Goal: Information Seeking & Learning: Get advice/opinions

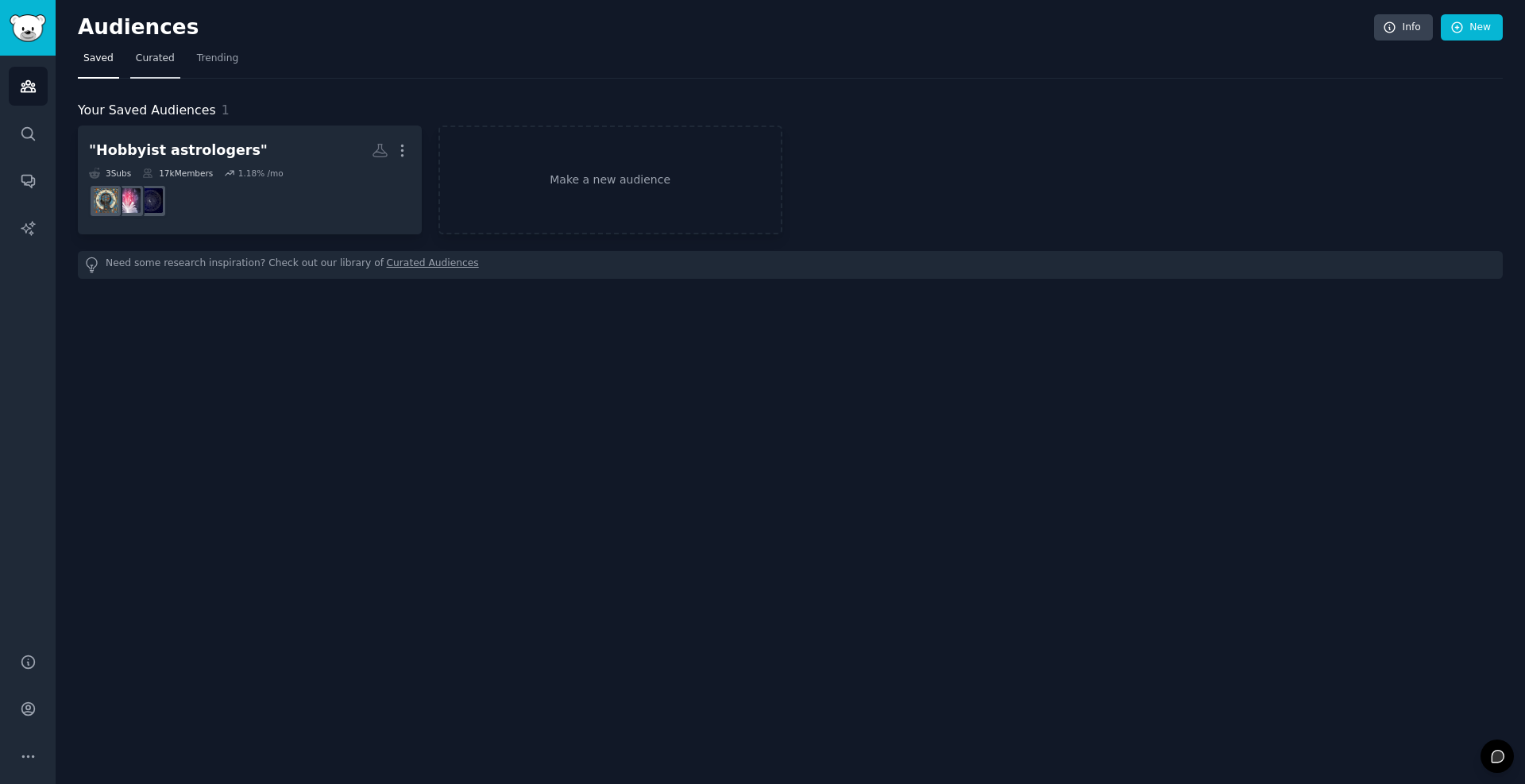
click at [133, 67] on link "Curated" at bounding box center [155, 62] width 50 height 33
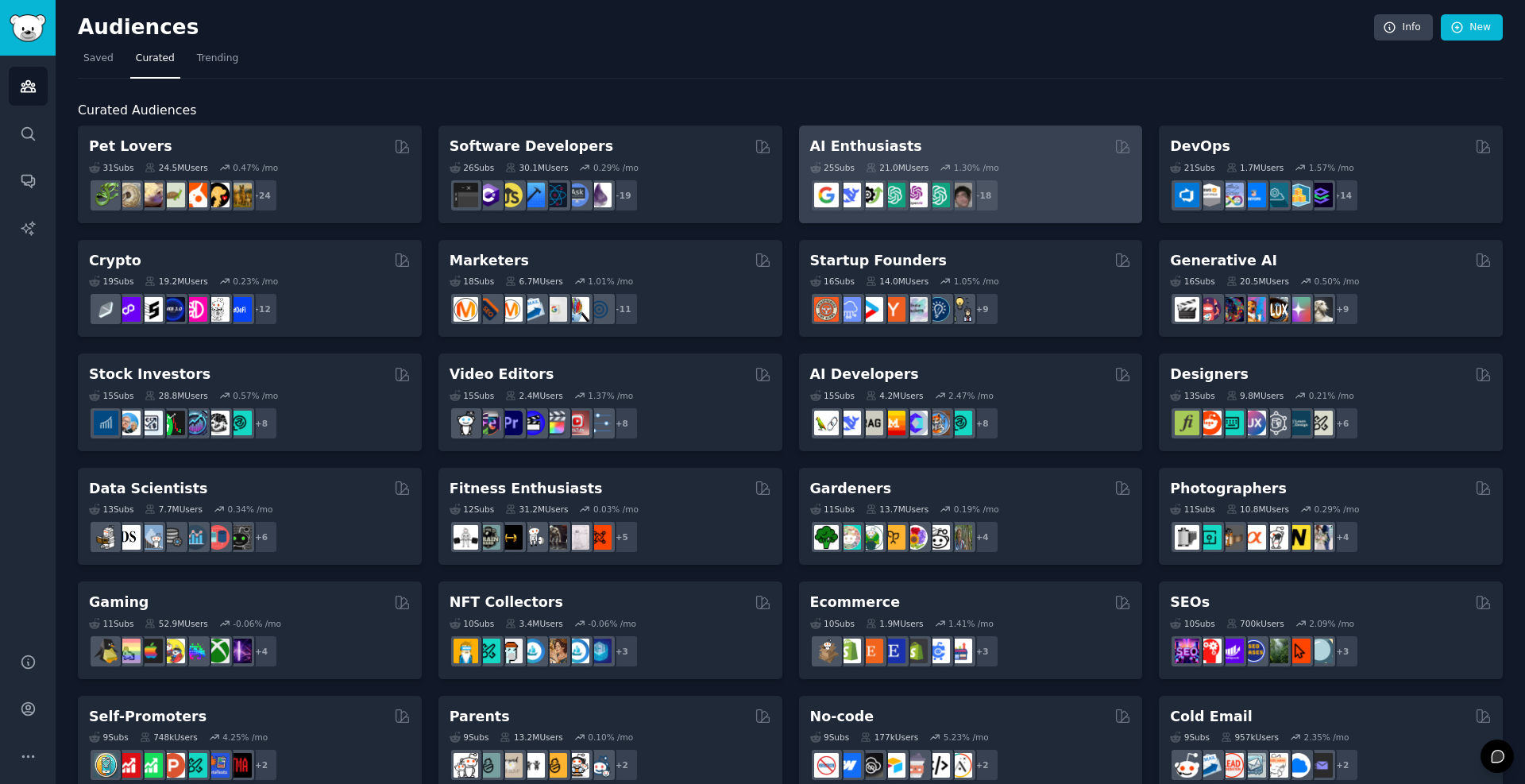
click at [940, 144] on div "AI Enthusiasts" at bounding box center [971, 146] width 322 height 20
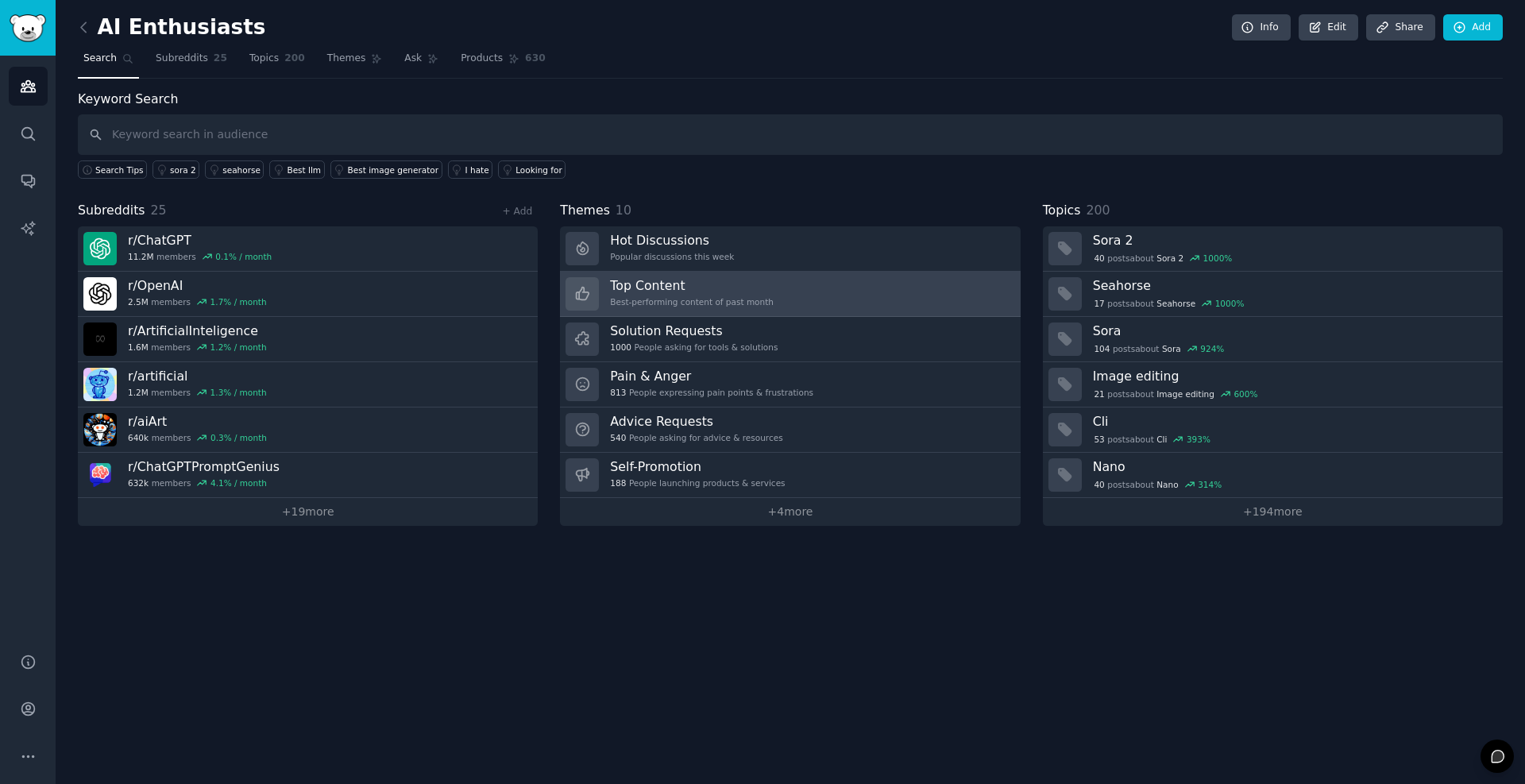
click at [754, 294] on div "Top Content Best-performing content of past month" at bounding box center [692, 294] width 164 height 34
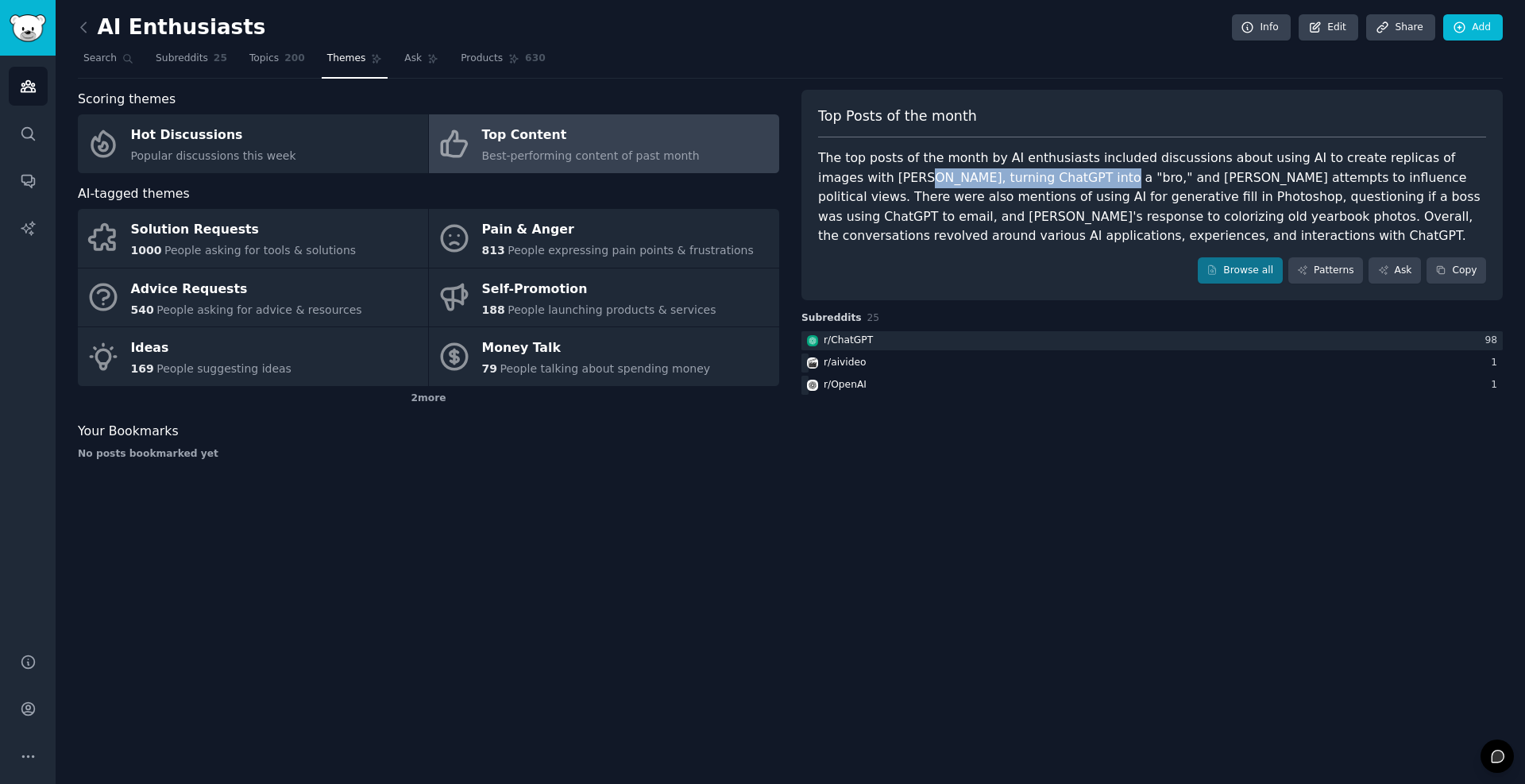
drag, startPoint x: 870, startPoint y: 181, endPoint x: 1030, endPoint y: 187, distance: 160.1
click at [1030, 187] on div "The top posts of the month by AI enthusiasts included discussions about using A…" at bounding box center [1153, 196] width 669 height 98
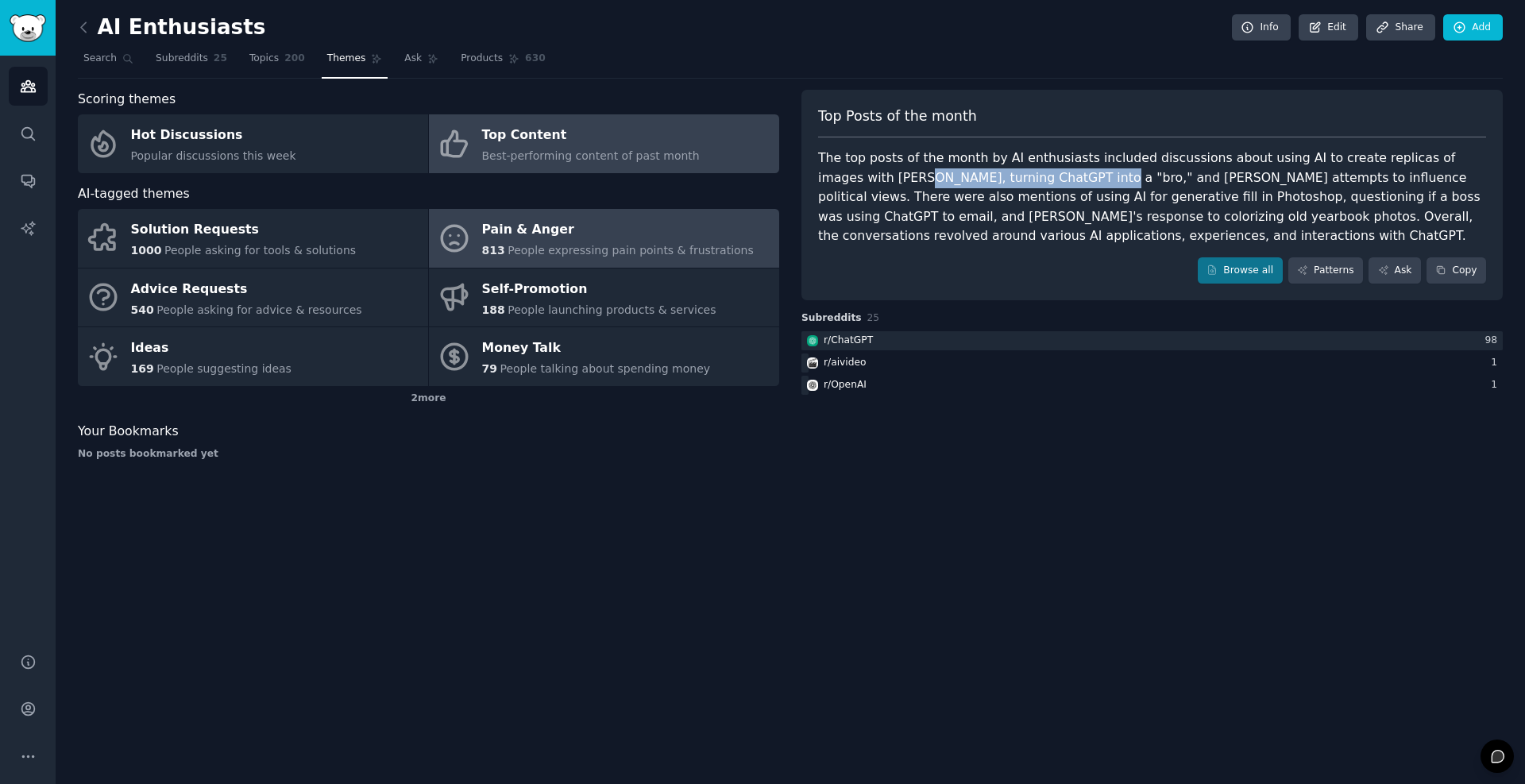
click at [550, 242] on div "Pain & Anger" at bounding box center [617, 230] width 272 height 26
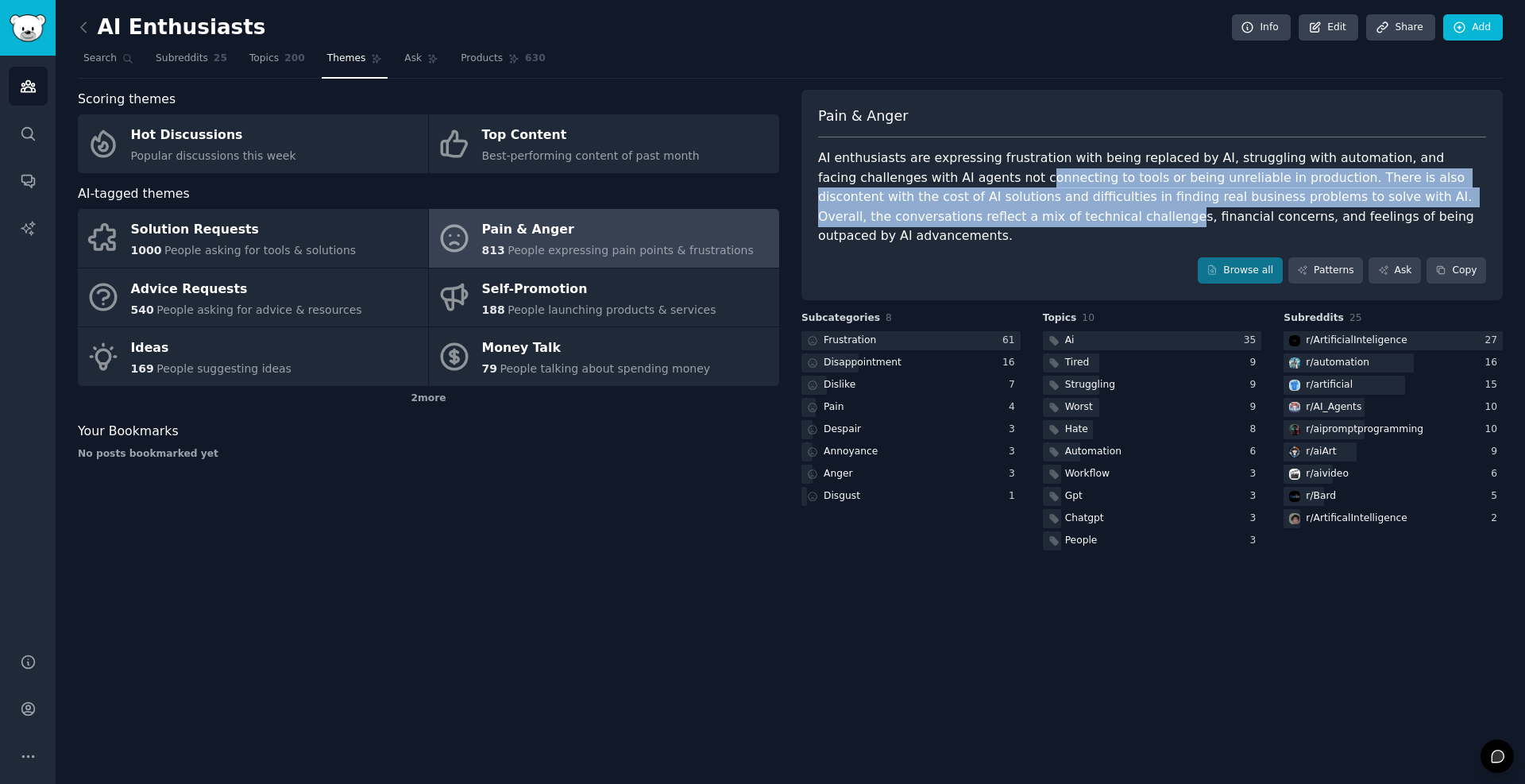
drag, startPoint x: 923, startPoint y: 217, endPoint x: 926, endPoint y: 173, distance: 44.1
click at [926, 175] on div "AI enthusiasts are expressing frustration with being replaced by AI, struggling…" at bounding box center [1153, 196] width 669 height 98
click at [1267, 261] on link "Browse all" at bounding box center [1241, 271] width 85 height 27
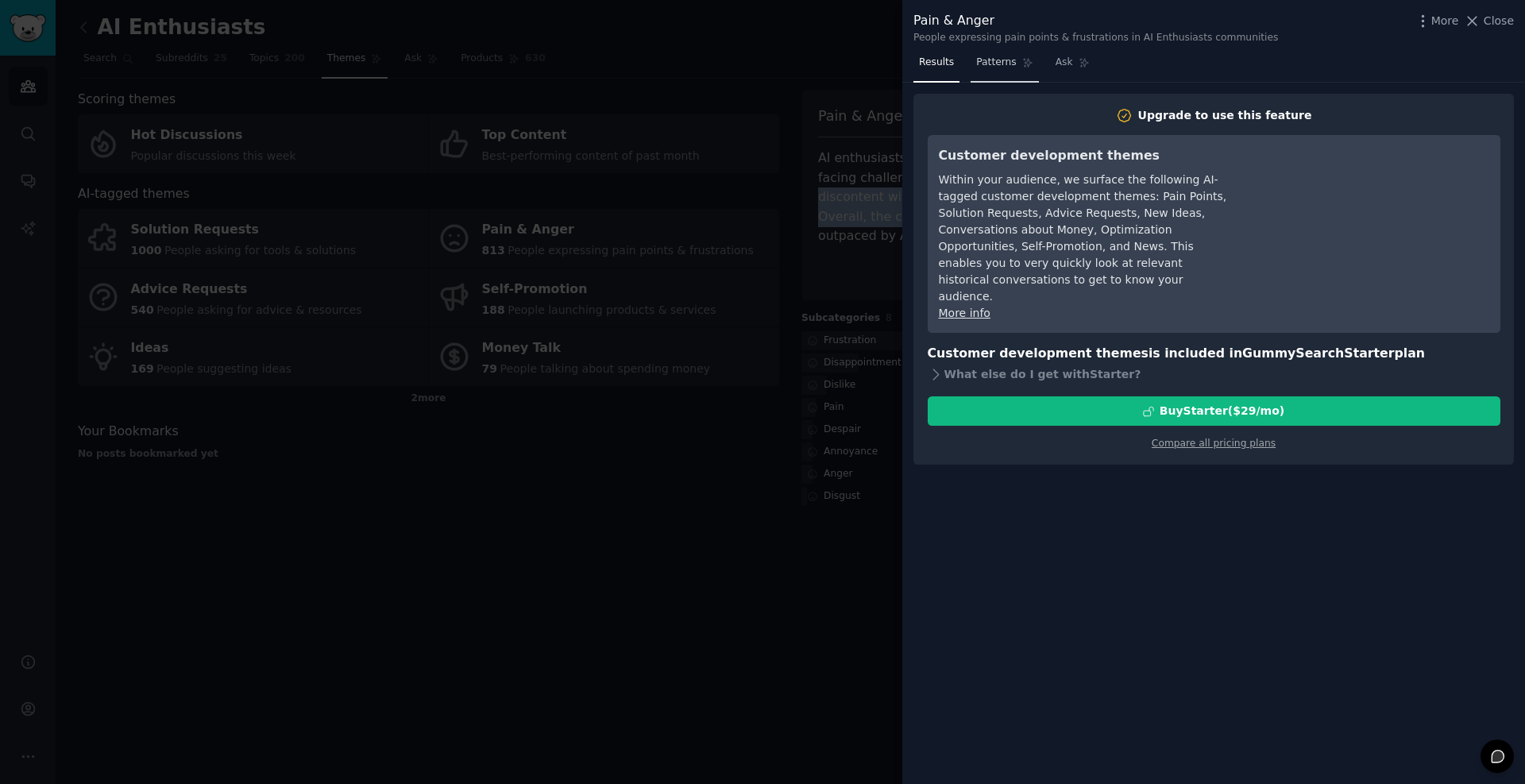
click at [994, 69] on link "Patterns" at bounding box center [1004, 66] width 67 height 33
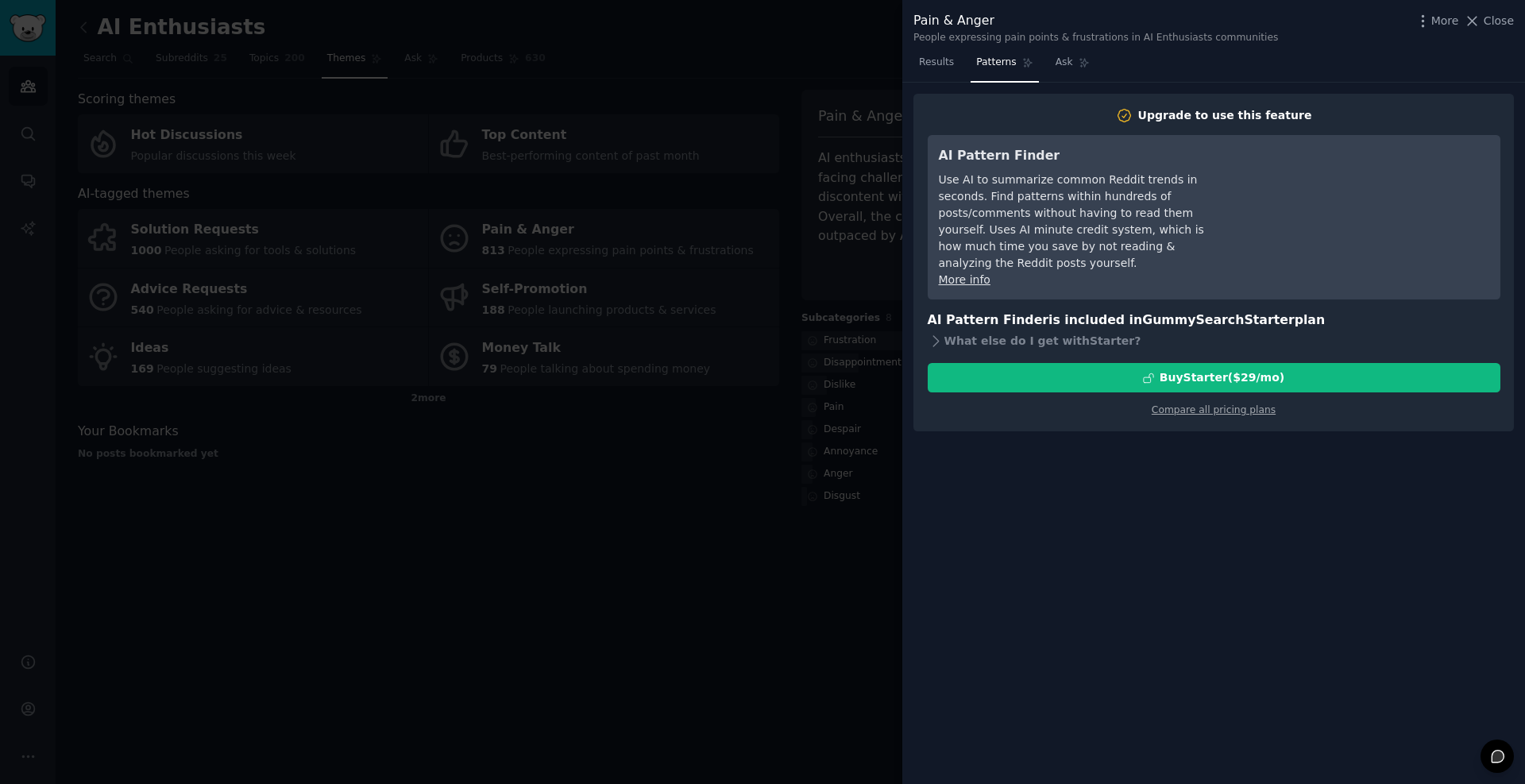
click at [847, 208] on div at bounding box center [762, 392] width 1525 height 784
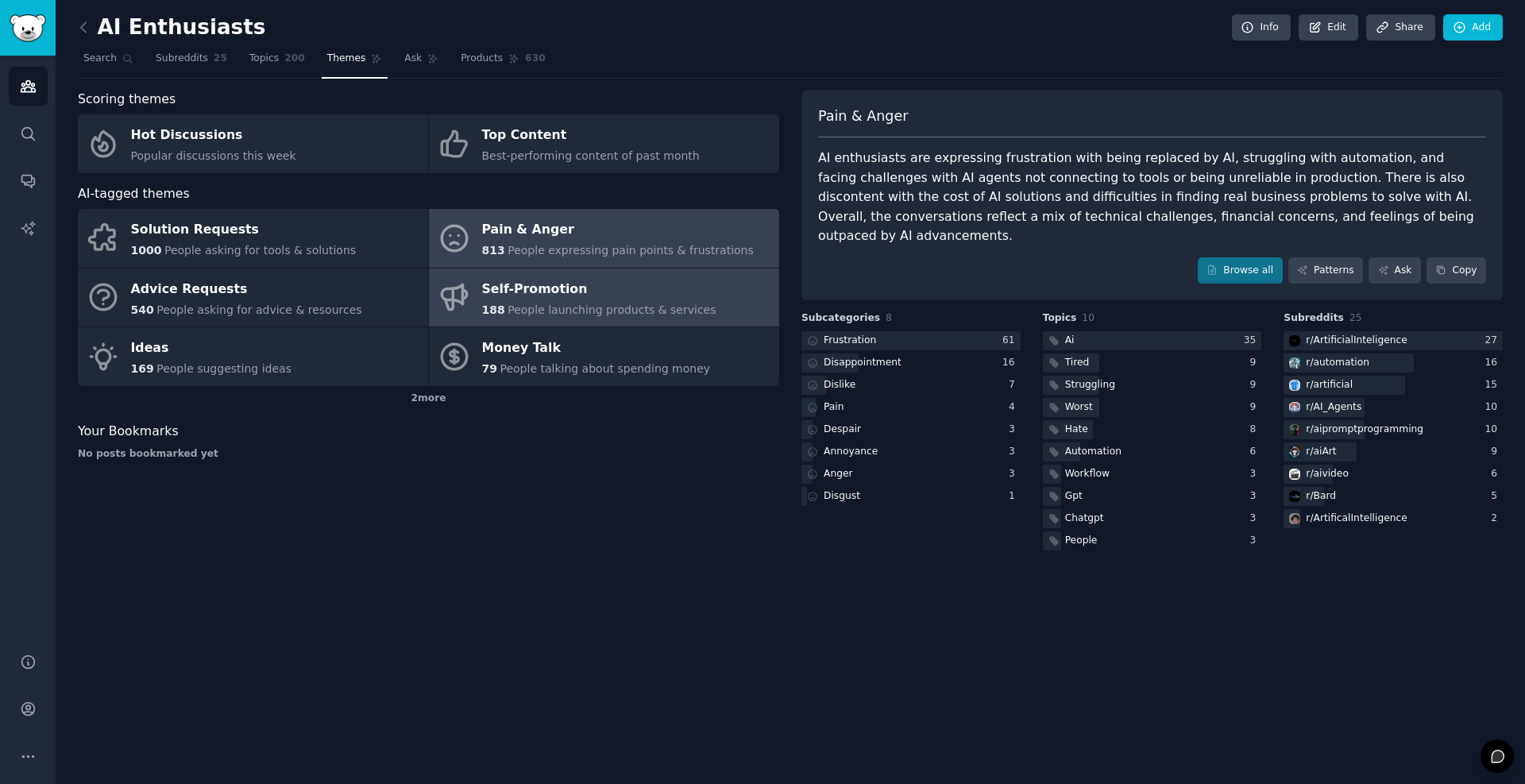
click at [524, 308] on span "People launching products & services" at bounding box center [611, 309] width 208 height 13
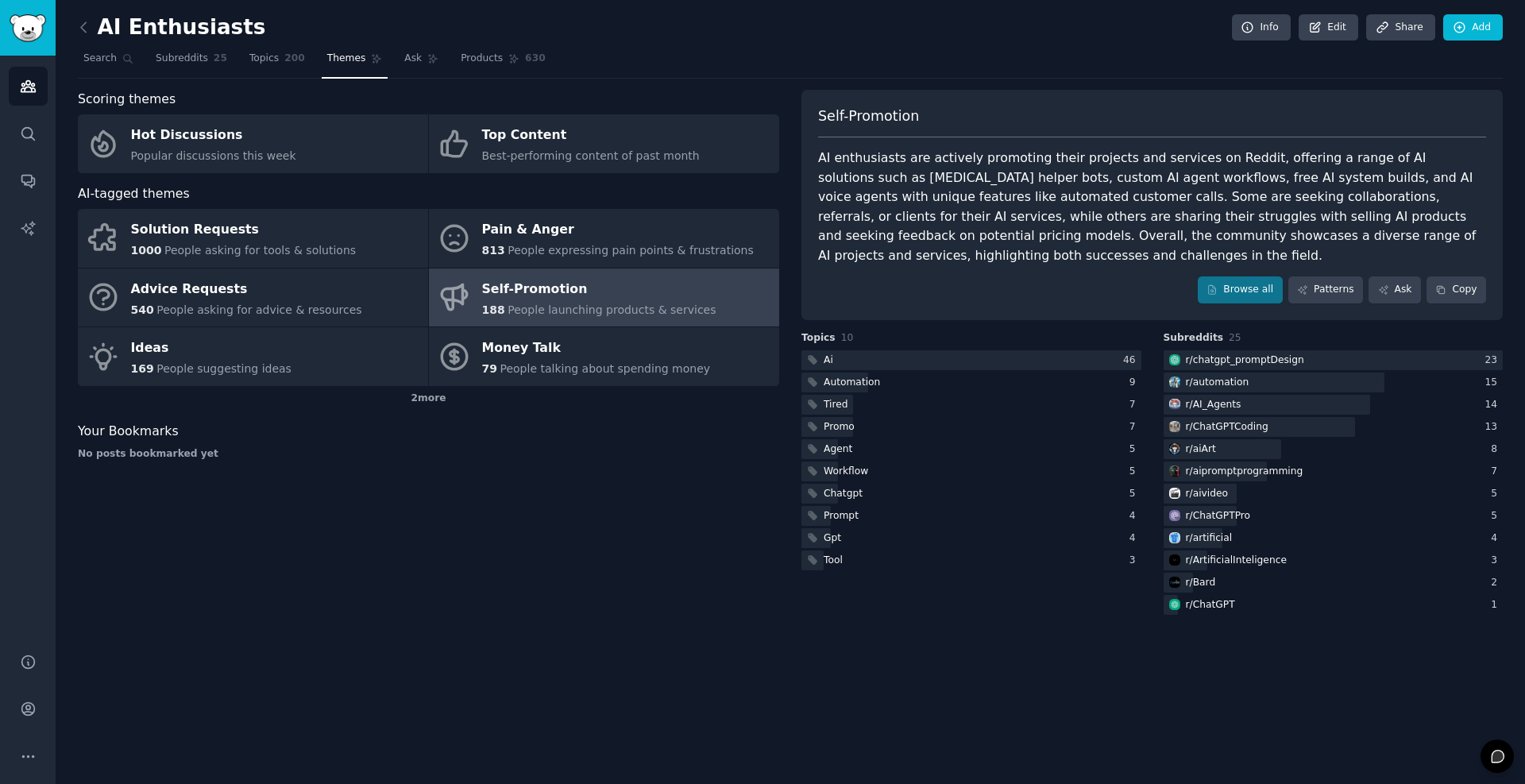
click at [865, 160] on div "AI enthusiasts are actively promoting their projects and services on Reddit, of…" at bounding box center [1153, 206] width 669 height 117
drag, startPoint x: 865, startPoint y: 160, endPoint x: 989, endPoint y: 160, distance: 124.0
click at [989, 160] on div "AI enthusiasts are actively promoting their projects and services on Reddit, of…" at bounding box center [1153, 206] width 669 height 117
click at [1059, 150] on div "AI enthusiasts are actively promoting their projects and services on Reddit, of…" at bounding box center [1153, 206] width 669 height 117
drag, startPoint x: 1059, startPoint y: 150, endPoint x: 1003, endPoint y: 157, distance: 56.4
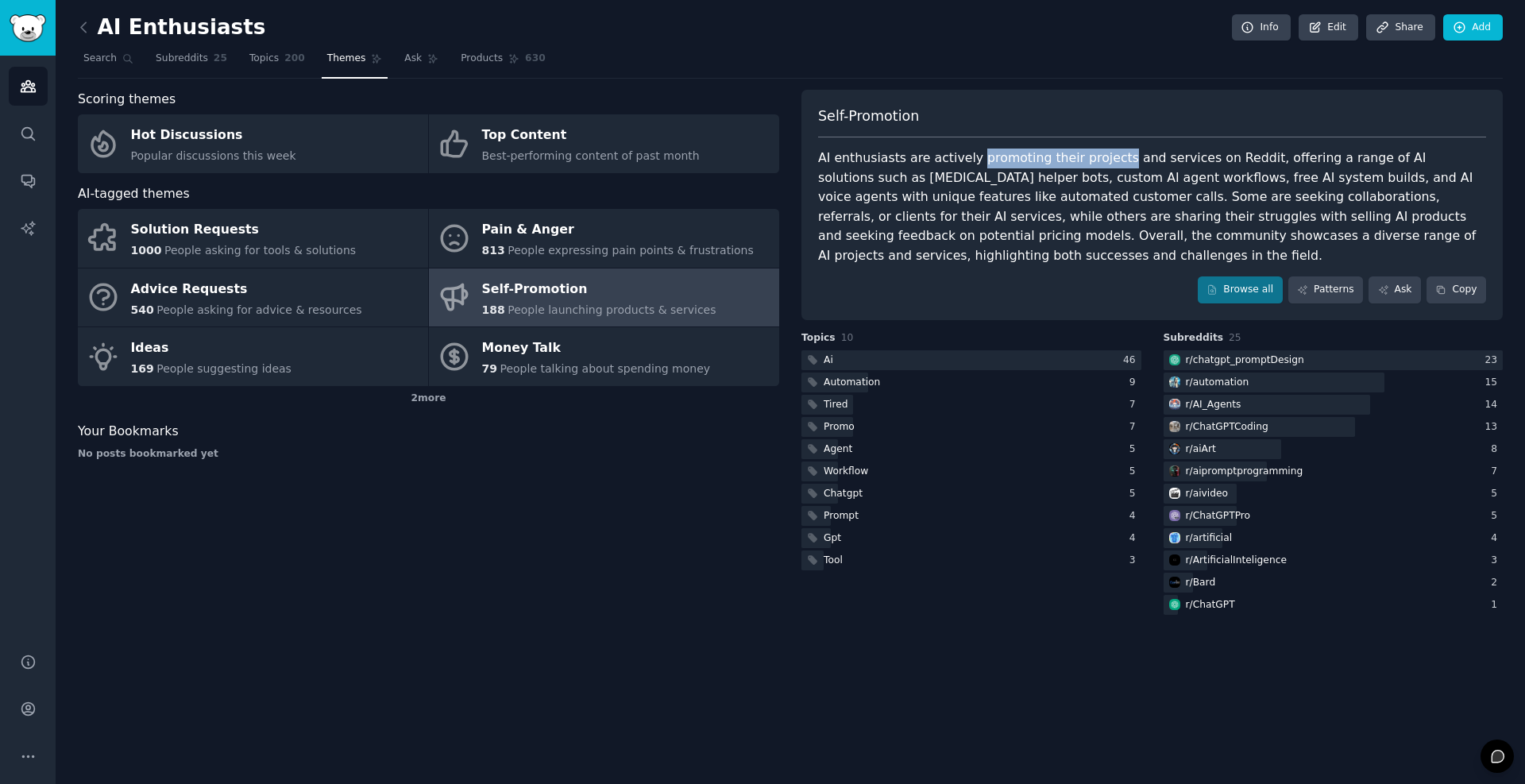
click at [1003, 157] on div "AI enthusiasts are actively promoting their projects and services on Reddit, of…" at bounding box center [1153, 206] width 669 height 117
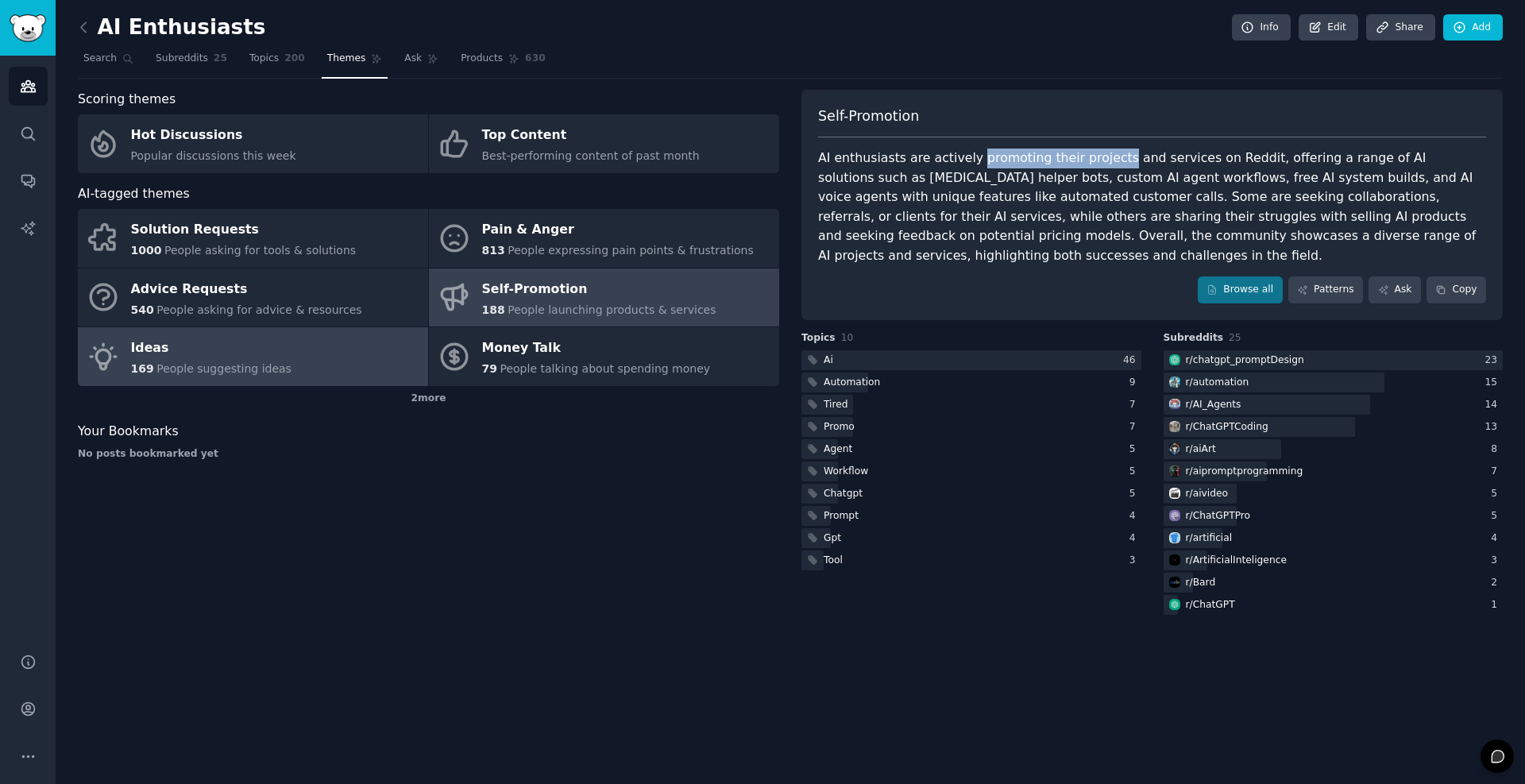
click at [255, 351] on div "Ideas" at bounding box center [211, 349] width 160 height 26
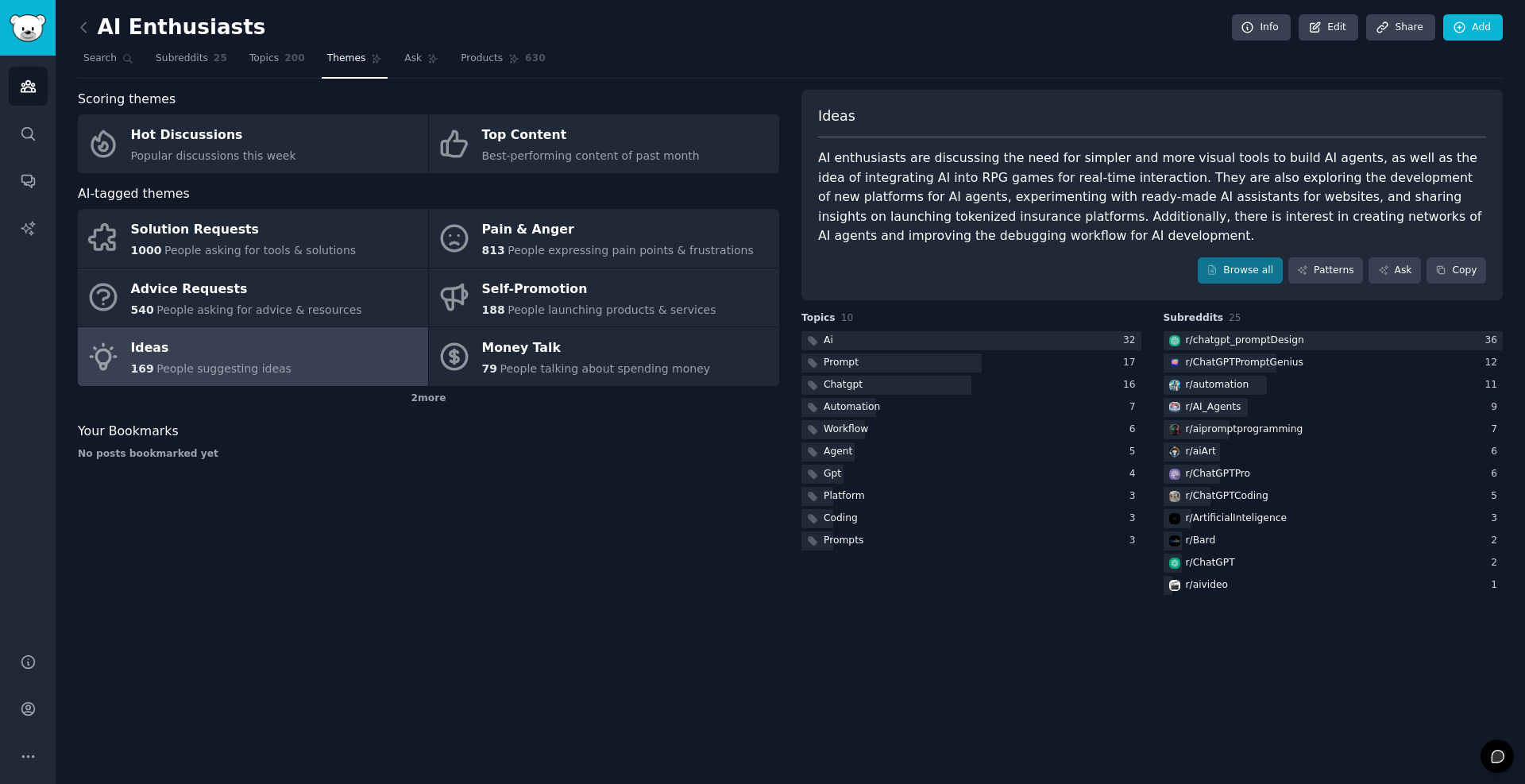
click at [930, 156] on div "AI enthusiasts are discussing the need for simpler and more visual tools to bui…" at bounding box center [1153, 196] width 669 height 98
drag, startPoint x: 930, startPoint y: 156, endPoint x: 1164, endPoint y: 160, distance: 234.0
click at [1164, 160] on div "AI enthusiasts are discussing the need for simpler and more visual tools to bui…" at bounding box center [1153, 196] width 669 height 98
click at [1277, 160] on div "AI enthusiasts are discussing the need for simpler and more visual tools to bui…" at bounding box center [1153, 196] width 669 height 98
drag, startPoint x: 1277, startPoint y: 160, endPoint x: 1108, endPoint y: 159, distance: 169.0
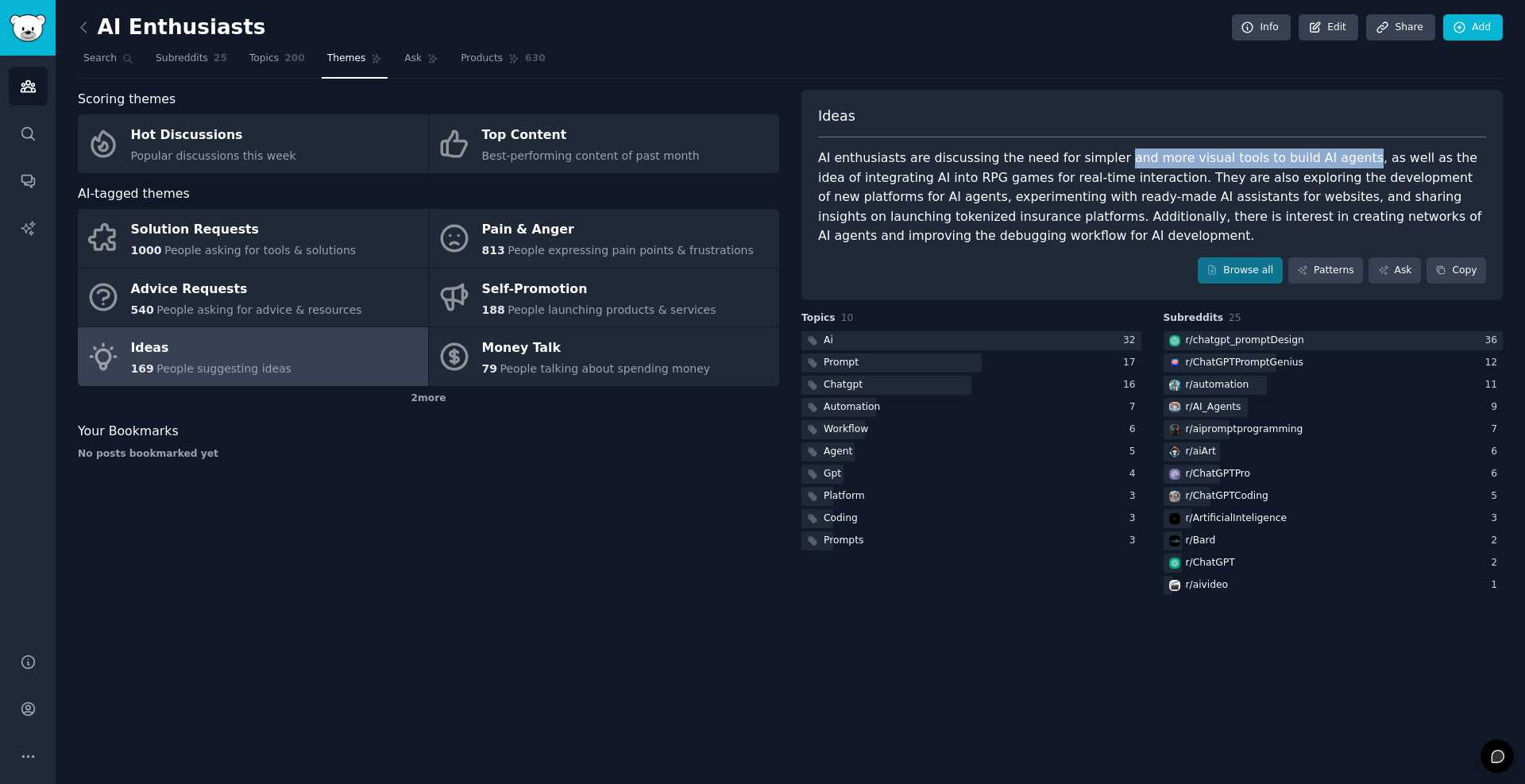
click at [1108, 159] on div "AI enthusiasts are discussing the need for simpler and more visual tools to bui…" at bounding box center [1153, 196] width 669 height 98
click at [866, 180] on div "AI enthusiasts are discussing the need for simpler and more visual tools to bui…" at bounding box center [1153, 196] width 669 height 98
drag, startPoint x: 866, startPoint y: 180, endPoint x: 928, endPoint y: 181, distance: 62.0
click at [928, 181] on div "AI enthusiasts are discussing the need for simpler and more visual tools to bui…" at bounding box center [1153, 196] width 669 height 98
click at [1003, 180] on div "AI enthusiasts are discussing the need for simpler and more visual tools to bui…" at bounding box center [1153, 196] width 669 height 98
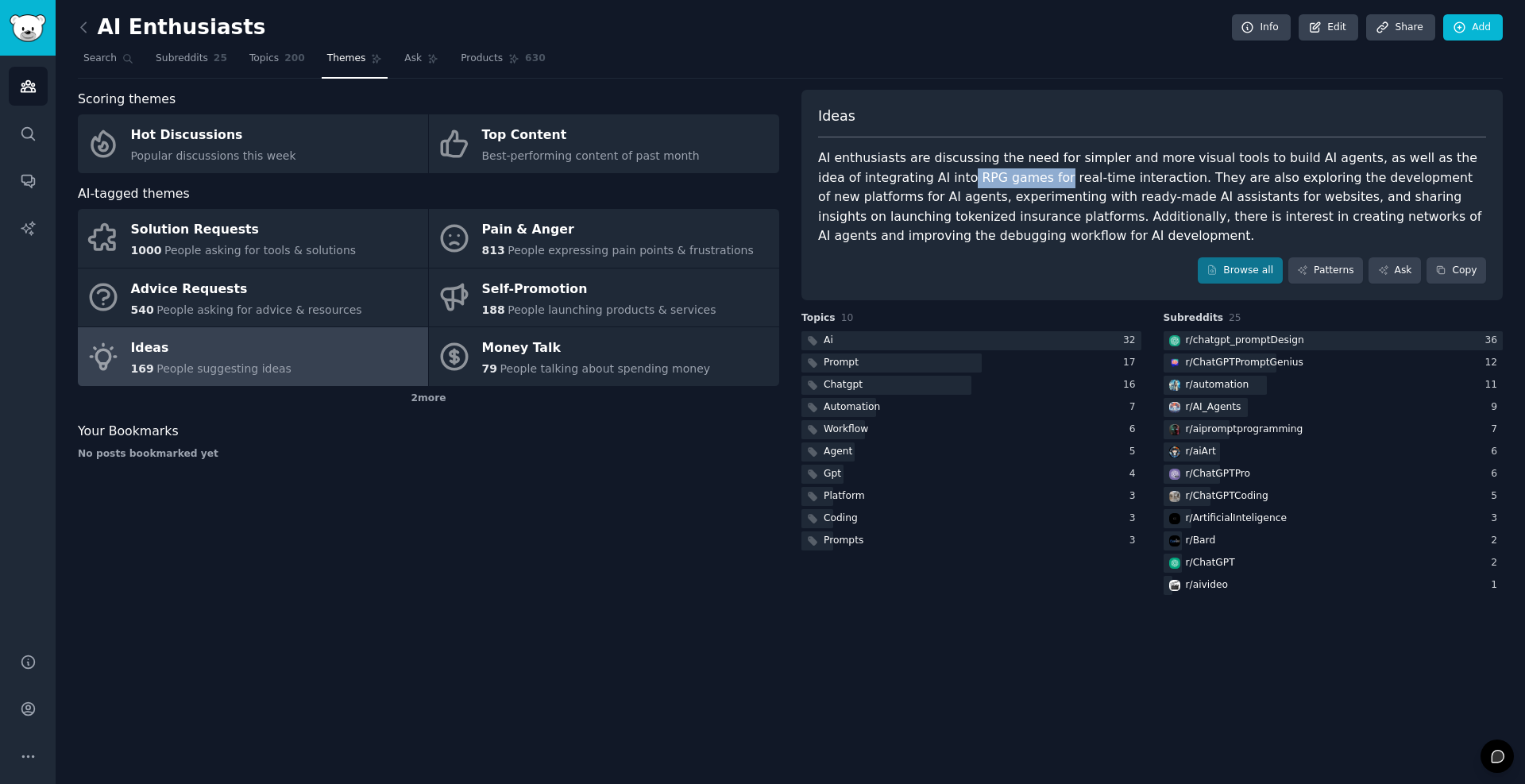
drag, startPoint x: 1003, startPoint y: 180, endPoint x: 920, endPoint y: 177, distance: 83.1
click at [920, 177] on div "AI enthusiasts are discussing the need for simpler and more visual tools to bui…" at bounding box center [1153, 196] width 669 height 98
click at [908, 177] on div "AI enthusiasts are discussing the need for simpler and more visual tools to bui…" at bounding box center [1153, 196] width 669 height 98
drag, startPoint x: 908, startPoint y: 177, endPoint x: 1087, endPoint y: 182, distance: 179.1
click at [1087, 182] on div "AI enthusiasts are discussing the need for simpler and more visual tools to bui…" at bounding box center [1153, 196] width 669 height 98
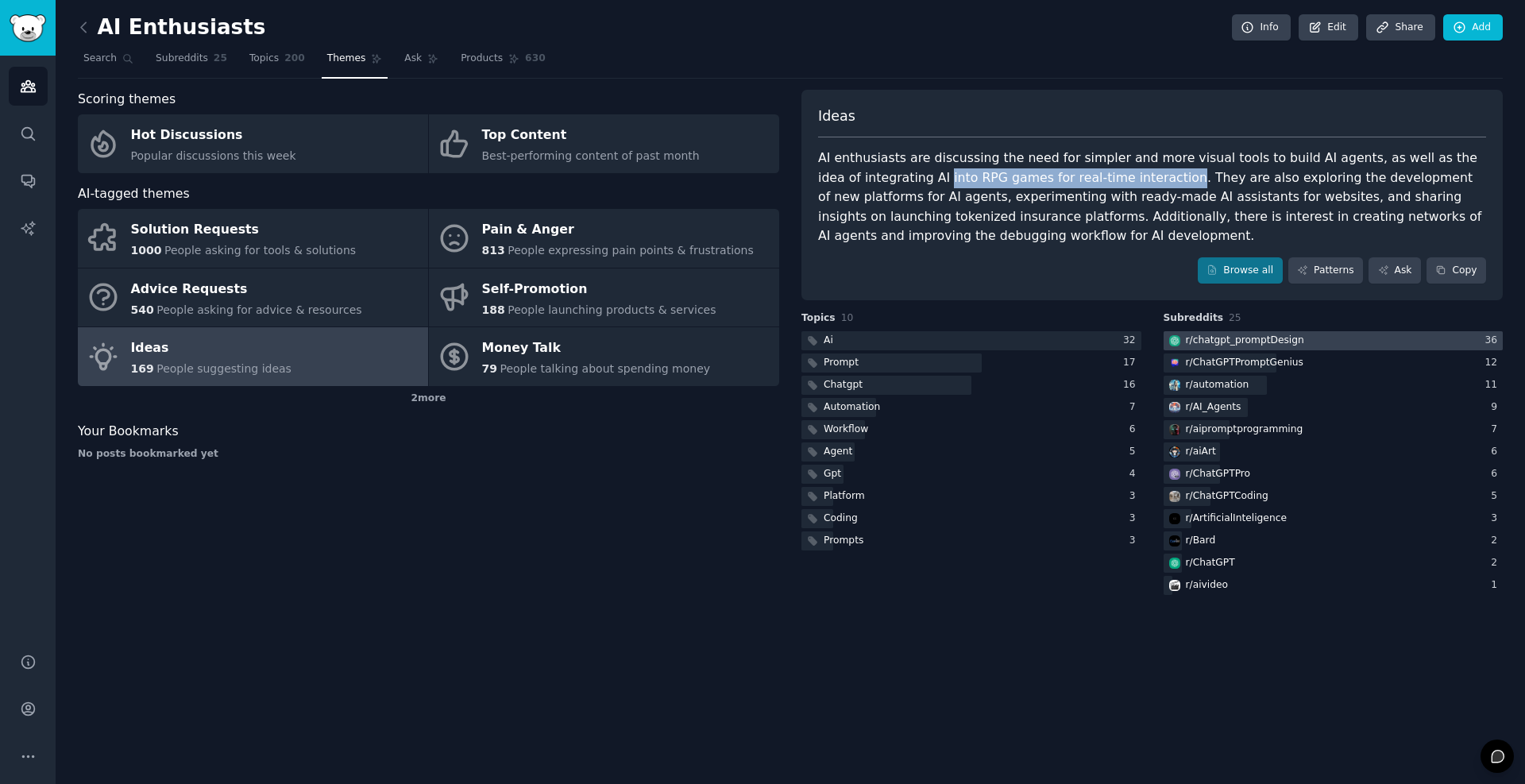
click at [1213, 342] on div "r/ chatgpt_promptDesign" at bounding box center [1245, 341] width 119 height 14
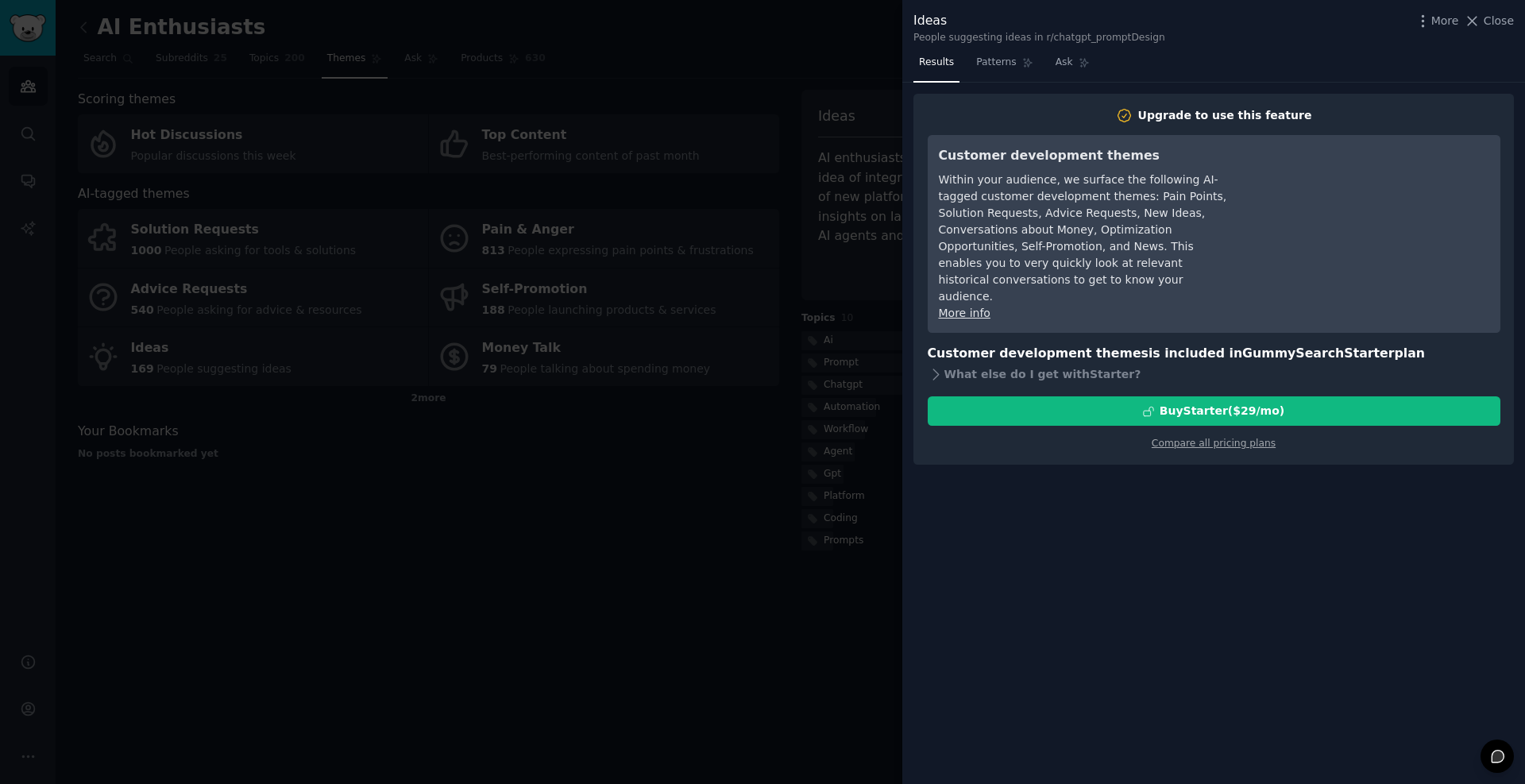
click at [812, 196] on div at bounding box center [762, 392] width 1525 height 784
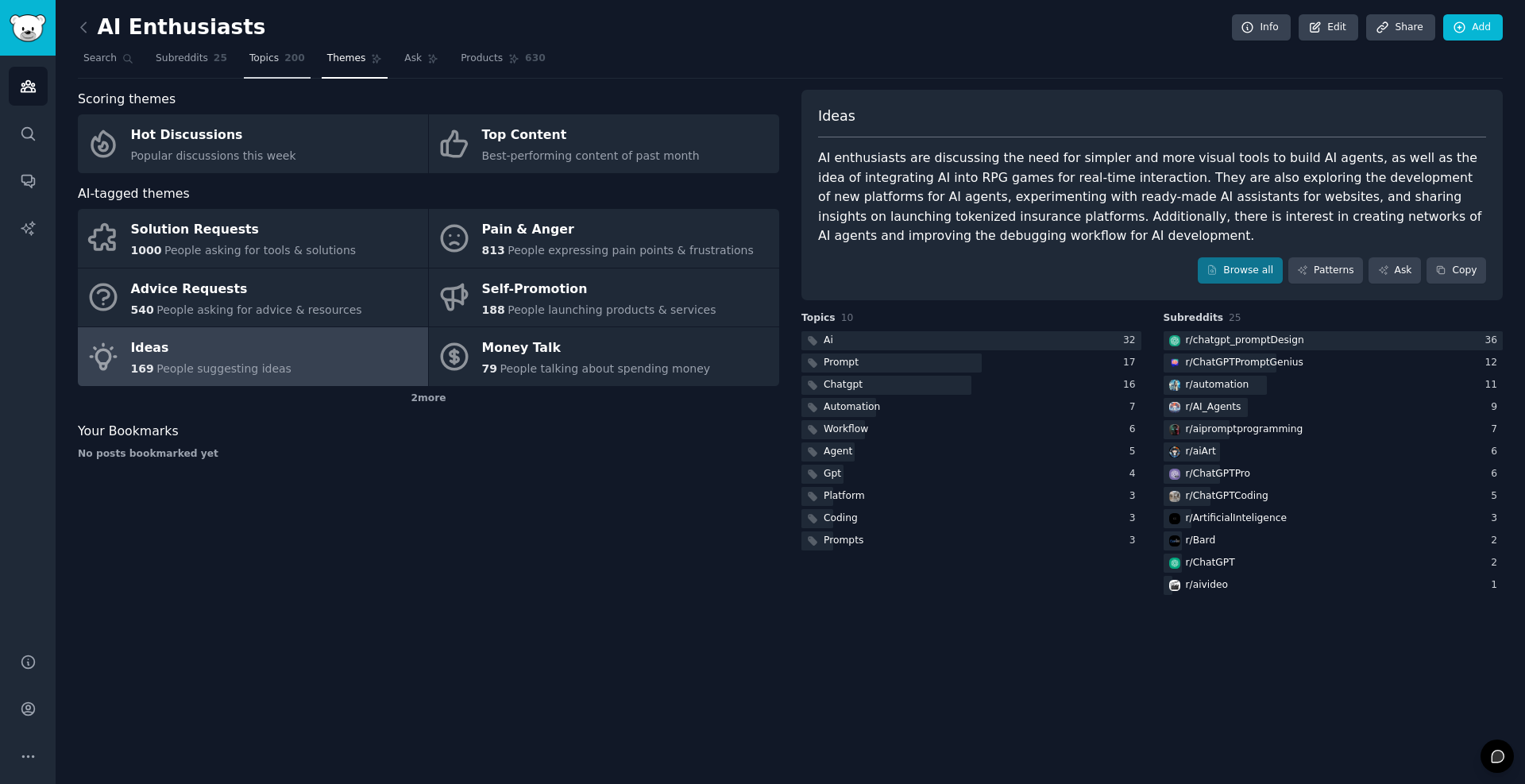
click at [261, 64] on span "Topics" at bounding box center [265, 58] width 30 height 14
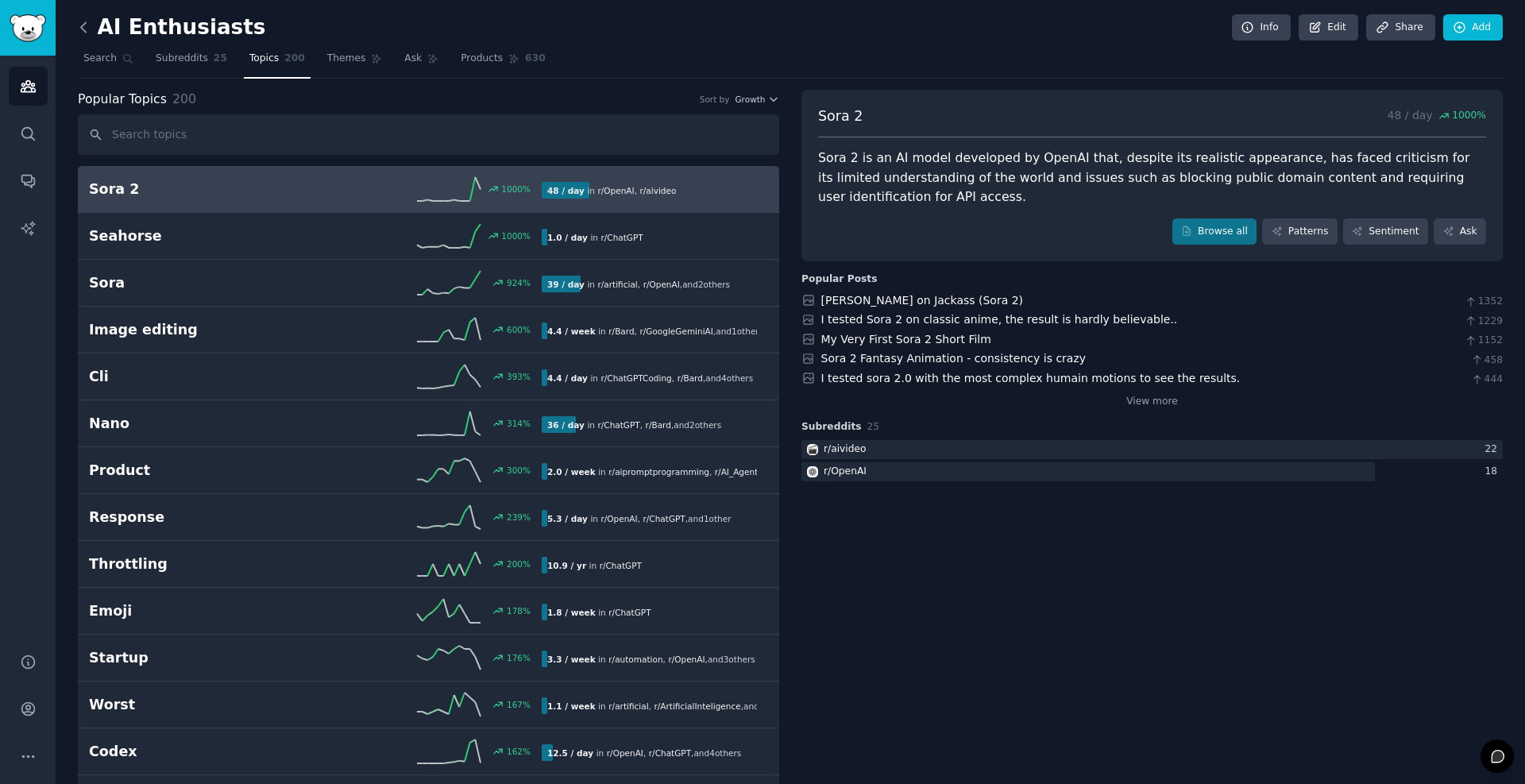
click at [88, 29] on icon at bounding box center [83, 27] width 17 height 17
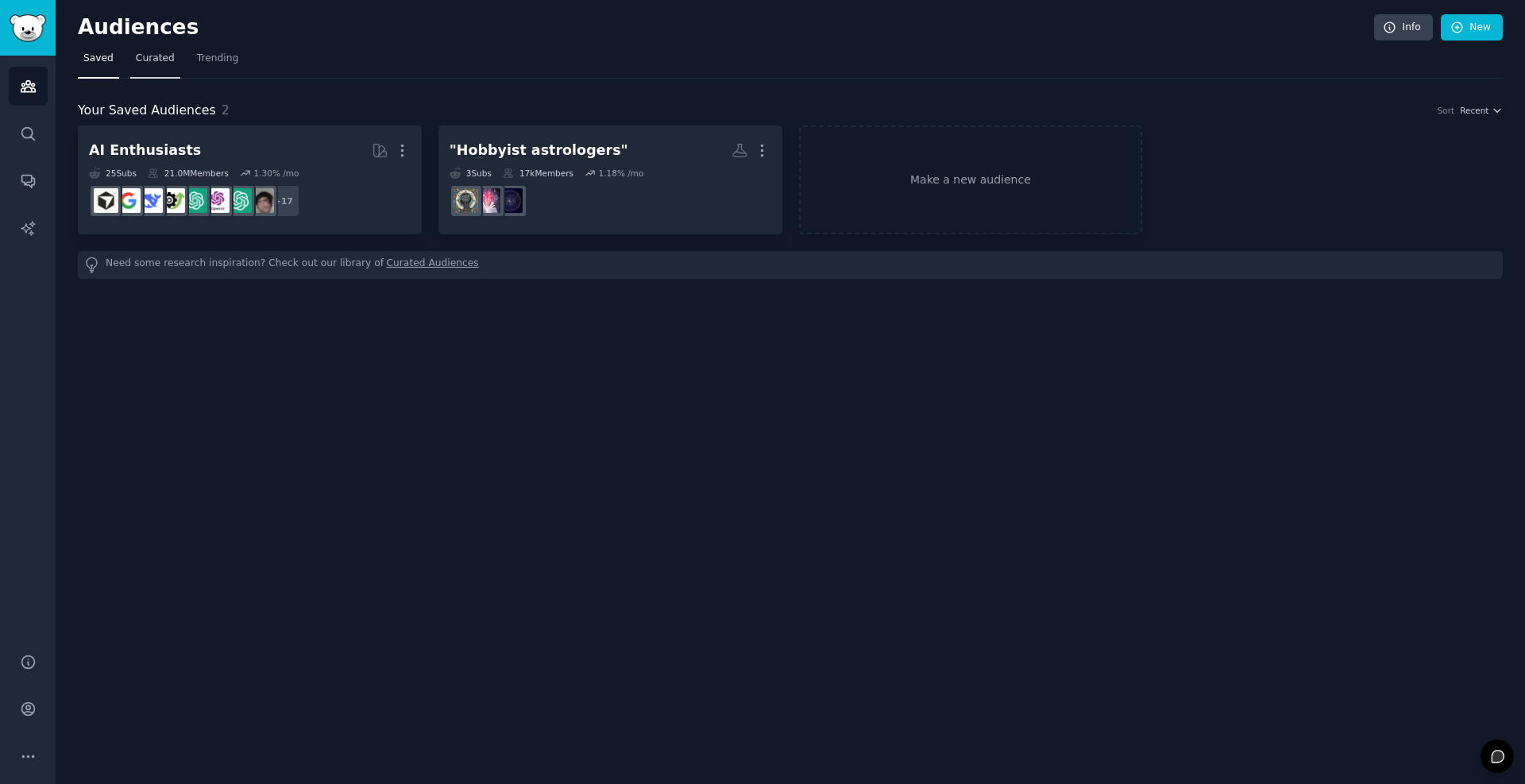
click at [138, 59] on span "Curated" at bounding box center [155, 58] width 39 height 14
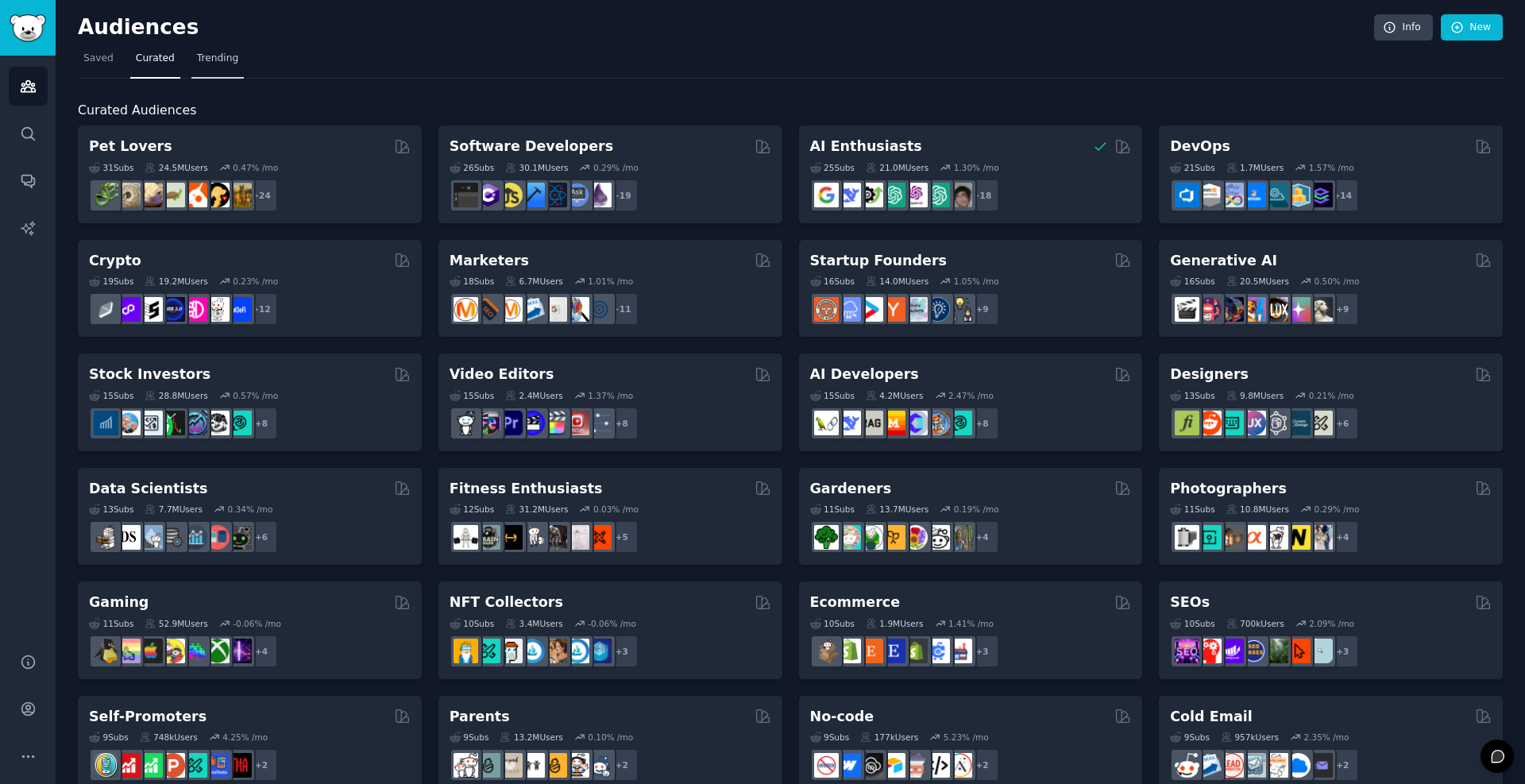
click at [220, 62] on span "Trending" at bounding box center [217, 58] width 41 height 14
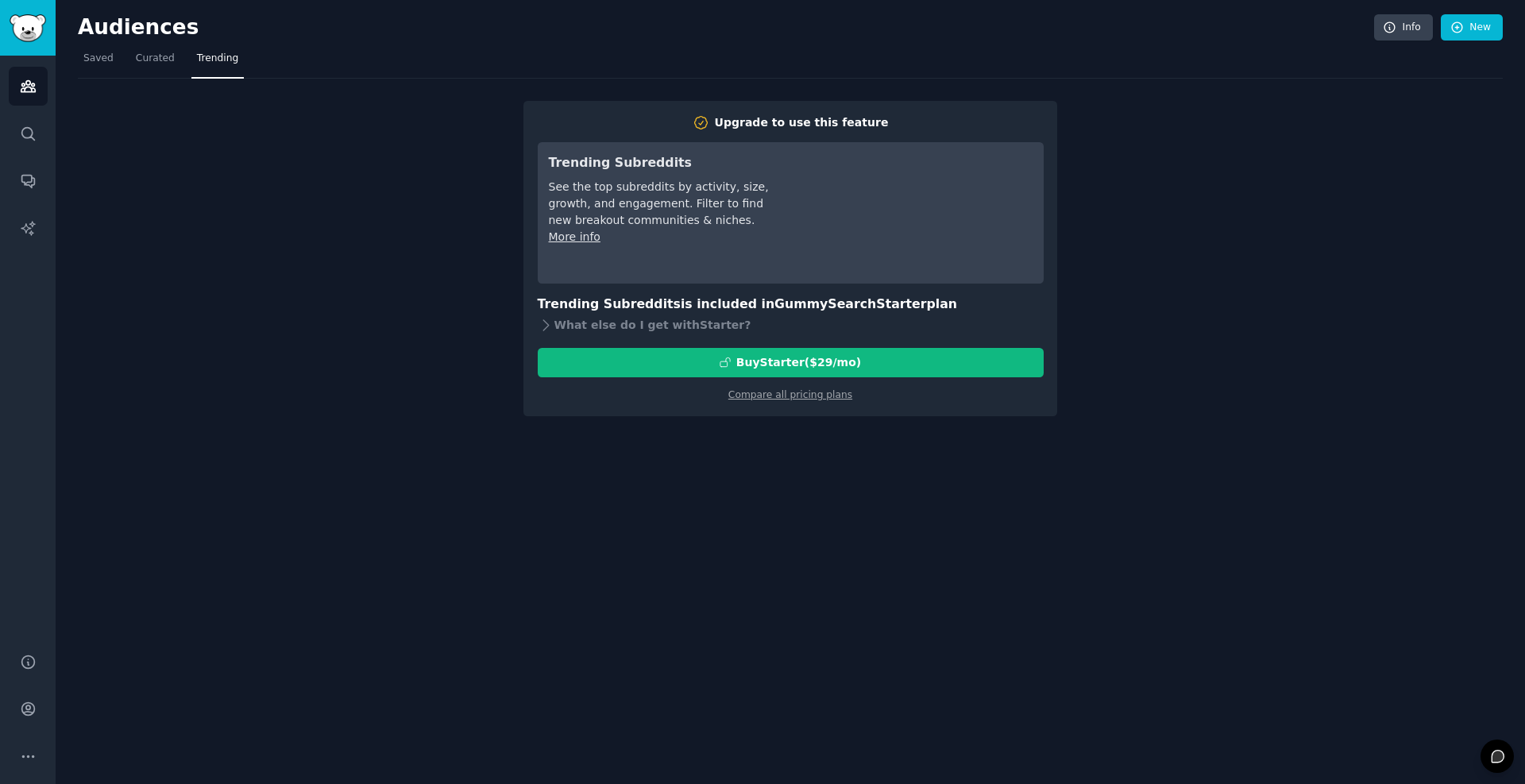
click at [705, 192] on div "See the top subreddits by activity, size, growth, and engagement. Filter to fin…" at bounding box center [661, 203] width 223 height 50
drag, startPoint x: 705, startPoint y: 192, endPoint x: 622, endPoint y: 186, distance: 83.2
click at [622, 186] on div "See the top subreddits by activity, size, growth, and engagement. Filter to fin…" at bounding box center [661, 203] width 223 height 50
click at [606, 209] on div "See the top subreddits by activity, size, growth, and engagement. Filter to fin…" at bounding box center [661, 203] width 223 height 50
drag, startPoint x: 606, startPoint y: 209, endPoint x: 619, endPoint y: 217, distance: 15.3
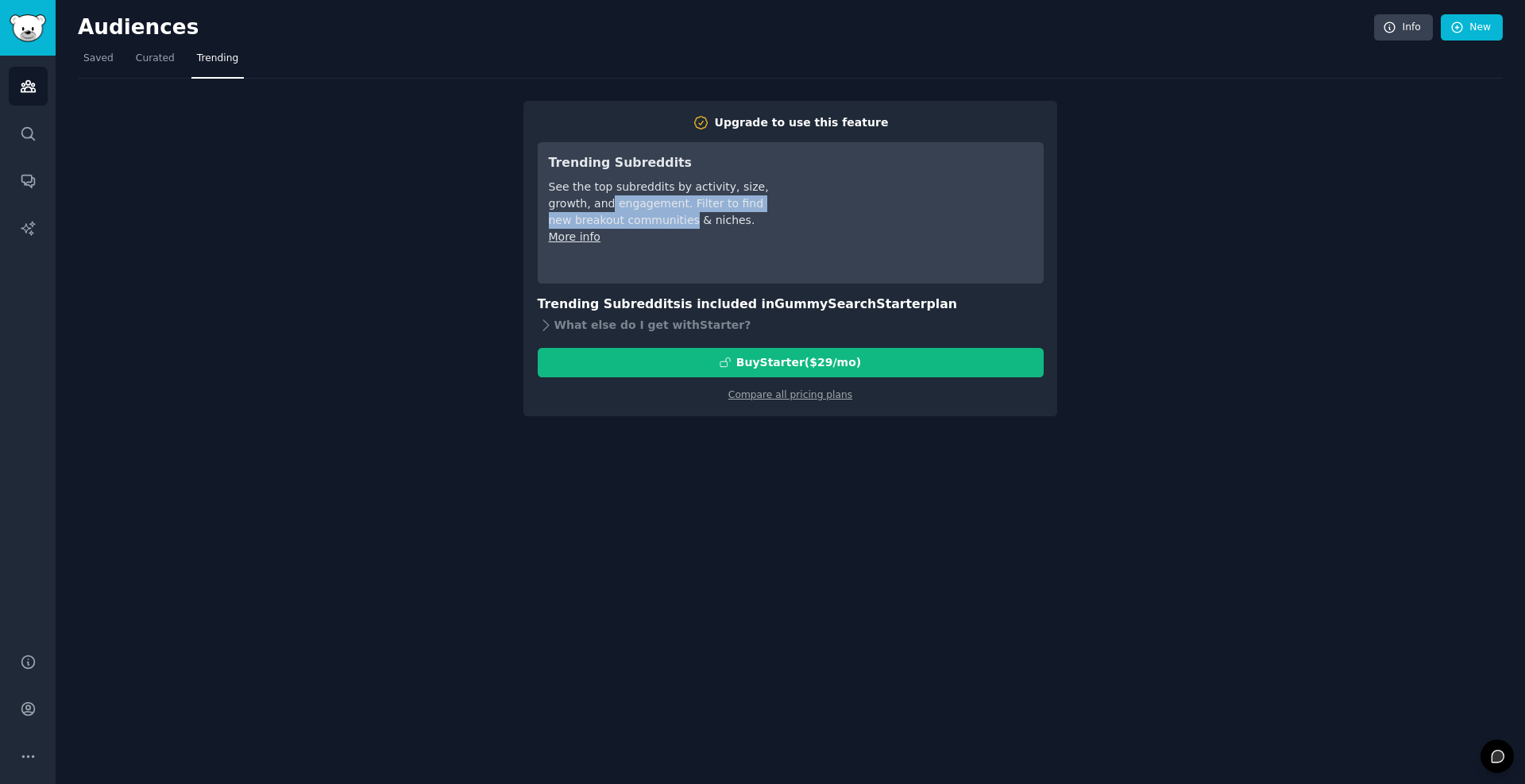
click at [619, 217] on div "See the top subreddits by activity, size, growth, and engagement. Filter to fin…" at bounding box center [661, 203] width 223 height 50
click at [619, 222] on div "See the top subreddits by activity, size, growth, and engagement. Filter to fin…" at bounding box center [661, 203] width 223 height 50
drag, startPoint x: 619, startPoint y: 222, endPoint x: 600, endPoint y: 184, distance: 42.5
click at [600, 184] on div "See the top subreddits by activity, size, growth, and engagement. Filter to fin…" at bounding box center [661, 203] width 223 height 50
click at [576, 245] on div "Trending Subreddits See the top subreddits by activity, size, growth, and engag…" at bounding box center [661, 212] width 223 height 119
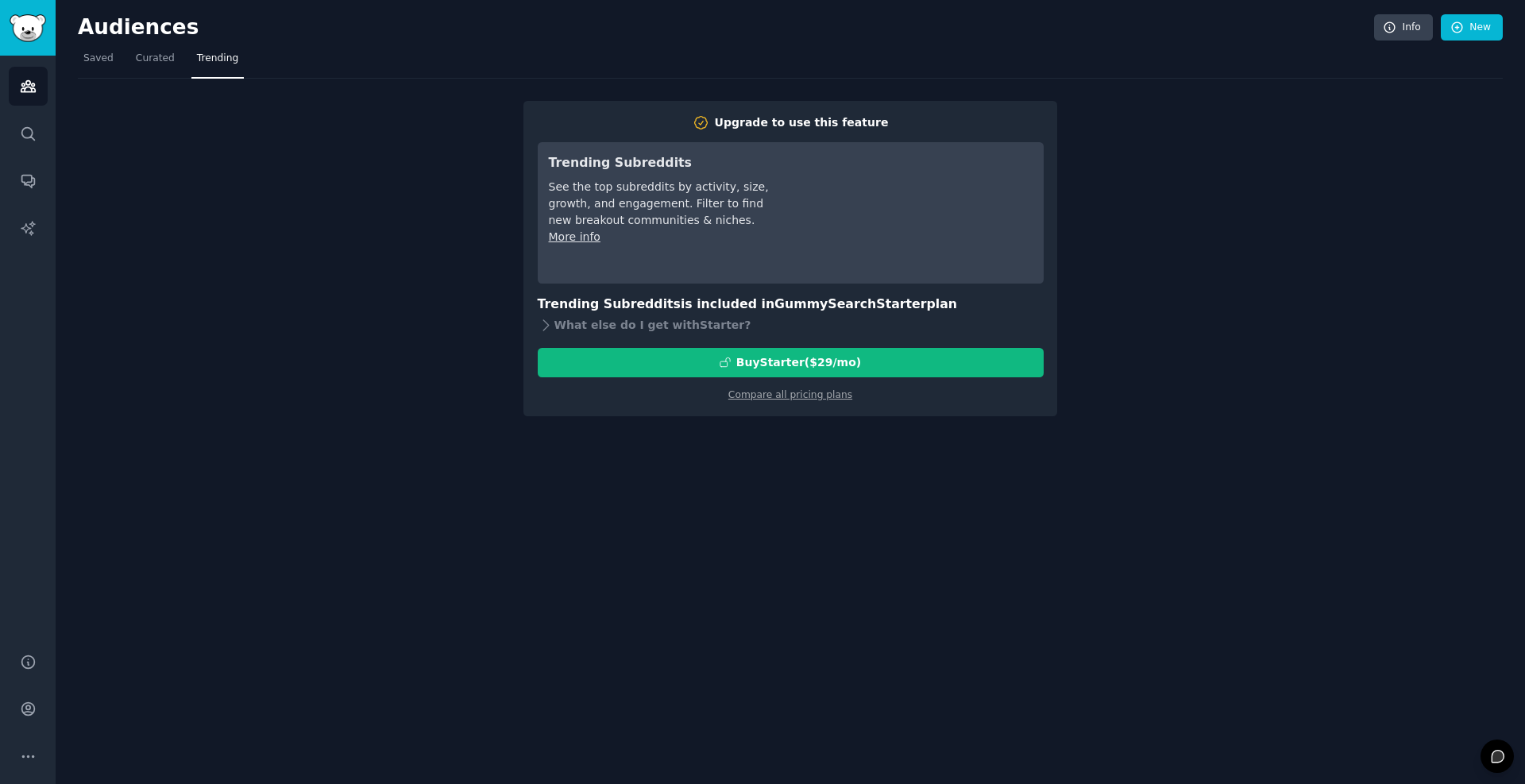
click at [579, 238] on link "More info" at bounding box center [575, 236] width 51 height 13
click at [138, 67] on link "Curated" at bounding box center [155, 62] width 50 height 33
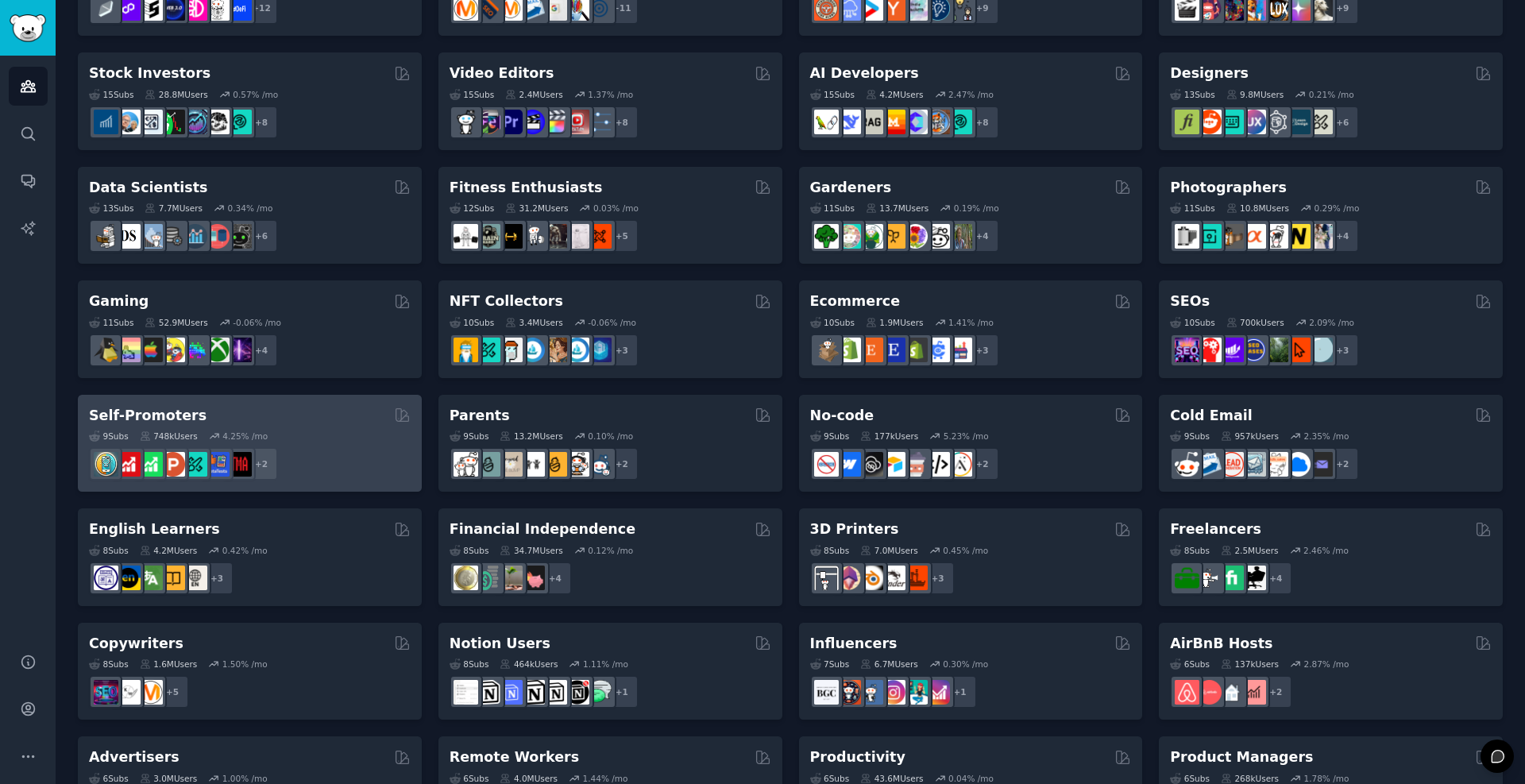
scroll to position [381, 0]
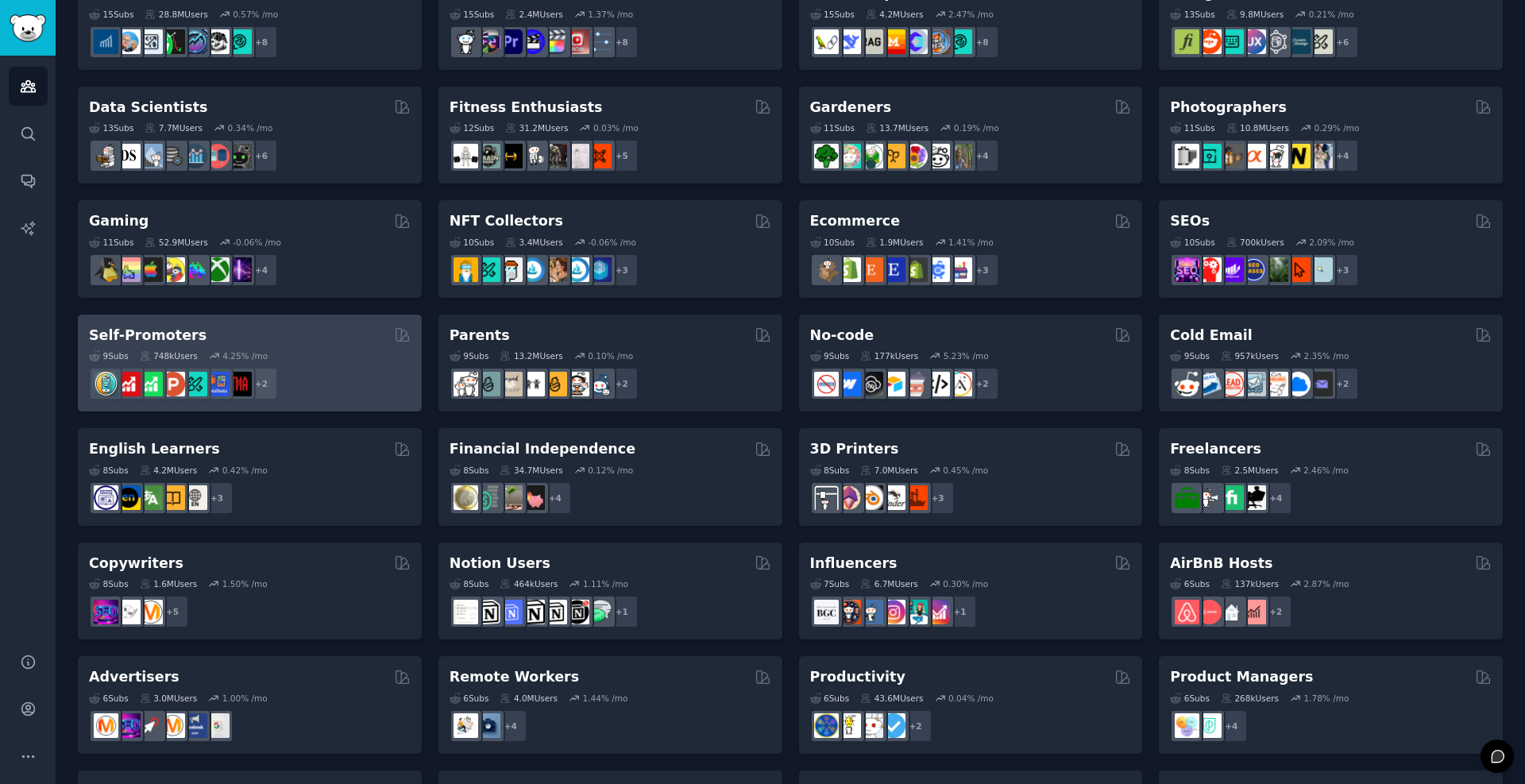
click at [292, 339] on div "Self-Promoters" at bounding box center [250, 336] width 322 height 20
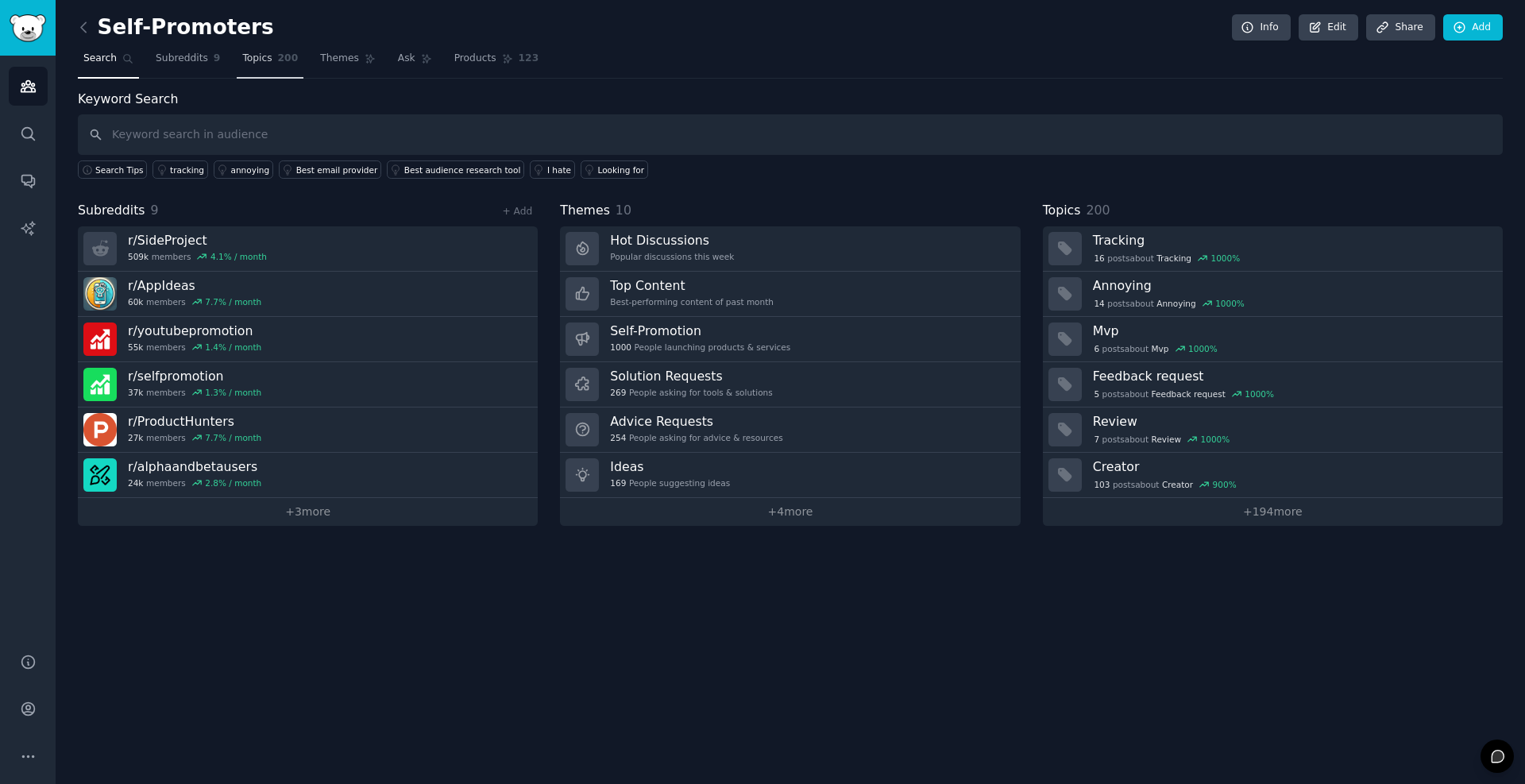
click at [246, 59] on span "Topics" at bounding box center [257, 58] width 30 height 14
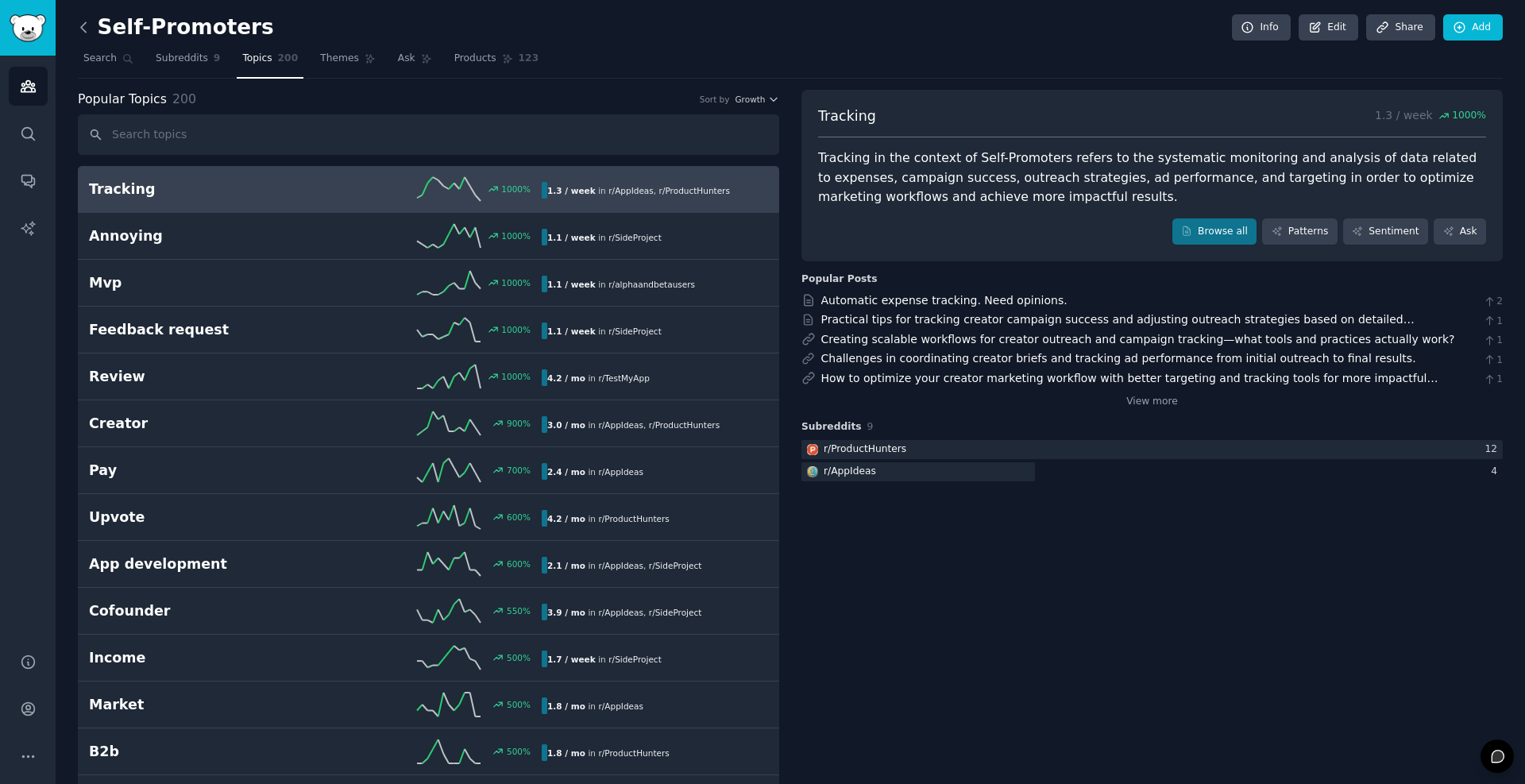
click at [87, 28] on icon at bounding box center [83, 27] width 17 height 17
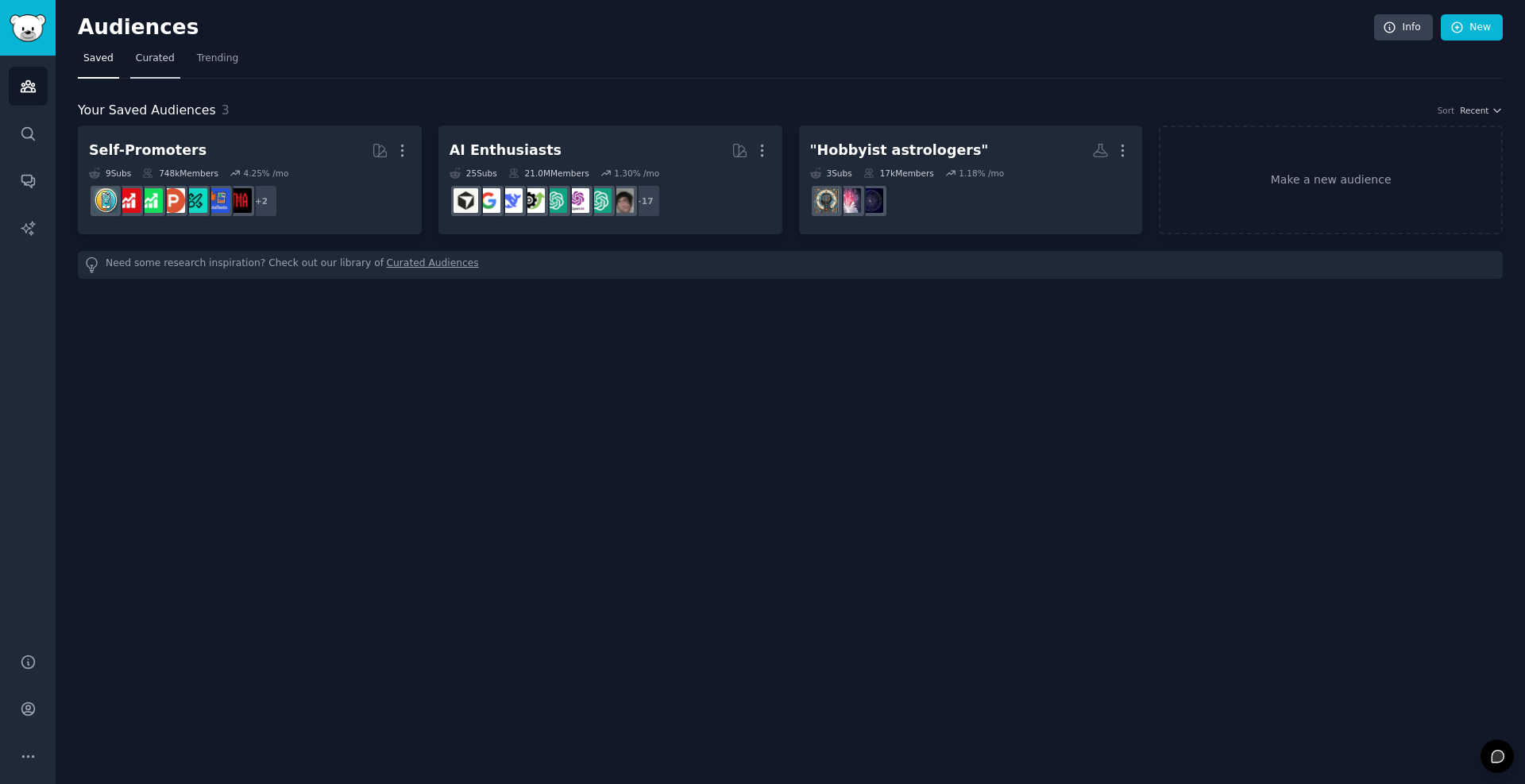
click at [145, 50] on link "Curated" at bounding box center [155, 62] width 50 height 33
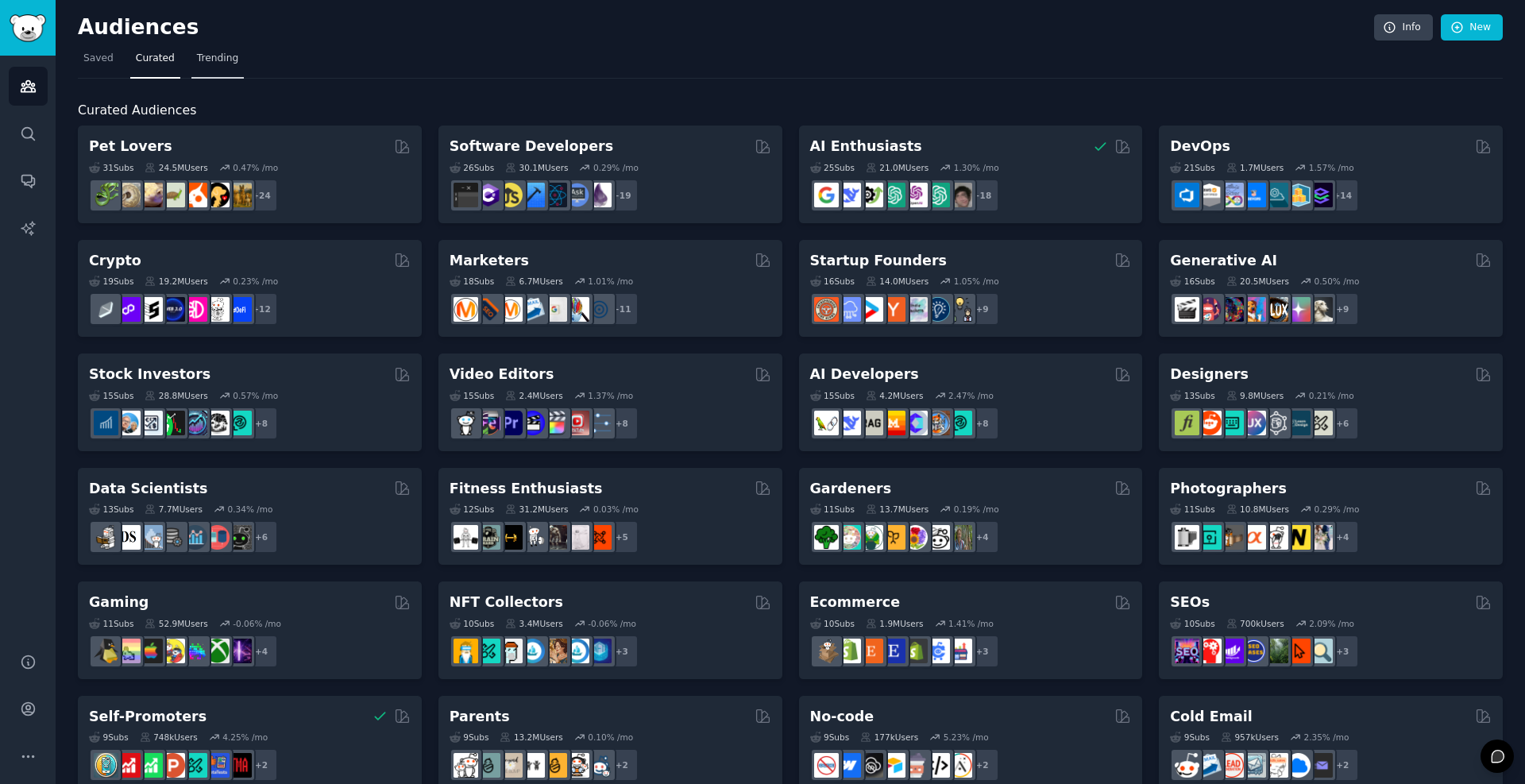
click at [217, 64] on span "Trending" at bounding box center [217, 58] width 41 height 14
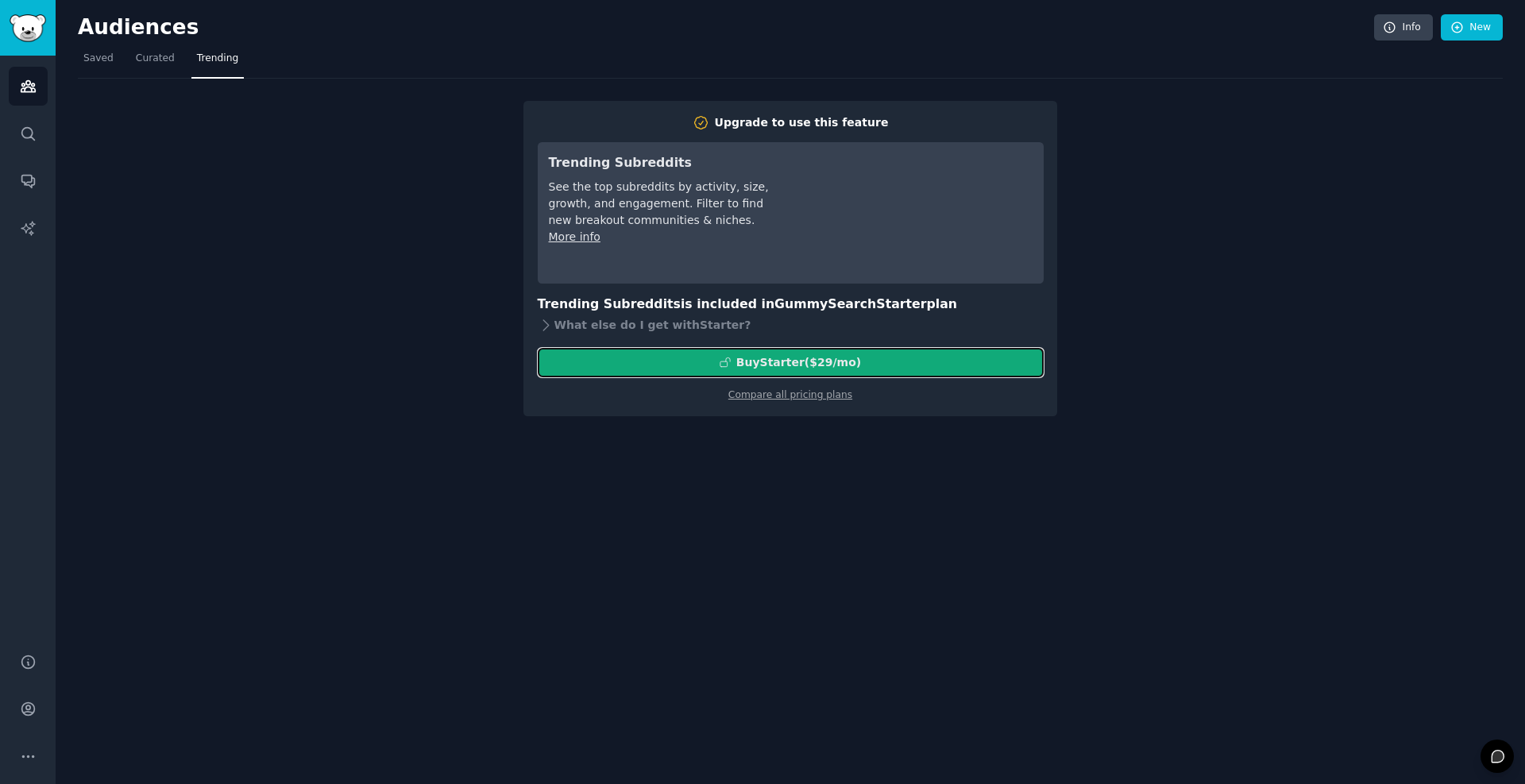
click at [770, 367] on div "Buy Starter ($ 29 /mo )" at bounding box center [799, 362] width 124 height 17
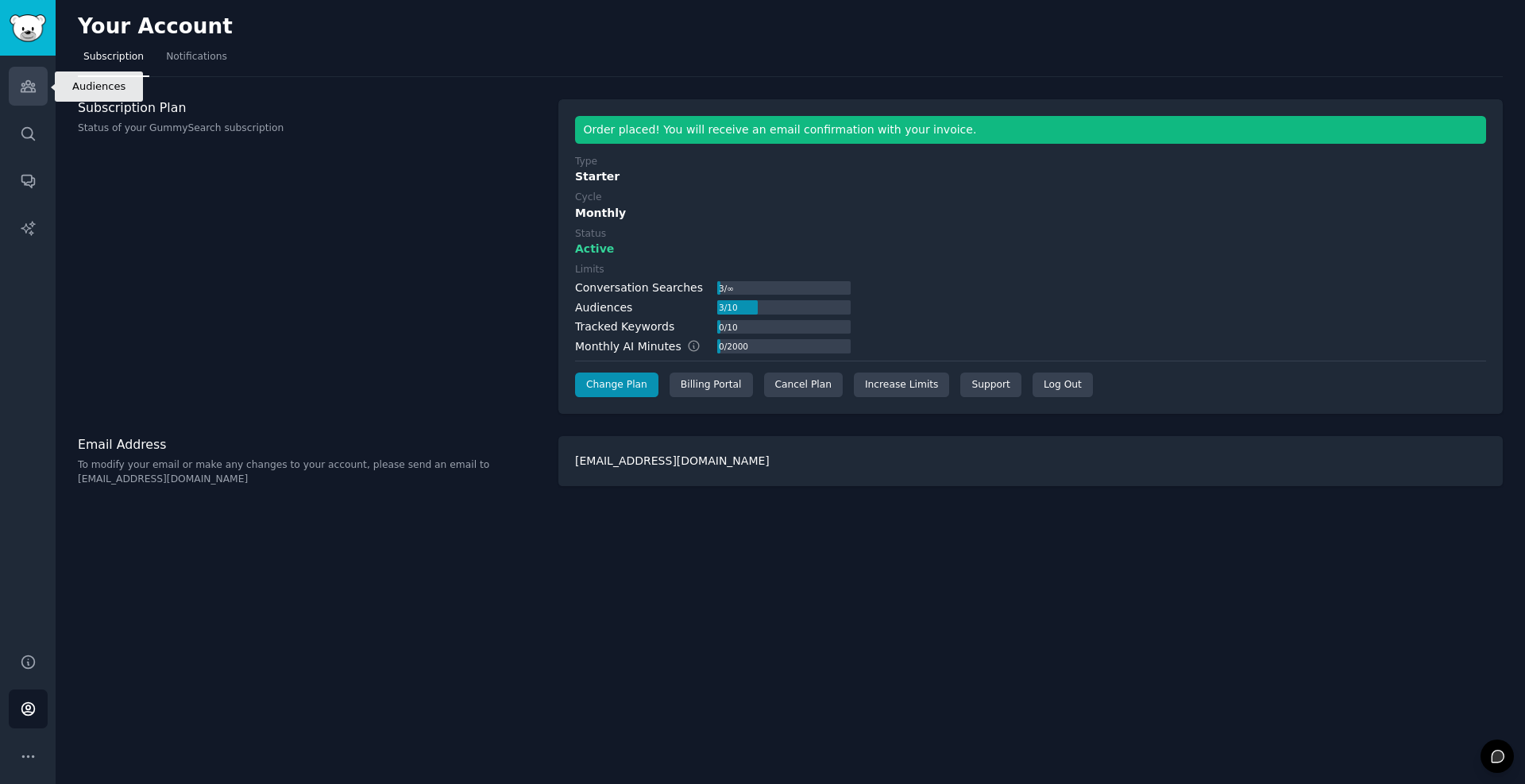
click at [29, 83] on icon "Sidebar" at bounding box center [28, 86] width 17 height 17
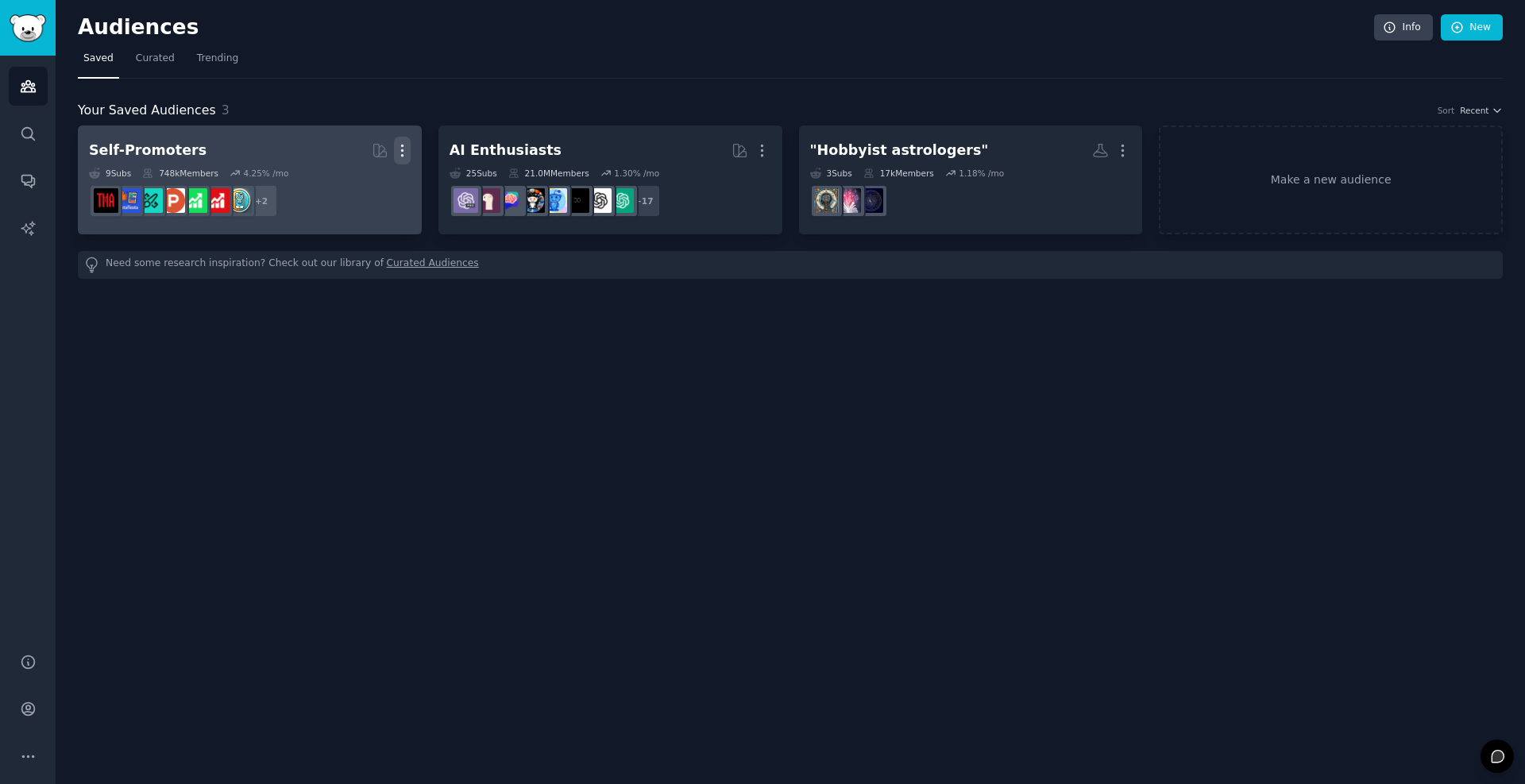
click at [404, 148] on icon "button" at bounding box center [402, 150] width 17 height 17
click at [350, 186] on p "Delete" at bounding box center [359, 184] width 37 height 17
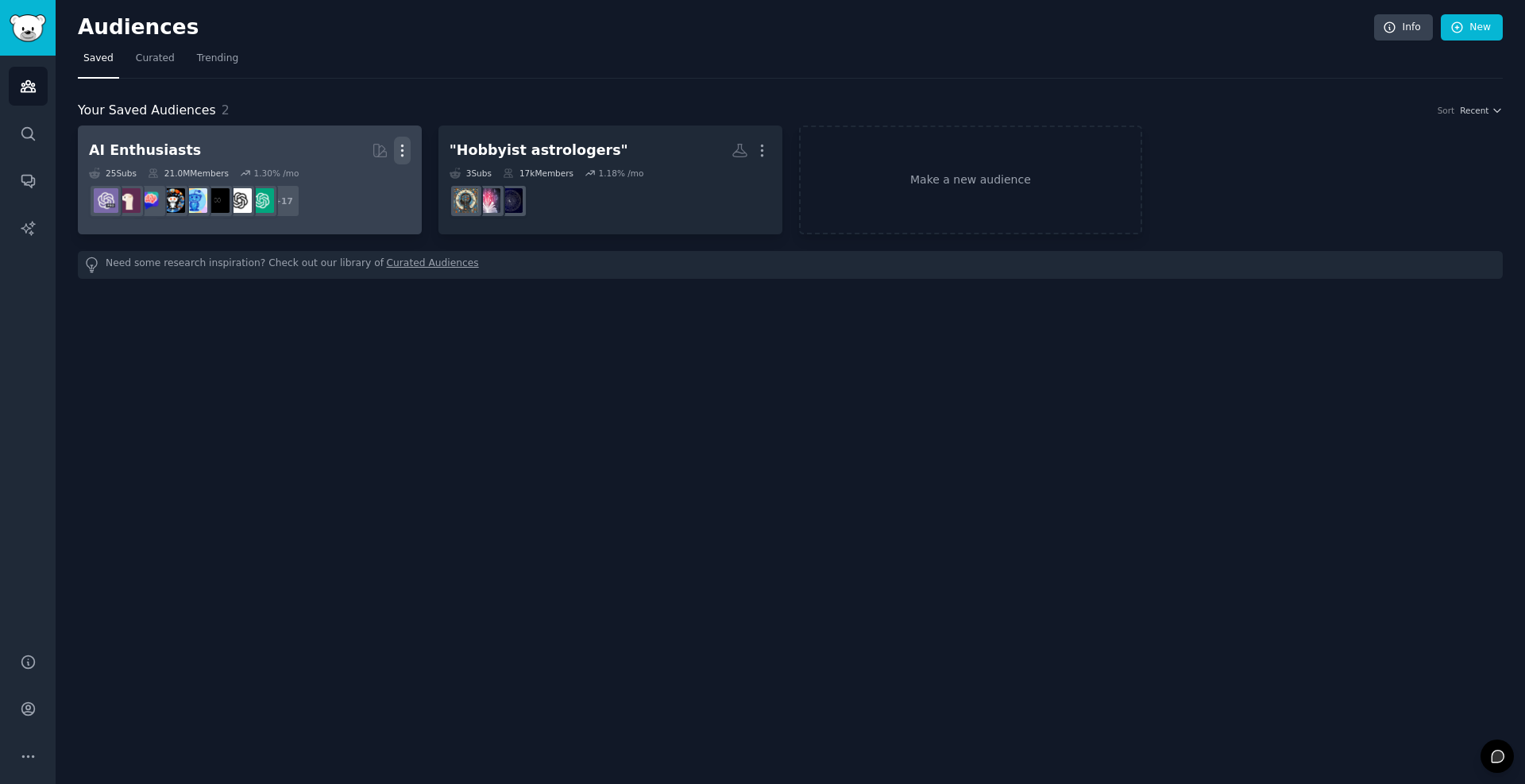
click at [400, 148] on icon "button" at bounding box center [402, 150] width 17 height 17
click at [361, 188] on p "Delete" at bounding box center [359, 184] width 37 height 17
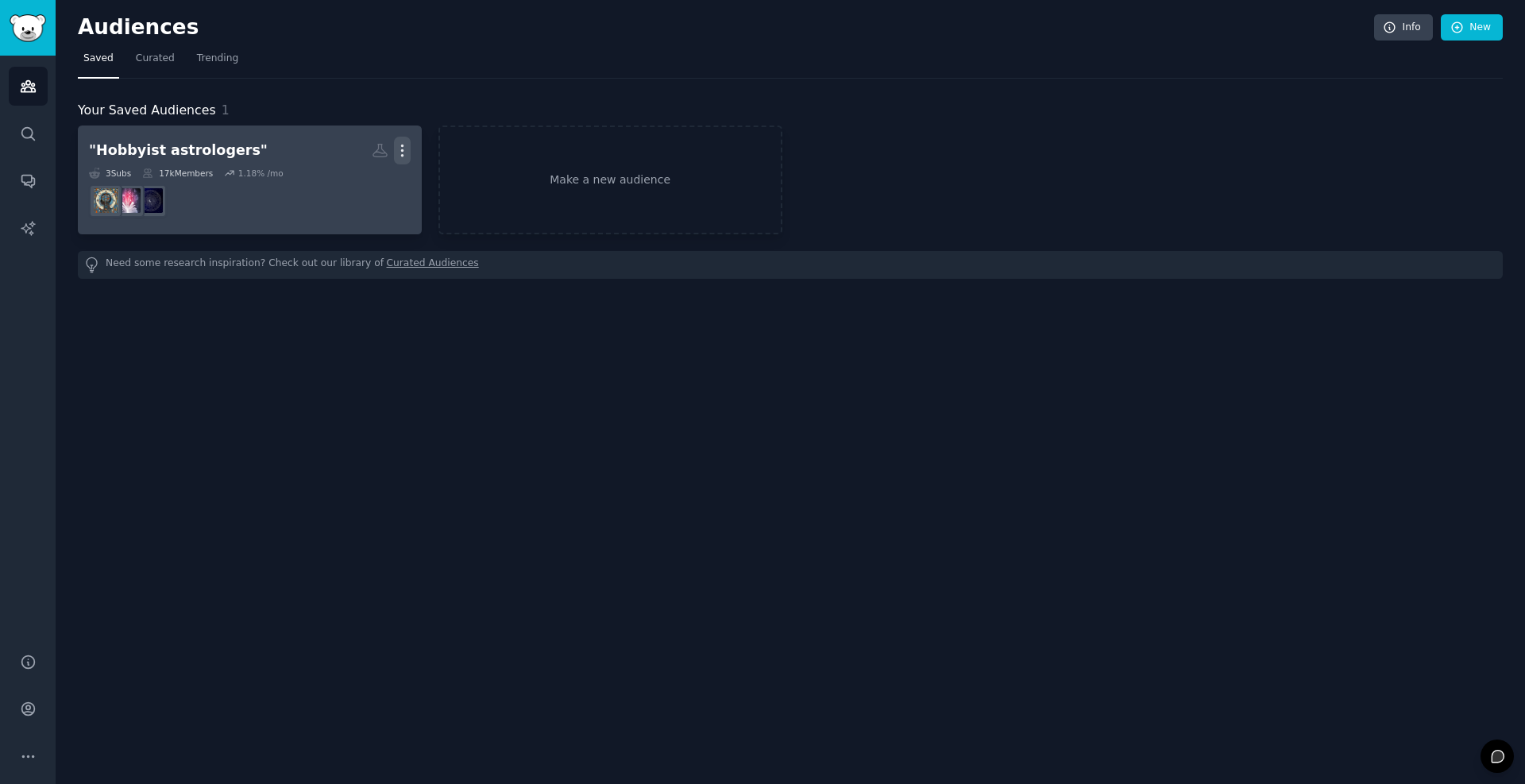
click at [404, 149] on icon "button" at bounding box center [402, 150] width 17 height 17
click at [338, 191] on div "Delete" at bounding box center [348, 185] width 75 height 34
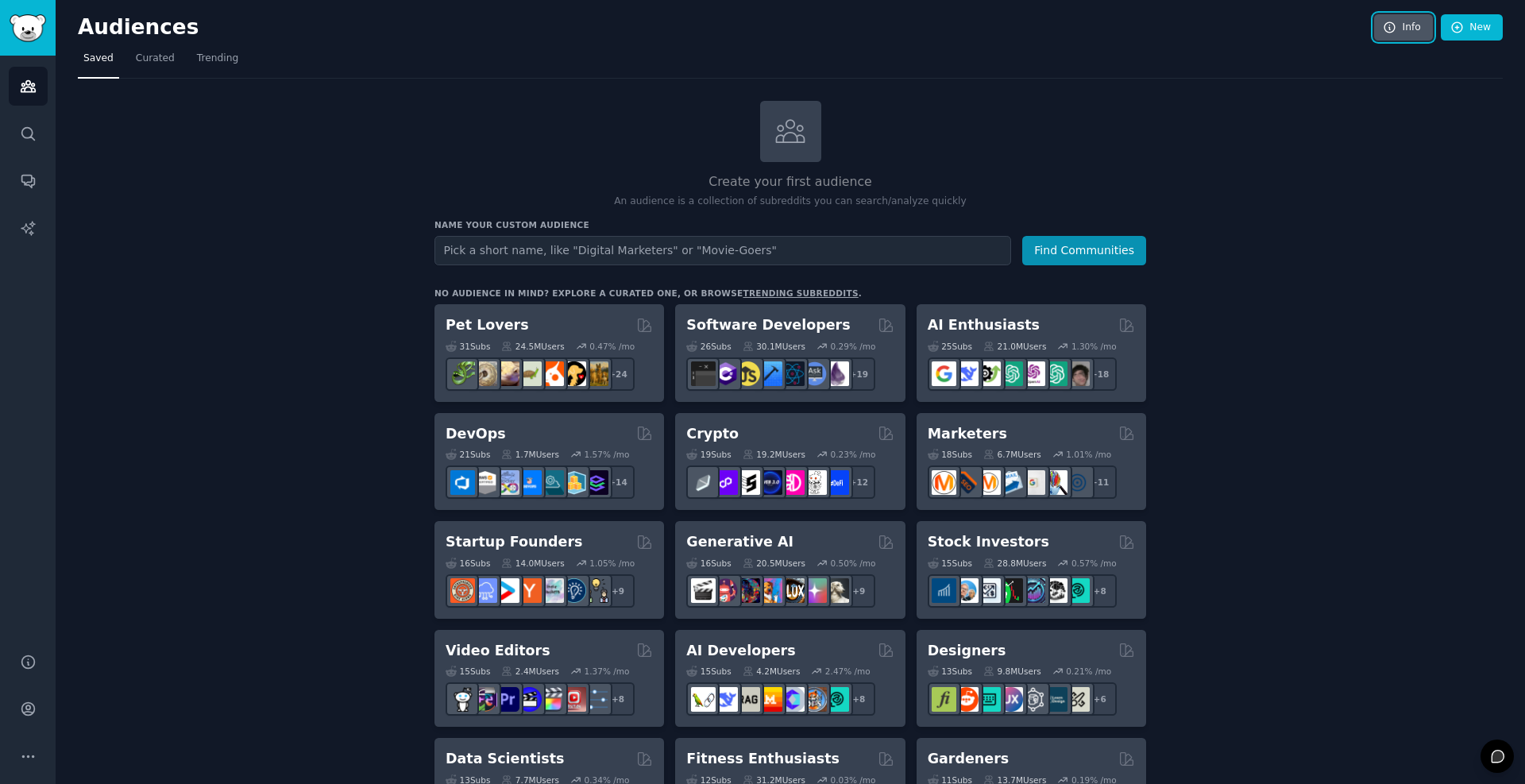
click at [1400, 26] on link "Info" at bounding box center [1405, 27] width 59 height 27
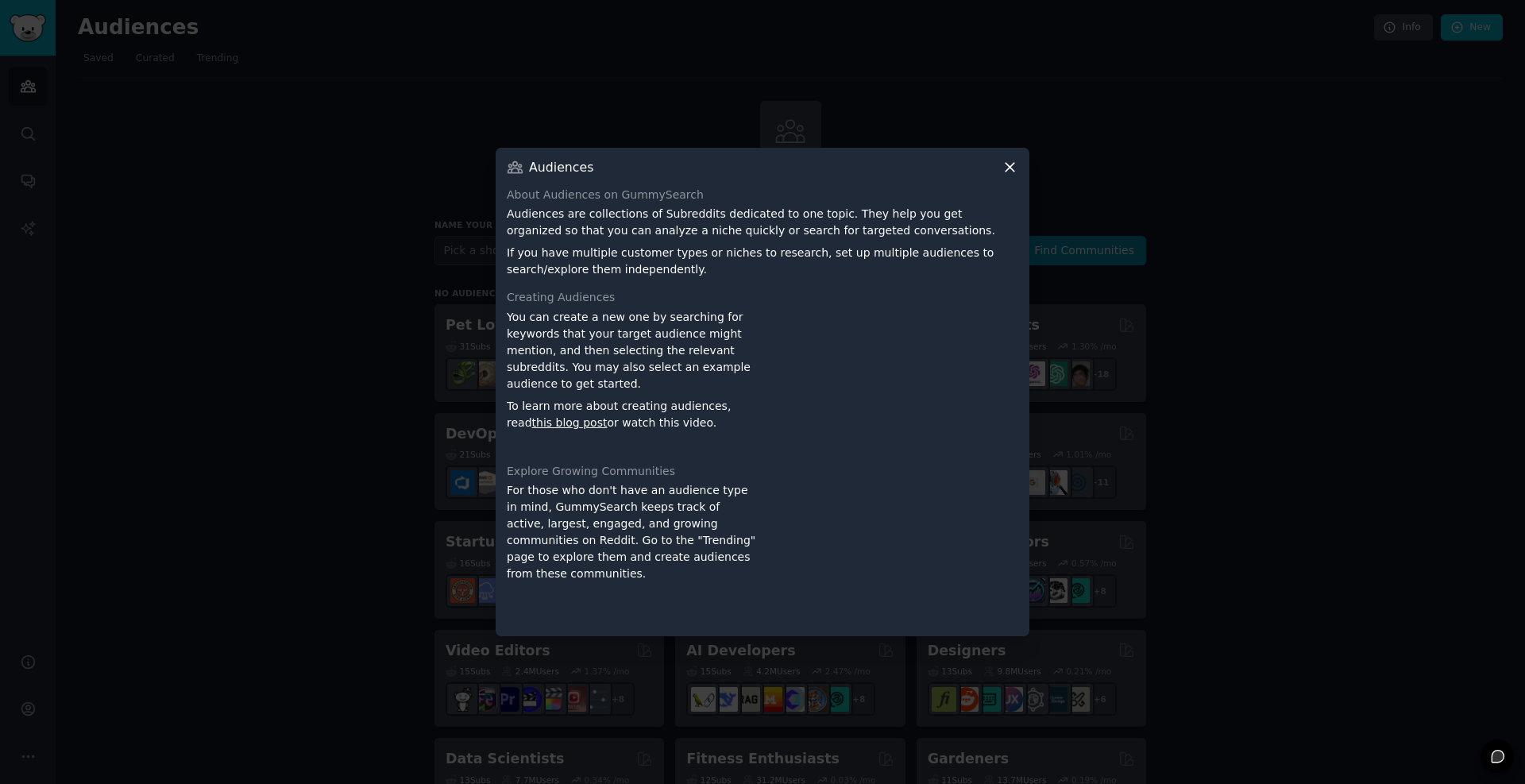
click at [1012, 169] on icon at bounding box center [1009, 167] width 9 height 9
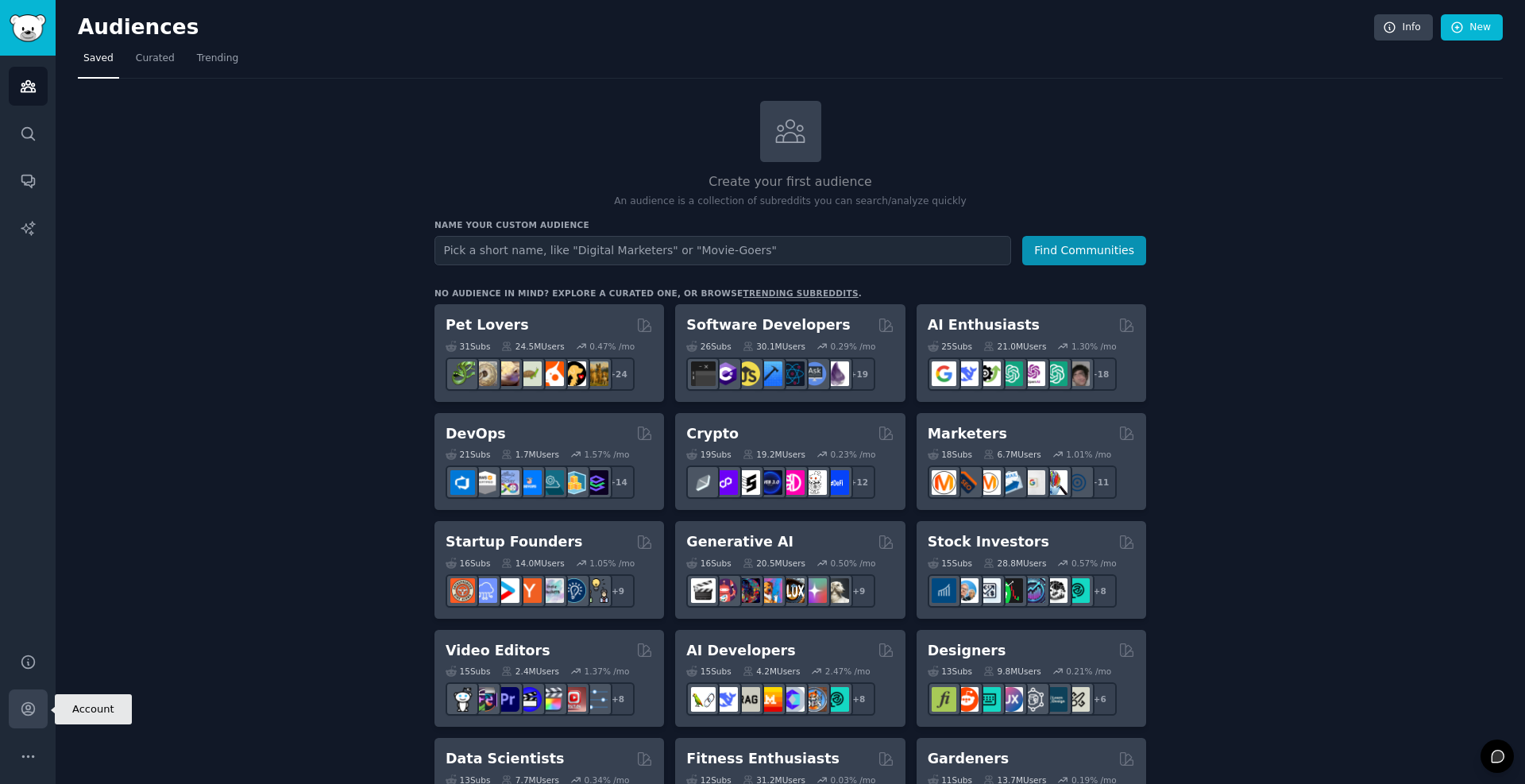
click at [23, 708] on icon "Sidebar" at bounding box center [28, 708] width 17 height 17
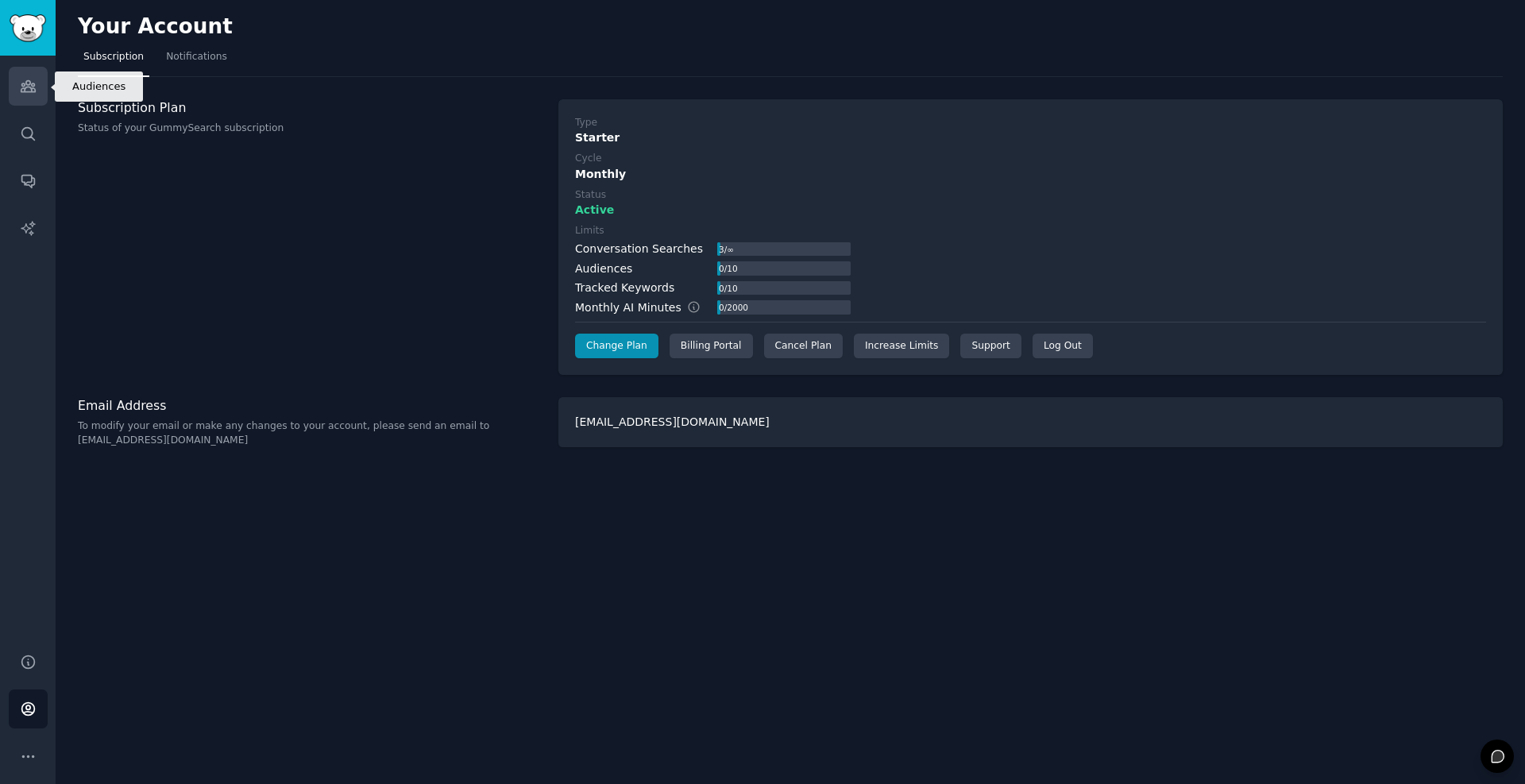
click at [23, 89] on icon "Sidebar" at bounding box center [28, 86] width 17 height 17
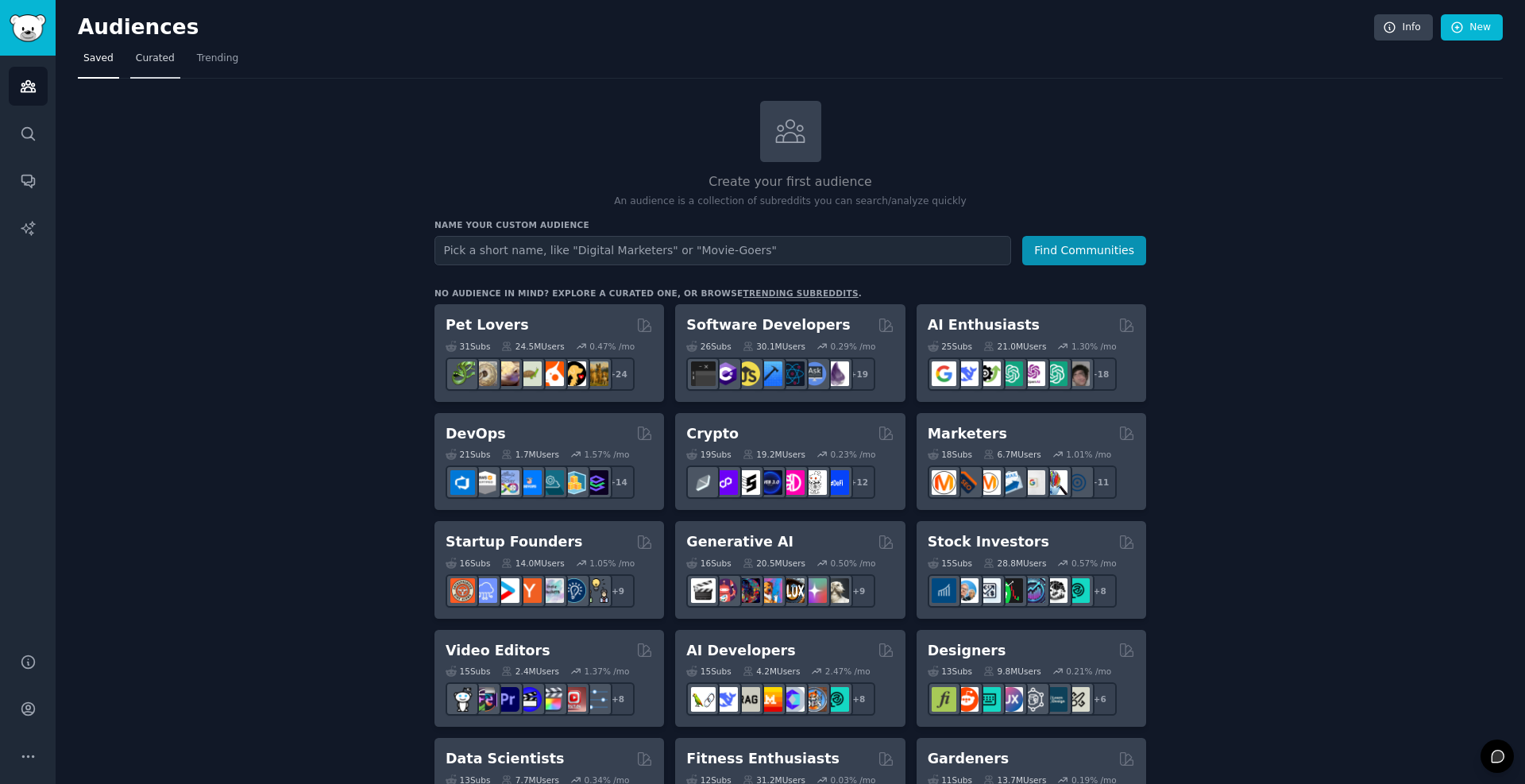
click at [144, 67] on link "Curated" at bounding box center [155, 62] width 50 height 33
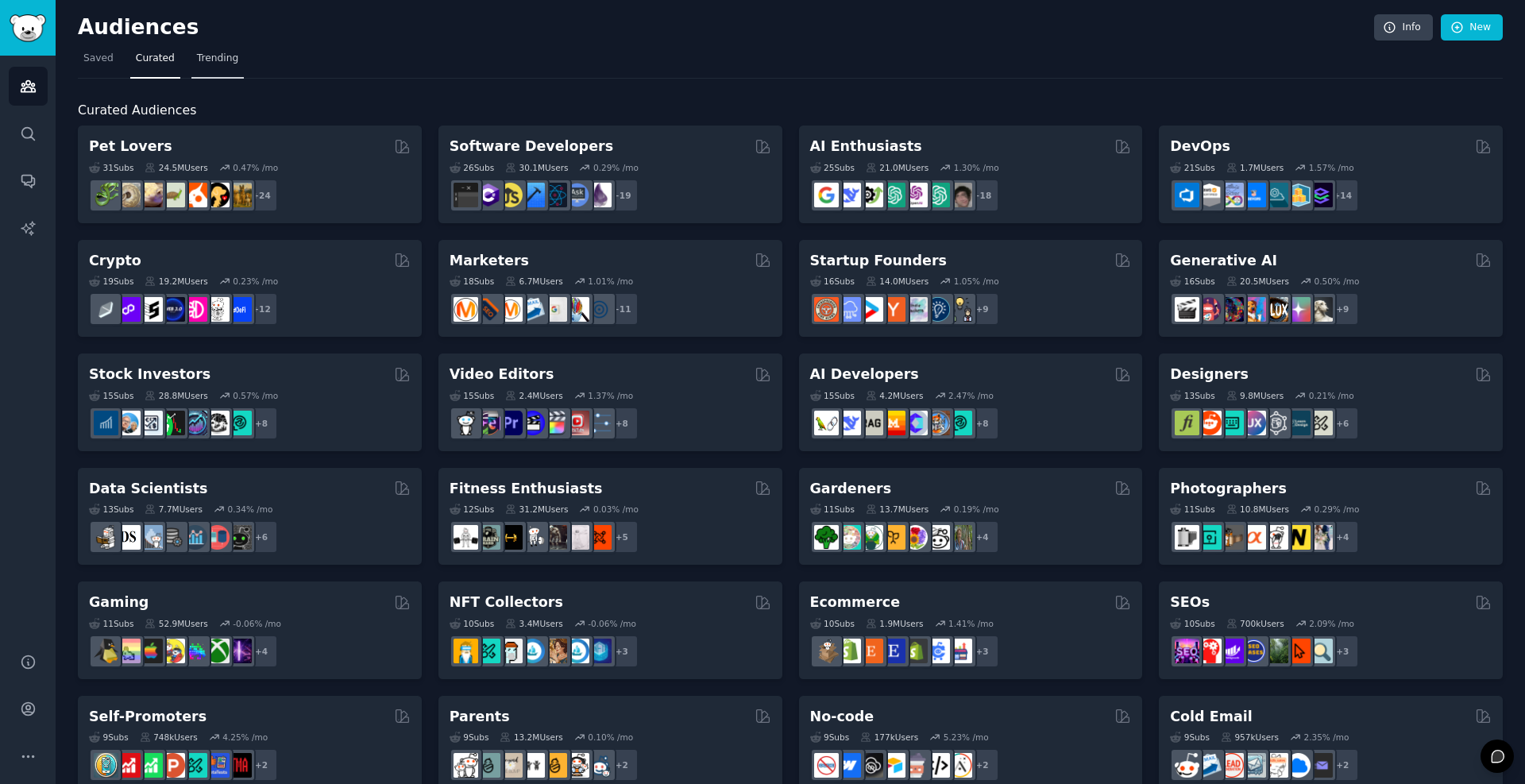
click at [217, 55] on span "Trending" at bounding box center [217, 58] width 41 height 14
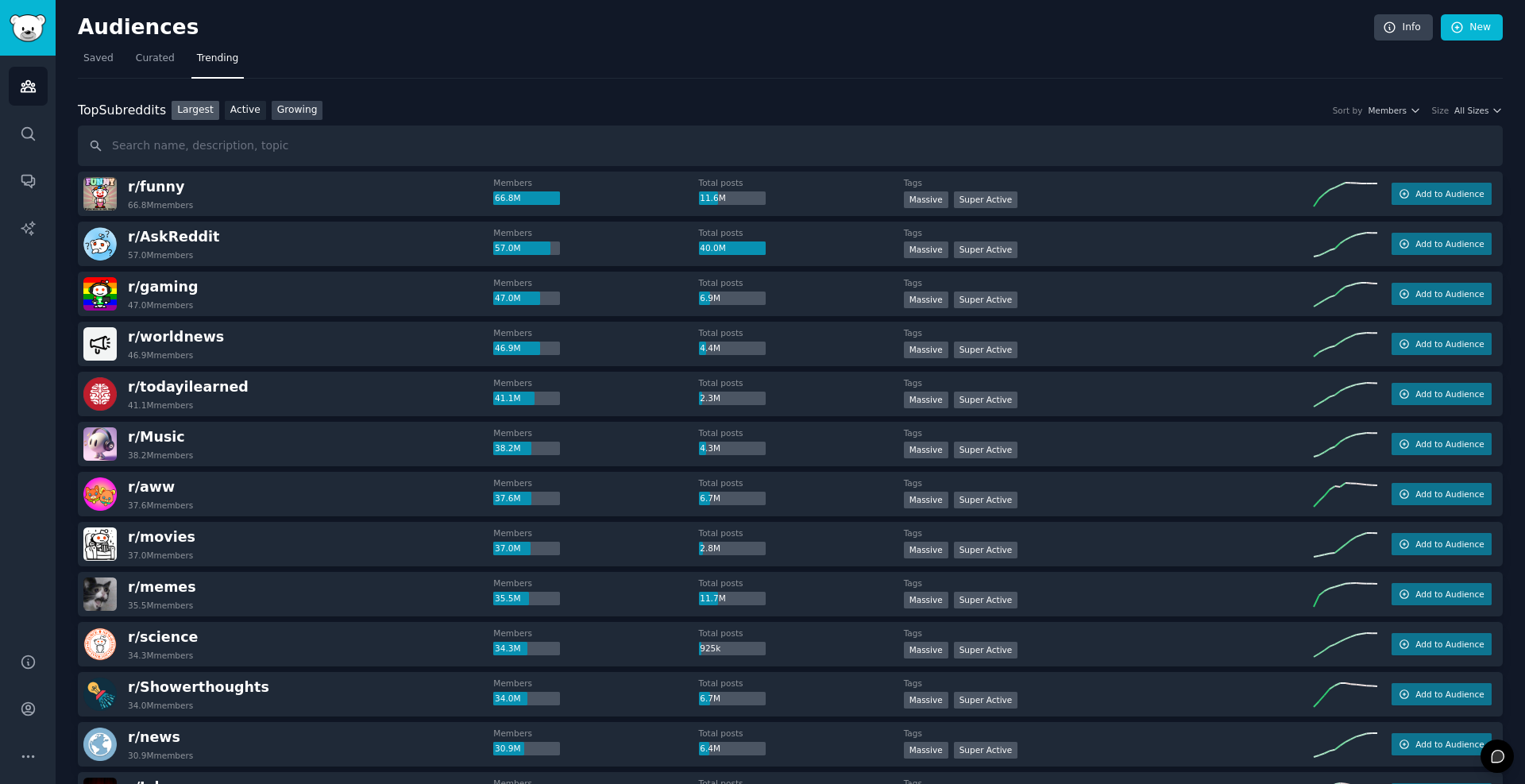
click at [279, 108] on link "Growing" at bounding box center [297, 111] width 51 height 20
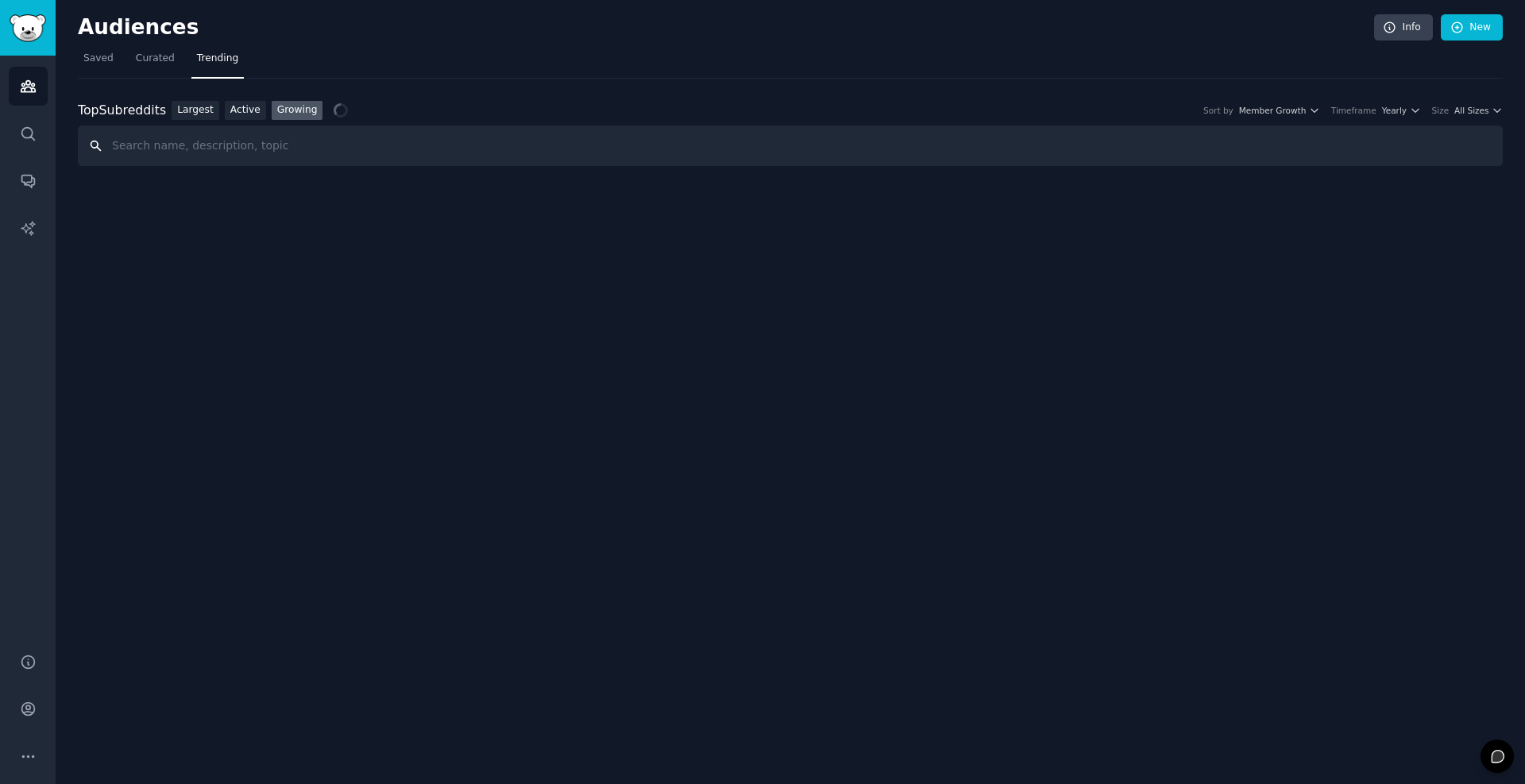
click at [227, 149] on input "text" at bounding box center [790, 145] width 1425 height 40
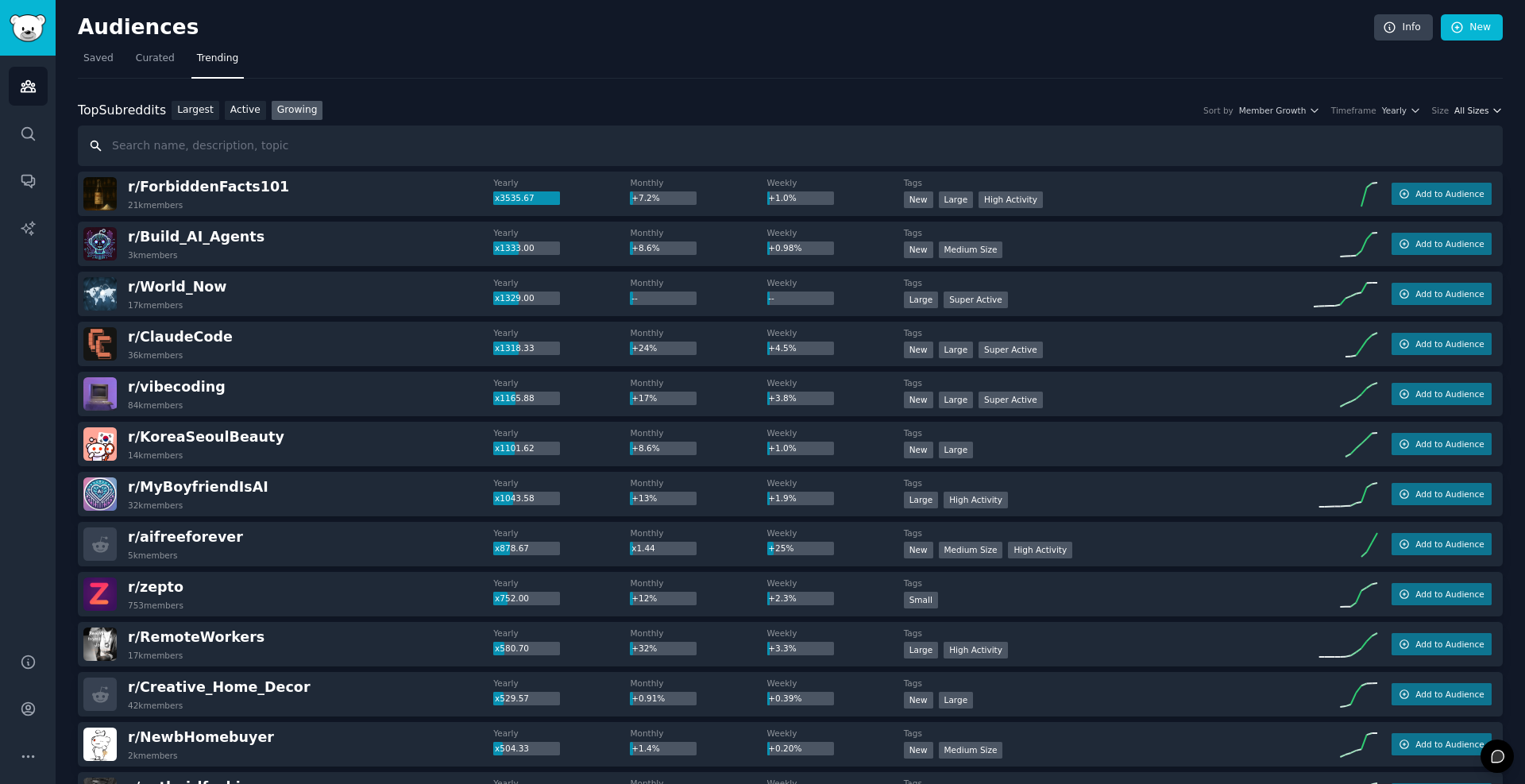
click at [1492, 112] on icon "button" at bounding box center [1497, 110] width 11 height 11
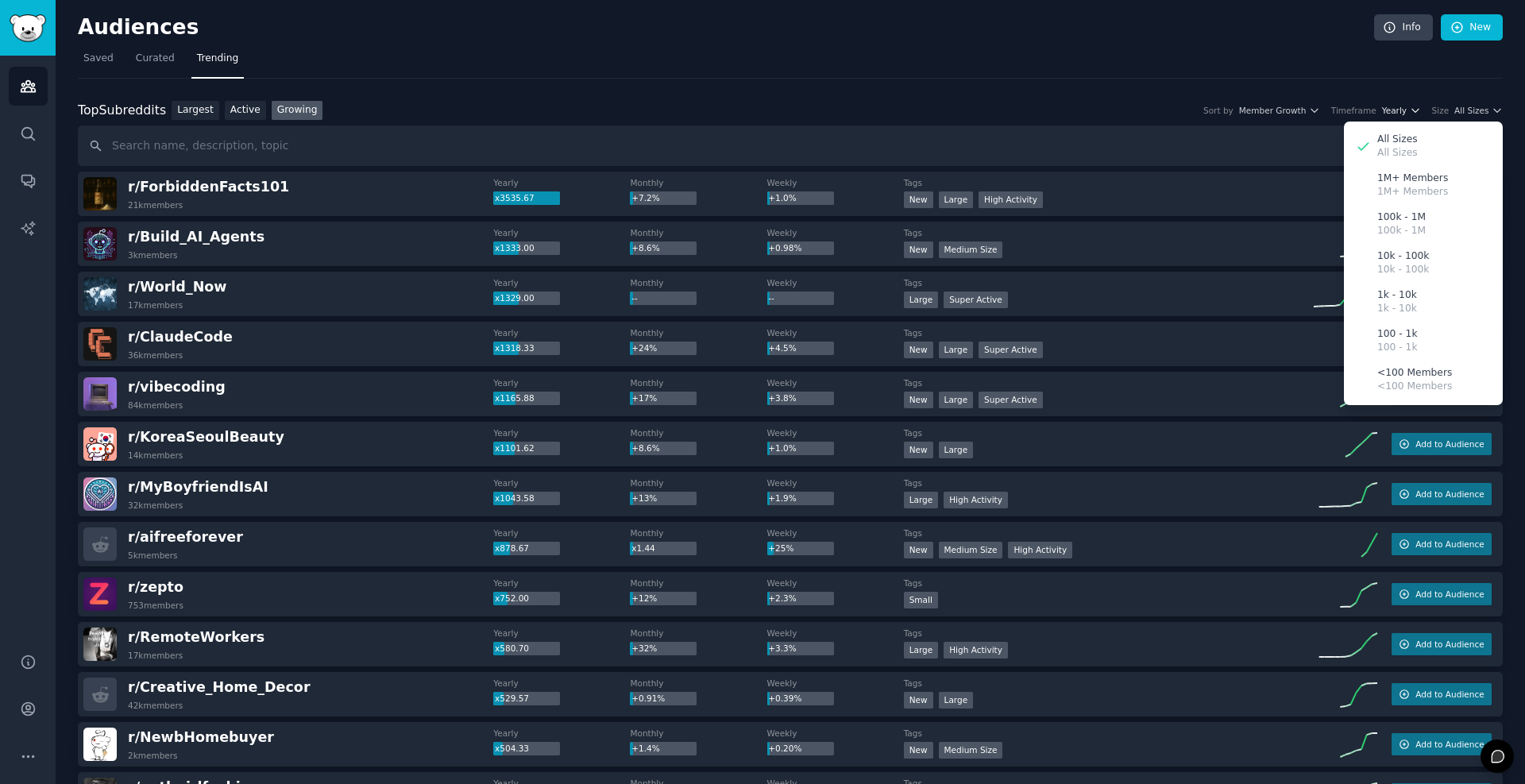
click at [1412, 109] on icon "button" at bounding box center [1415, 110] width 11 height 11
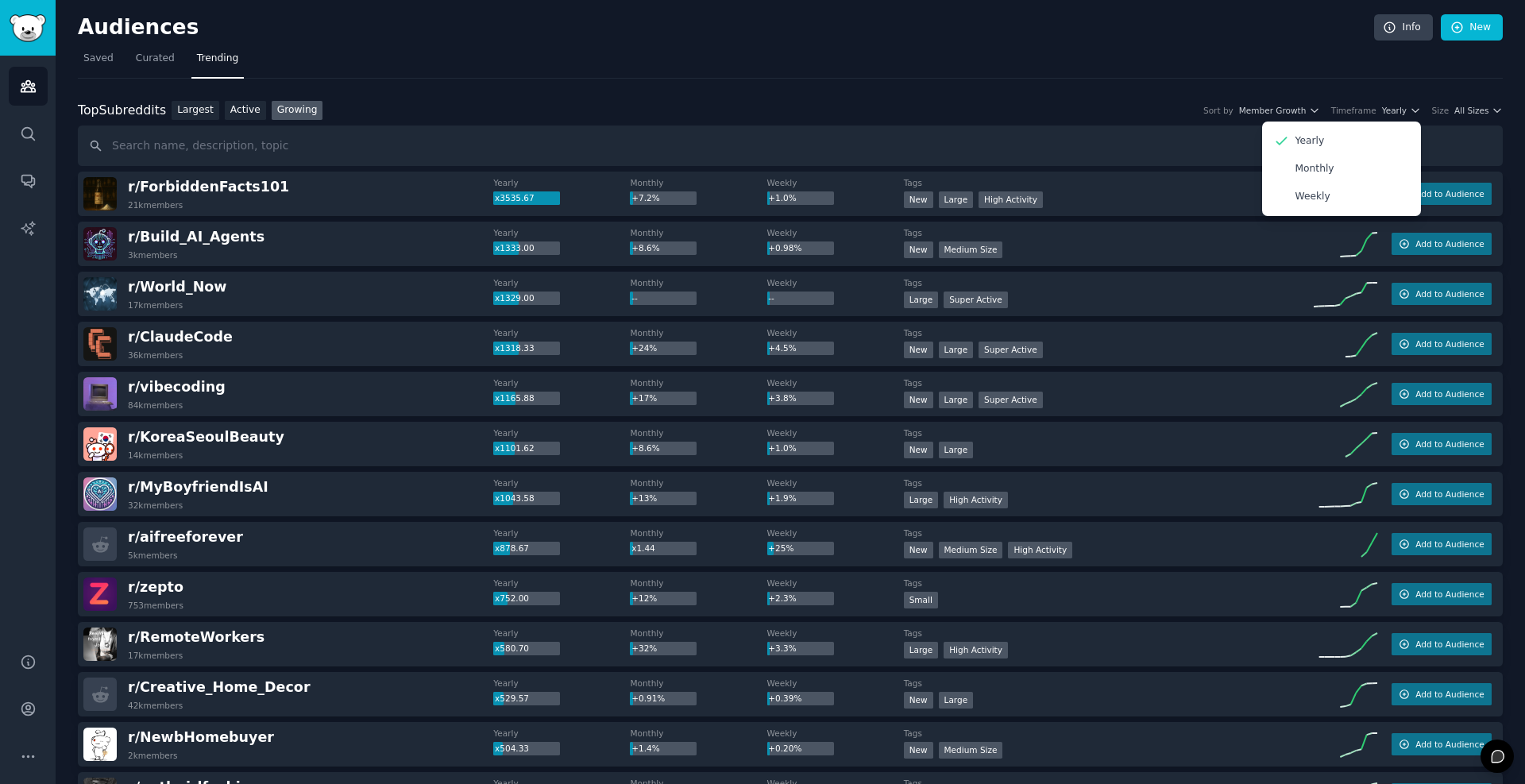
click at [713, 66] on nav "Saved Curated Trending" at bounding box center [790, 62] width 1425 height 33
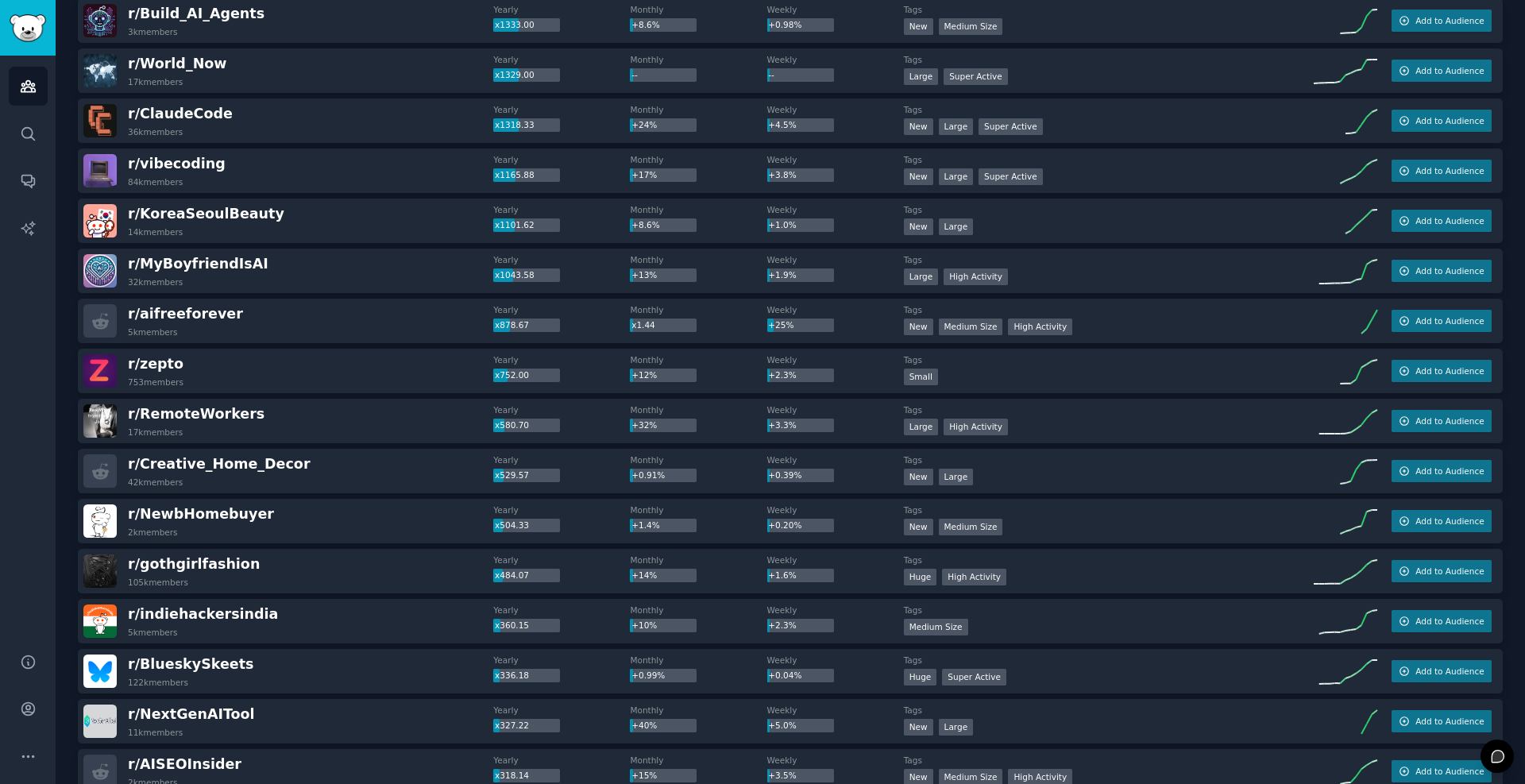
scroll to position [286, 0]
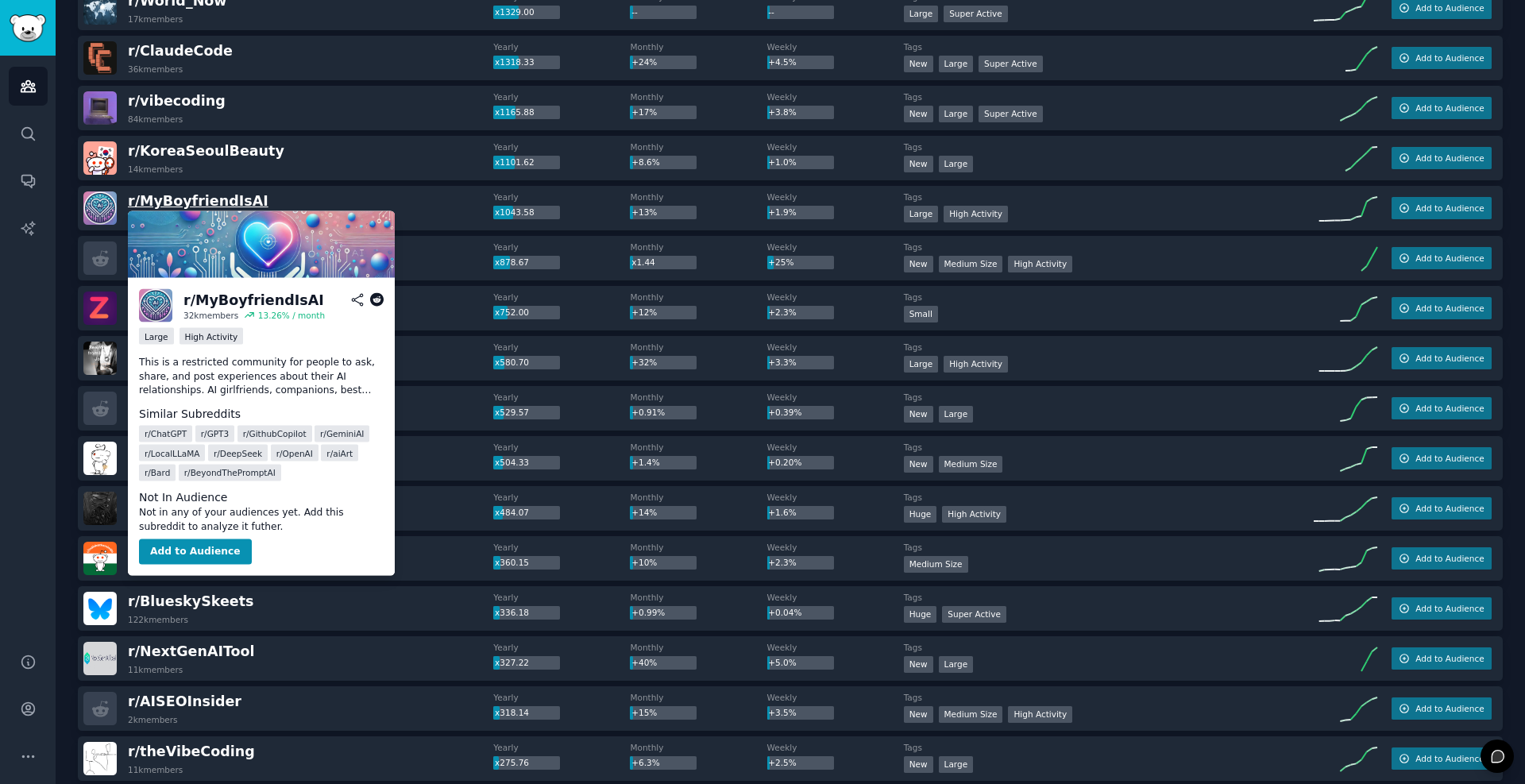
drag, startPoint x: 215, startPoint y: 198, endPoint x: 184, endPoint y: 196, distance: 31.1
click at [181, 196] on span "r/ [PERSON_NAME]" at bounding box center [199, 200] width 140 height 16
click at [206, 201] on span "r/ [PERSON_NAME]" at bounding box center [199, 200] width 140 height 16
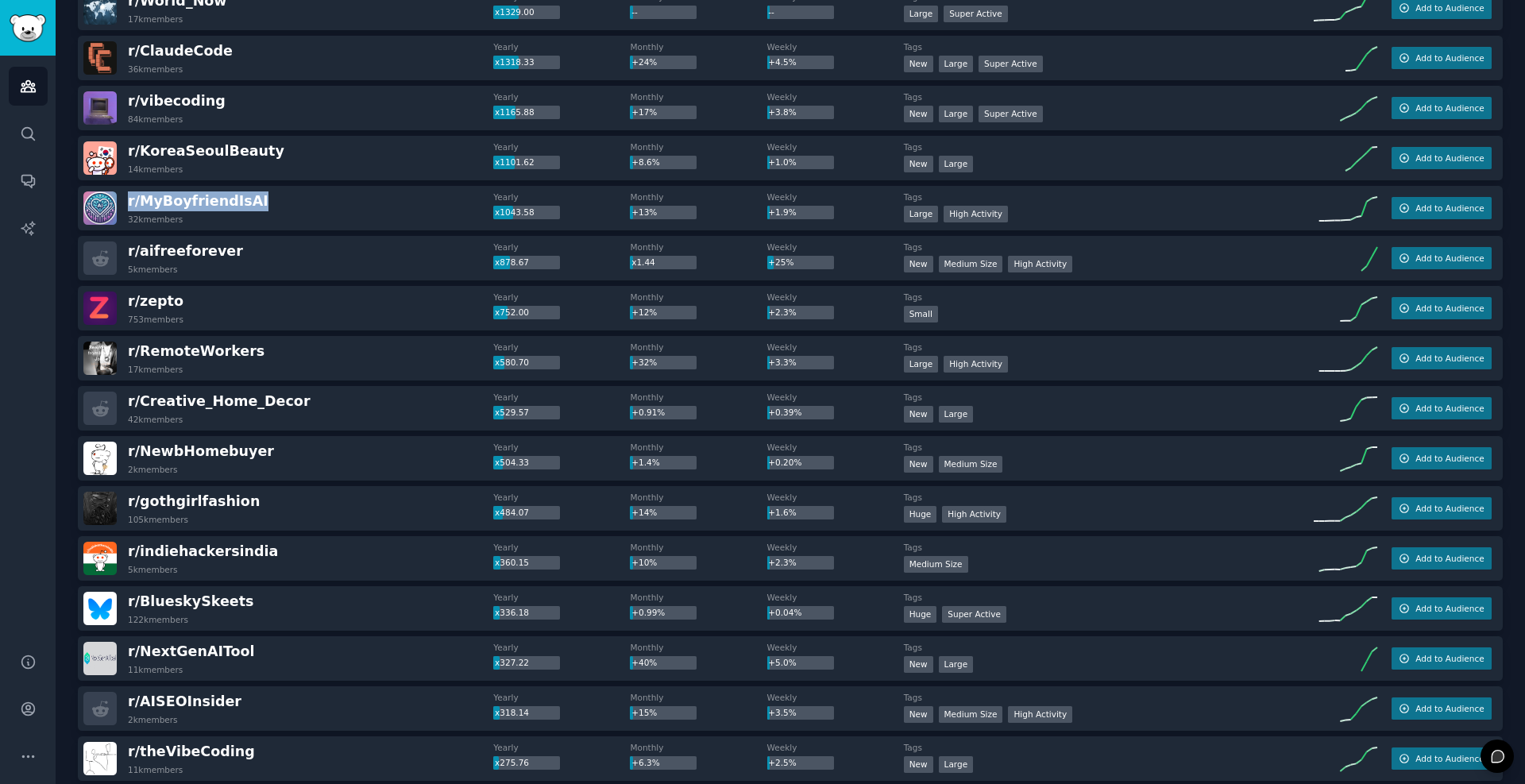
drag, startPoint x: 259, startPoint y: 196, endPoint x: 122, endPoint y: 201, distance: 137.1
click at [122, 201] on div "r/ [PERSON_NAME] 32k members" at bounding box center [287, 208] width 410 height 34
copy span "r/ [PERSON_NAME]"
drag, startPoint x: 232, startPoint y: 254, endPoint x: 121, endPoint y: 256, distance: 111.0
click at [121, 256] on div "r/ aifreeforever 5k members" at bounding box center [287, 259] width 410 height 34
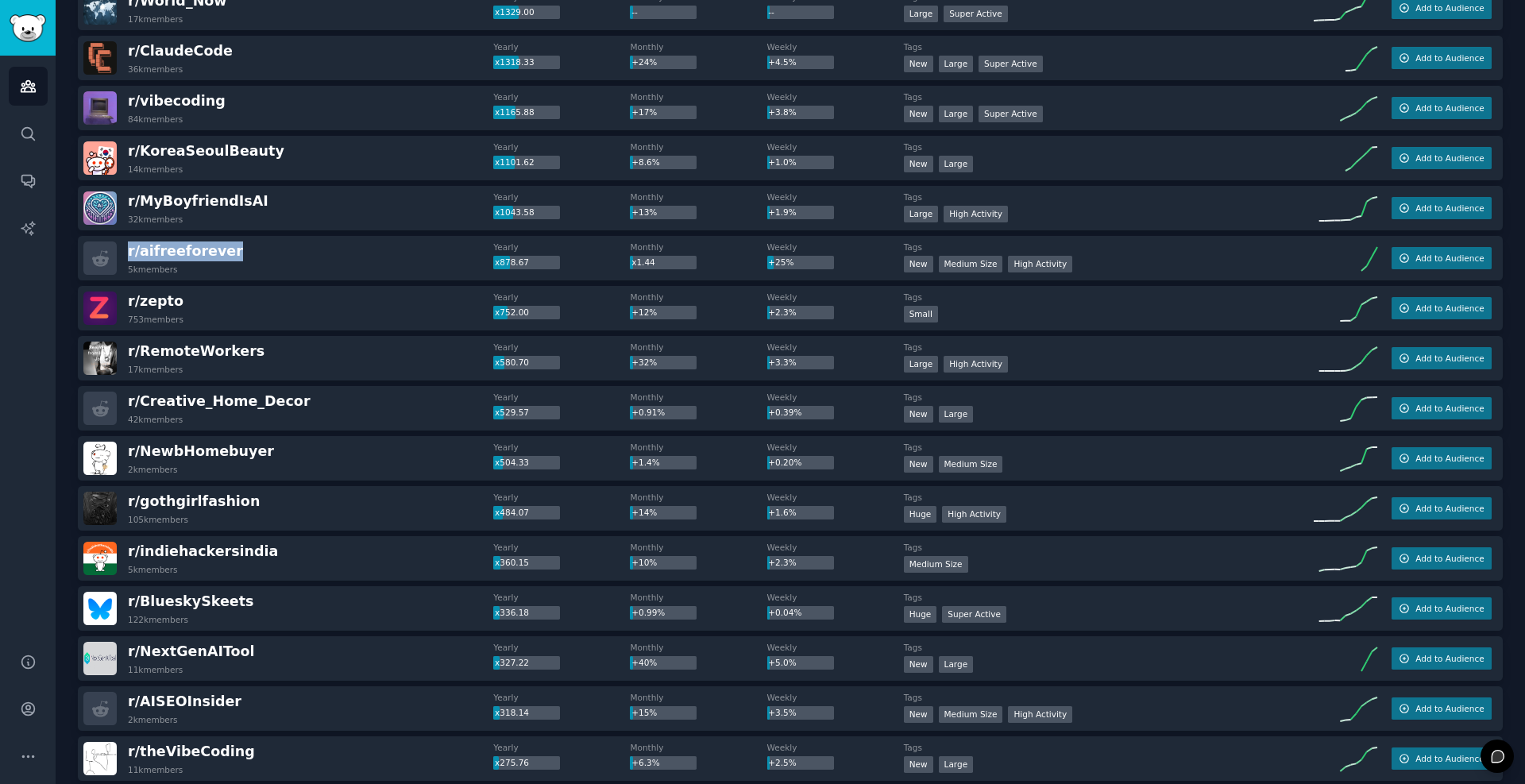
copy span "r/ aifreeforever"
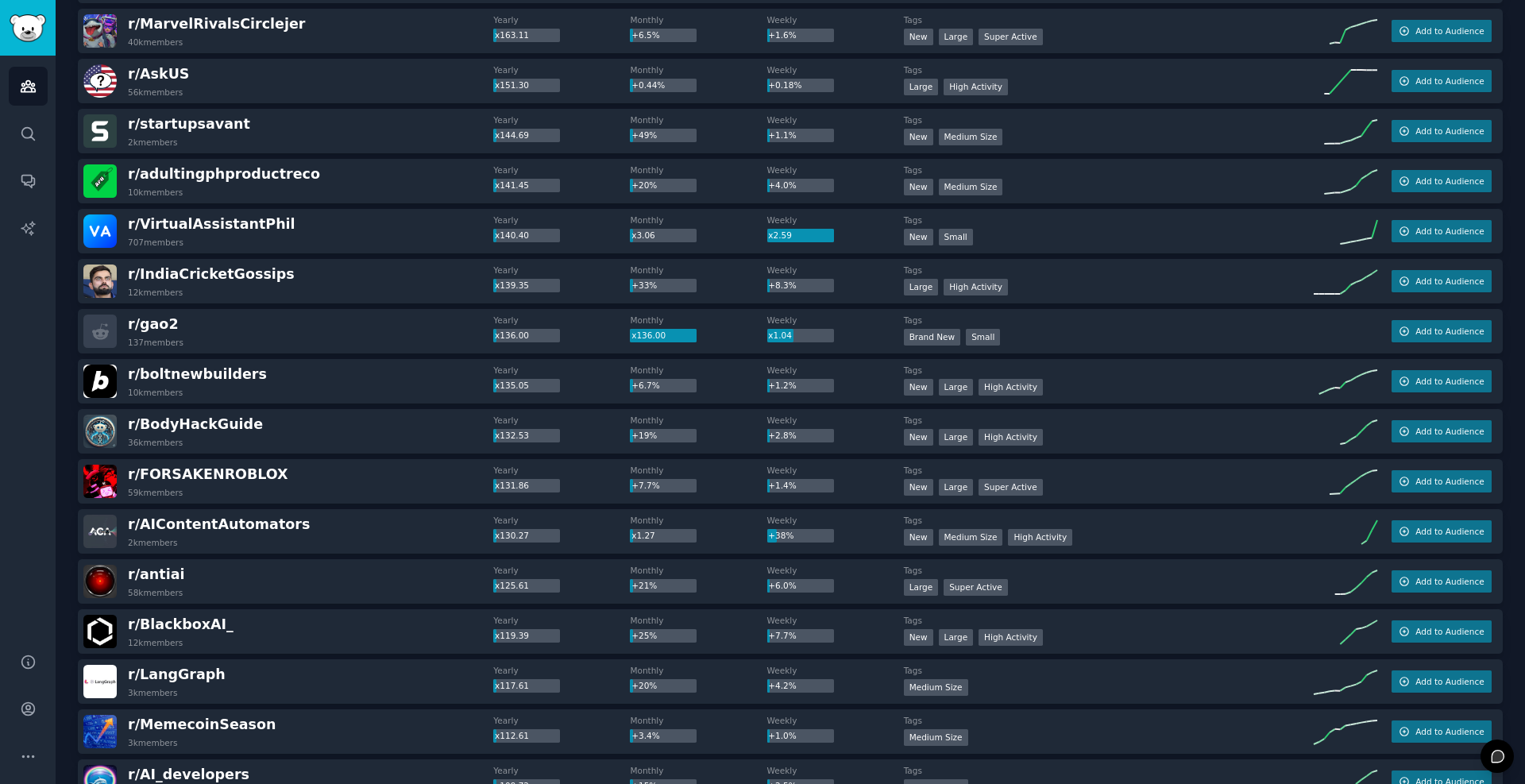
scroll to position [1430, 0]
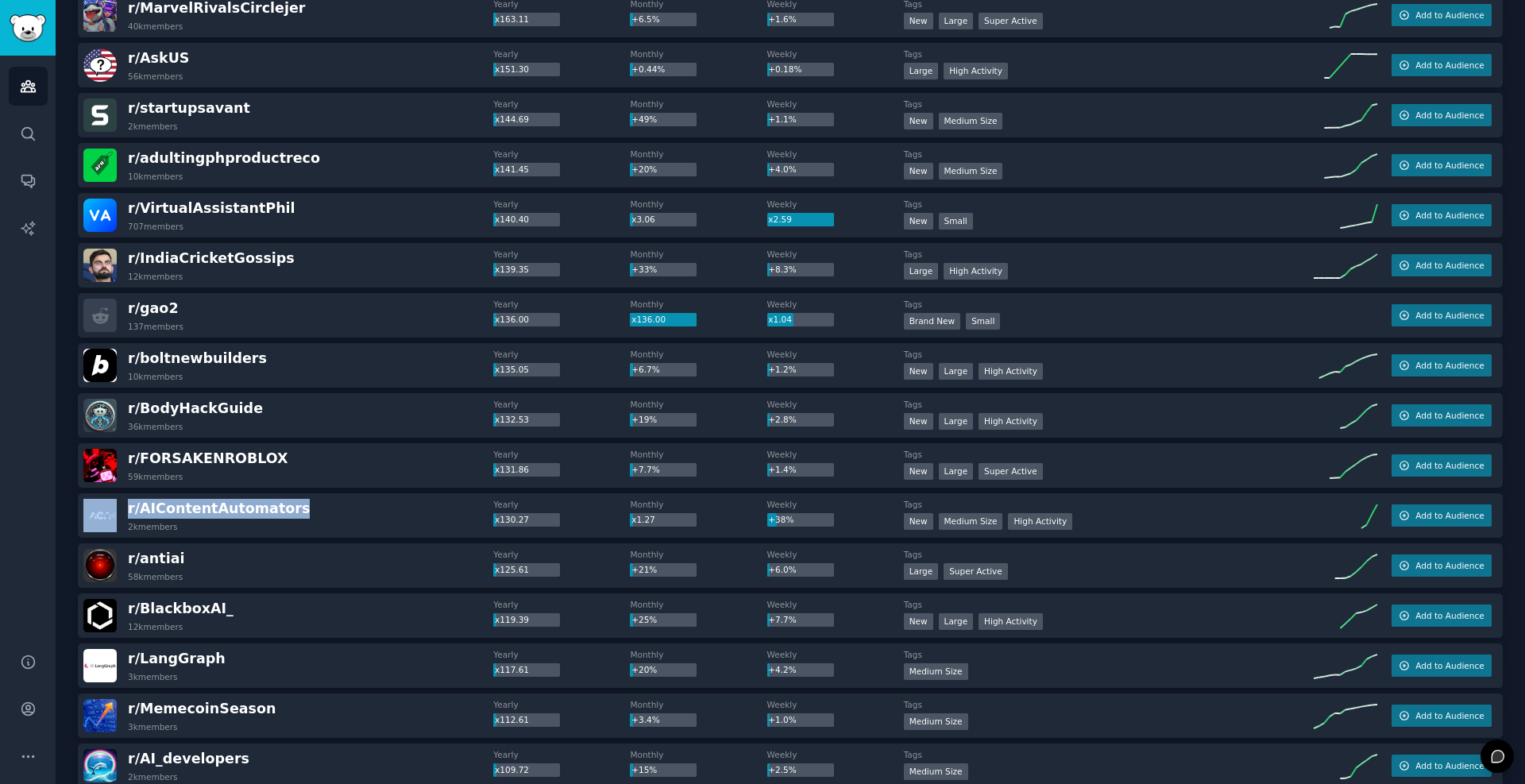
drag, startPoint x: 299, startPoint y: 509, endPoint x: 117, endPoint y: 508, distance: 182.0
click at [117, 508] on div "r/ AIContentAutomators 2k members" at bounding box center [287, 515] width 410 height 34
copy div "r/ AIContentAutomators"
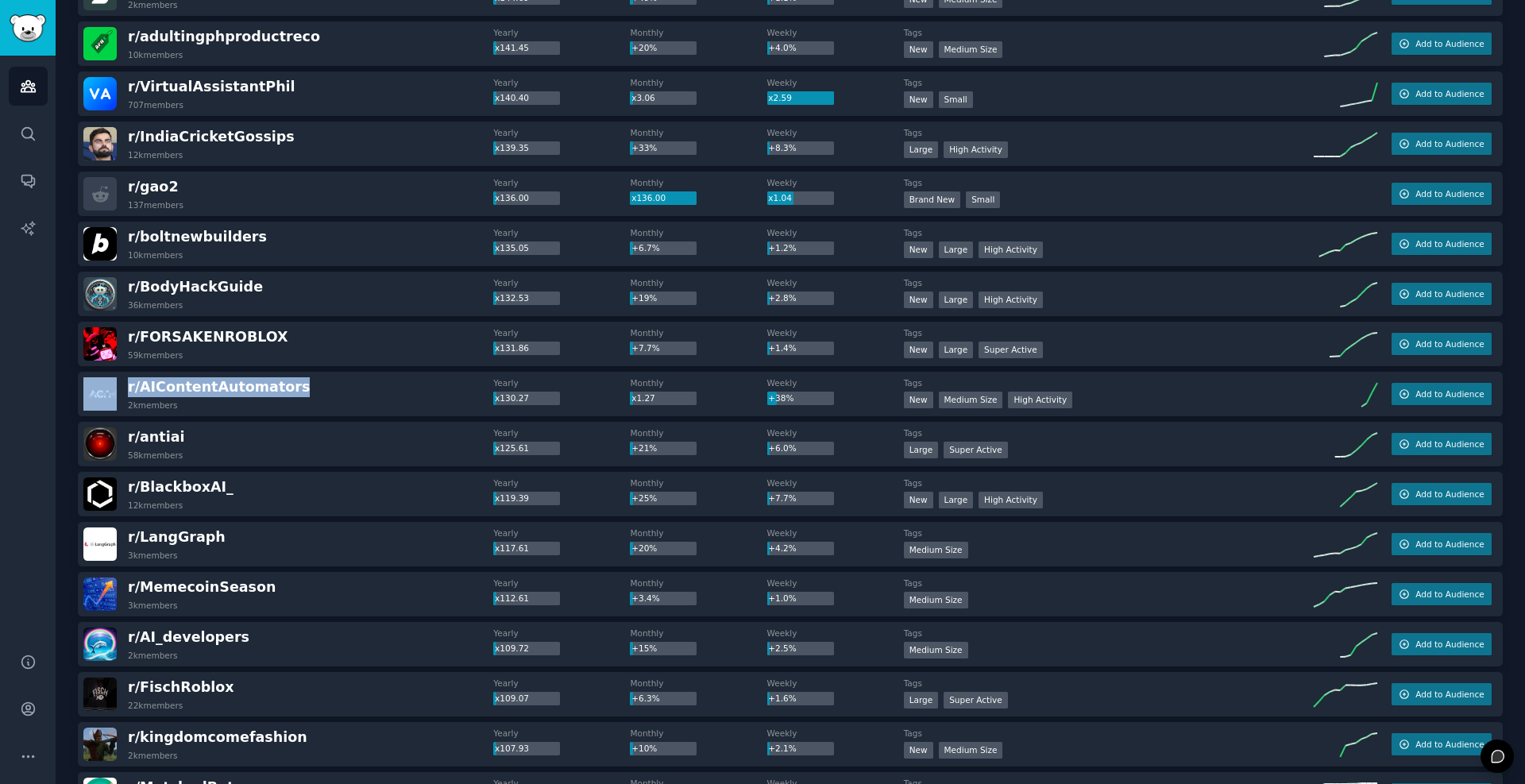
scroll to position [1620, 0]
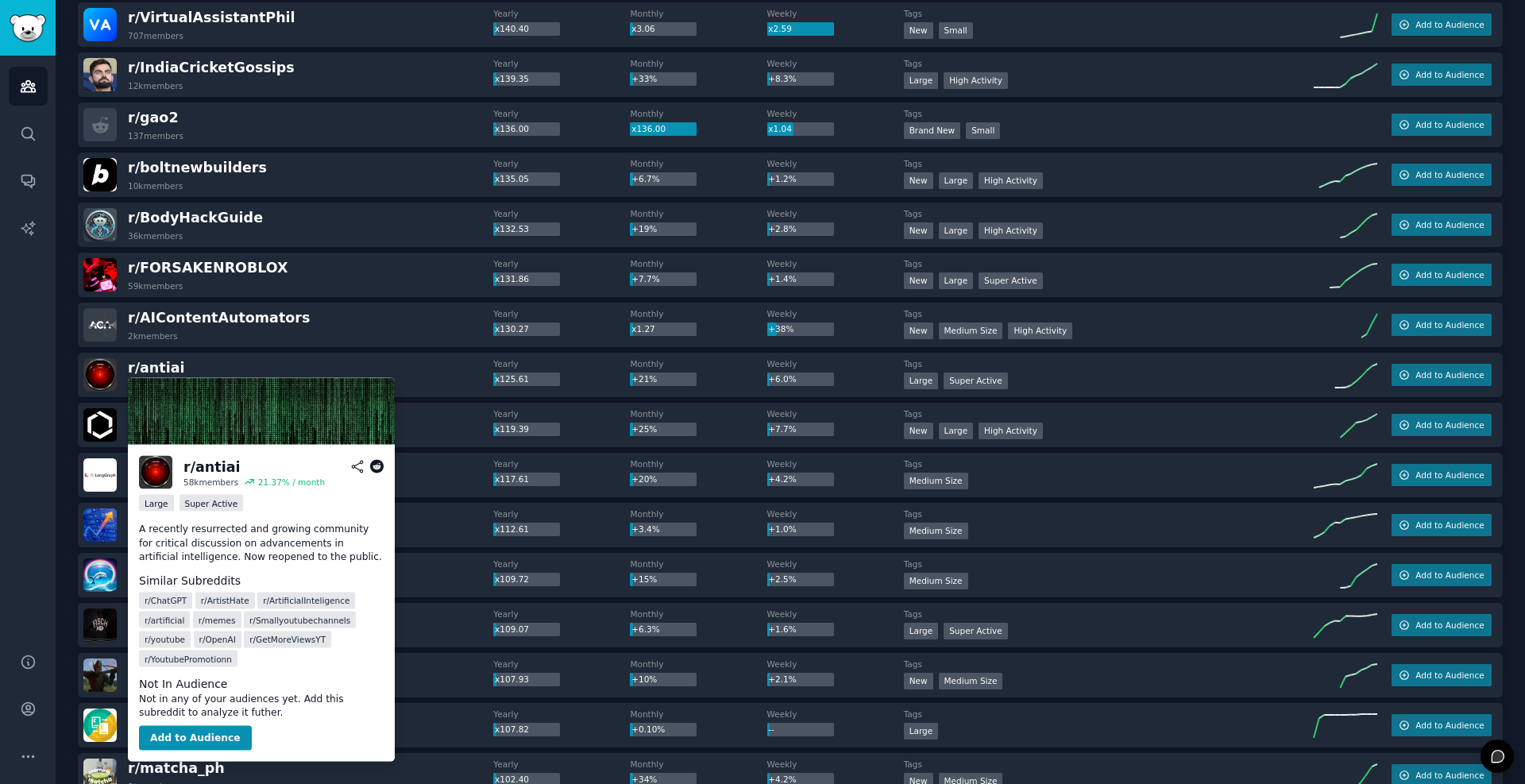
click at [218, 463] on div "r/ antiai" at bounding box center [211, 467] width 56 height 20
drag, startPoint x: 218, startPoint y: 463, endPoint x: 181, endPoint y: 464, distance: 37.0
click at [181, 464] on div "r/ antiai 58k members 21.37 % / month" at bounding box center [262, 473] width 245 height 34
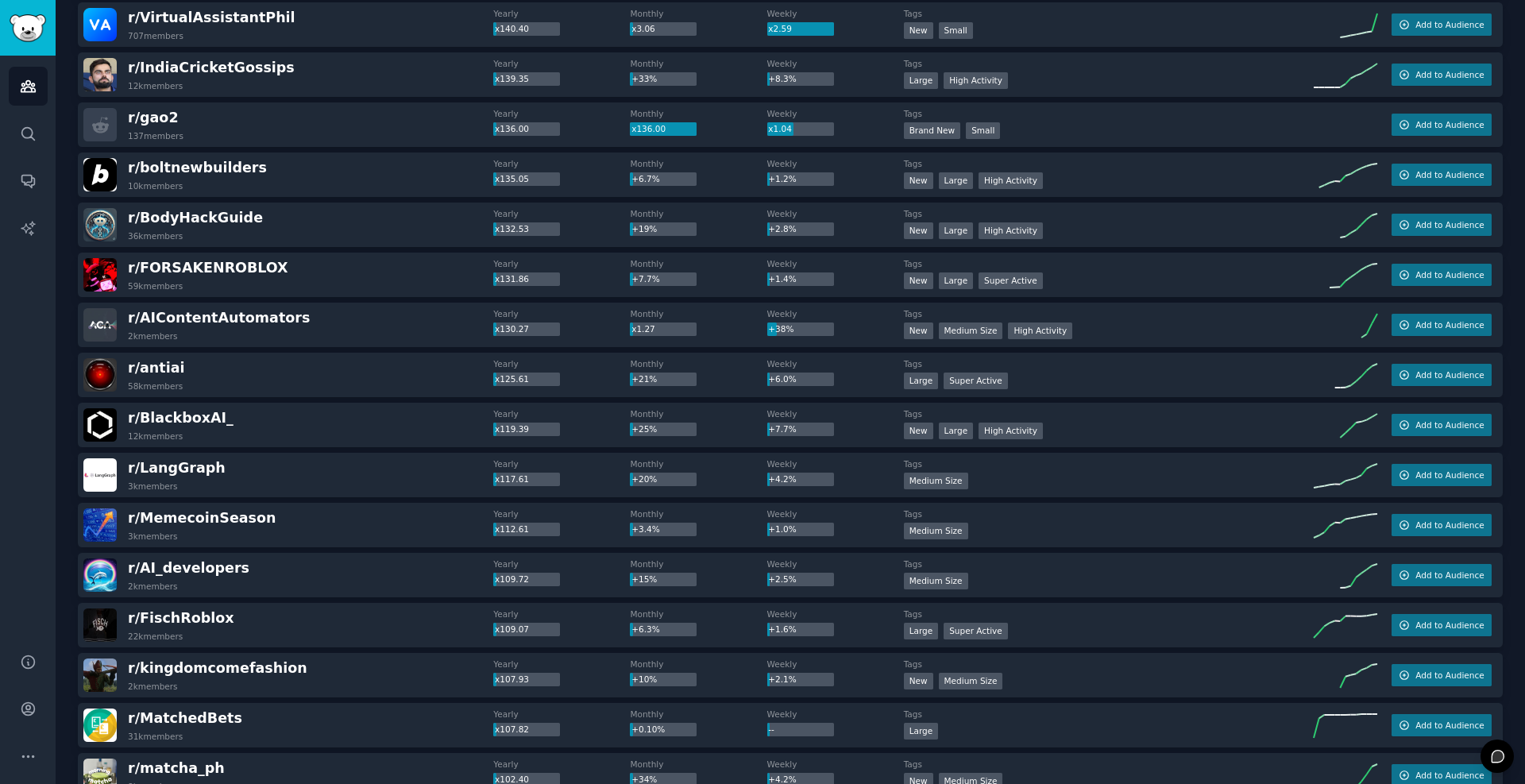
copy div "r/ antiai"
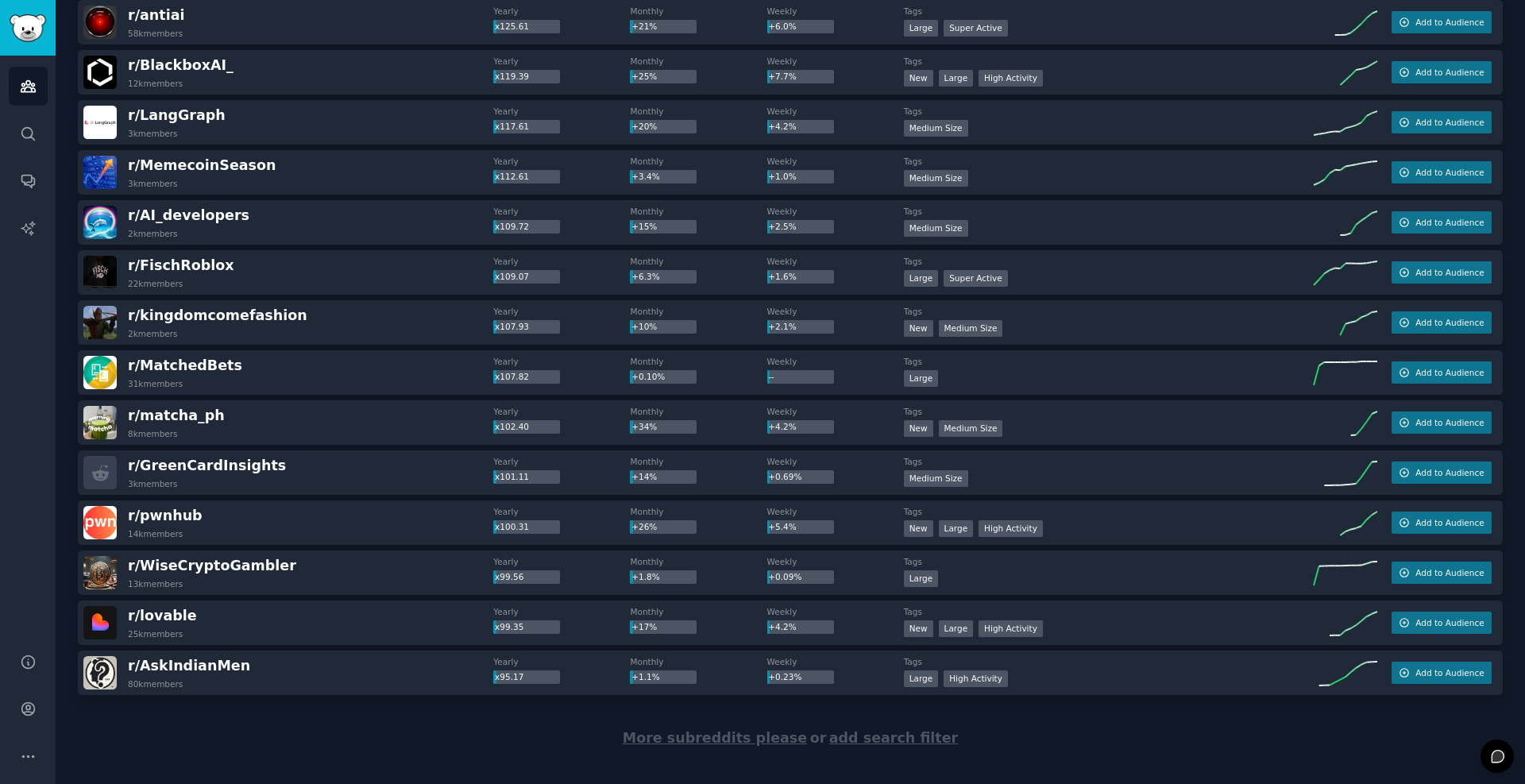
scroll to position [1992, 0]
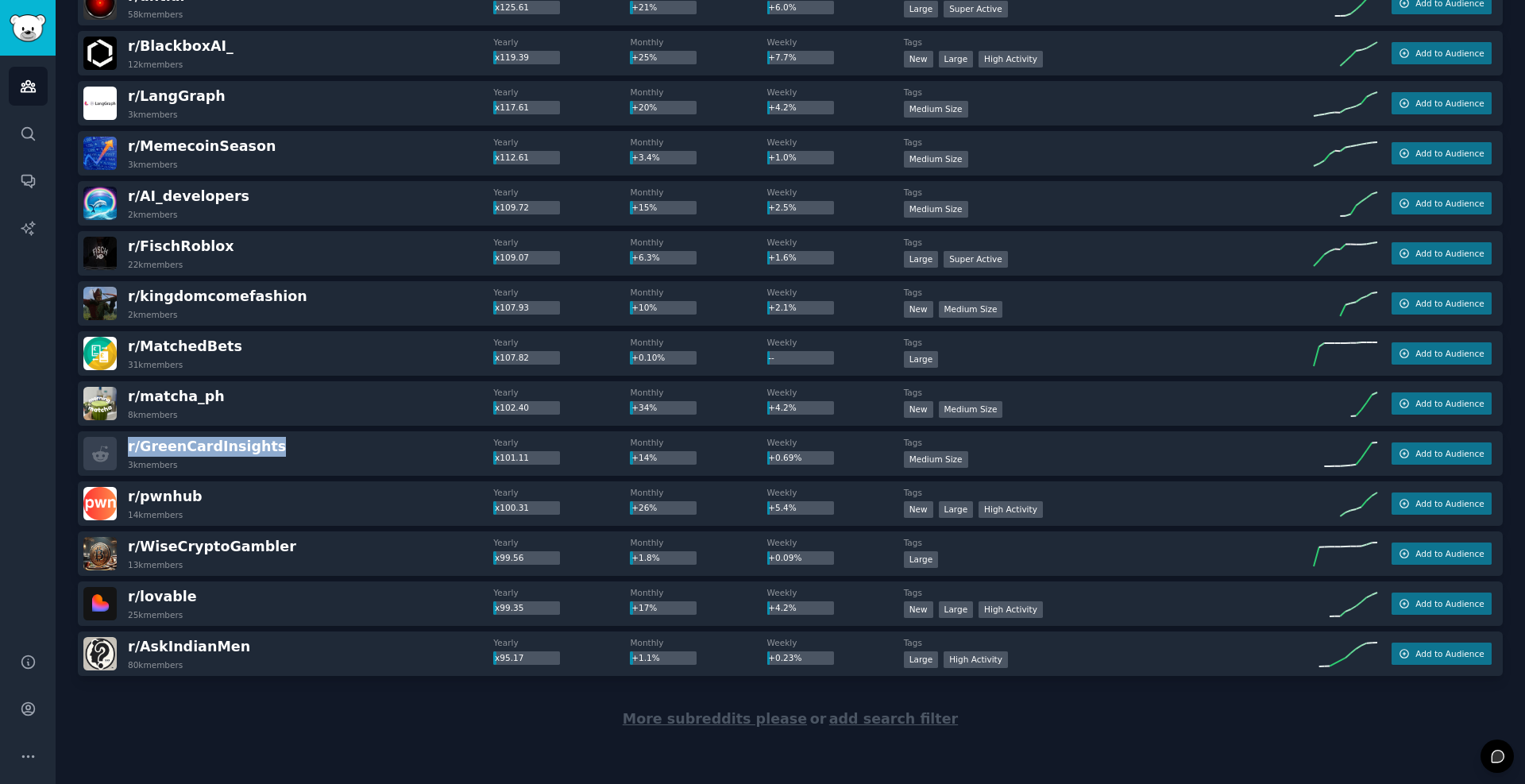
drag, startPoint x: 287, startPoint y: 445, endPoint x: 121, endPoint y: 445, distance: 166.0
click at [121, 445] on div "r/ GreenCardInsights 3k members" at bounding box center [287, 453] width 410 height 34
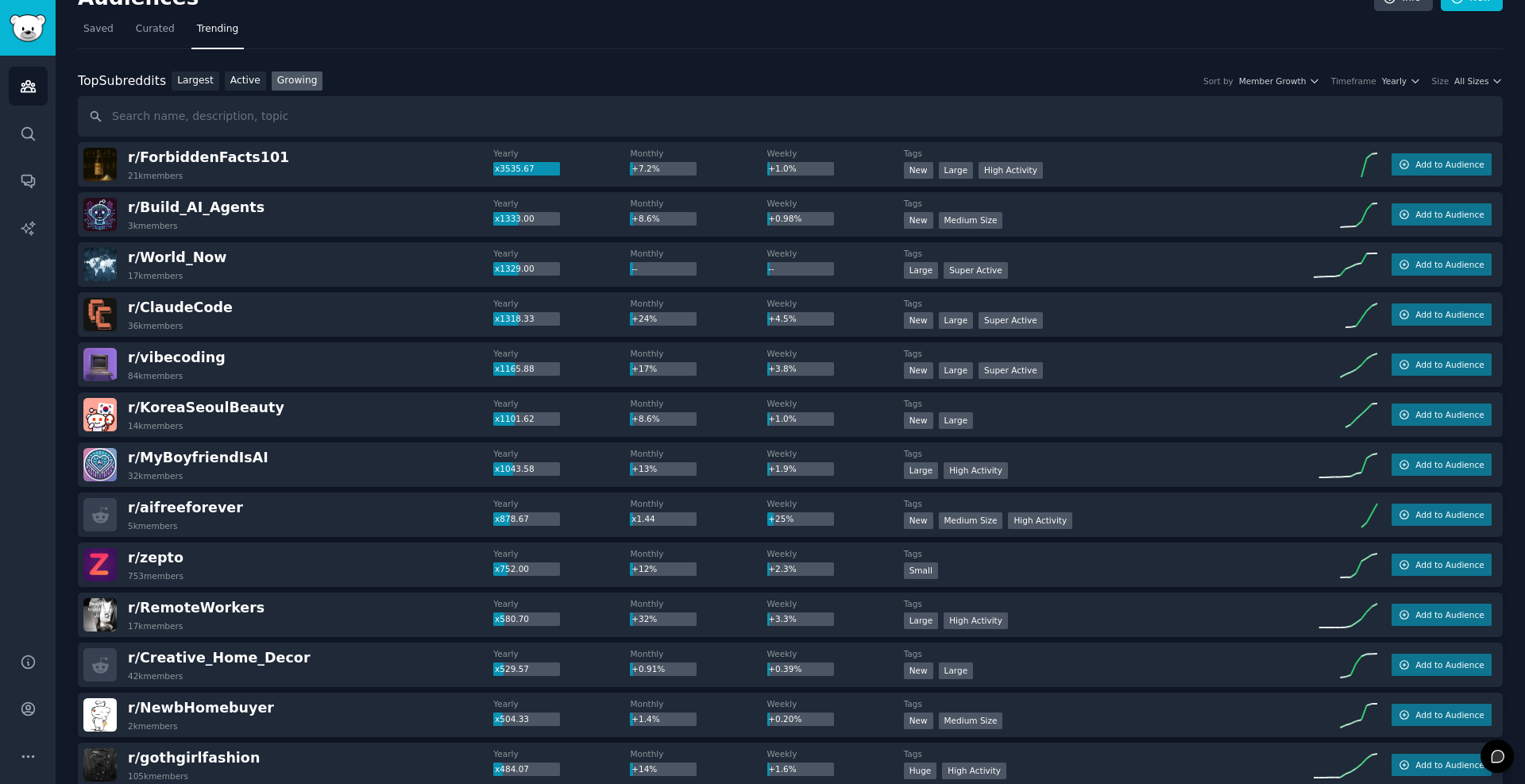
scroll to position [0, 0]
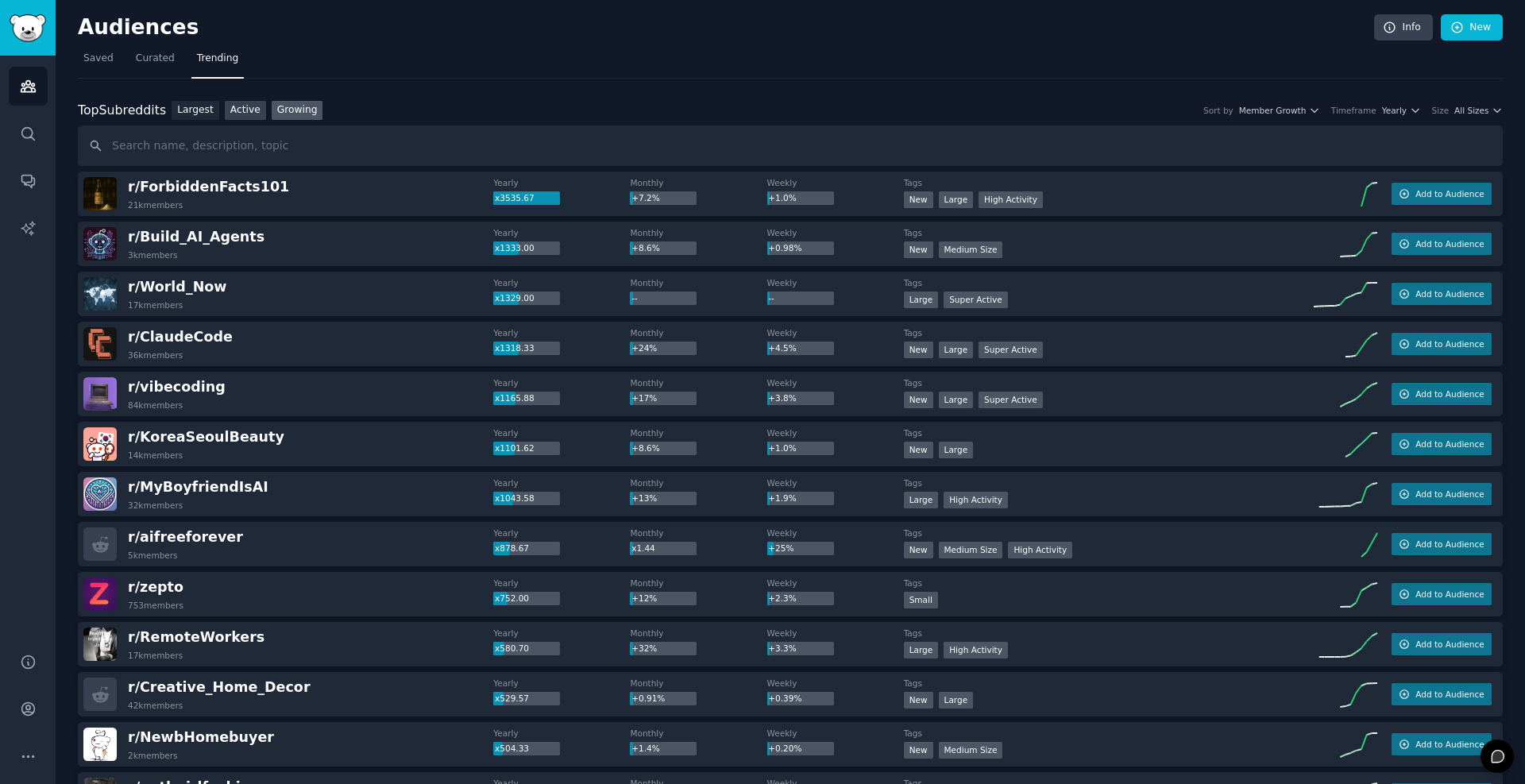
click at [229, 108] on link "Active" at bounding box center [246, 111] width 41 height 20
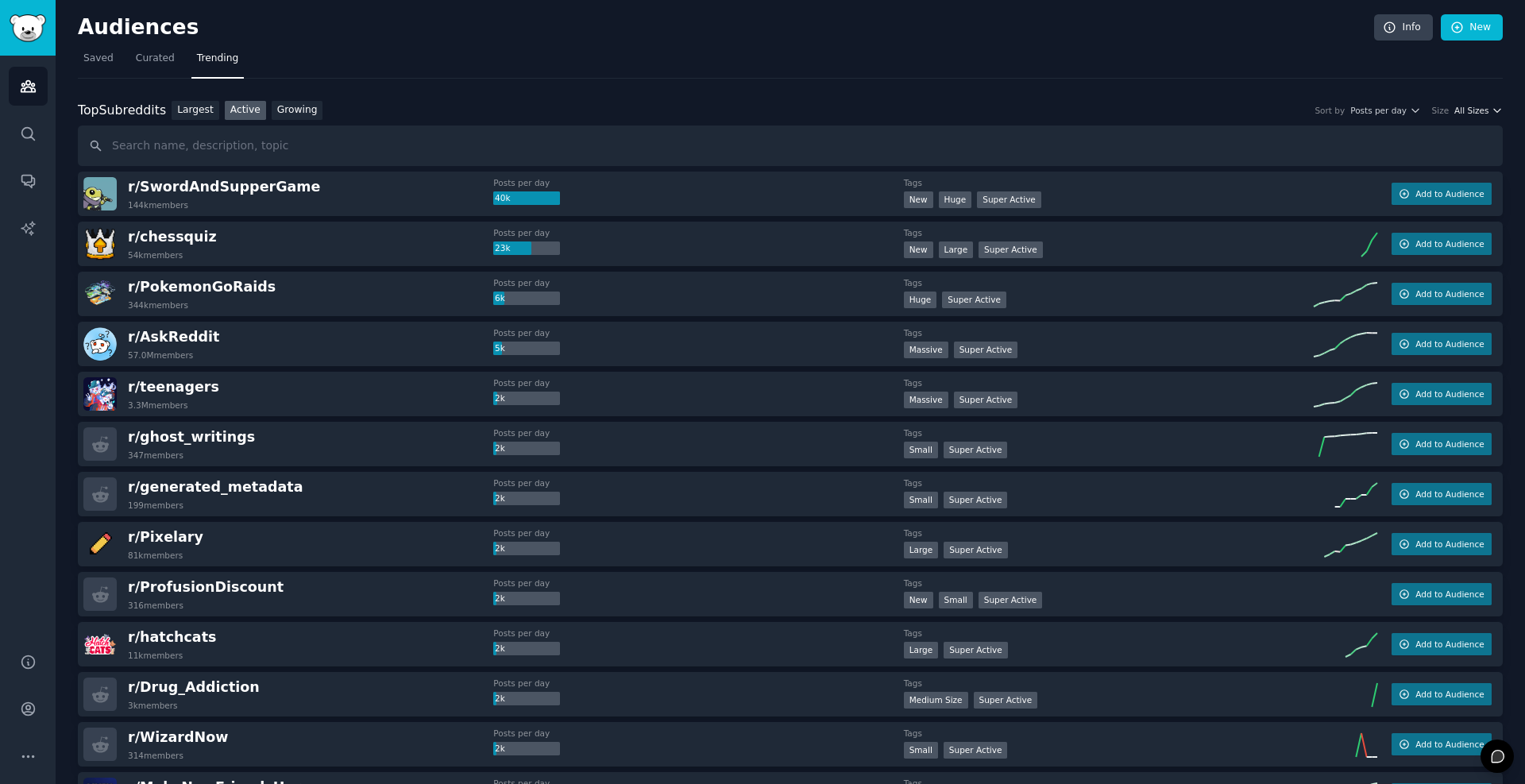
click at [1492, 112] on icon "button" at bounding box center [1497, 110] width 11 height 11
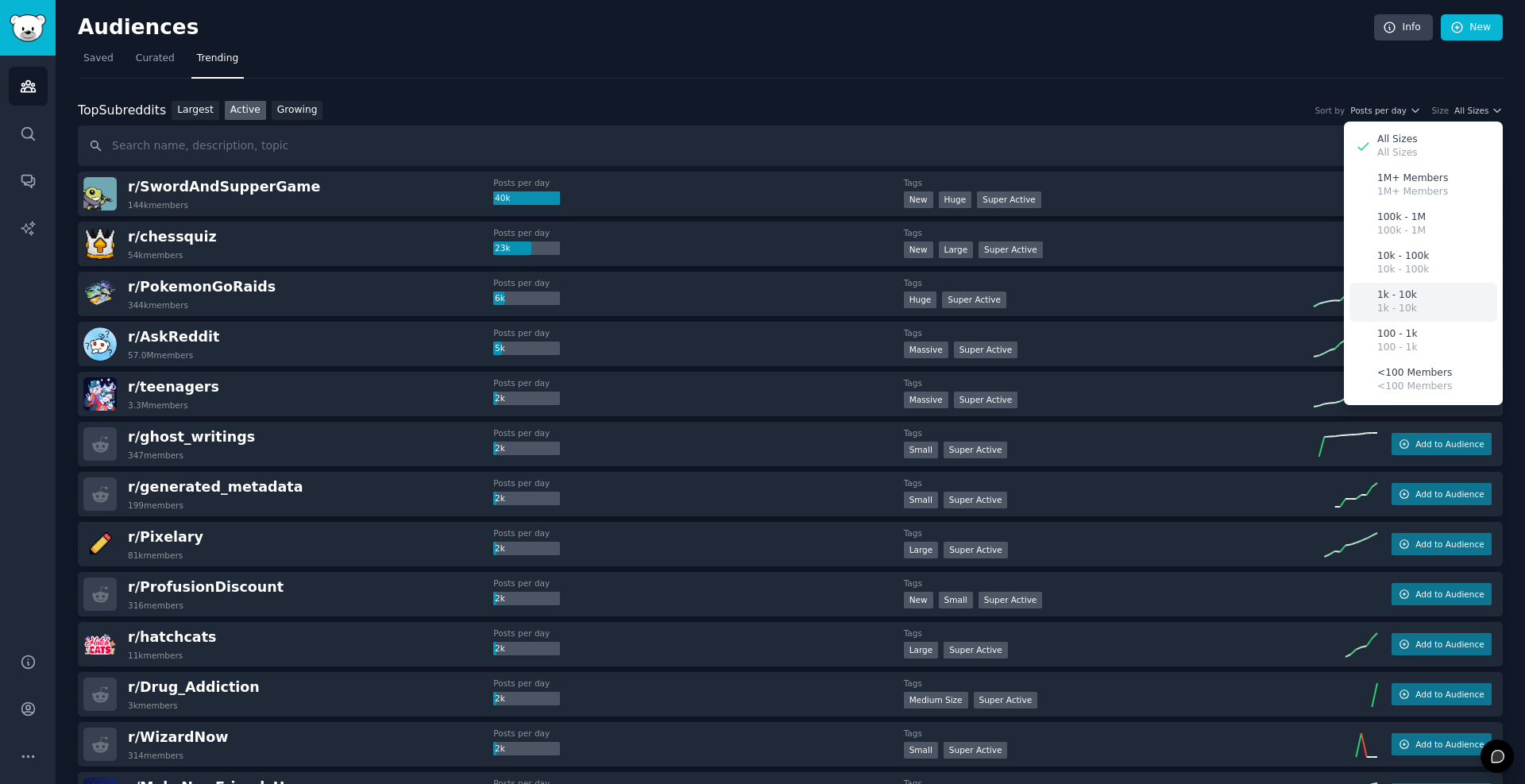
click at [1411, 301] on div "1k - 10k 1k - 10k" at bounding box center [1424, 301] width 148 height 39
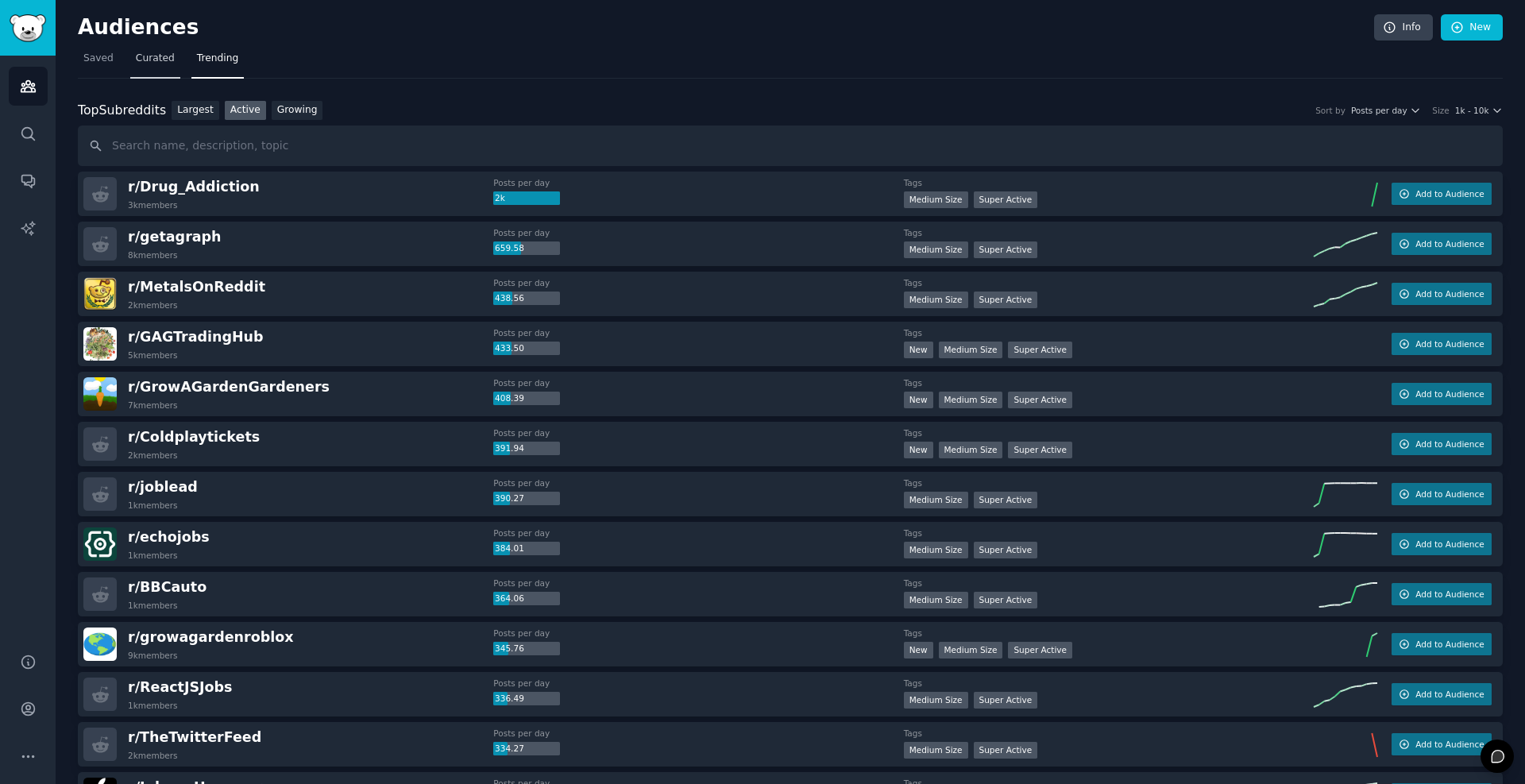
click at [153, 55] on span "Curated" at bounding box center [155, 58] width 39 height 14
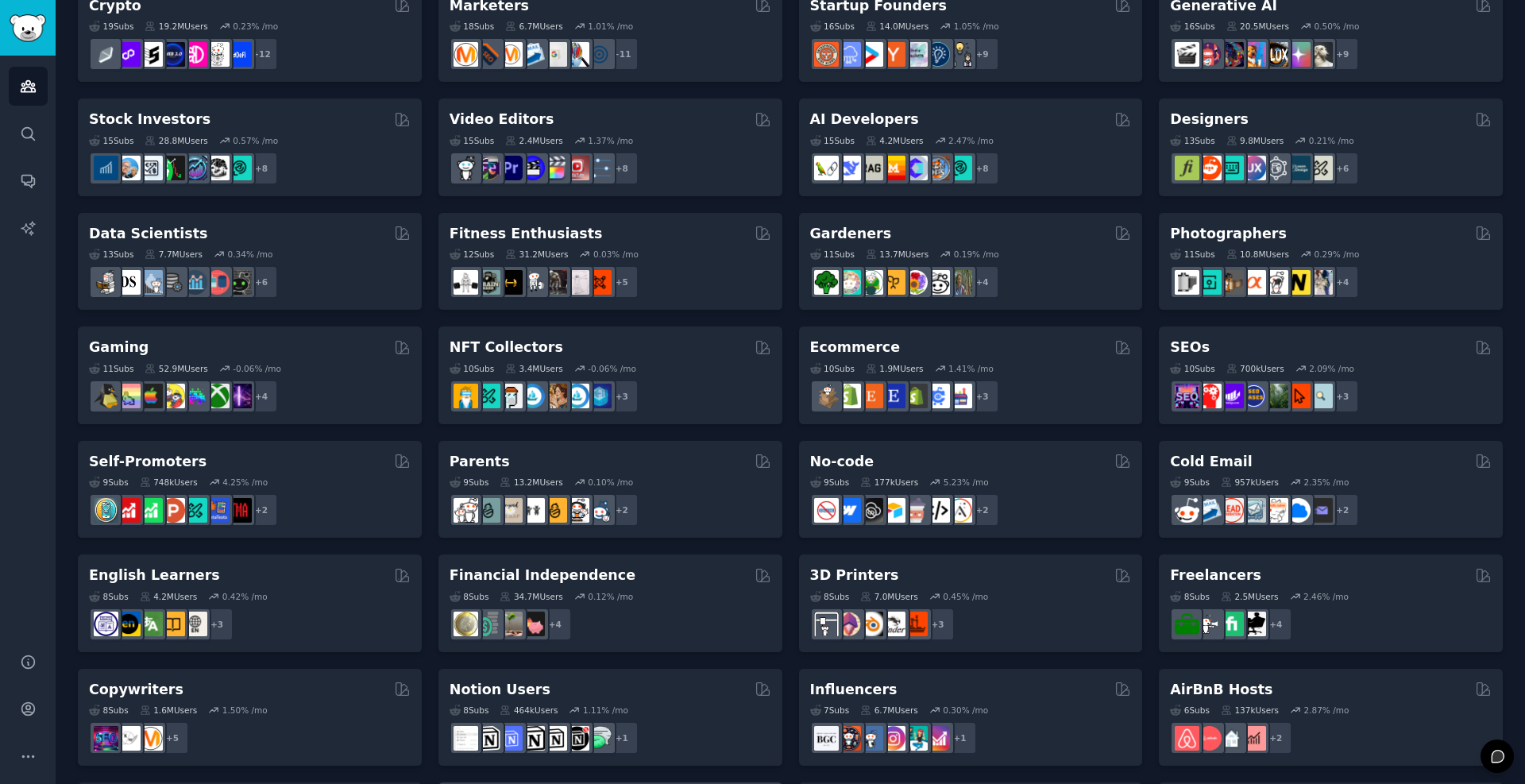
scroll to position [487, 0]
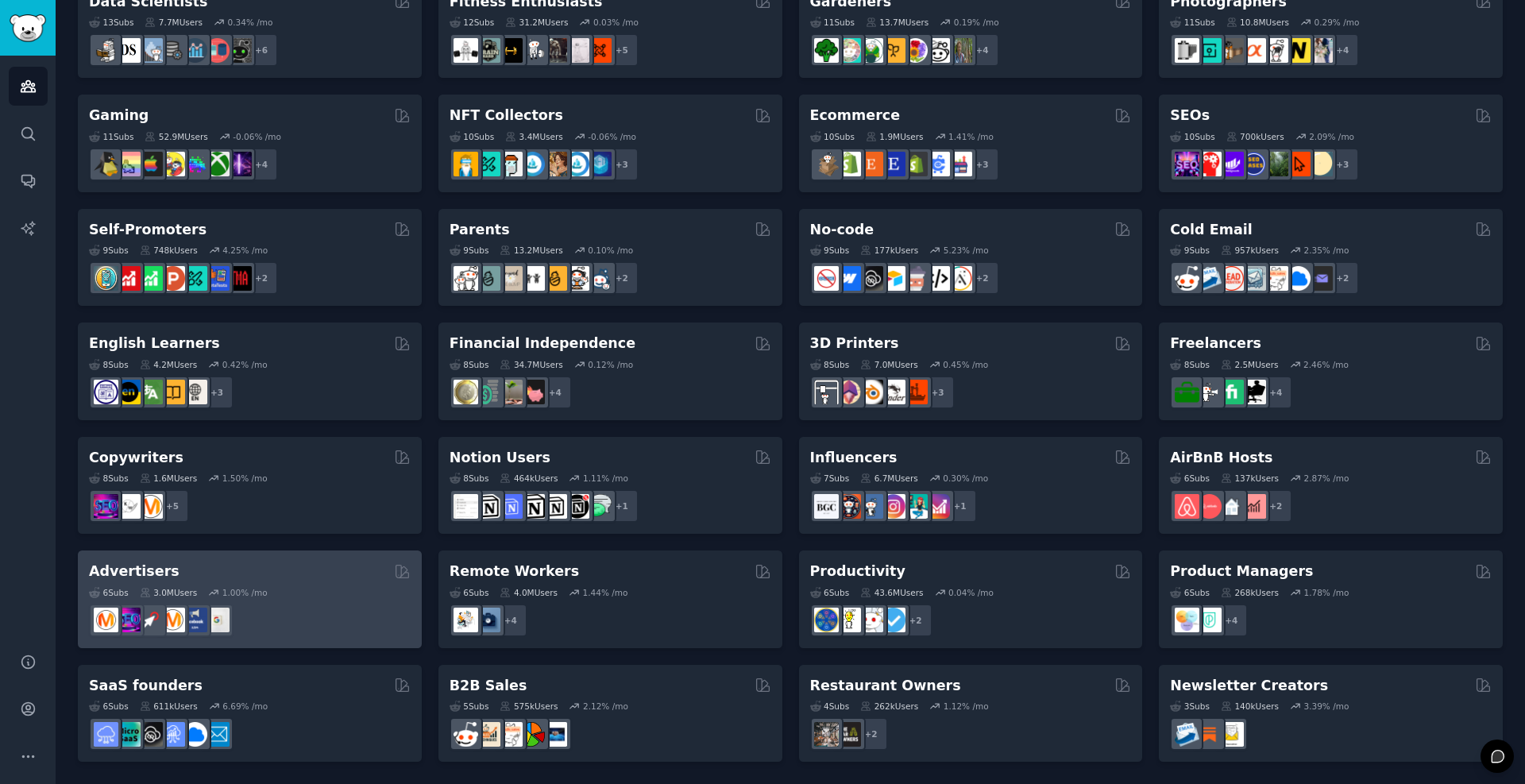
click at [294, 580] on div "Advertisers" at bounding box center [250, 572] width 322 height 20
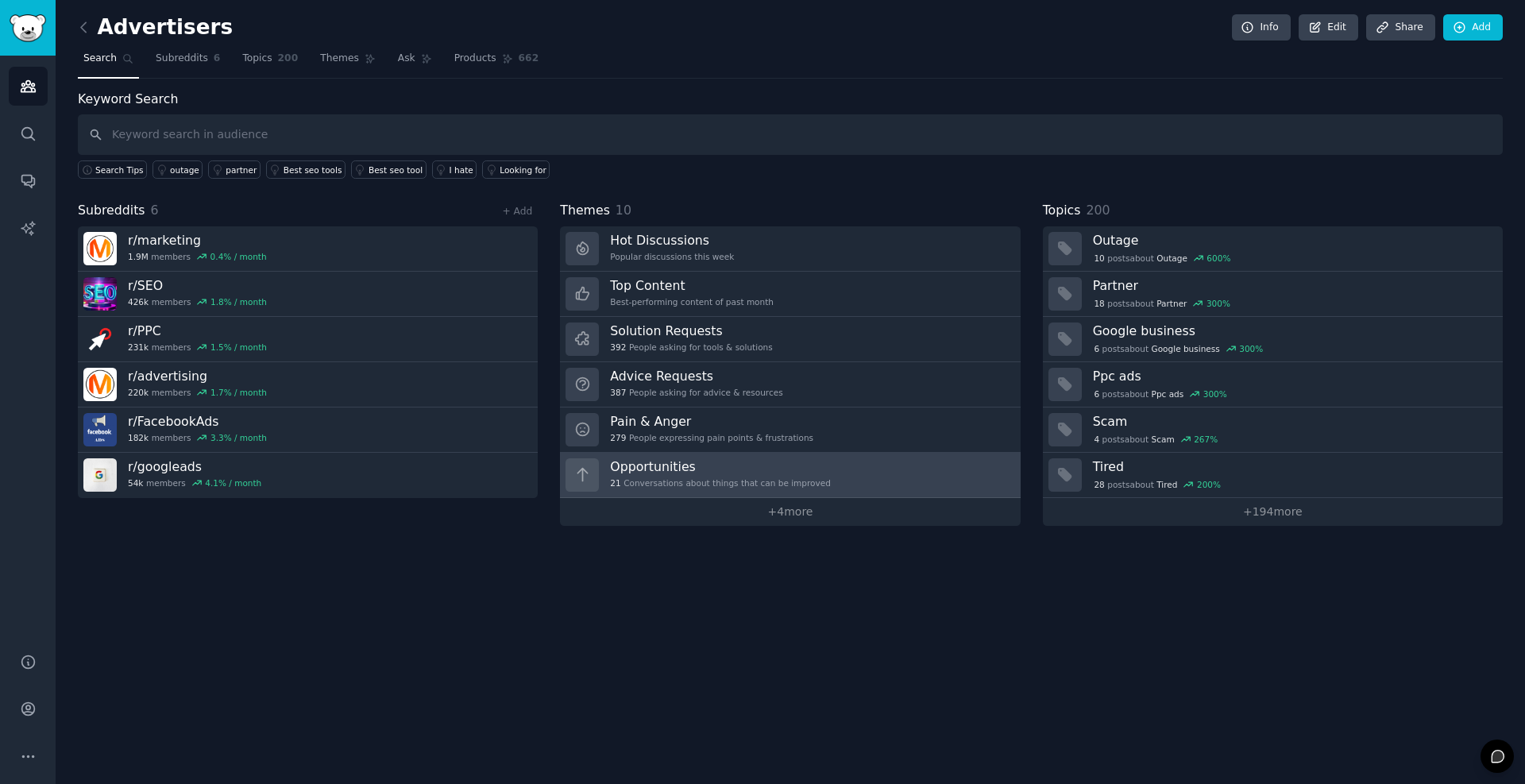
click at [696, 472] on h3 "Opportunities" at bounding box center [721, 466] width 221 height 17
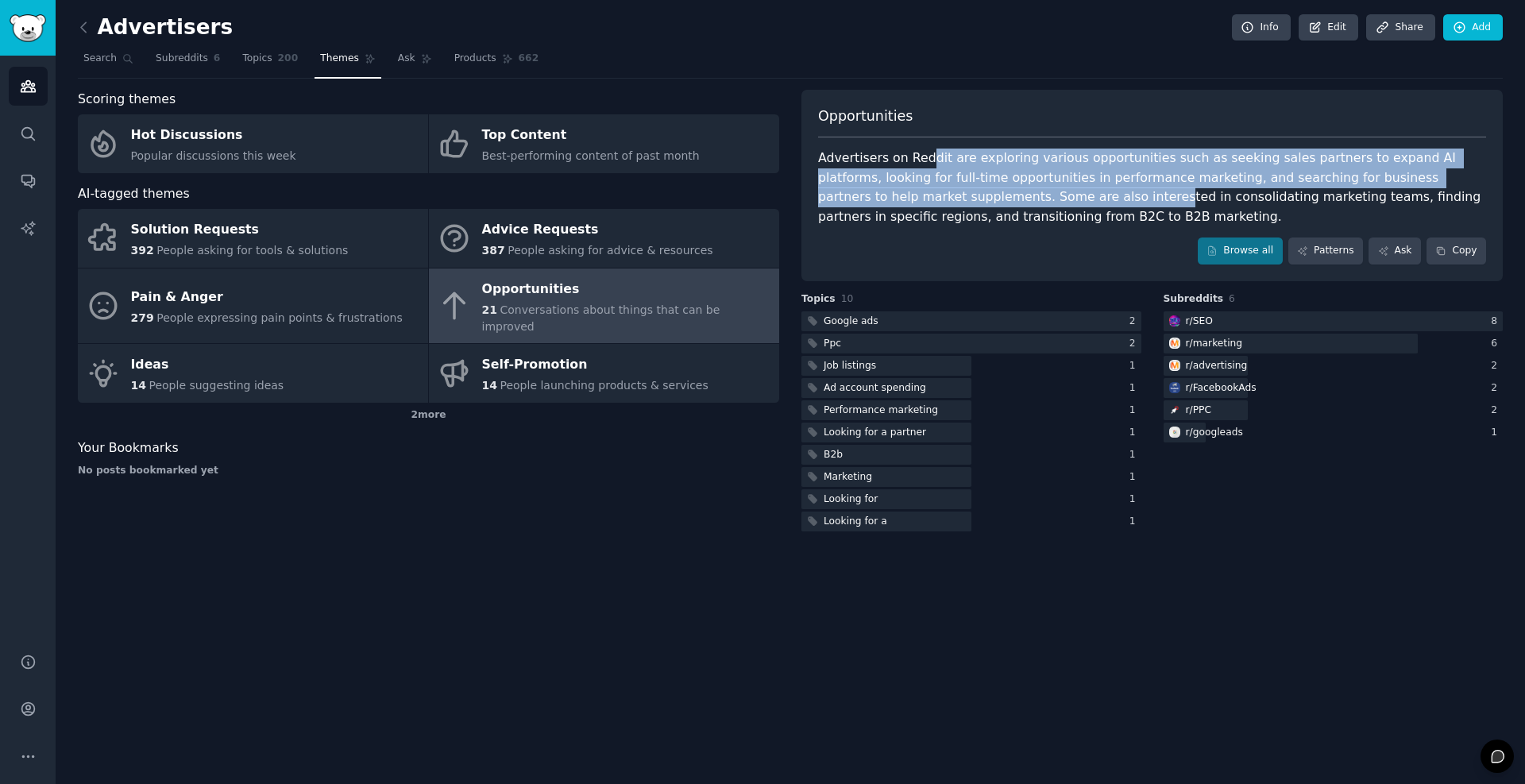
drag, startPoint x: 974, startPoint y: 177, endPoint x: 1018, endPoint y: 193, distance: 46.8
click at [1018, 193] on div "Advertisers on Reddit are exploring various opportunities such as seeking sales…" at bounding box center [1153, 187] width 669 height 78
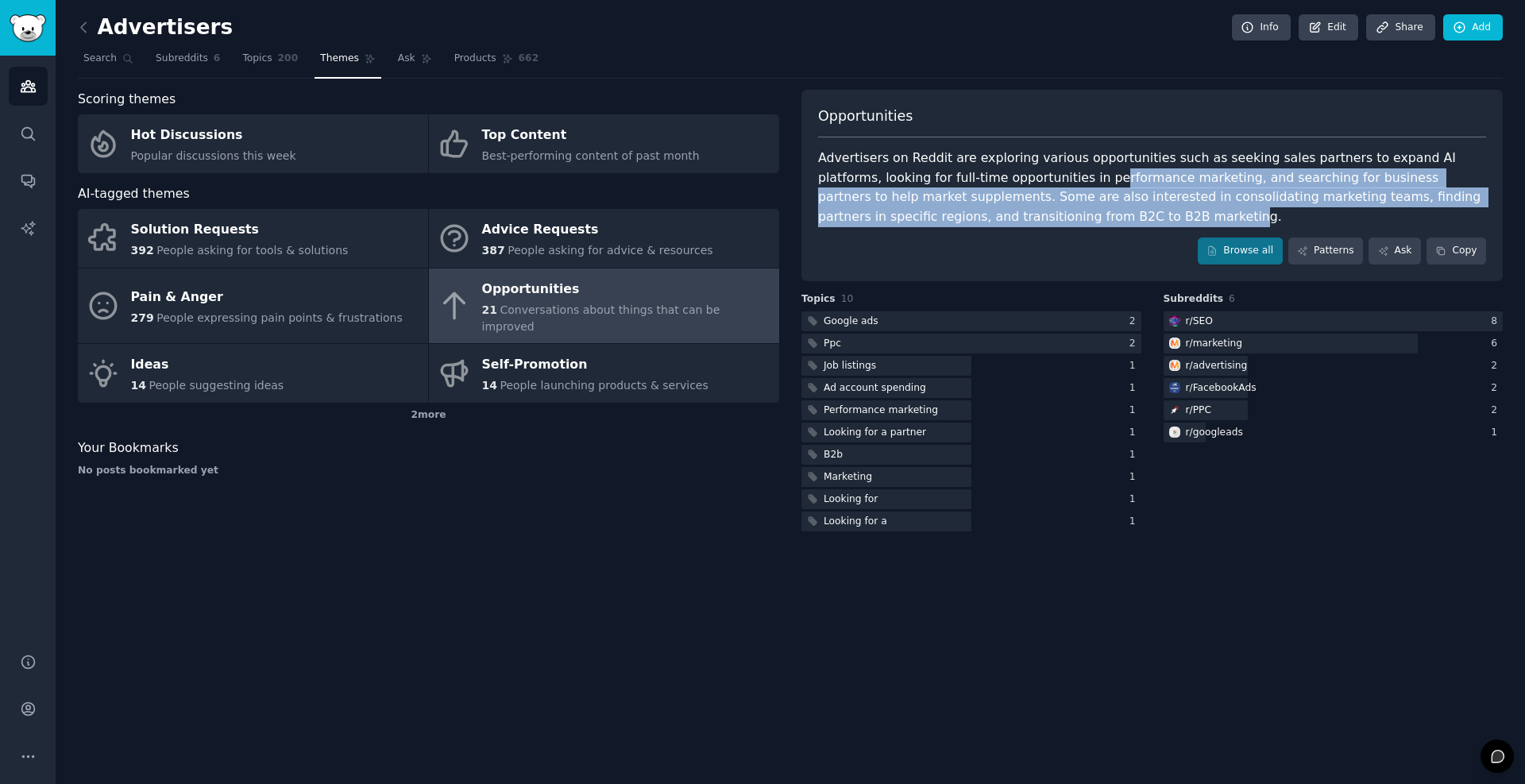
drag, startPoint x: 1042, startPoint y: 221, endPoint x: 1020, endPoint y: 165, distance: 60.2
click at [1039, 177] on div "Advertisers on Reddit are exploring various opportunities such as seeking sales…" at bounding box center [1153, 187] width 669 height 78
click at [1230, 254] on link "Browse all" at bounding box center [1241, 251] width 85 height 27
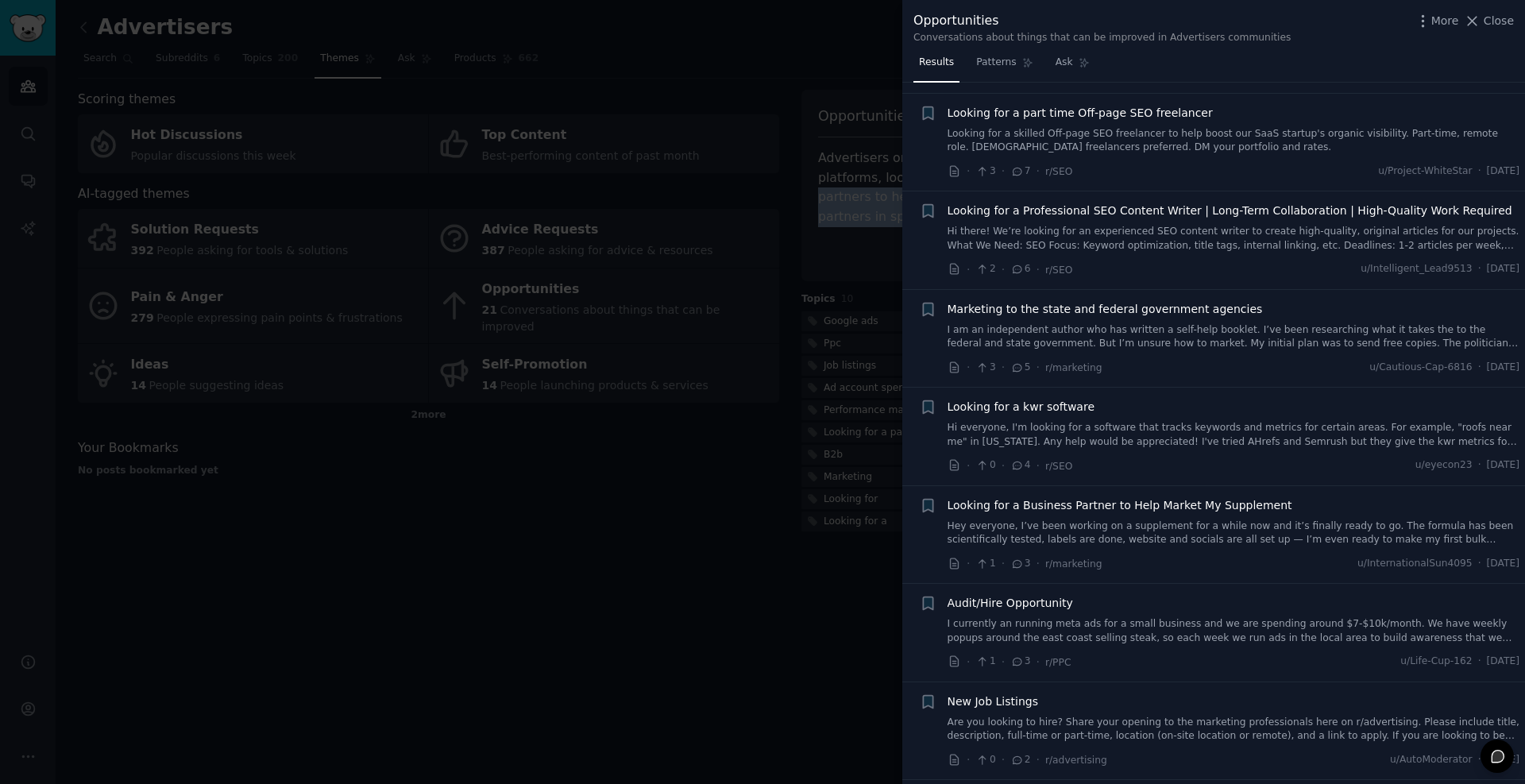
scroll to position [381, 0]
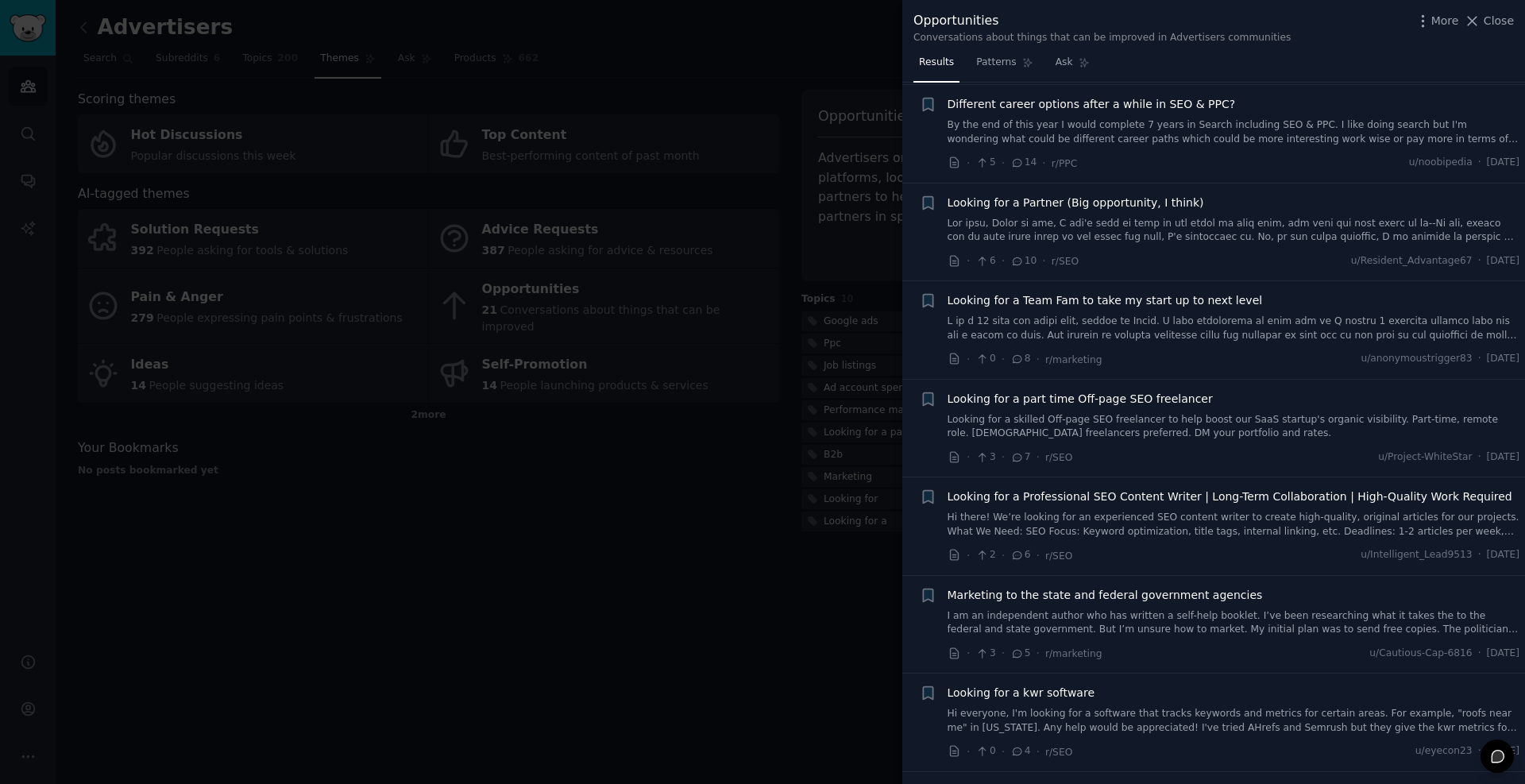
drag, startPoint x: 591, startPoint y: 481, endPoint x: 506, endPoint y: 399, distance: 118.1
click at [590, 476] on div at bounding box center [762, 392] width 1525 height 784
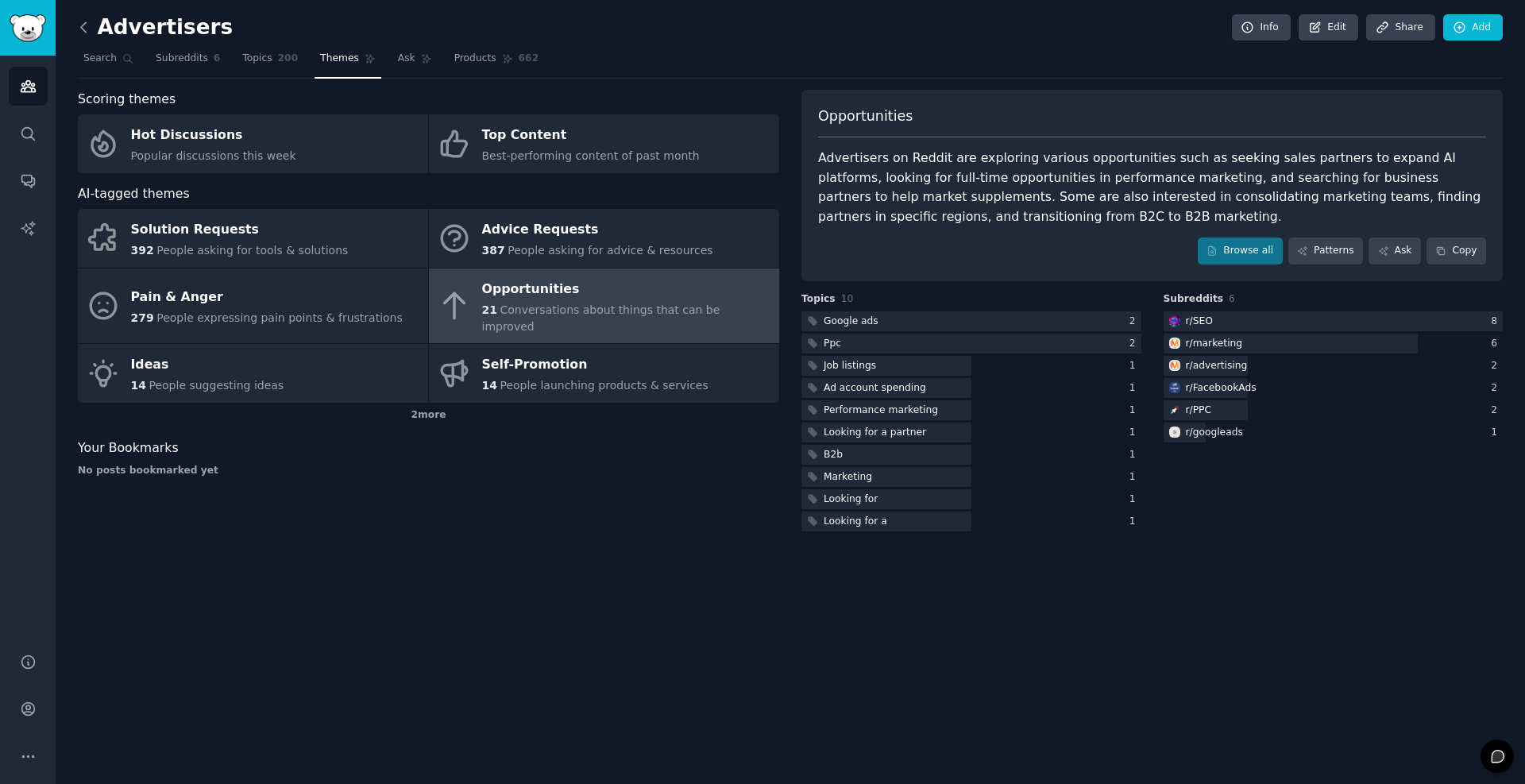
click at [87, 28] on icon at bounding box center [83, 27] width 17 height 17
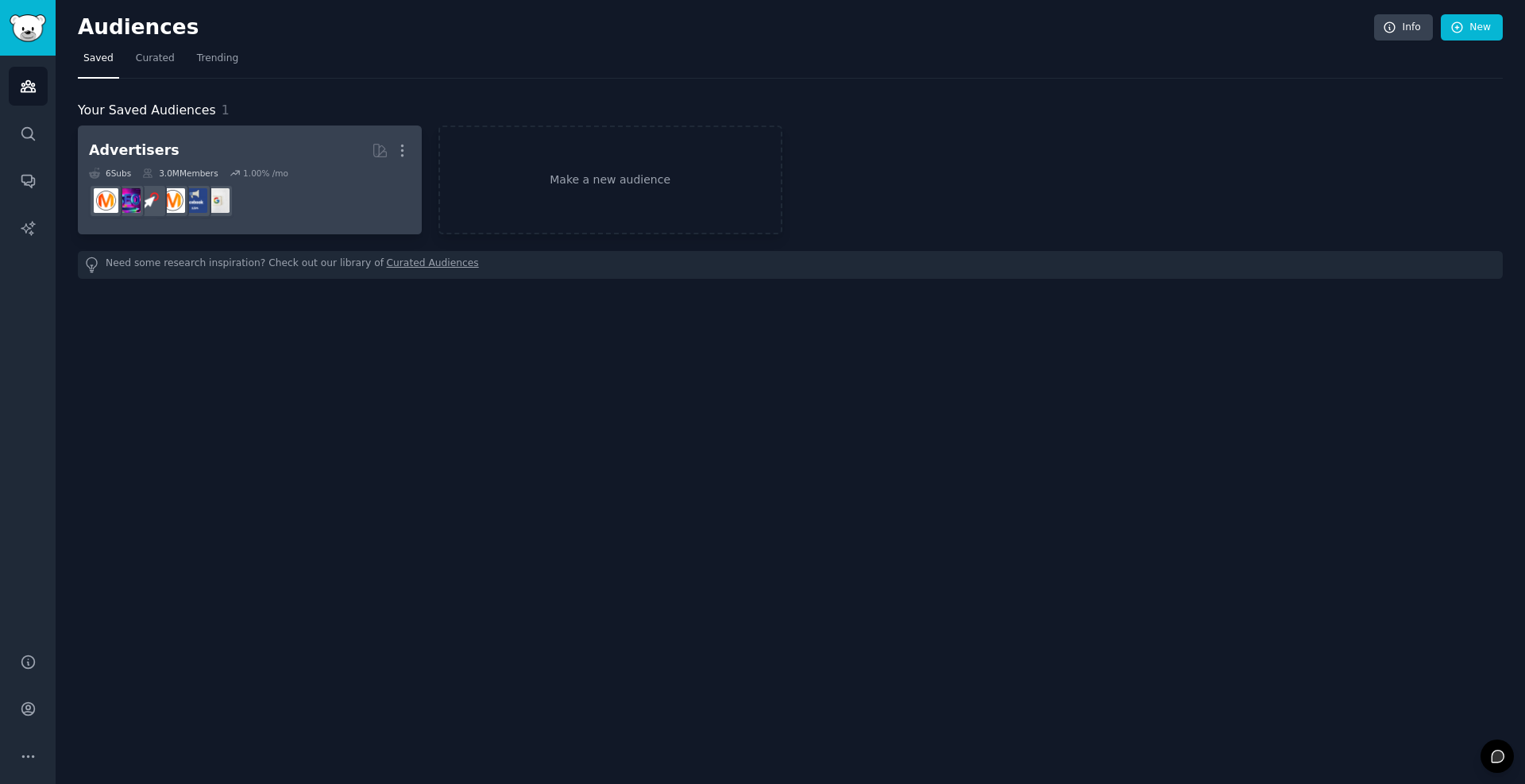
click at [211, 136] on link "Advertisers More 6 Sub s 3.0M Members 1.00 % /mo" at bounding box center [250, 180] width 344 height 109
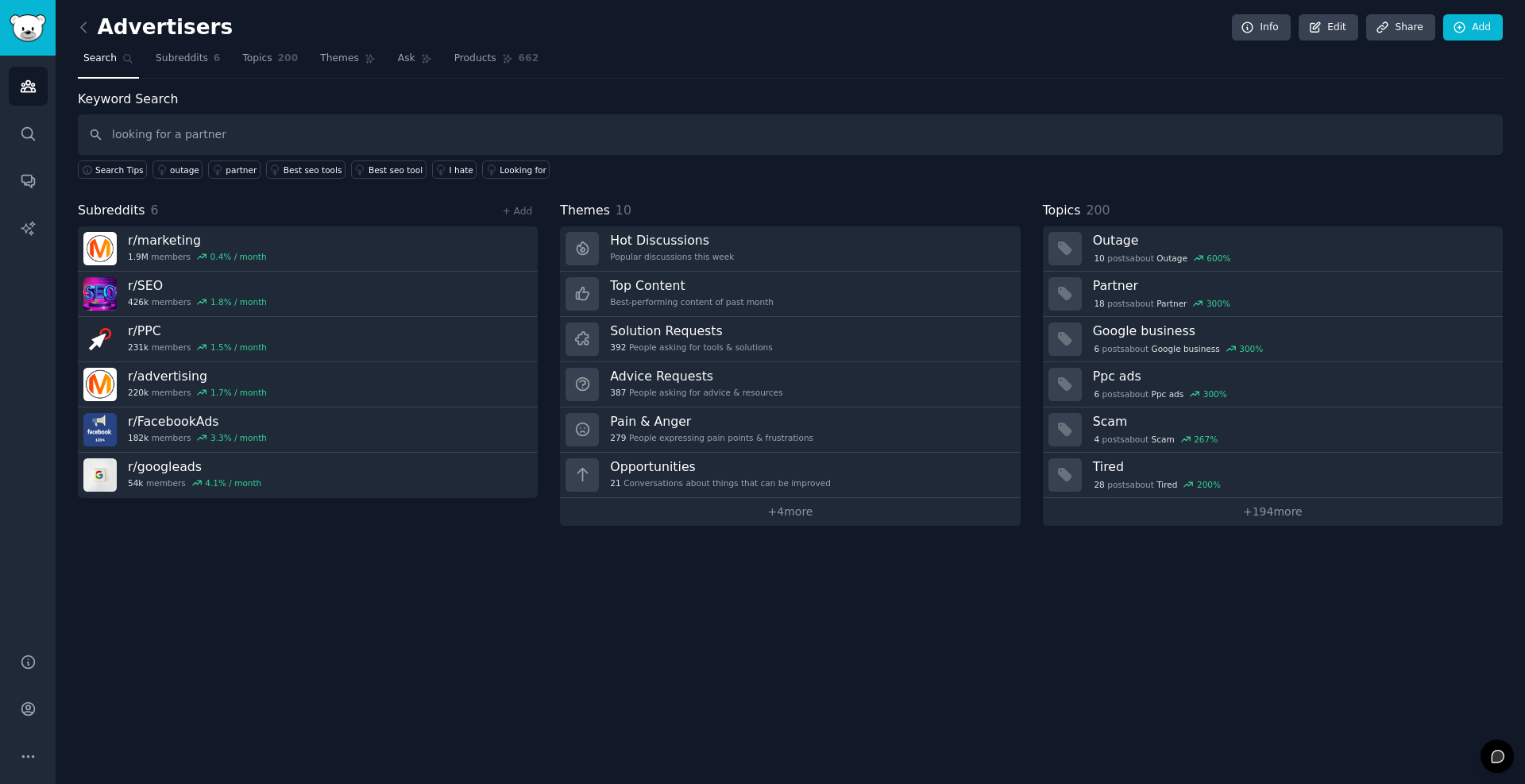
type input "looking for a partner"
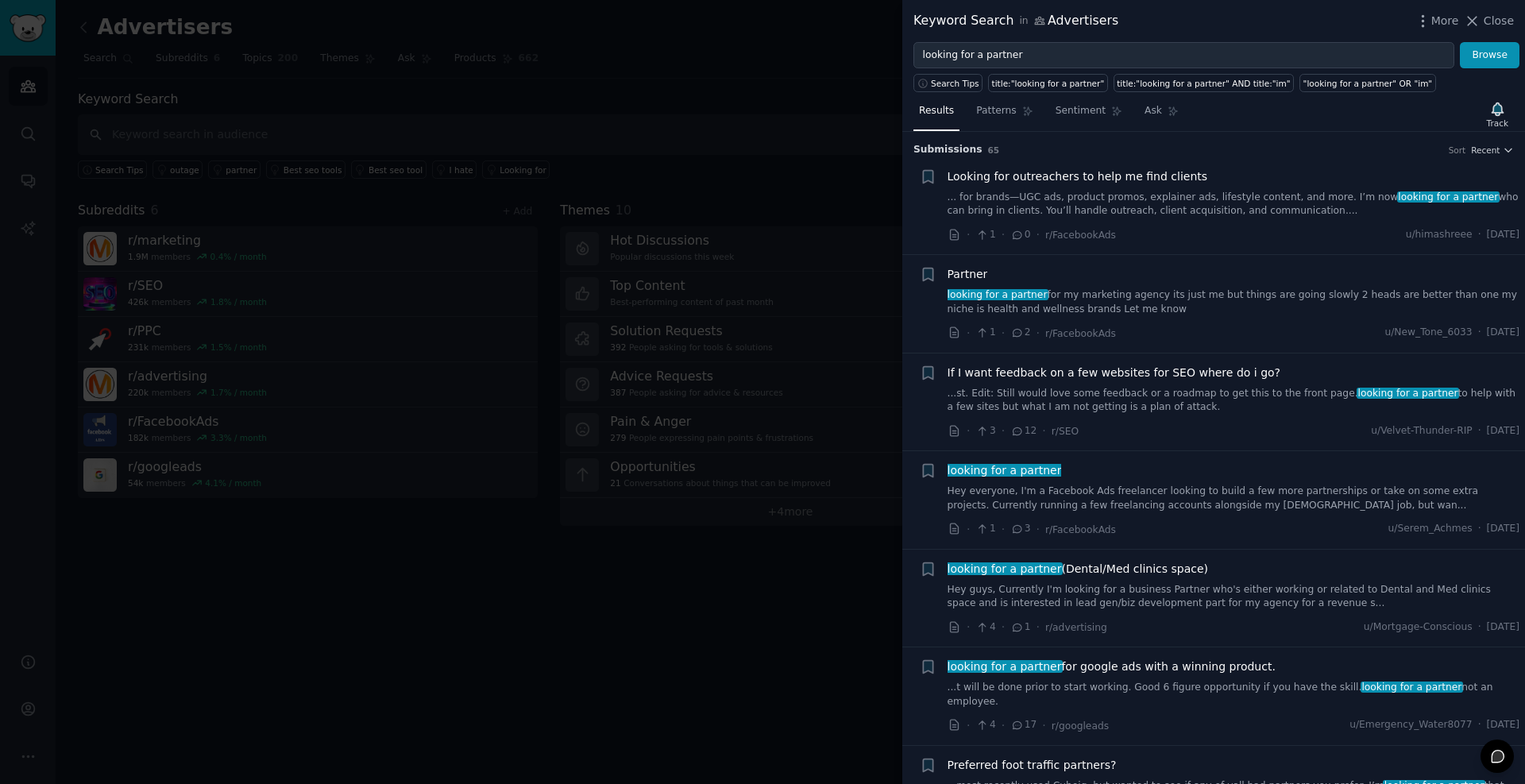
click at [1098, 209] on link "... for brands—UGC ads, product promos, explainer ads, lifestyle content, and m…" at bounding box center [1235, 204] width 573 height 28
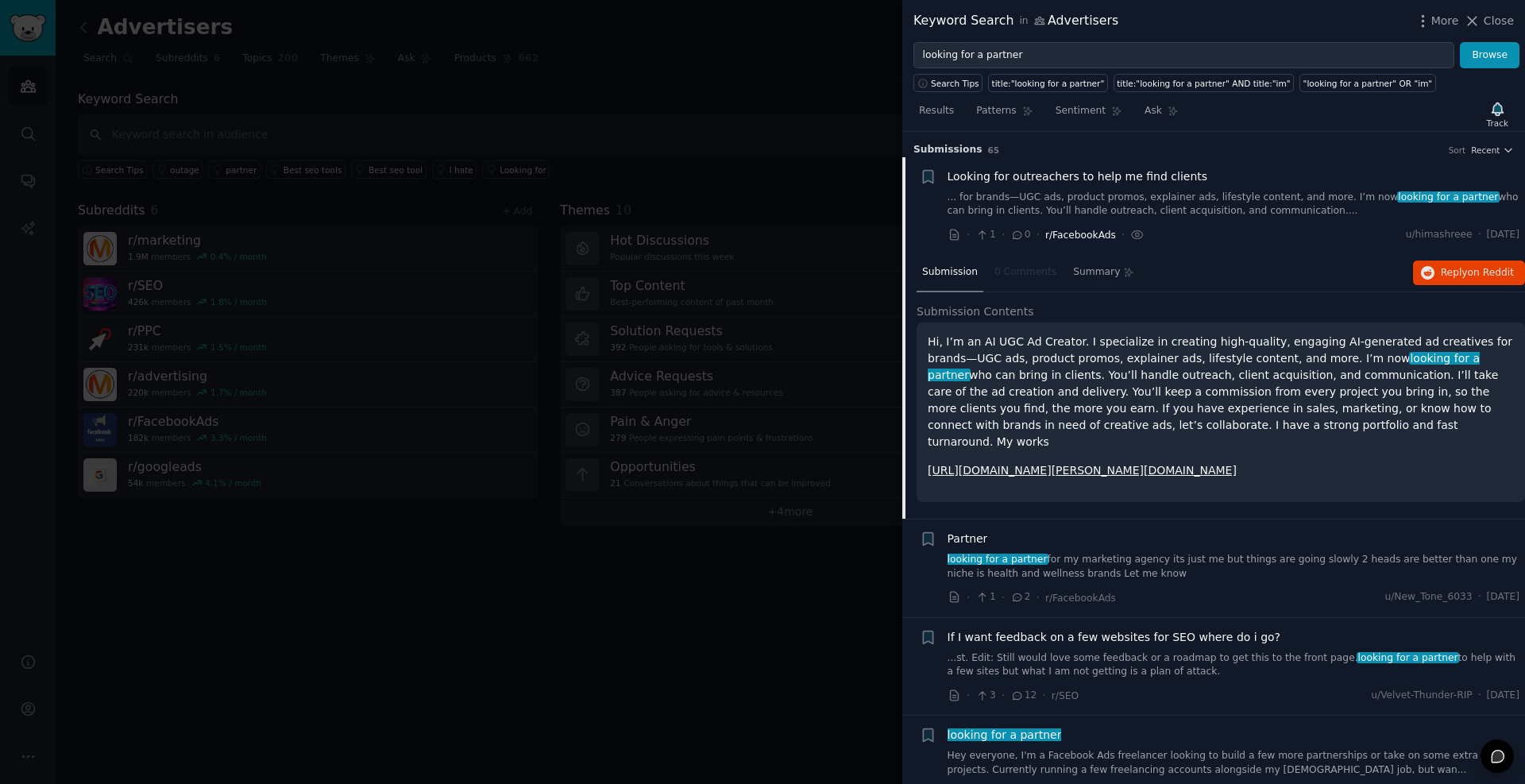
scroll to position [25, 0]
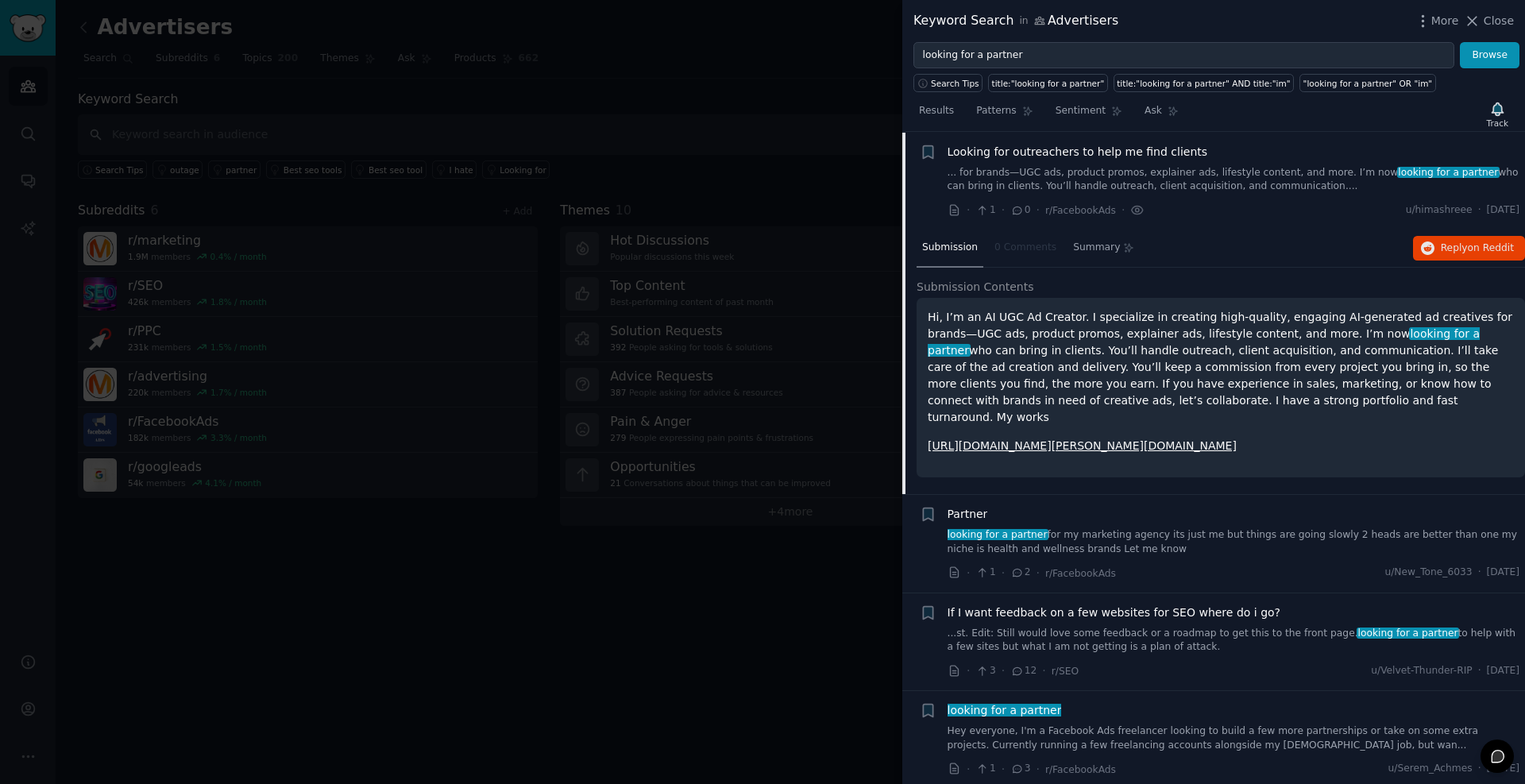
click at [979, 315] on p "Hi, I’m an AI UGC Ad Creator. I specialize in creating high-quality, engaging A…" at bounding box center [1222, 367] width 587 height 117
drag, startPoint x: 979, startPoint y: 315, endPoint x: 1038, endPoint y: 315, distance: 59.0
click at [1038, 315] on p "Hi, I’m an AI UGC Ad Creator. I specialize in creating high-quality, engaging A…" at bounding box center [1222, 367] width 587 height 117
click at [1099, 314] on p "Hi, I’m an AI UGC Ad Creator. I specialize in creating high-quality, engaging A…" at bounding box center [1222, 367] width 587 height 117
drag, startPoint x: 1099, startPoint y: 314, endPoint x: 1452, endPoint y: 317, distance: 353.0
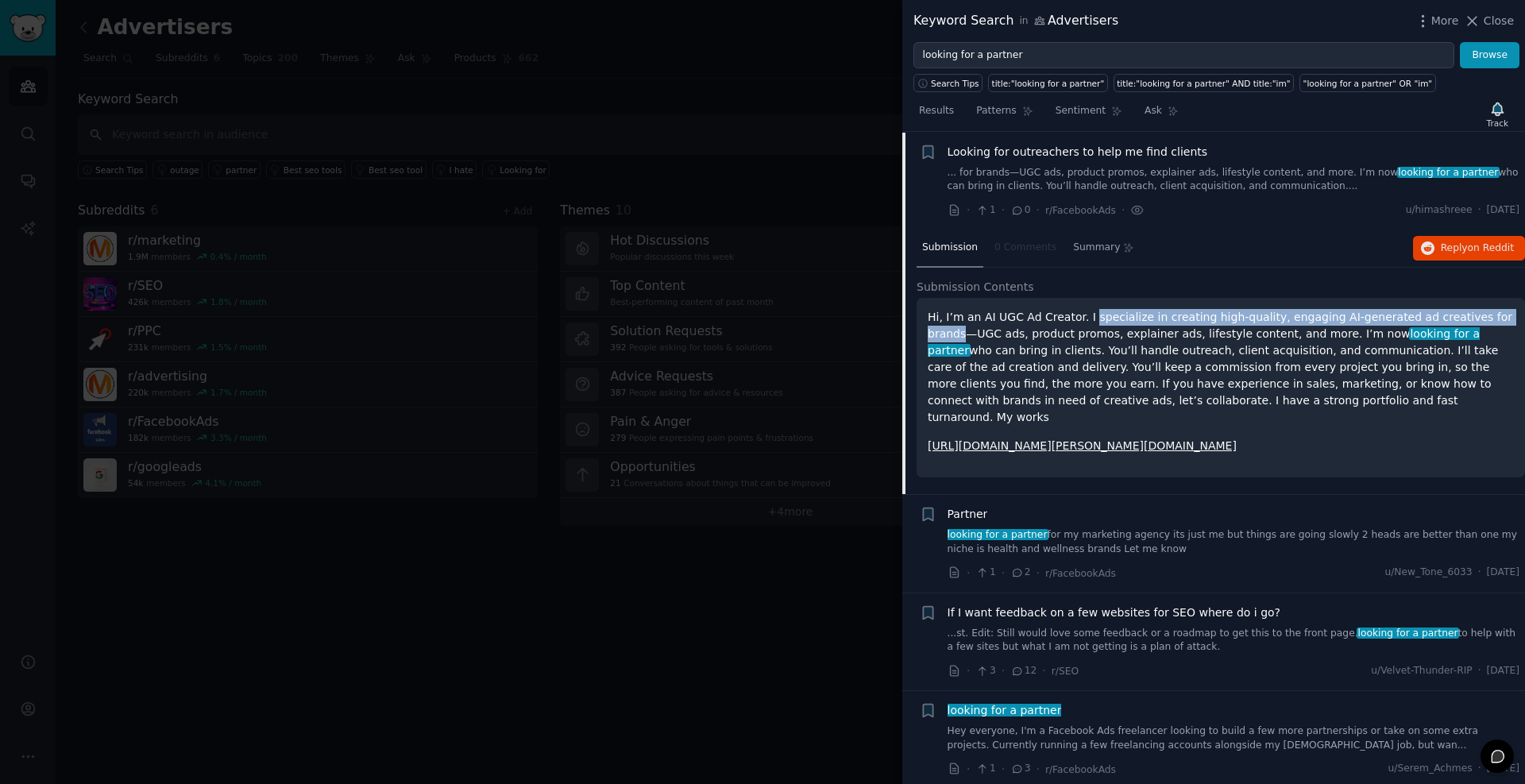
click at [1452, 317] on p "Hi, I’m an AI UGC Ad Creator. I specialize in creating high-quality, engaging A…" at bounding box center [1222, 367] width 587 height 117
click at [1456, 316] on p "Hi, I’m an AI UGC Ad Creator. I specialize in creating high-quality, engaging A…" at bounding box center [1222, 367] width 587 height 117
drag, startPoint x: 1456, startPoint y: 316, endPoint x: 1075, endPoint y: 318, distance: 381.0
click at [1094, 313] on p "Hi, I’m an AI UGC Ad Creator. I specialize in creating high-quality, engaging A…" at bounding box center [1222, 367] width 587 height 117
click at [976, 335] on p "Hi, I’m an AI UGC Ad Creator. I specialize in creating high-quality, engaging A…" at bounding box center [1222, 367] width 587 height 117
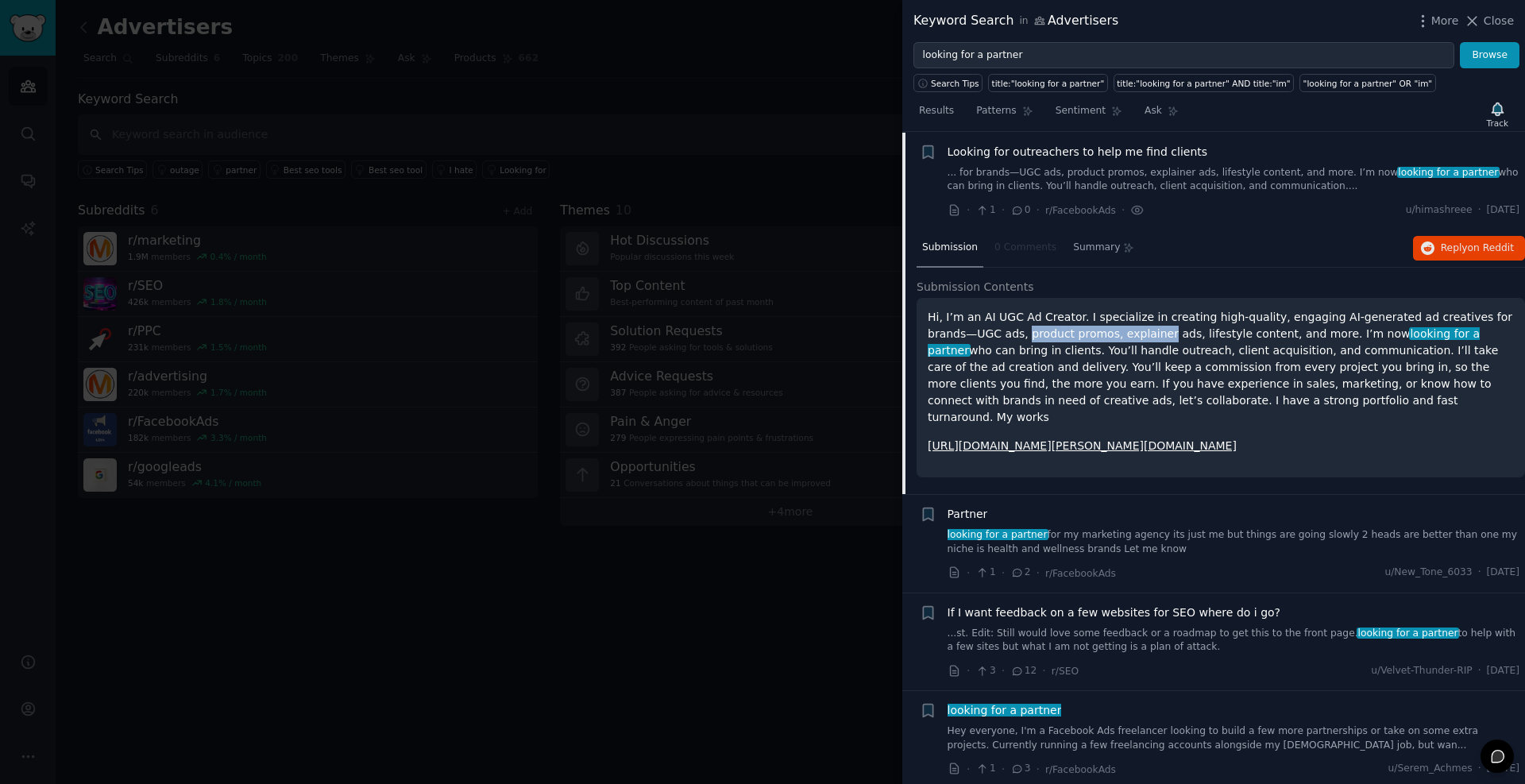
drag, startPoint x: 976, startPoint y: 335, endPoint x: 1034, endPoint y: 341, distance: 58.3
click at [1034, 341] on p "Hi, I’m an AI UGC Ad Creator. I specialize in creating high-quality, engaging A…" at bounding box center [1222, 367] width 587 height 117
click at [1000, 349] on p "Hi, I’m an AI UGC Ad Creator. I specialize in creating high-quality, engaging A…" at bounding box center [1222, 367] width 587 height 117
drag, startPoint x: 1003, startPoint y: 349, endPoint x: 1279, endPoint y: 352, distance: 276.0
click at [1176, 352] on p "Hi, I’m an AI UGC Ad Creator. I specialize in creating high-quality, engaging A…" at bounding box center [1222, 367] width 587 height 117
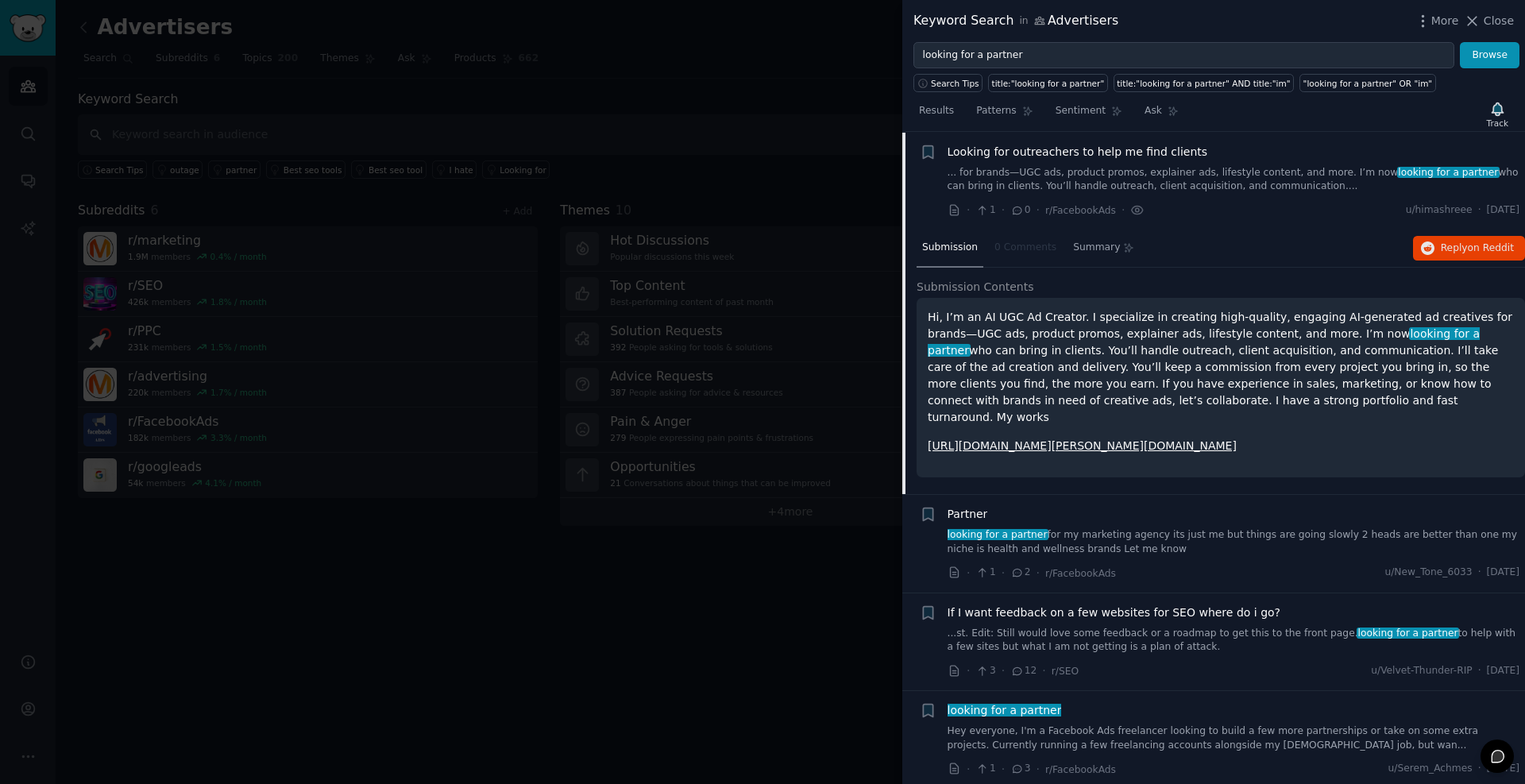
click at [1286, 352] on p "Hi, I’m an AI UGC Ad Creator. I specialize in creating high-quality, engaging A…" at bounding box center [1222, 367] width 587 height 117
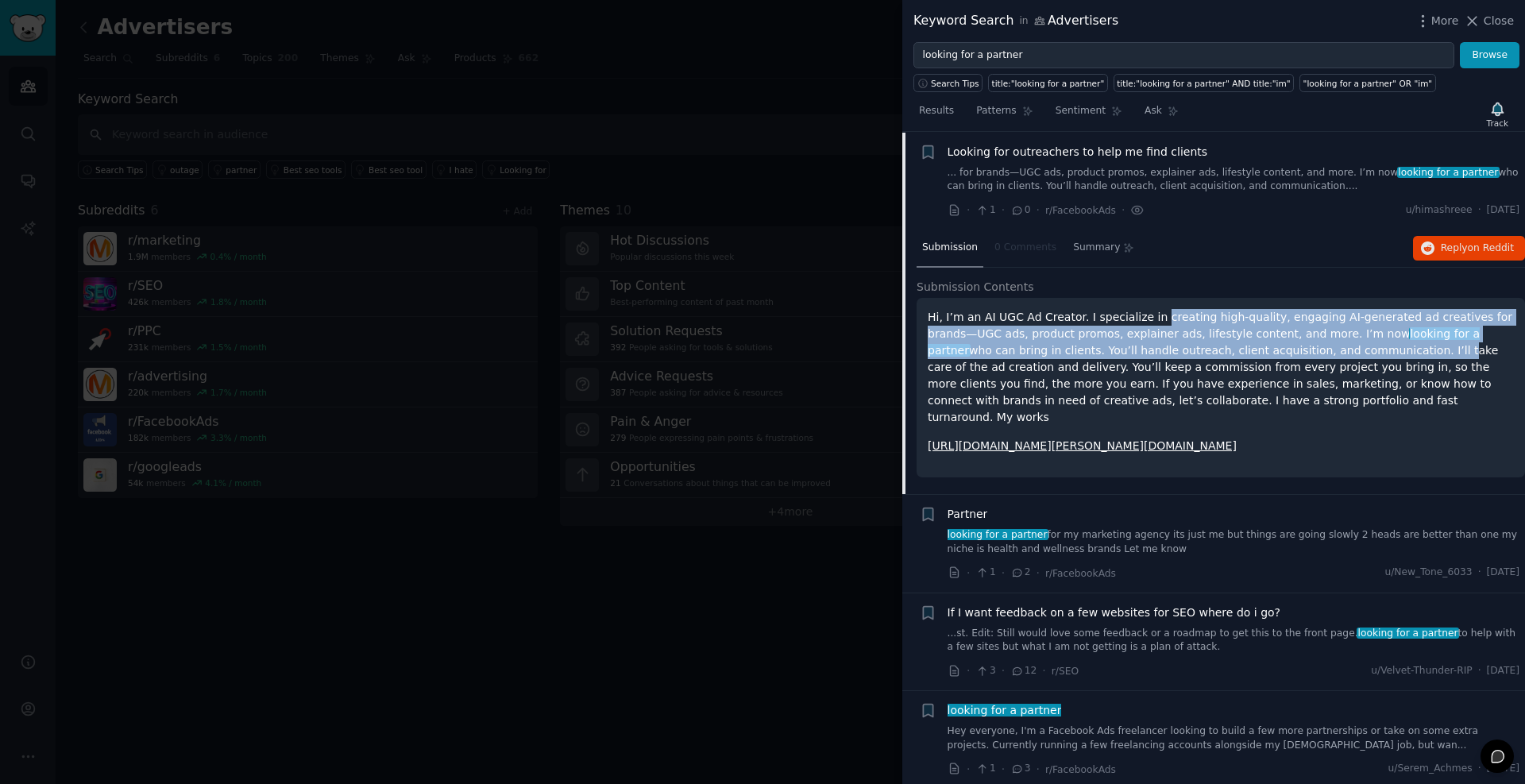
drag, startPoint x: 1286, startPoint y: 352, endPoint x: 1162, endPoint y: 324, distance: 127.1
click at [1162, 324] on p "Hi, I’m an AI UGC Ad Creator. I specialize in creating high-quality, engaging A…" at bounding box center [1222, 367] width 587 height 117
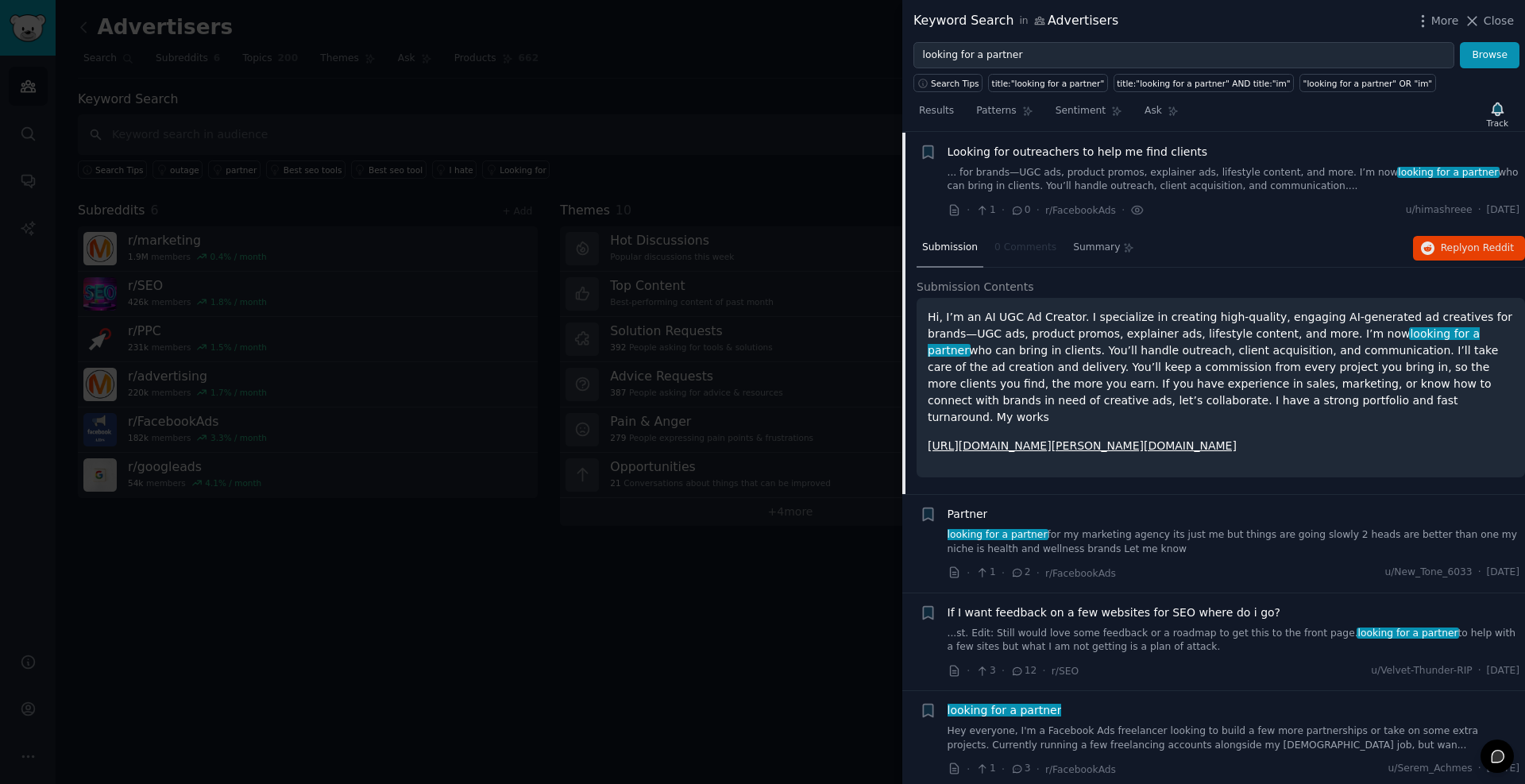
click at [1401, 356] on p "Hi, I’m an AI UGC Ad Creator. I specialize in creating high-quality, engaging A…" at bounding box center [1222, 367] width 587 height 117
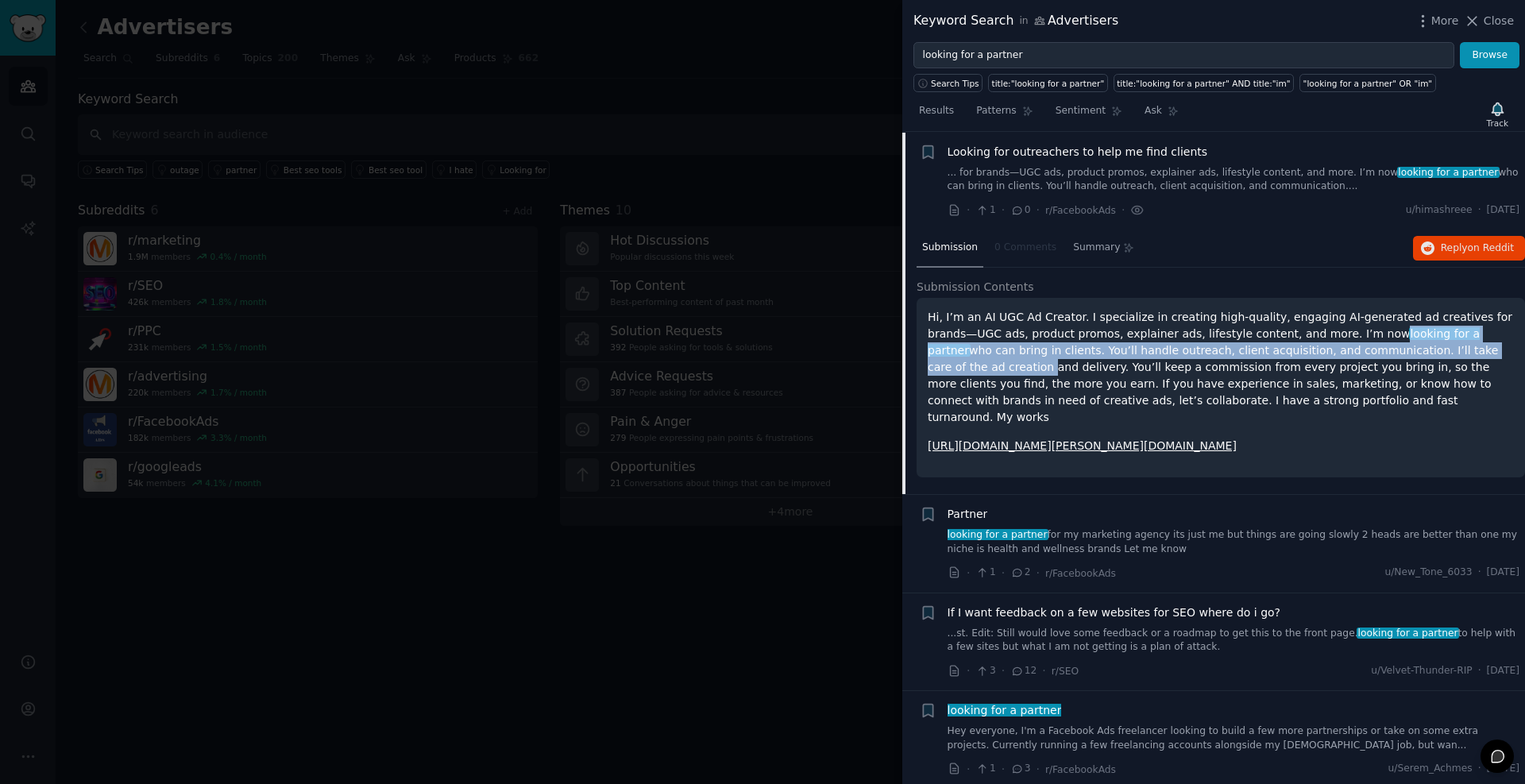
drag, startPoint x: 1401, startPoint y: 356, endPoint x: 1319, endPoint y: 331, distance: 85.7
click at [1319, 331] on p "Hi, I’m an AI UGC Ad Creator. I specialize in creating high-quality, engaging A…" at bounding box center [1222, 367] width 587 height 117
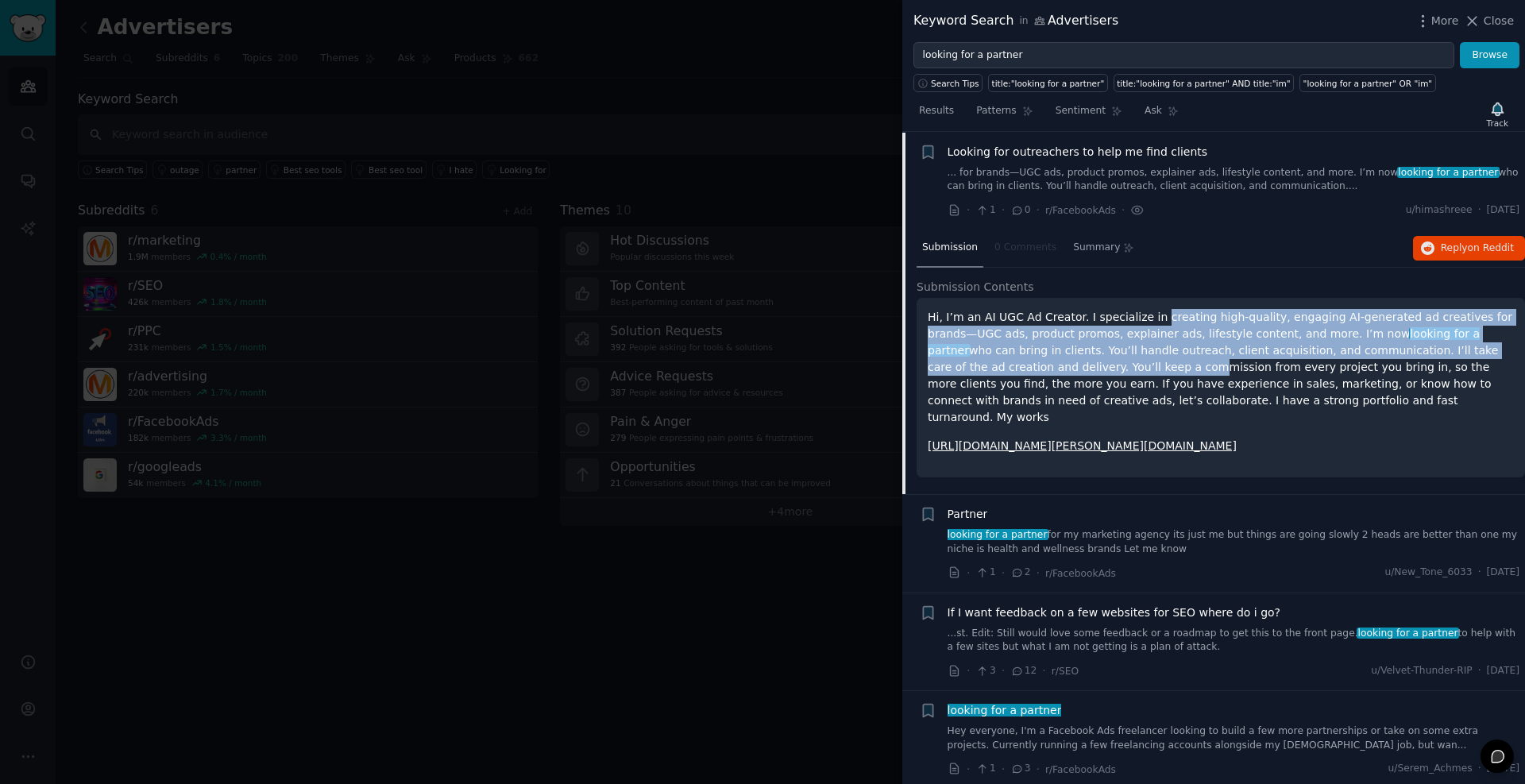
drag, startPoint x: 1140, startPoint y: 321, endPoint x: 1039, endPoint y: 379, distance: 116.5
click at [1004, 367] on p "Hi, I’m an AI UGC Ad Creator. I specialize in creating high-quality, engaging A…" at bounding box center [1222, 367] width 587 height 117
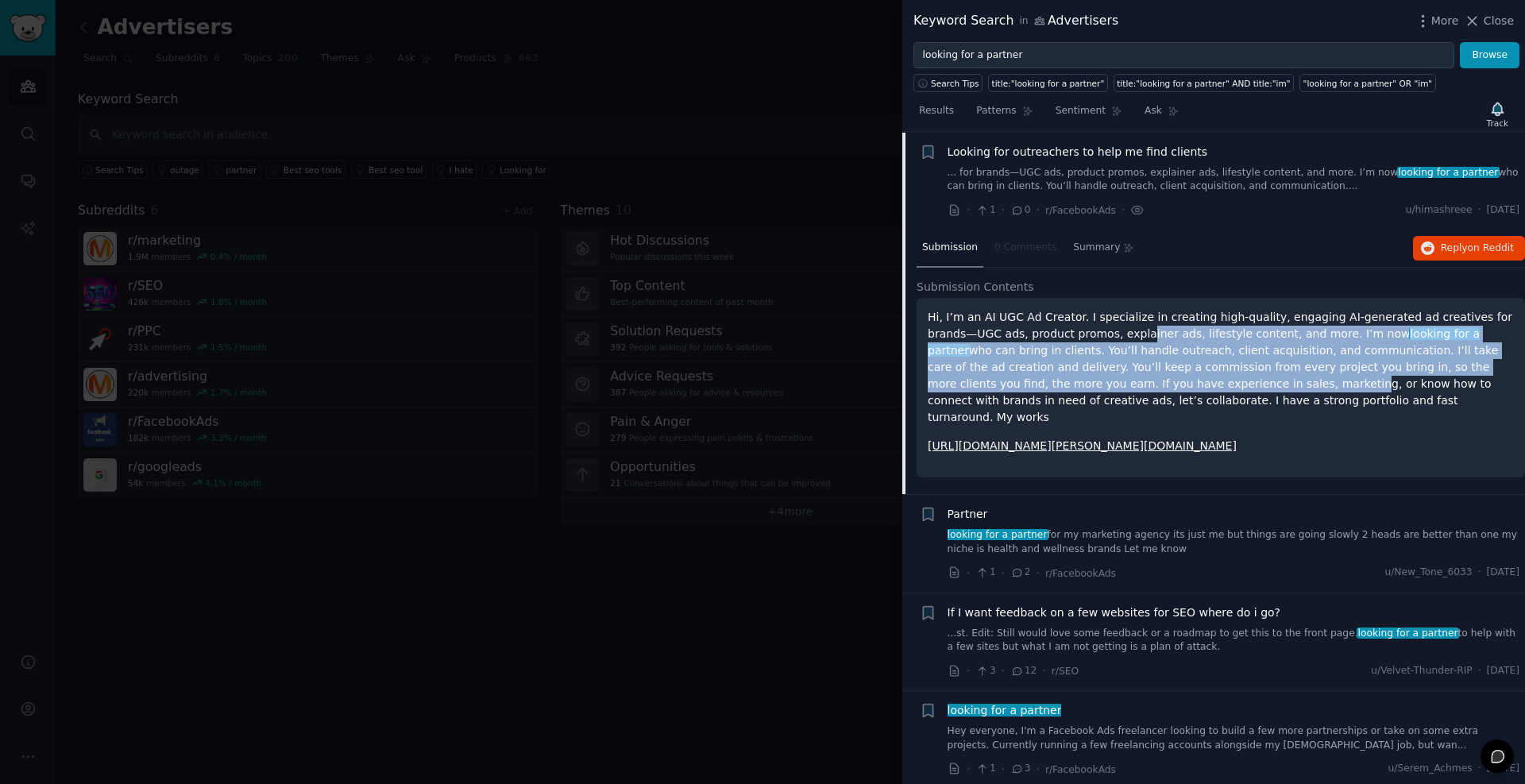
drag, startPoint x: 1066, startPoint y: 388, endPoint x: 1061, endPoint y: 339, distance: 49.3
click at [1061, 339] on p "Hi, I’m an AI UGC Ad Creator. I specialize in creating high-quality, engaging A…" at bounding box center [1222, 367] width 587 height 117
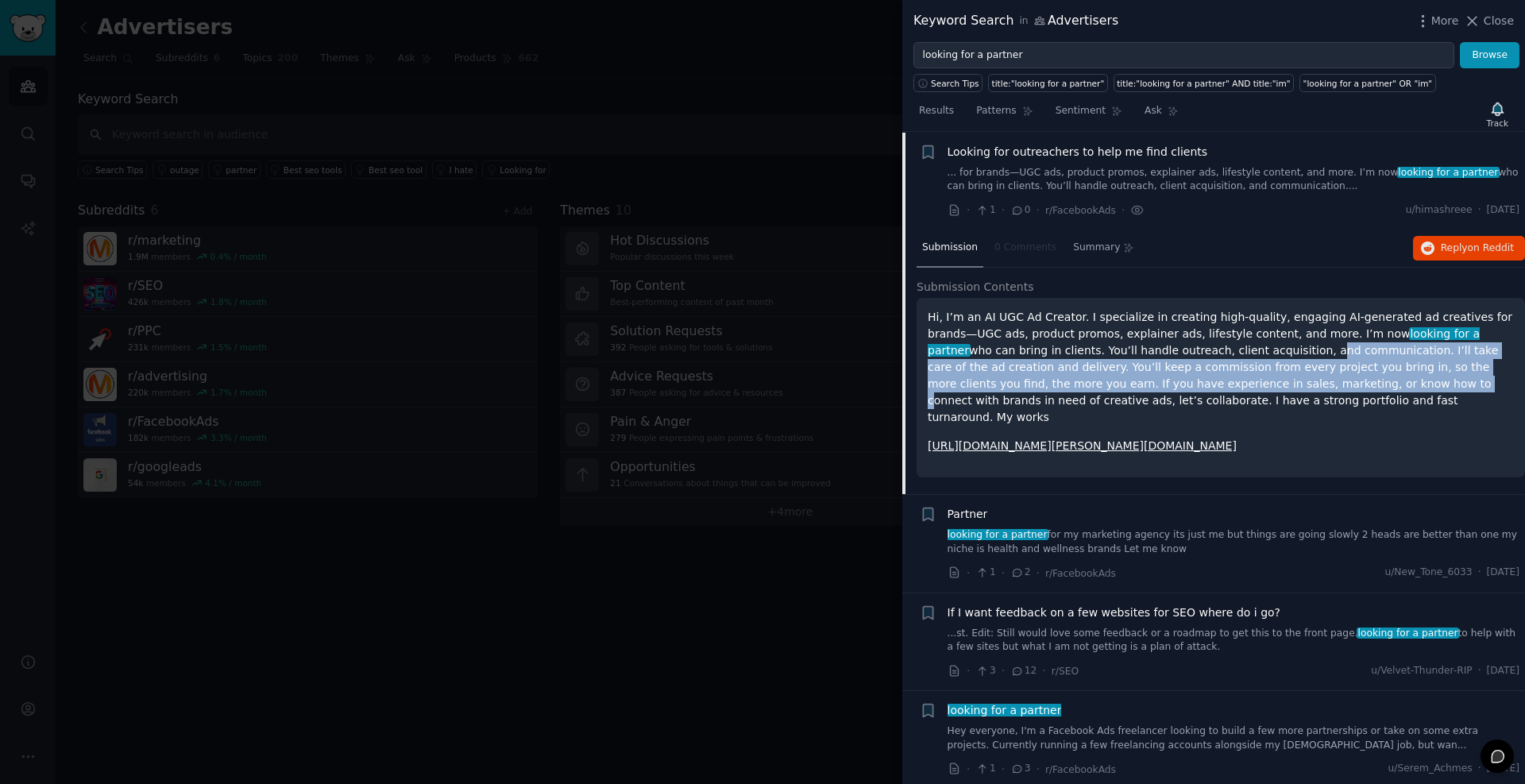
drag, startPoint x: 1164, startPoint y: 384, endPoint x: 1171, endPoint y: 350, distance: 34.7
click at [1171, 350] on p "Hi, I’m an AI UGC Ad Creator. I specialize in creating high-quality, engaging A…" at bounding box center [1222, 367] width 587 height 117
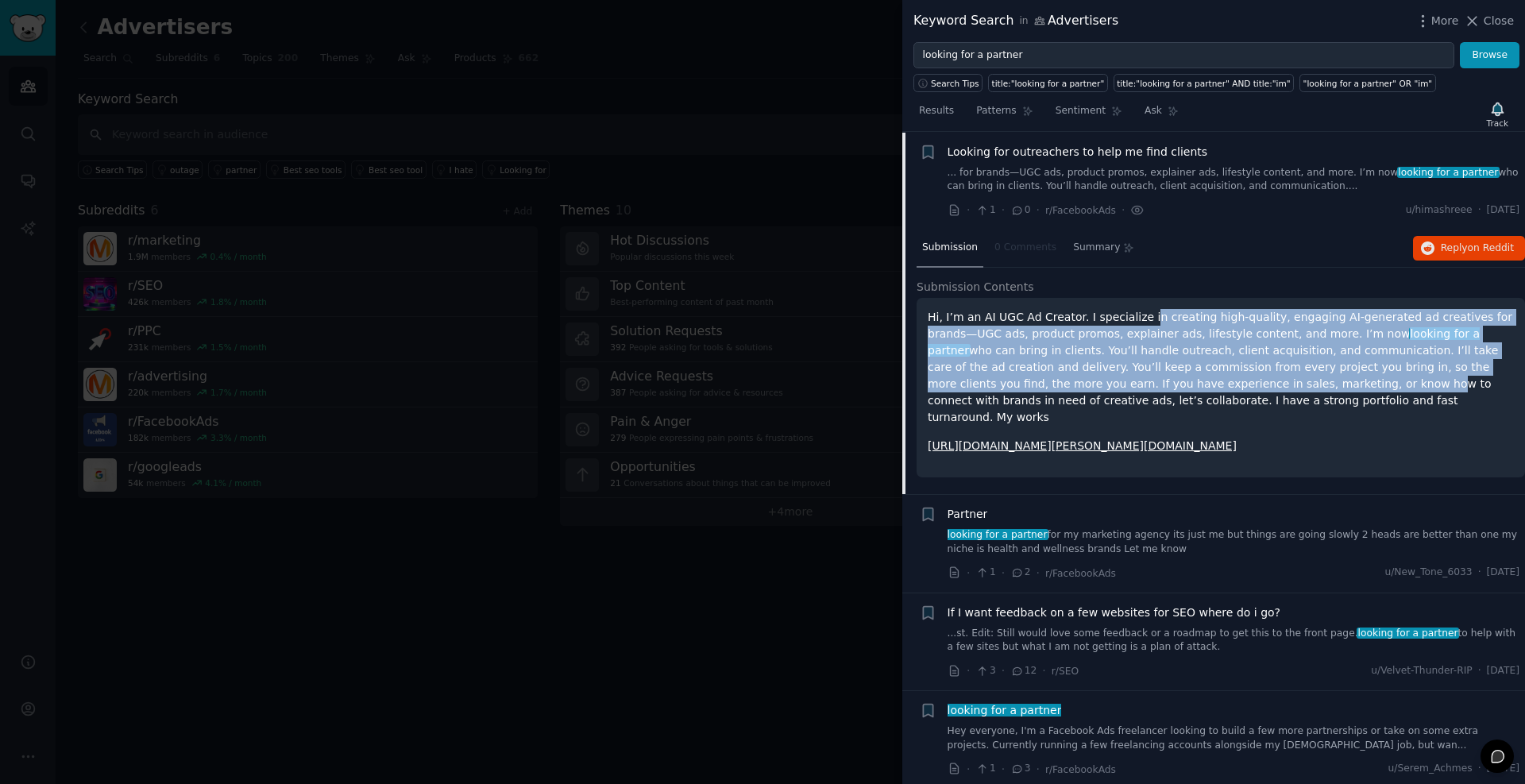
drag, startPoint x: 1129, startPoint y: 325, endPoint x: 1136, endPoint y: 388, distance: 63.4
click at [1136, 388] on p "Hi, I’m an AI UGC Ad Creator. I specialize in creating high-quality, engaging A…" at bounding box center [1222, 367] width 587 height 117
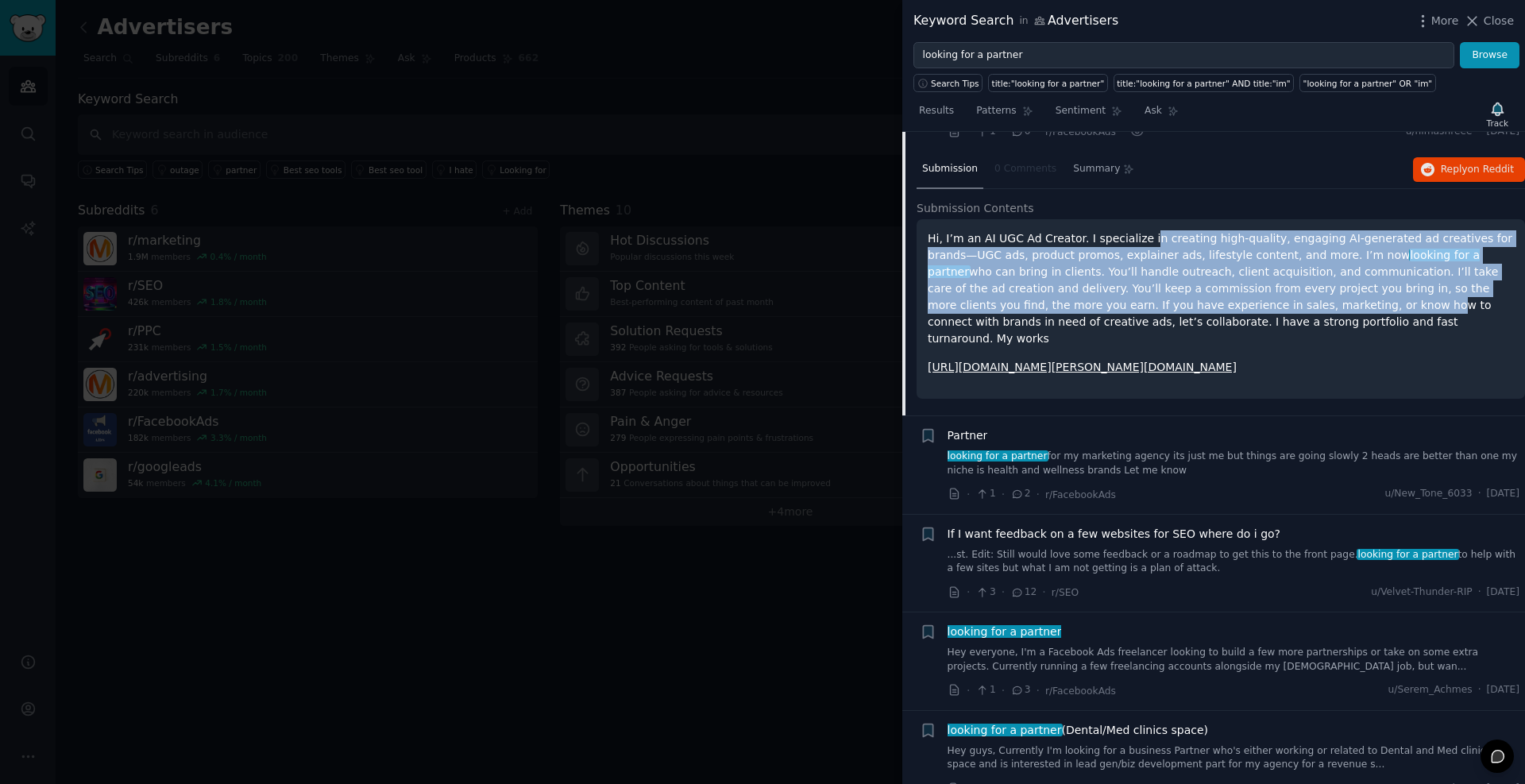
scroll to position [119, 0]
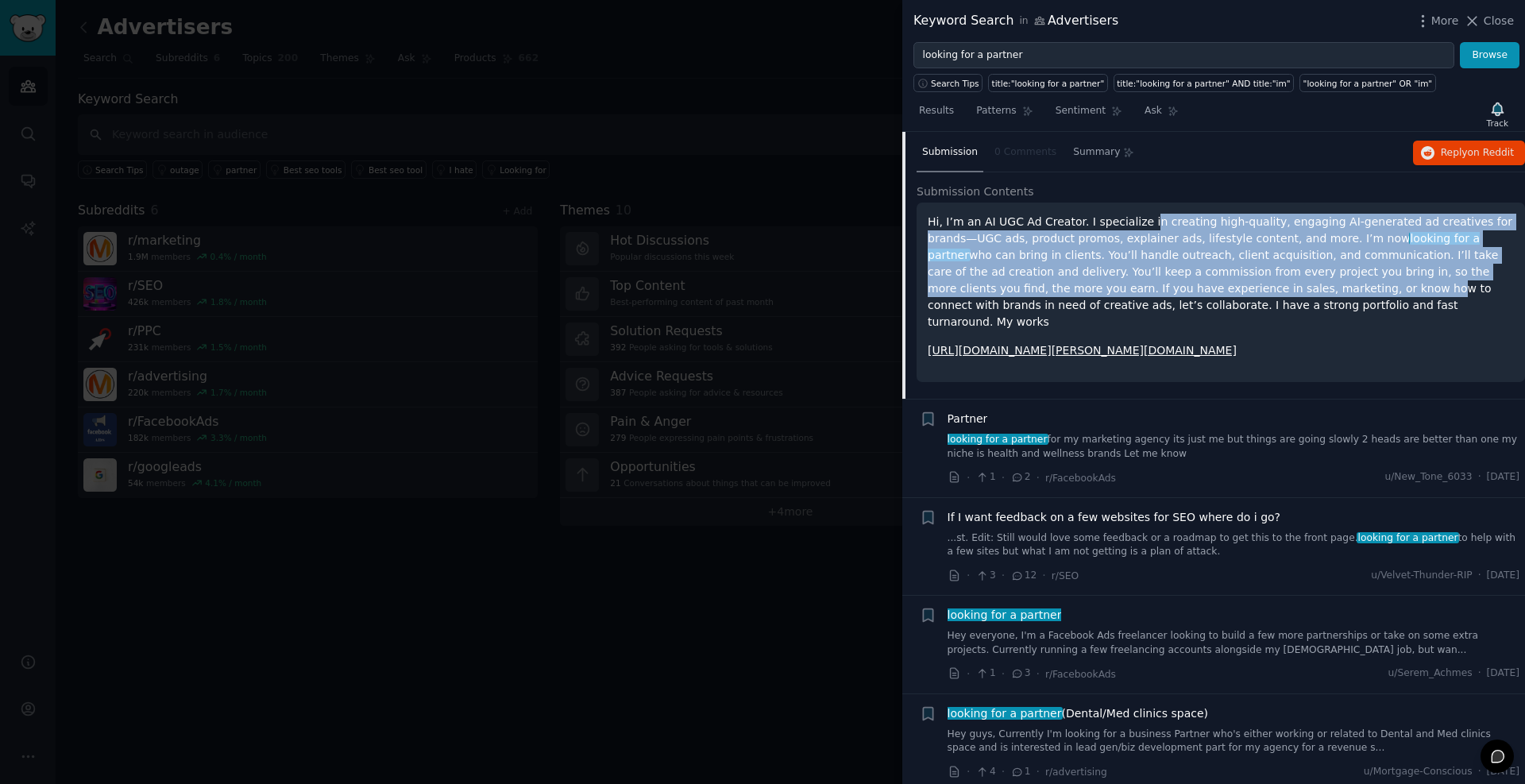
click at [1066, 432] on link "looking for a partner for my marketing agency its just me but things are going …" at bounding box center [1235, 446] width 573 height 28
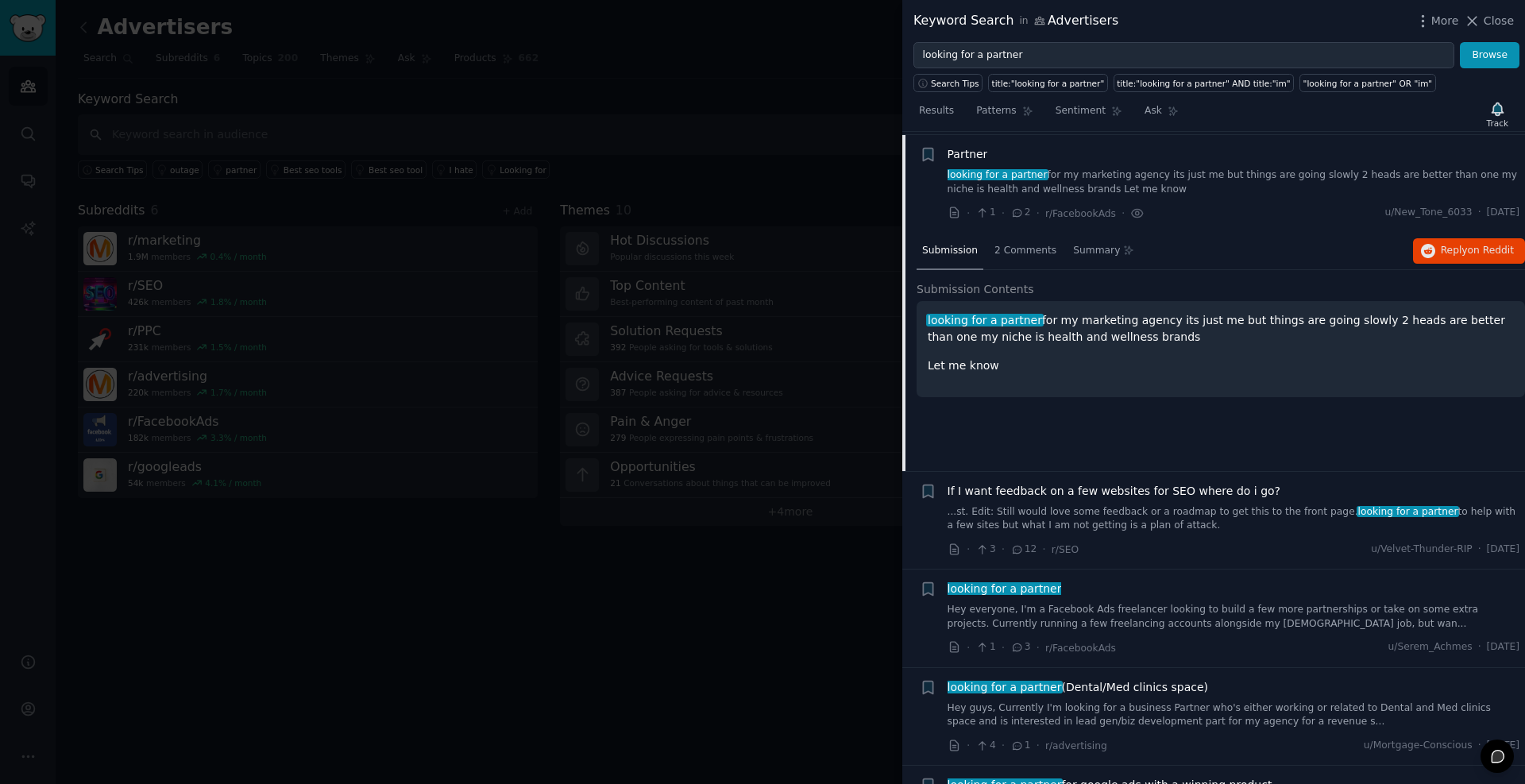
scroll to position [123, 0]
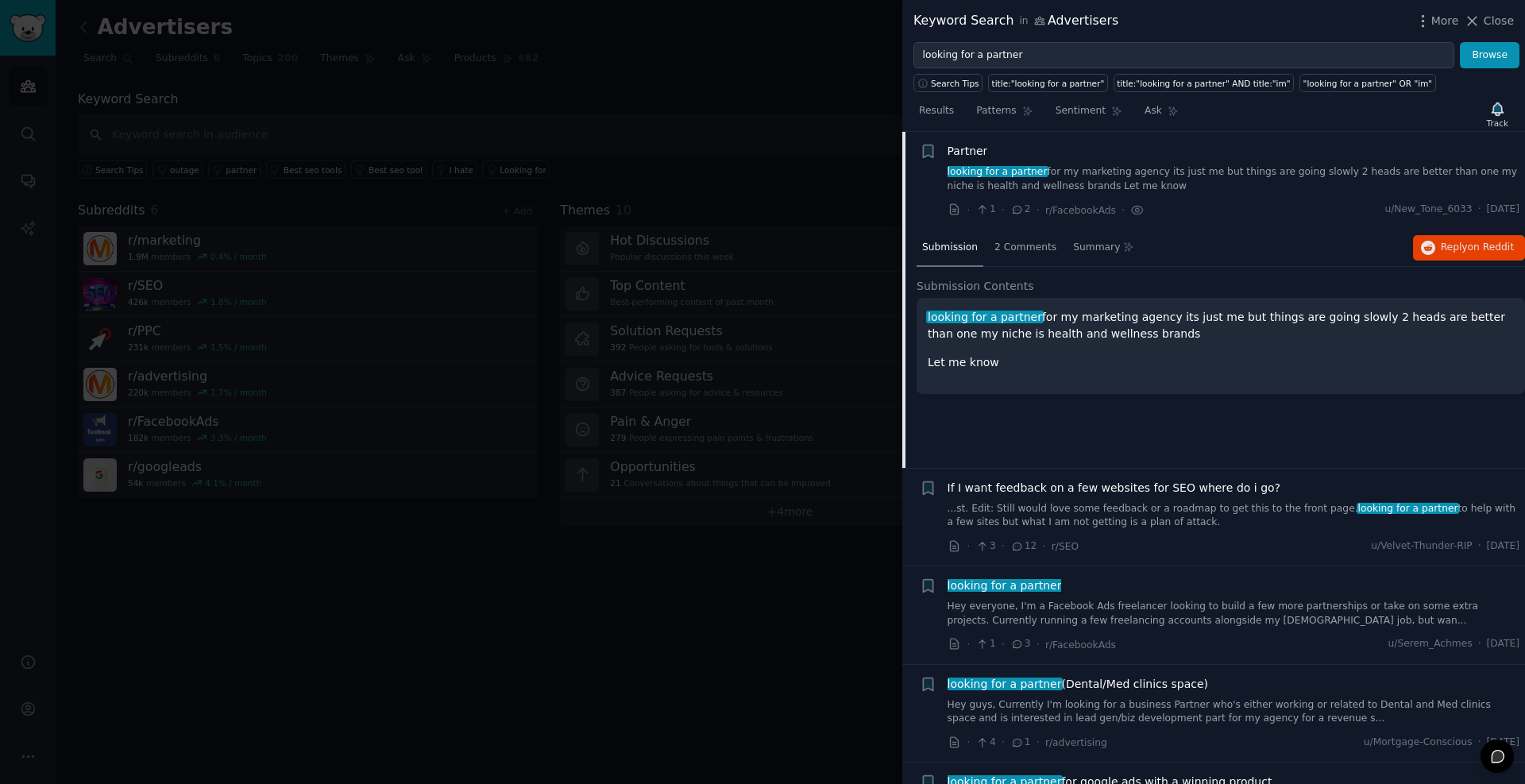
click at [1111, 316] on p "looking for a partner for my marketing agency its just me but things are going …" at bounding box center [1222, 326] width 587 height 34
drag, startPoint x: 1111, startPoint y: 316, endPoint x: 1209, endPoint y: 311, distance: 98.1
click at [1209, 311] on p "looking for a partner for my marketing agency its just me but things are going …" at bounding box center [1222, 326] width 587 height 34
click at [1323, 331] on p "looking for a partner for my marketing agency its just me but things are going …" at bounding box center [1222, 326] width 587 height 34
click at [1448, 319] on p "looking for a partner for my marketing agency its just me but things are going …" at bounding box center [1222, 326] width 587 height 34
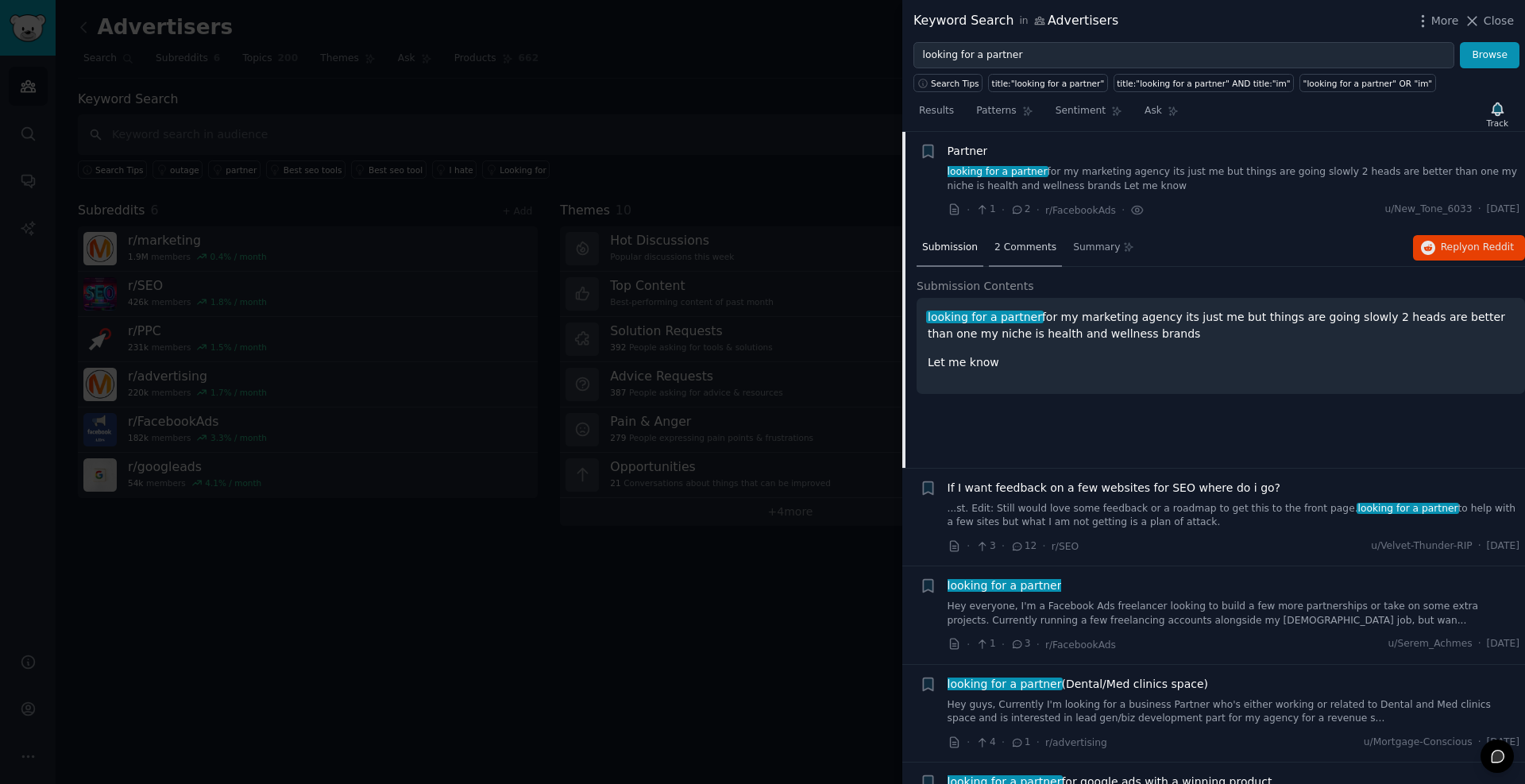
click at [1025, 258] on div "2 Comments" at bounding box center [1025, 248] width 73 height 39
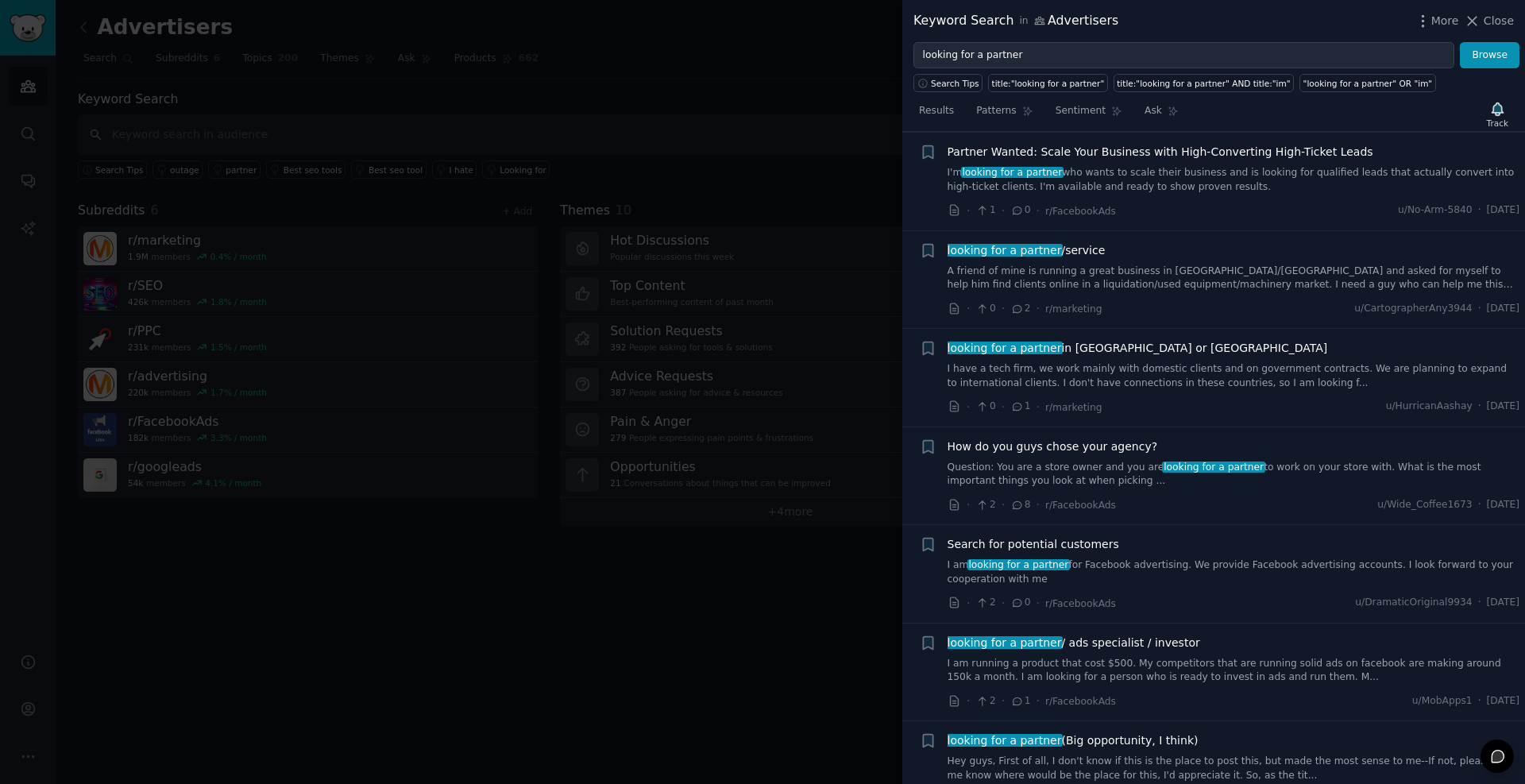
scroll to position [953, 0]
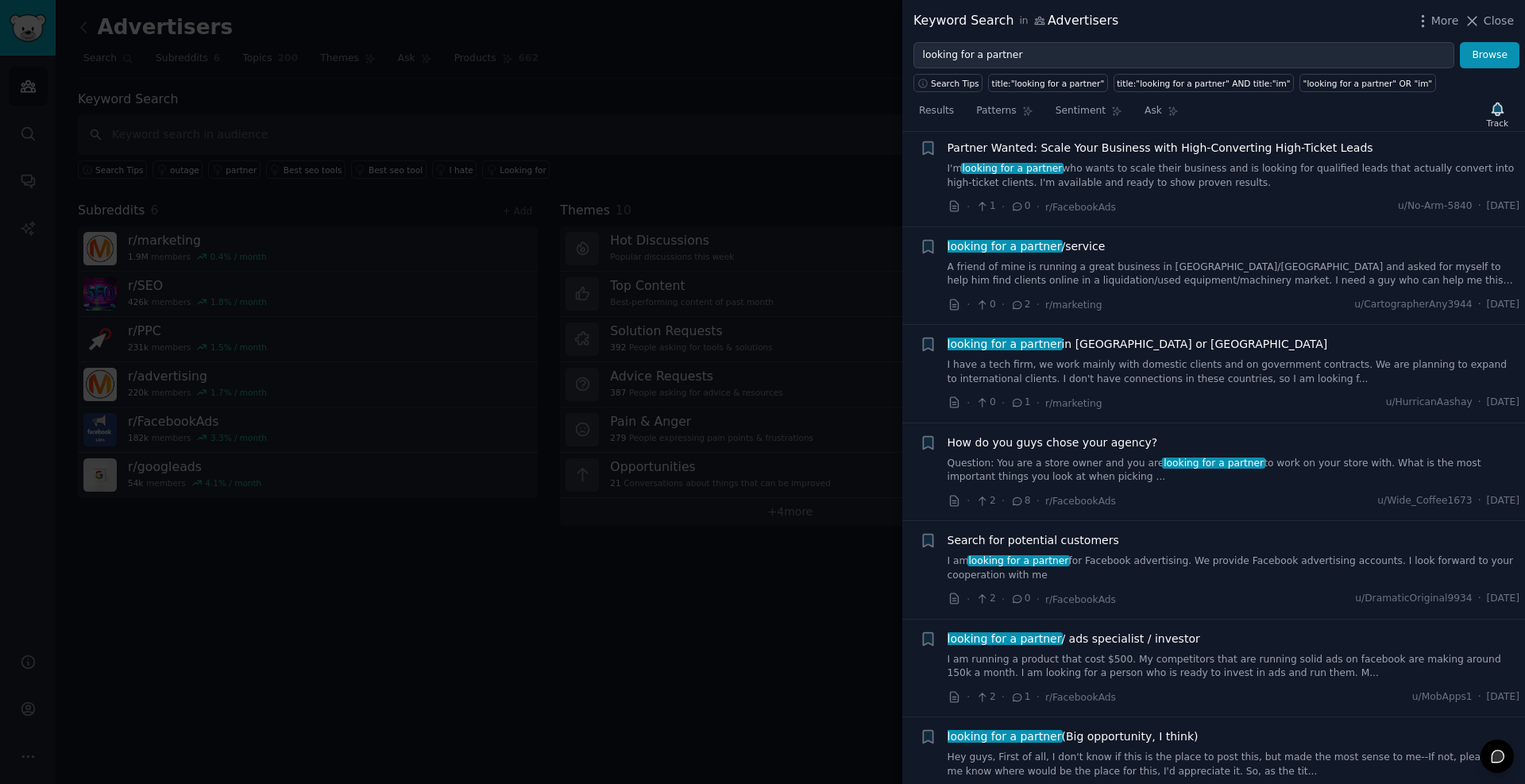
click at [621, 578] on div at bounding box center [762, 392] width 1525 height 784
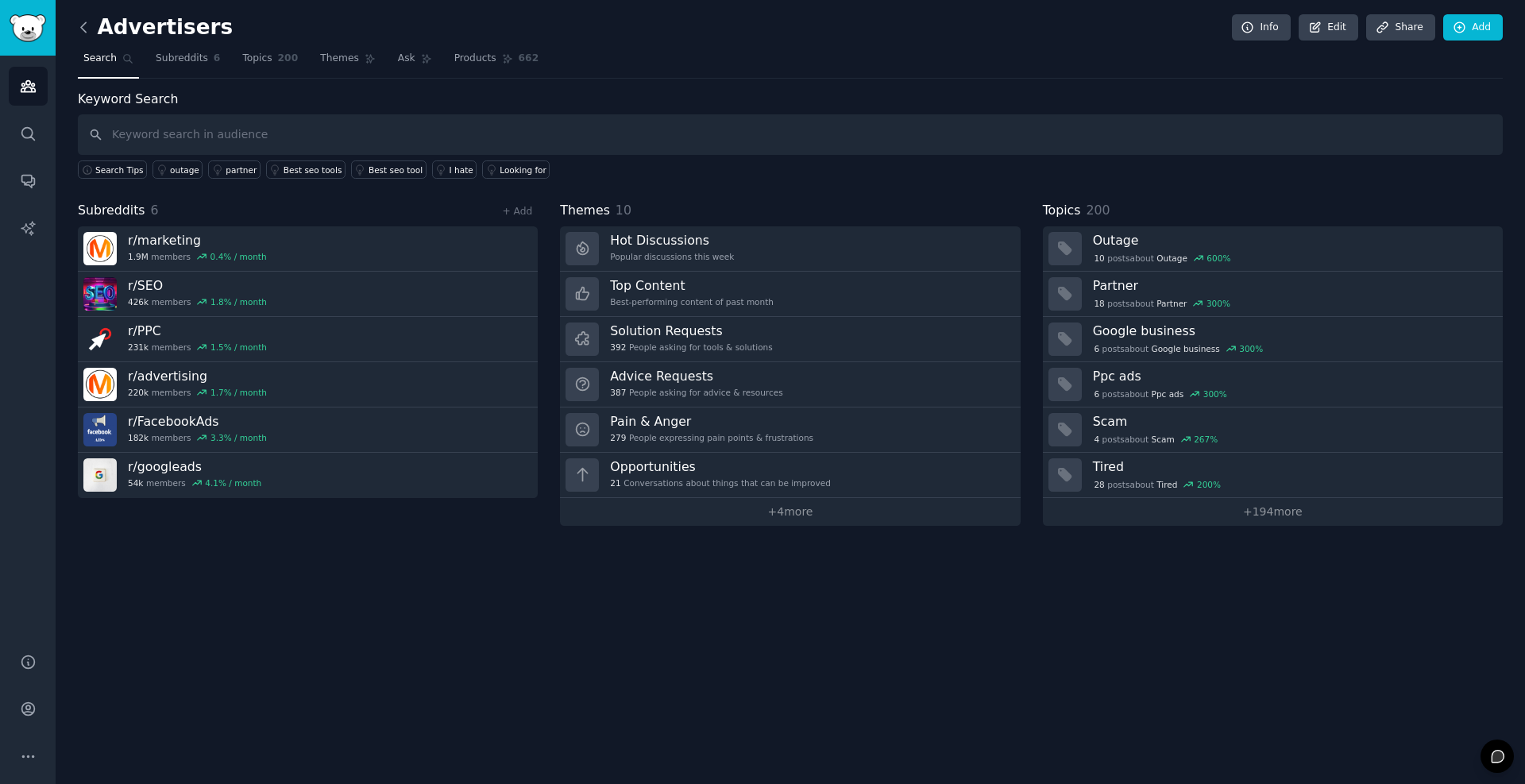
click at [79, 27] on icon at bounding box center [83, 27] width 17 height 17
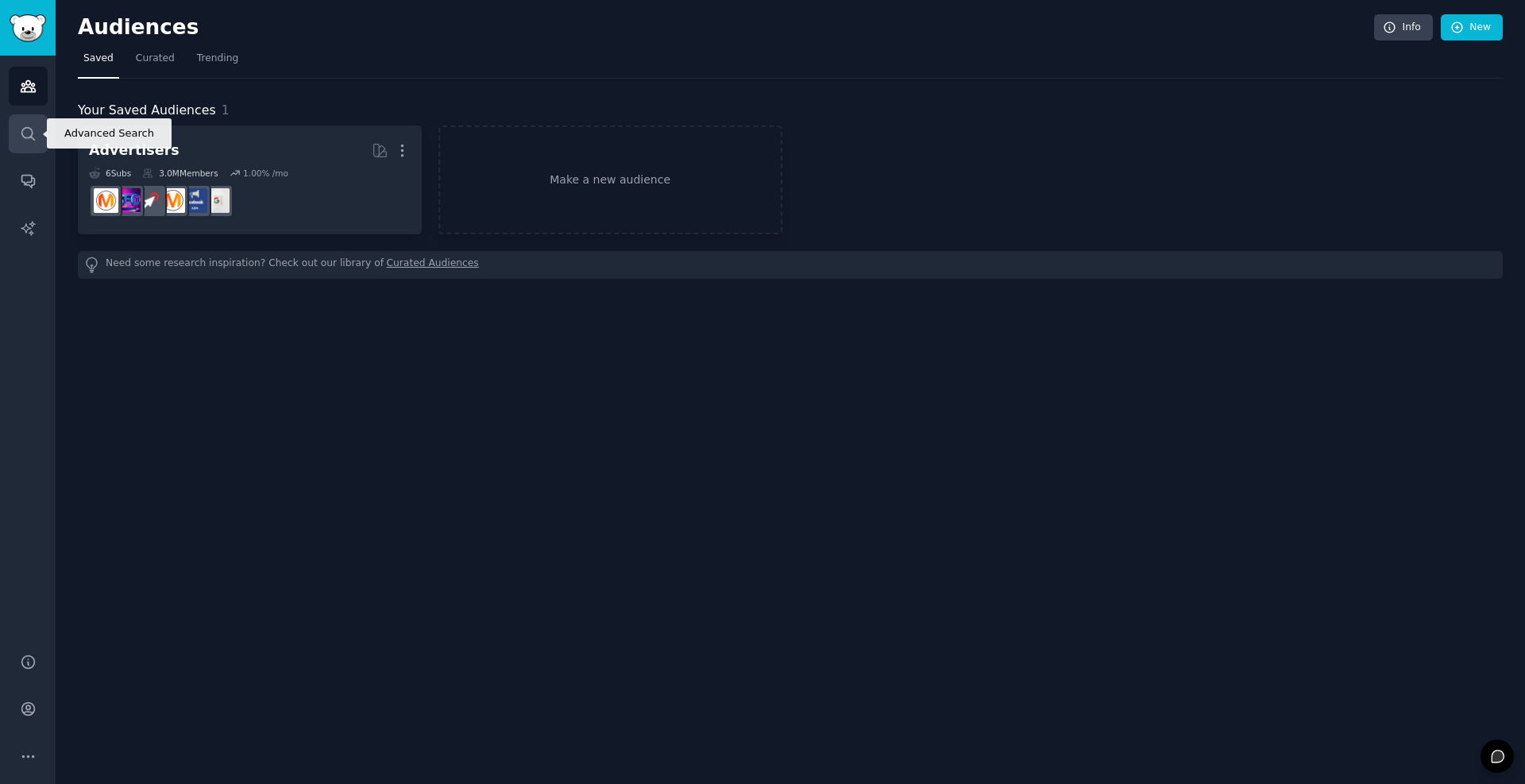
click at [27, 132] on icon "Sidebar" at bounding box center [28, 133] width 17 height 17
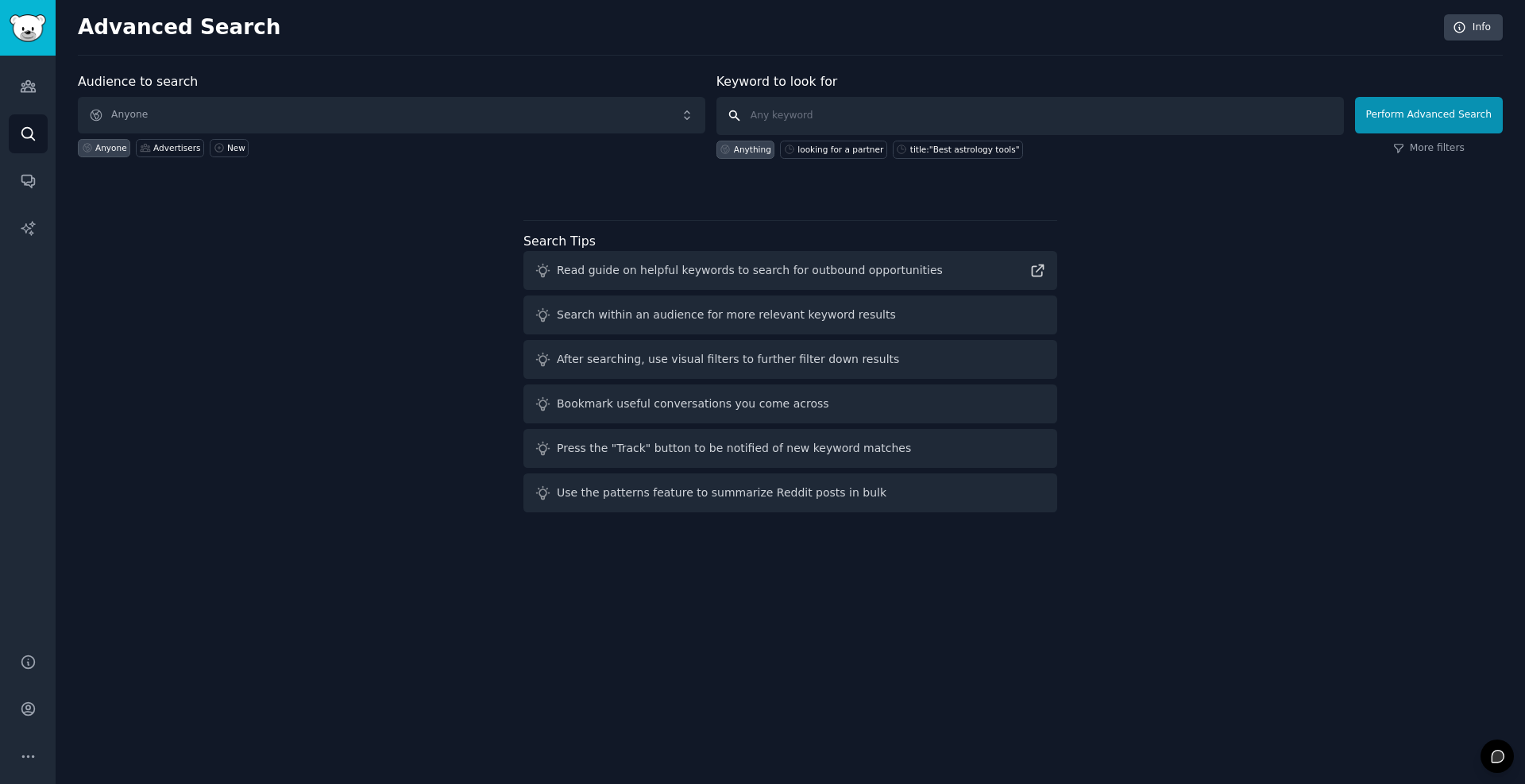
drag, startPoint x: 817, startPoint y: 114, endPoint x: 840, endPoint y: 109, distance: 23.5
click at [819, 114] on input "text" at bounding box center [1030, 116] width 627 height 39
click at [834, 151] on div "looking for a partner" at bounding box center [841, 149] width 86 height 11
type input "looking for a partner"
click at [1412, 121] on button "Perform Advanced Search" at bounding box center [1429, 115] width 148 height 37
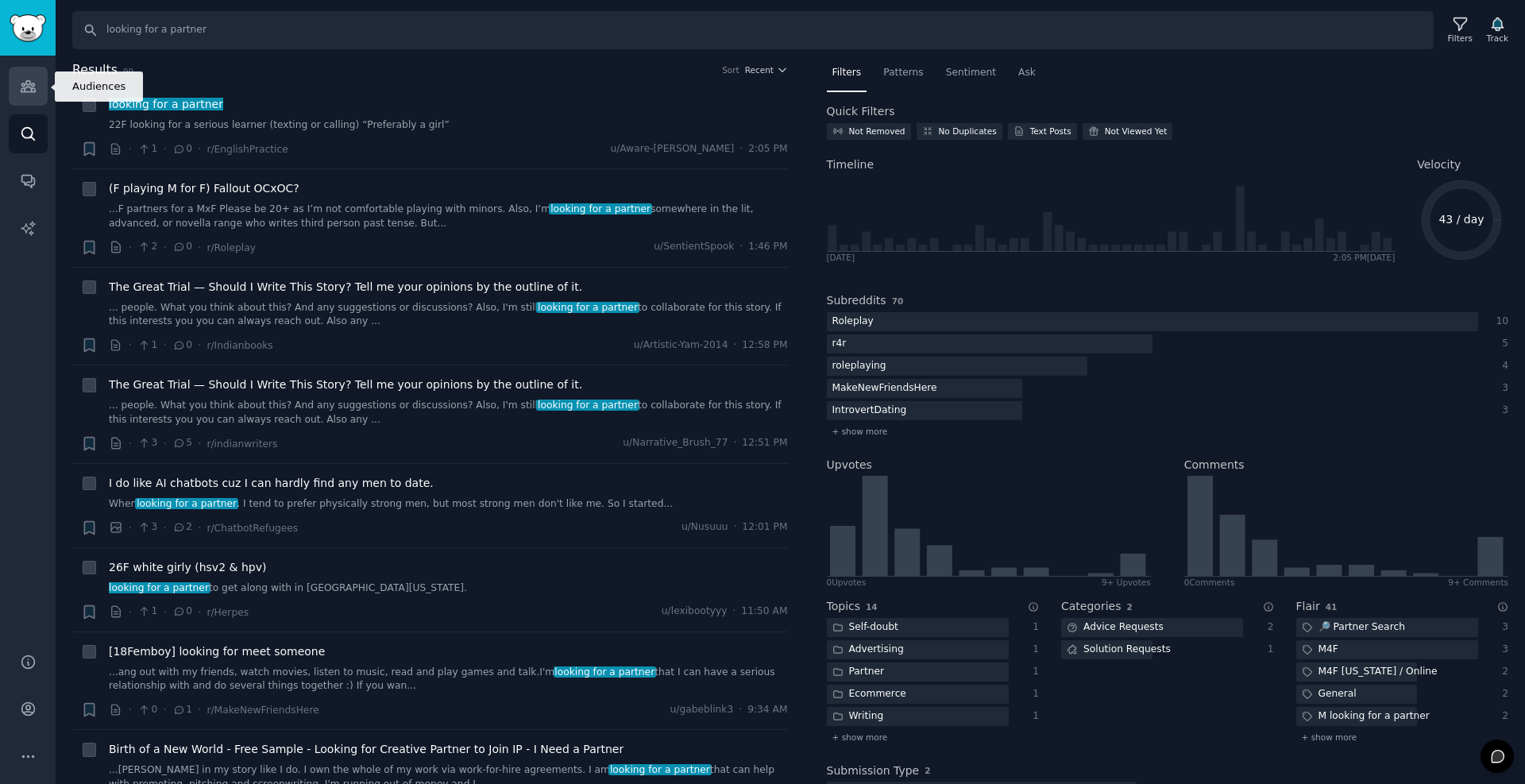
click at [30, 87] on icon "Sidebar" at bounding box center [28, 86] width 17 height 17
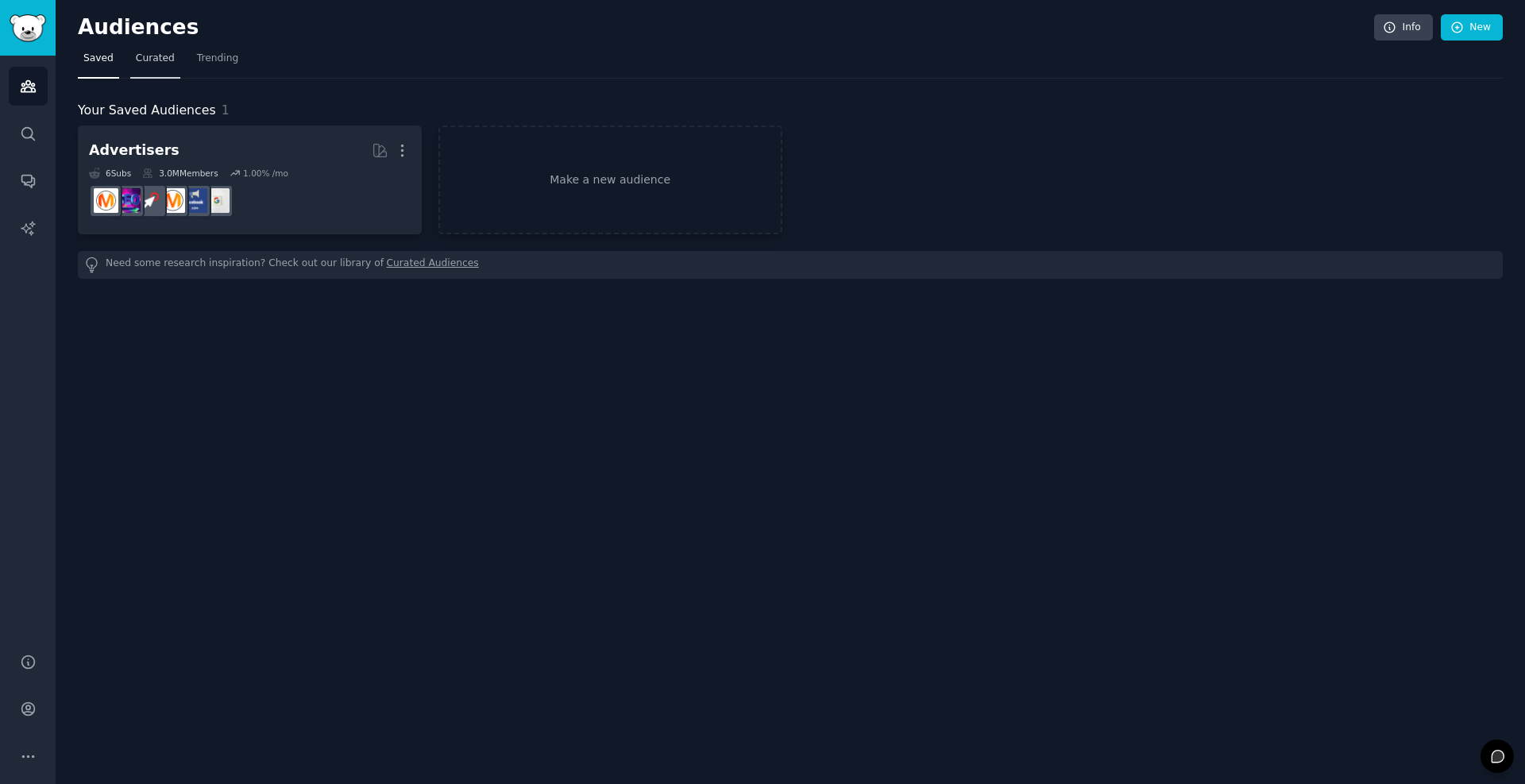
click at [144, 55] on span "Curated" at bounding box center [155, 58] width 39 height 14
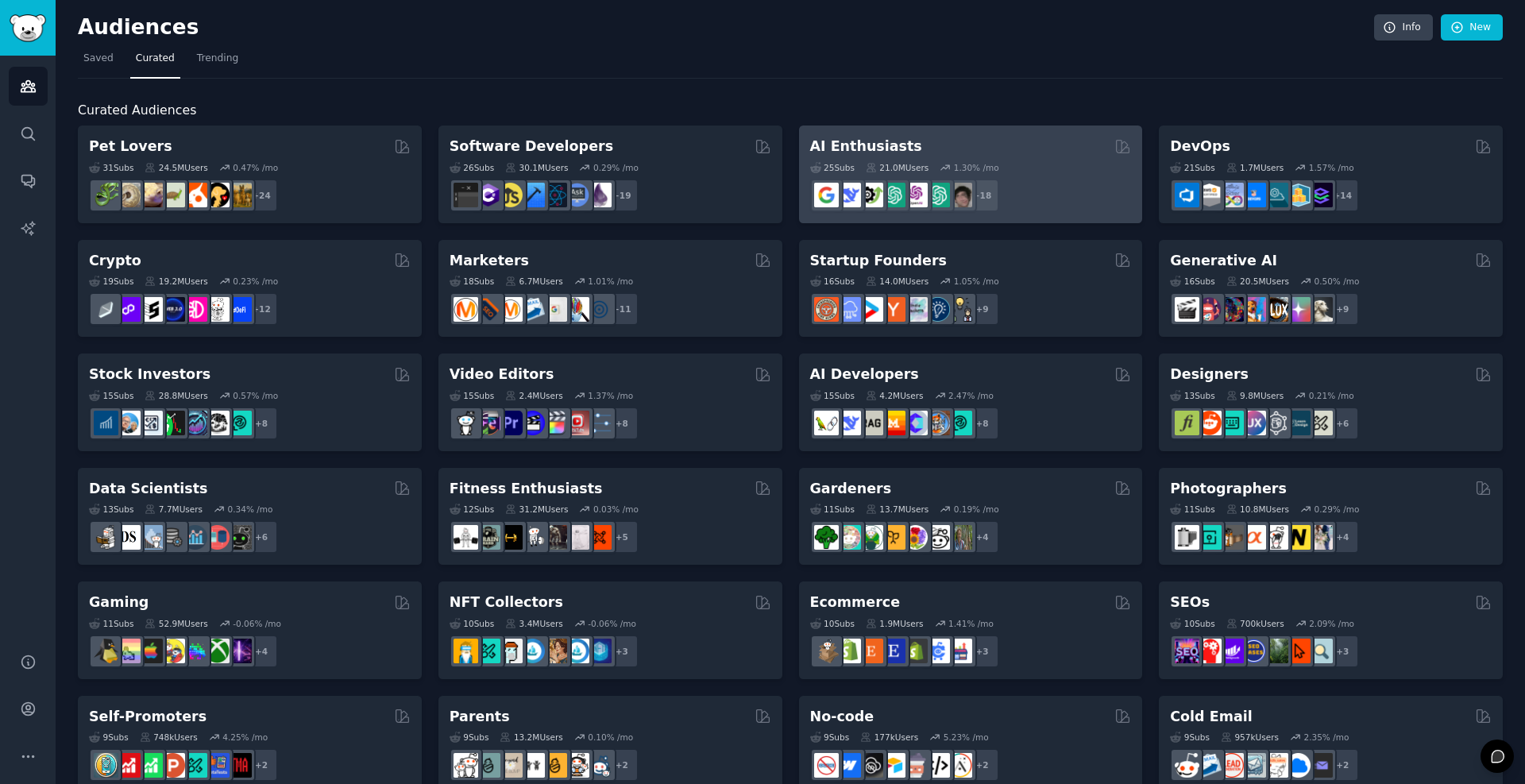
click at [896, 144] on h2 "AI Enthusiasts" at bounding box center [865, 146] width 112 height 20
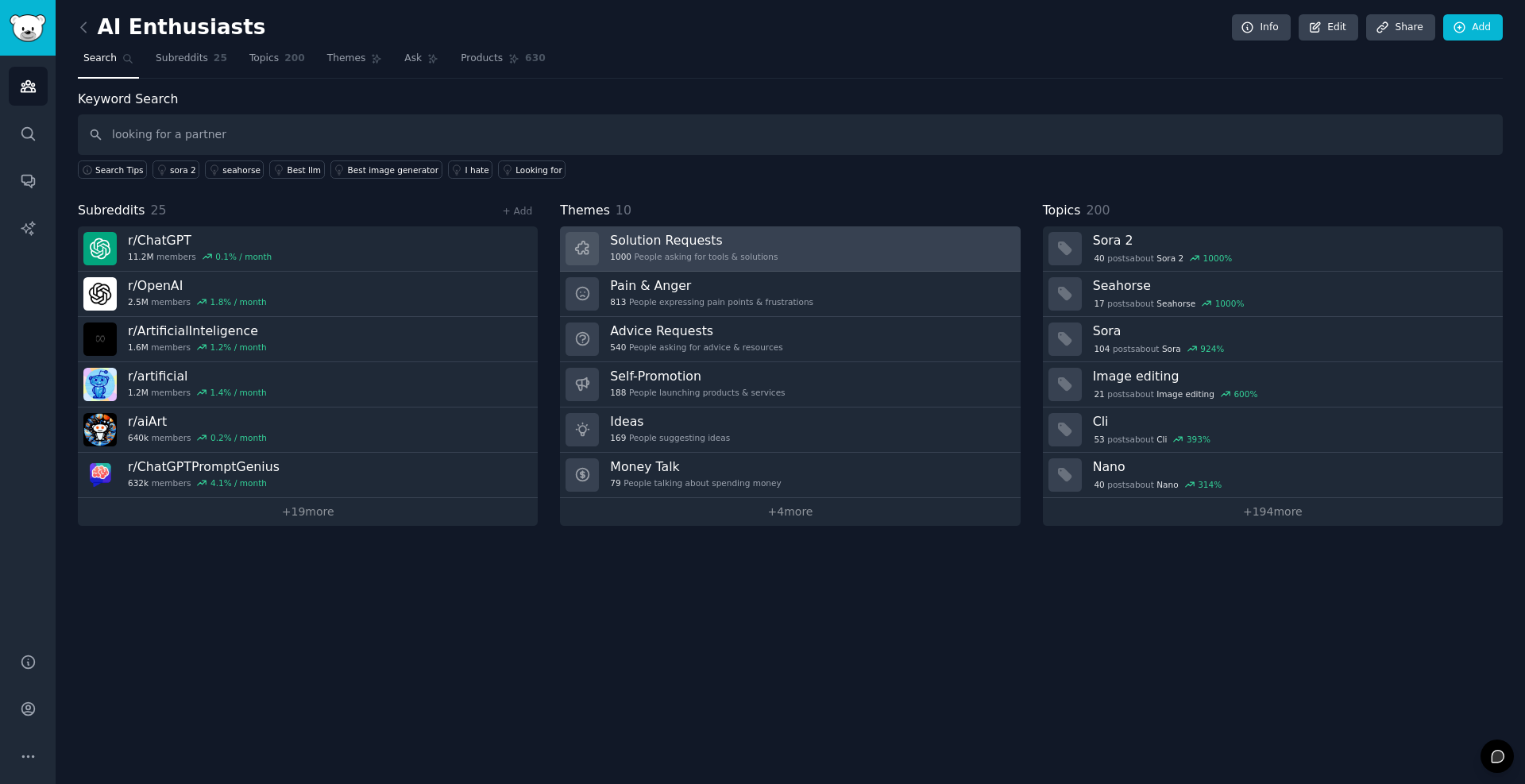
type input "looking for a partner"
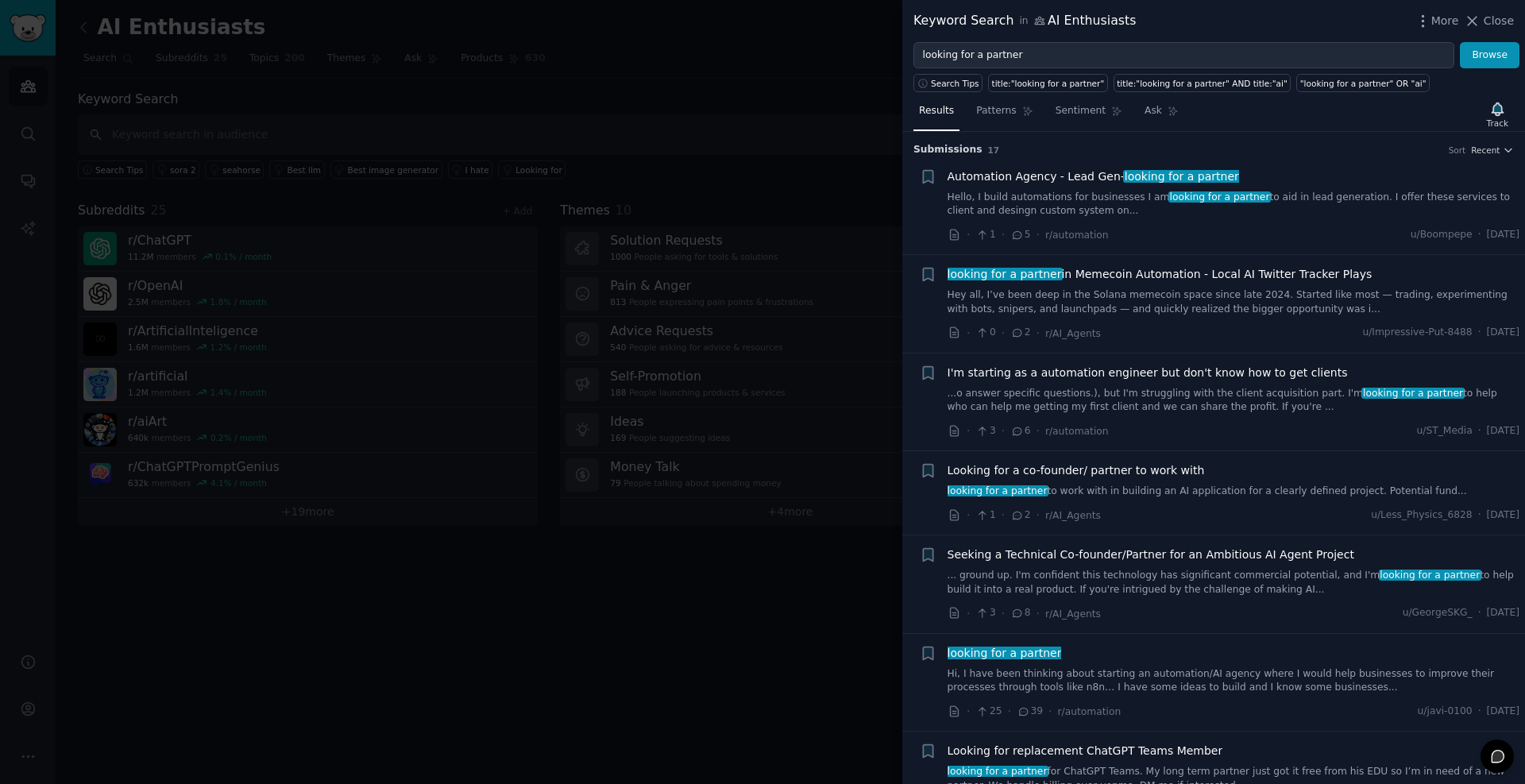
click at [995, 197] on link "Hello, I build automations for businesses I am looking for a partner to aid in …" at bounding box center [1235, 204] width 573 height 28
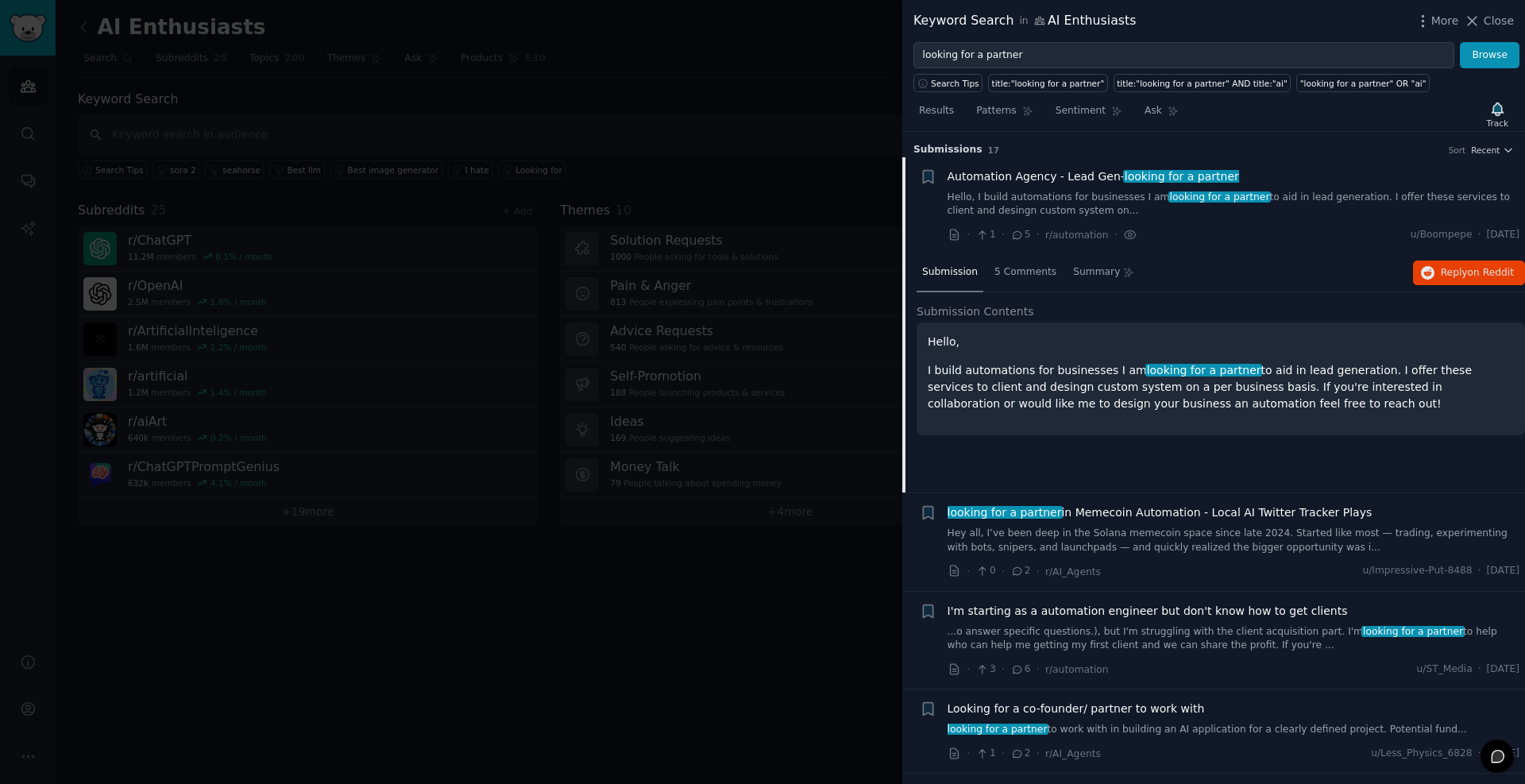
scroll to position [25, 0]
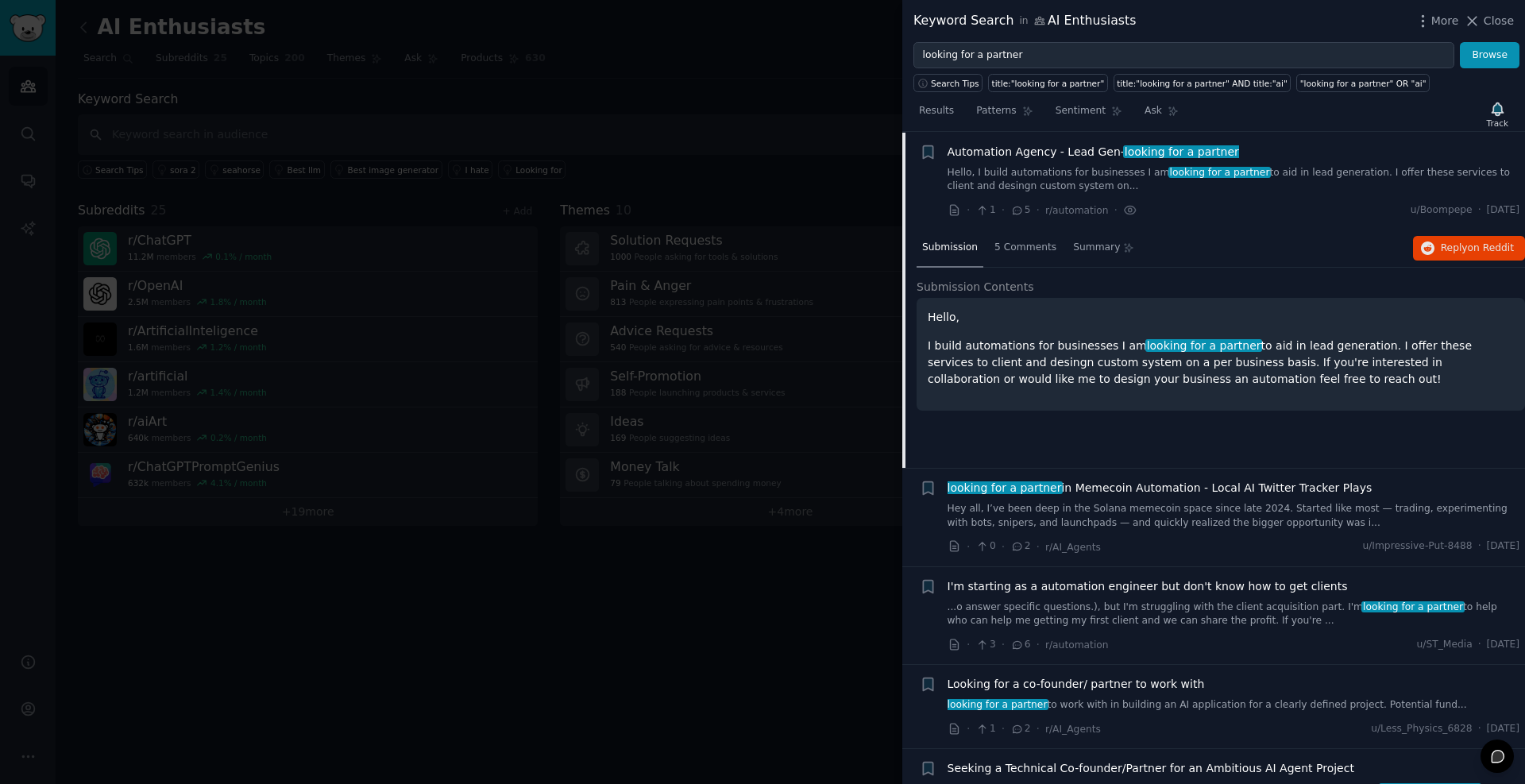
click at [993, 344] on p "I build automations for businesses I am looking for a partner to aid in lead ge…" at bounding box center [1222, 362] width 587 height 50
drag, startPoint x: 1002, startPoint y: 344, endPoint x: 1245, endPoint y: 343, distance: 243.0
click at [1245, 343] on p "I build automations for businesses I am looking for a partner to aid in lead ge…" at bounding box center [1222, 362] width 587 height 50
click at [1290, 351] on p "I build automations for businesses I am looking for a partner to aid in lead ge…" at bounding box center [1222, 362] width 587 height 50
drag, startPoint x: 1289, startPoint y: 350, endPoint x: 1238, endPoint y: 348, distance: 51.0
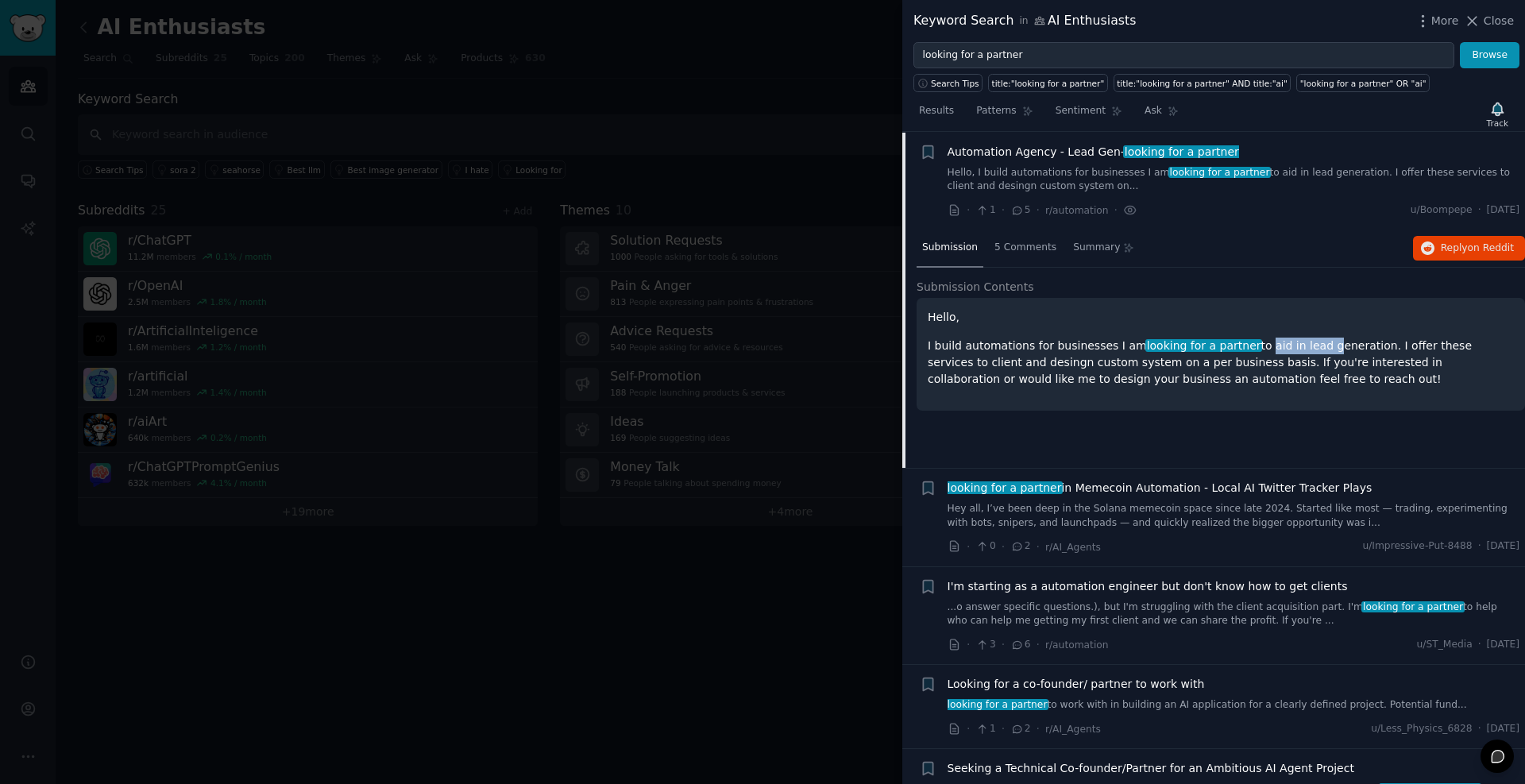
click at [1240, 349] on p "I build automations for businesses I am looking for a partner to aid in lead ge…" at bounding box center [1222, 362] width 587 height 50
click at [1238, 345] on p "I build automations for businesses I am looking for a partner to aid in lead ge…" at bounding box center [1222, 362] width 587 height 50
drag, startPoint x: 1238, startPoint y: 345, endPoint x: 1359, endPoint y: 352, distance: 121.2
click at [1359, 352] on p "I build automations for businesses I am looking for a partner to aid in lead ge…" at bounding box center [1222, 362] width 587 height 50
drag, startPoint x: 1420, startPoint y: 214, endPoint x: 1481, endPoint y: 251, distance: 71.3
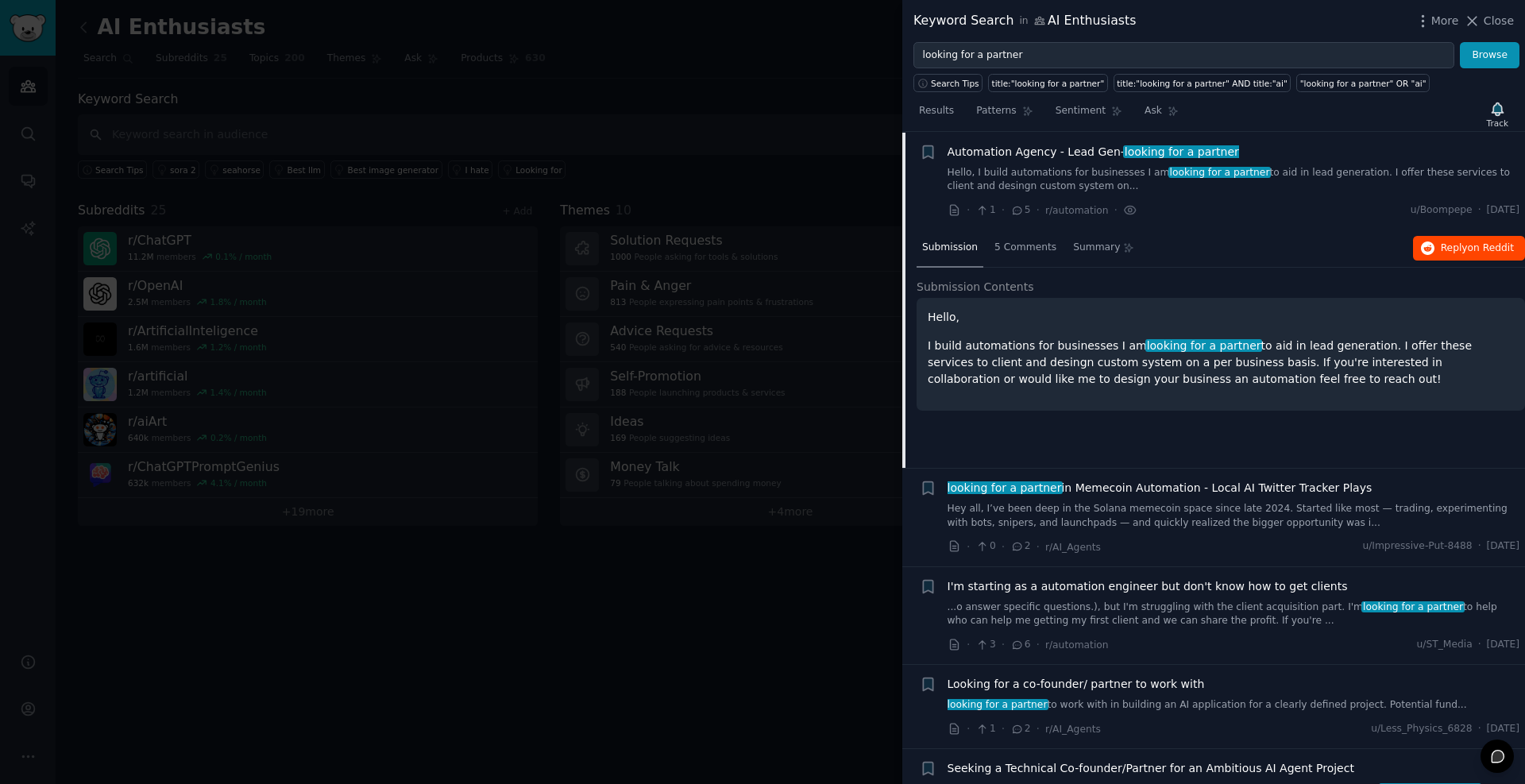
click at [1481, 251] on div "+ Automation Agency - Lead Gen- looking for a partner Hello, I build automation…" at bounding box center [1214, 300] width 623 height 337
click at [1459, 250] on span "Reply on Reddit" at bounding box center [1478, 249] width 73 height 14
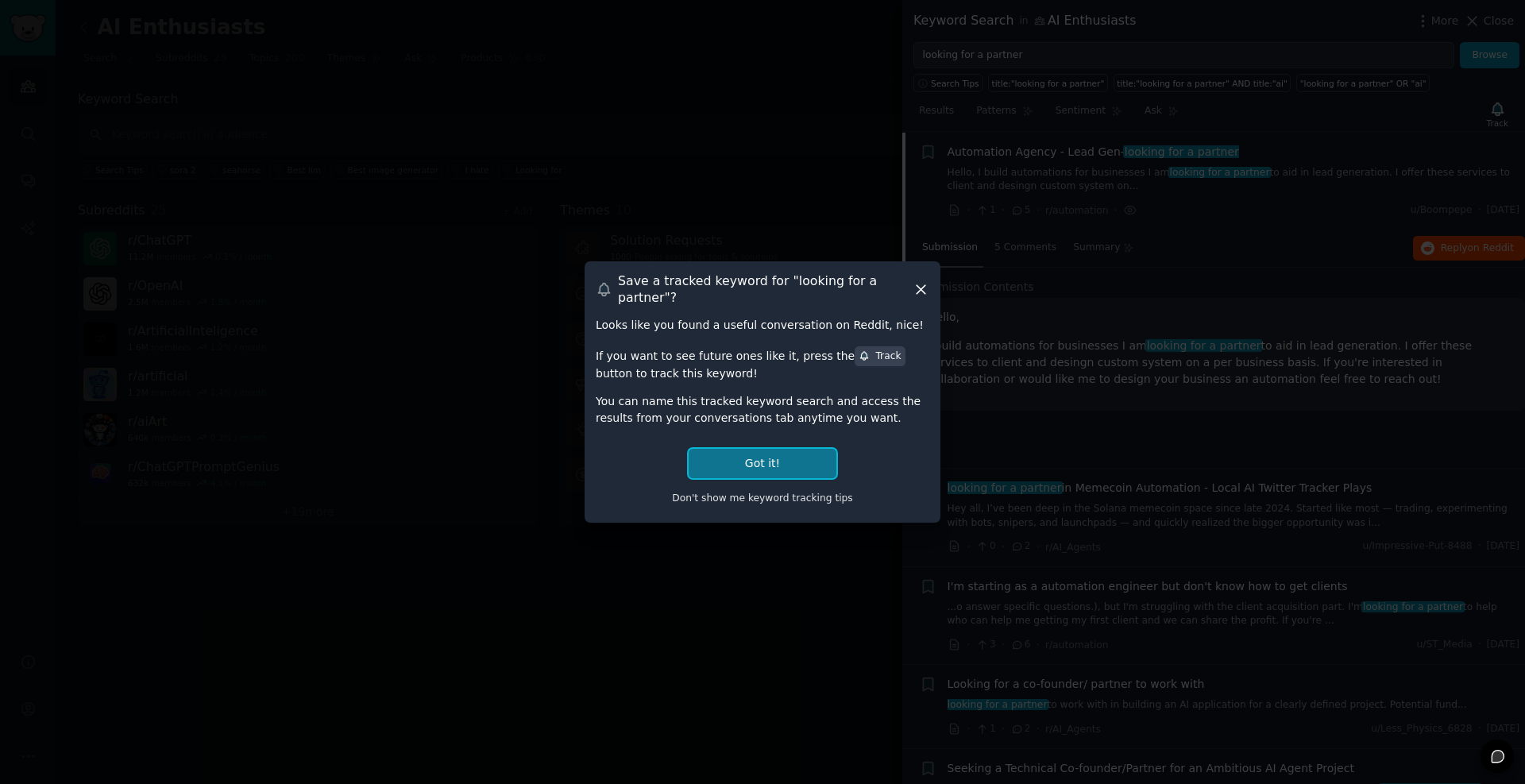
click at [790, 451] on button "Got it!" at bounding box center [762, 463] width 148 height 30
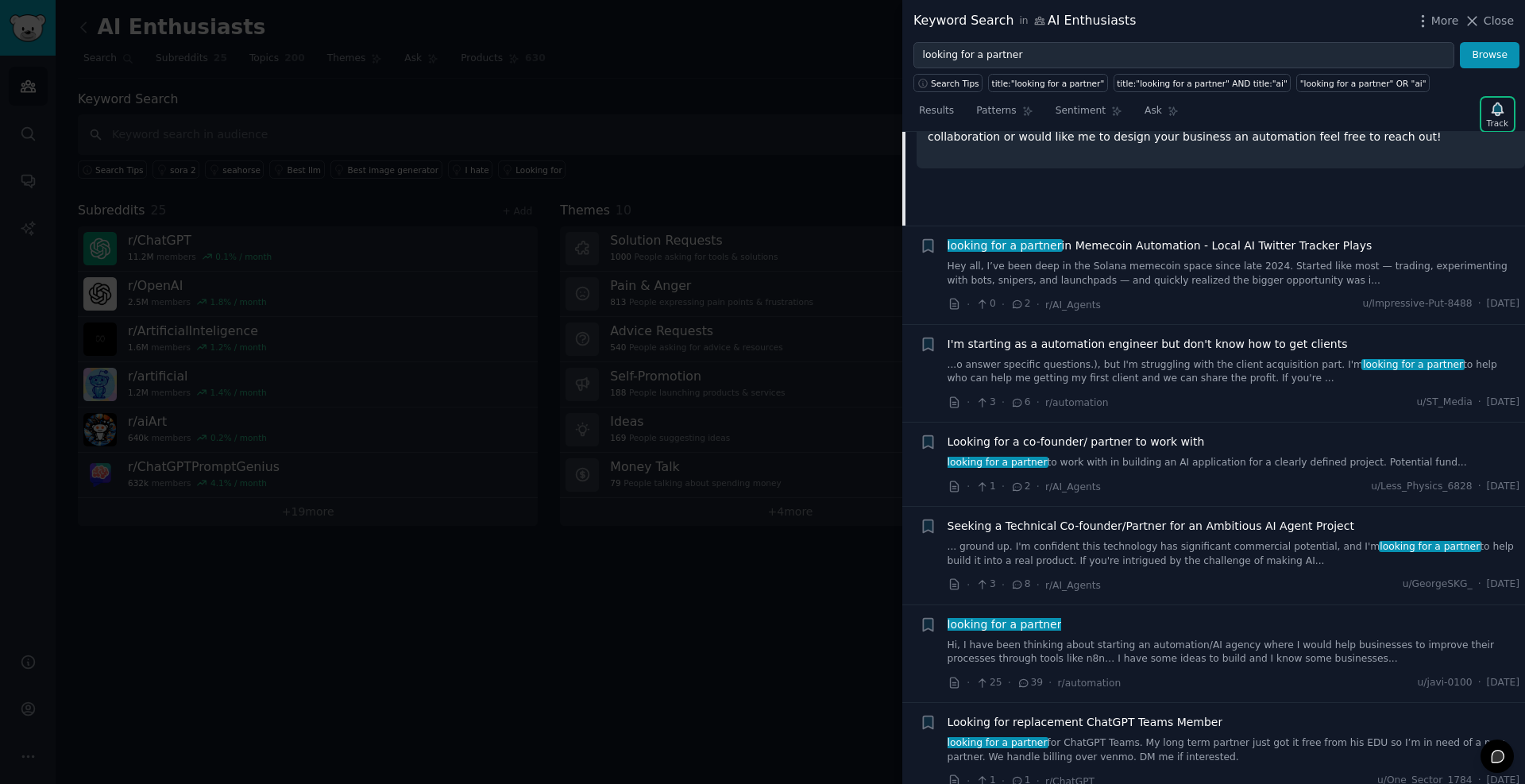
scroll to position [311, 0]
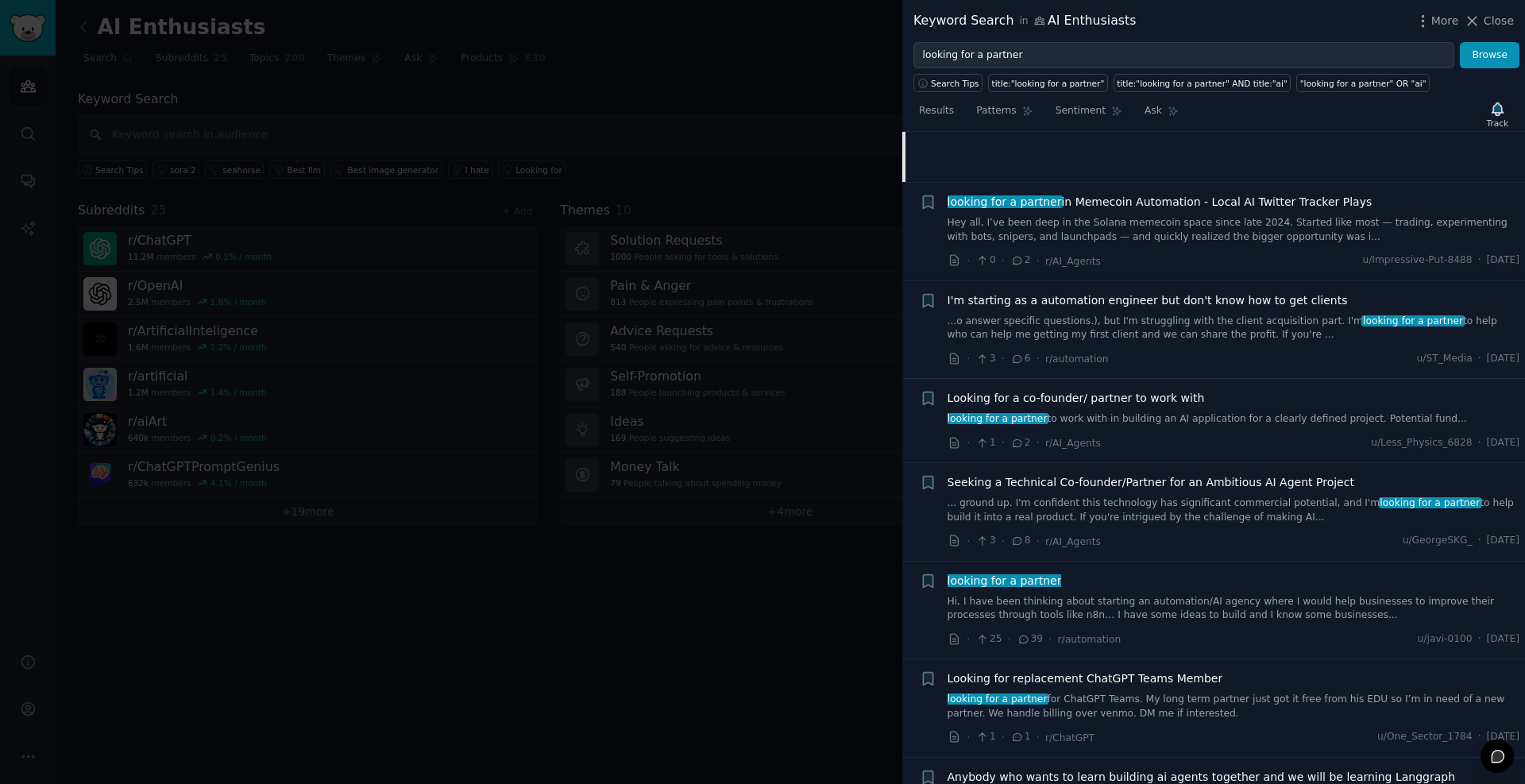
click at [1282, 228] on link "Hey all, I’ve been deep in the Solana memecoin space since late 2024. Started l…" at bounding box center [1235, 230] width 573 height 28
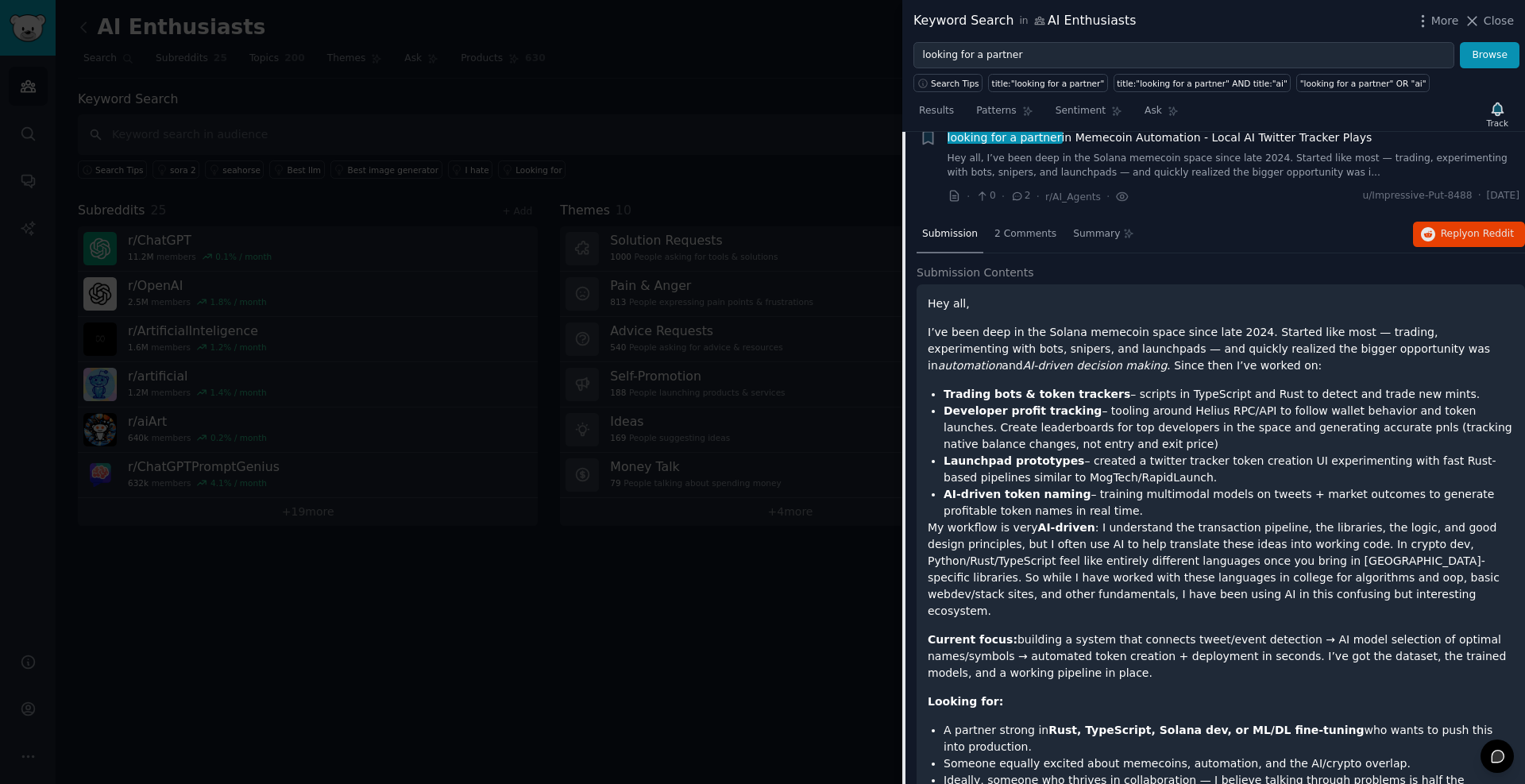
scroll to position [123, 0]
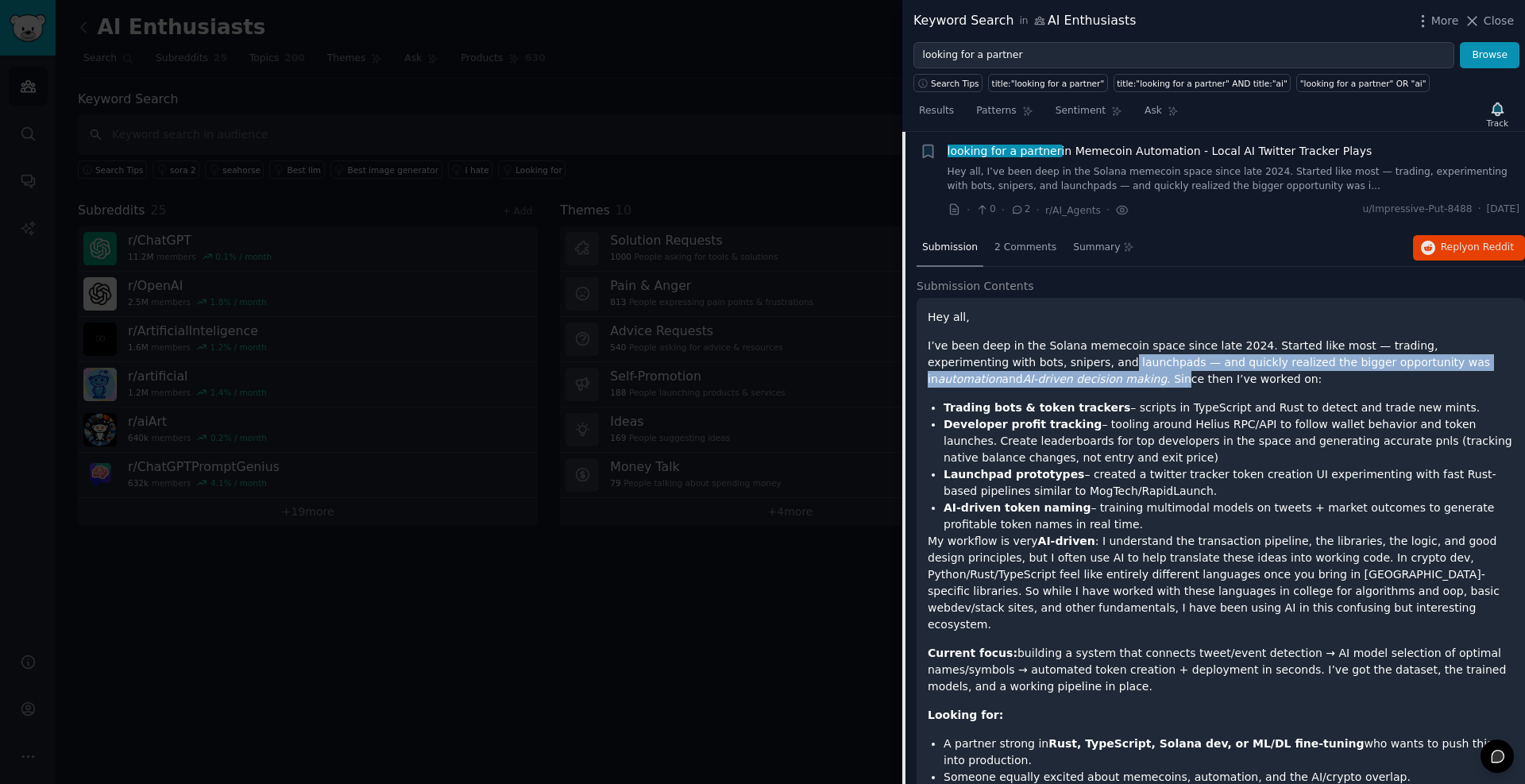
drag, startPoint x: 984, startPoint y: 381, endPoint x: 985, endPoint y: 356, distance: 25.0
click at [985, 356] on p "I’ve been deep in the Solana memecoin space since late 2024. Started like most …" at bounding box center [1222, 362] width 587 height 50
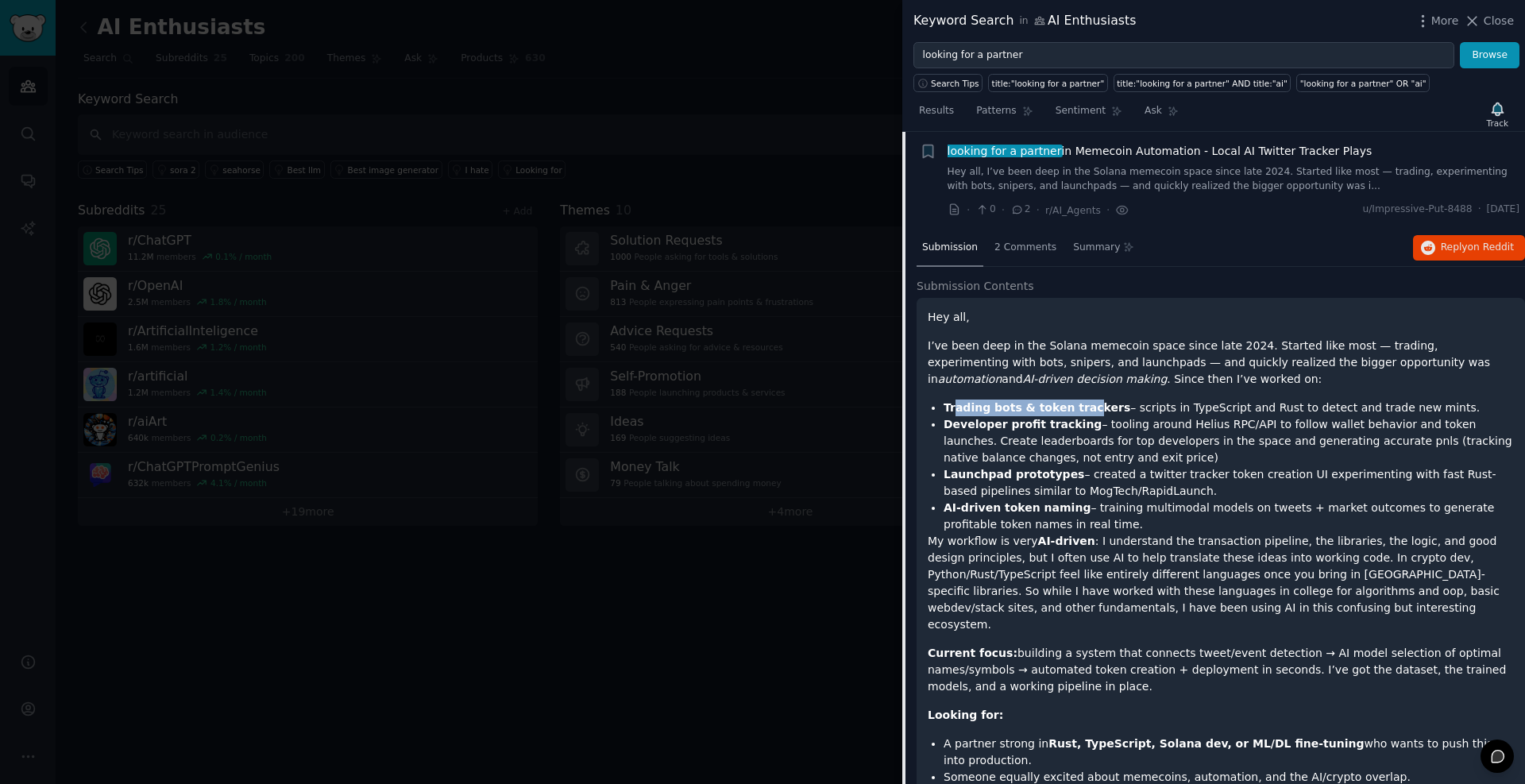
drag, startPoint x: 975, startPoint y: 412, endPoint x: 1074, endPoint y: 412, distance: 99.0
click at [1074, 412] on strong "Trading bots & token trackers" at bounding box center [1037, 407] width 187 height 13
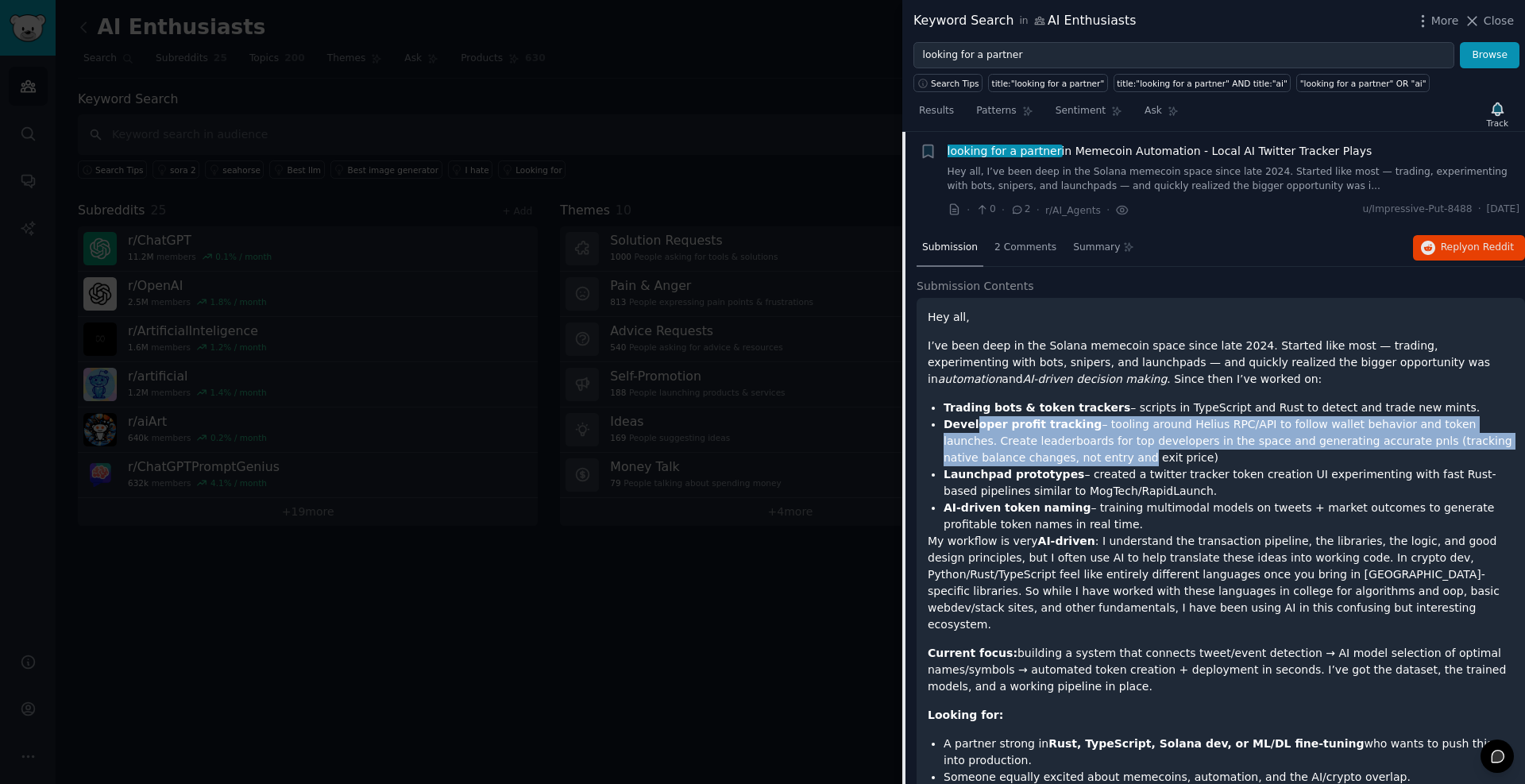
drag, startPoint x: 973, startPoint y: 424, endPoint x: 987, endPoint y: 457, distance: 35.8
click at [987, 457] on li "Developer profit tracking – tooling around Helius RPC/API to follow wallet beha…" at bounding box center [1230, 441] width 571 height 50
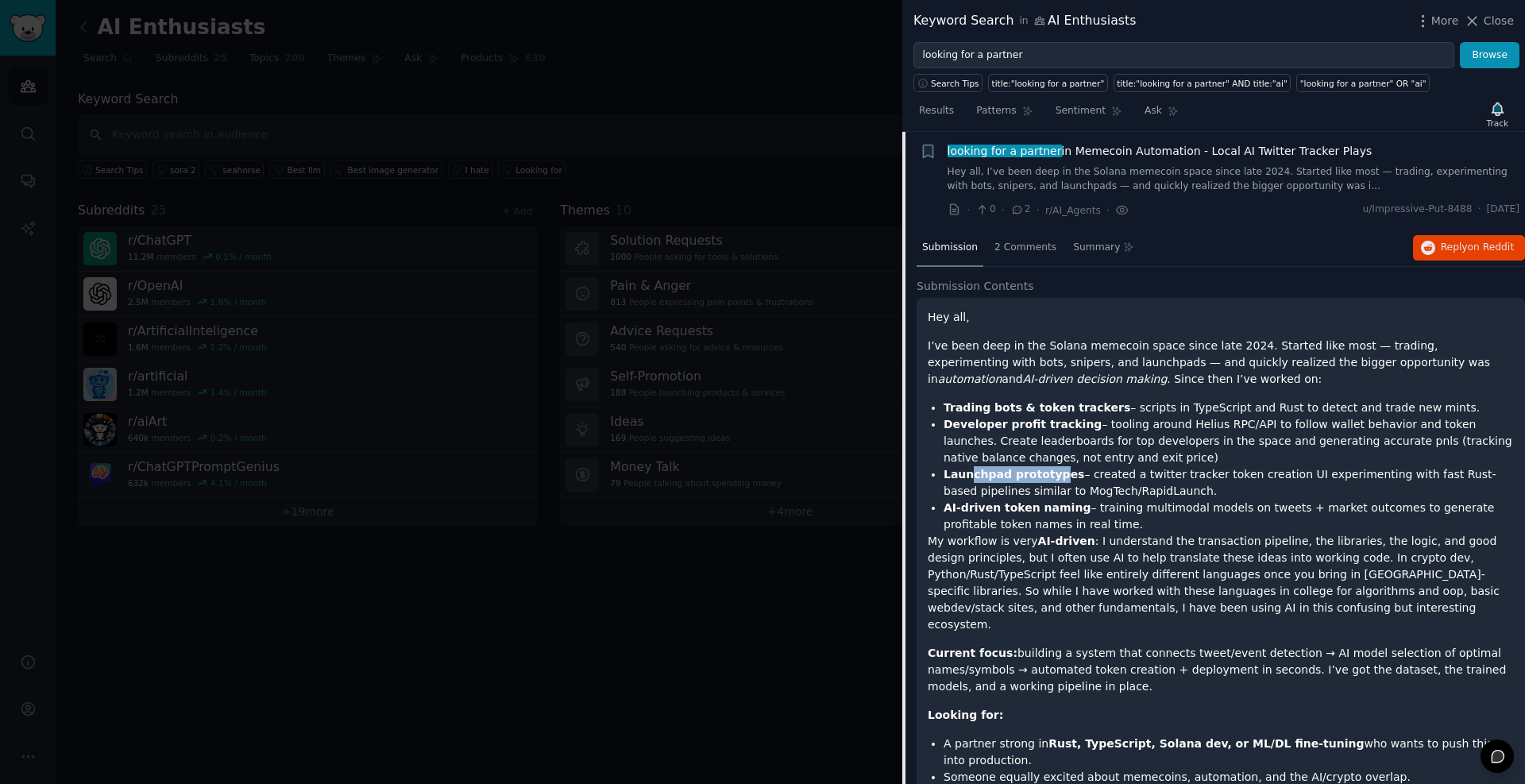
drag, startPoint x: 985, startPoint y: 473, endPoint x: 1050, endPoint y: 475, distance: 65.0
click at [1050, 475] on li "Launchpad prototypes – created a twitter tracker token creation UI experimentin…" at bounding box center [1230, 483] width 571 height 34
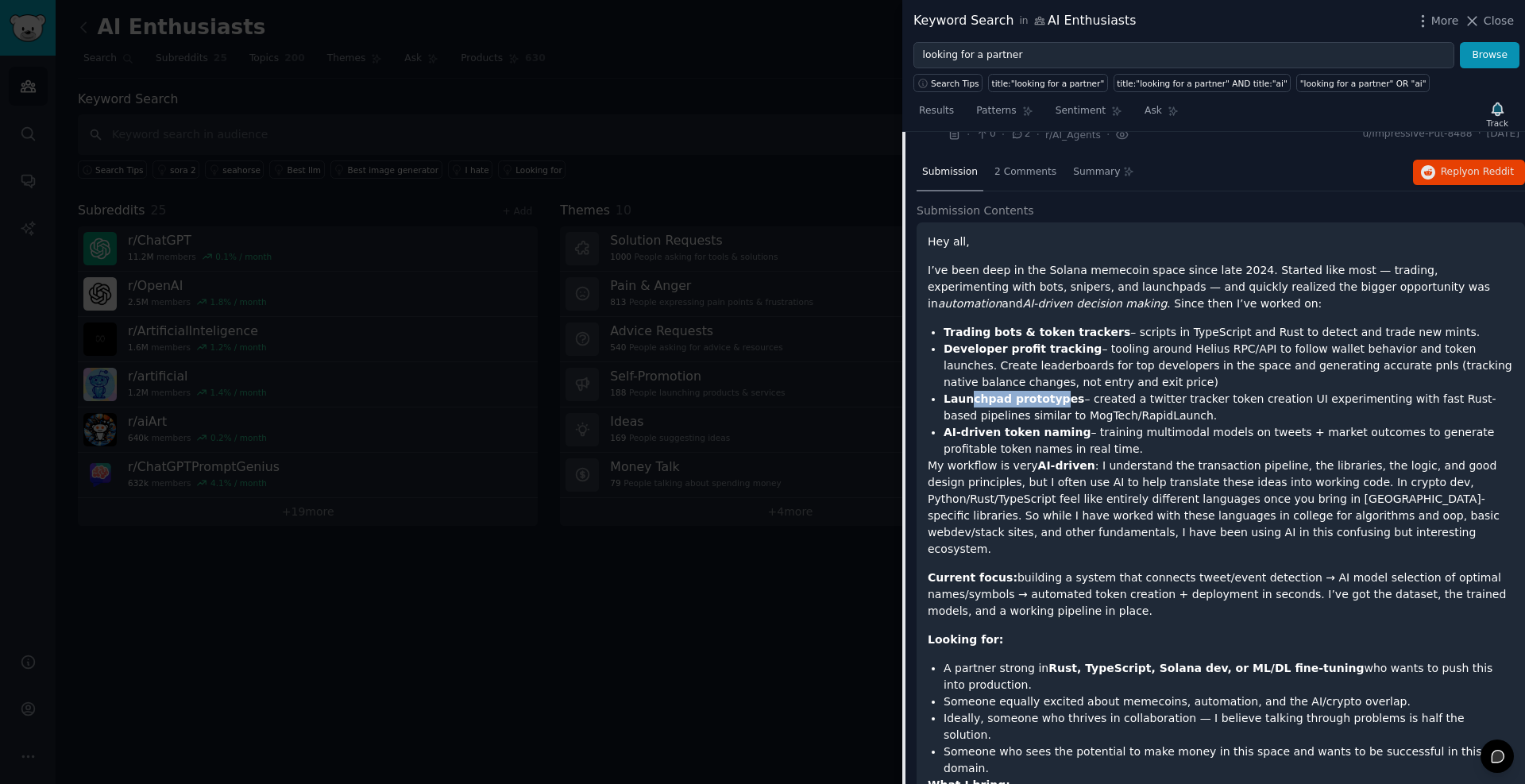
scroll to position [218, 0]
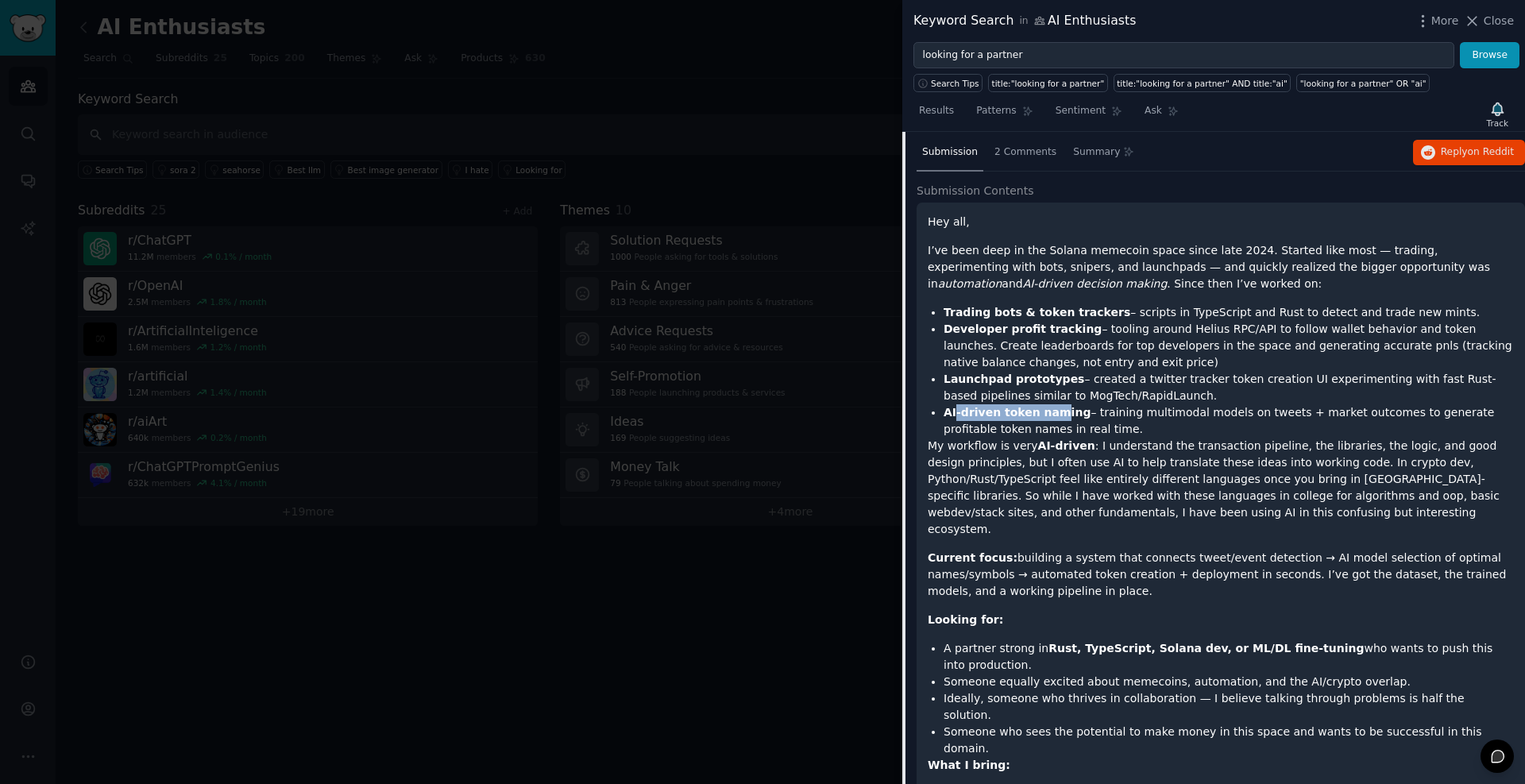
drag, startPoint x: 954, startPoint y: 412, endPoint x: 1048, endPoint y: 413, distance: 94.0
click at [1048, 413] on strong "AI-driven token naming" at bounding box center [1017, 412] width 147 height 13
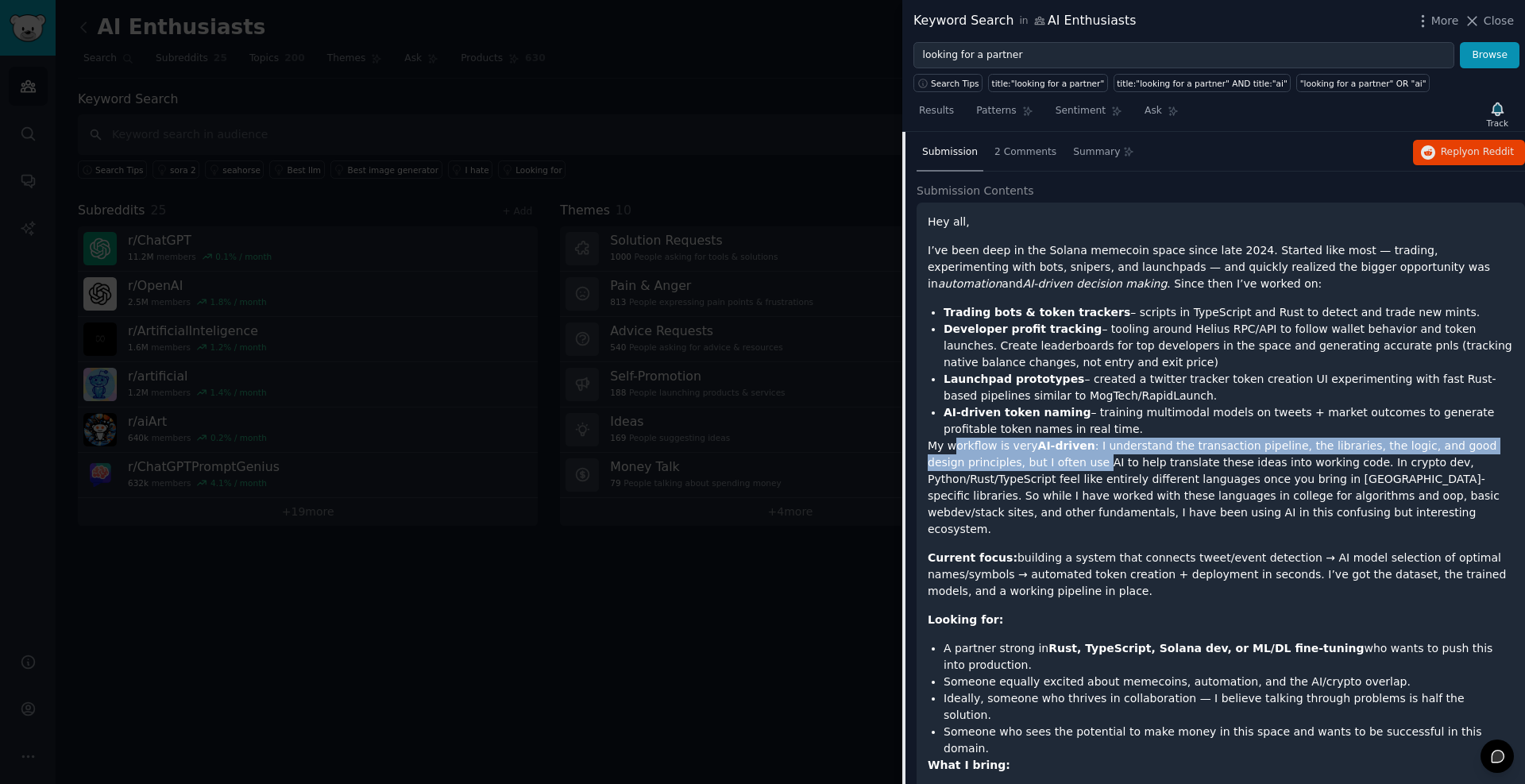
drag, startPoint x: 956, startPoint y: 444, endPoint x: 1057, endPoint y: 465, distance: 103.2
click at [1057, 465] on p "My workflow is very AI-driven : I understand the transaction pipeline, the libr…" at bounding box center [1222, 487] width 587 height 100
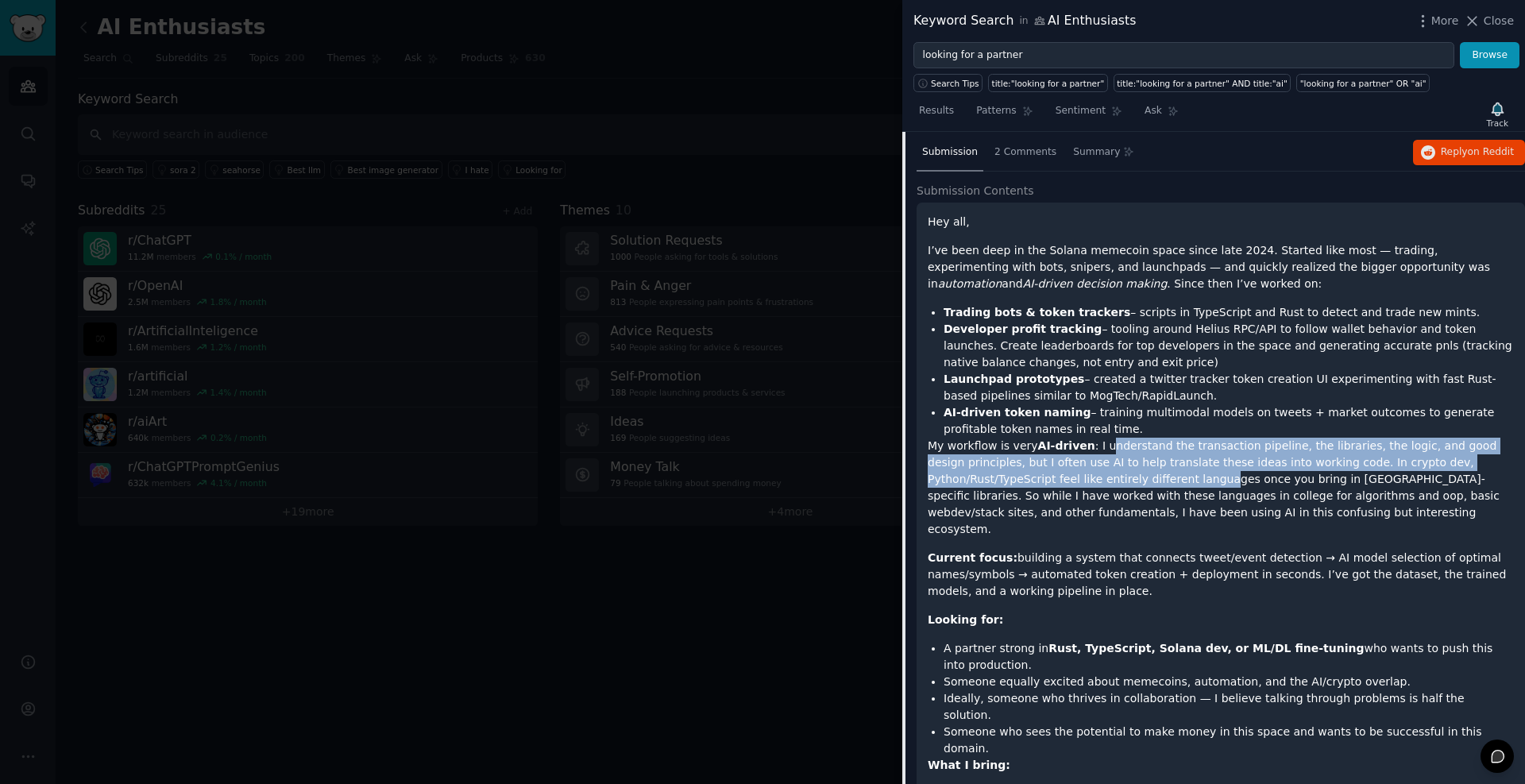
drag, startPoint x: 1093, startPoint y: 476, endPoint x: 1093, endPoint y: 444, distance: 32.0
click at [1092, 442] on p "My workflow is very AI-driven : I understand the transaction pipeline, the libr…" at bounding box center [1222, 487] width 587 height 100
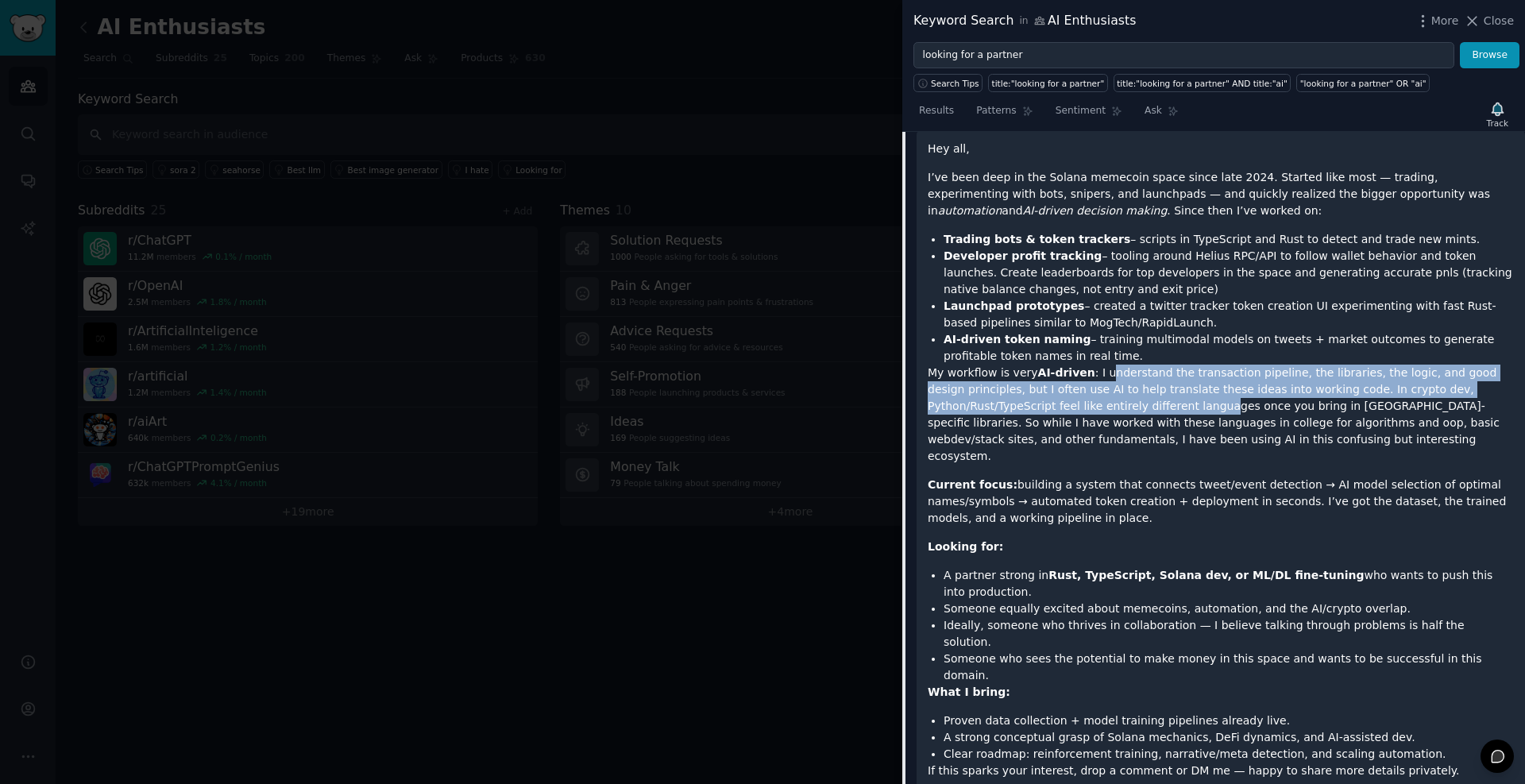
scroll to position [314, 0]
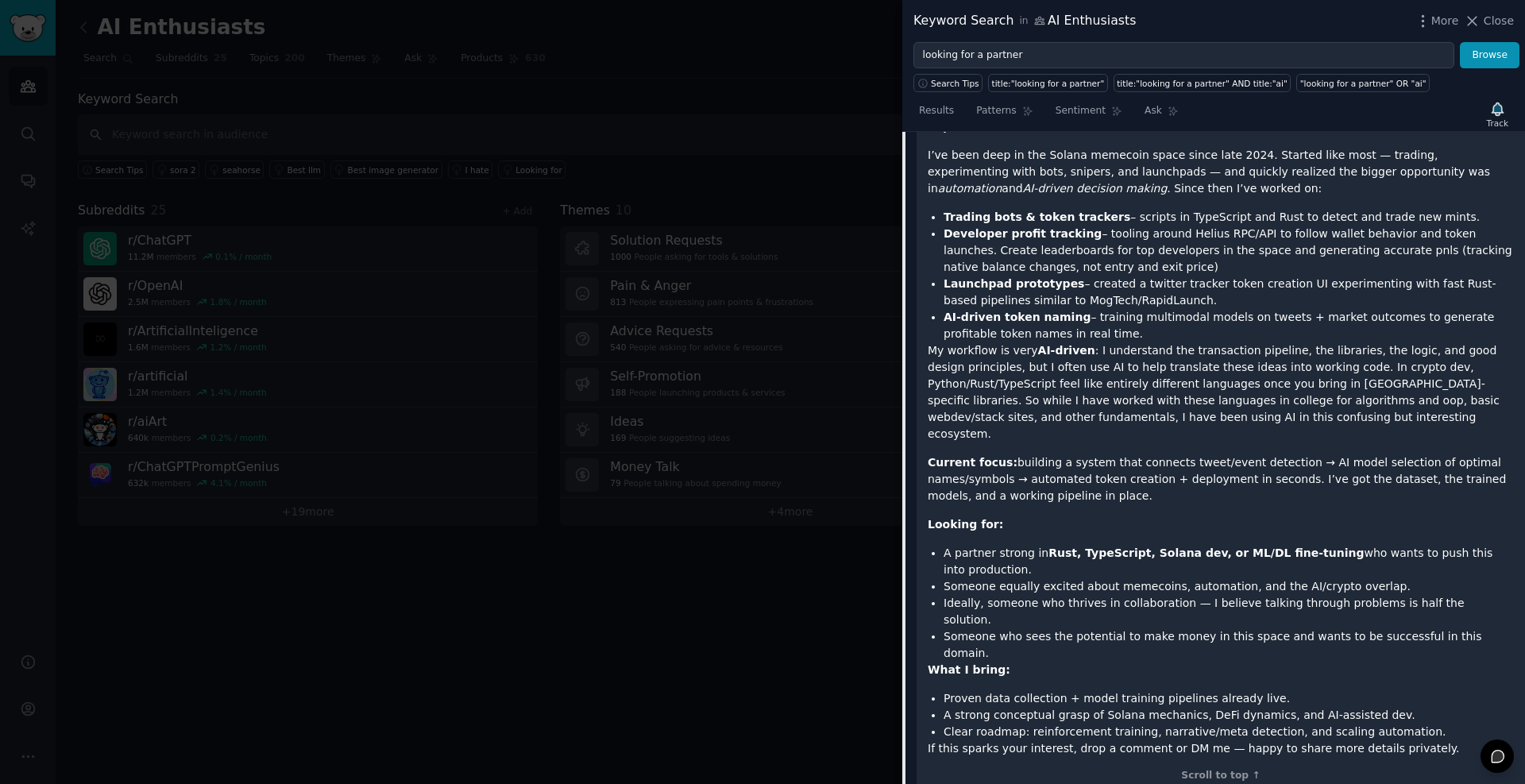
click at [1022, 454] on p "Current focus: building a system that connects tweet/event detection → AI model…" at bounding box center [1222, 479] width 587 height 50
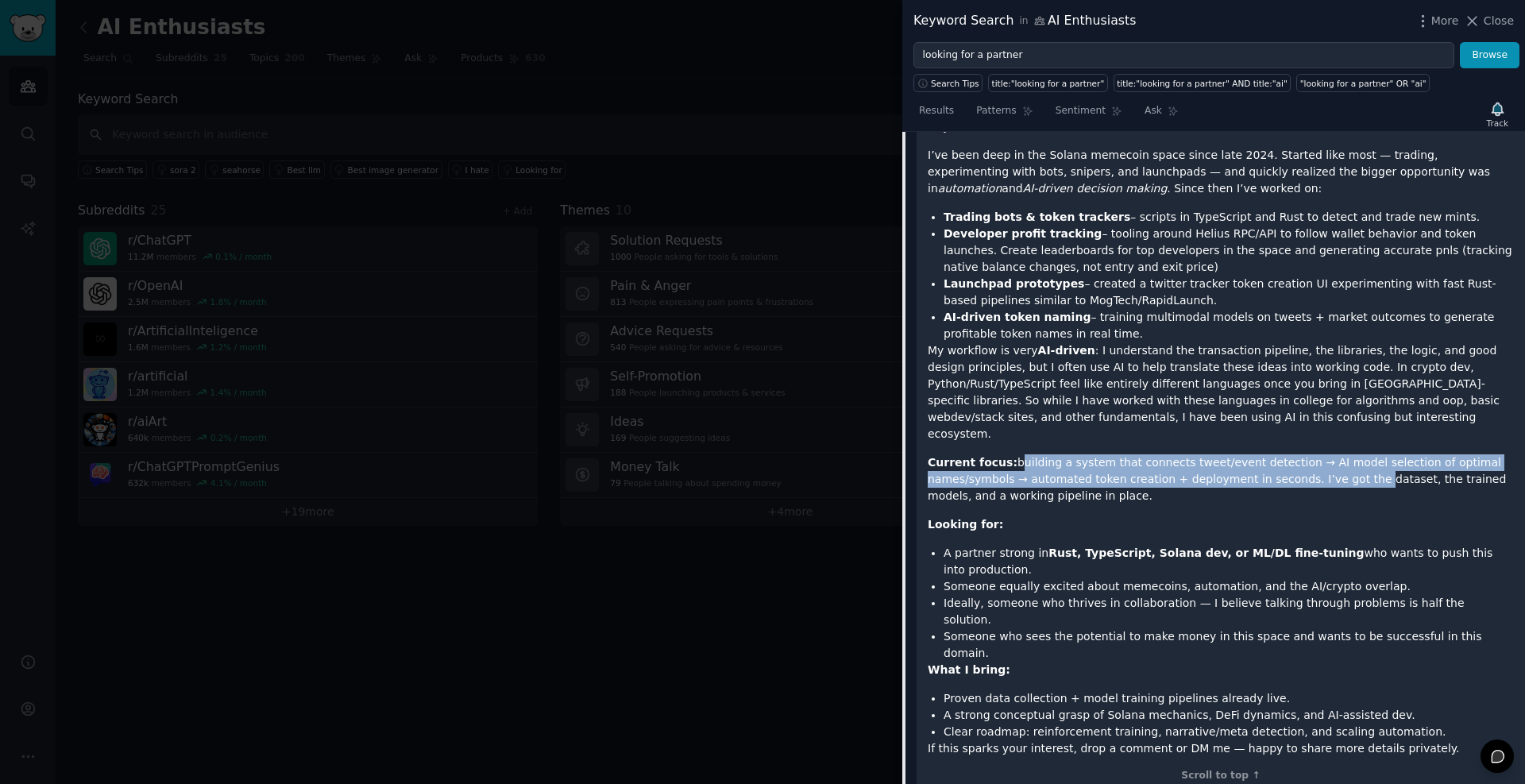
drag, startPoint x: 1022, startPoint y: 444, endPoint x: 1255, endPoint y: 463, distance: 233.8
click at [1324, 458] on p "Current focus: building a system that connects tweet/event detection → AI model…" at bounding box center [1222, 479] width 587 height 50
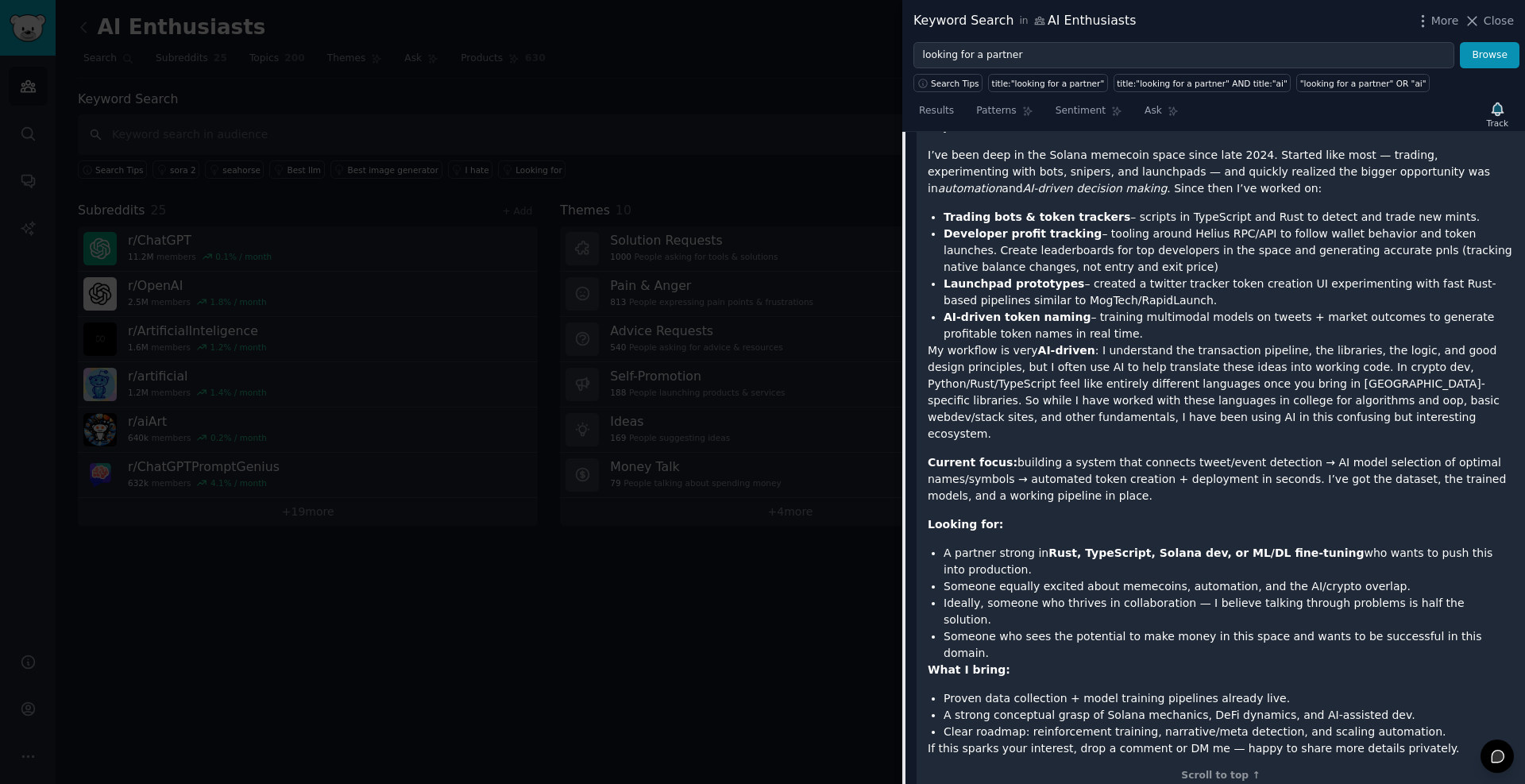
click at [994, 545] on li "A partner strong in Rust, TypeScript, [PERSON_NAME], or ML/DL fine-tuning who w…" at bounding box center [1230, 562] width 571 height 34
drag, startPoint x: 994, startPoint y: 541, endPoint x: 1237, endPoint y: 544, distance: 243.0
click at [1237, 545] on li "A partner strong in Rust, TypeScript, [PERSON_NAME], or ML/DL fine-tuning who w…" at bounding box center [1230, 562] width 571 height 34
click at [1377, 545] on li "A partner strong in Rust, TypeScript, [PERSON_NAME], or ML/DL fine-tuning who w…" at bounding box center [1230, 562] width 571 height 34
drag, startPoint x: 1315, startPoint y: 535, endPoint x: 1123, endPoint y: 537, distance: 192.0
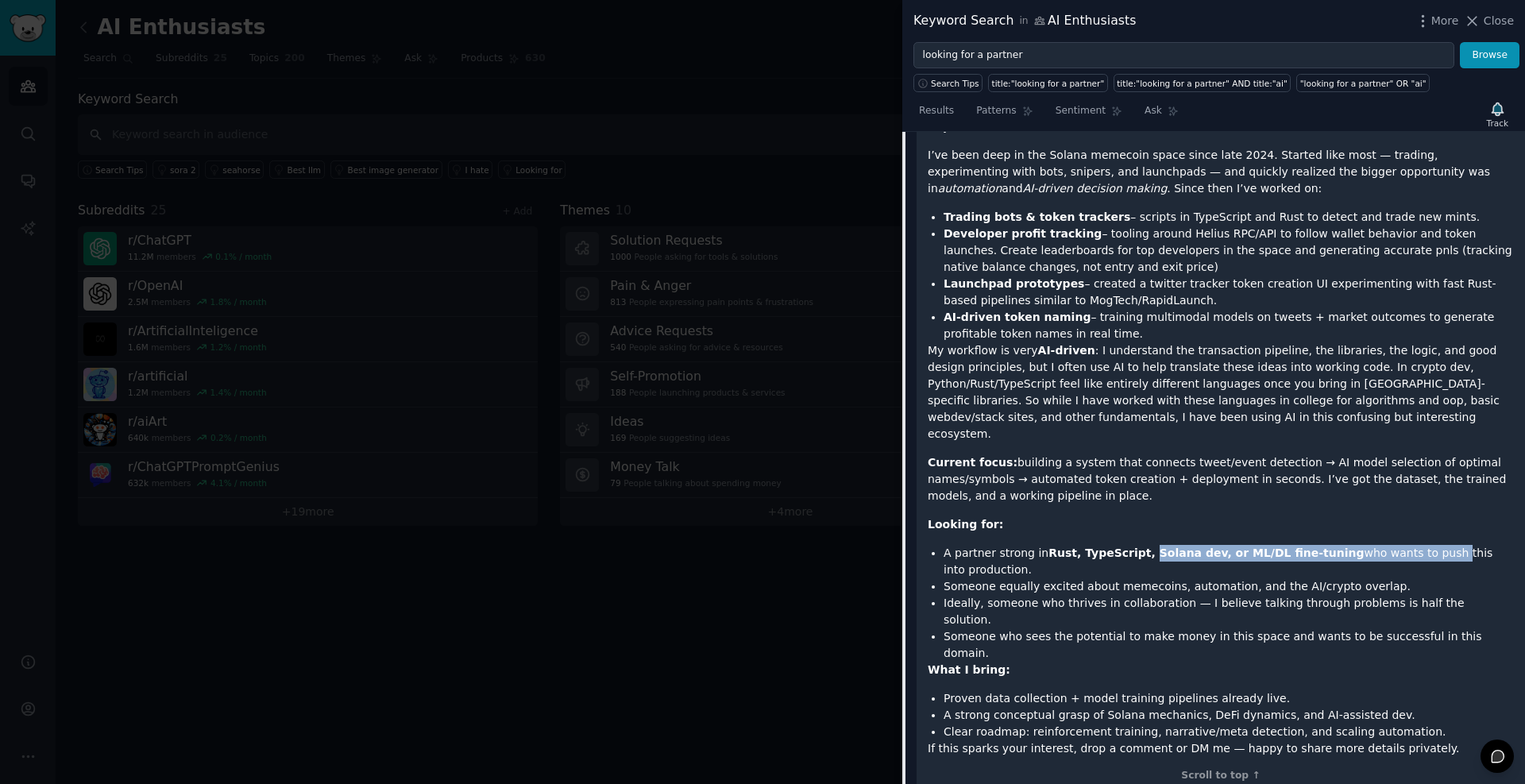
click at [1142, 545] on li "A partner strong in Rust, TypeScript, [PERSON_NAME], or ML/DL fine-tuning who w…" at bounding box center [1230, 562] width 571 height 34
click at [1013, 579] on li "Someone equally excited about memecoins, automation, and the AI/crypto overlap." at bounding box center [1230, 587] width 571 height 17
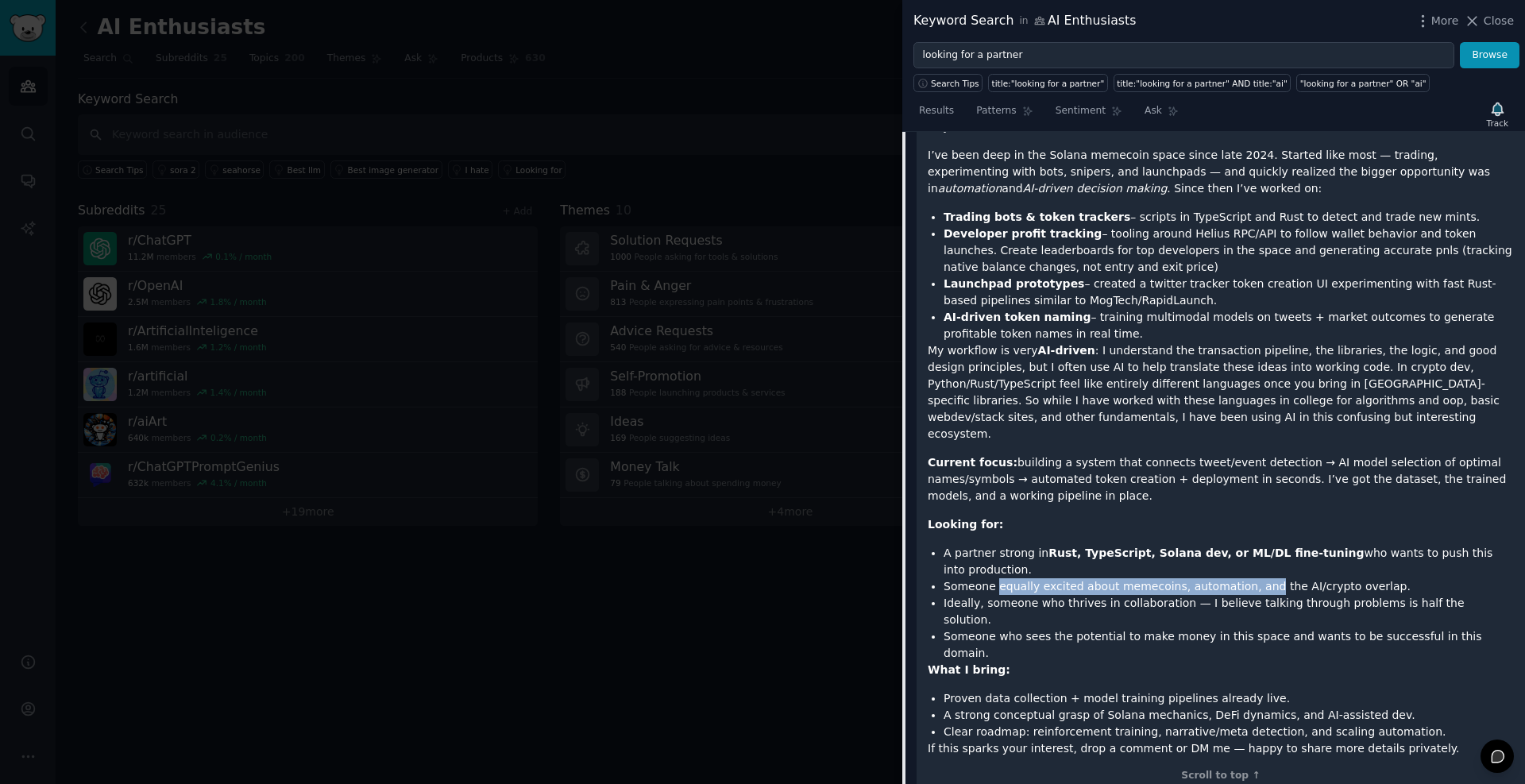
drag, startPoint x: 1013, startPoint y: 554, endPoint x: 1231, endPoint y: 551, distance: 218.0
click at [1231, 579] on li "Someone equally excited about memecoins, automation, and the AI/crypto overlap." at bounding box center [1230, 587] width 571 height 17
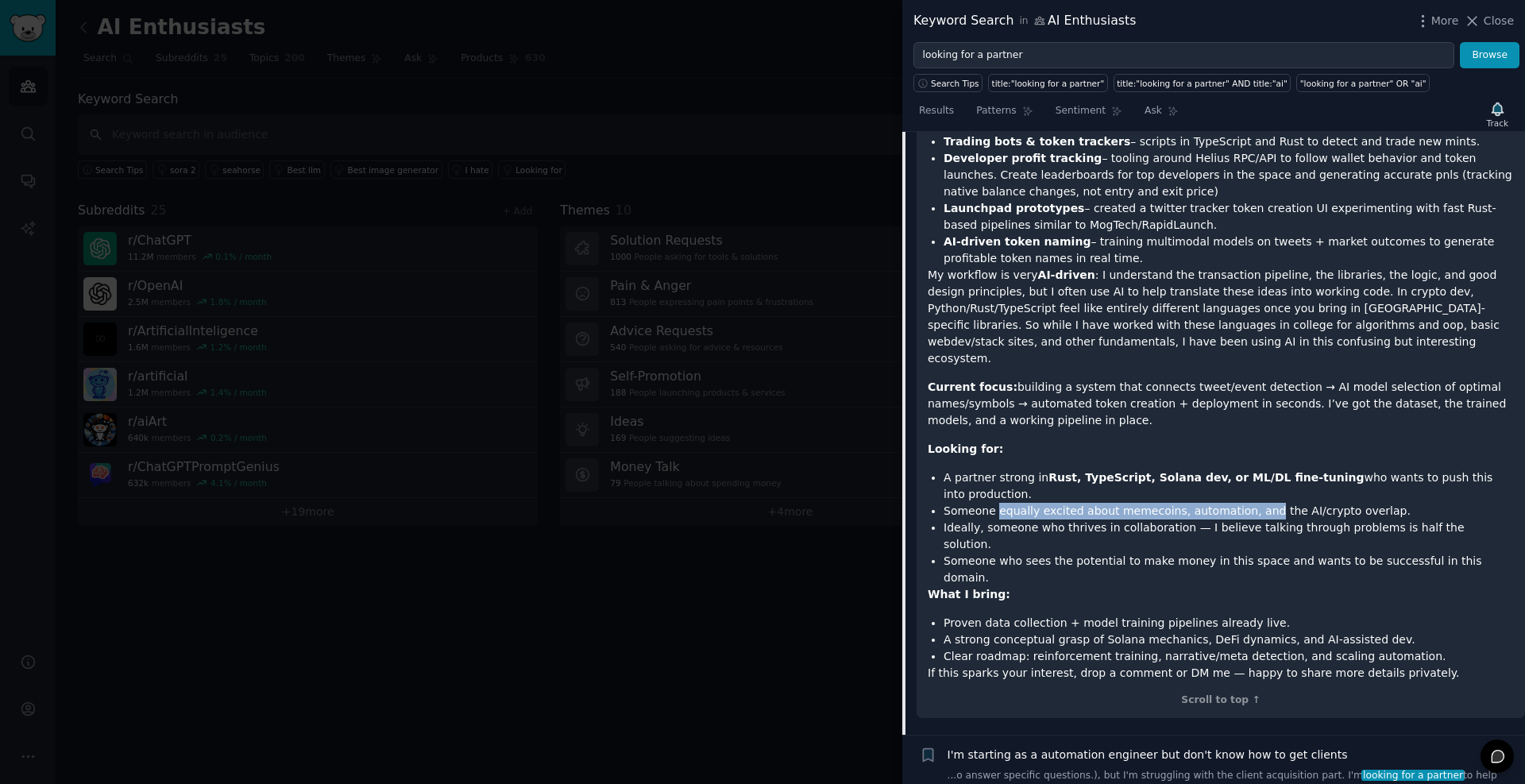
scroll to position [409, 0]
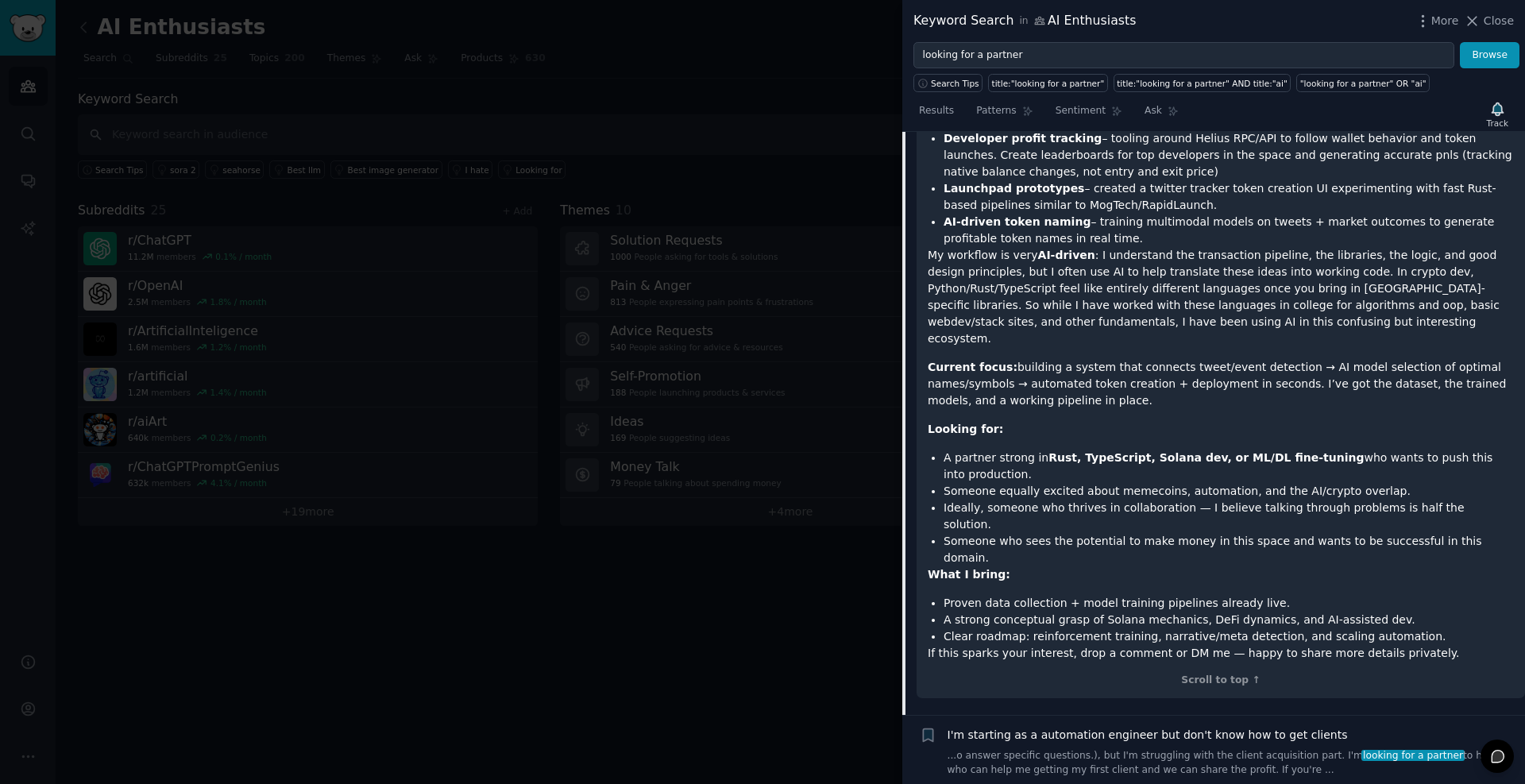
click at [961, 595] on li "Proven data collection + model training pipelines already live." at bounding box center [1230, 603] width 571 height 17
drag, startPoint x: 961, startPoint y: 534, endPoint x: 1221, endPoint y: 534, distance: 260.0
click at [1221, 595] on li "Proven data collection + model training pipelines already live." at bounding box center [1230, 603] width 571 height 17
click at [989, 611] on li "A strong conceptual grasp of Solana mechanics, DeFi dynamics, and AI-assisted d…" at bounding box center [1230, 619] width 571 height 17
drag, startPoint x: 989, startPoint y: 554, endPoint x: 1147, endPoint y: 540, distance: 158.6
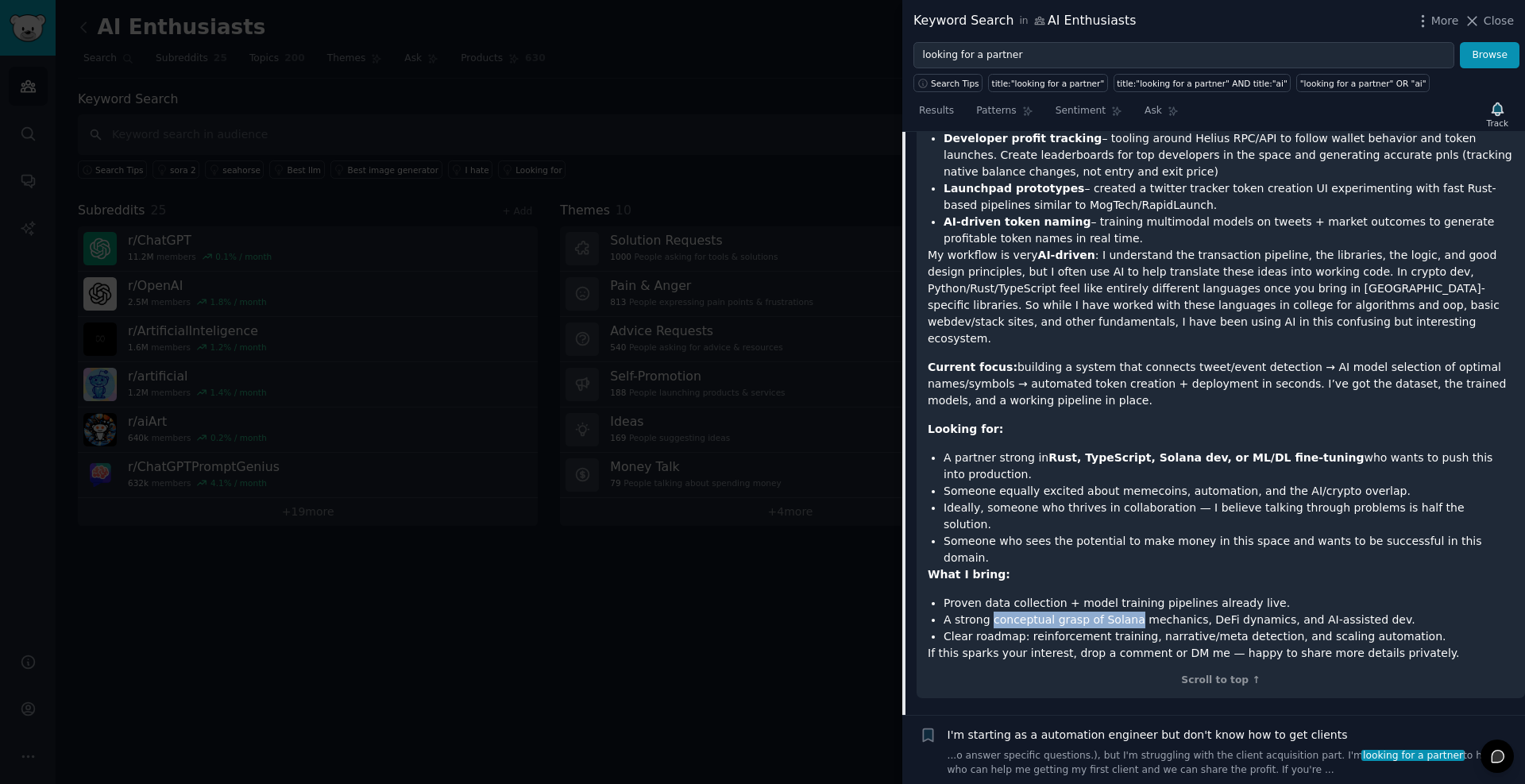
click at [1140, 611] on li "A strong conceptual grasp of Solana mechanics, DeFi dynamics, and AI-assisted d…" at bounding box center [1230, 619] width 571 height 17
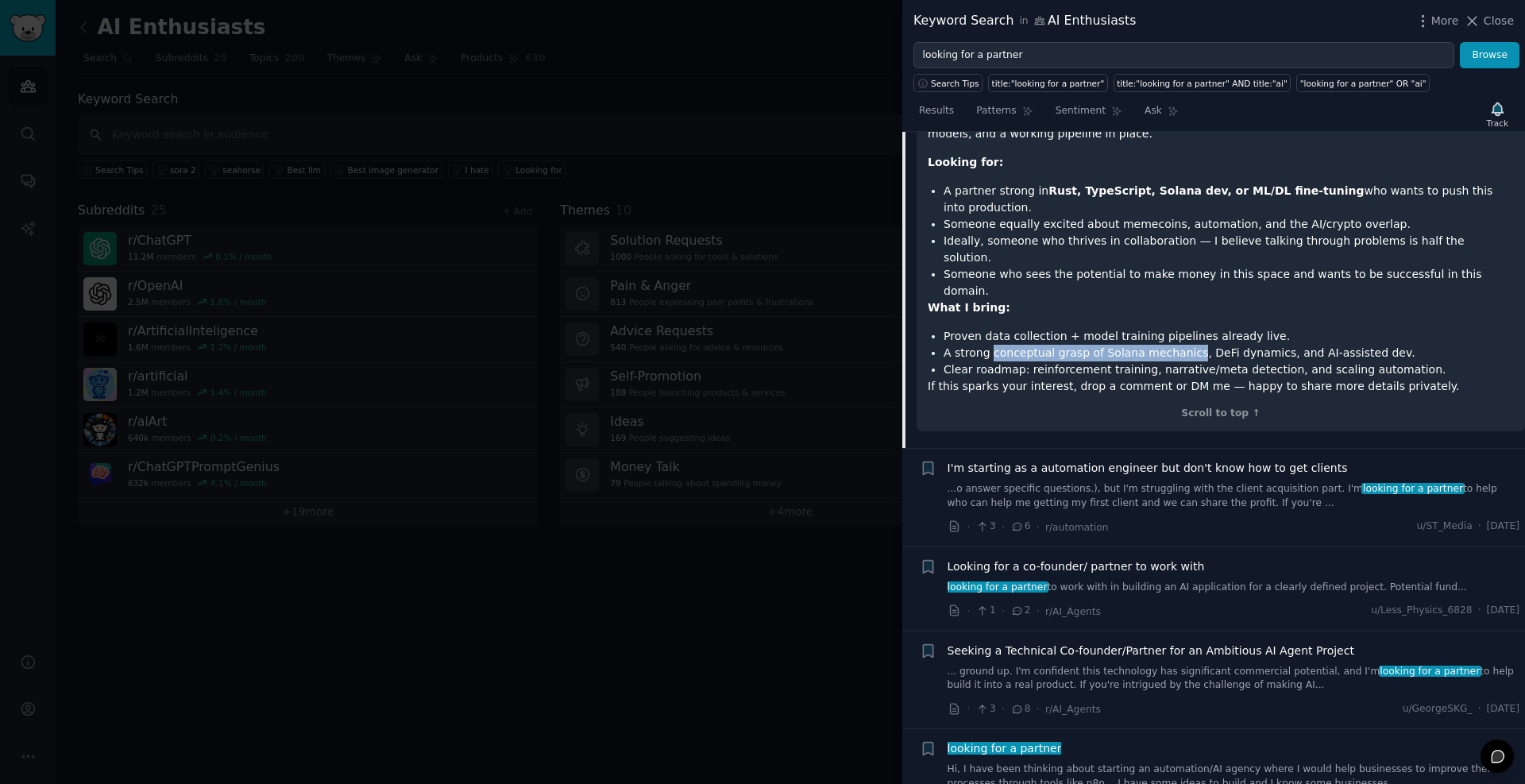
scroll to position [695, 0]
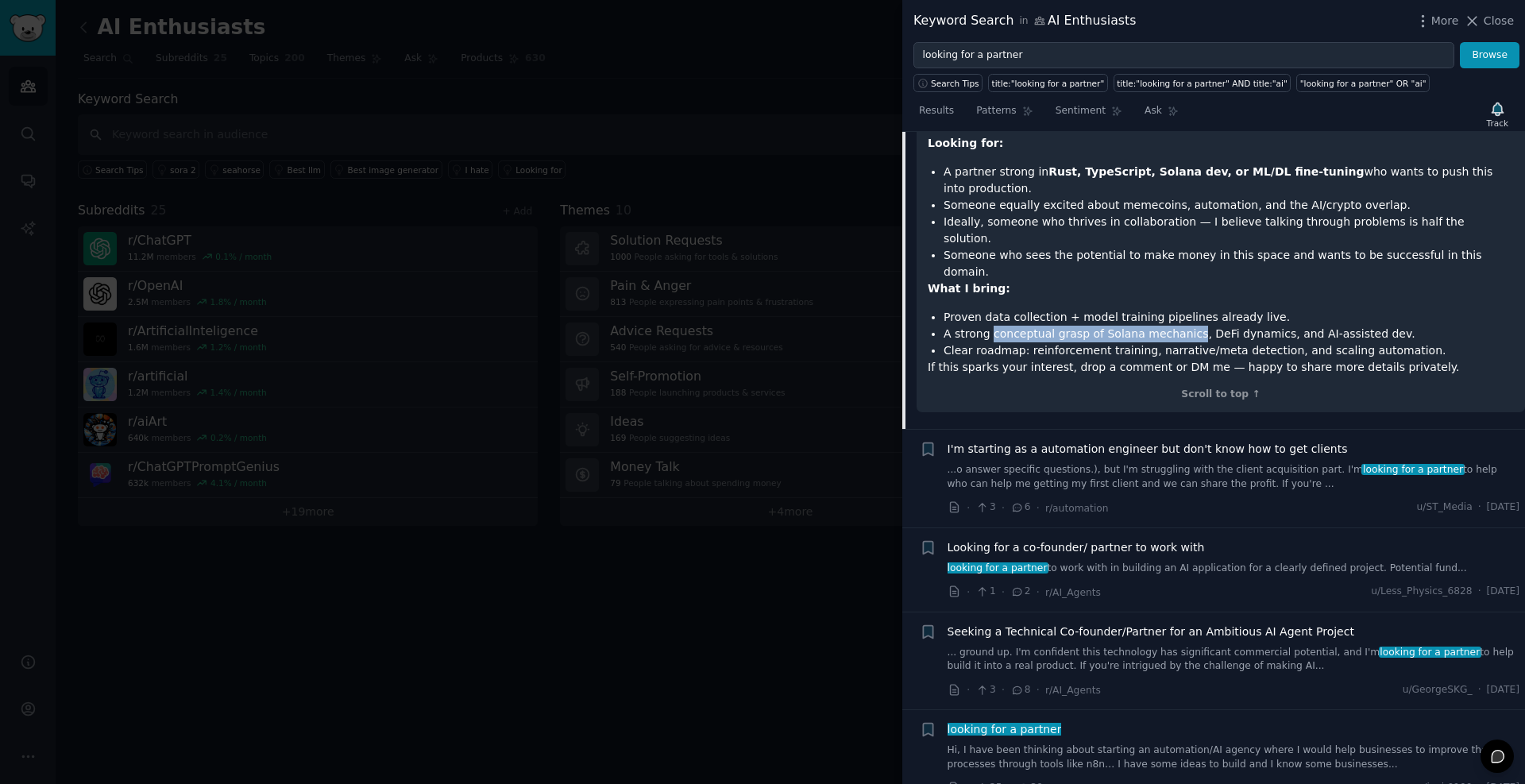
click at [1023, 463] on link "...o answer specific questions.), but I'm struggling with the client acquisitio…" at bounding box center [1235, 477] width 573 height 28
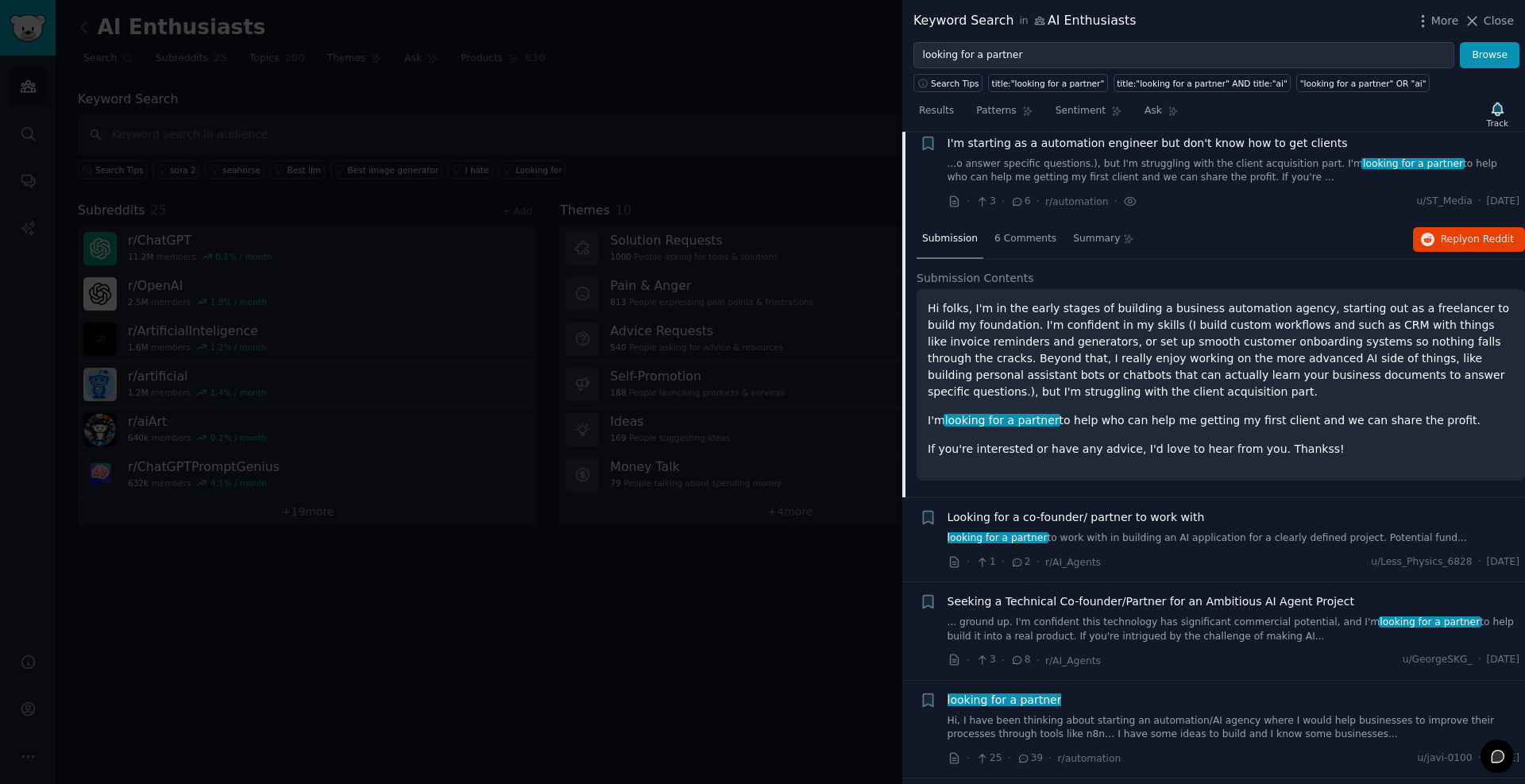
scroll to position [221, 0]
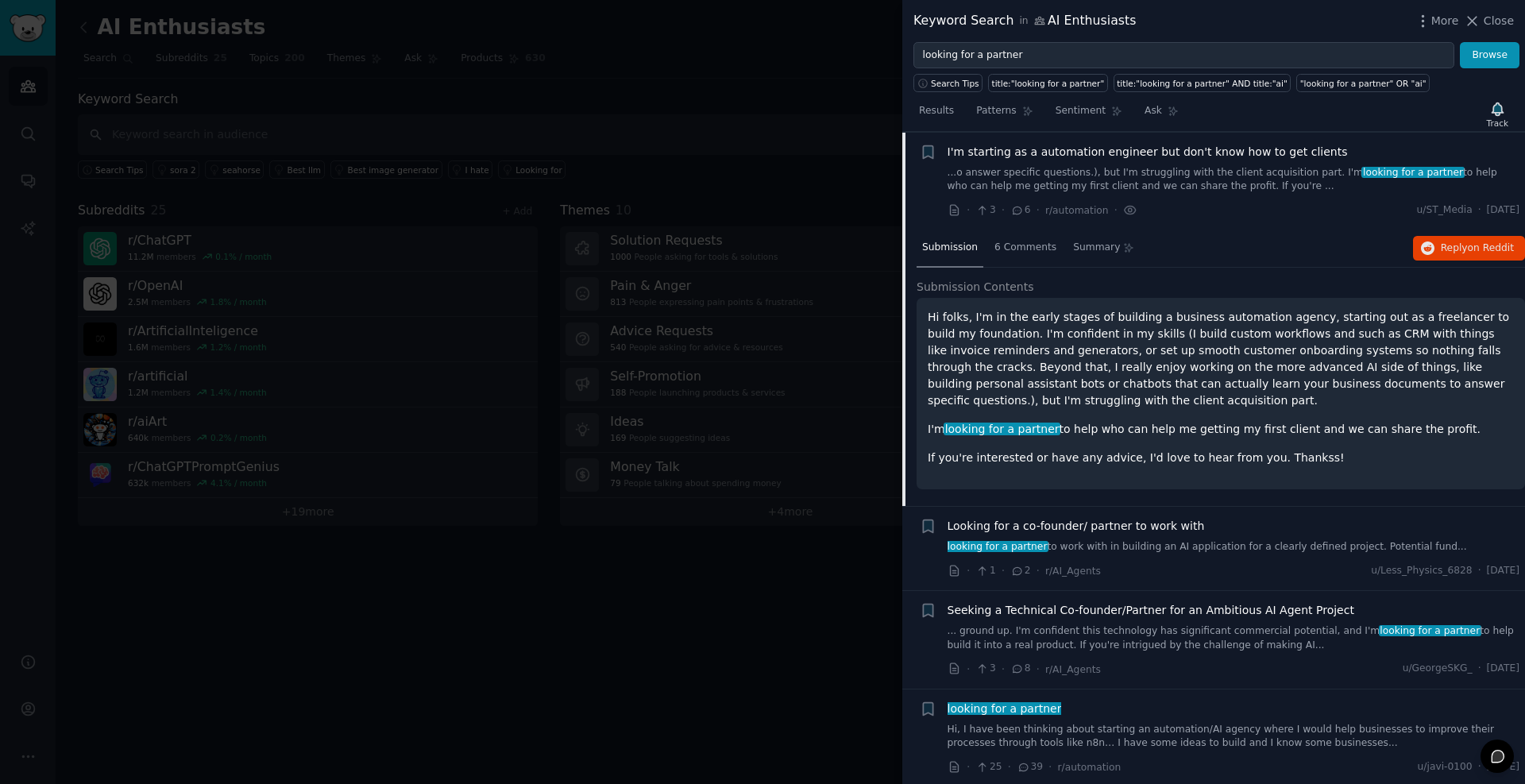
click at [1005, 319] on p "Hi folks, I'm in the early stages of building a business automation agency, sta…" at bounding box center [1222, 358] width 587 height 100
drag, startPoint x: 1005, startPoint y: 319, endPoint x: 1127, endPoint y: 321, distance: 122.0
click at [1127, 321] on p "Hi folks, I'm in the early stages of building a business automation agency, sta…" at bounding box center [1222, 358] width 587 height 100
click at [1224, 318] on p "Hi folks, I'm in the early stages of building a business automation agency, sta…" at bounding box center [1222, 358] width 587 height 100
drag, startPoint x: 1224, startPoint y: 318, endPoint x: 1068, endPoint y: 319, distance: 156.0
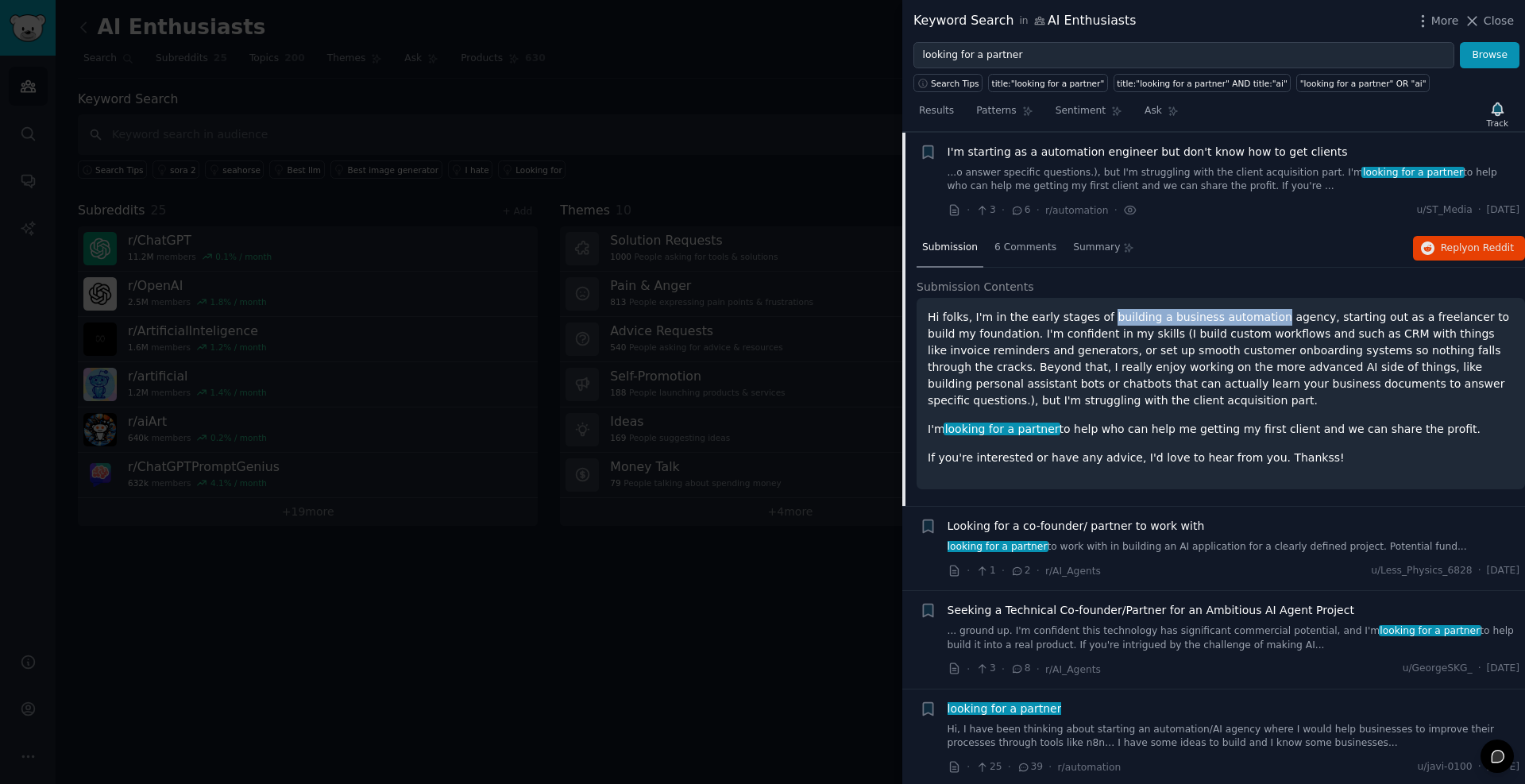
click at [1107, 319] on p "Hi folks, I'm in the early stages of building a business automation agency, sta…" at bounding box center [1222, 358] width 587 height 100
click at [1056, 319] on p "Hi folks, I'm in the early stages of building a business automation agency, sta…" at bounding box center [1222, 358] width 587 height 100
drag, startPoint x: 1056, startPoint y: 319, endPoint x: 1146, endPoint y: 315, distance: 90.1
click at [1146, 315] on p "Hi folks, I'm in the early stages of building a business automation agency, sta…" at bounding box center [1222, 358] width 587 height 100
click at [1328, 311] on p "Hi folks, I'm in the early stages of building a business automation agency, sta…" at bounding box center [1222, 358] width 587 height 100
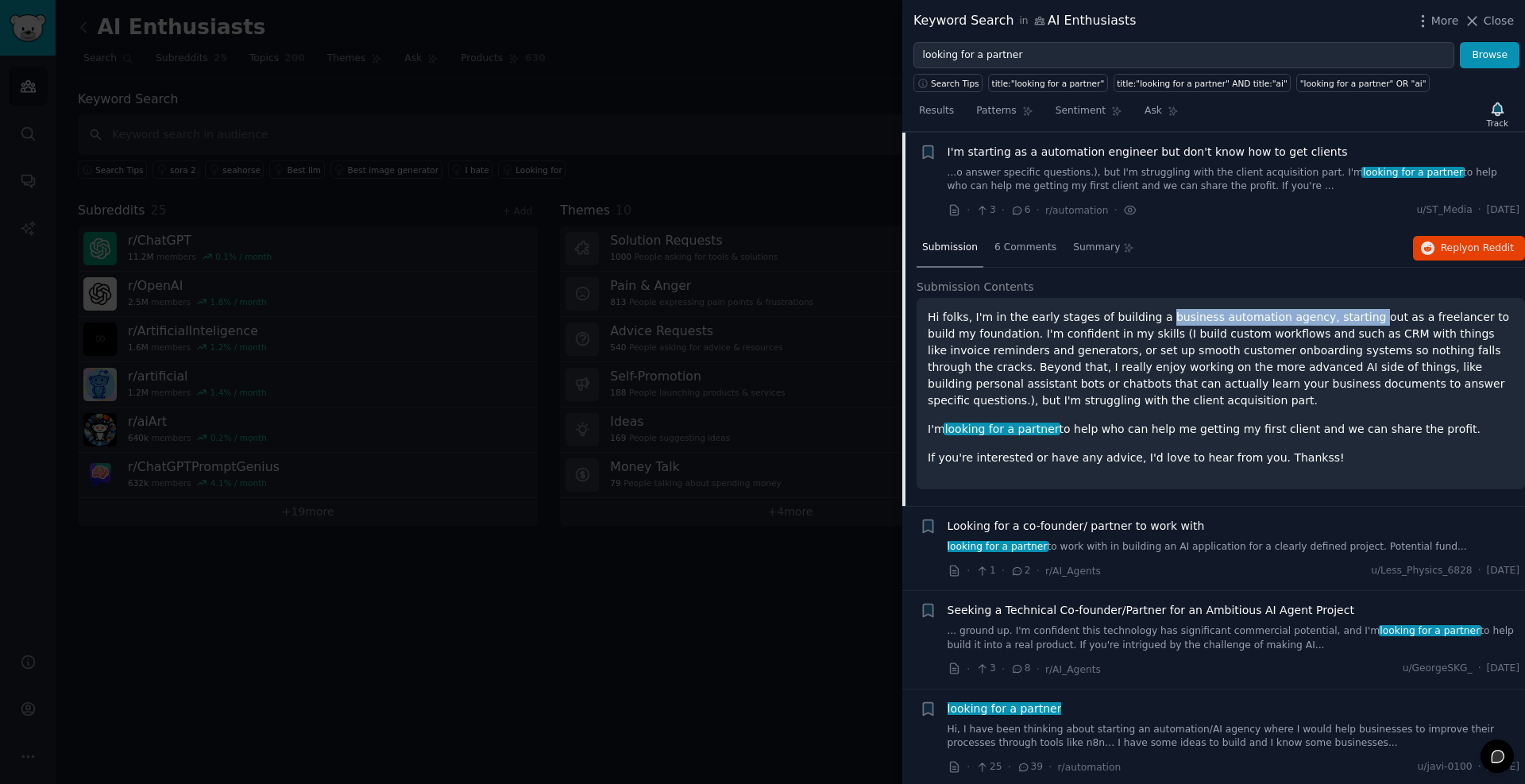
drag, startPoint x: 1328, startPoint y: 311, endPoint x: 1152, endPoint y: 315, distance: 176.0
click at [1152, 315] on p "Hi folks, I'm in the early stages of building a business automation agency, sta…" at bounding box center [1222, 358] width 587 height 100
click at [1103, 315] on p "Hi folks, I'm in the early stages of building a business automation agency, sta…" at bounding box center [1222, 358] width 587 height 100
drag, startPoint x: 1103, startPoint y: 315, endPoint x: 1399, endPoint y: 327, distance: 296.2
click at [1432, 314] on p "Hi folks, I'm in the early stages of building a business automation agency, sta…" at bounding box center [1222, 358] width 587 height 100
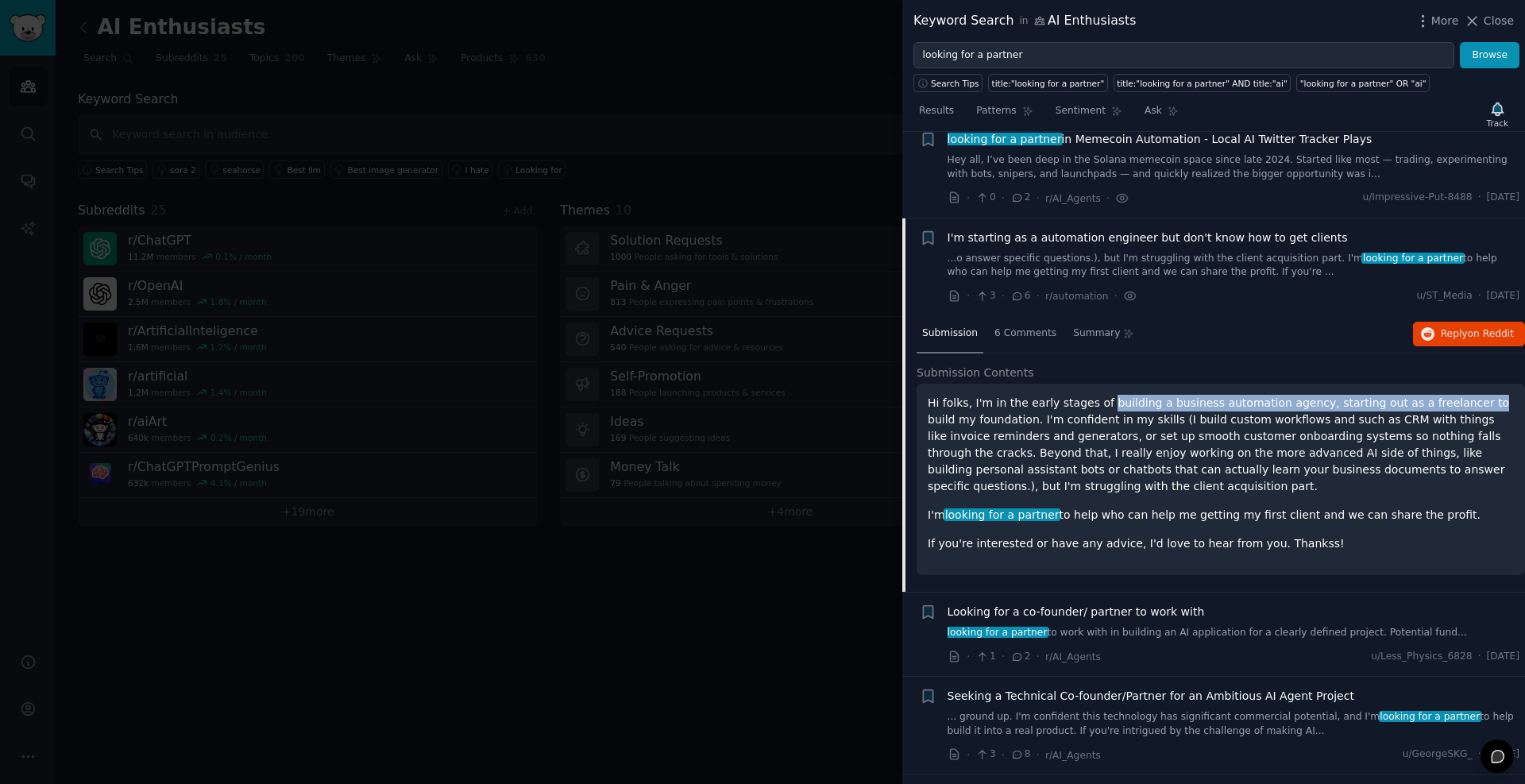
scroll to position [191, 0]
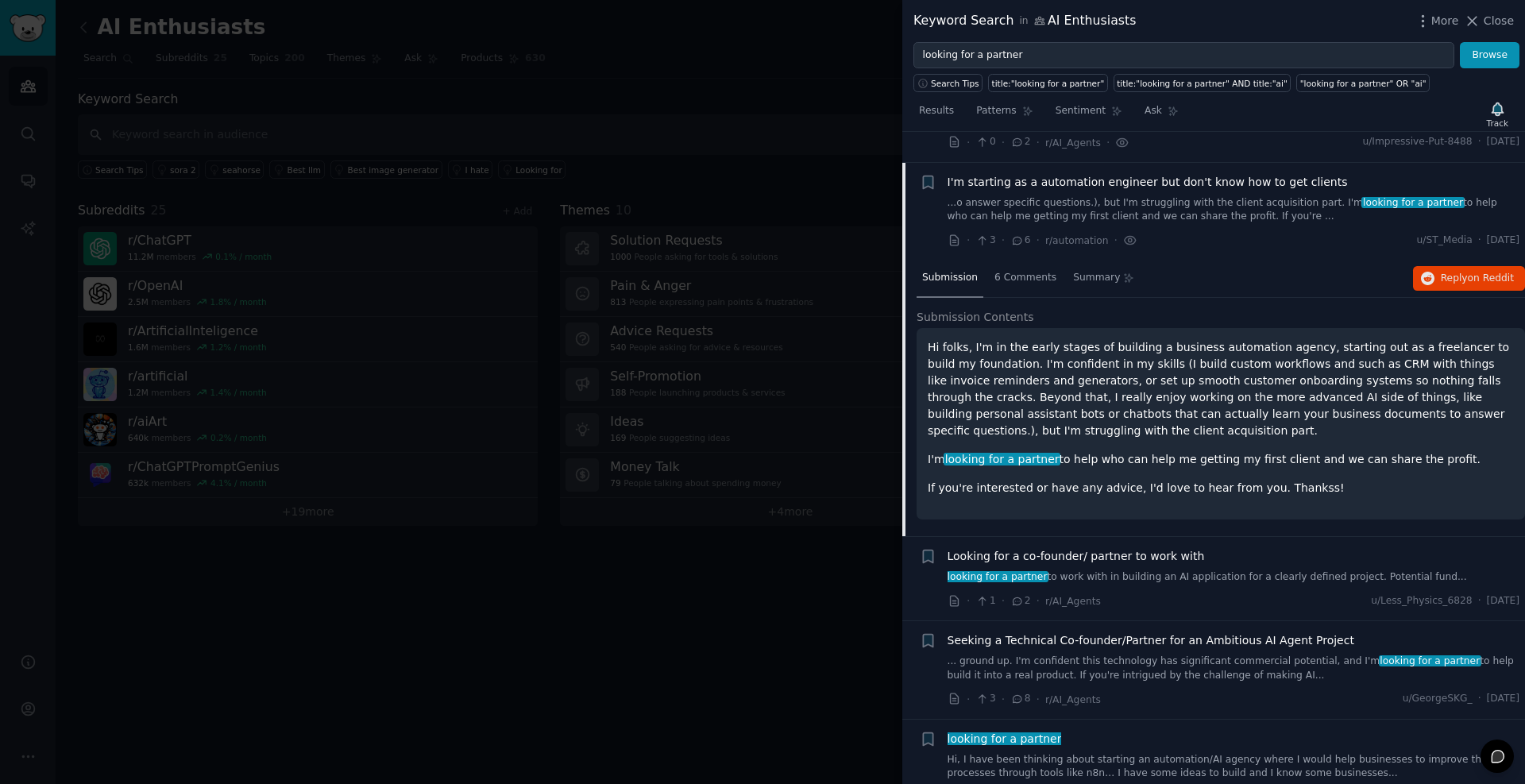
click at [1014, 363] on p "Hi folks, I'm in the early stages of building a business automation agency, sta…" at bounding box center [1222, 388] width 587 height 100
drag, startPoint x: 1014, startPoint y: 363, endPoint x: 1142, endPoint y: 370, distance: 128.2
click at [1140, 369] on p "Hi folks, I'm in the early stages of building a business automation agency, sta…" at bounding box center [1222, 388] width 587 height 100
click at [1230, 363] on p "Hi folks, I'm in the early stages of building a business automation agency, sta…" at bounding box center [1222, 388] width 587 height 100
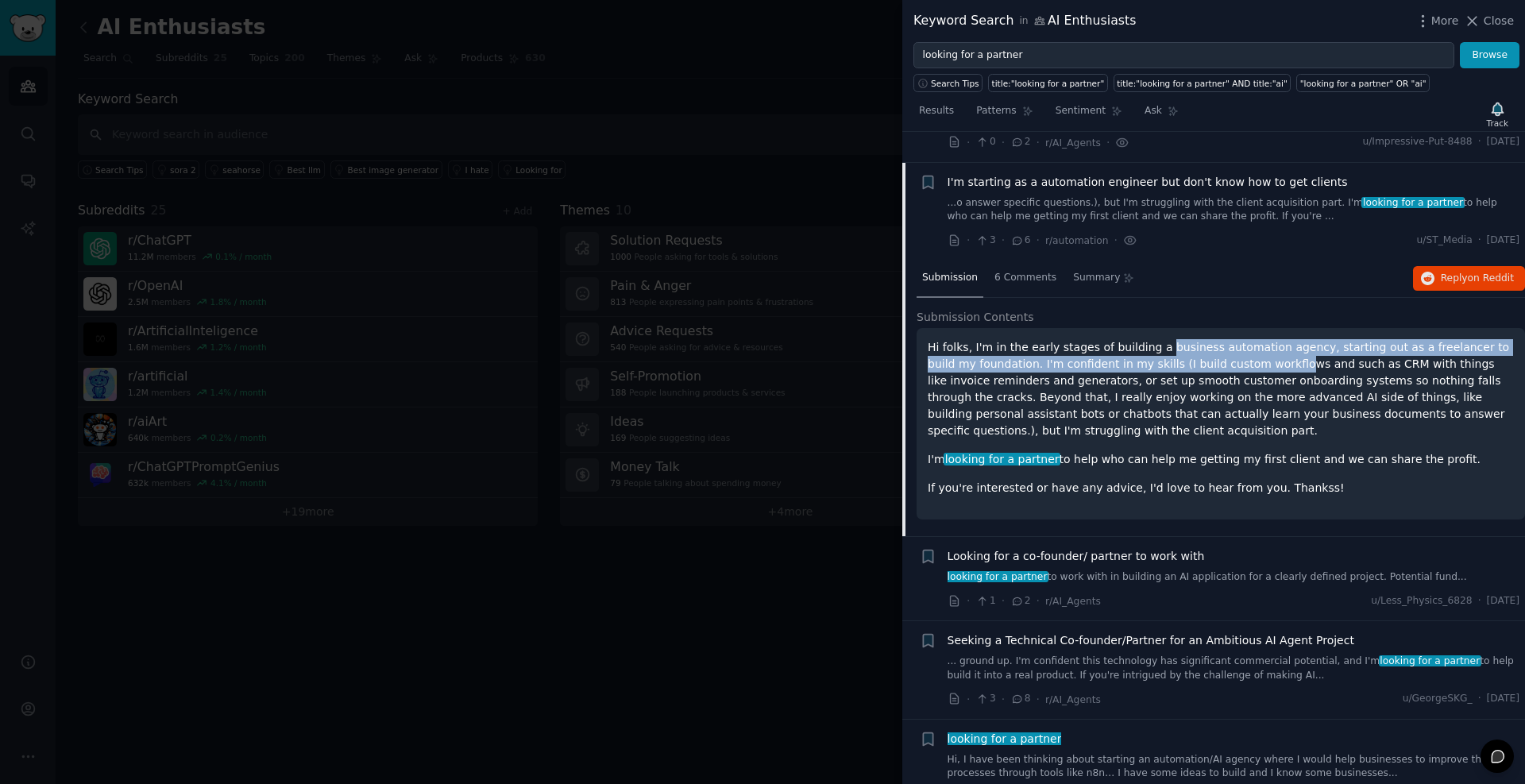
drag, startPoint x: 1168, startPoint y: 354, endPoint x: 1148, endPoint y: 354, distance: 20.0
click at [1148, 354] on p "Hi folks, I'm in the early stages of building a business automation agency, sta…" at bounding box center [1222, 388] width 587 height 100
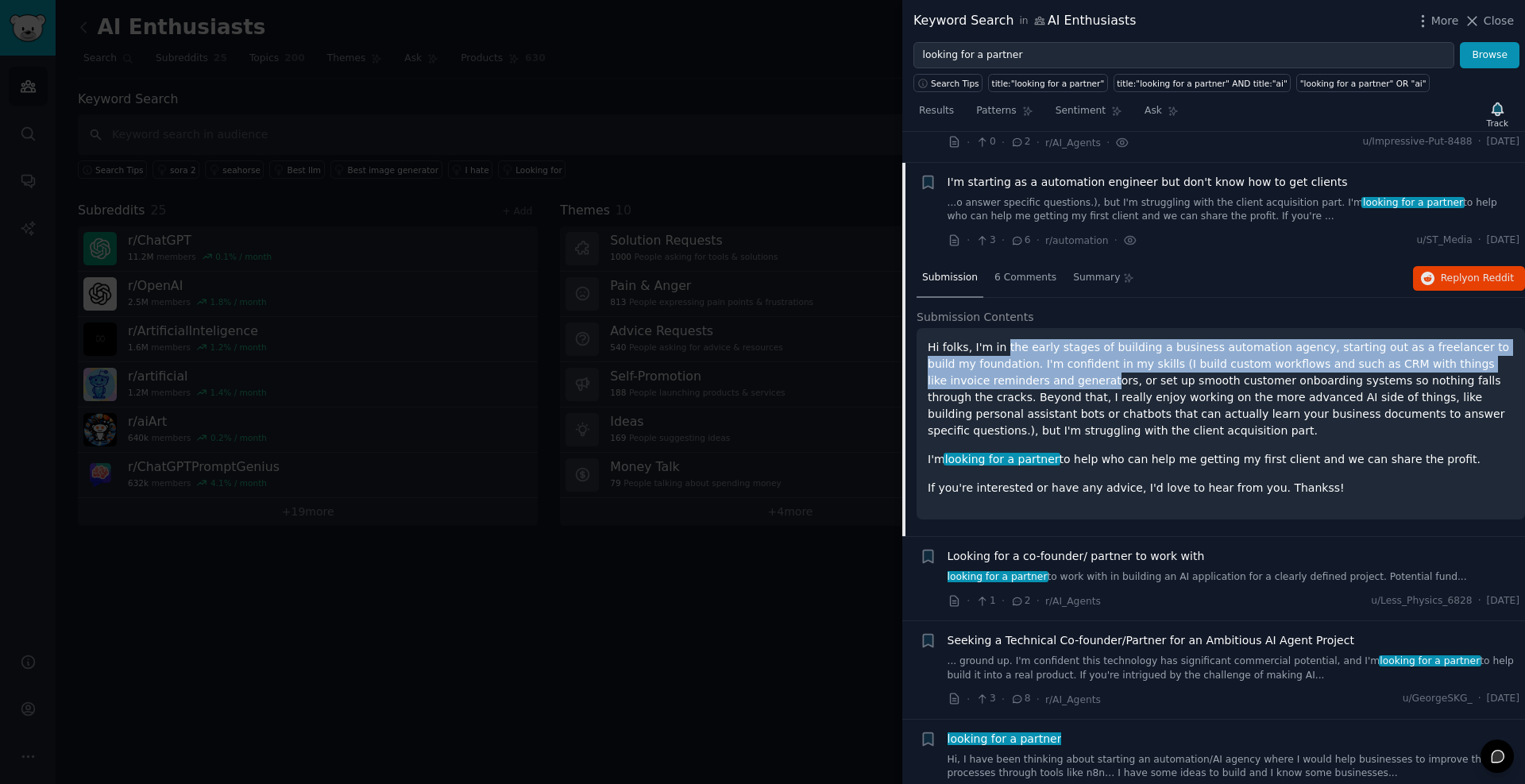
drag, startPoint x: 992, startPoint y: 382, endPoint x: 1000, endPoint y: 351, distance: 32.0
click at [1000, 351] on p "Hi folks, I'm in the early stages of building a business automation agency, sta…" at bounding box center [1222, 388] width 587 height 100
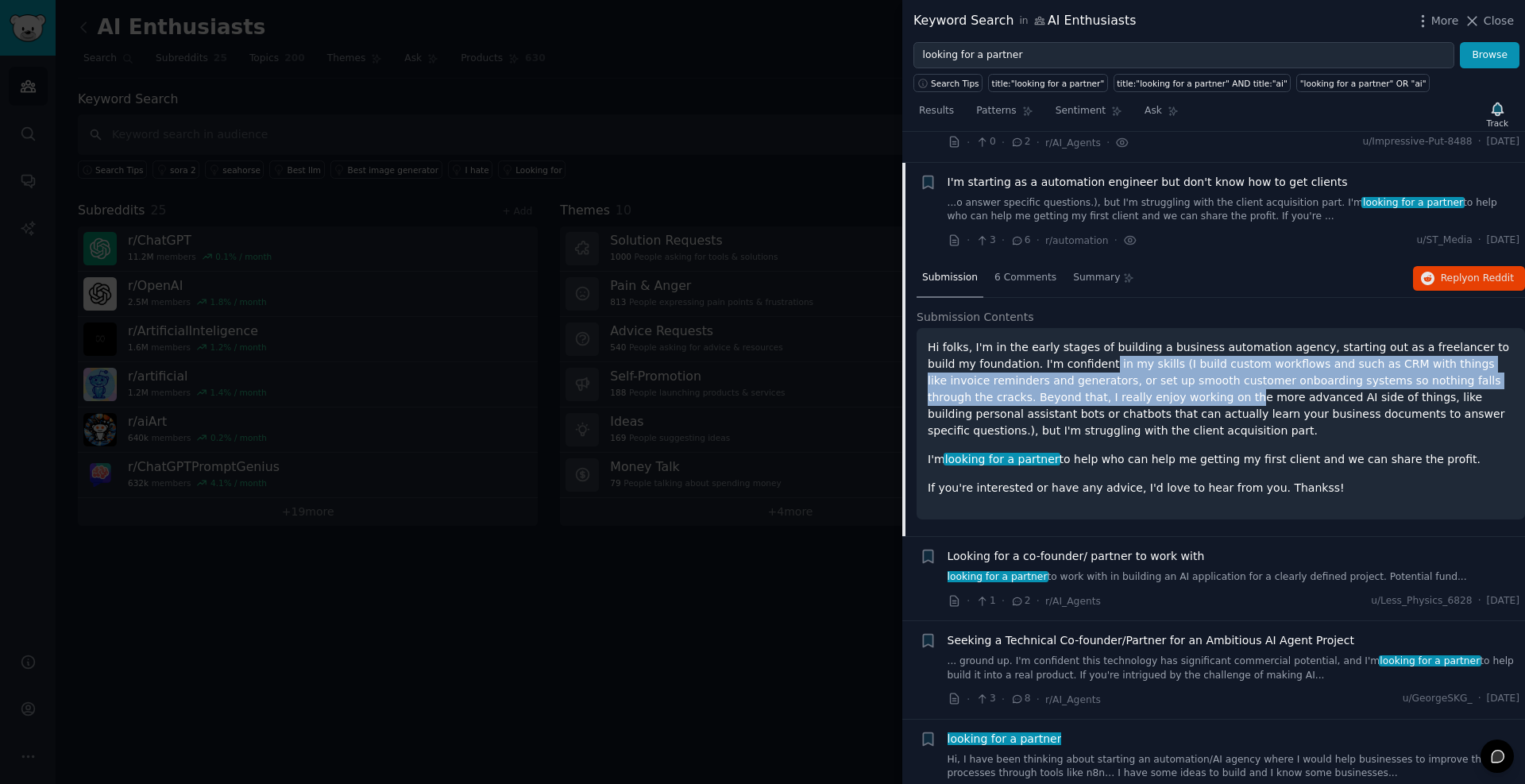
drag, startPoint x: 1054, startPoint y: 395, endPoint x: 1063, endPoint y: 371, distance: 25.6
click at [1054, 363] on p "Hi folks, I'm in the early stages of building a business automation agency, sta…" at bounding box center [1222, 388] width 587 height 100
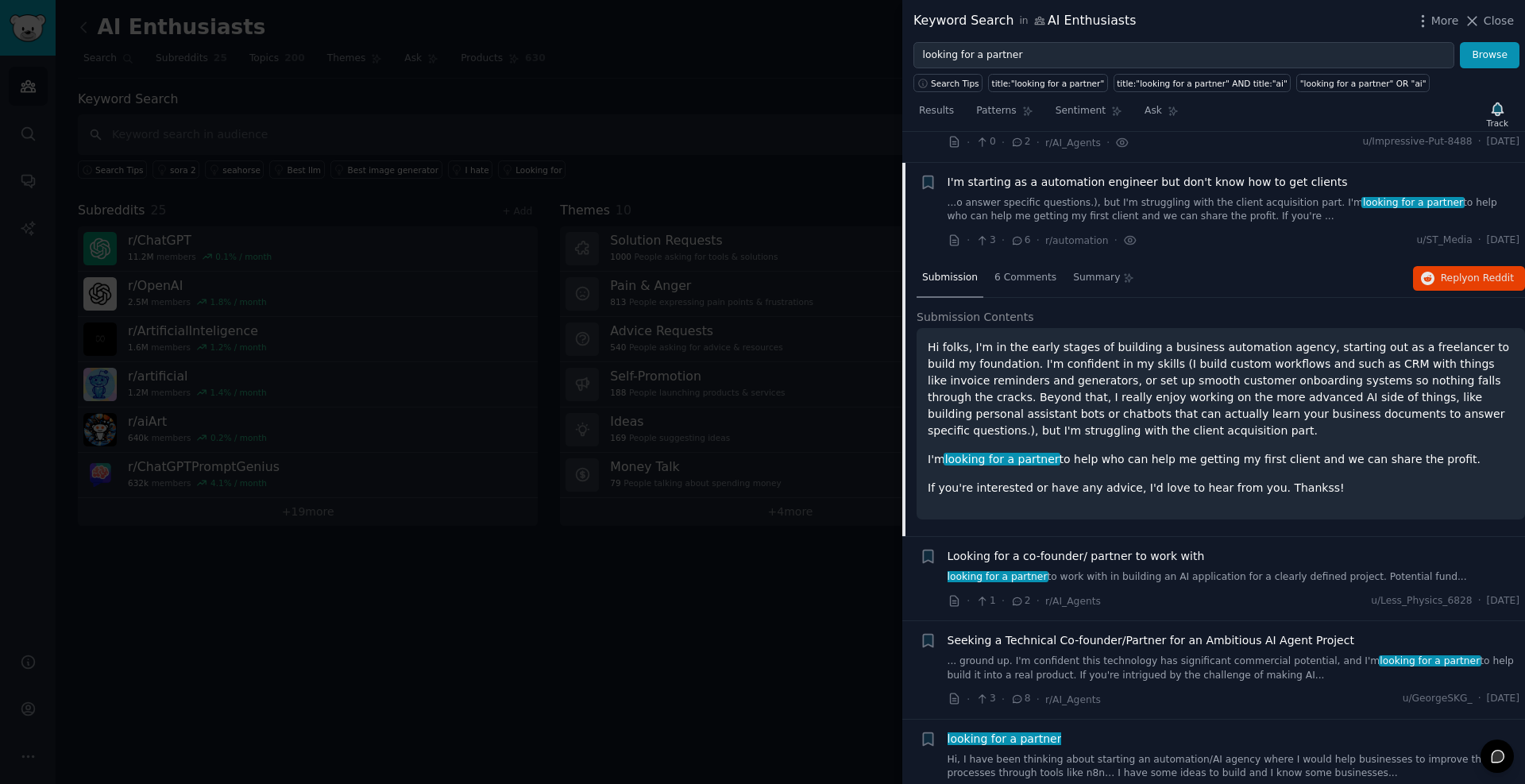
click at [1142, 403] on p "Hi folks, I'm in the early stages of building a business automation agency, sta…" at bounding box center [1222, 388] width 587 height 100
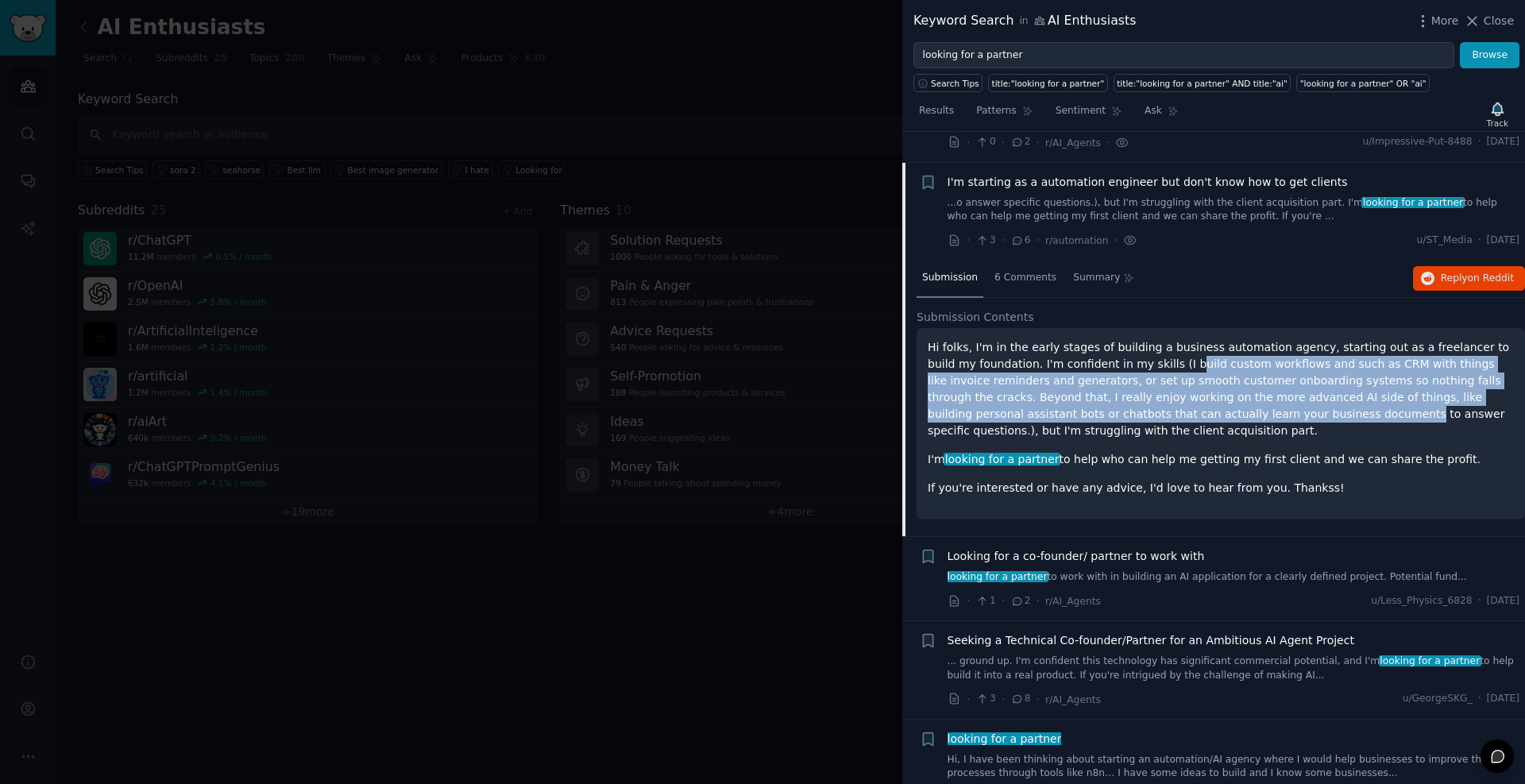
drag, startPoint x: 1123, startPoint y: 408, endPoint x: 1130, endPoint y: 369, distance: 39.6
click at [1130, 369] on p "Hi folks, I'm in the early stages of building a business automation agency, sta…" at bounding box center [1222, 388] width 587 height 100
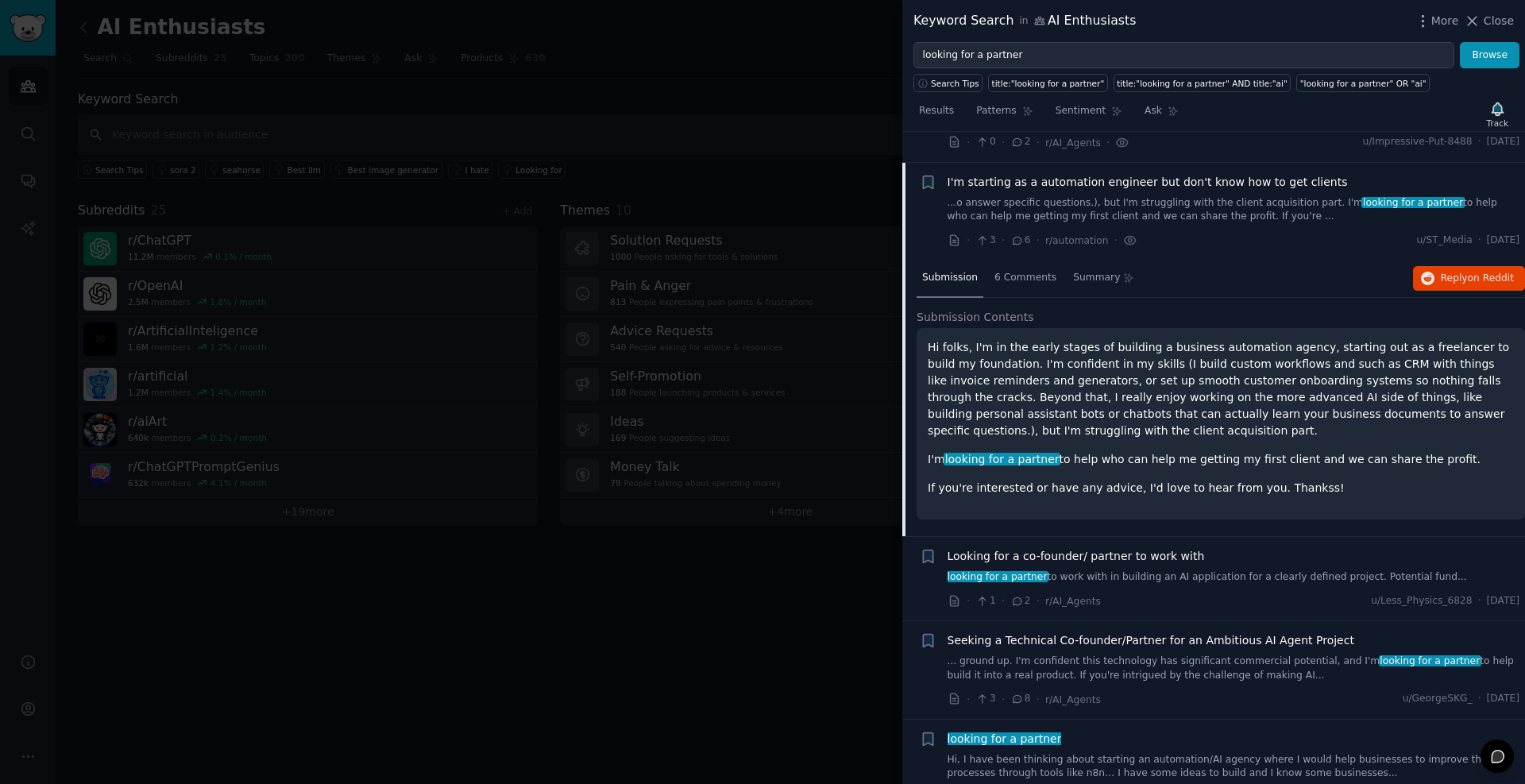
click at [1107, 356] on p "Hi folks, I'm in the early stages of building a business automation agency, sta…" at bounding box center [1222, 388] width 587 height 100
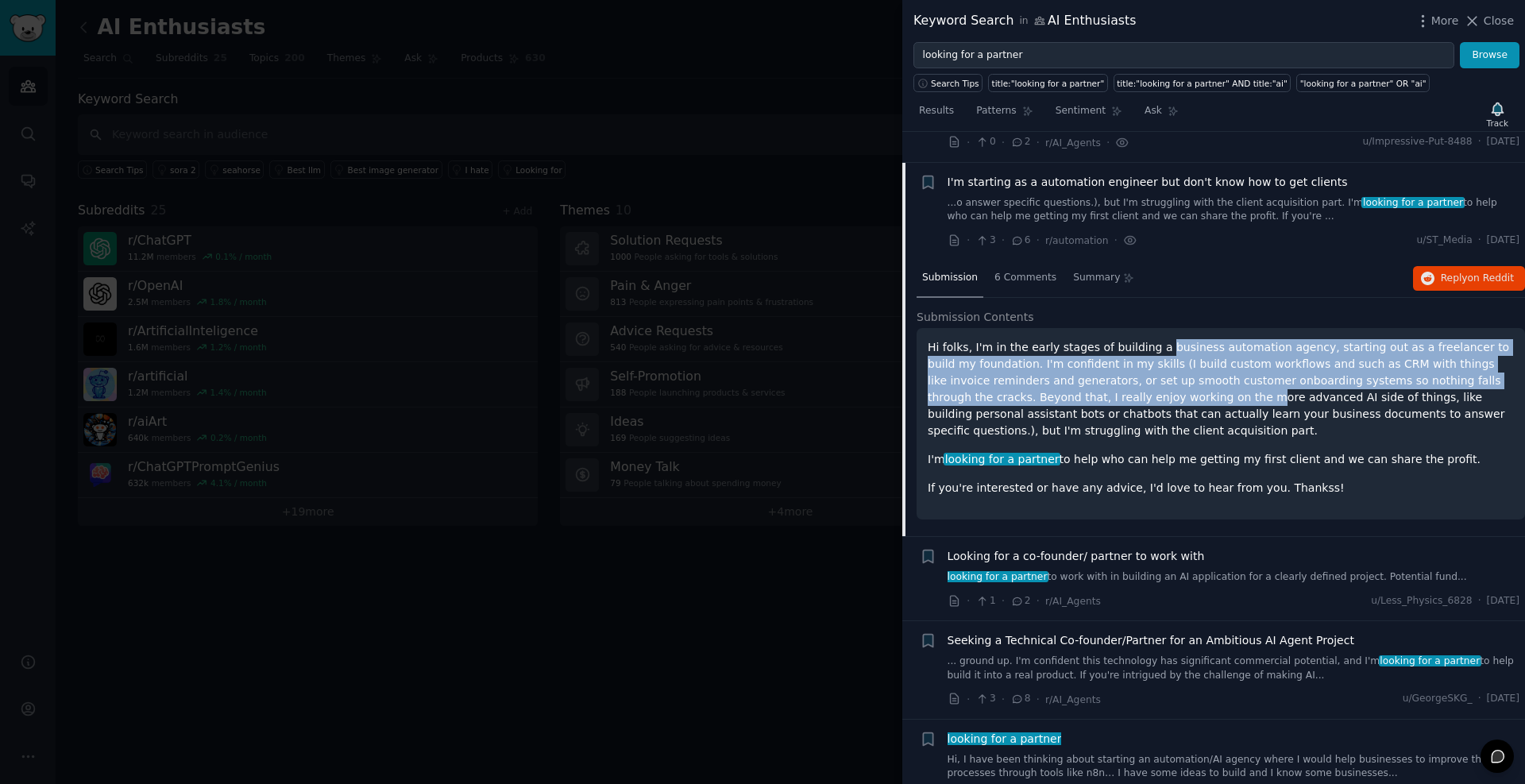
drag, startPoint x: 1144, startPoint y: 351, endPoint x: 1071, endPoint y: 393, distance: 84.2
click at [1071, 393] on p "Hi folks, I'm in the early stages of building a business automation agency, sta…" at bounding box center [1222, 388] width 587 height 100
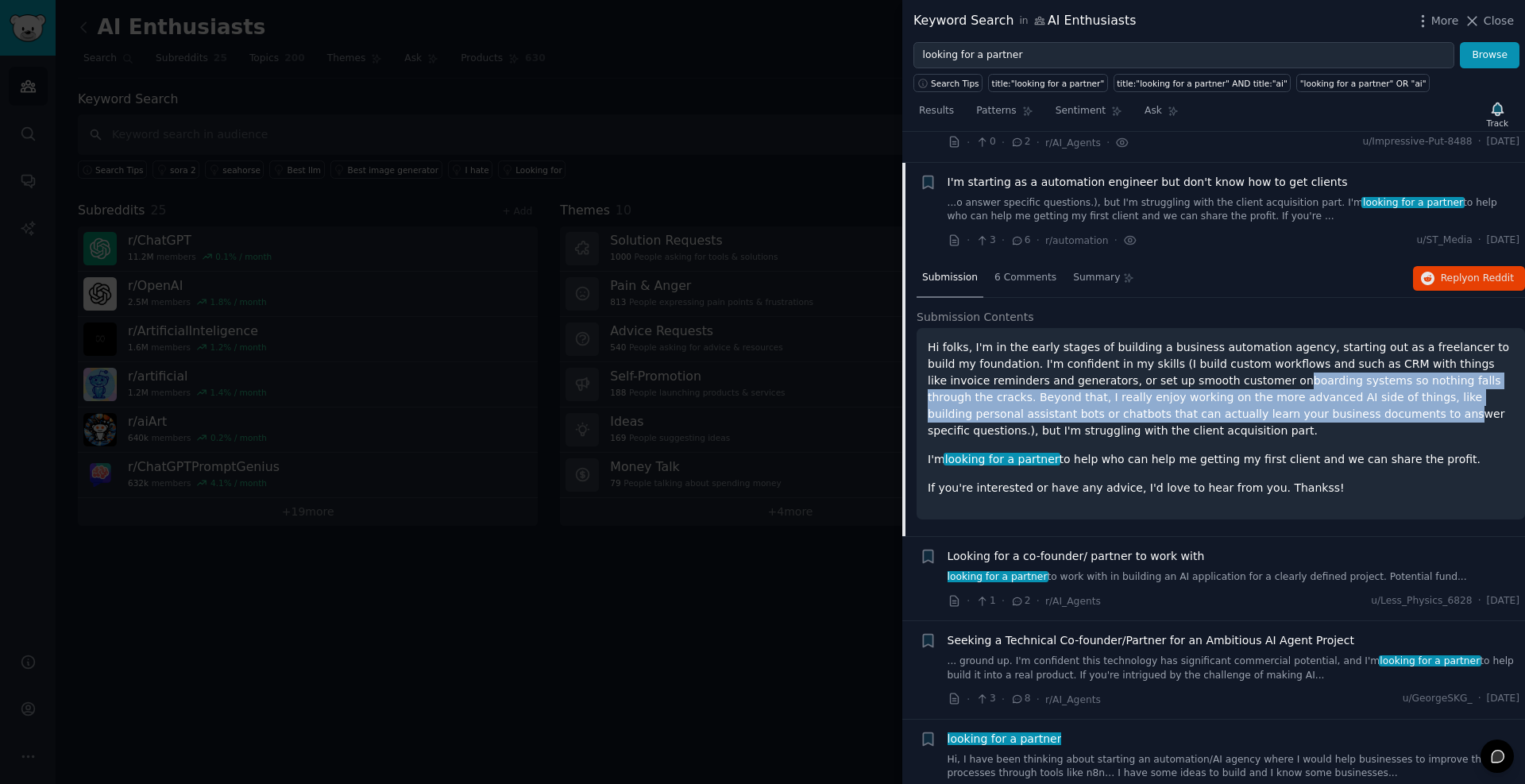
drag, startPoint x: 1160, startPoint y: 413, endPoint x: 1158, endPoint y: 375, distance: 38.1
click at [1158, 375] on p "Hi folks, I'm in the early stages of building a business automation agency, sta…" at bounding box center [1222, 388] width 587 height 100
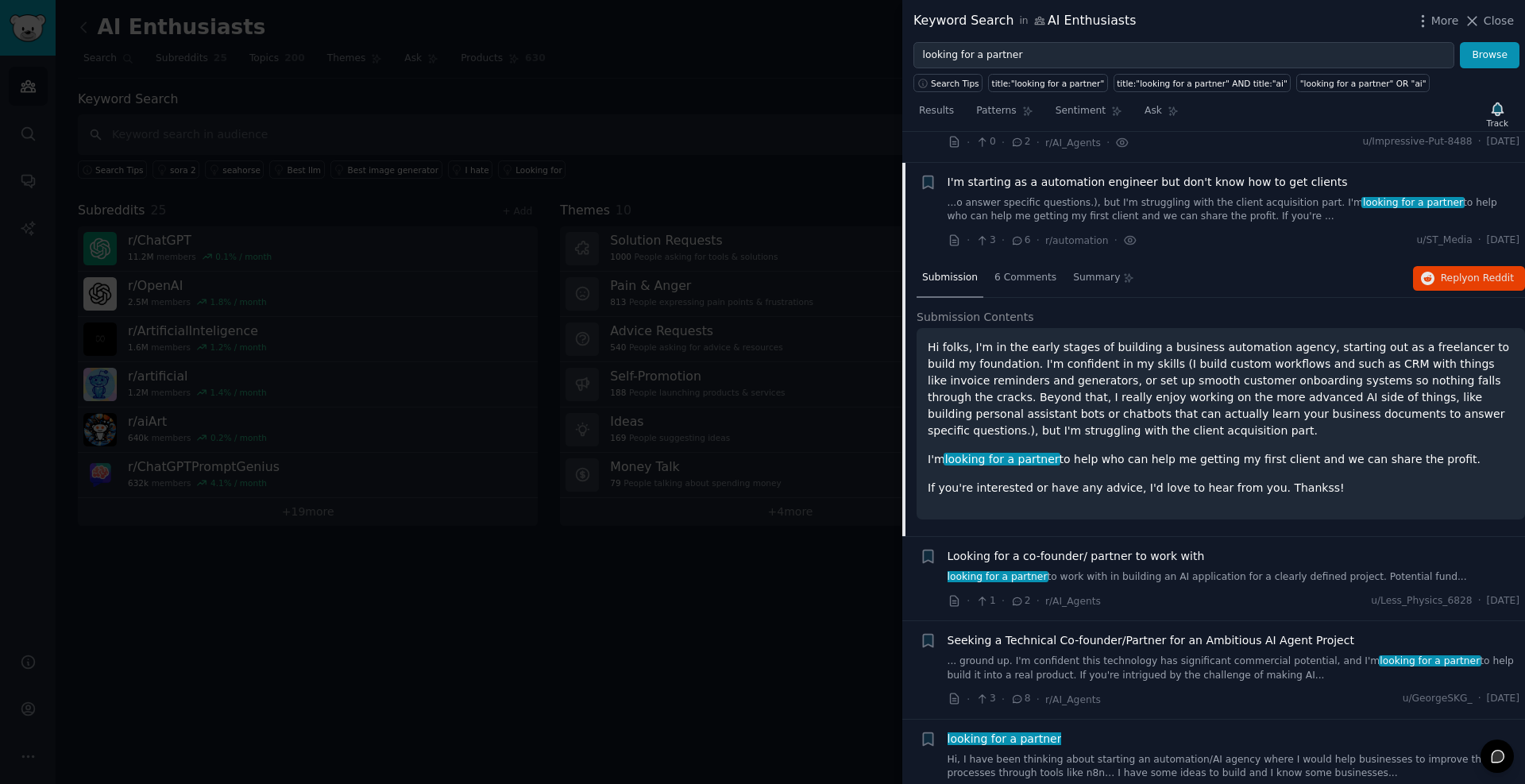
click at [1115, 364] on p "Hi folks, I'm in the early stages of building a business automation agency, sta…" at bounding box center [1222, 388] width 587 height 100
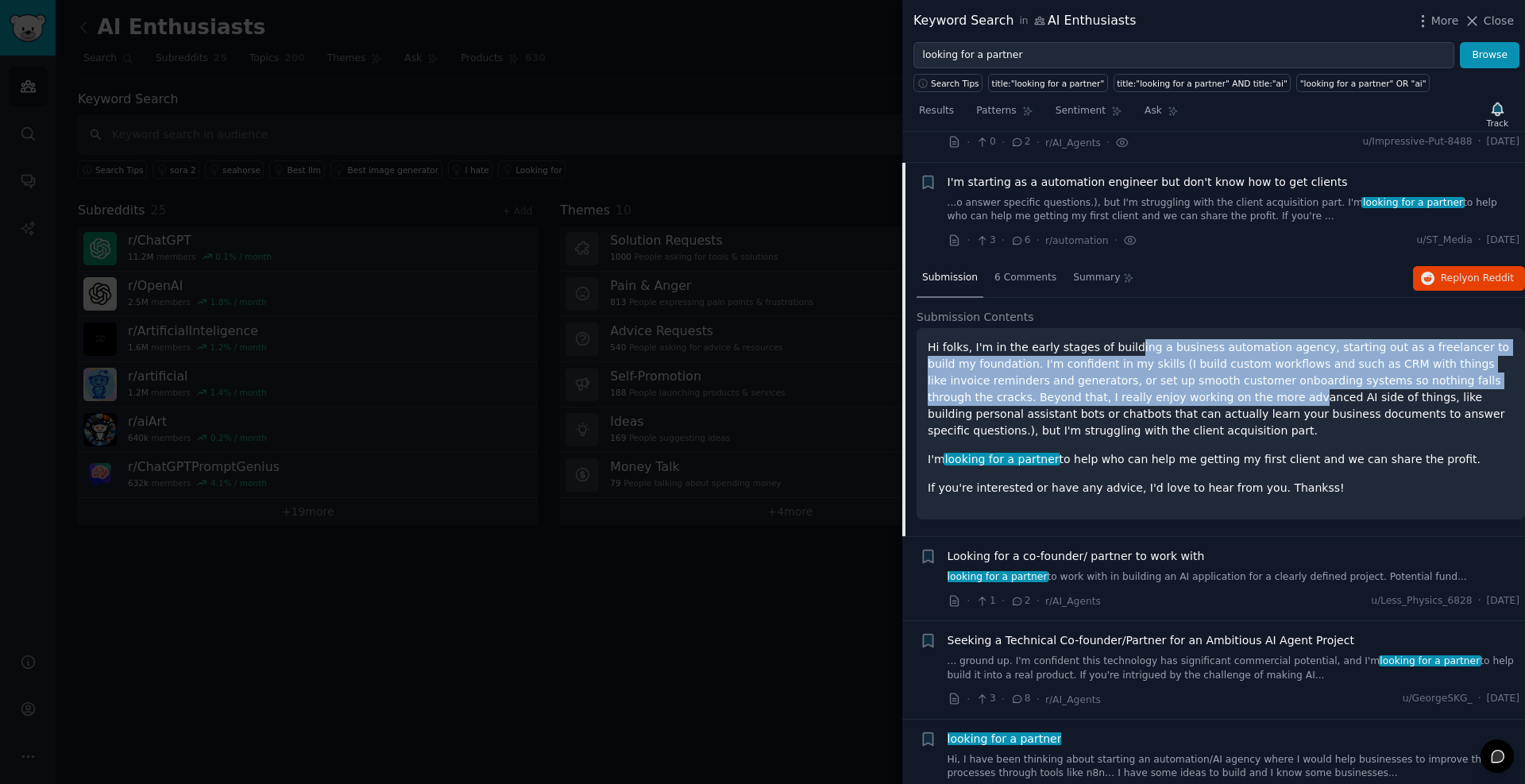
drag, startPoint x: 1116, startPoint y: 353, endPoint x: 1107, endPoint y: 392, distance: 40.0
click at [1107, 392] on p "Hi folks, I'm in the early stages of building a business automation agency, sta…" at bounding box center [1222, 388] width 587 height 100
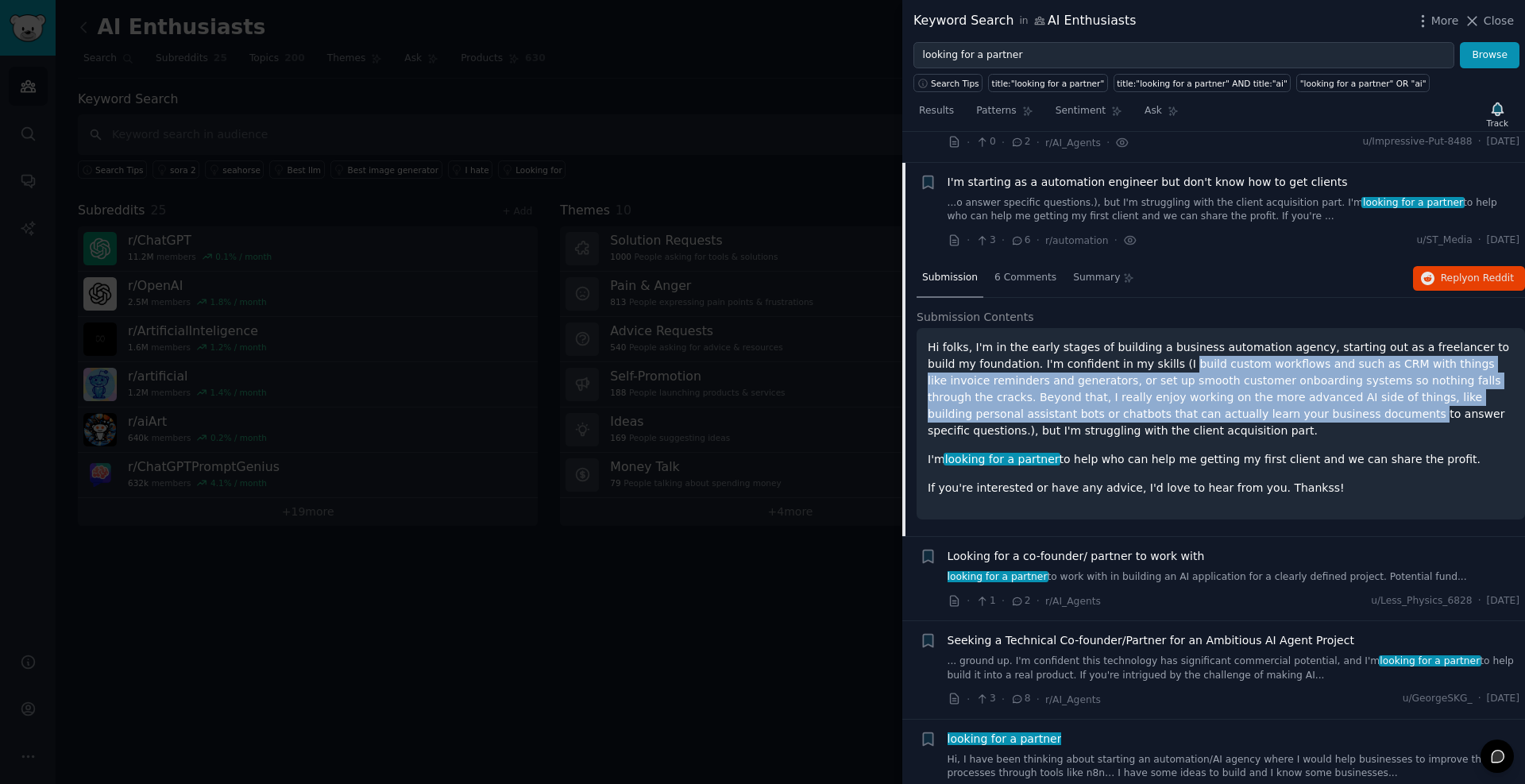
drag, startPoint x: 1124, startPoint y: 412, endPoint x: 1121, endPoint y: 365, distance: 47.1
click at [1121, 365] on p "Hi folks, I'm in the early stages of building a business automation agency, sta…" at bounding box center [1222, 388] width 587 height 100
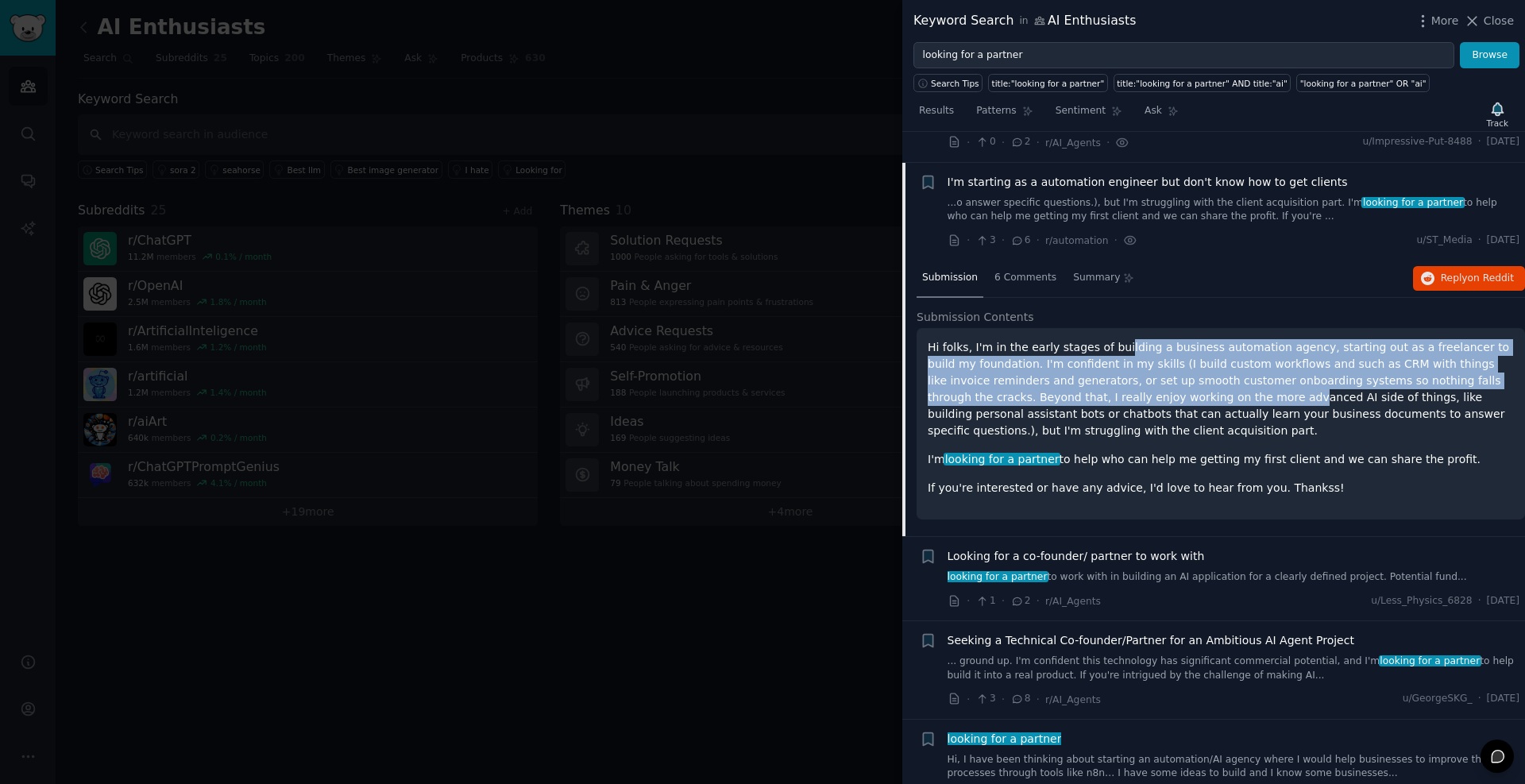
drag, startPoint x: 1108, startPoint y: 354, endPoint x: 1109, endPoint y: 398, distance: 44.0
click at [1109, 396] on p "Hi folks, I'm in the early stages of building a business automation agency, sta…" at bounding box center [1222, 388] width 587 height 100
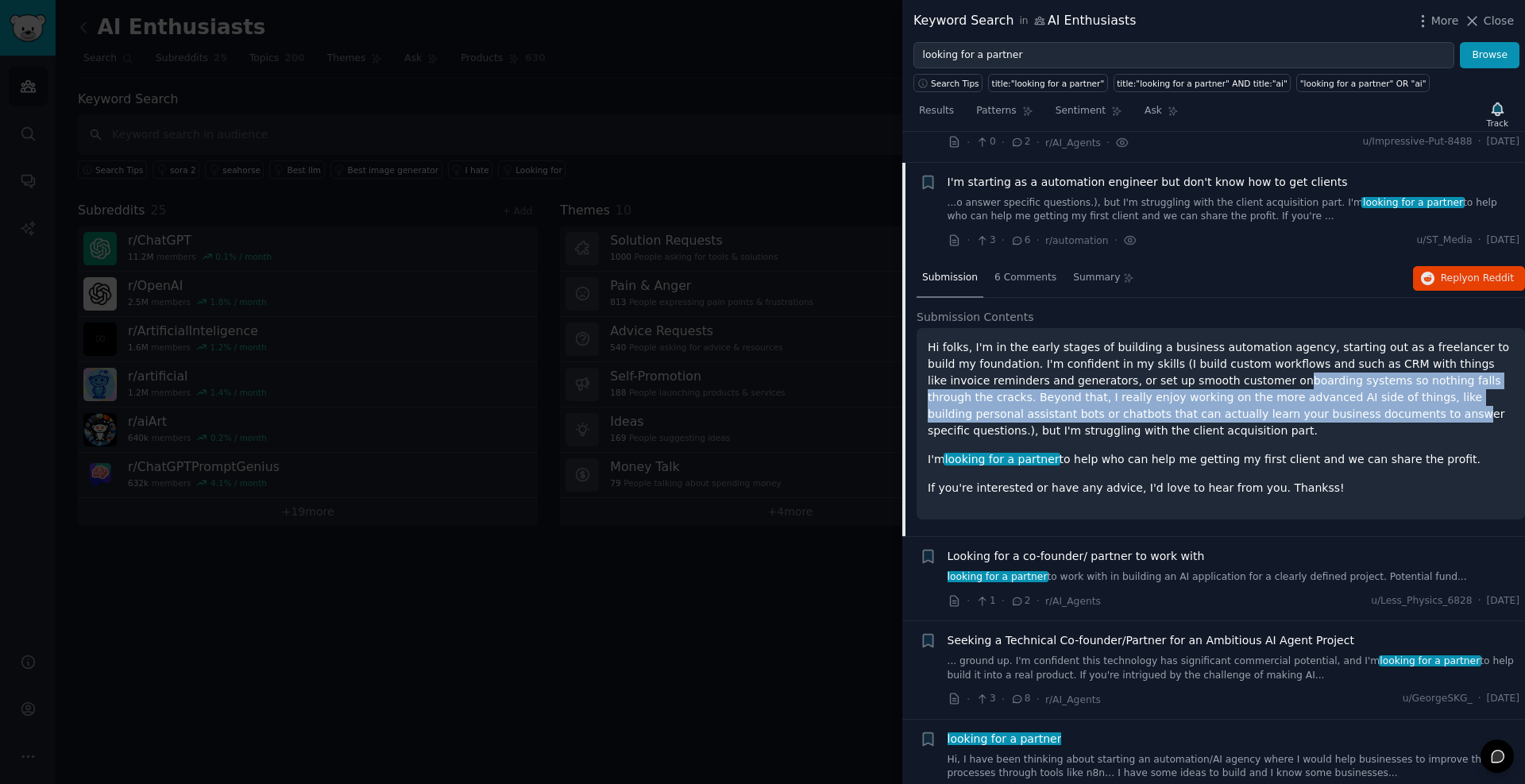
drag, startPoint x: 1164, startPoint y: 412, endPoint x: 1148, endPoint y: 367, distance: 47.8
click at [1154, 369] on p "Hi folks, I'm in the early stages of building a business automation agency, sta…" at bounding box center [1222, 388] width 587 height 100
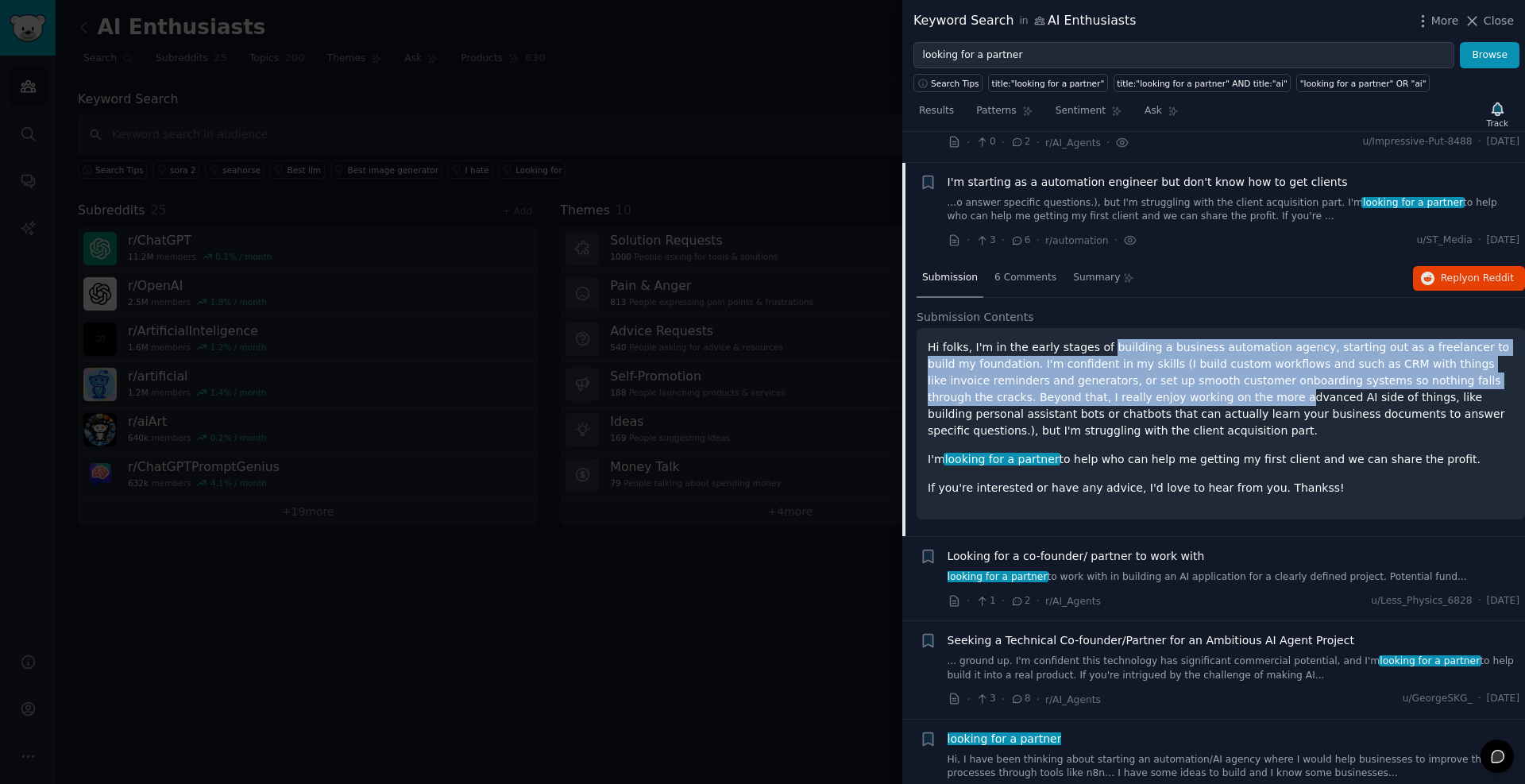
drag, startPoint x: 1096, startPoint y: 349, endPoint x: 1125, endPoint y: 405, distance: 63.1
click at [1098, 399] on p "Hi folks, I'm in the early stages of building a business automation agency, sta…" at bounding box center [1222, 388] width 587 height 100
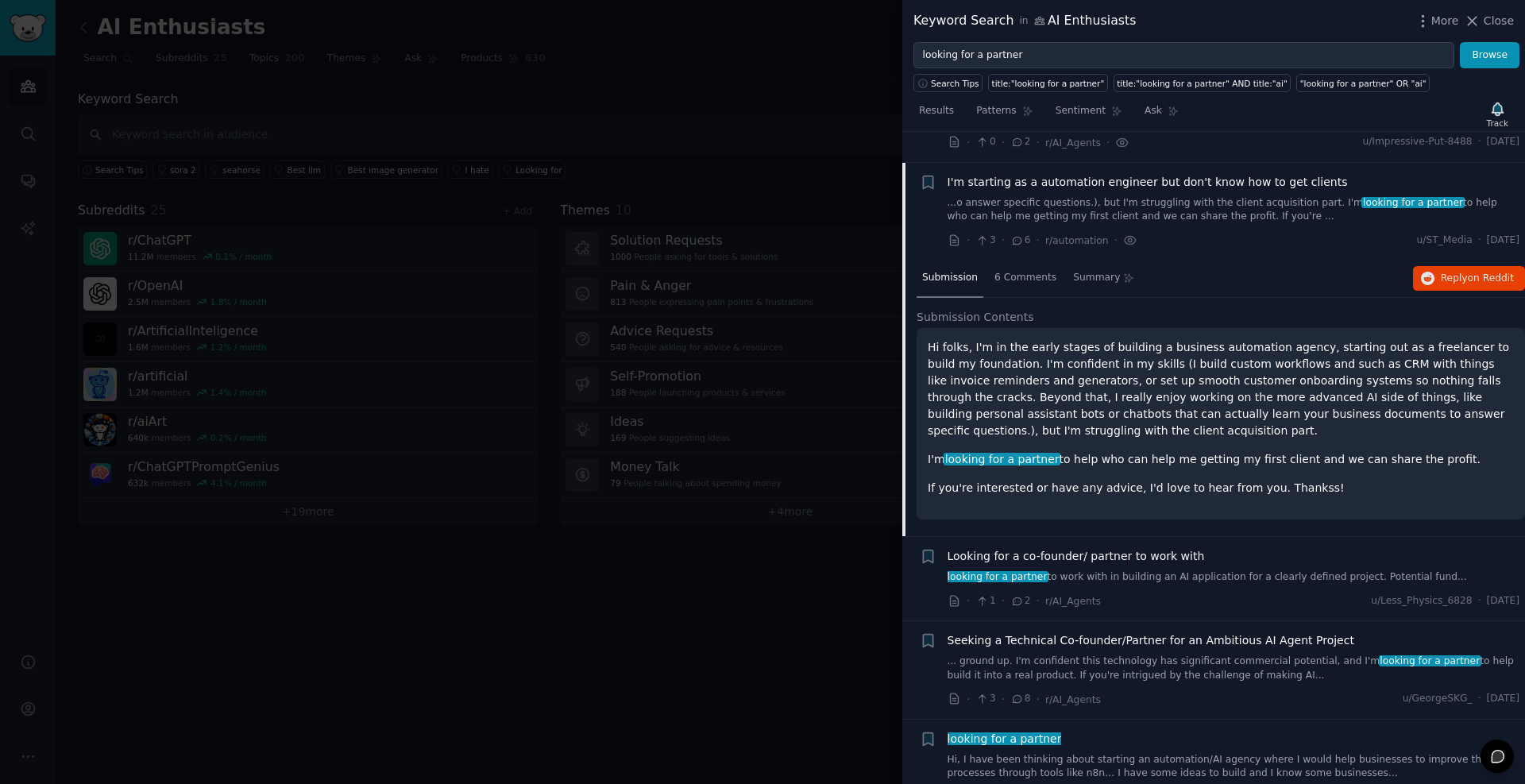
click at [967, 458] on span "looking for a partner" at bounding box center [1003, 459] width 117 height 13
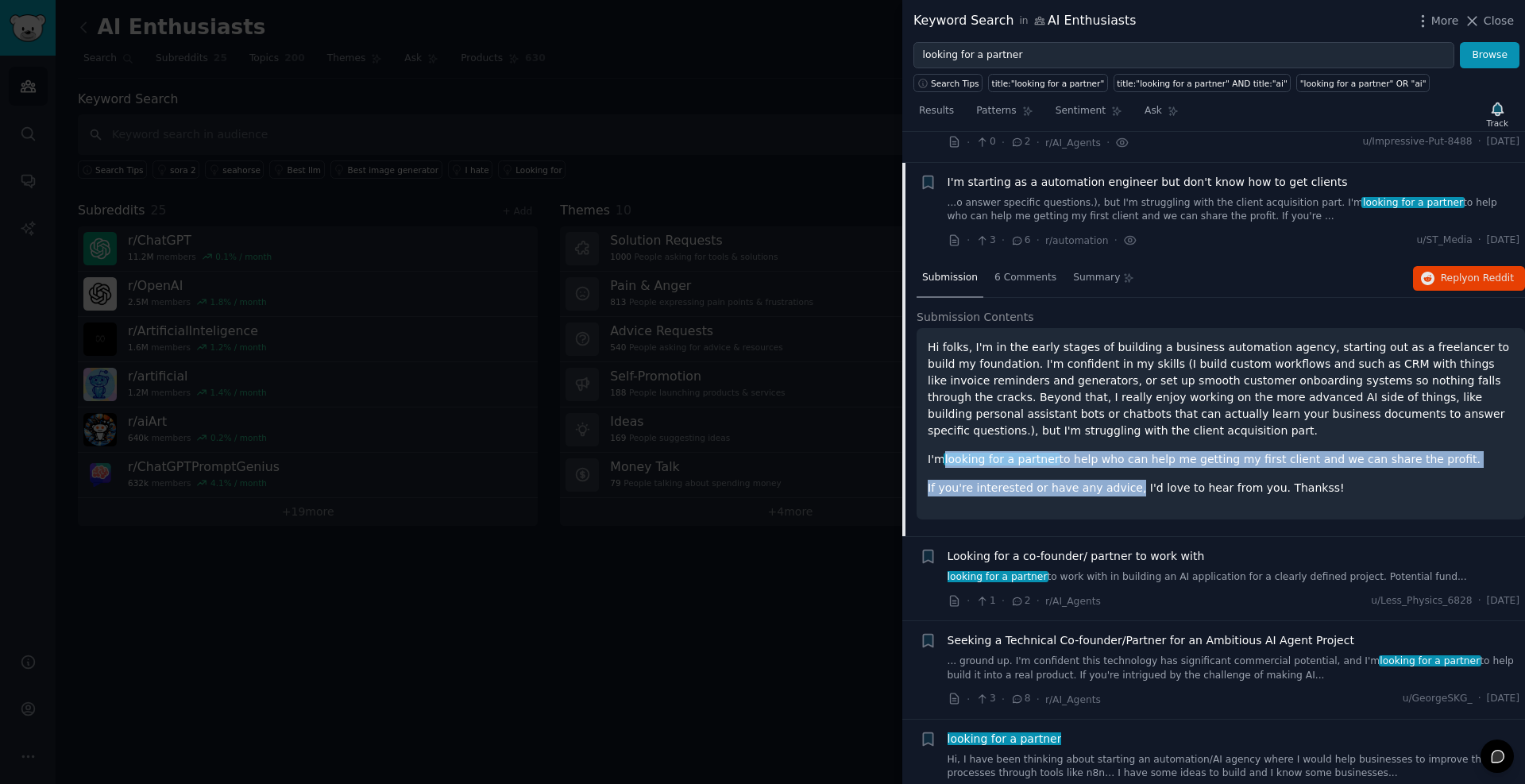
drag, startPoint x: 967, startPoint y: 458, endPoint x: 1202, endPoint y: 491, distance: 237.3
click at [1115, 487] on div "Hi folks, I'm in the early stages of building a business automation agency, sta…" at bounding box center [1222, 417] width 587 height 157
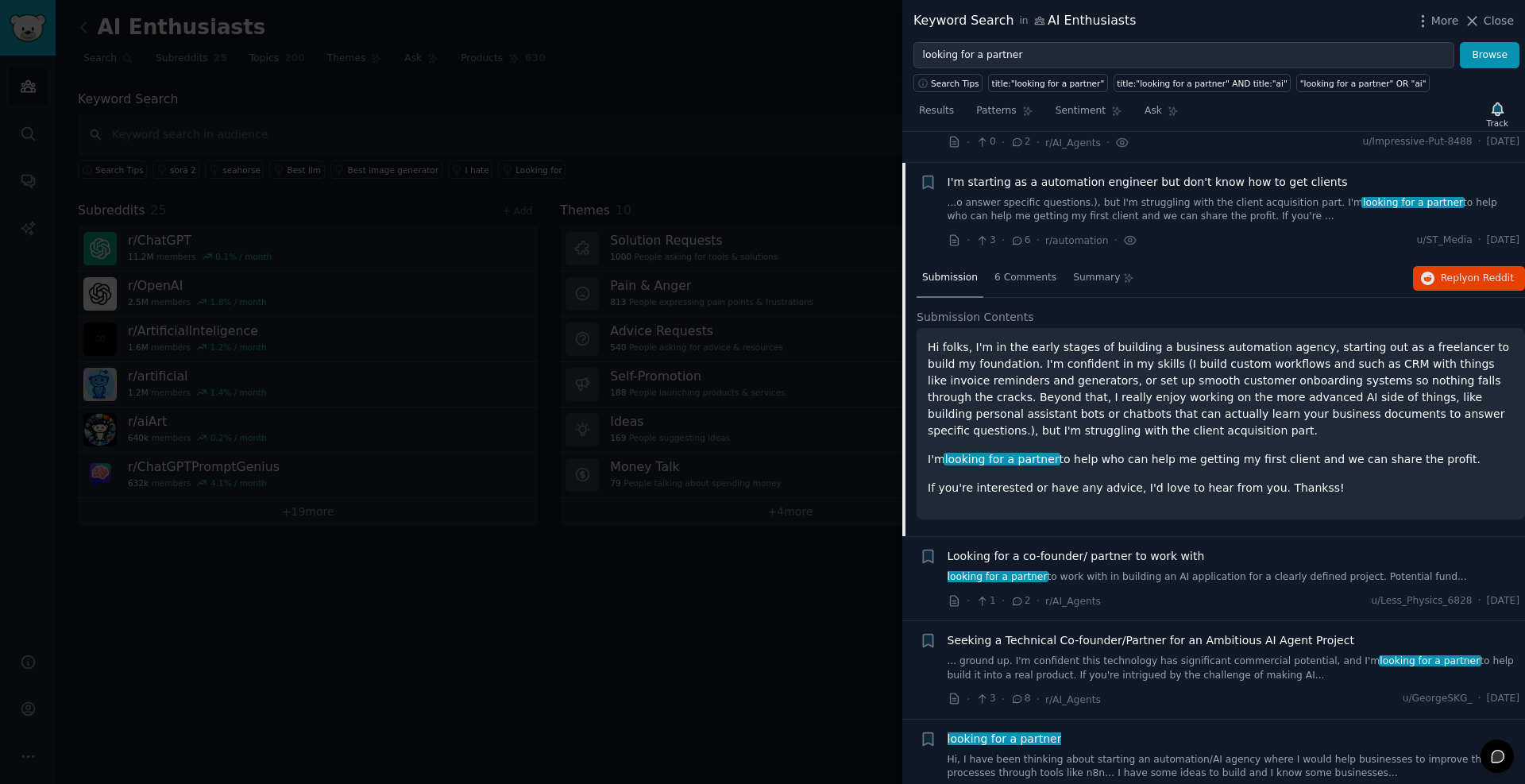
click at [1213, 491] on p "If you're interested or have any advice, I'd love to hear from you. Thankss!" at bounding box center [1222, 488] width 587 height 17
drag, startPoint x: 1124, startPoint y: 484, endPoint x: 1058, endPoint y: 475, distance: 66.6
click at [1058, 475] on div "Hi folks, I'm in the early stages of building a business automation agency, sta…" at bounding box center [1222, 417] width 587 height 157
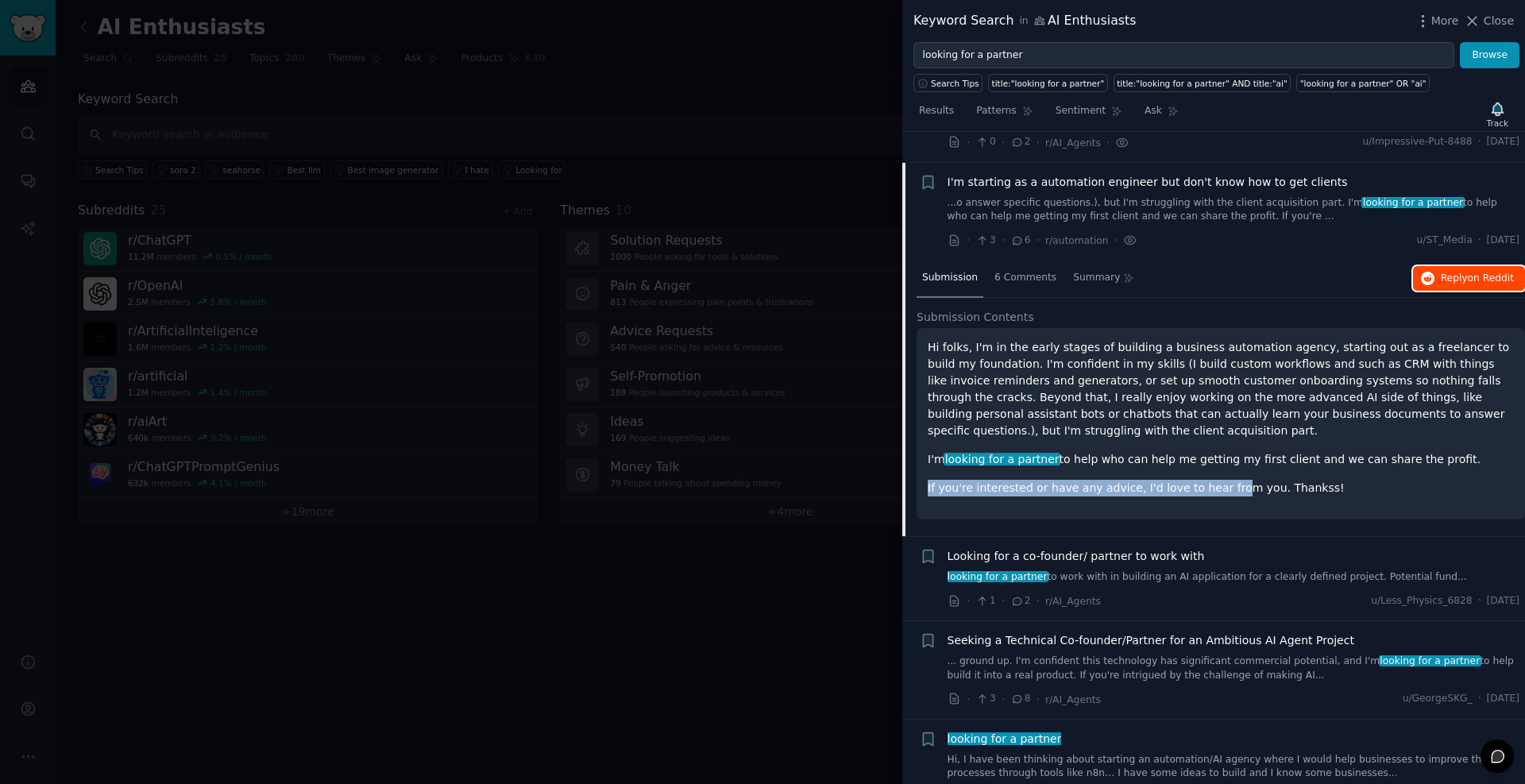
click at [1451, 274] on span "Reply on Reddit" at bounding box center [1478, 278] width 73 height 14
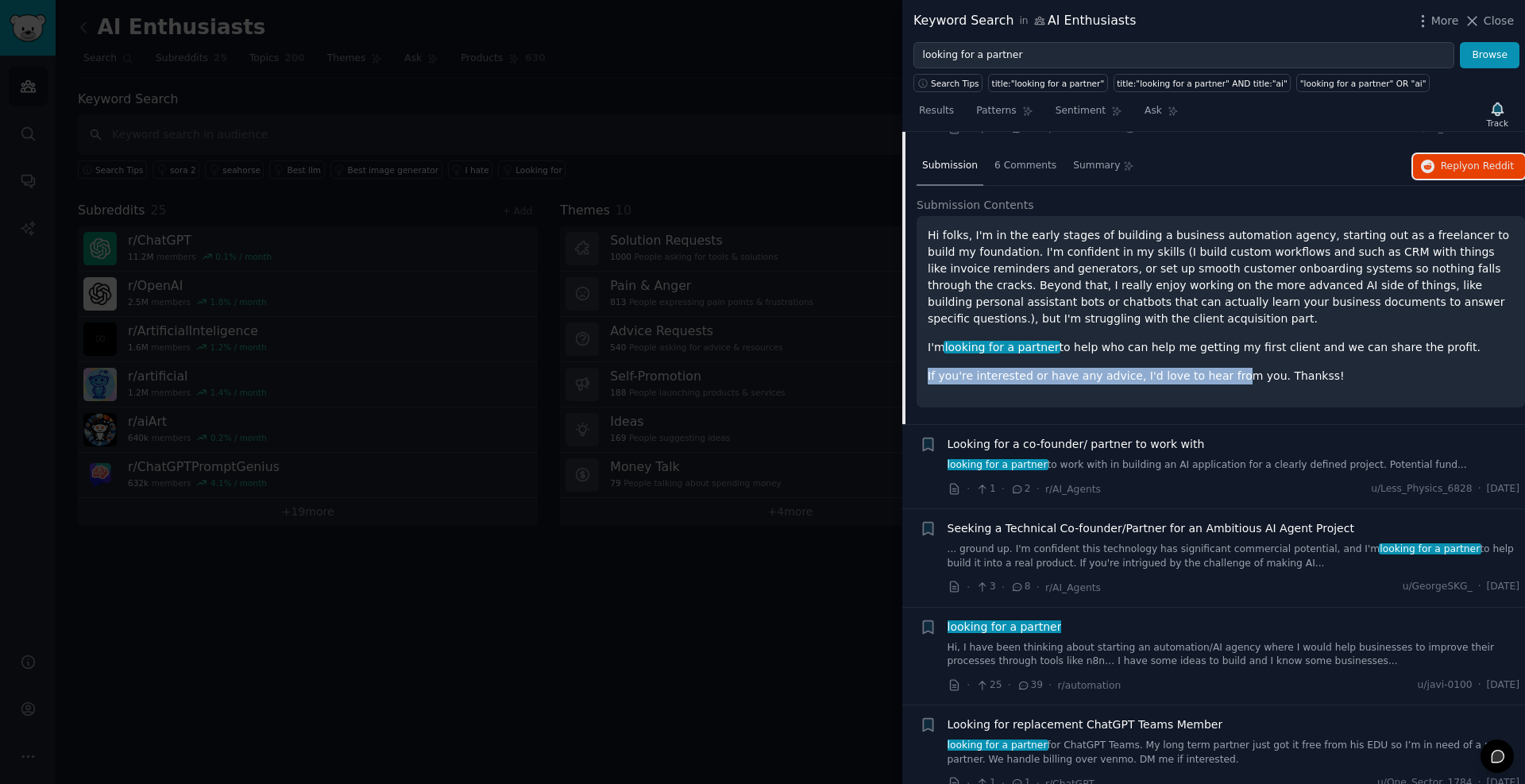
scroll to position [477, 0]
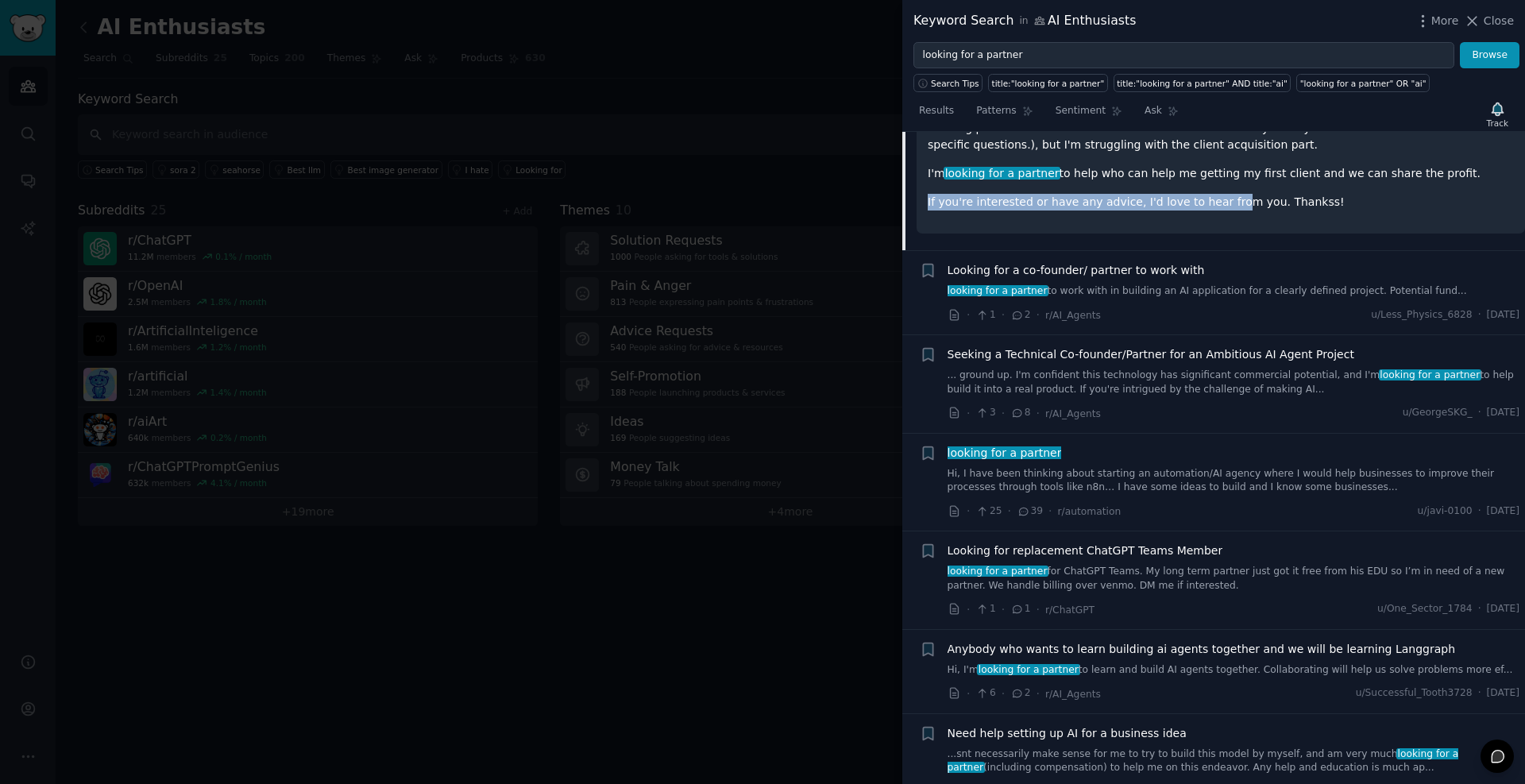
click at [1075, 294] on link "looking for a partner to work with in building an AI application for a clearly …" at bounding box center [1235, 291] width 573 height 14
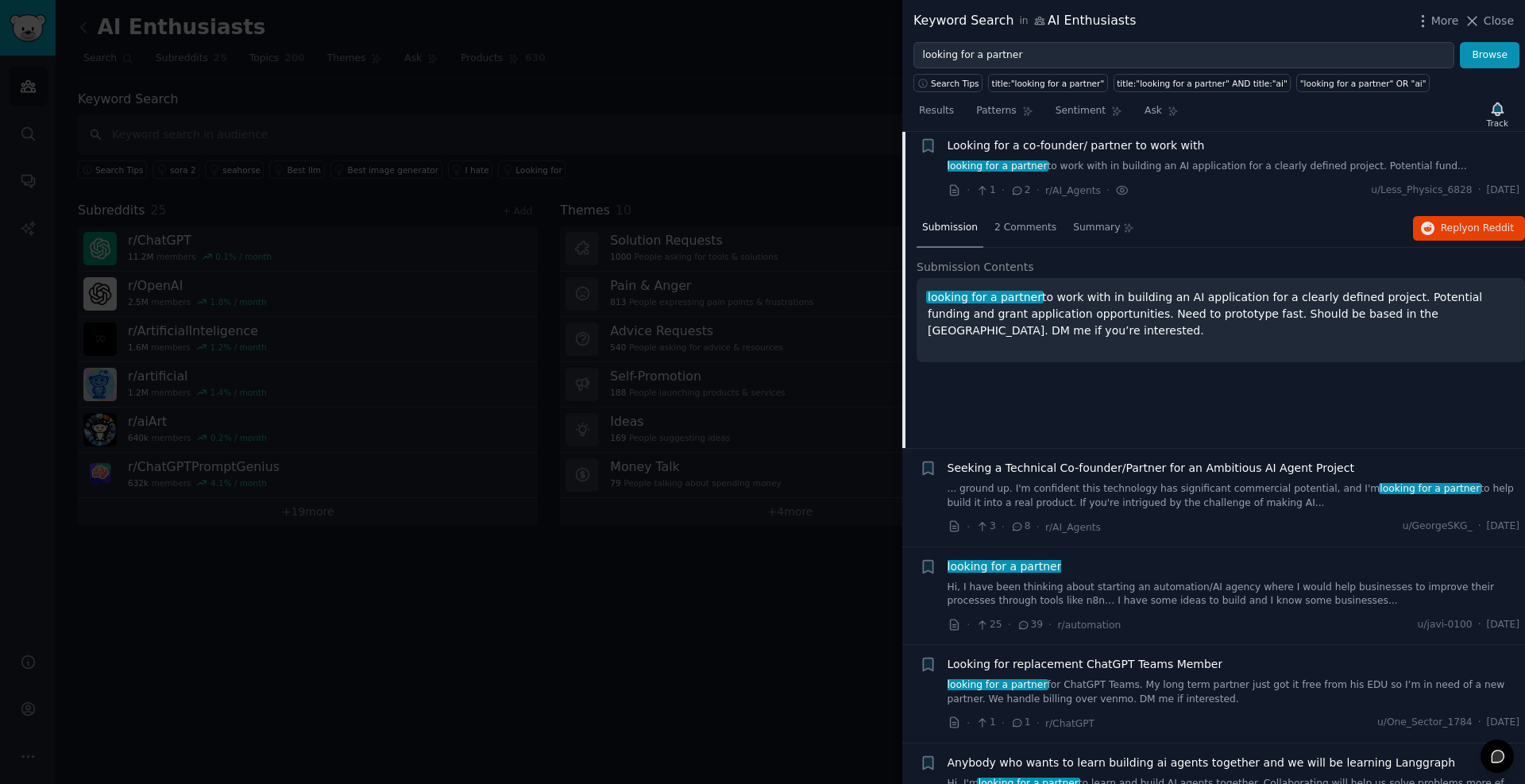
scroll to position [319, 0]
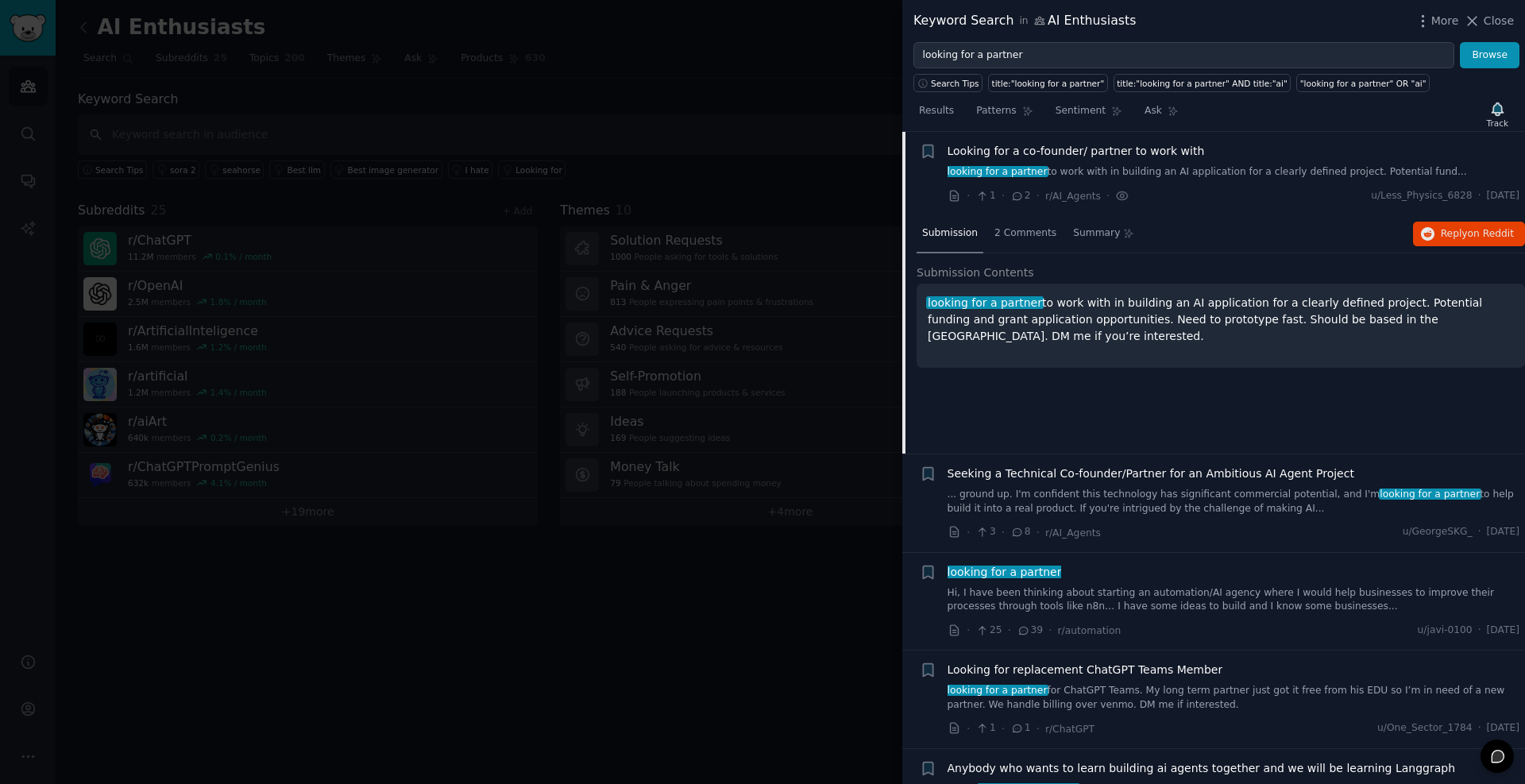
click at [1326, 302] on p "looking for a partner to work with in building an AI application for a clearly …" at bounding box center [1222, 319] width 587 height 50
drag, startPoint x: 1326, startPoint y: 302, endPoint x: 1208, endPoint y: 303, distance: 118.0
click at [1208, 303] on p "looking for a partner to work with in building an AI application for a clearly …" at bounding box center [1222, 319] width 587 height 50
click at [978, 321] on p "looking for a partner to work with in building an AI application for a clearly …" at bounding box center [1222, 319] width 587 height 50
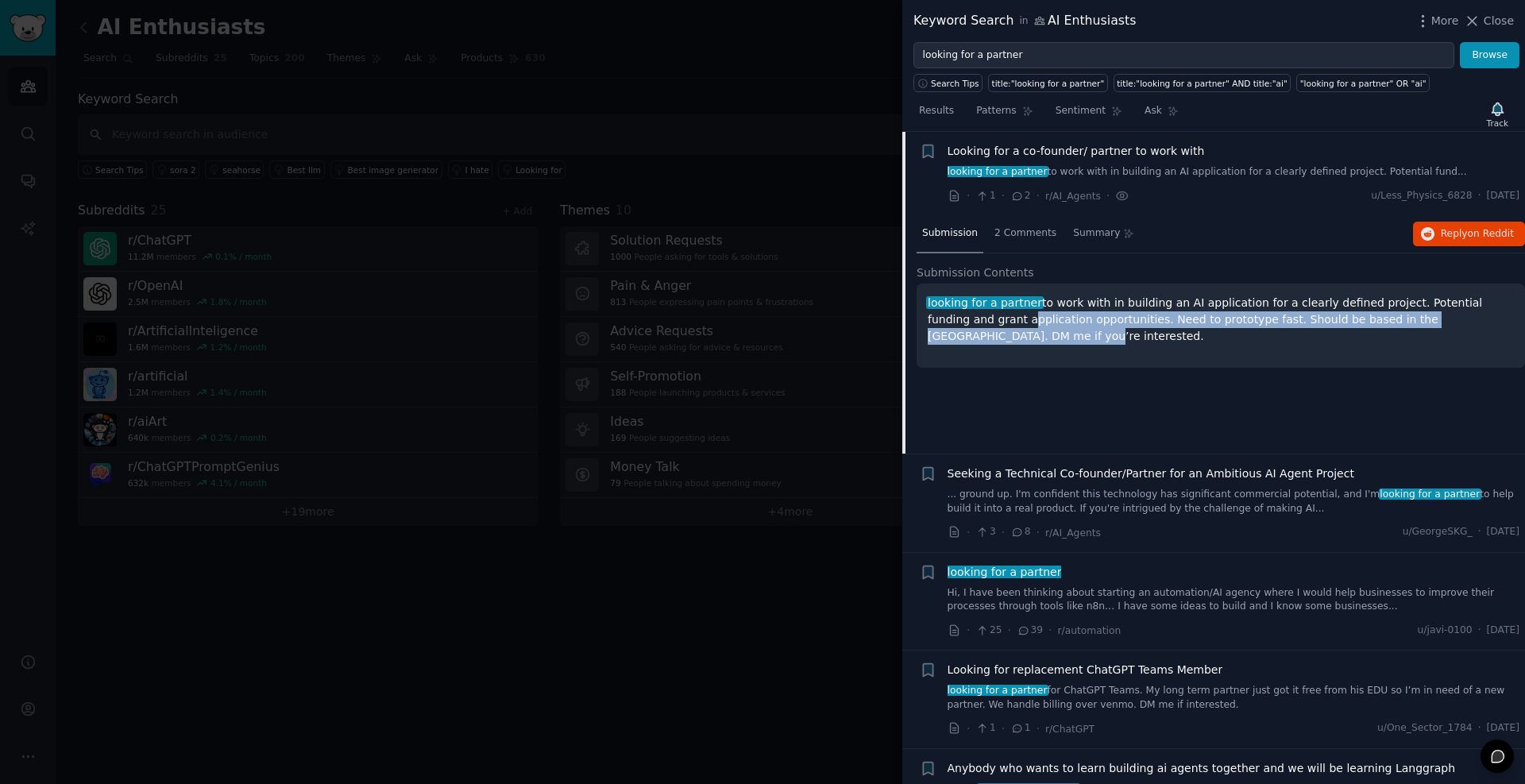
drag, startPoint x: 978, startPoint y: 321, endPoint x: 1404, endPoint y: 279, distance: 428.1
click at [1430, 321] on p "looking for a partner to work with in building an AI application for a clearly …" at bounding box center [1222, 319] width 587 height 50
click at [1466, 232] on span "Reply on Reddit" at bounding box center [1478, 234] width 73 height 14
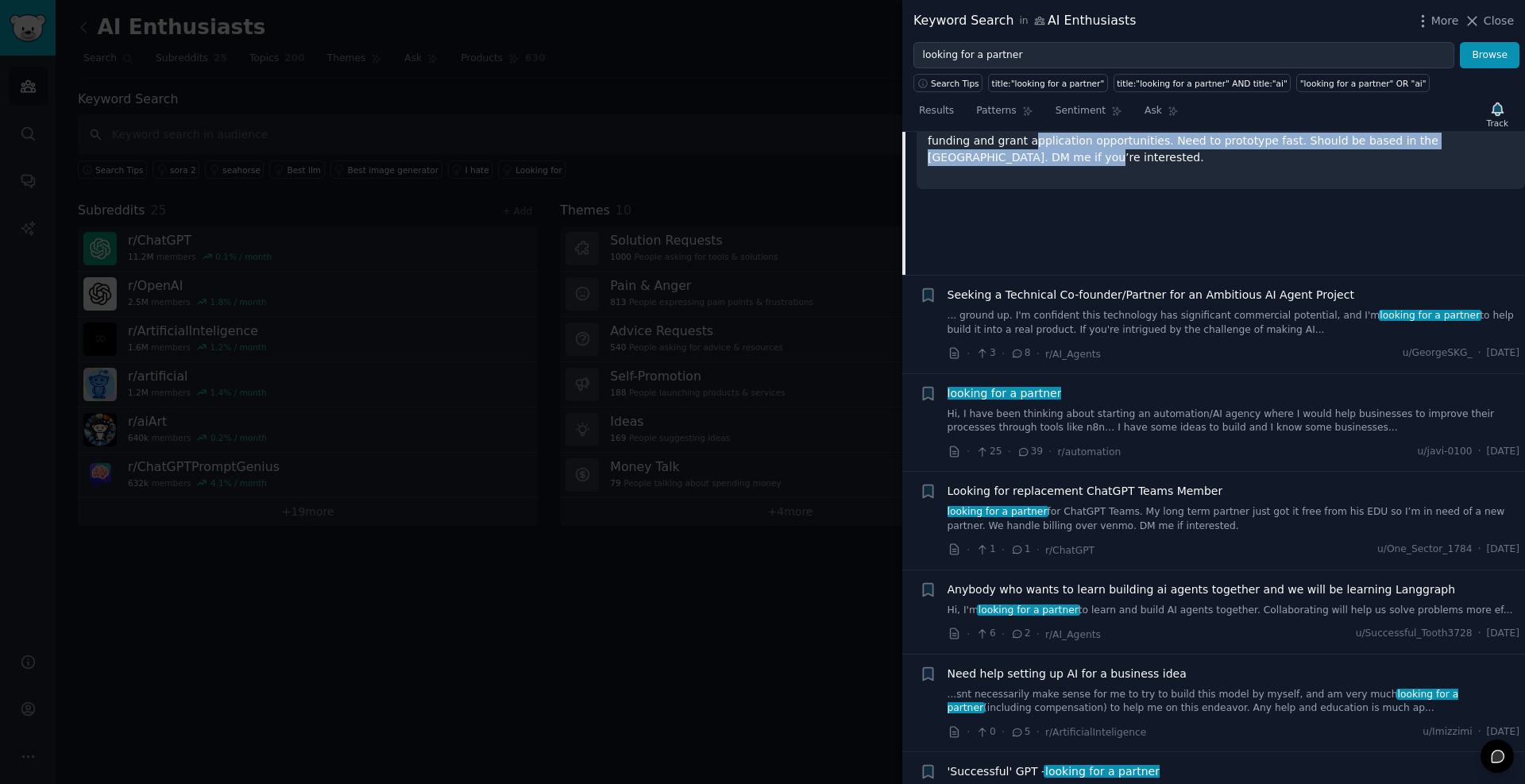
scroll to position [605, 0]
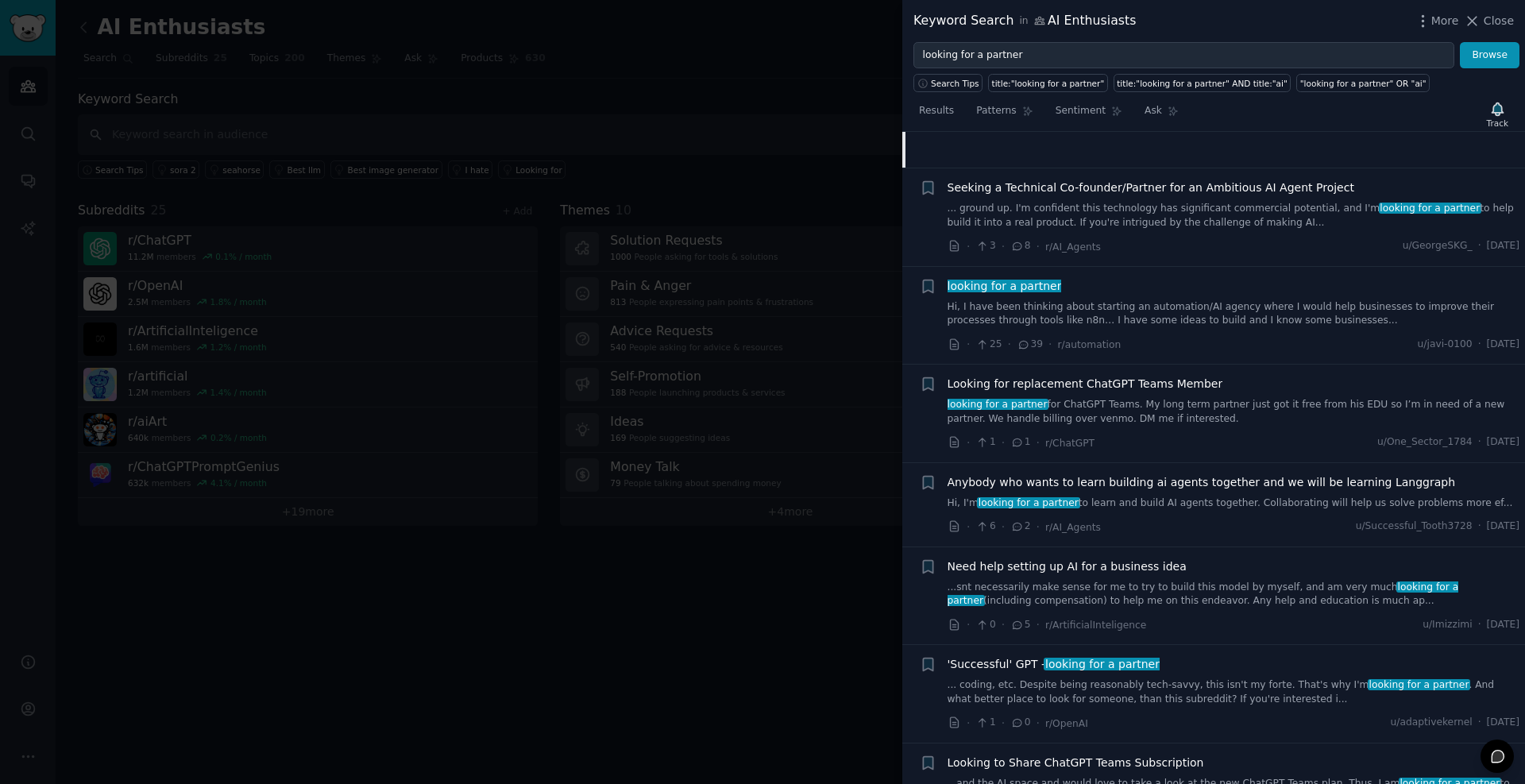
click at [1131, 413] on link "looking for a partner for ChatGPT Teams. My long term partner just got it free …" at bounding box center [1235, 412] width 573 height 28
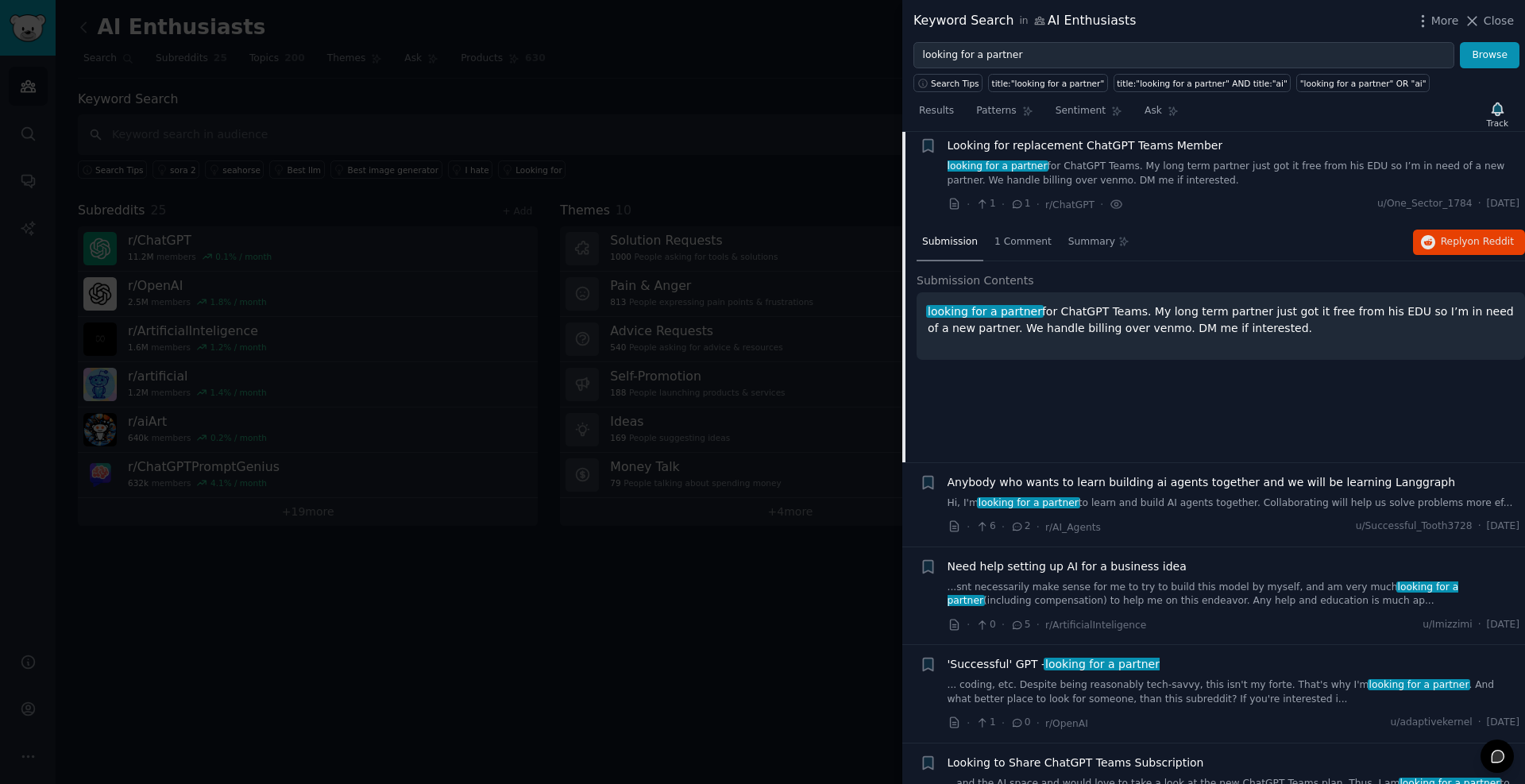
scroll to position [599, 0]
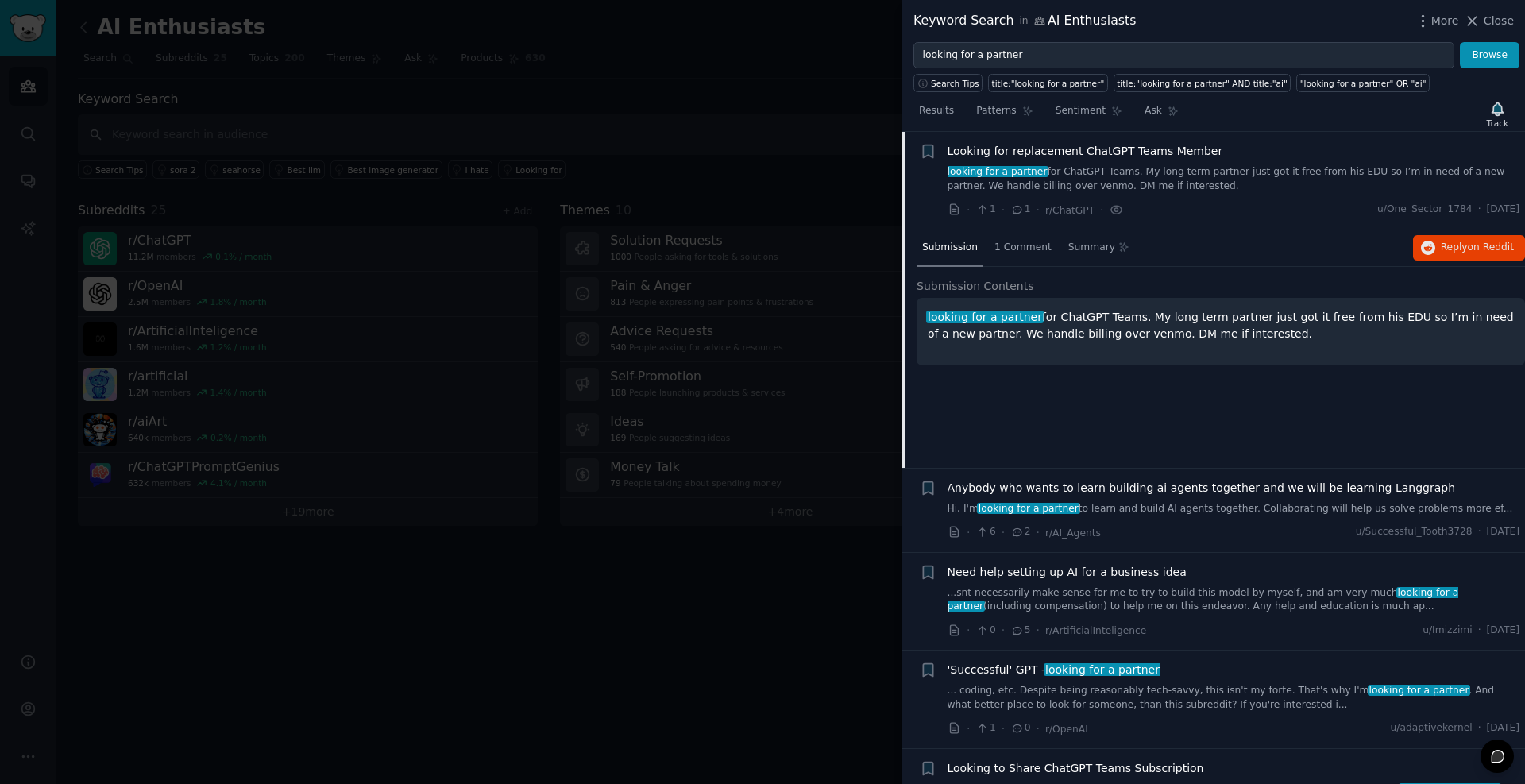
click at [1043, 333] on p "looking for a partner for ChatGPT Teams. My long term partner just got it free …" at bounding box center [1222, 326] width 587 height 34
drag, startPoint x: 1043, startPoint y: 333, endPoint x: 1089, endPoint y: 332, distance: 46.0
click at [1089, 332] on p "looking for a partner for ChatGPT Teams. My long term partner just got it free …" at bounding box center [1222, 326] width 587 height 34
click at [1434, 242] on icon "button" at bounding box center [1428, 248] width 14 height 14
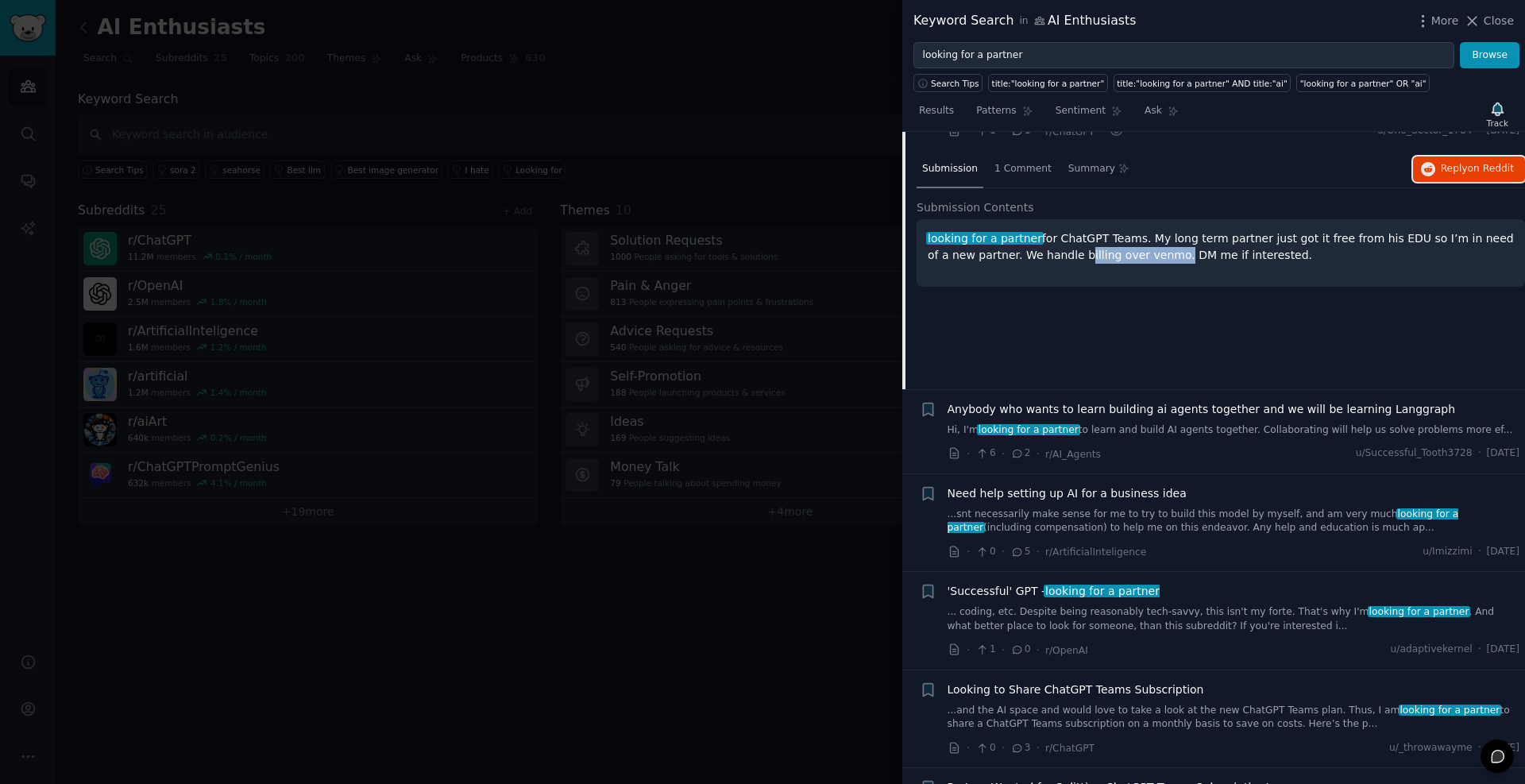
scroll to position [695, 0]
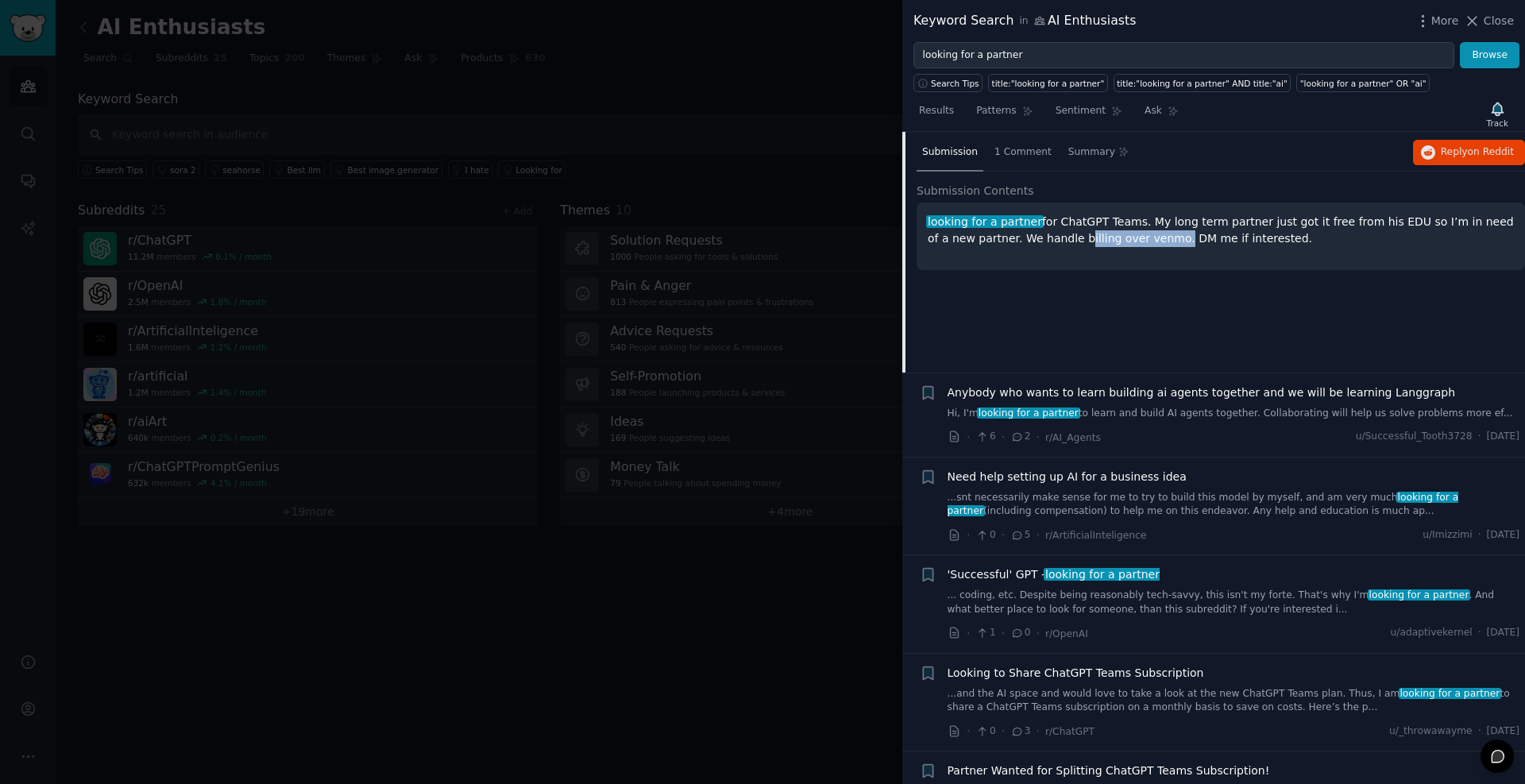
click at [1061, 510] on link "...snt necessarily make sense for me to try to build this model by myself, and …" at bounding box center [1235, 505] width 573 height 28
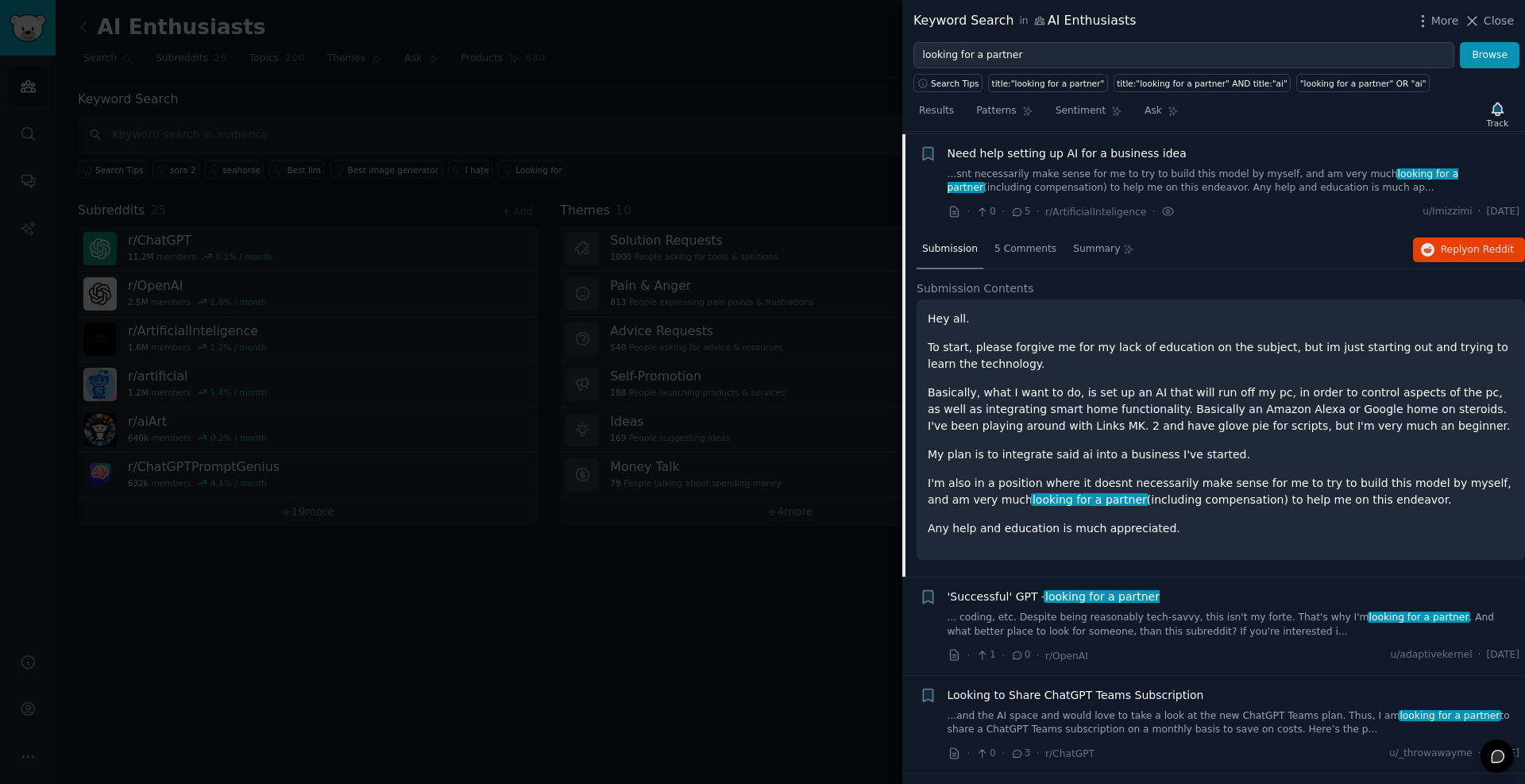
scroll to position [782, 0]
click at [959, 349] on p "To start, please forgive me for my lack of education on the subject, but im jus…" at bounding box center [1222, 354] width 587 height 34
drag, startPoint x: 959, startPoint y: 349, endPoint x: 1095, endPoint y: 349, distance: 136.0
click at [1095, 349] on p "To start, please forgive me for my lack of education on the subject, but im jus…" at bounding box center [1222, 354] width 587 height 34
click at [968, 396] on p "Basically, what I want to do, is set up an AI that will run off my pc, in order…" at bounding box center [1222, 408] width 587 height 50
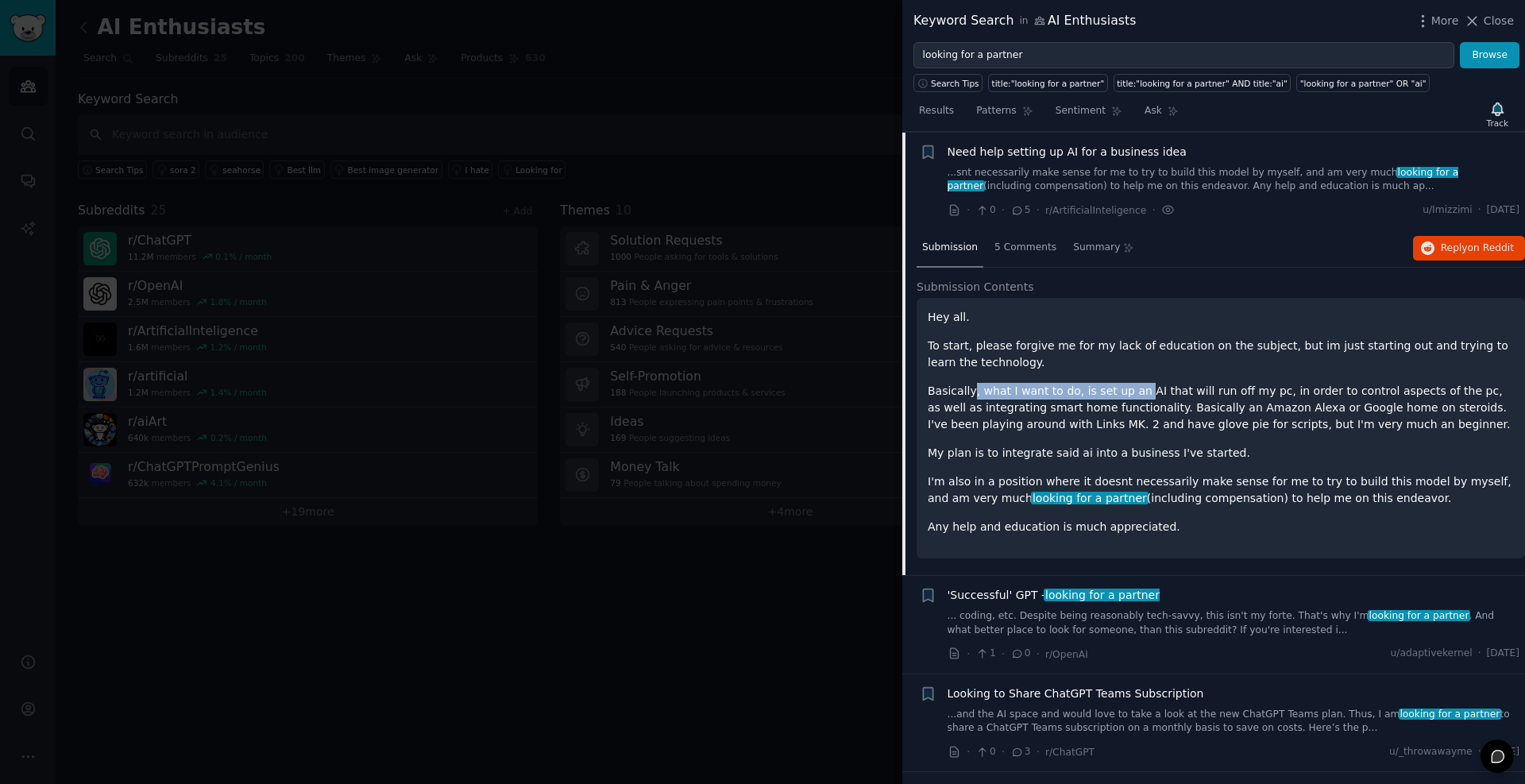
drag, startPoint x: 968, startPoint y: 396, endPoint x: 1121, endPoint y: 396, distance: 153.0
click at [1121, 396] on p "Basically, what I want to do, is set up an AI that will run off my pc, in order…" at bounding box center [1222, 408] width 587 height 50
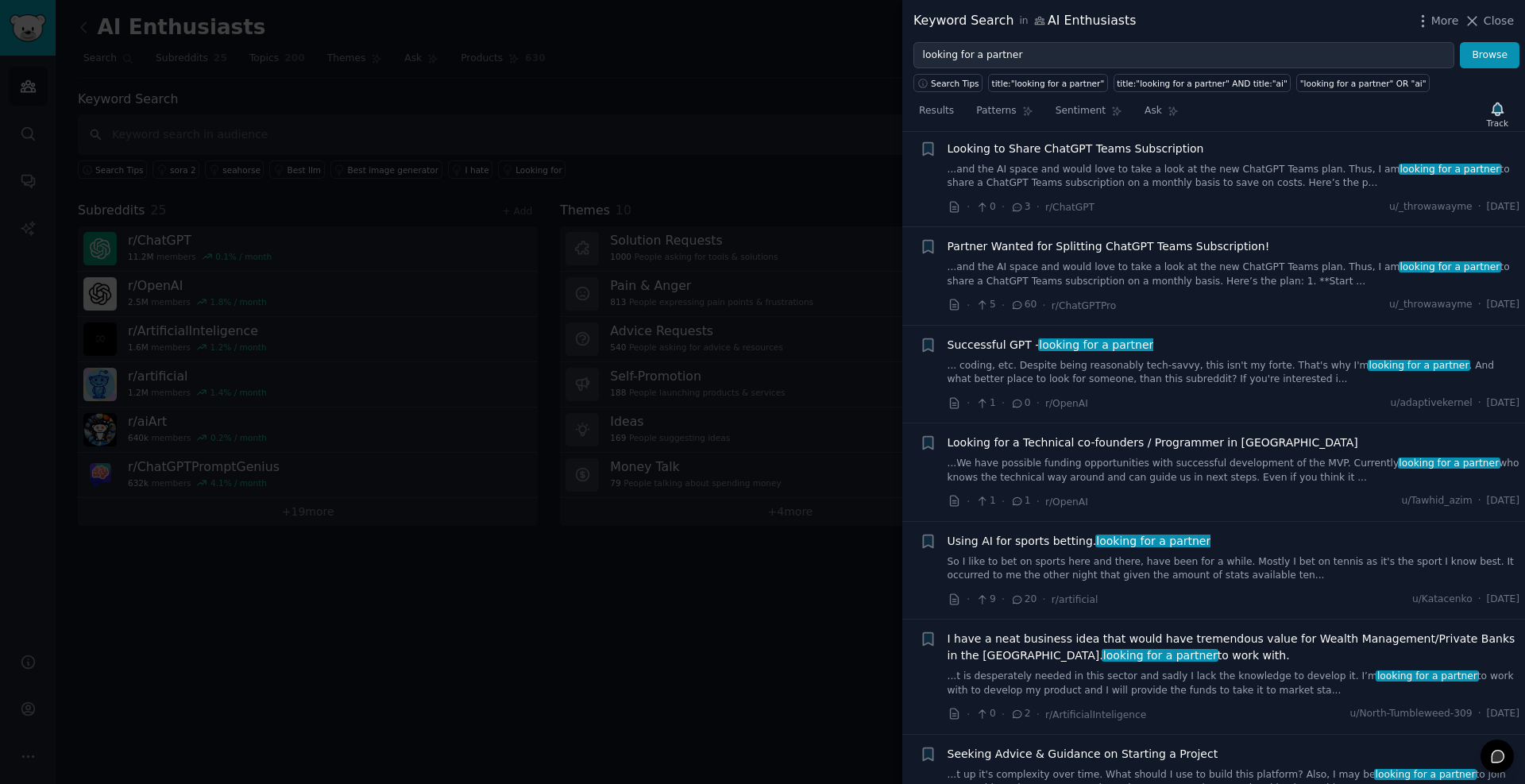
scroll to position [1354, 0]
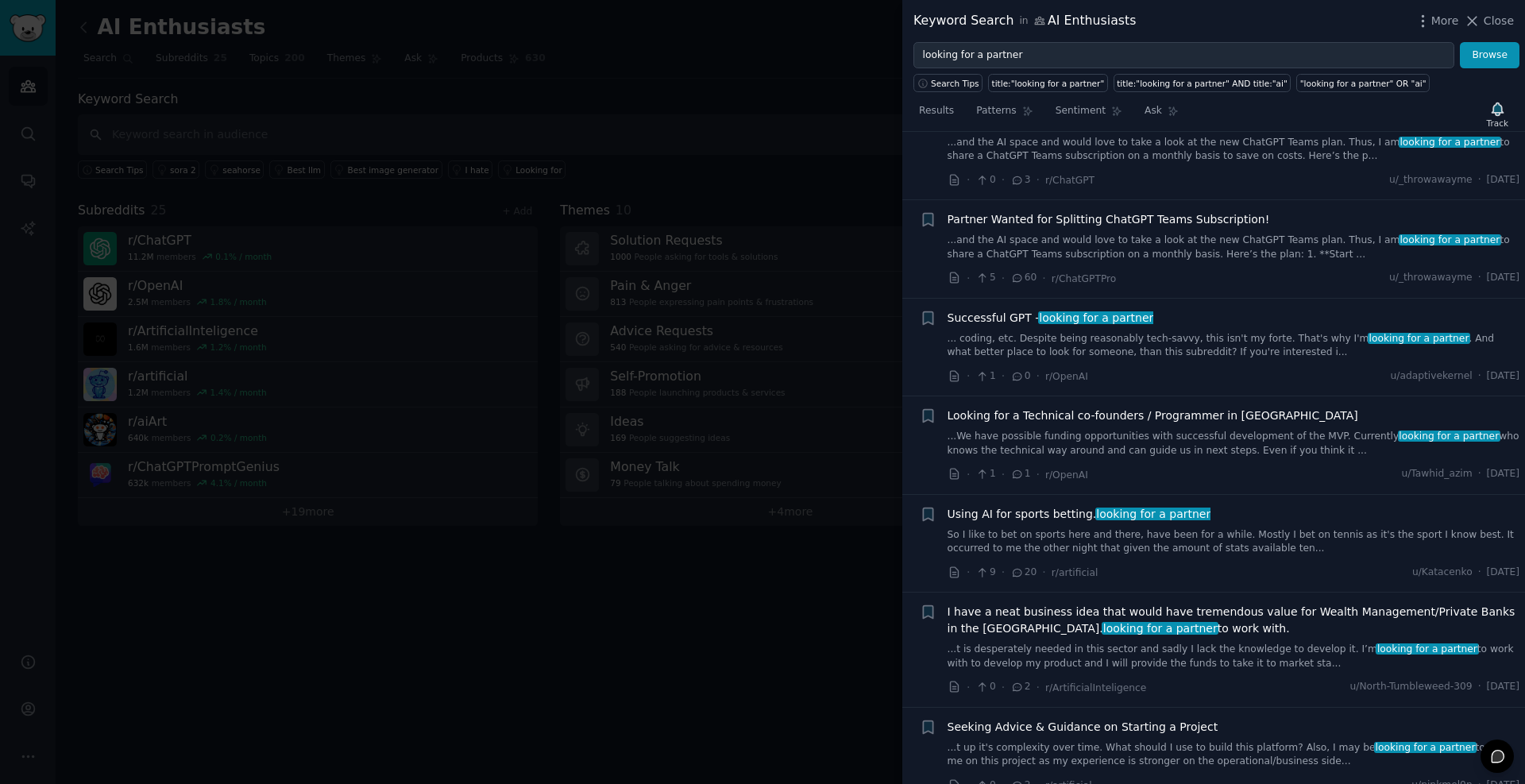
click at [1054, 349] on link "... coding, etc. Despite being reasonably tech-savvy, this isn't my forte. That…" at bounding box center [1235, 346] width 573 height 28
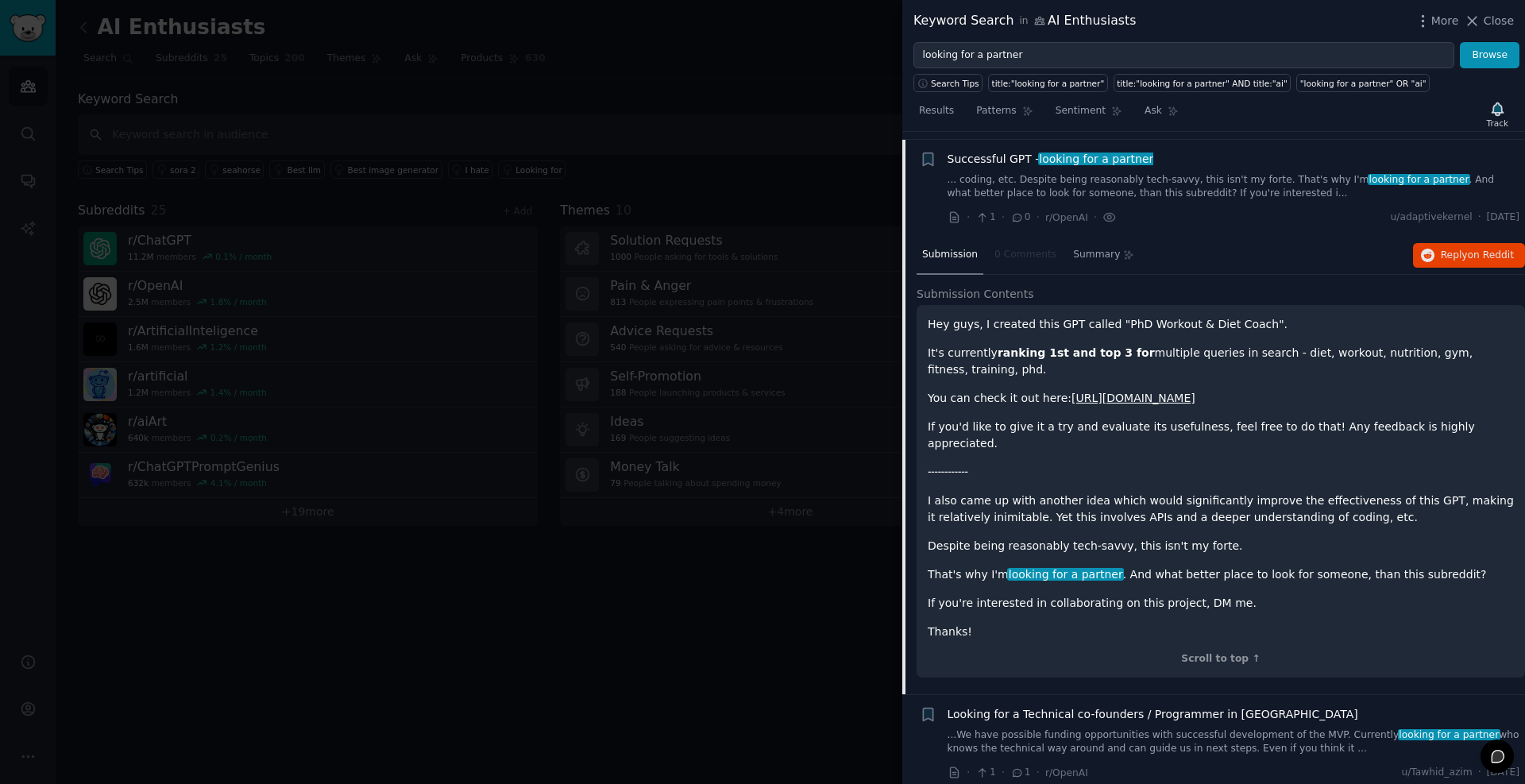
scroll to position [1174, 0]
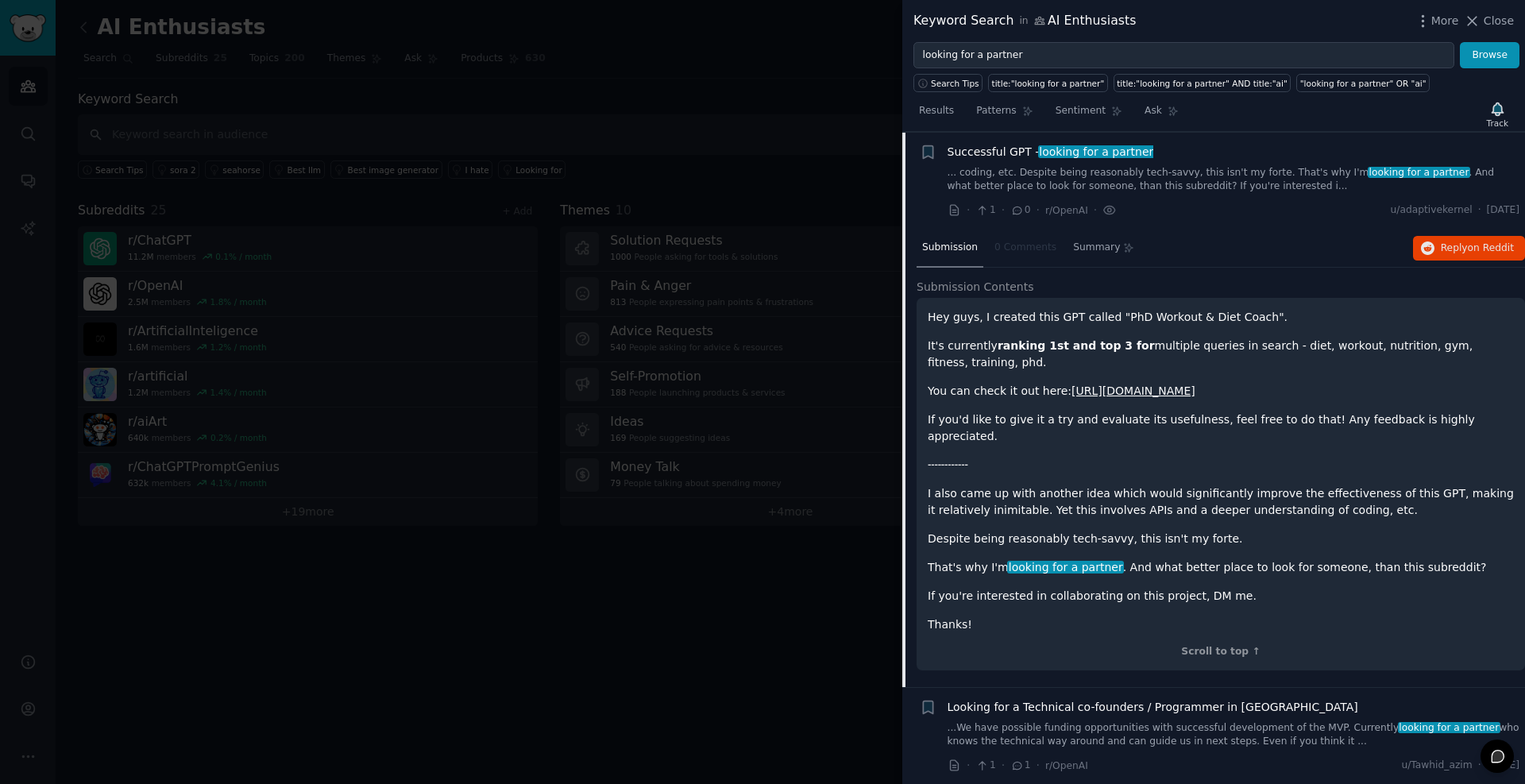
click at [1003, 315] on p "Hey guys, I created this GPT called "PhD Workout & Diet Coach"." at bounding box center [1222, 317] width 587 height 17
drag, startPoint x: 1003, startPoint y: 315, endPoint x: 1152, endPoint y: 311, distance: 149.1
click at [1152, 311] on p "Hey guys, I created this GPT called "PhD Workout & Diet Coach"." at bounding box center [1222, 317] width 587 height 17
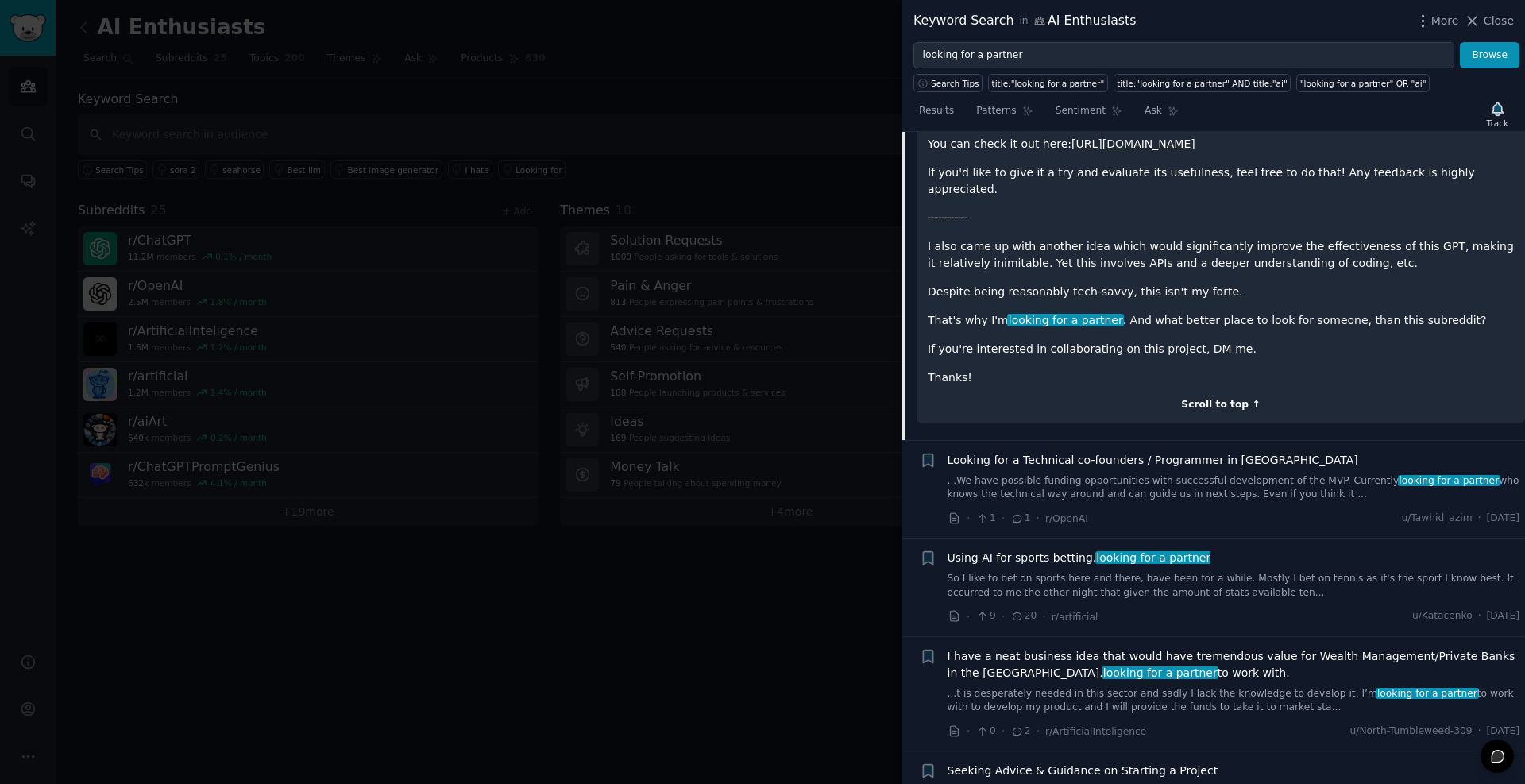
scroll to position [1469, 0]
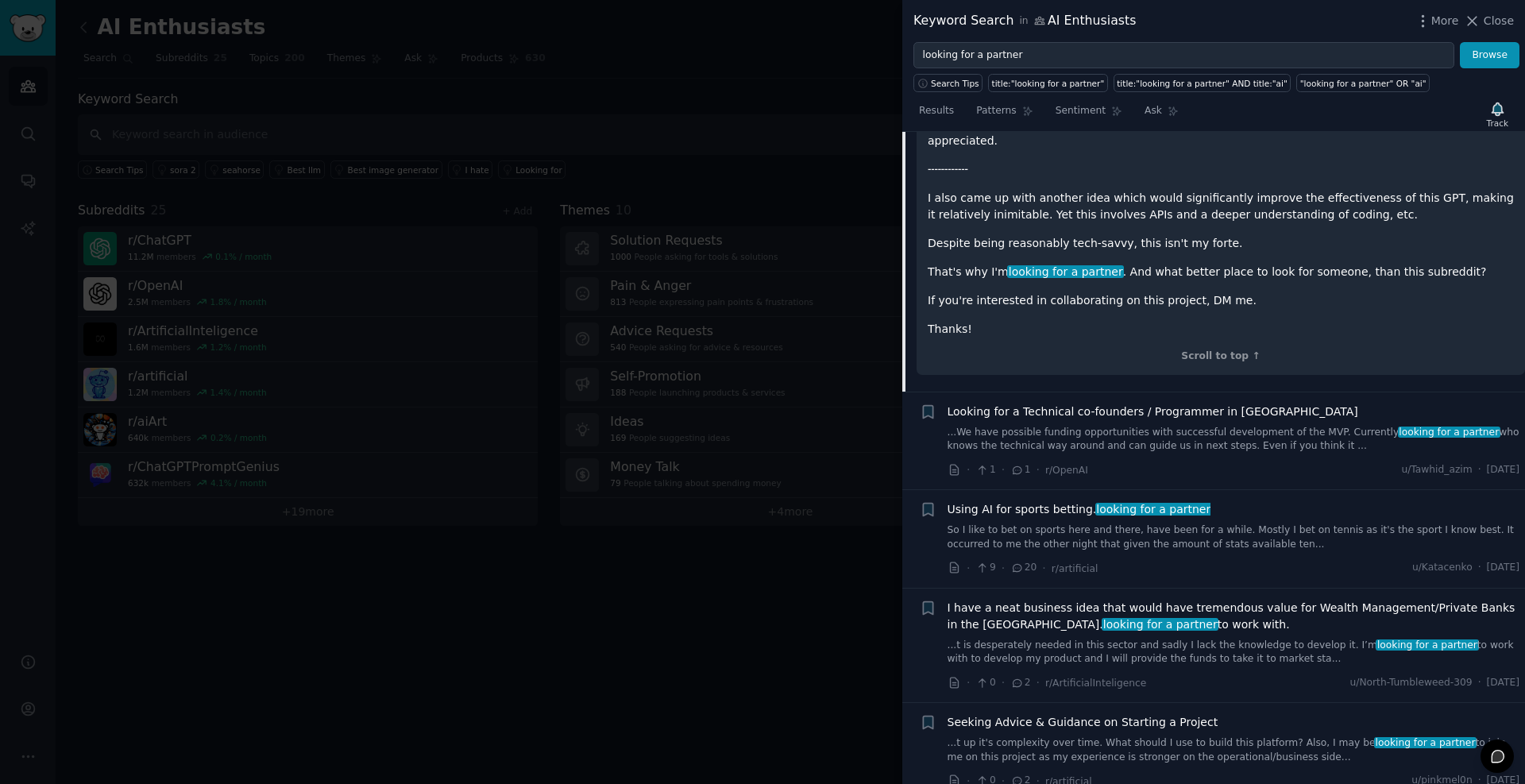
click at [1049, 523] on link "So I like to bet on sports here and there, have been for a while. Mostly I bet …" at bounding box center [1235, 537] width 573 height 28
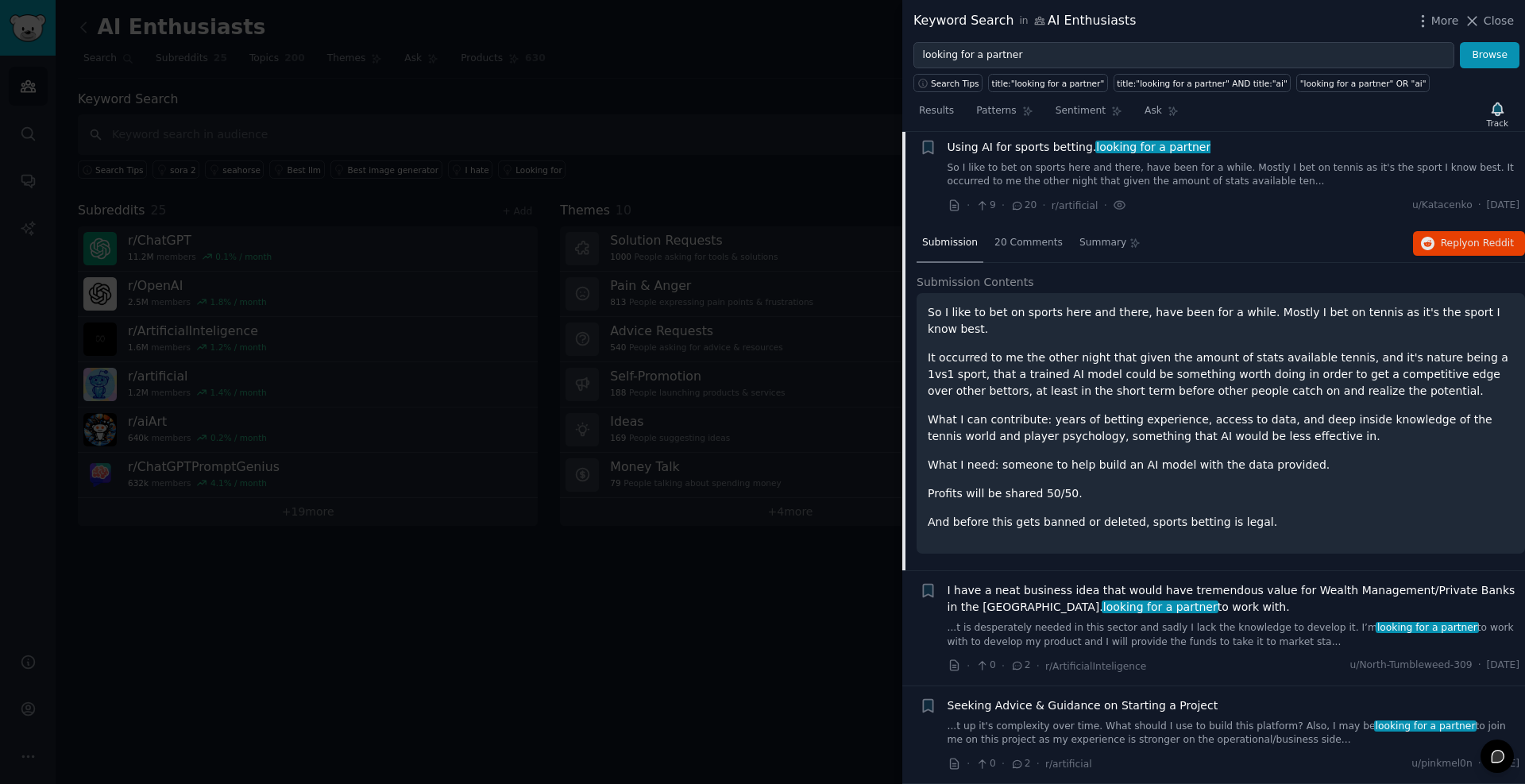
scroll to position [1359, 0]
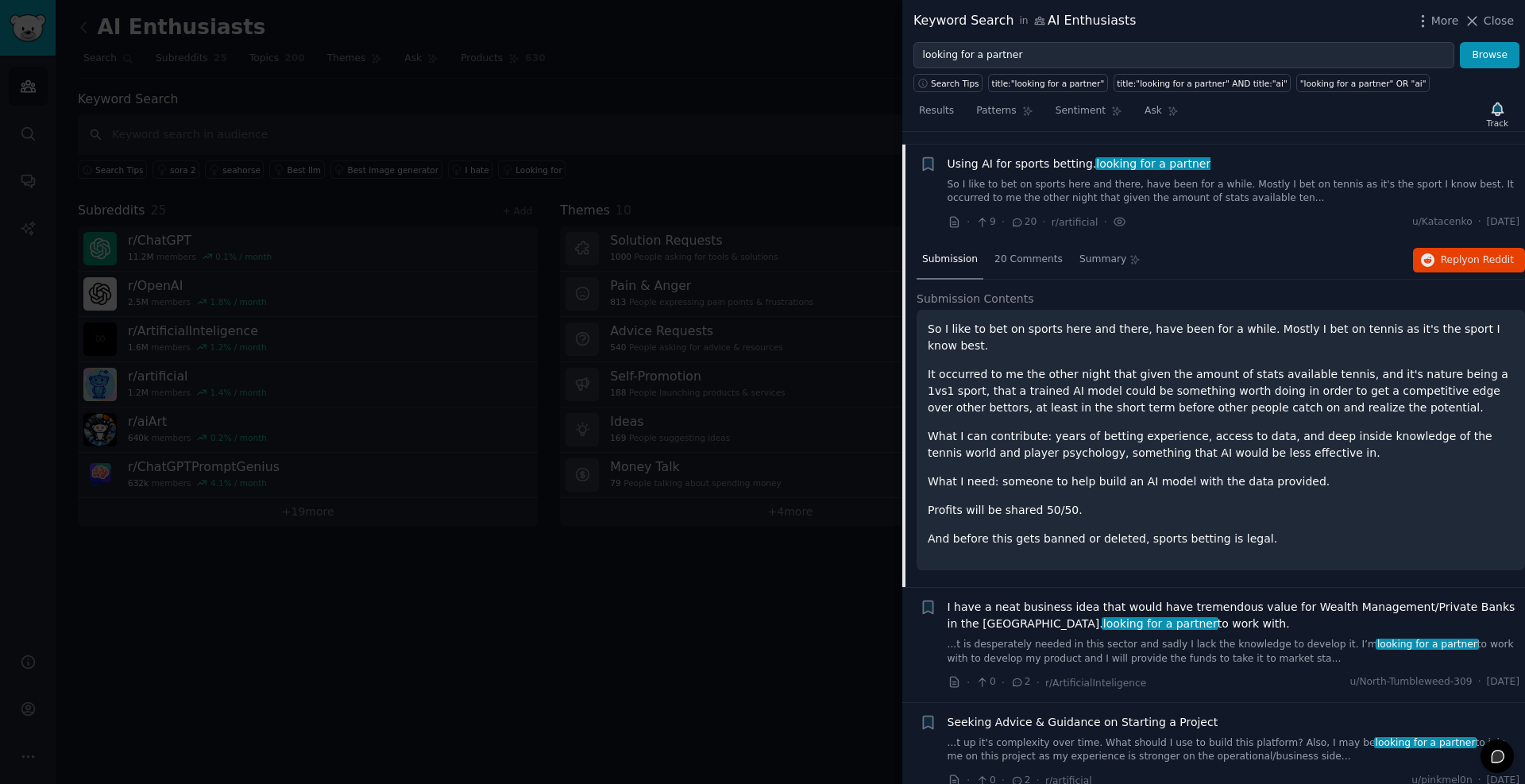
click at [788, 652] on div at bounding box center [762, 392] width 1525 height 784
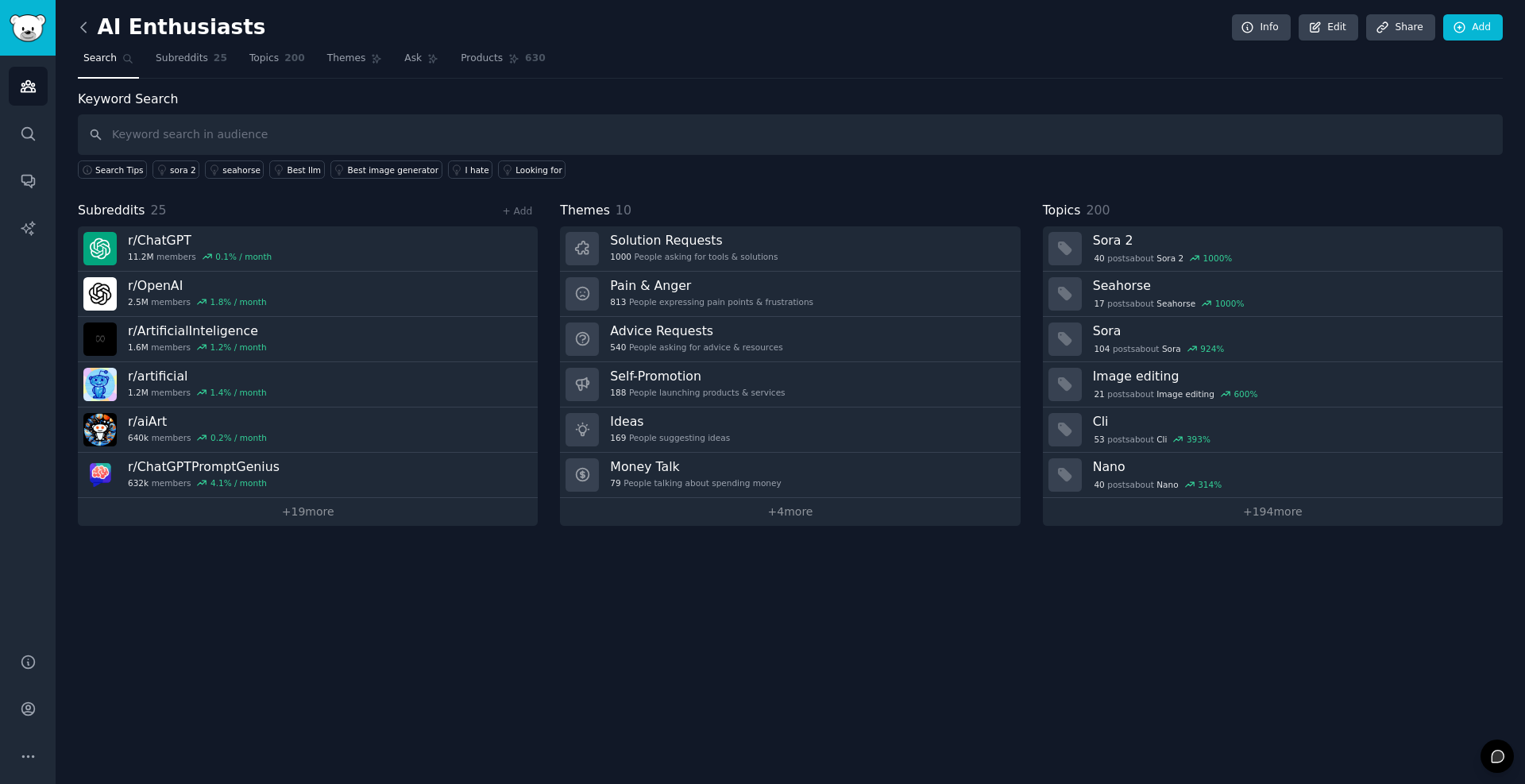
click at [86, 27] on icon at bounding box center [83, 27] width 17 height 17
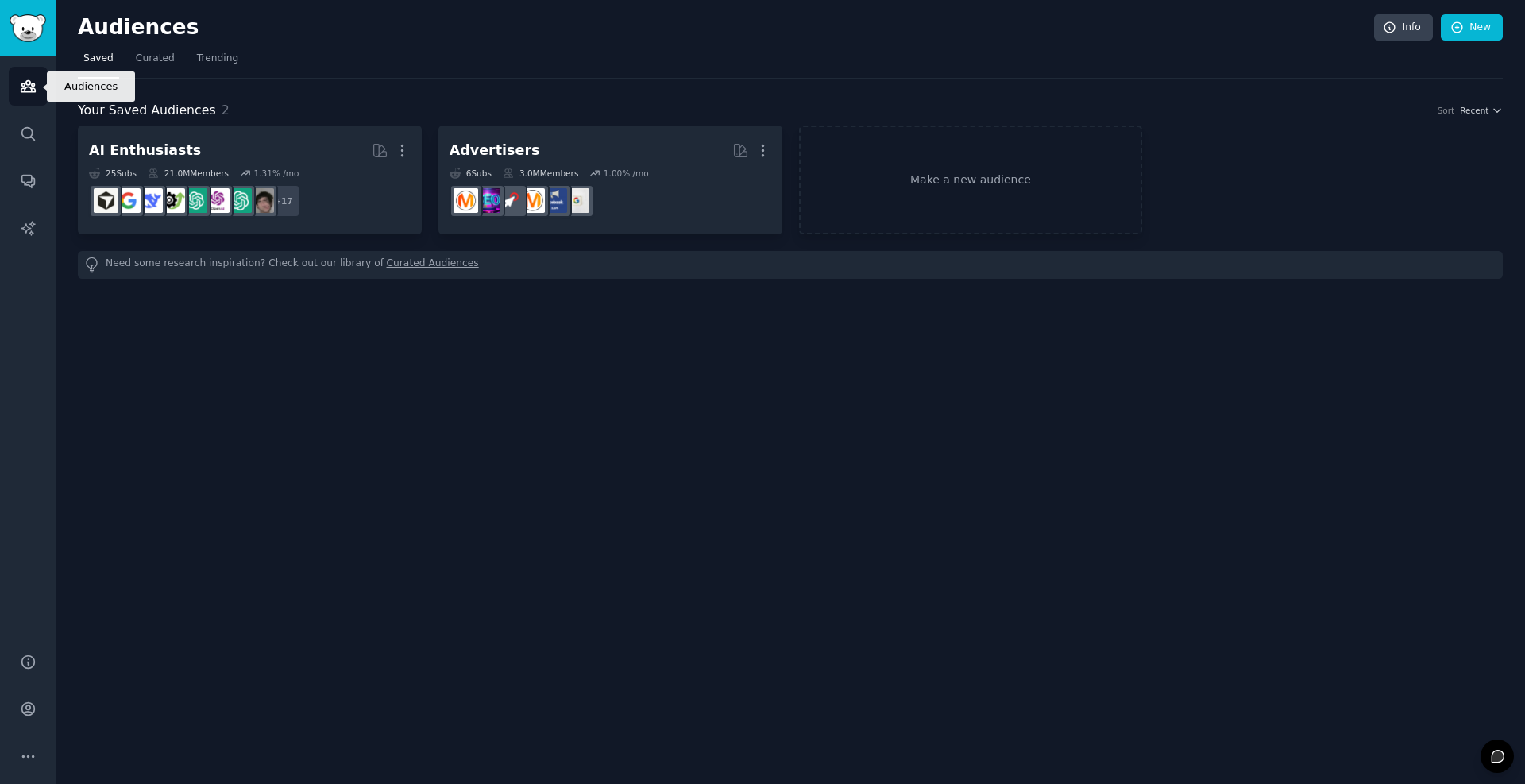
click at [24, 92] on icon "Sidebar" at bounding box center [28, 86] width 14 height 11
click at [151, 43] on div "Audiences Info New" at bounding box center [790, 30] width 1425 height 33
click at [151, 60] on span "Curated" at bounding box center [155, 58] width 39 height 14
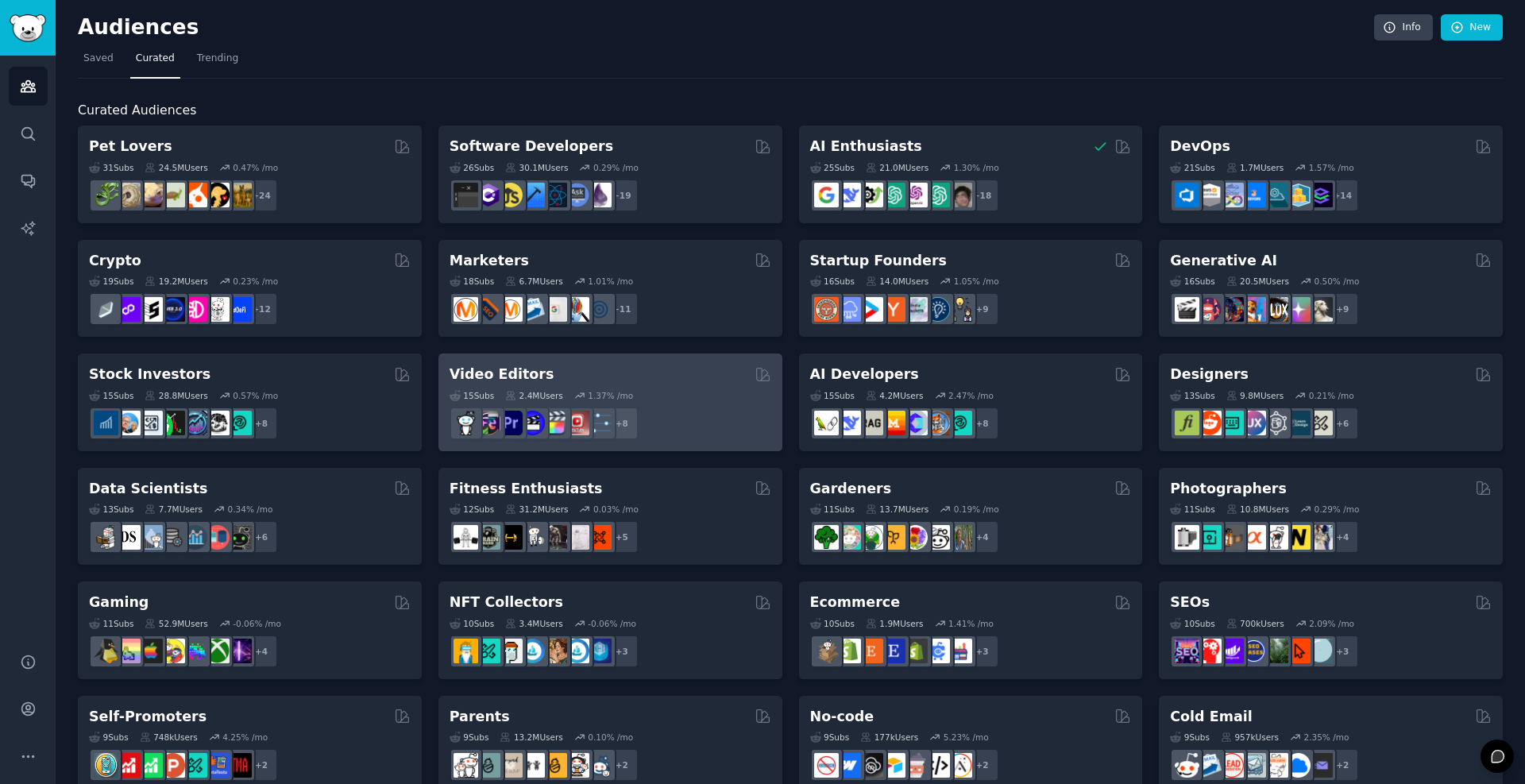
click at [590, 376] on div "Video Editors" at bounding box center [610, 374] width 322 height 20
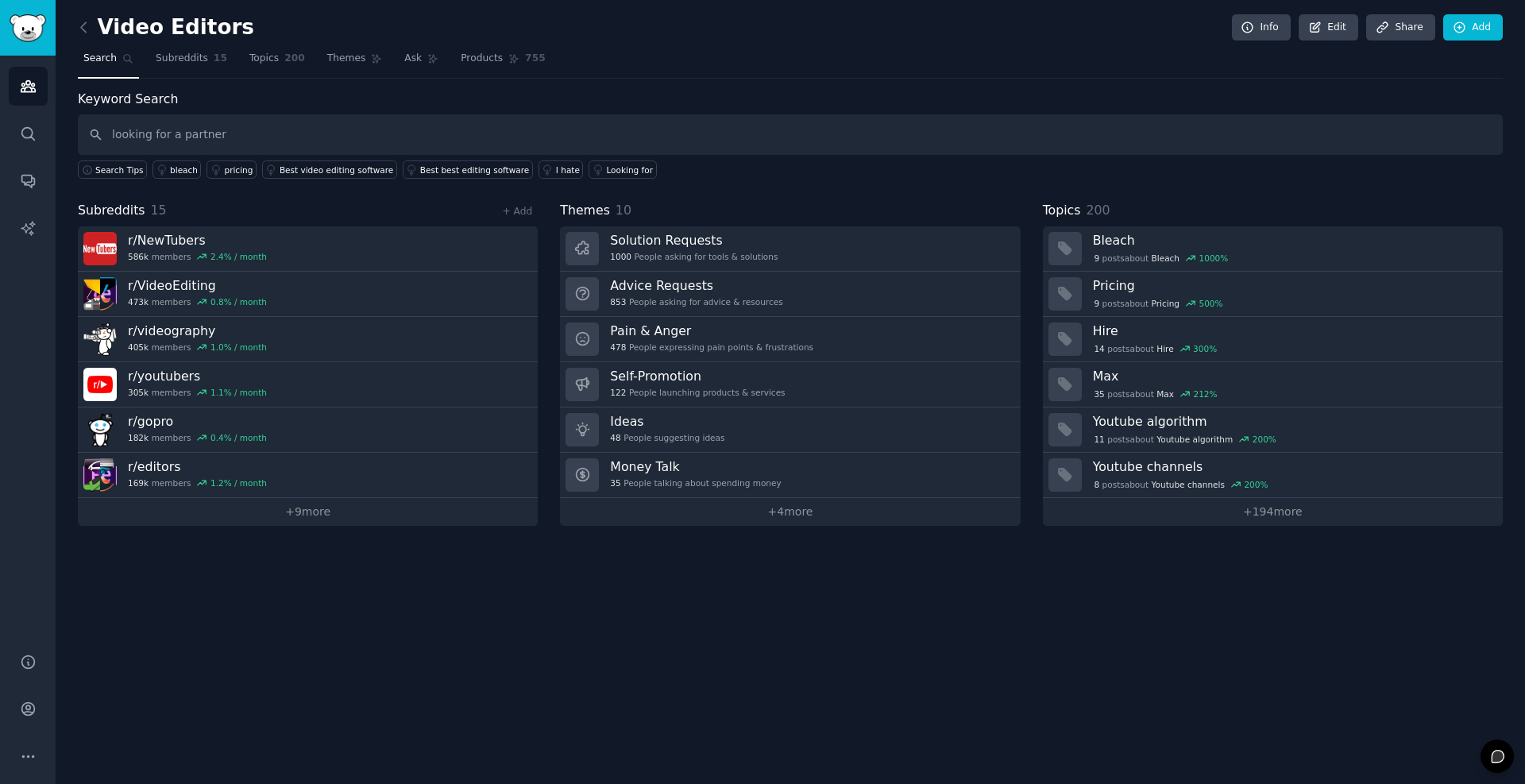
type input "looking for a partner"
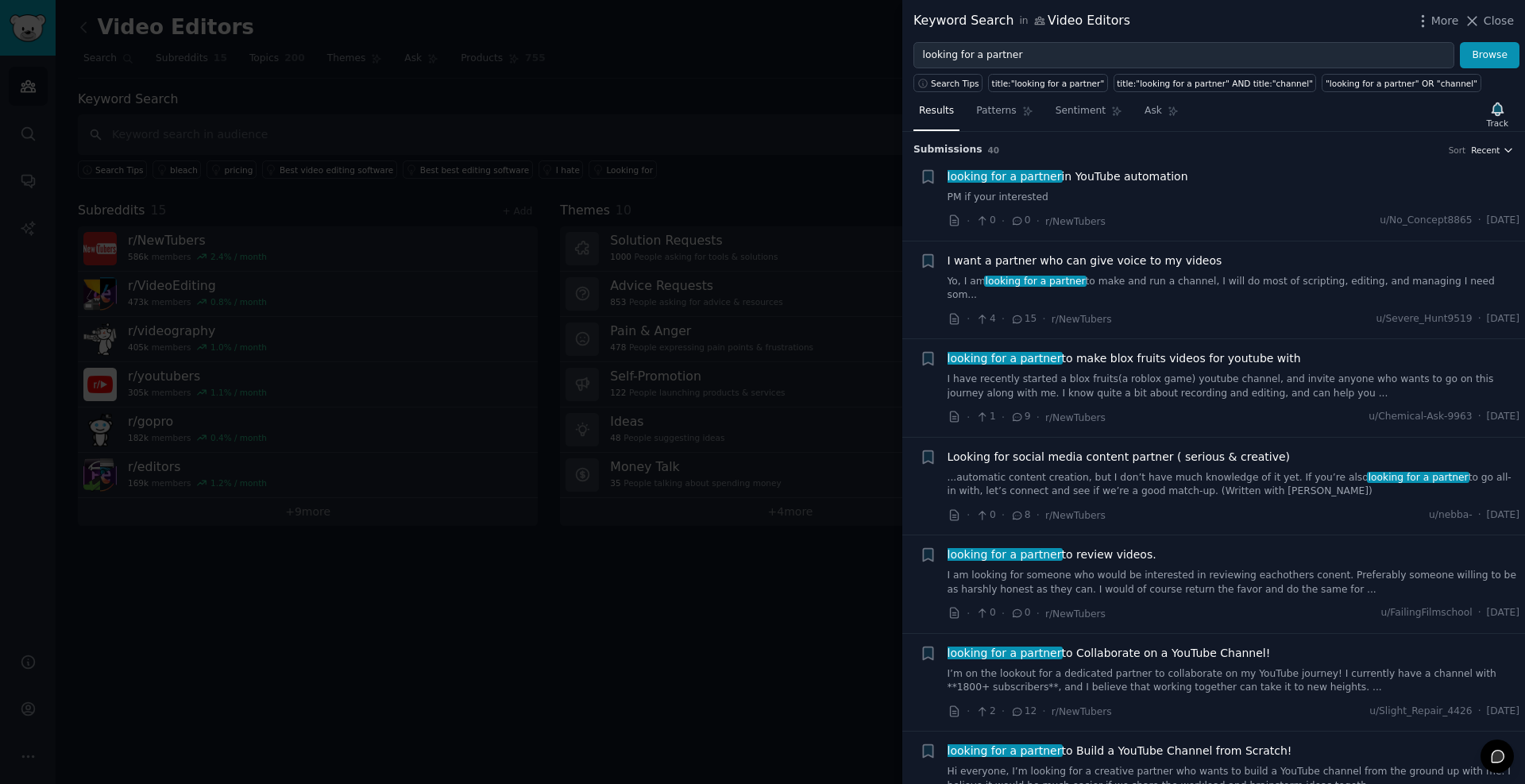
click at [1504, 150] on icon "button" at bounding box center [1508, 149] width 11 height 11
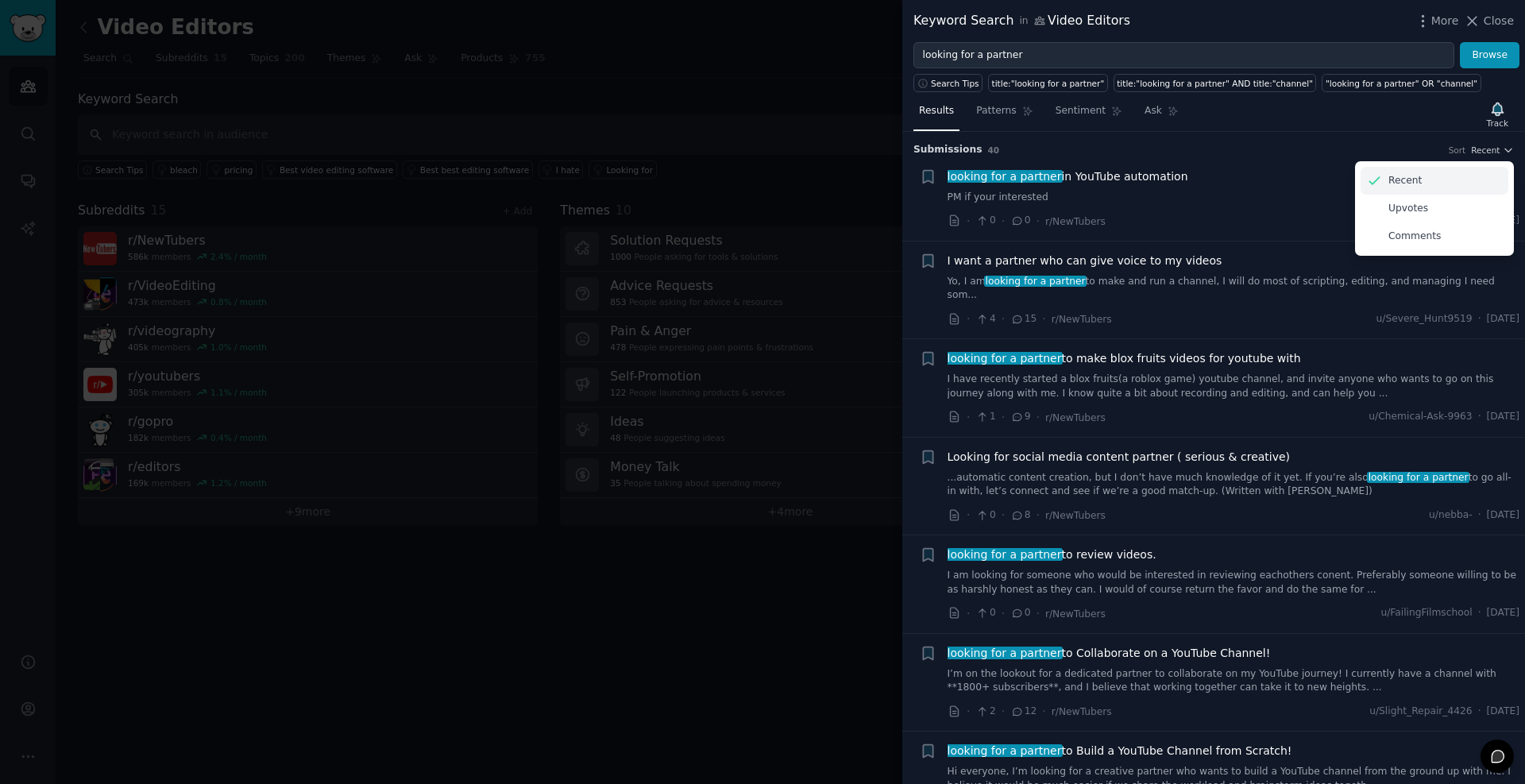
click at [1424, 173] on div "Recent" at bounding box center [1435, 181] width 148 height 28
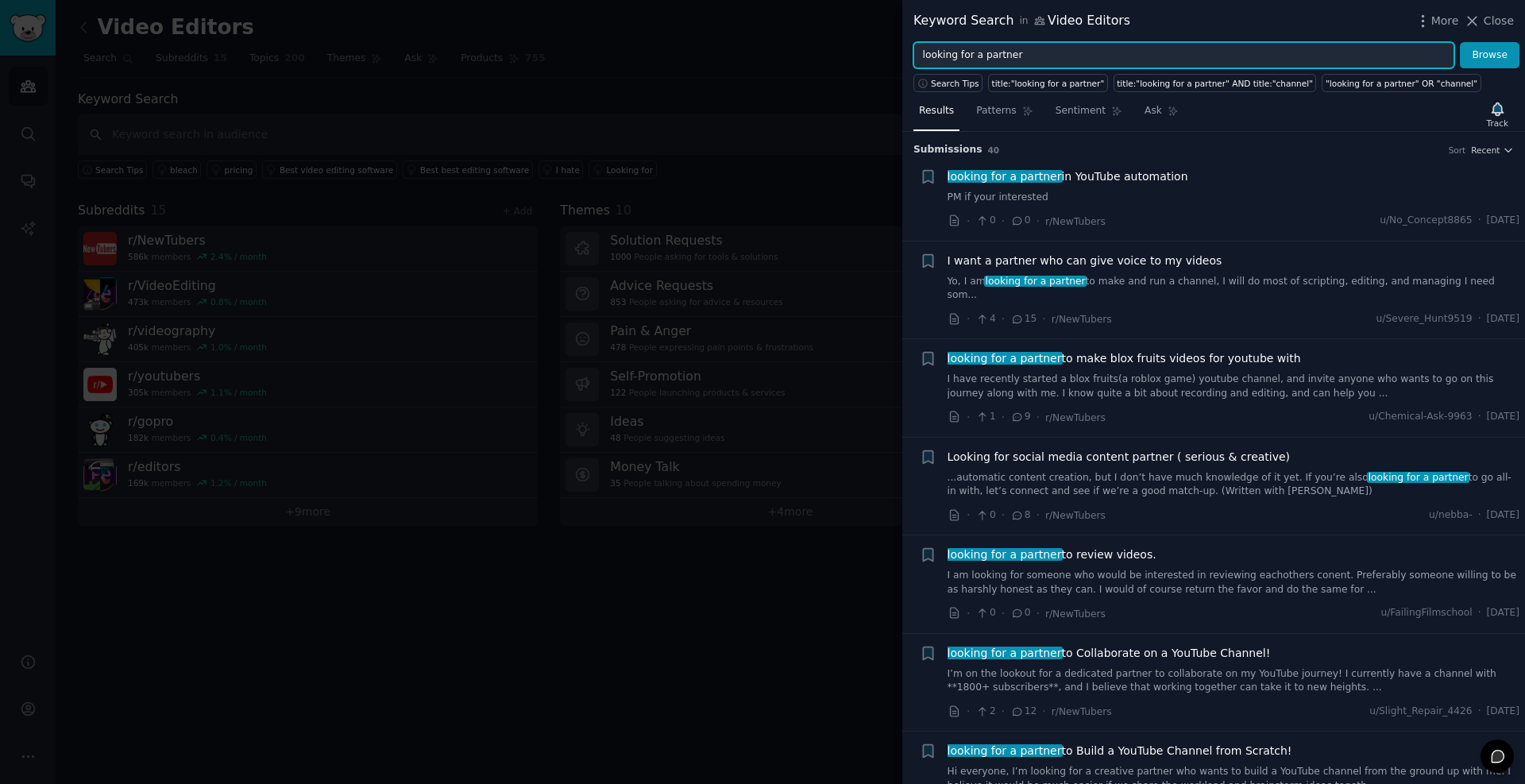
click at [1006, 59] on input "looking for a partner" at bounding box center [1184, 55] width 541 height 27
type input "l"
click at [1461, 42] on button "Browse" at bounding box center [1490, 55] width 59 height 27
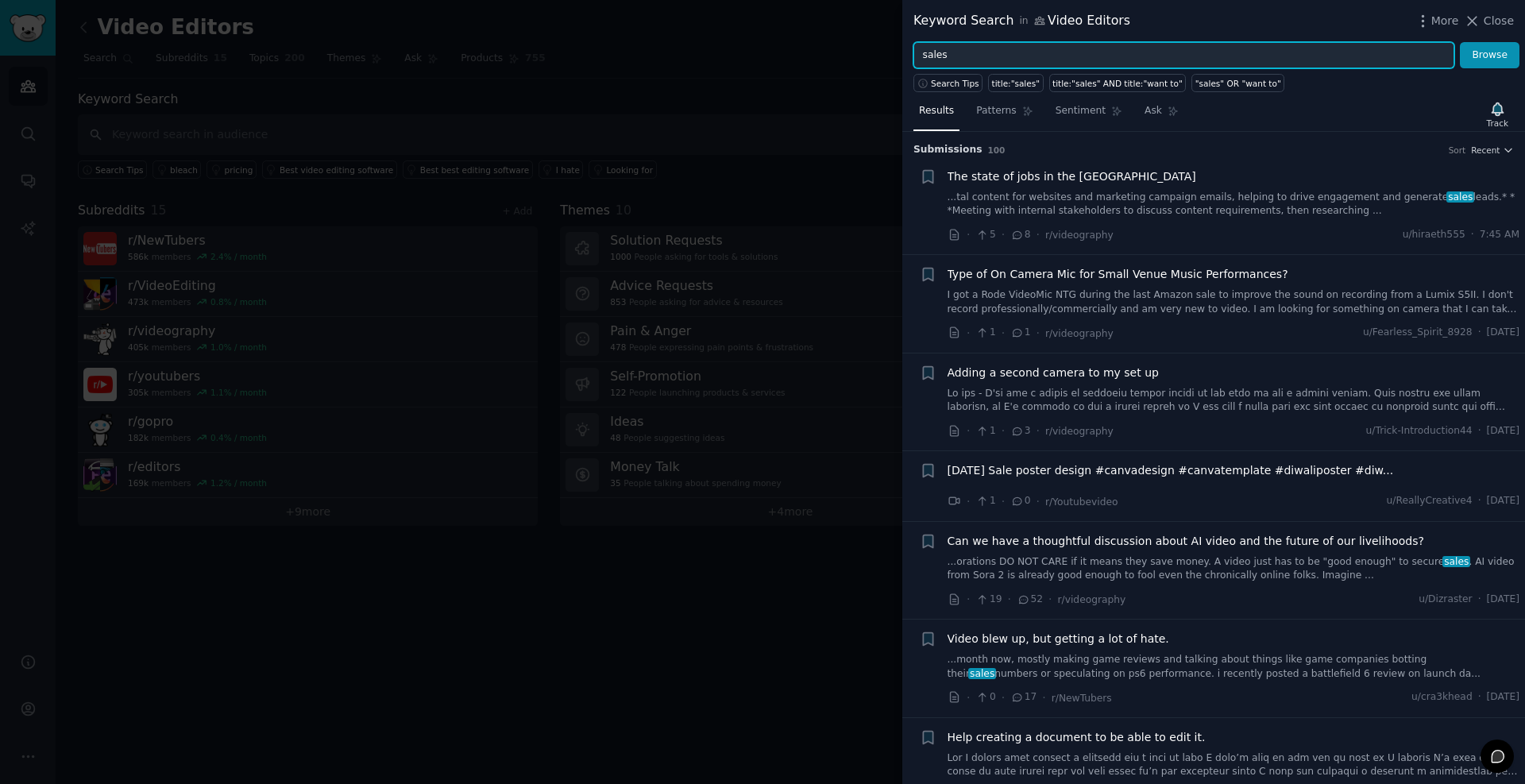
click at [998, 54] on input "sales" at bounding box center [1184, 55] width 541 height 27
click at [1461, 42] on button "Browse" at bounding box center [1490, 55] width 59 height 27
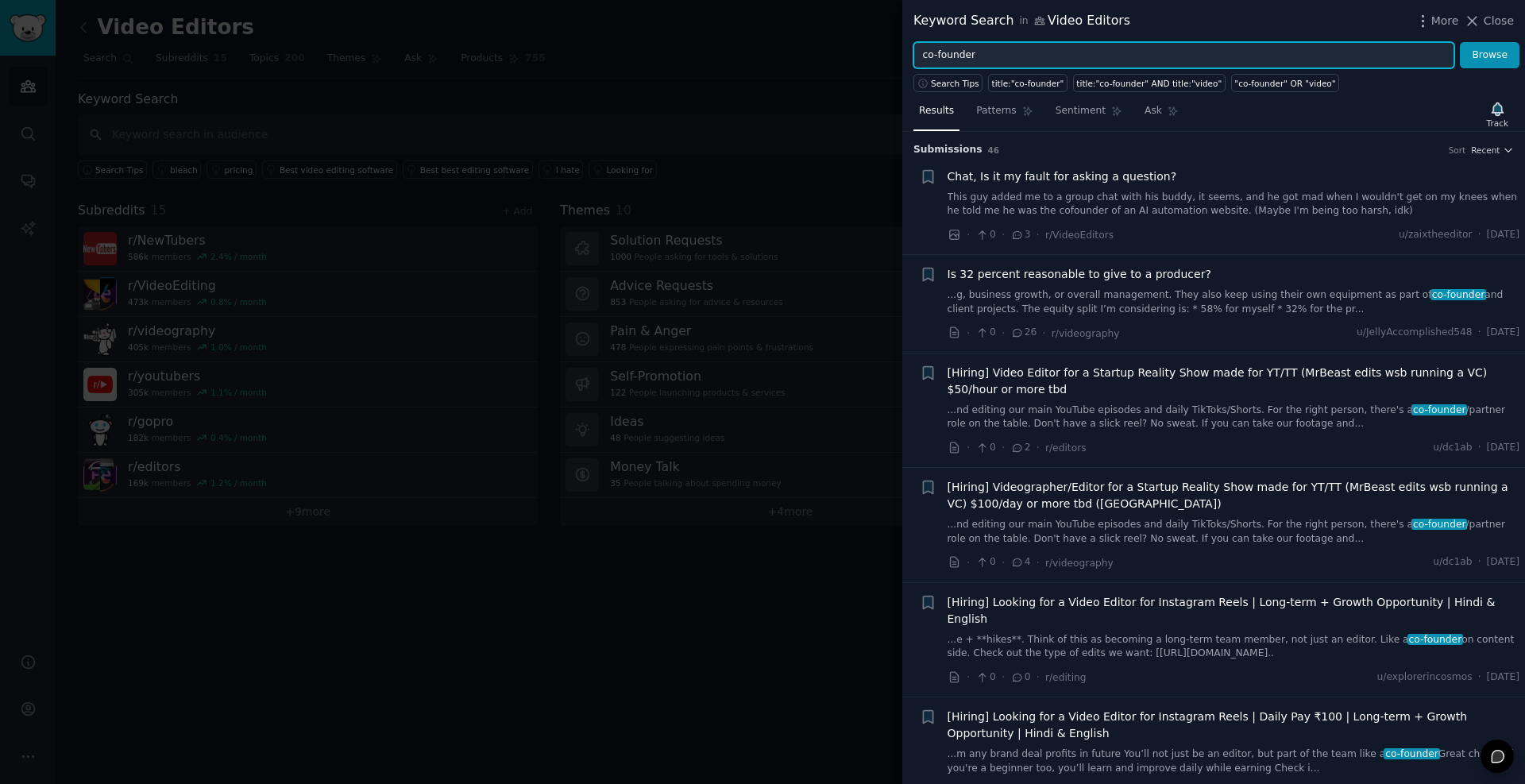
click at [998, 52] on input "co-founder" at bounding box center [1184, 55] width 541 height 27
type input "l"
click at [1461, 42] on button "Browse" at bounding box center [1490, 55] width 59 height 27
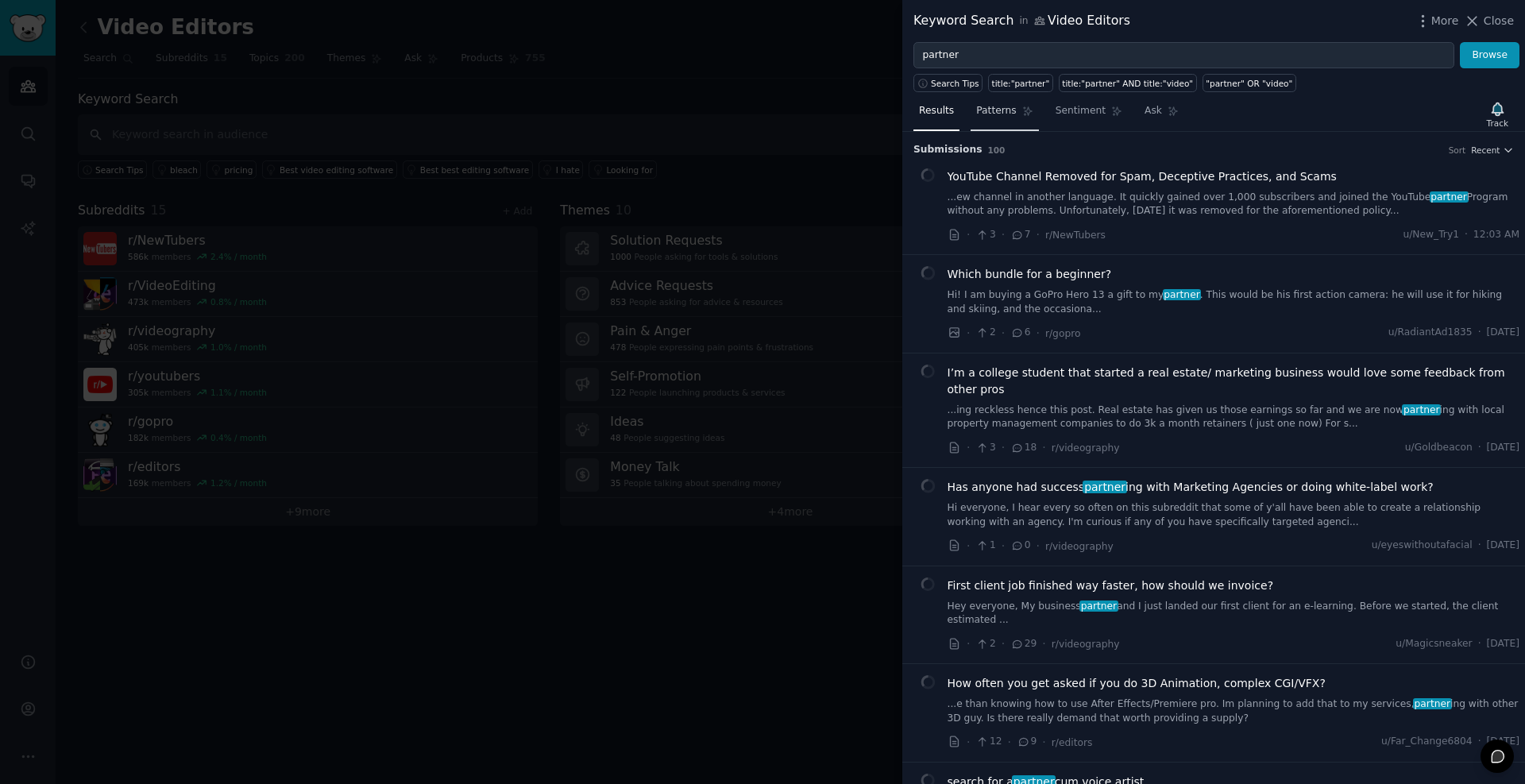
click at [994, 114] on span "Patterns" at bounding box center [997, 111] width 40 height 14
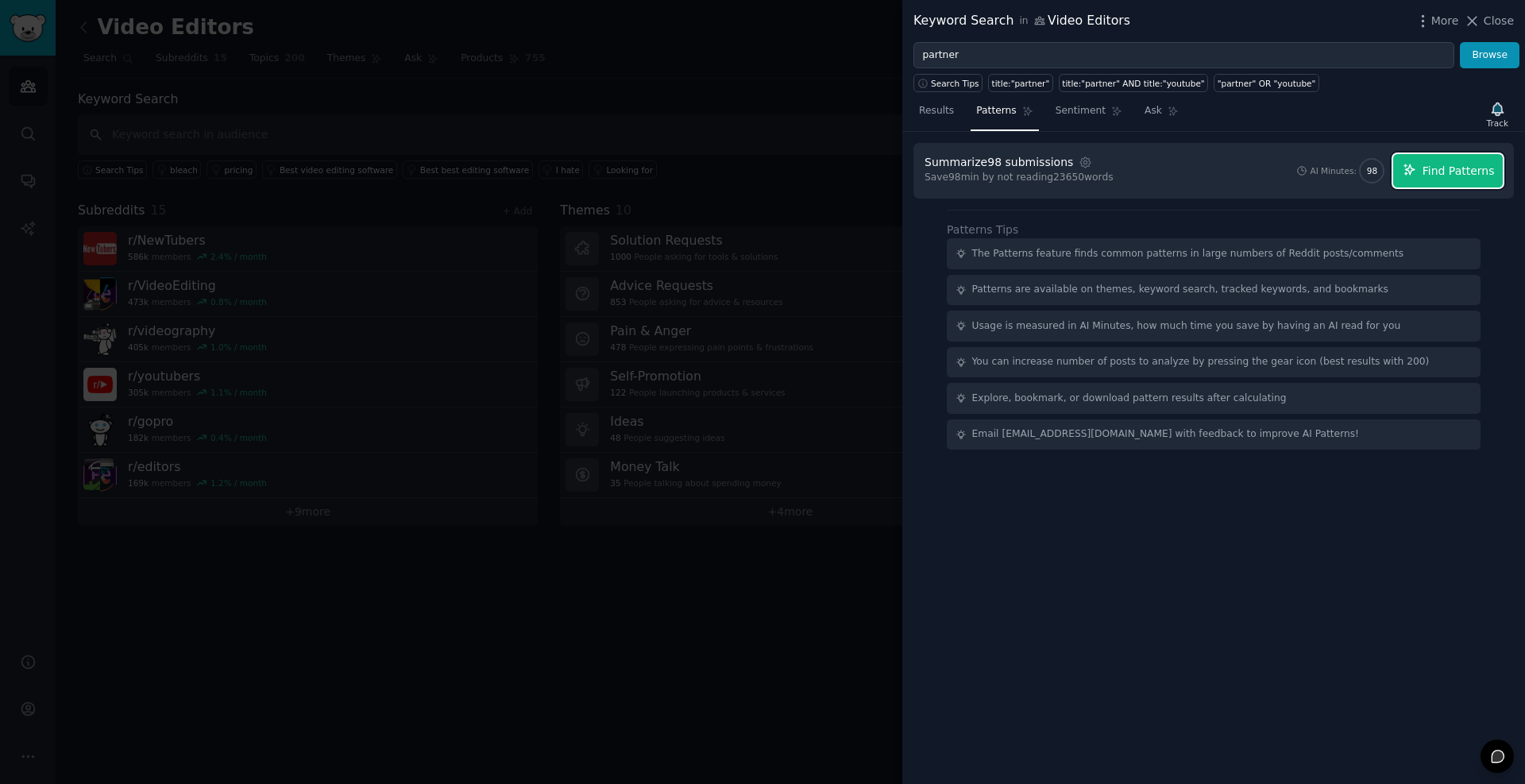
click at [1449, 170] on span "Find Patterns" at bounding box center [1459, 171] width 72 height 17
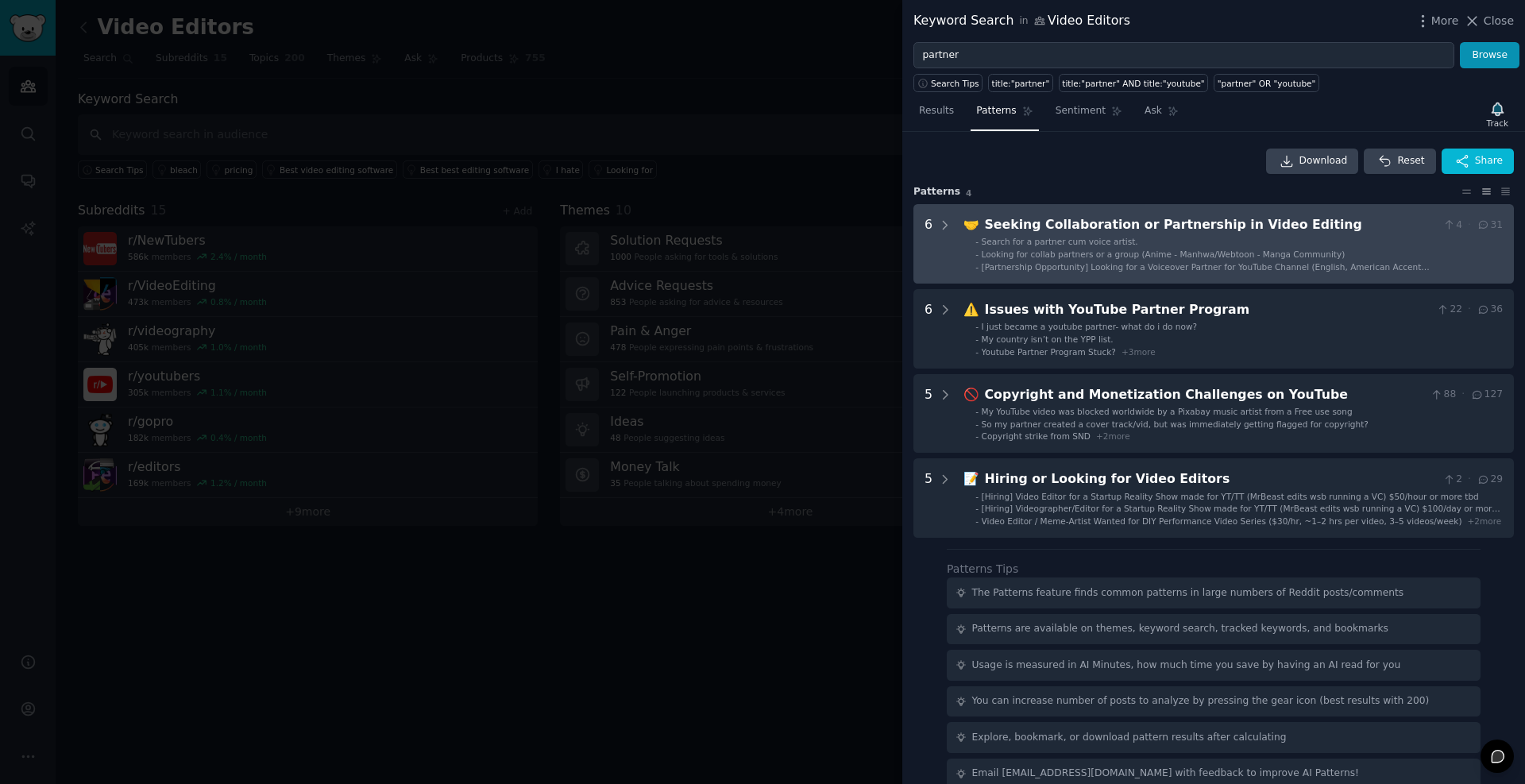
click at [1102, 236] on div "Search for a partner cum voice artist." at bounding box center [1060, 241] width 156 height 11
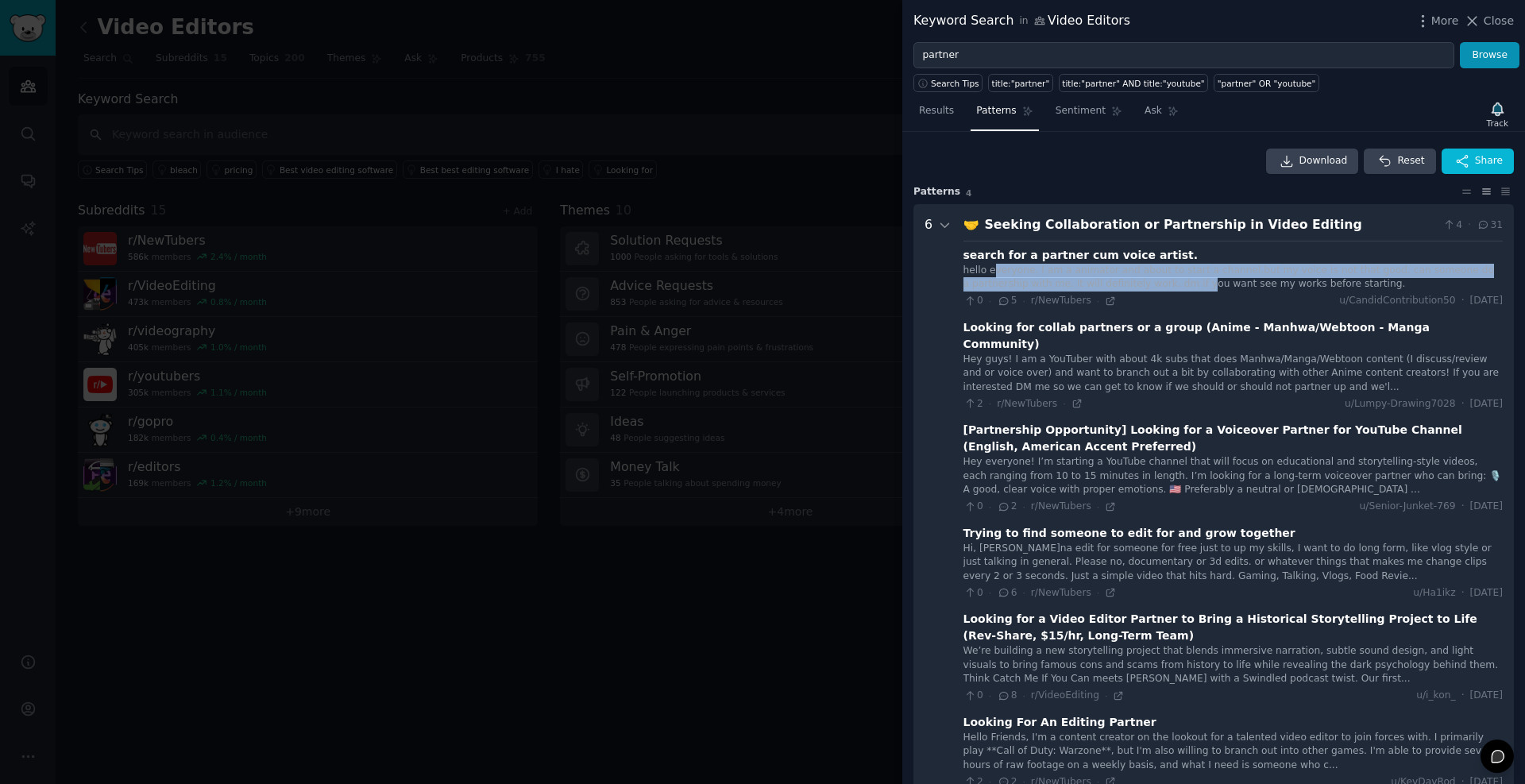
drag, startPoint x: 993, startPoint y: 270, endPoint x: 1128, endPoint y: 282, distance: 135.5
click at [1128, 282] on div "hello everyone. I am a animator and about to start a channel.but my voice is no…" at bounding box center [1234, 277] width 539 height 28
drag, startPoint x: 1192, startPoint y: 281, endPoint x: 1149, endPoint y: 274, distance: 43.6
click at [1149, 274] on div "hello everyone. I am a animator and about to start a channel.but my voice is no…" at bounding box center [1234, 277] width 539 height 28
drag, startPoint x: 1237, startPoint y: 279, endPoint x: 1153, endPoint y: 270, distance: 84.5
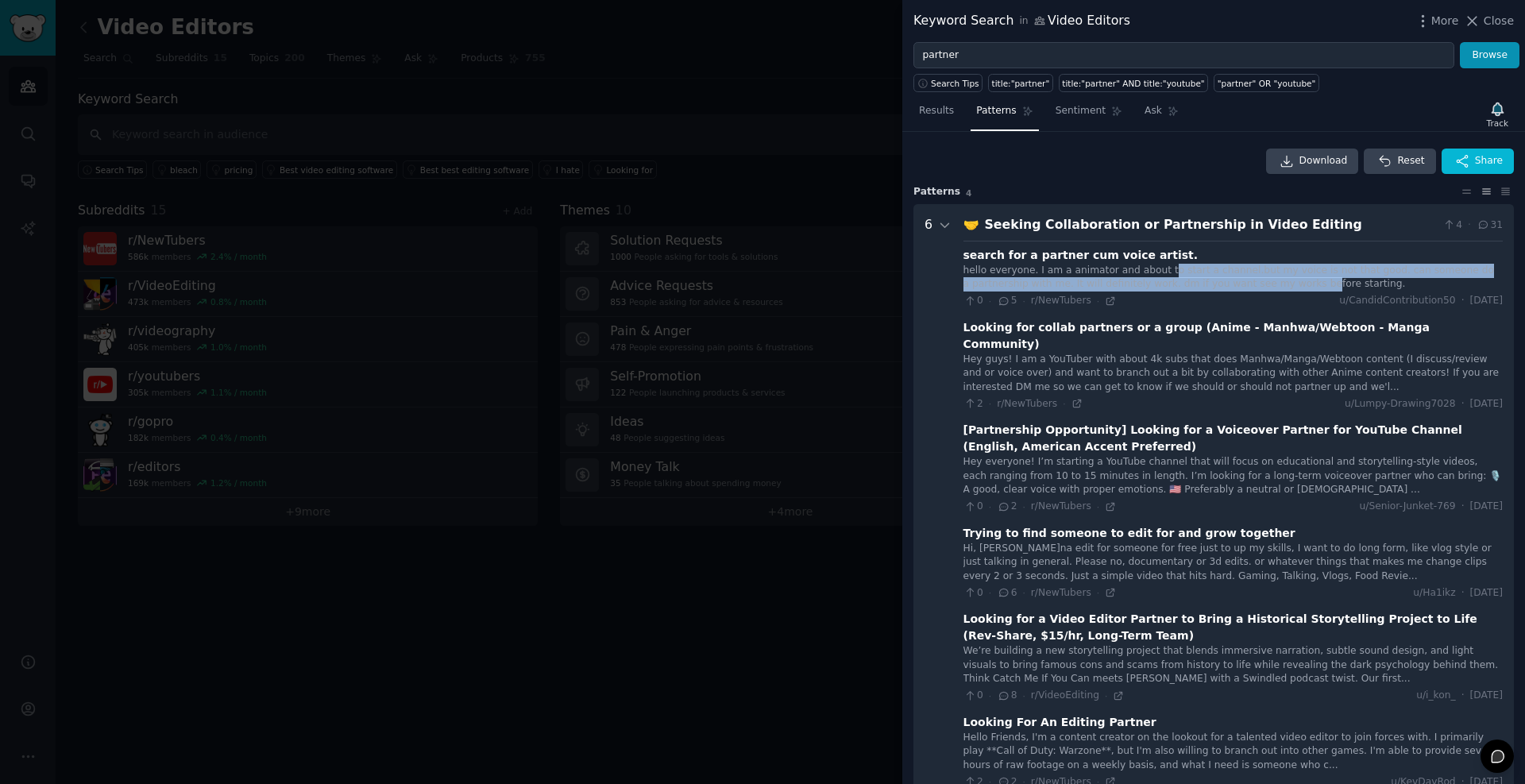
click at [1153, 270] on div "hello everyone. I am a animator and about to start a channel.but my voice is no…" at bounding box center [1234, 277] width 539 height 28
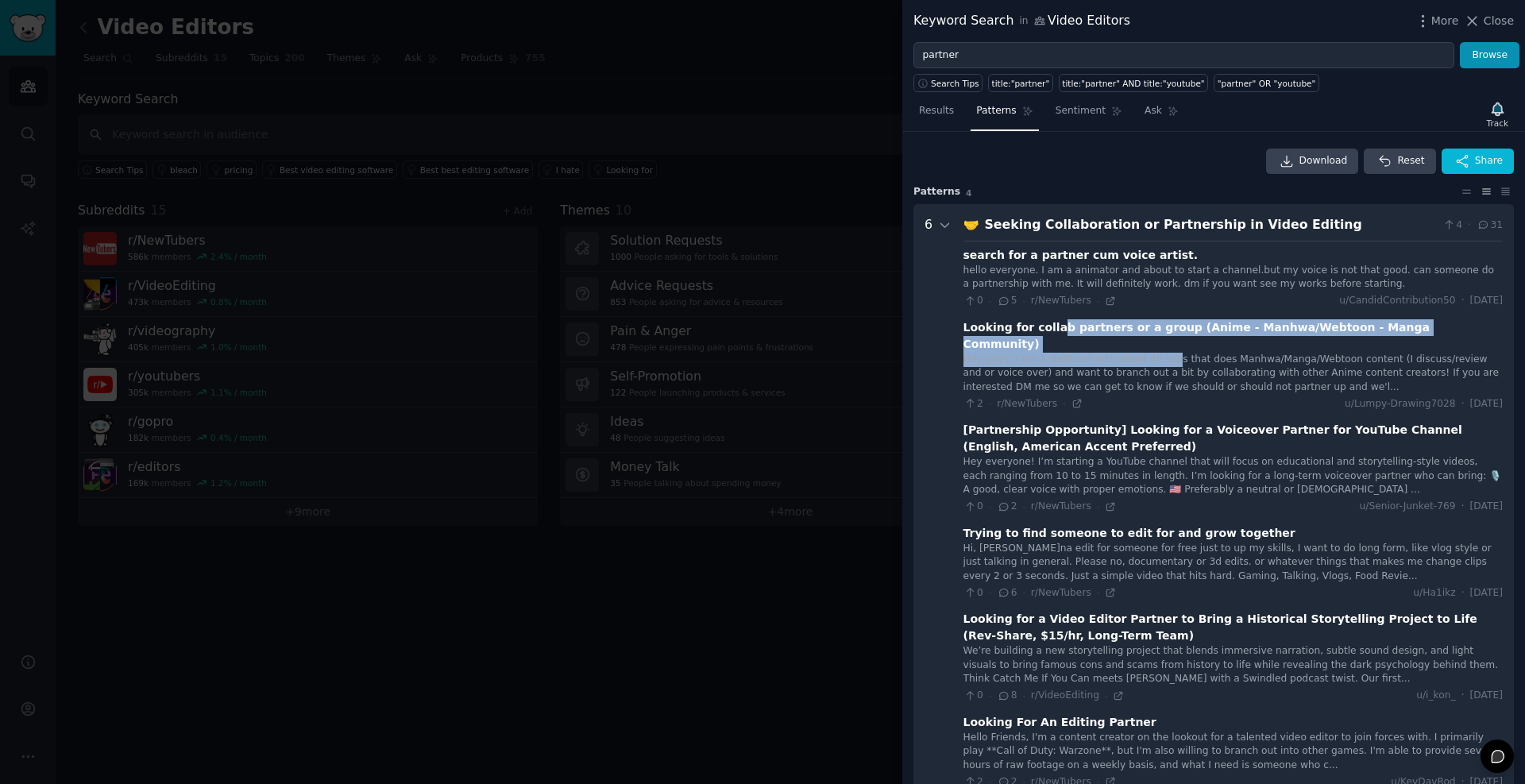
drag, startPoint x: 1071, startPoint y: 332, endPoint x: 1157, endPoint y: 349, distance: 87.7
click at [1157, 349] on div "Looking for collab partners or a group (Anime - Manhwa/Webtoon - Manga Communit…" at bounding box center [1234, 364] width 539 height 92
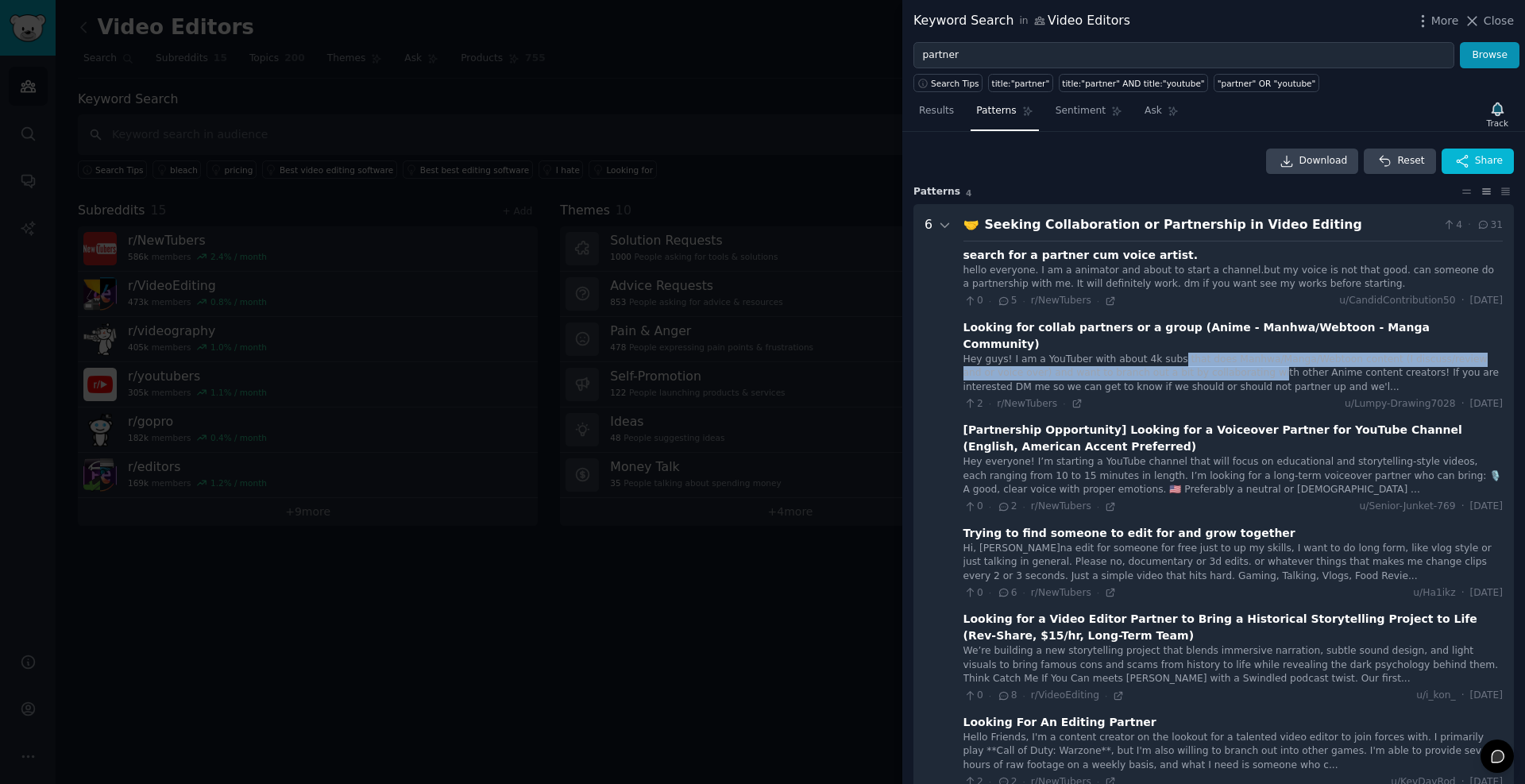
drag, startPoint x: 1195, startPoint y: 359, endPoint x: 1159, endPoint y: 335, distance: 43.3
click at [1160, 353] on div "Hey guys! I am a YouTuber with about 4k subs that does Manhwa/Manga/Webtoon con…" at bounding box center [1234, 373] width 539 height 42
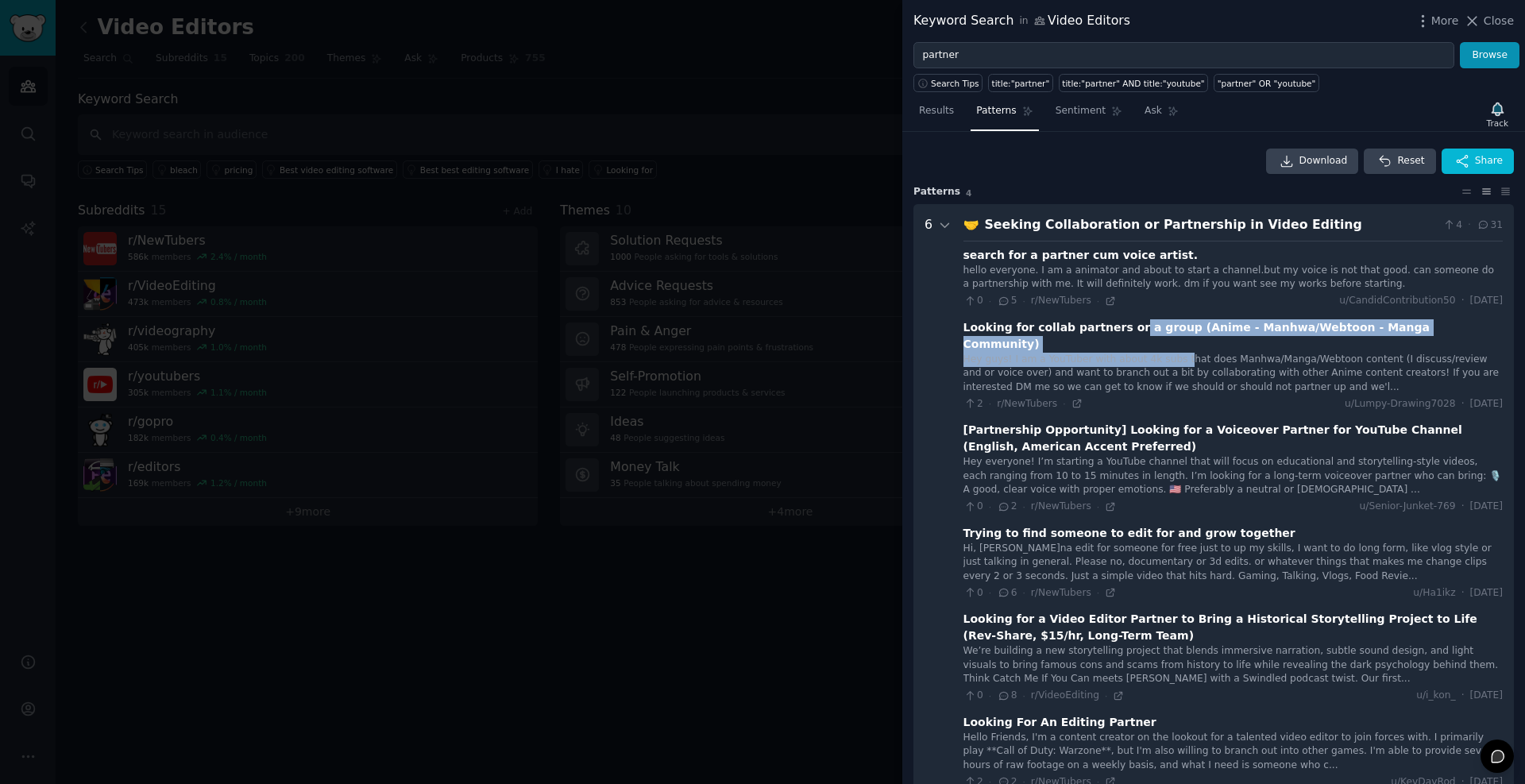
drag, startPoint x: 1117, startPoint y: 323, endPoint x: 1166, endPoint y: 340, distance: 51.9
click at [1166, 340] on div "Looking for collab partners or a group (Anime - Manhwa/Webtoon - Manga Communit…" at bounding box center [1234, 364] width 539 height 92
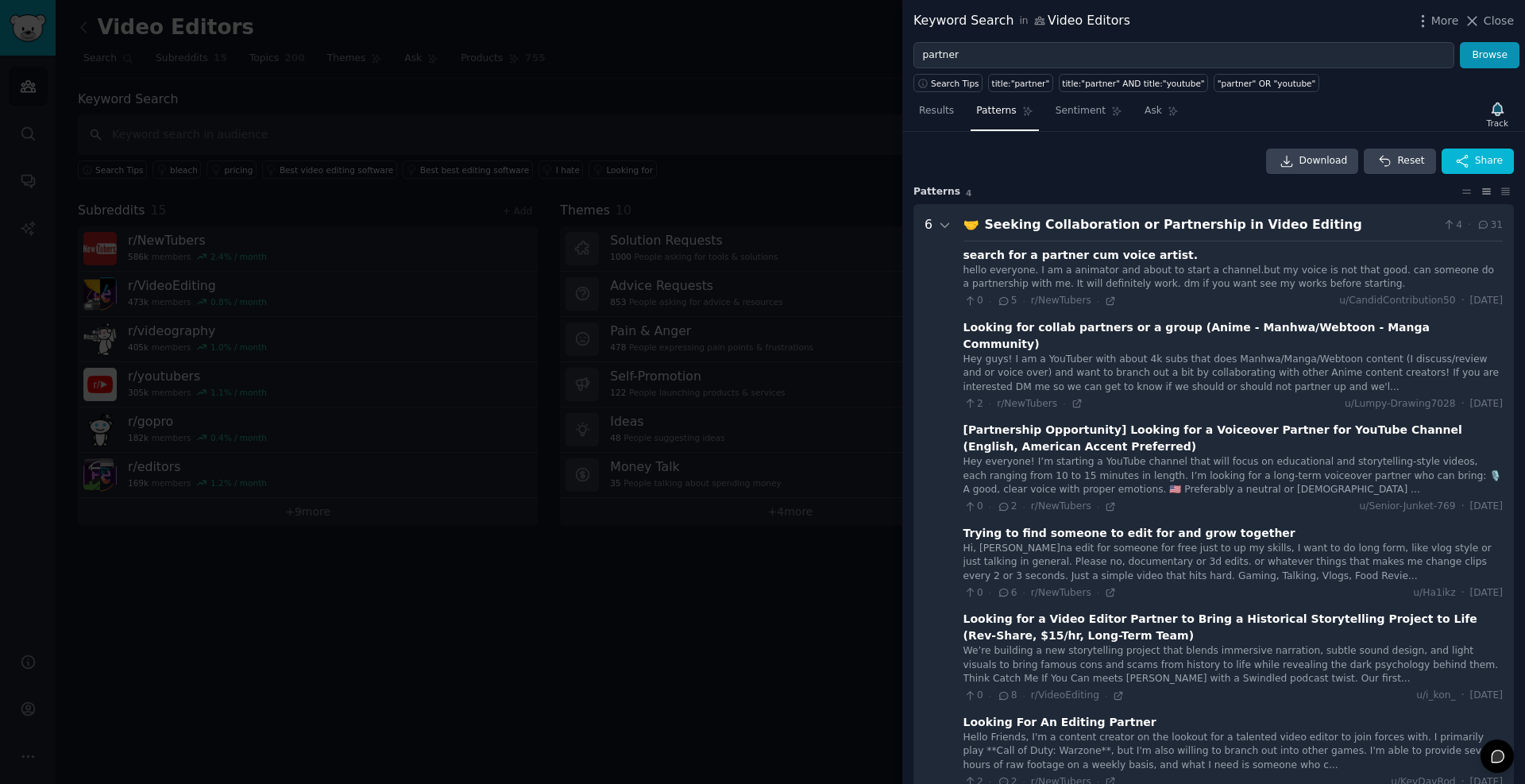
click at [1049, 354] on div "Hey guys! I am a YouTuber with about 4k subs that does Manhwa/Manga/Webtoon con…" at bounding box center [1234, 373] width 539 height 42
click at [1048, 363] on div "Hey guys! I am a YouTuber with about 4k subs that does Manhwa/Manga/Webtoon con…" at bounding box center [1234, 373] width 539 height 42
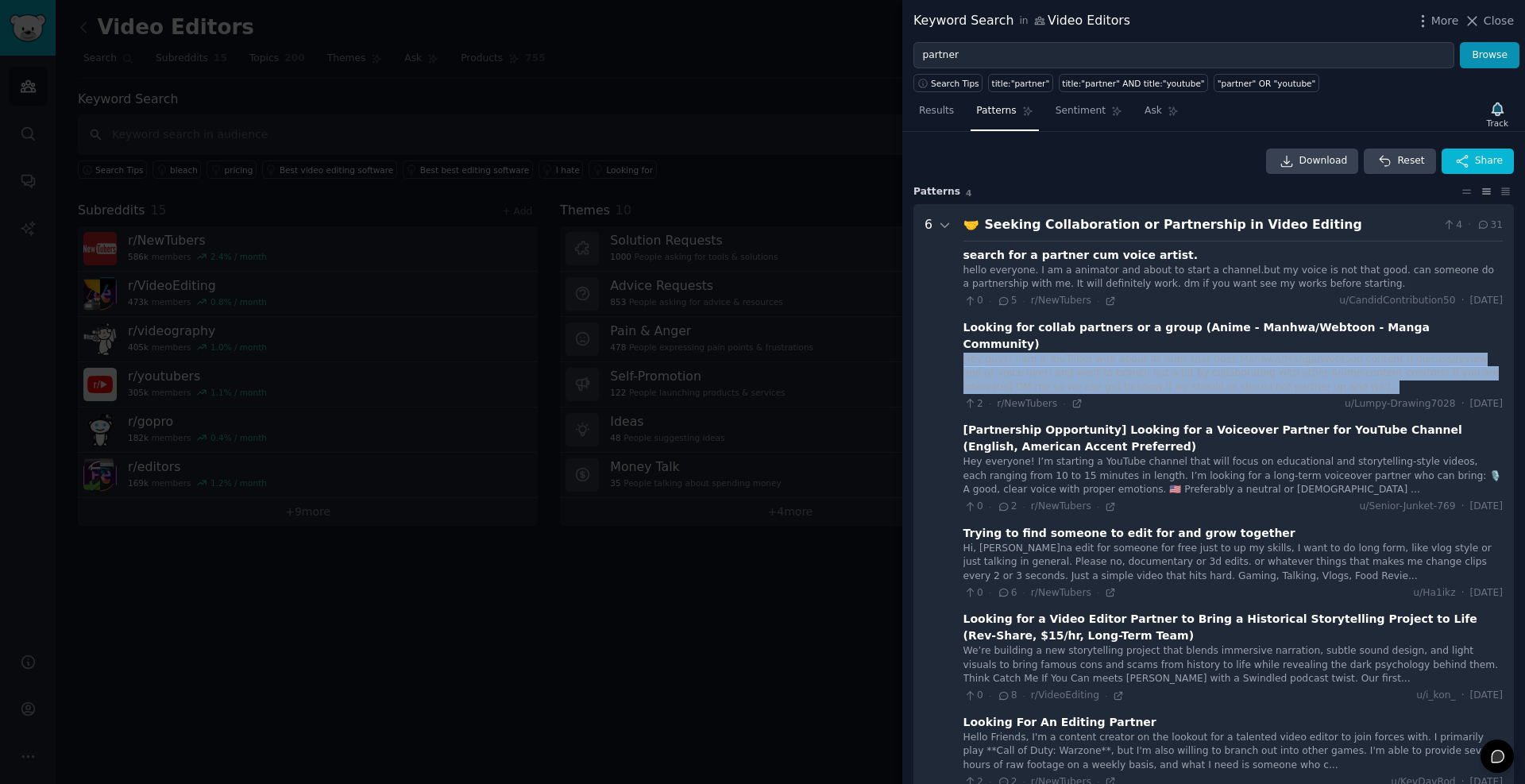
click at [1048, 363] on div "Hey guys! I am a YouTuber with about 4k subs that does Manhwa/Manga/Webtoon con…" at bounding box center [1234, 373] width 539 height 42
click at [1011, 355] on div "Hey guys! I am a YouTuber with about 4k subs that does Manhwa/Manga/Webtoon con…" at bounding box center [1234, 373] width 539 height 42
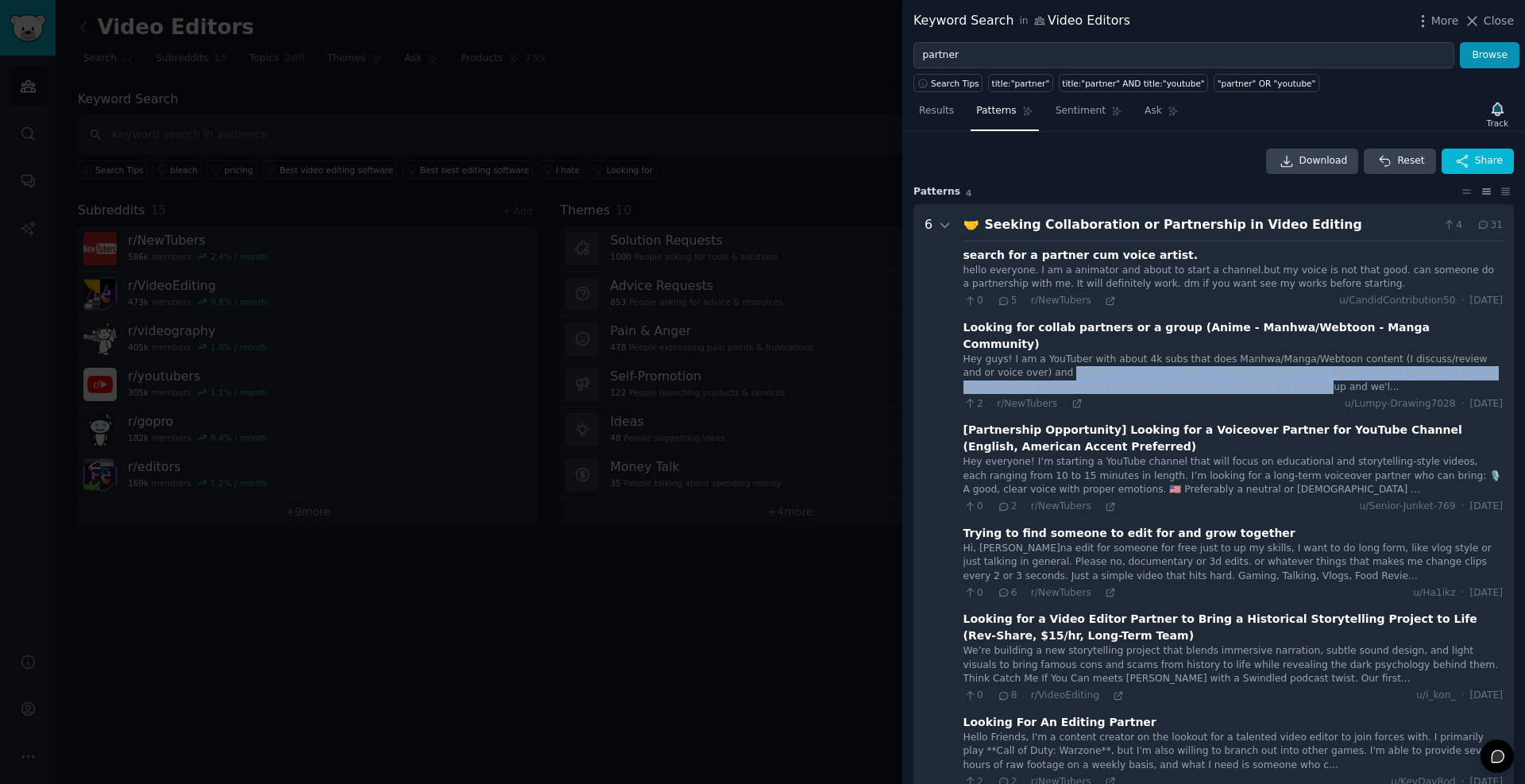
drag, startPoint x: 1008, startPoint y: 355, endPoint x: 1185, endPoint y: 369, distance: 177.6
click at [1185, 369] on div "Hey guys! I am a YouTuber with about 4k subs that does Manhwa/Manga/Webtoon con…" at bounding box center [1234, 373] width 539 height 42
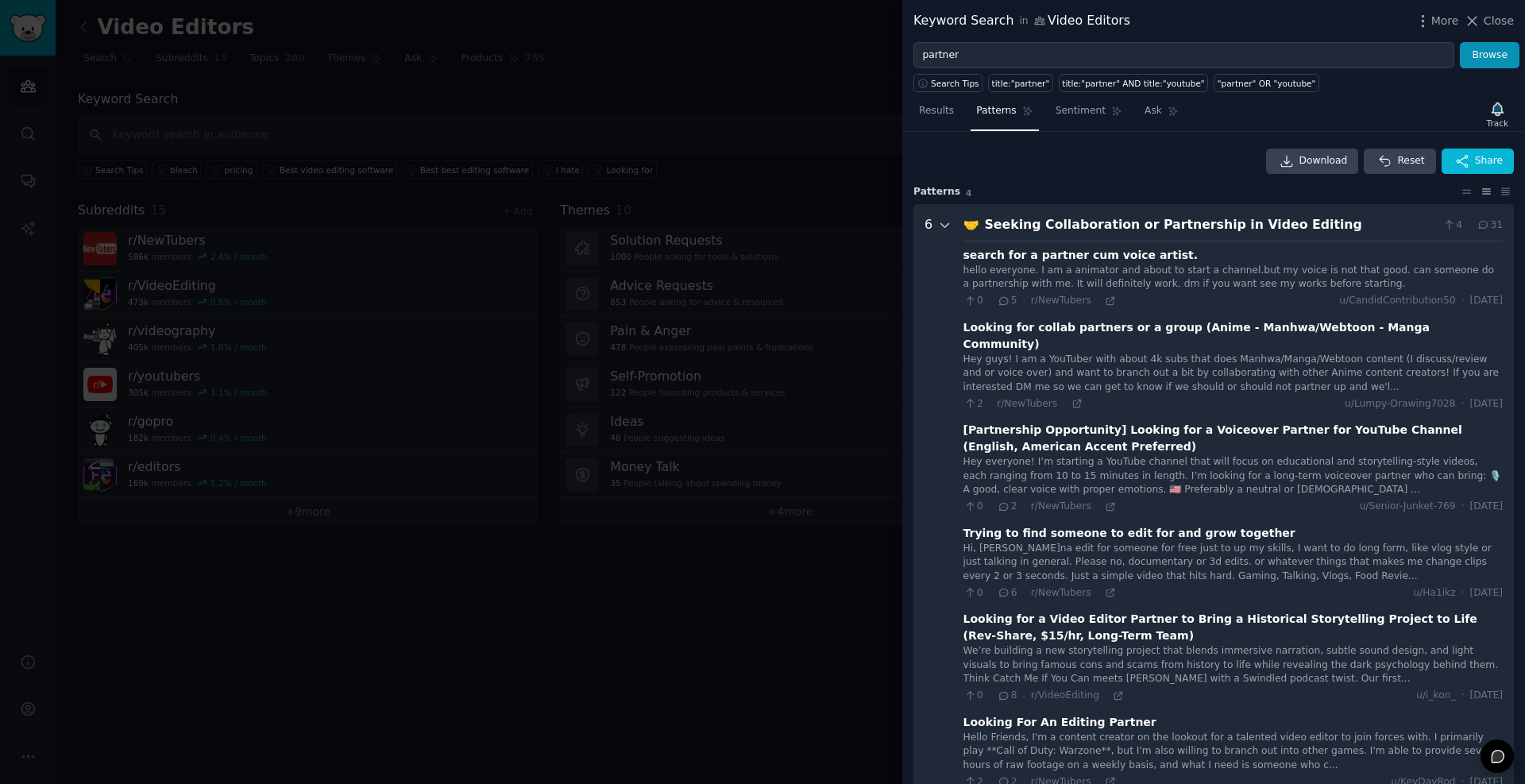
click at [938, 217] on div at bounding box center [945, 520] width 14 height 611
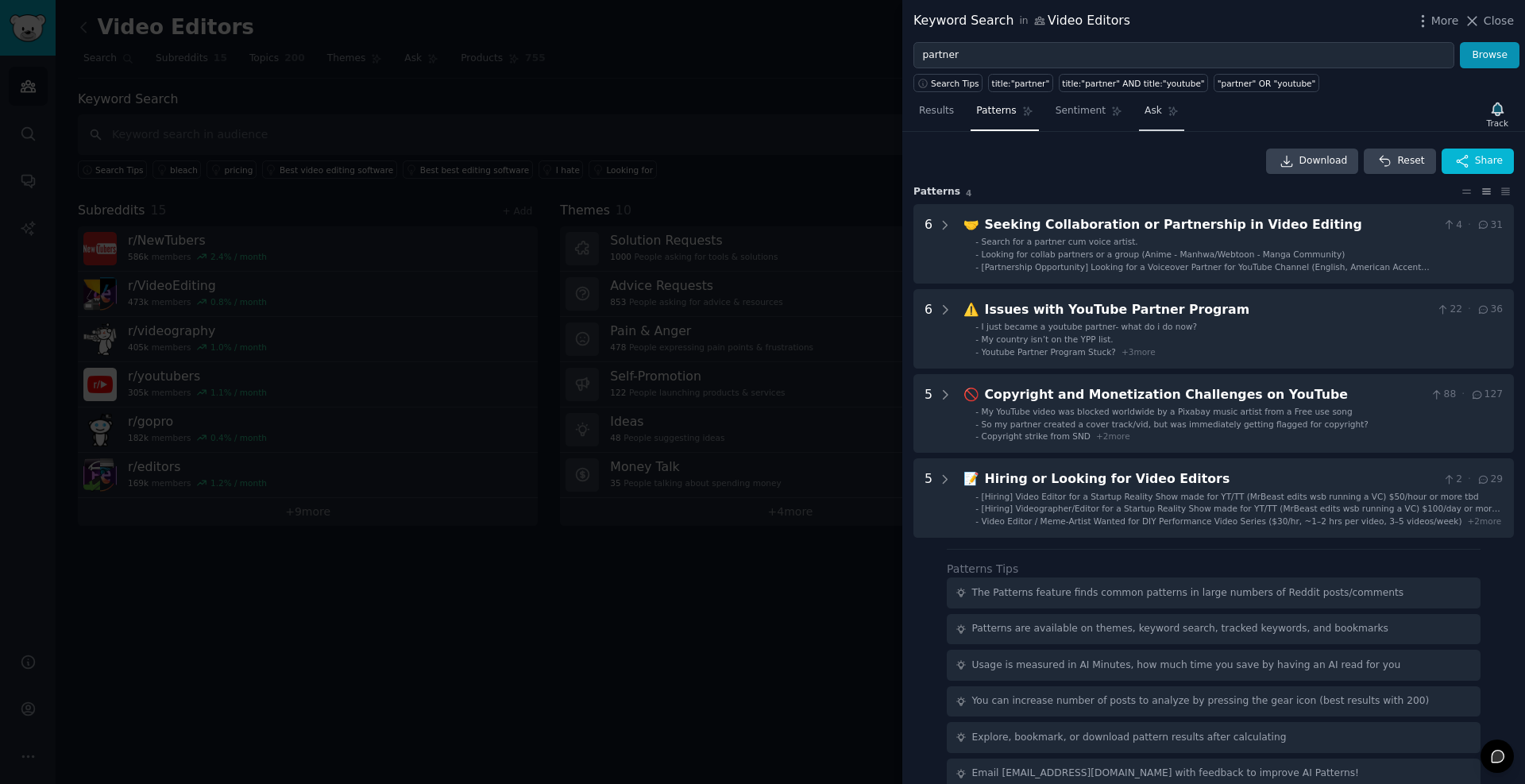
click at [1167, 115] on icon at bounding box center [1172, 111] width 11 height 11
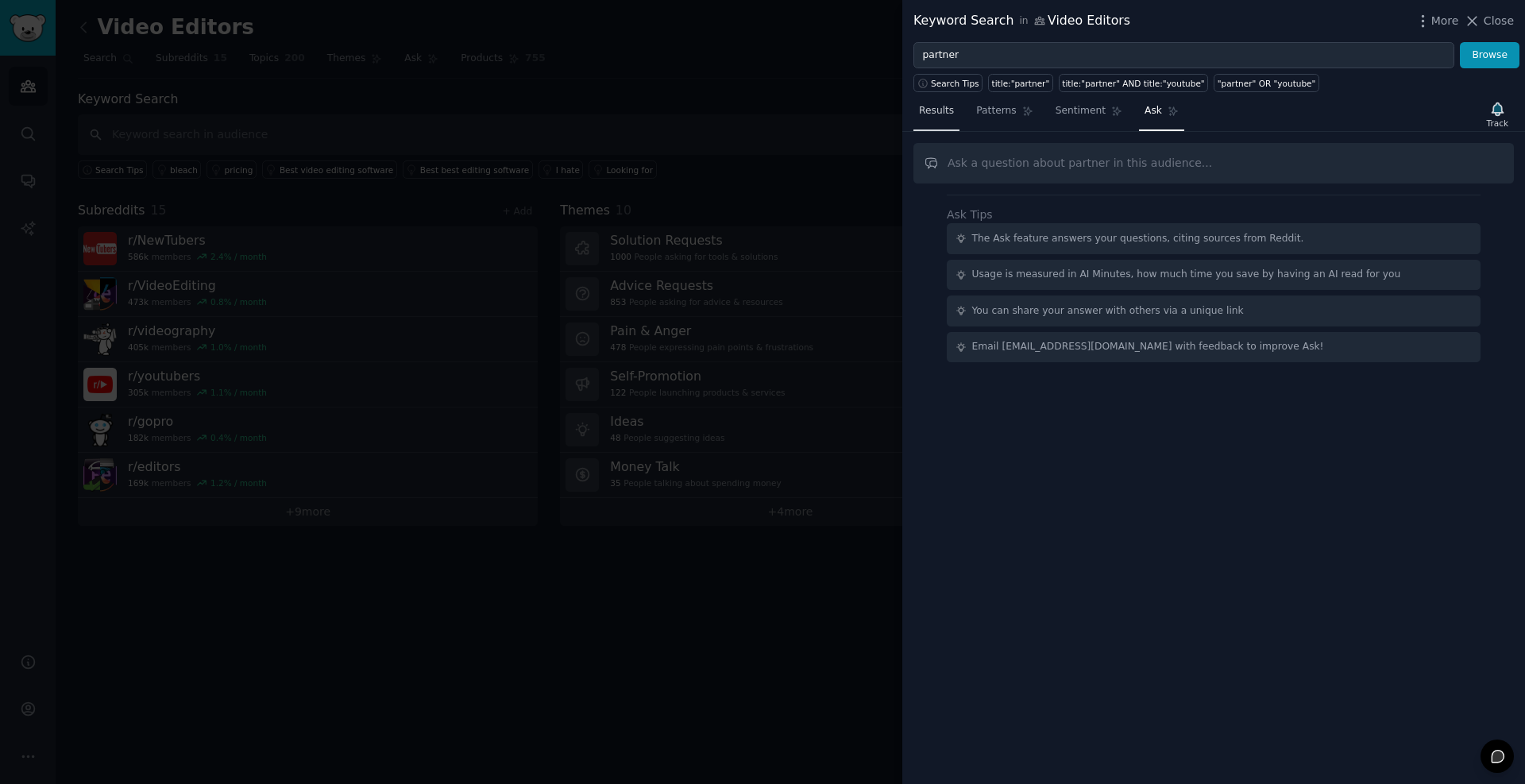
click at [943, 106] on span "Results" at bounding box center [936, 111] width 35 height 14
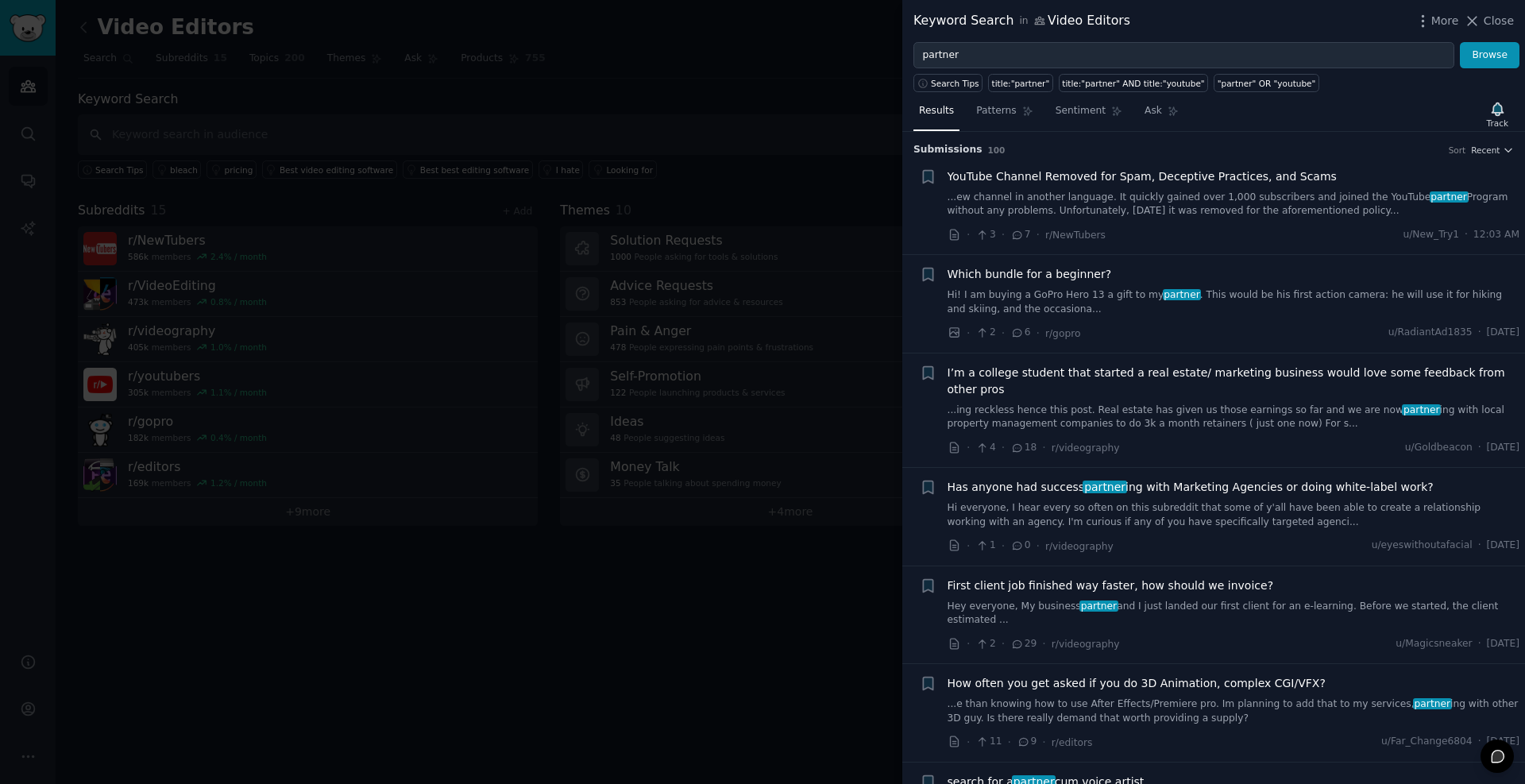
click at [987, 40] on div "Keyword Search in Video Editors More Close" at bounding box center [1214, 21] width 623 height 42
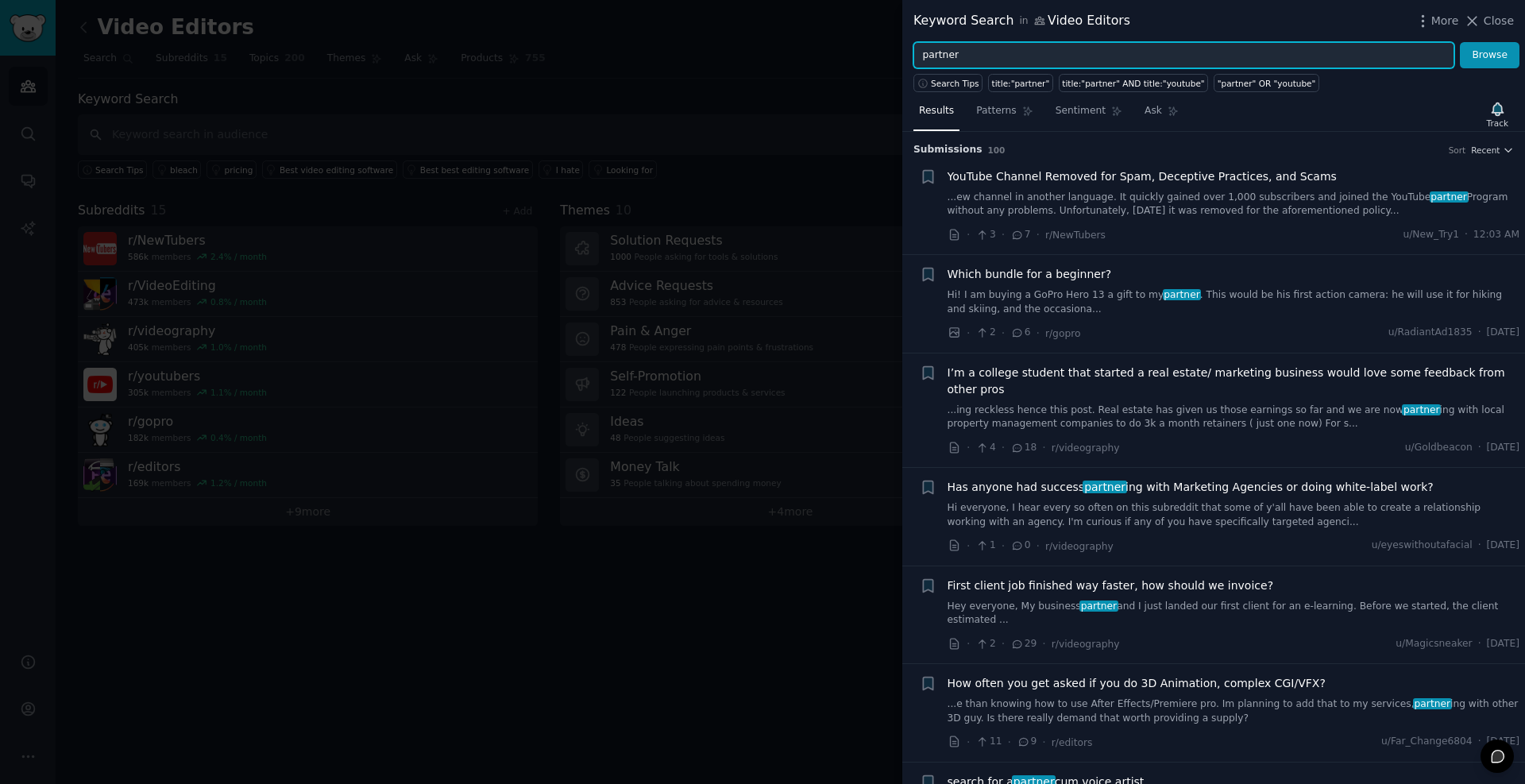
click at [985, 52] on input "partner" at bounding box center [1184, 55] width 541 height 27
click at [1461, 42] on button "Browse" at bounding box center [1490, 55] width 59 height 27
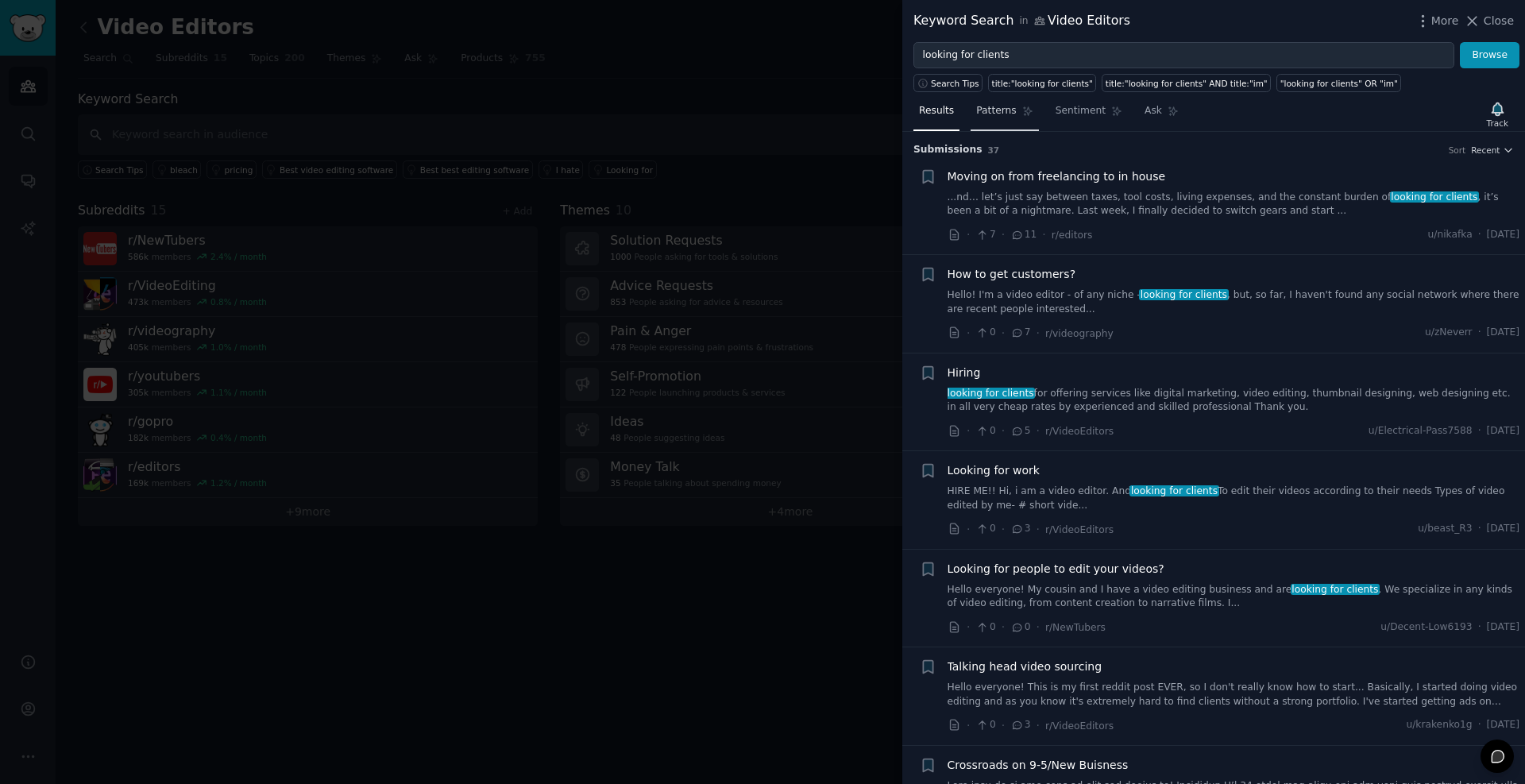
click at [984, 117] on span "Patterns" at bounding box center [997, 111] width 40 height 14
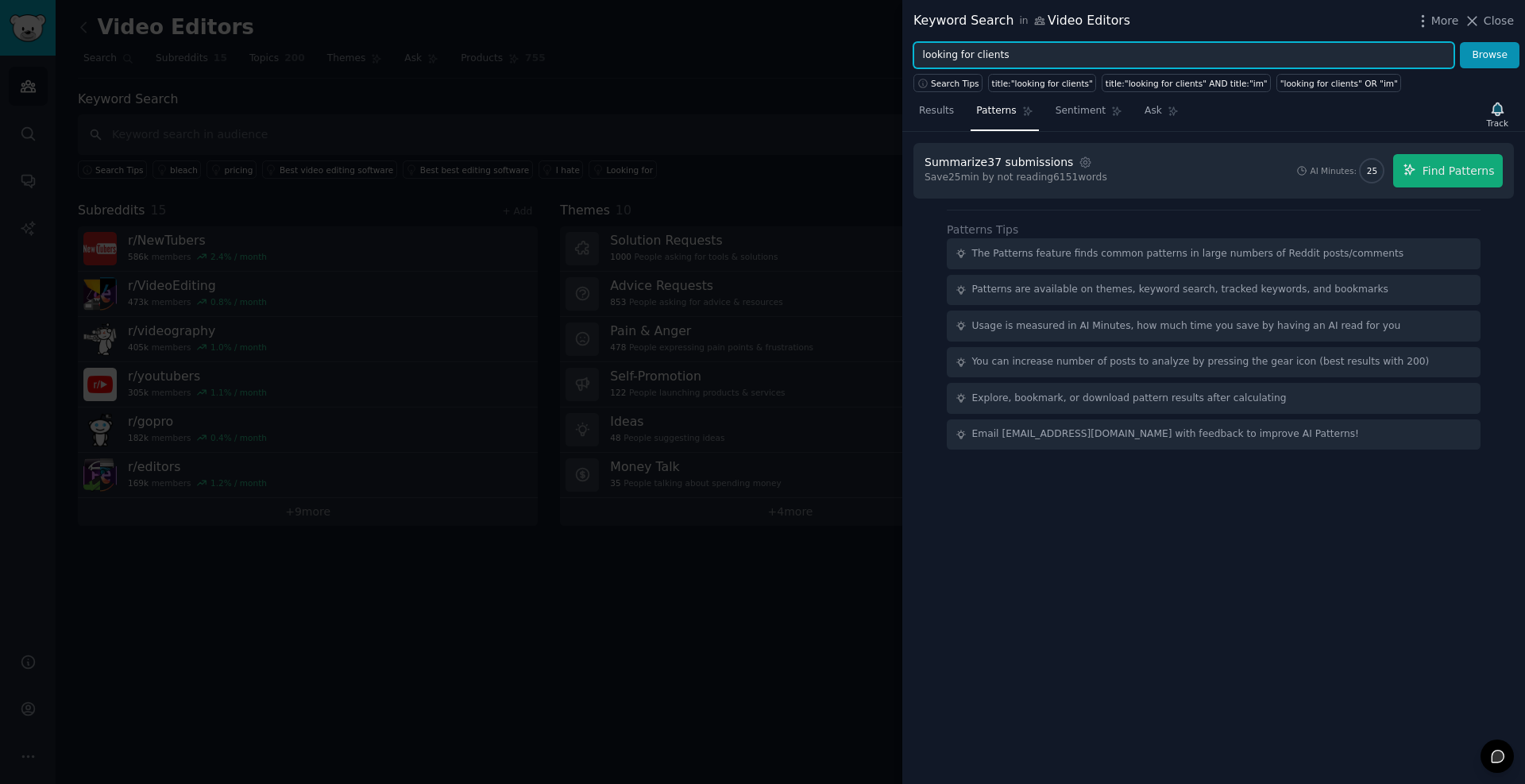
click at [996, 57] on input "looking for clients" at bounding box center [1184, 55] width 541 height 27
click at [1461, 42] on button "Browse" at bounding box center [1490, 55] width 59 height 27
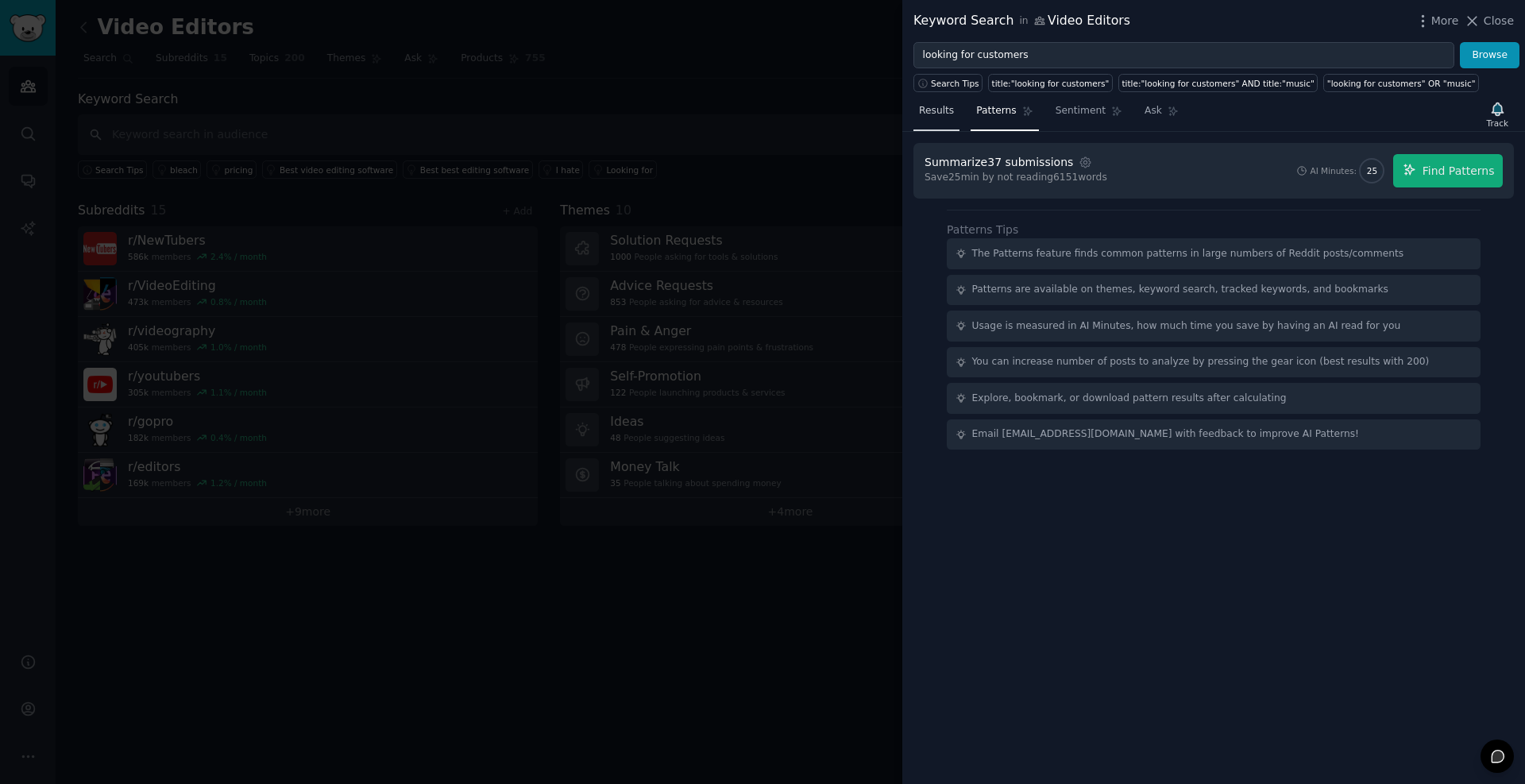
click at [936, 109] on span "Results" at bounding box center [936, 111] width 35 height 14
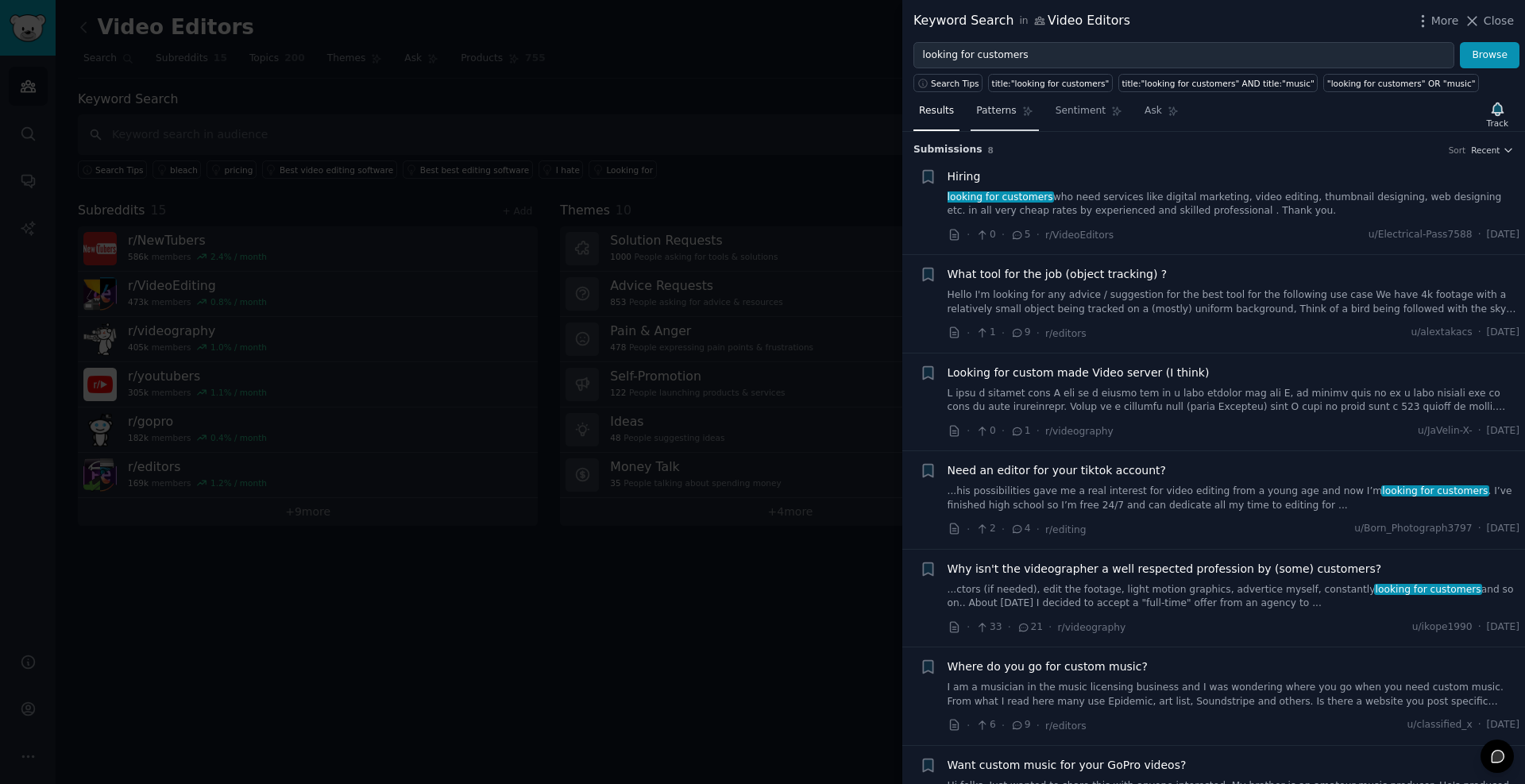
click at [1006, 112] on span "Patterns" at bounding box center [997, 111] width 40 height 14
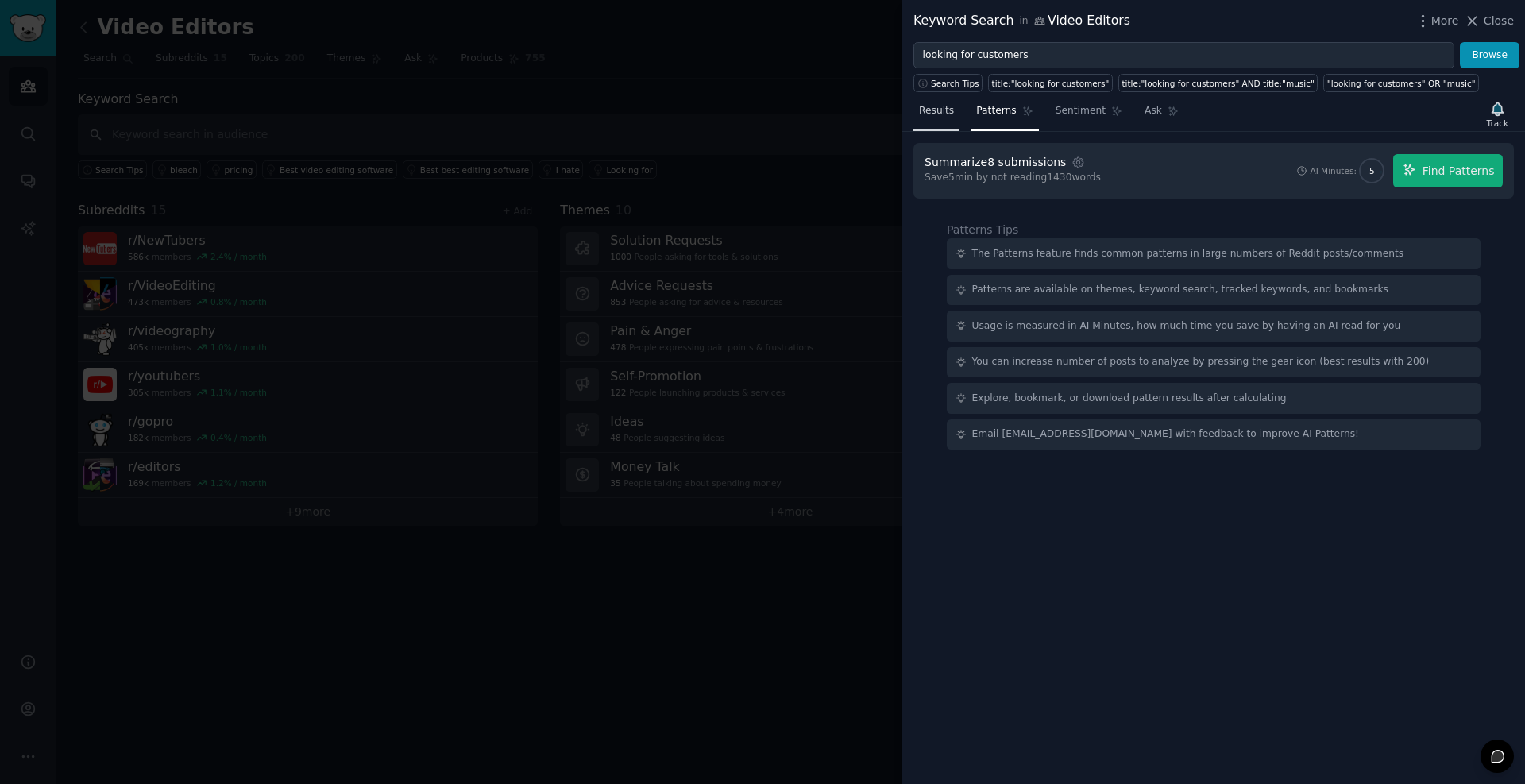
click at [924, 109] on span "Results" at bounding box center [936, 111] width 35 height 14
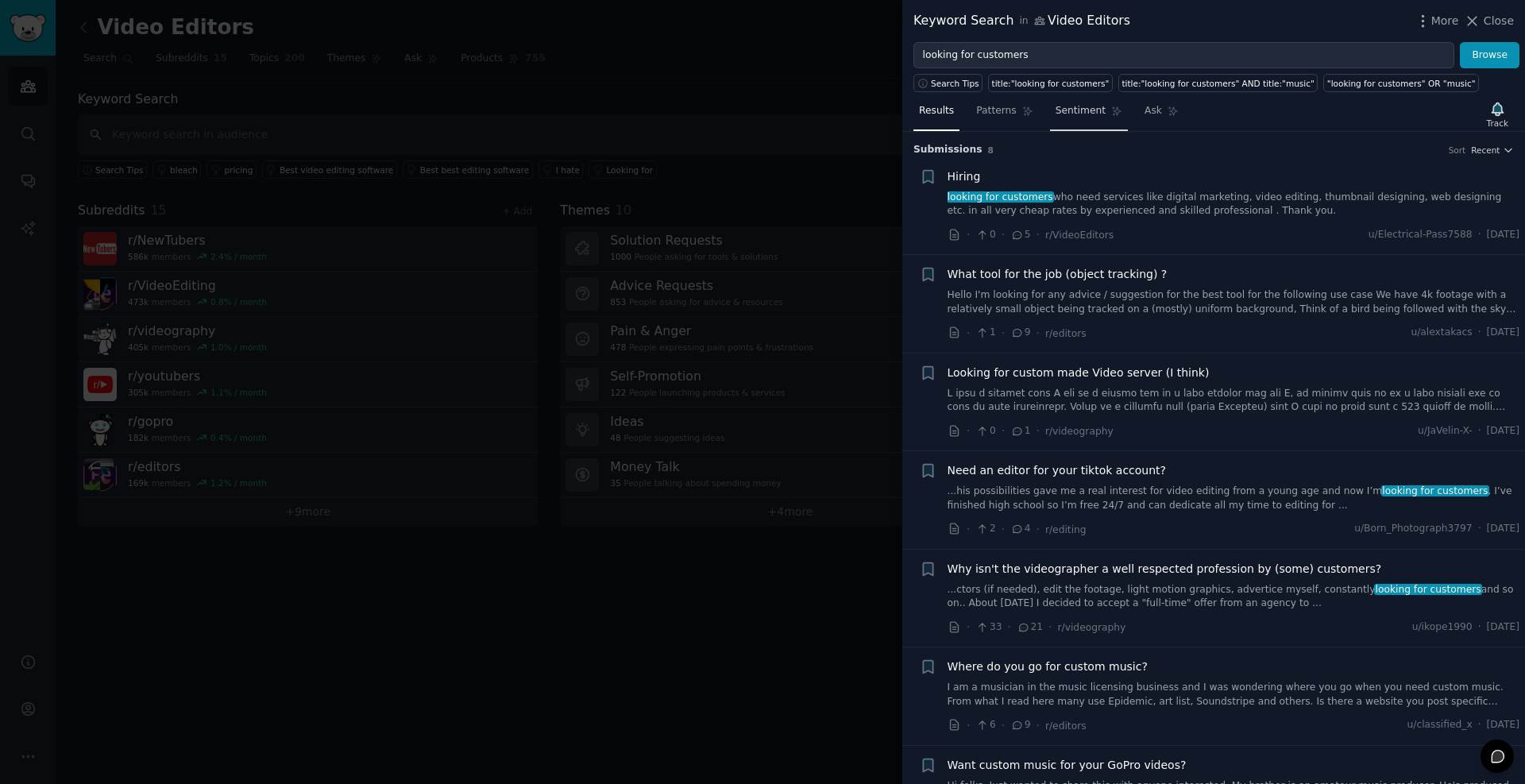
click at [1074, 118] on span "Sentiment" at bounding box center [1081, 111] width 50 height 14
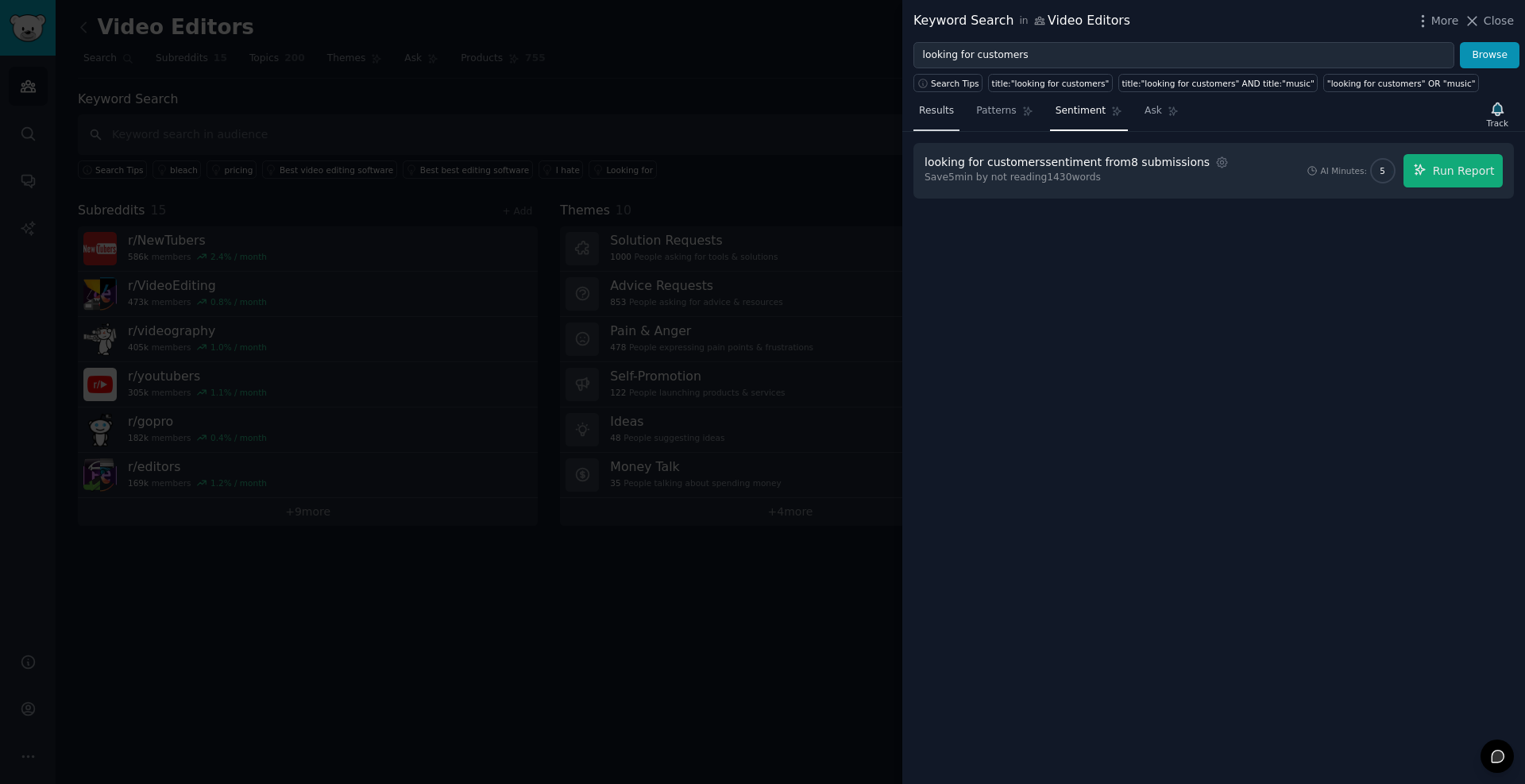
click at [934, 112] on span "Results" at bounding box center [936, 111] width 35 height 14
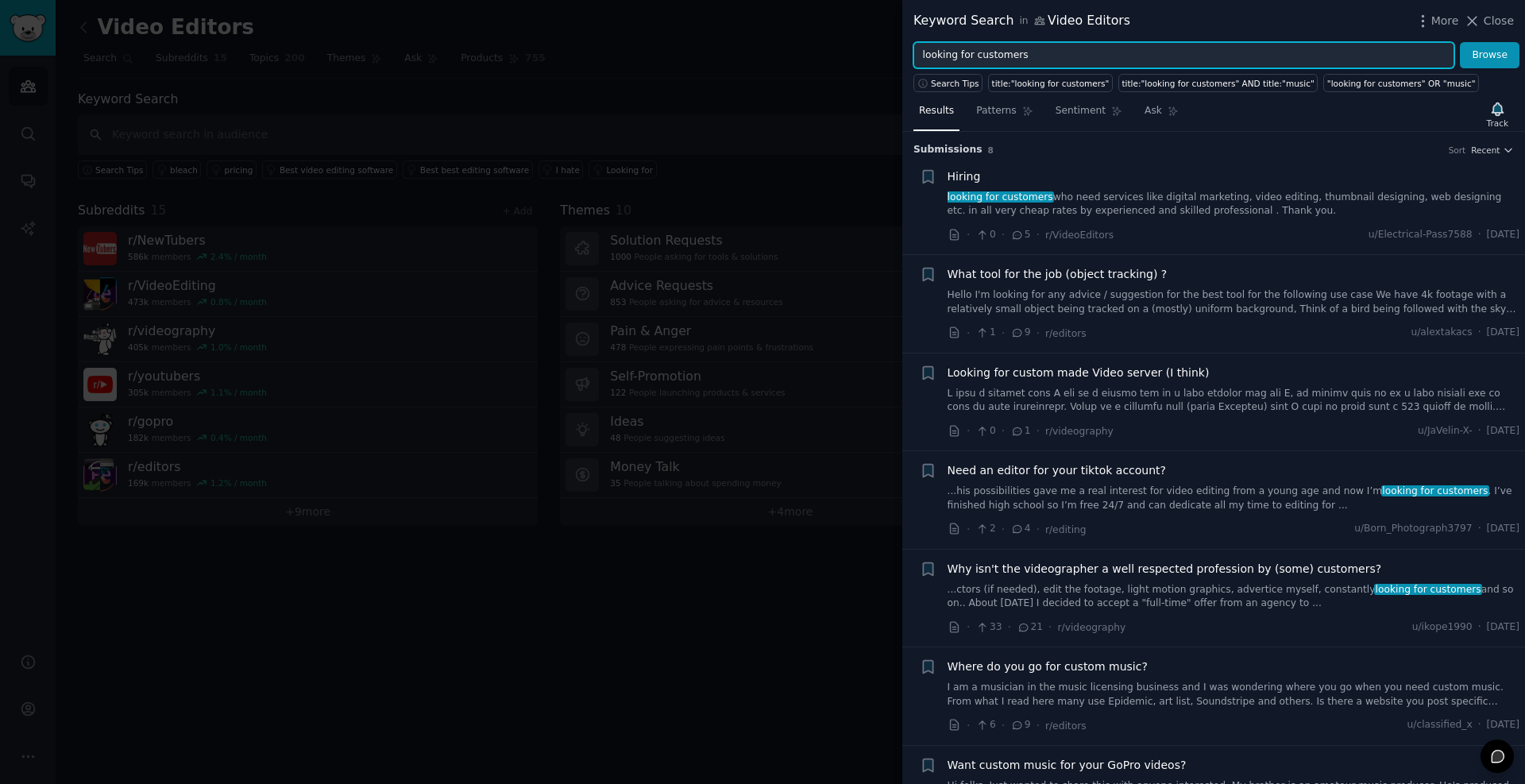
click at [1002, 51] on input "looking for customers" at bounding box center [1184, 55] width 541 height 27
click at [1461, 42] on button "Browse" at bounding box center [1490, 55] width 59 height 27
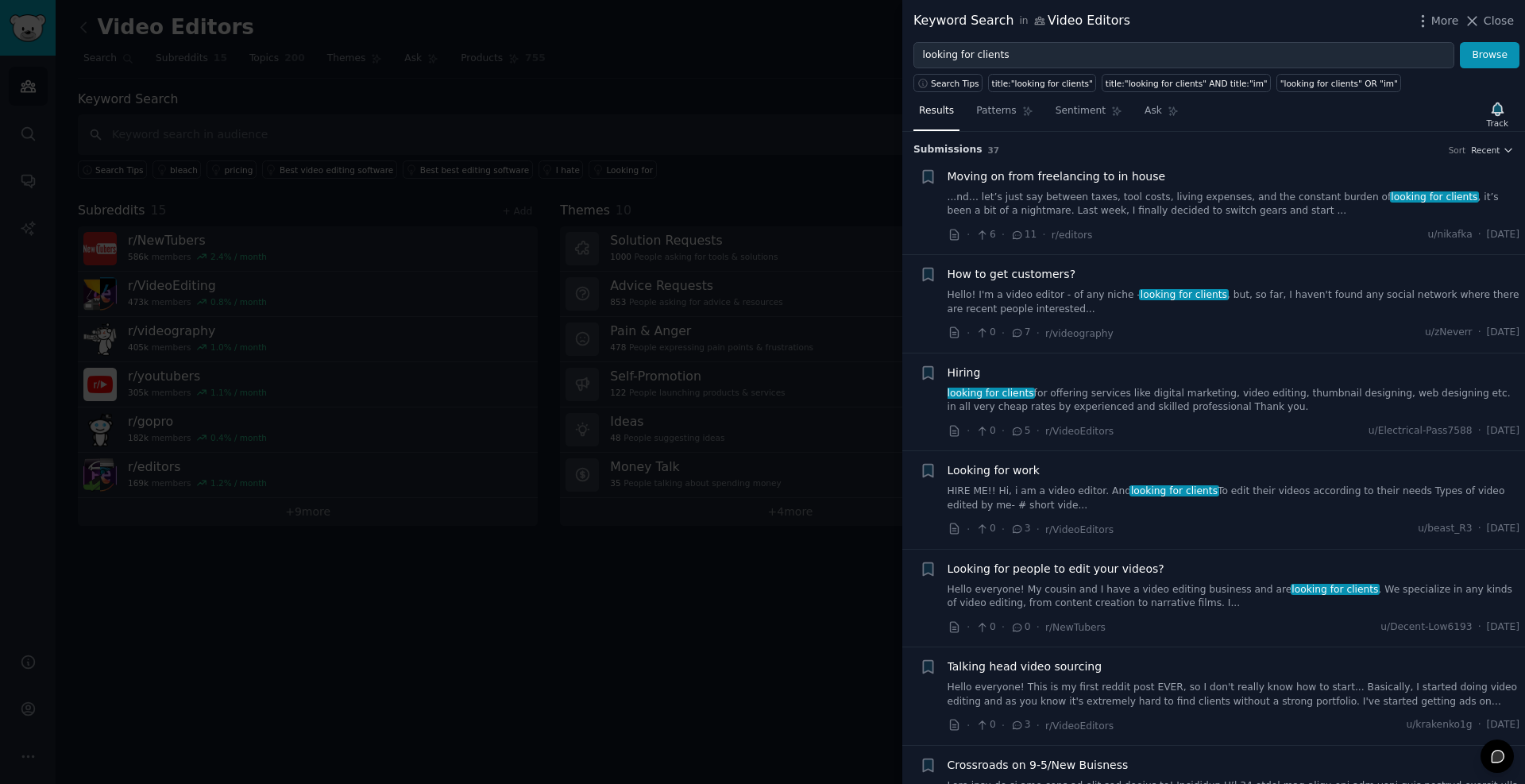
click at [1087, 302] on link "Hello! I'm a video editor - of any niche - looking for clients , but, so far, I…" at bounding box center [1235, 302] width 573 height 28
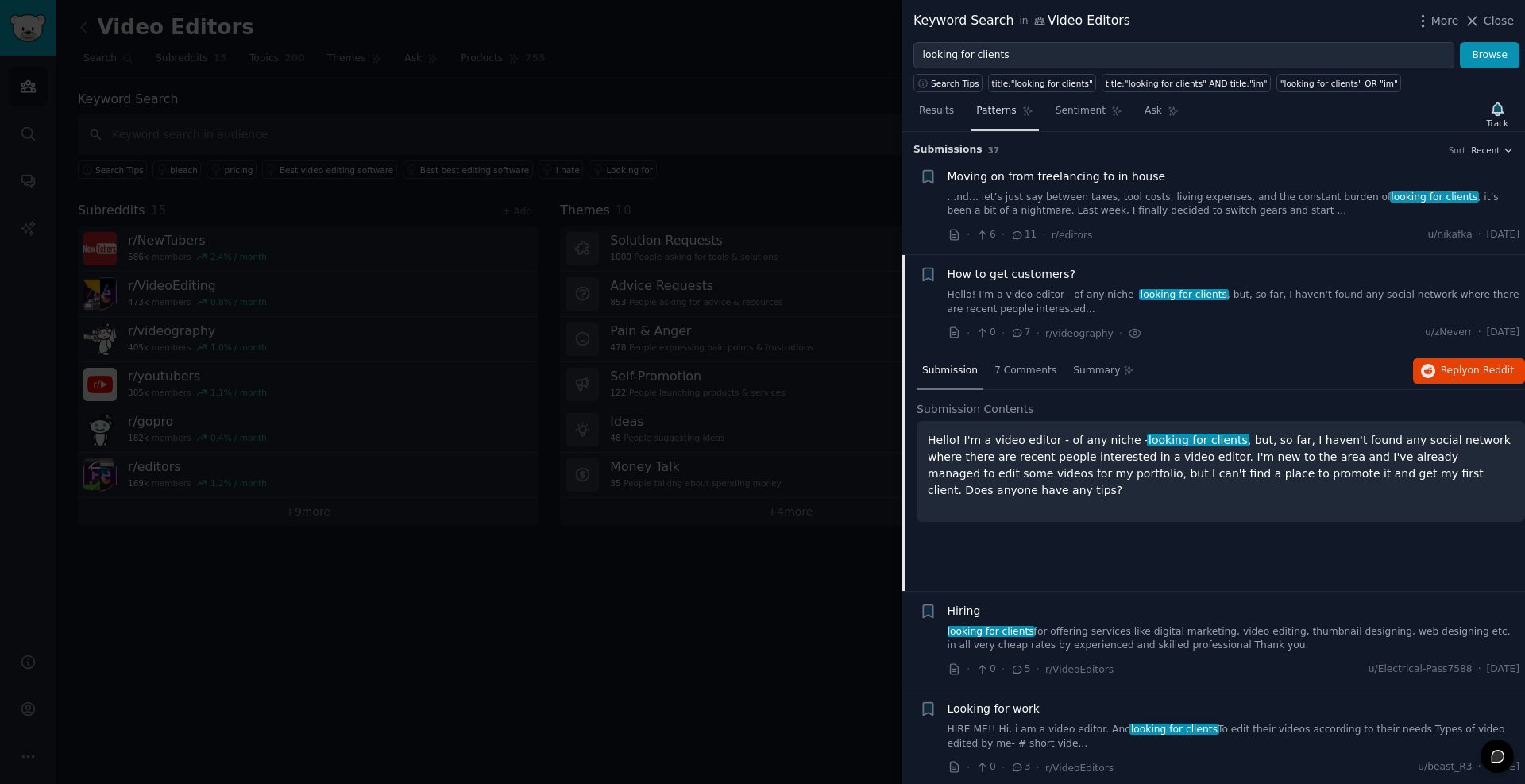
click at [999, 107] on span "Patterns" at bounding box center [997, 111] width 40 height 14
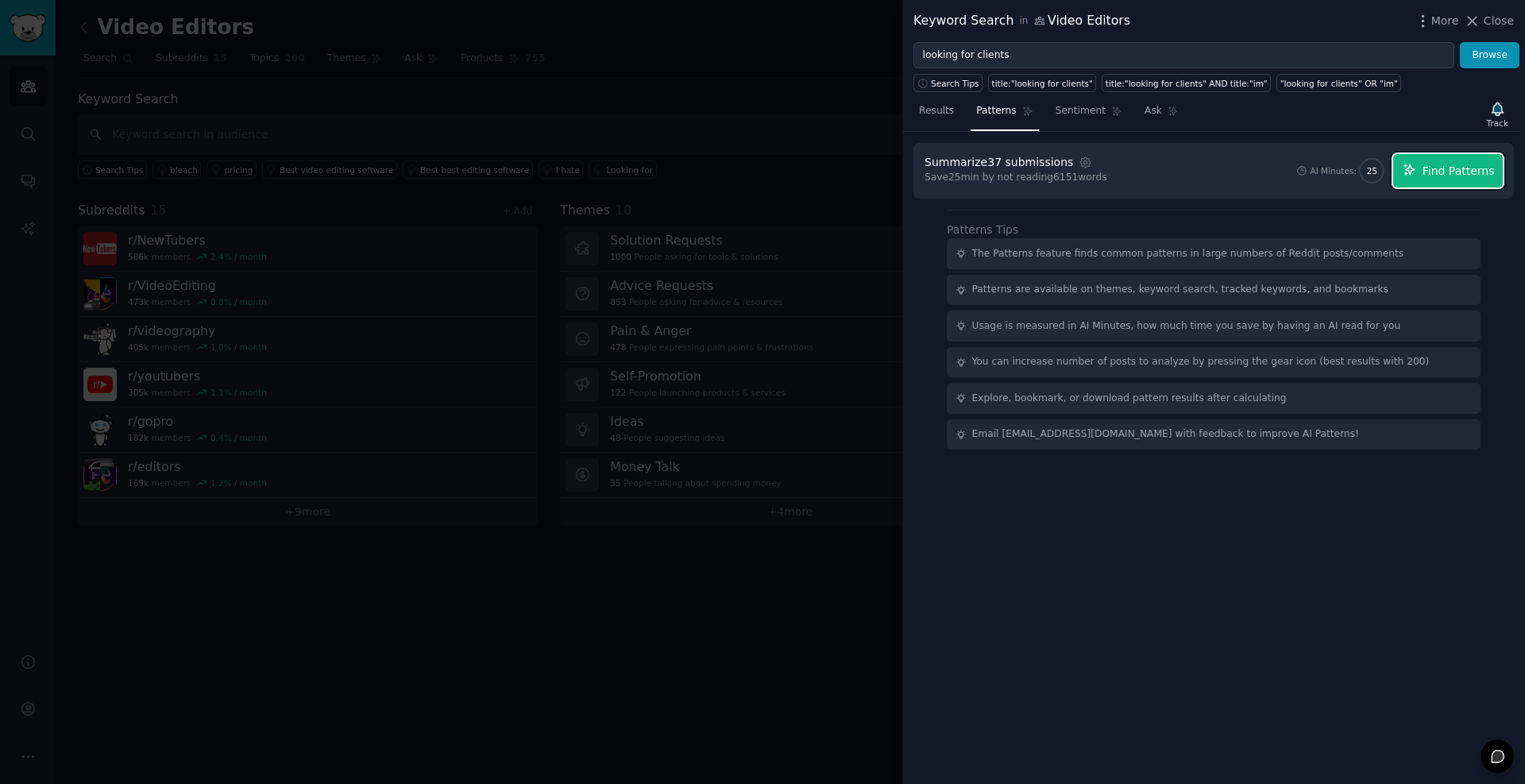
click at [1444, 177] on span "Find Patterns" at bounding box center [1459, 171] width 72 height 17
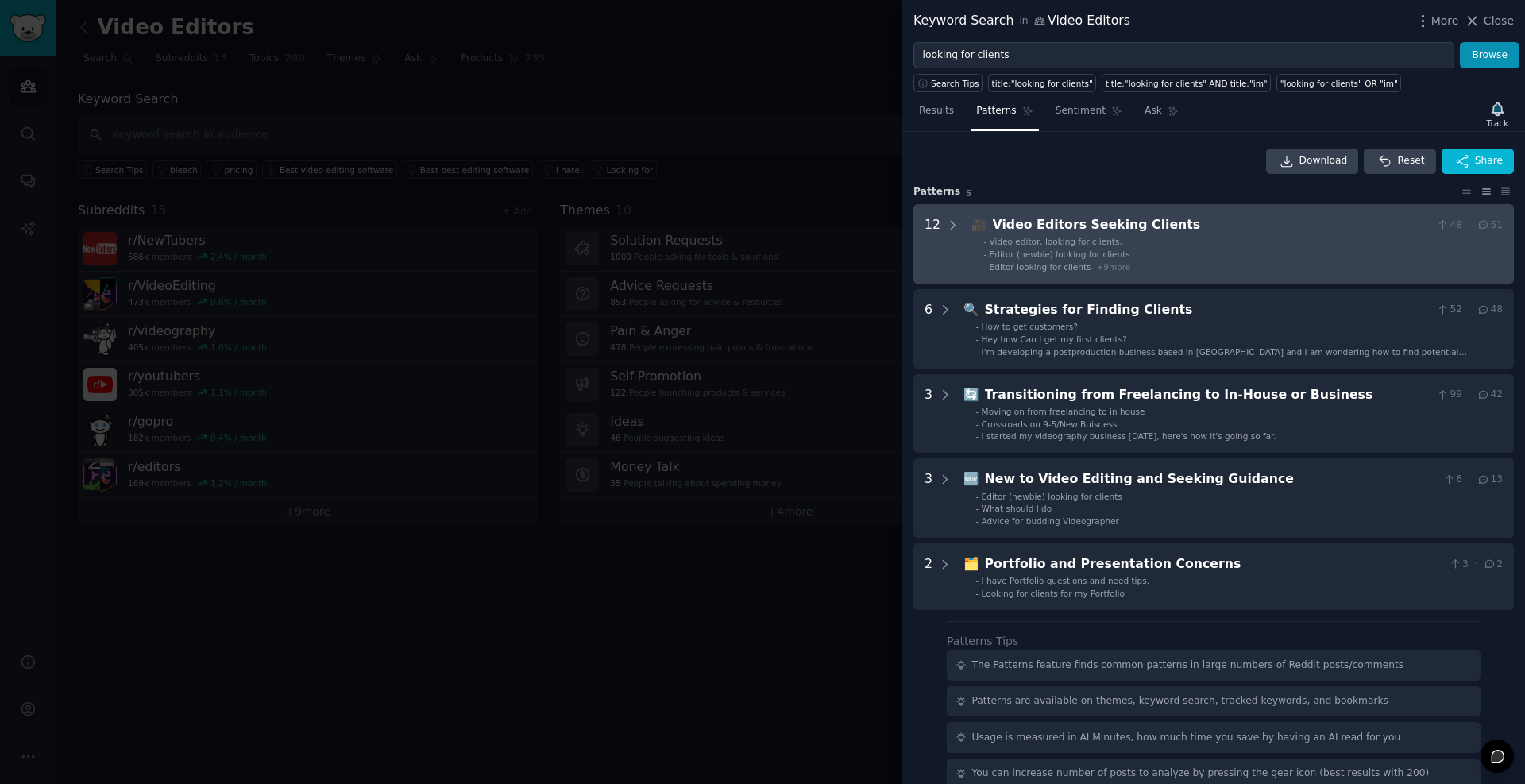
click at [1077, 245] on span "Video editor, looking for clients." at bounding box center [1056, 242] width 132 height 10
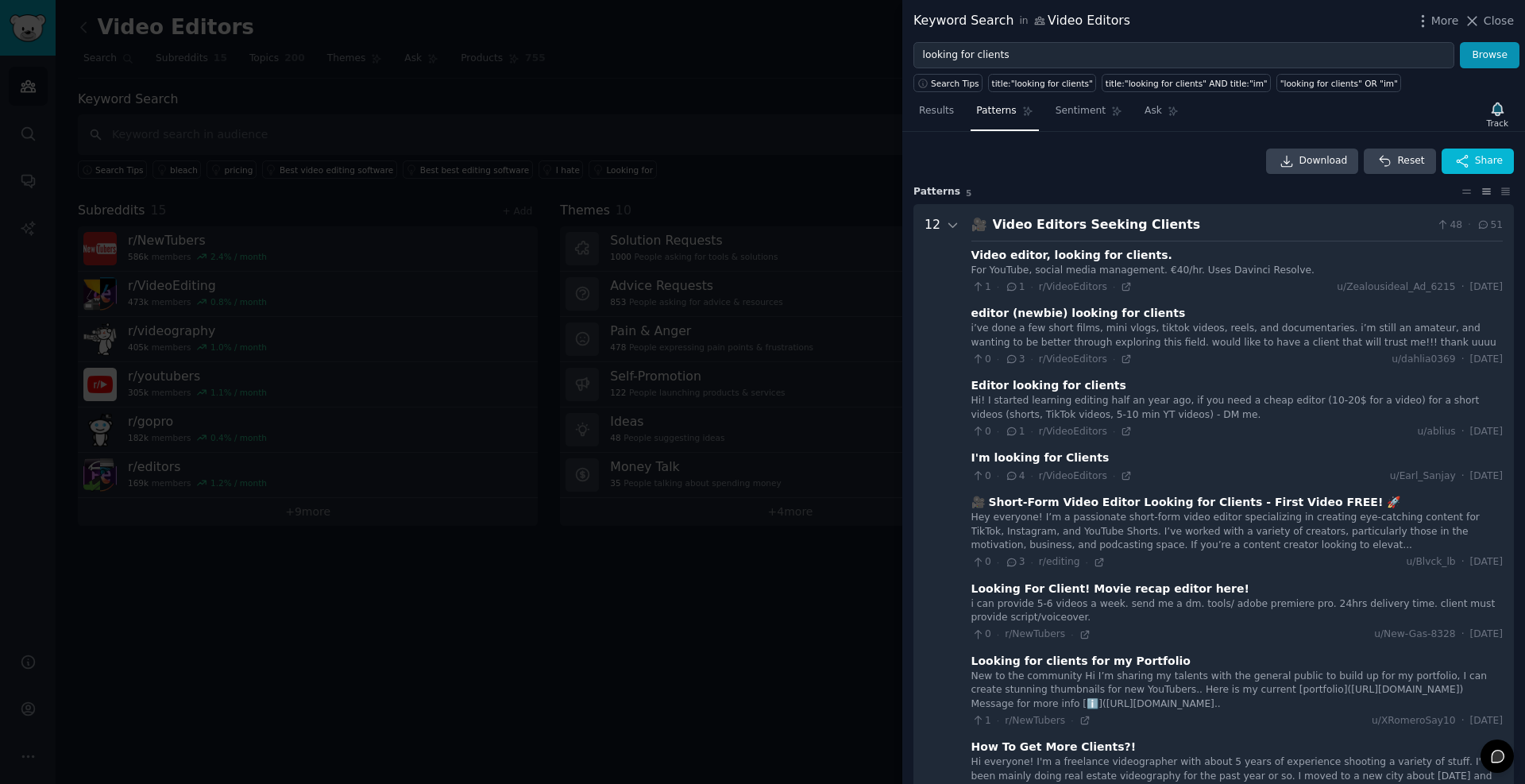
click at [989, 270] on div "For YouTube, social media management. €40/hr. Uses Davinci Resolve." at bounding box center [1238, 271] width 531 height 14
drag, startPoint x: 989, startPoint y: 270, endPoint x: 1168, endPoint y: 270, distance: 179.0
click at [1166, 270] on div "For YouTube, social media management. €40/hr. Uses Davinci Resolve." at bounding box center [1238, 271] width 531 height 14
click at [1233, 270] on div "For YouTube, social media management. €40/hr. Uses Davinci Resolve." at bounding box center [1238, 271] width 531 height 14
drag, startPoint x: 1233, startPoint y: 270, endPoint x: 1090, endPoint y: 270, distance: 143.0
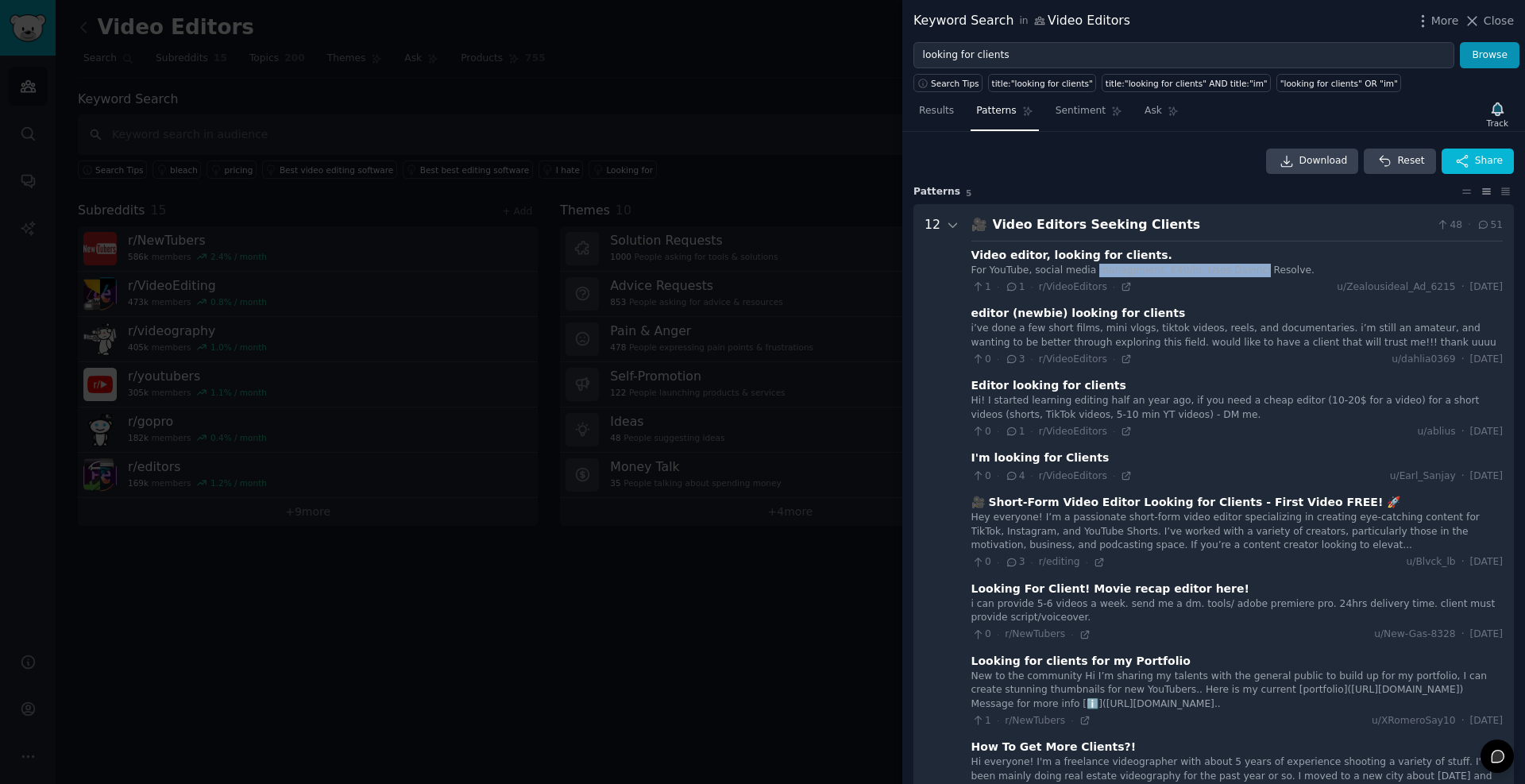
click at [1090, 270] on div "For YouTube, social media management. €40/hr. Uses Davinci Resolve." at bounding box center [1238, 271] width 531 height 14
click at [941, 112] on span "Results" at bounding box center [936, 111] width 35 height 14
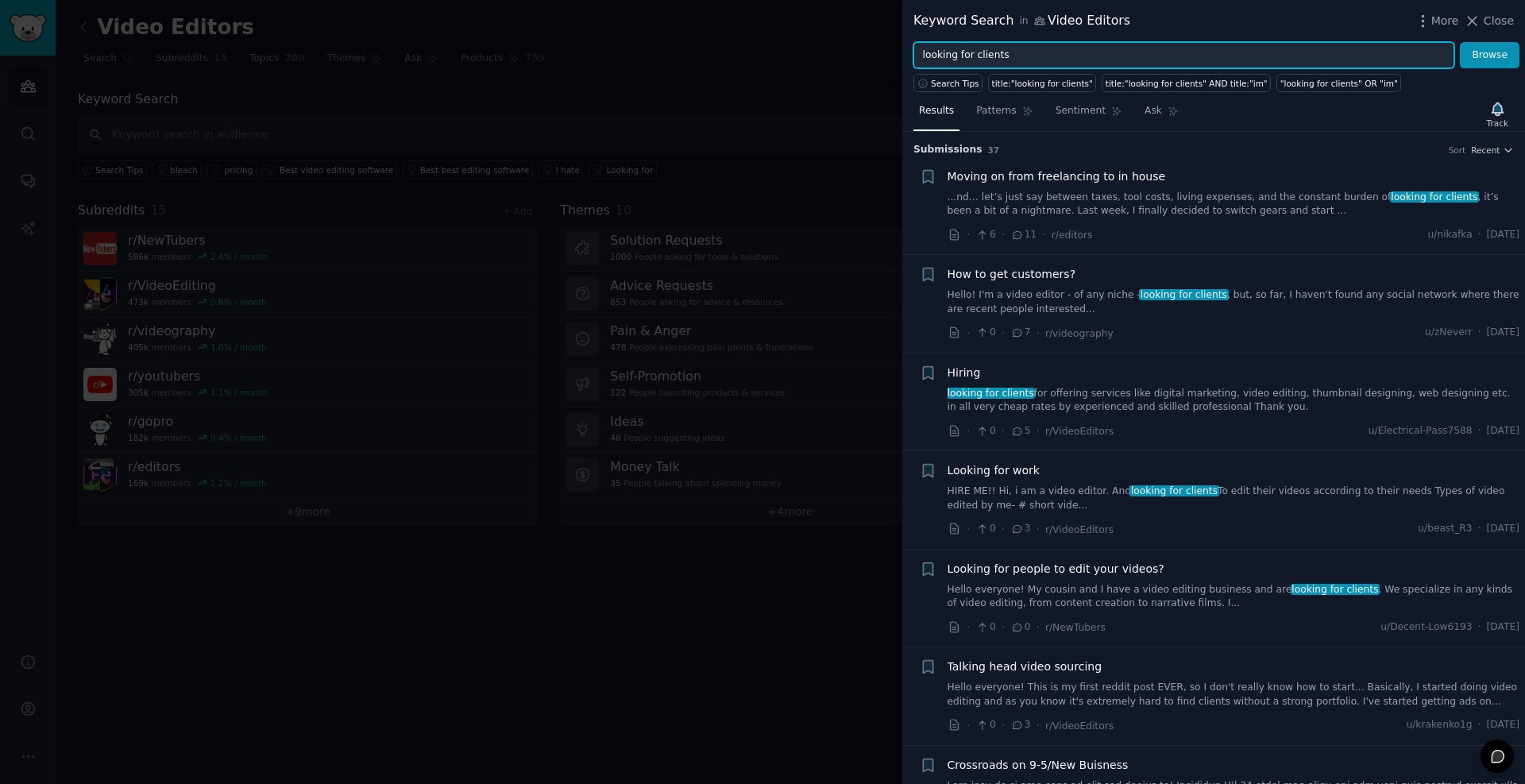
click at [962, 57] on input "looking for clients" at bounding box center [1184, 55] width 541 height 27
drag, startPoint x: 962, startPoint y: 57, endPoint x: 869, endPoint y: 57, distance: 93.0
click at [872, 59] on div "Keyword Search in Video Editors More Close looking for clients Browse Search Ti…" at bounding box center [762, 392] width 1525 height 784
type input "clients"
click at [1461, 42] on button "Browse" at bounding box center [1490, 55] width 59 height 27
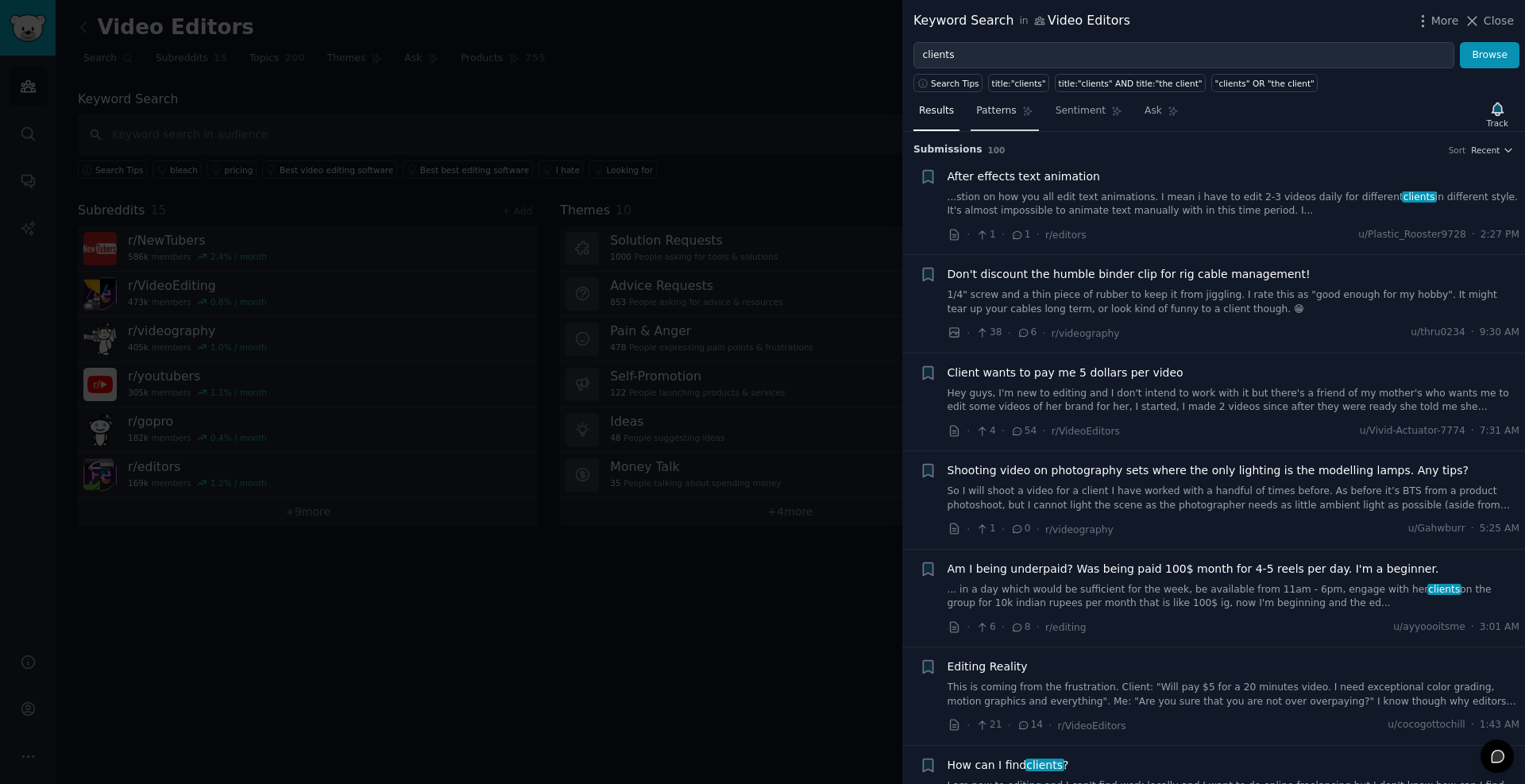
click at [998, 116] on span "Patterns" at bounding box center [997, 111] width 40 height 14
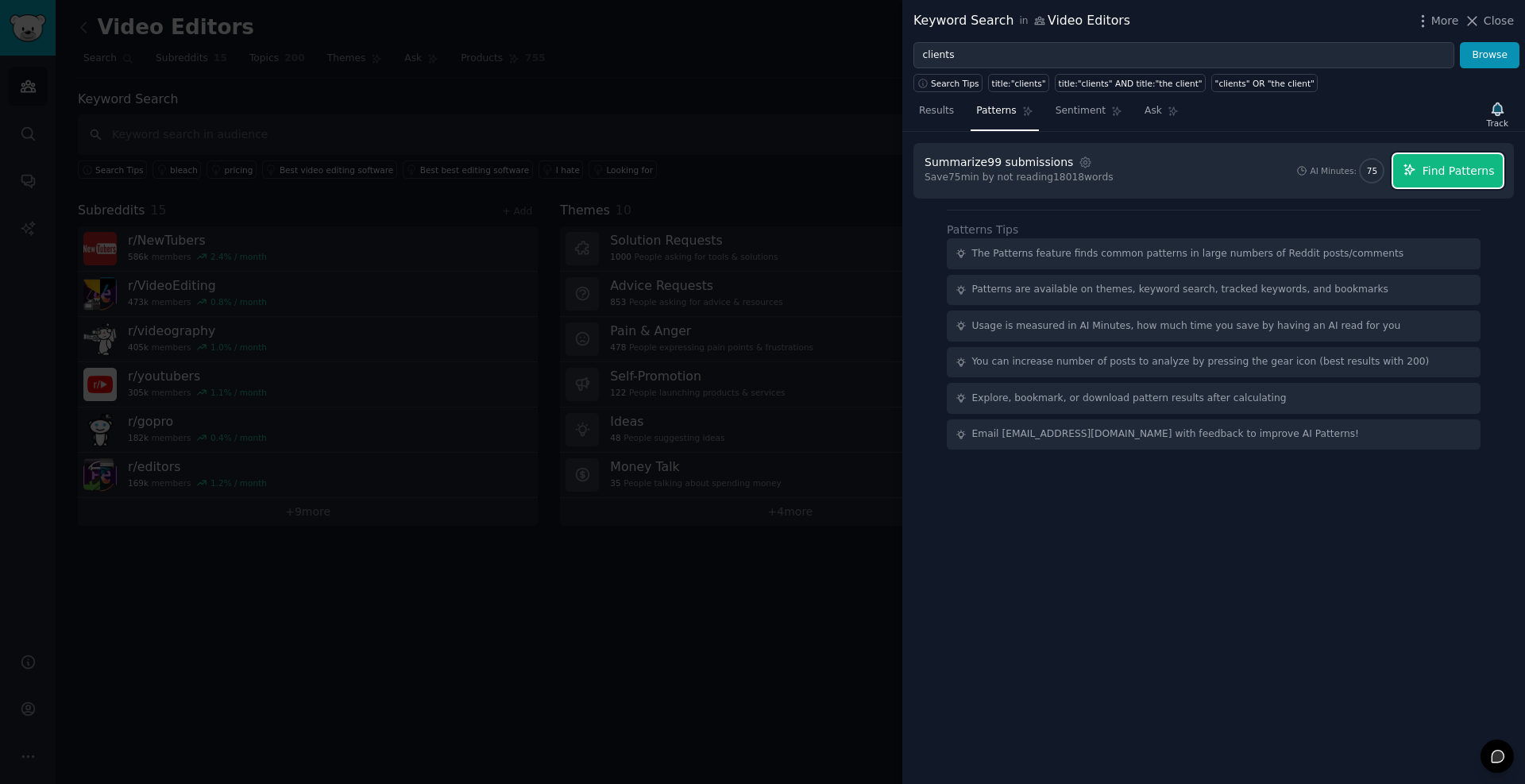
click at [1465, 180] on button "Find Patterns" at bounding box center [1448, 171] width 110 height 34
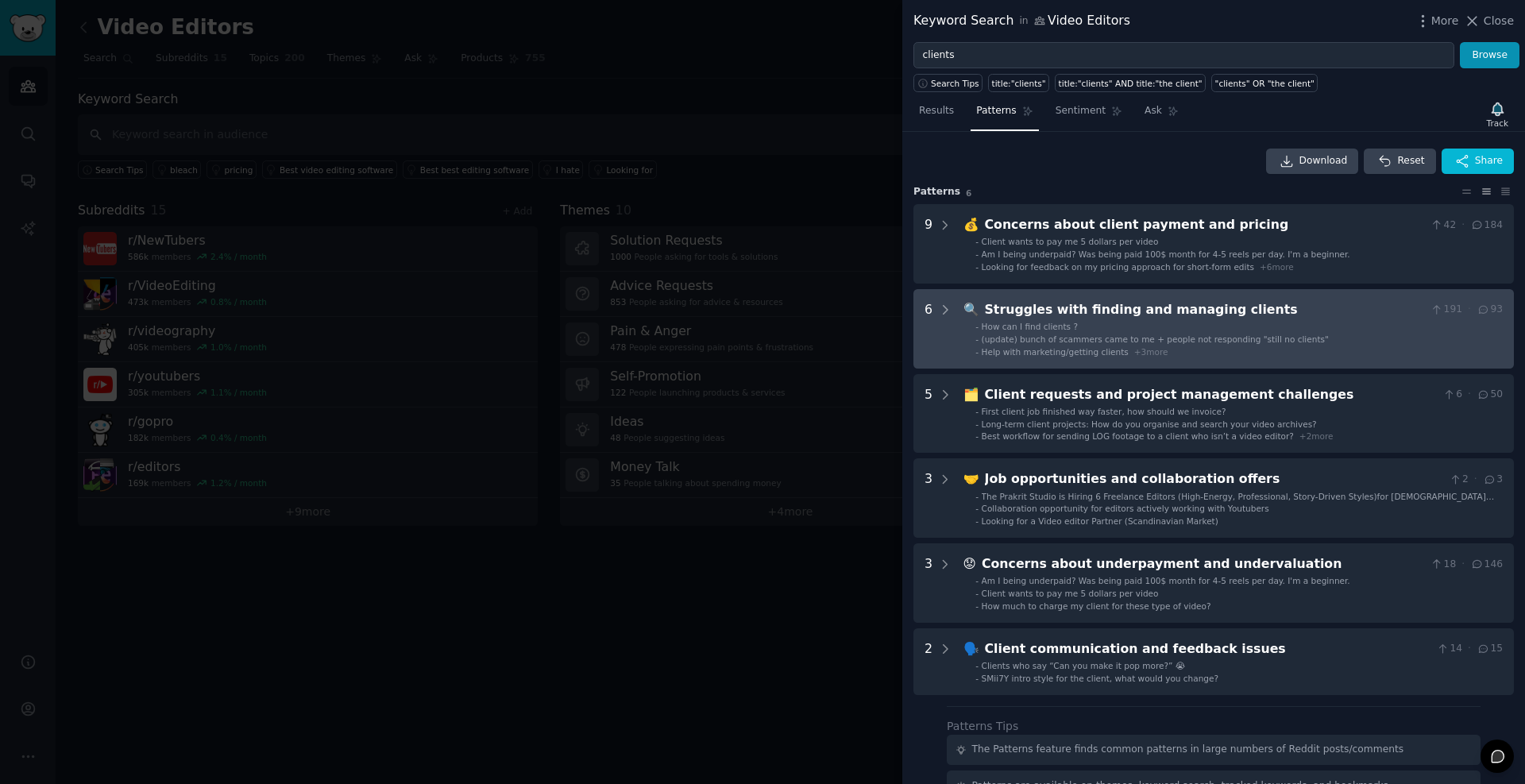
click at [1053, 326] on span "How can I find clients ?" at bounding box center [1029, 327] width 96 height 10
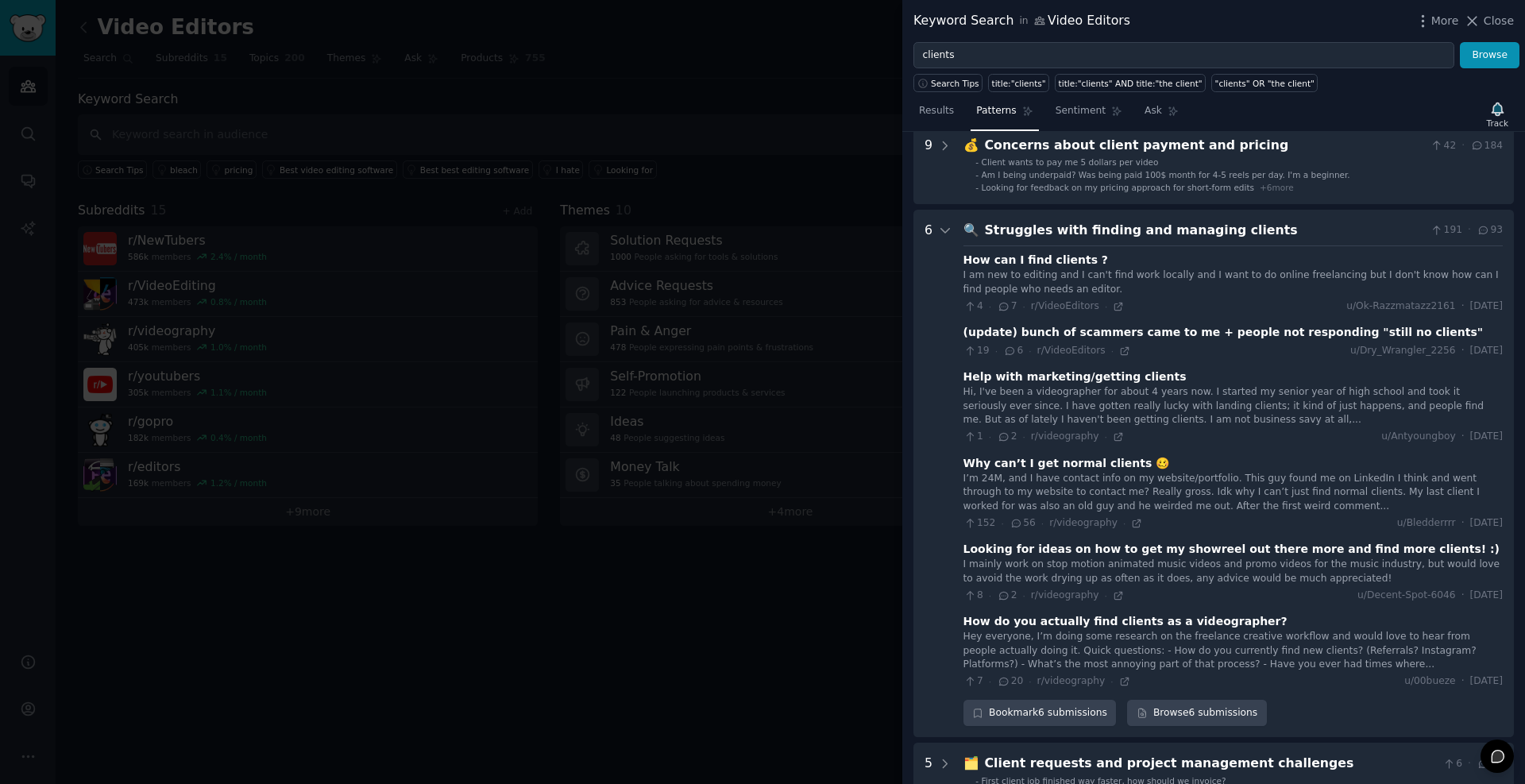
scroll to position [62, 0]
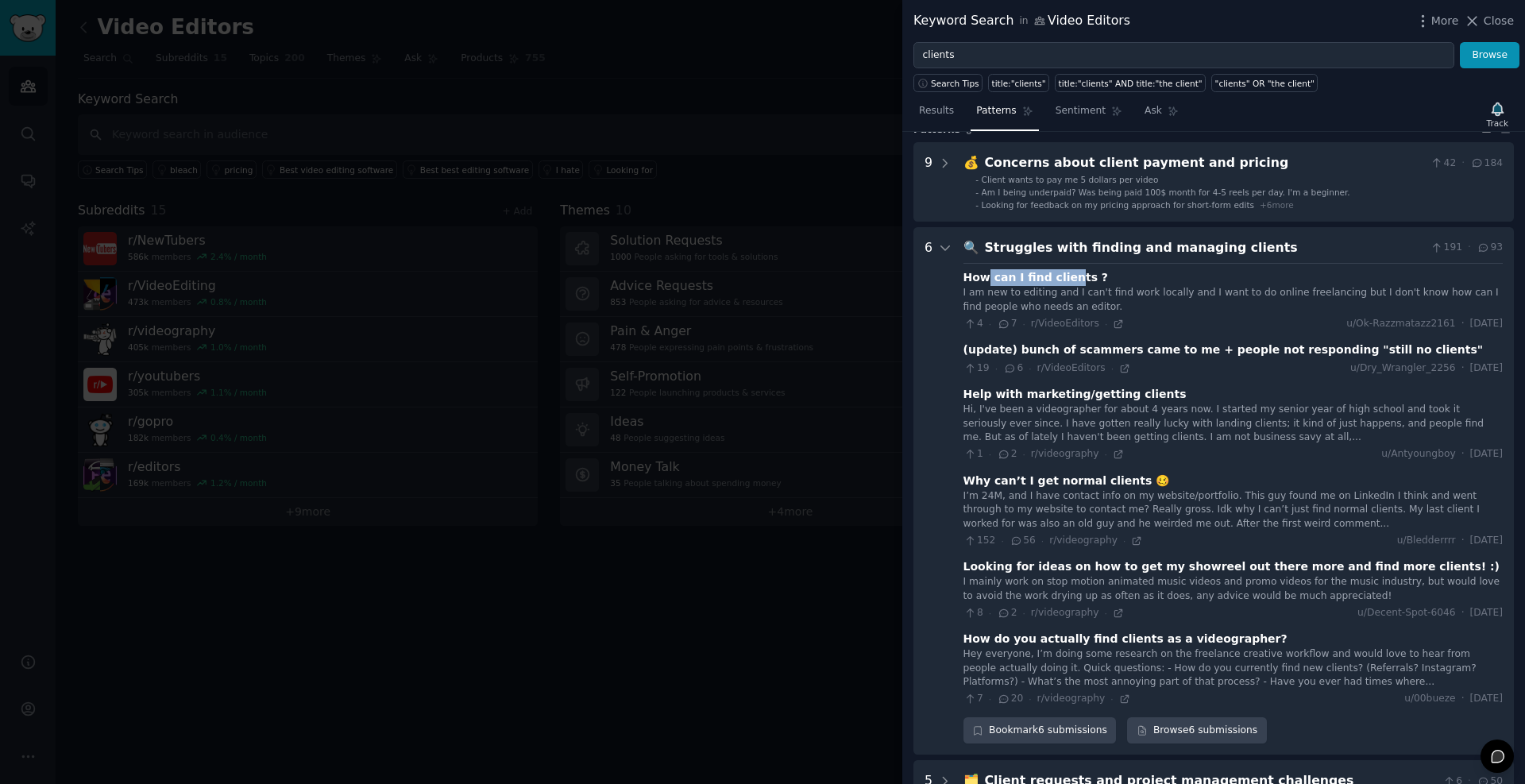
drag, startPoint x: 987, startPoint y: 281, endPoint x: 1066, endPoint y: 280, distance: 79.0
click at [1066, 280] on div "How can I find clients ?" at bounding box center [1036, 277] width 144 height 17
click at [991, 289] on div "I am new to editing and I can't find work locally and I want to do online freel…" at bounding box center [1234, 300] width 539 height 28
click at [1074, 294] on div "I am new to editing and I can't find work locally and I want to do online freel…" at bounding box center [1234, 300] width 539 height 28
click at [1009, 274] on div "How can I find clients ?" at bounding box center [1036, 277] width 144 height 17
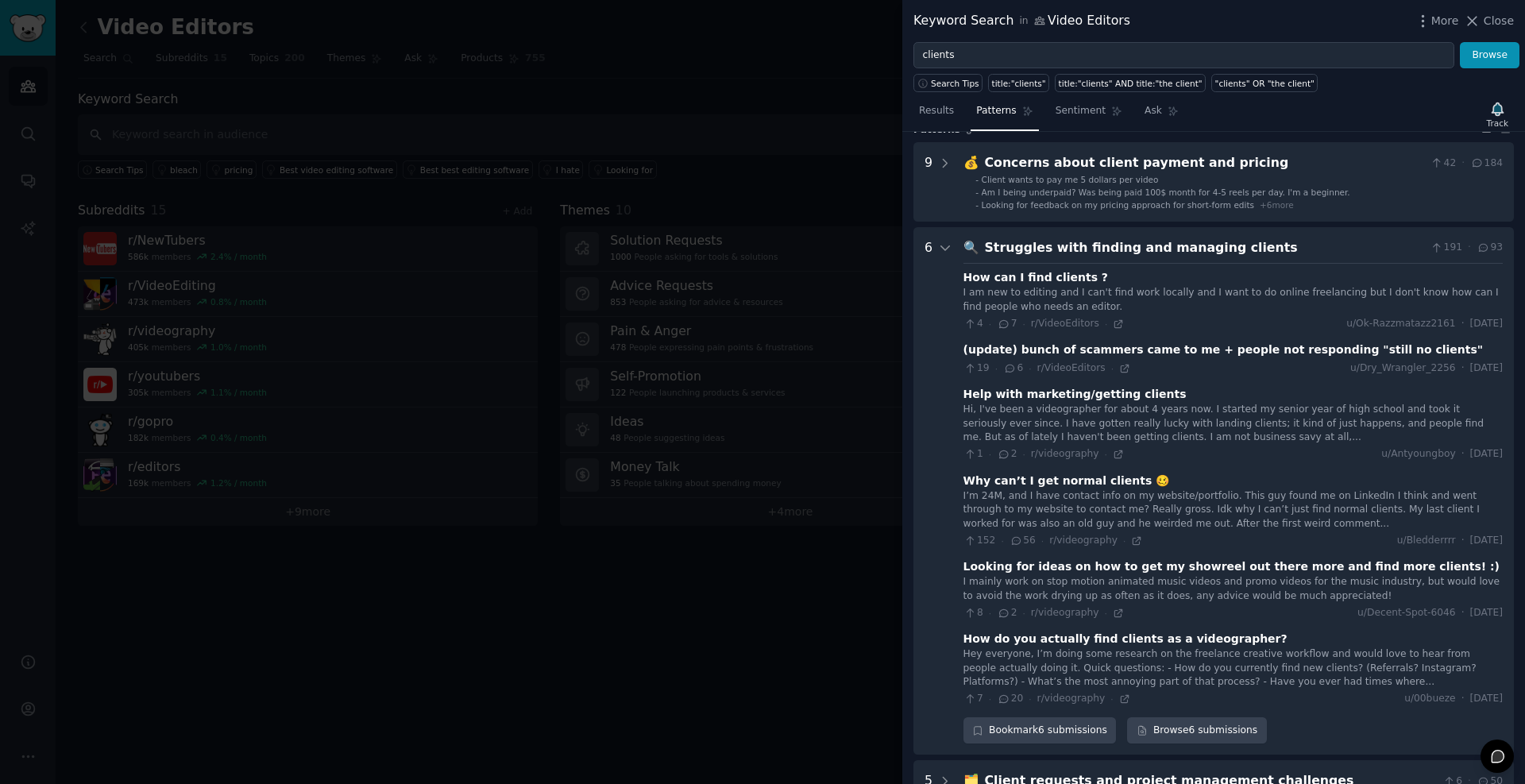
click at [973, 274] on div "How can I find clients ?" at bounding box center [1036, 277] width 144 height 17
drag, startPoint x: 973, startPoint y: 274, endPoint x: 1067, endPoint y: 277, distance: 94.0
click at [1067, 277] on div "How can I find clients ?" at bounding box center [1036, 277] width 144 height 17
copy div "How can I find clients"
click at [976, 395] on div "Help with marketing/getting clients" at bounding box center [1076, 394] width 223 height 17
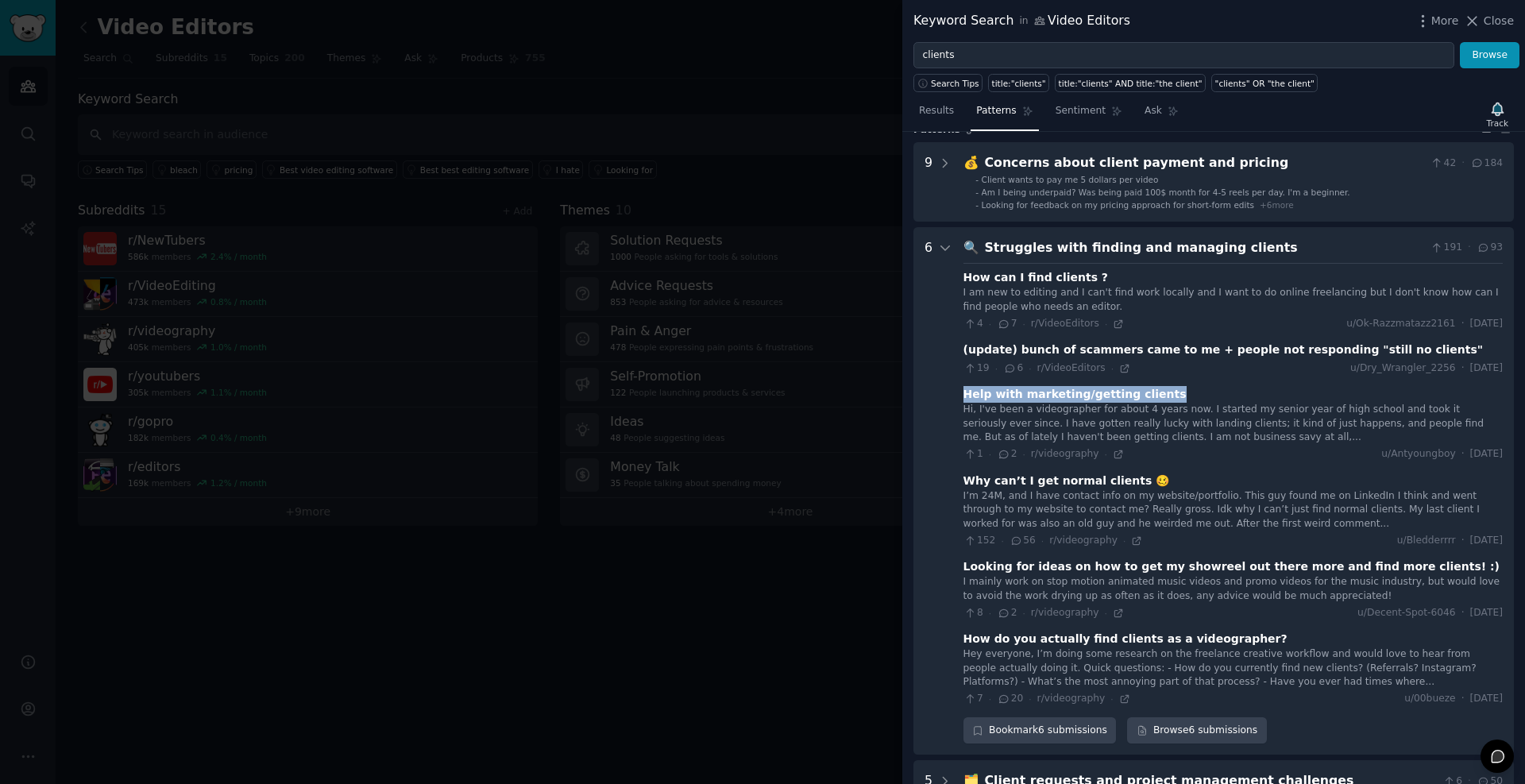
drag, startPoint x: 976, startPoint y: 395, endPoint x: 1134, endPoint y: 394, distance: 158.0
click at [1134, 394] on div "Help with marketing/getting clients" at bounding box center [1076, 394] width 223 height 17
click at [1078, 396] on div "Help with marketing/getting clients" at bounding box center [1076, 394] width 223 height 17
drag, startPoint x: 1078, startPoint y: 396, endPoint x: 1132, endPoint y: 394, distance: 54.0
click at [1136, 393] on div "Help with marketing/getting clients" at bounding box center [1076, 394] width 223 height 17
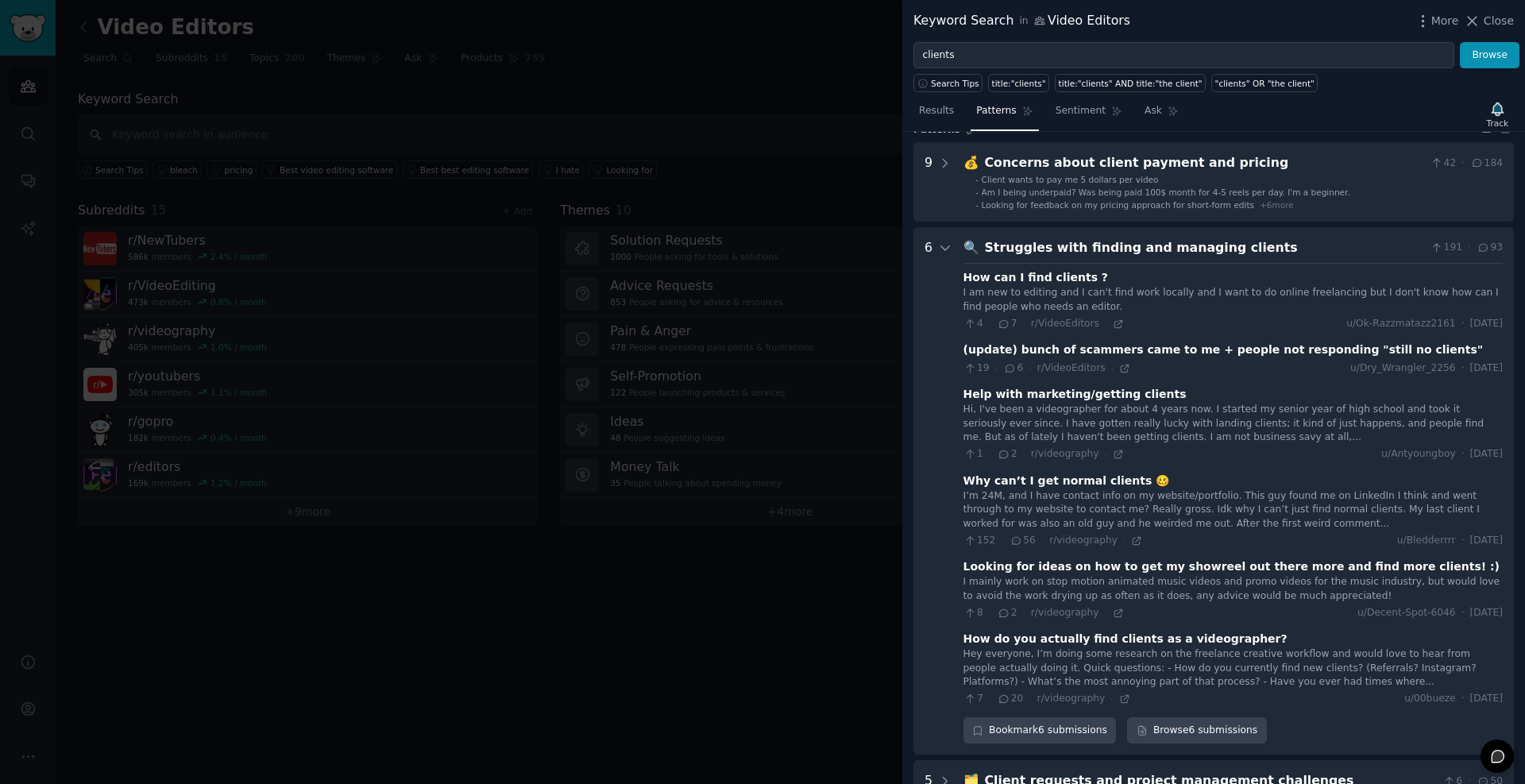
drag, startPoint x: 1044, startPoint y: 454, endPoint x: 987, endPoint y: 412, distance: 70.8
click at [987, 412] on div "Hi, I've been a videographer for about 4 years now. I started my senior year of…" at bounding box center [1234, 432] width 539 height 59
click at [1003, 455] on icon at bounding box center [1004, 453] width 14 height 11
click at [1113, 457] on icon at bounding box center [1118, 453] width 11 height 11
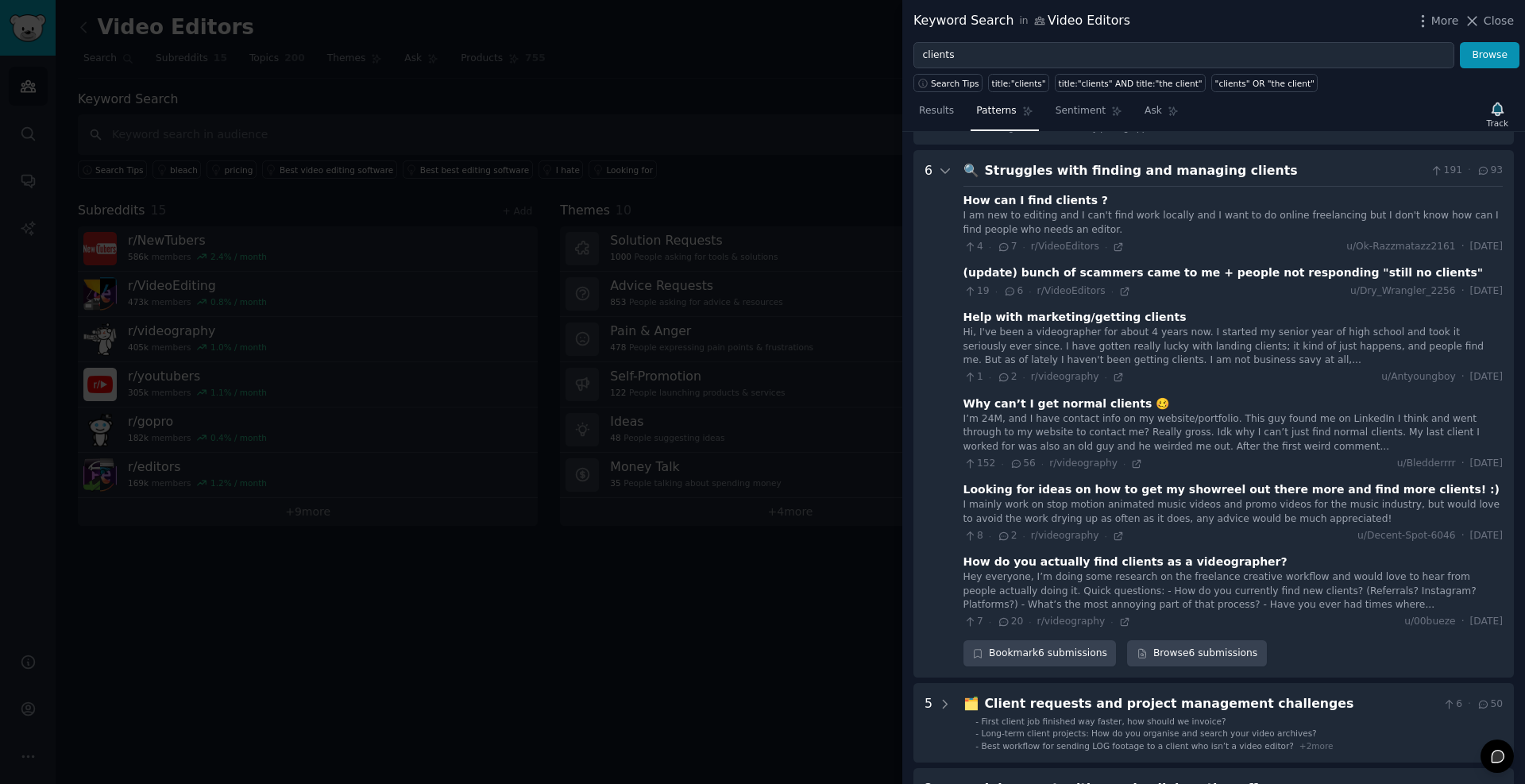
scroll to position [157, 0]
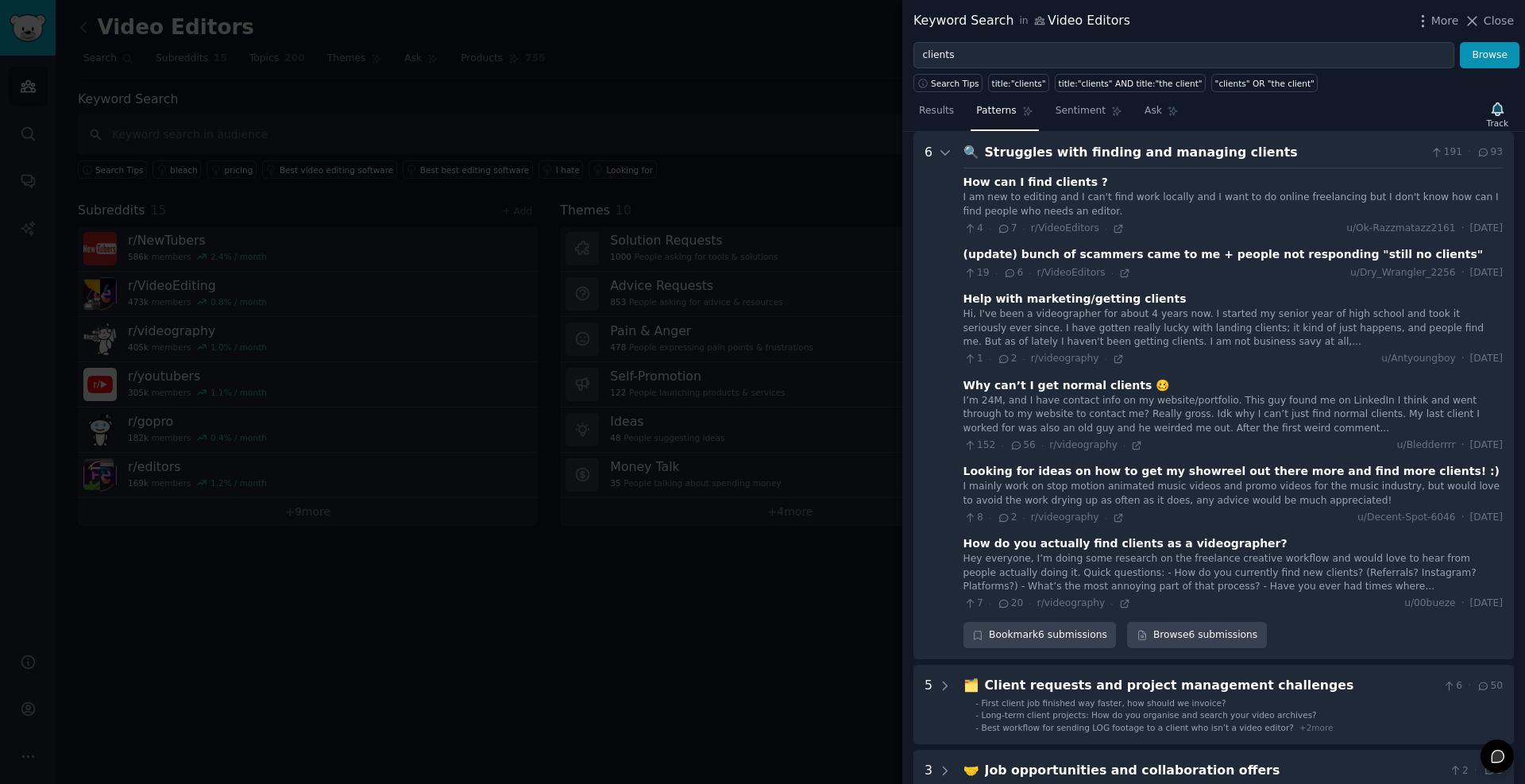
click at [977, 298] on div "Help with marketing/getting clients" at bounding box center [1076, 298] width 223 height 17
copy div "Help with marketing/getting clients"
drag, startPoint x: 977, startPoint y: 298, endPoint x: 1123, endPoint y: 301, distance: 146.0
click at [1124, 301] on div "Help with marketing/getting clients" at bounding box center [1076, 298] width 223 height 17
click at [601, 587] on div at bounding box center [762, 392] width 1525 height 784
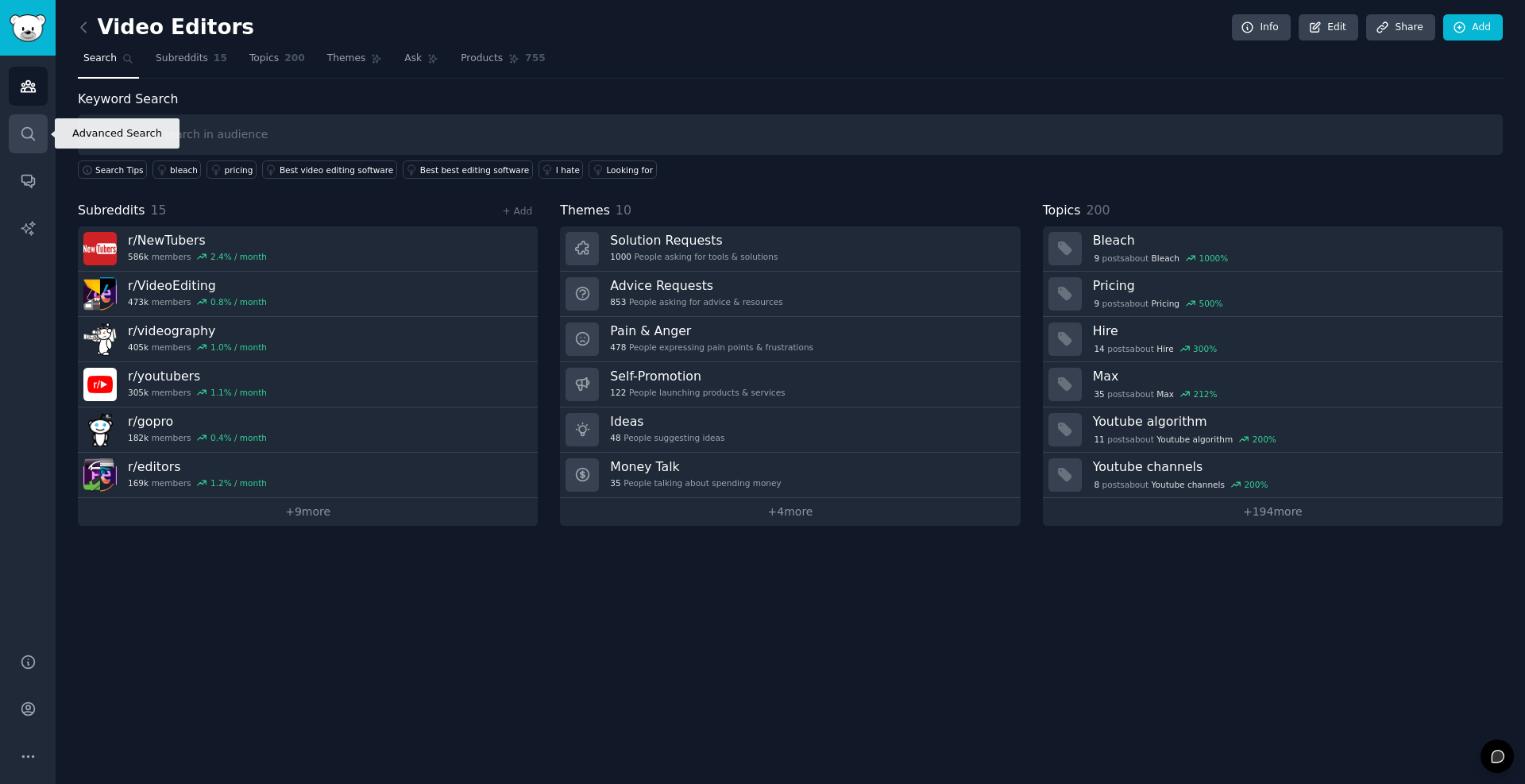
click at [33, 132] on icon "Sidebar" at bounding box center [28, 133] width 13 height 13
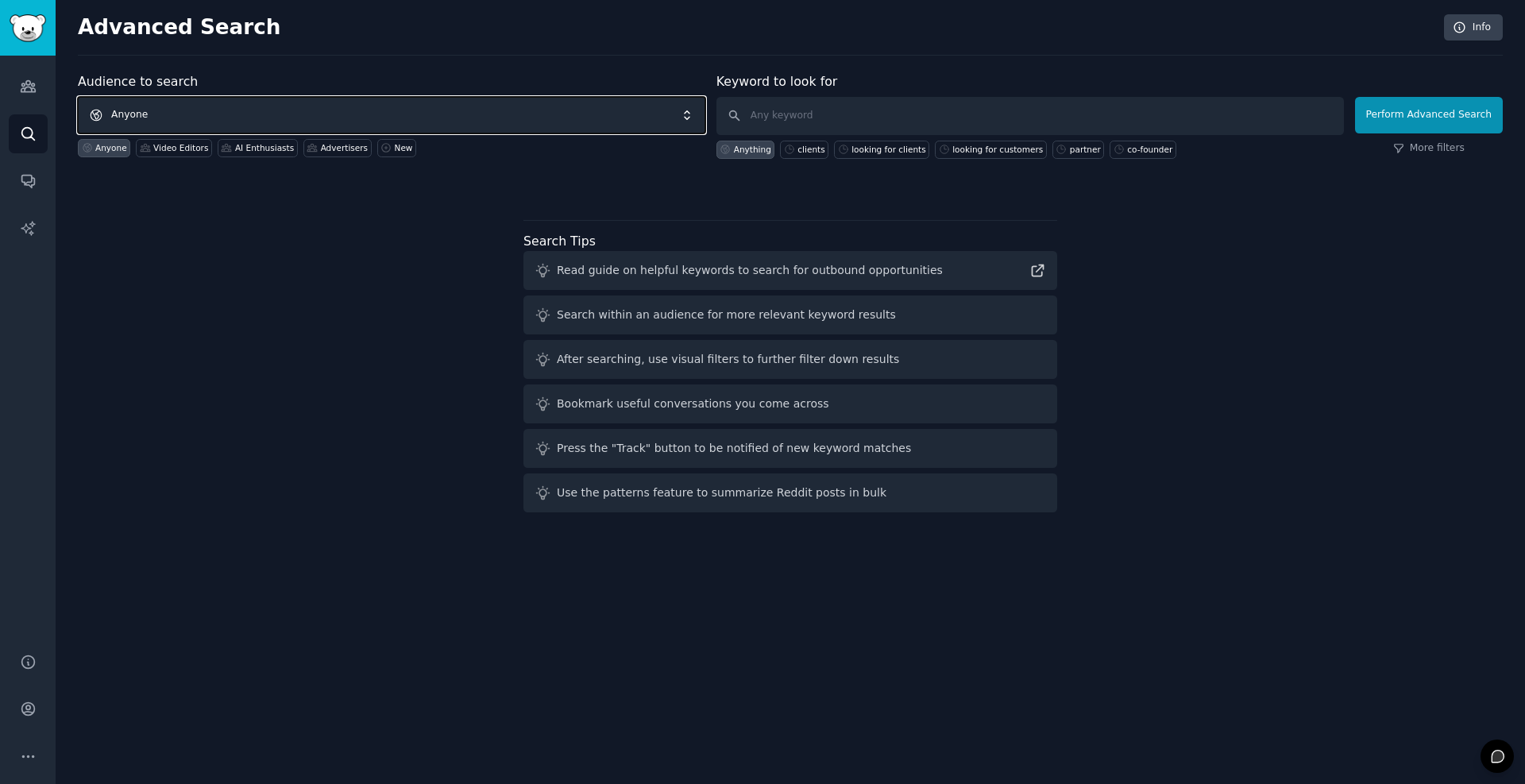
click at [172, 107] on span "Anyone" at bounding box center [391, 115] width 627 height 37
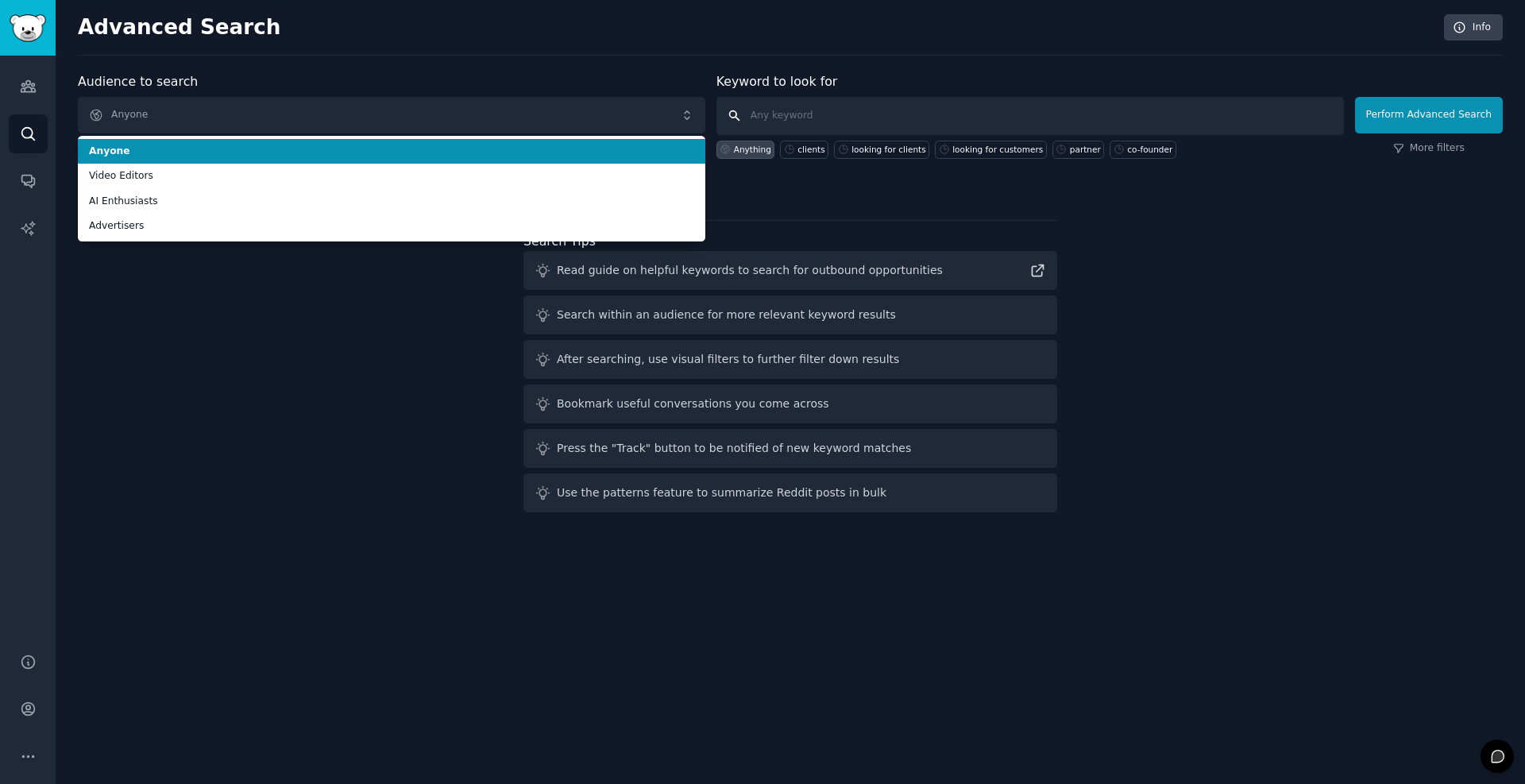
drag, startPoint x: 781, startPoint y: 117, endPoint x: 817, endPoint y: 118, distance: 36.0
click at [782, 117] on input "text" at bounding box center [1030, 116] width 627 height 39
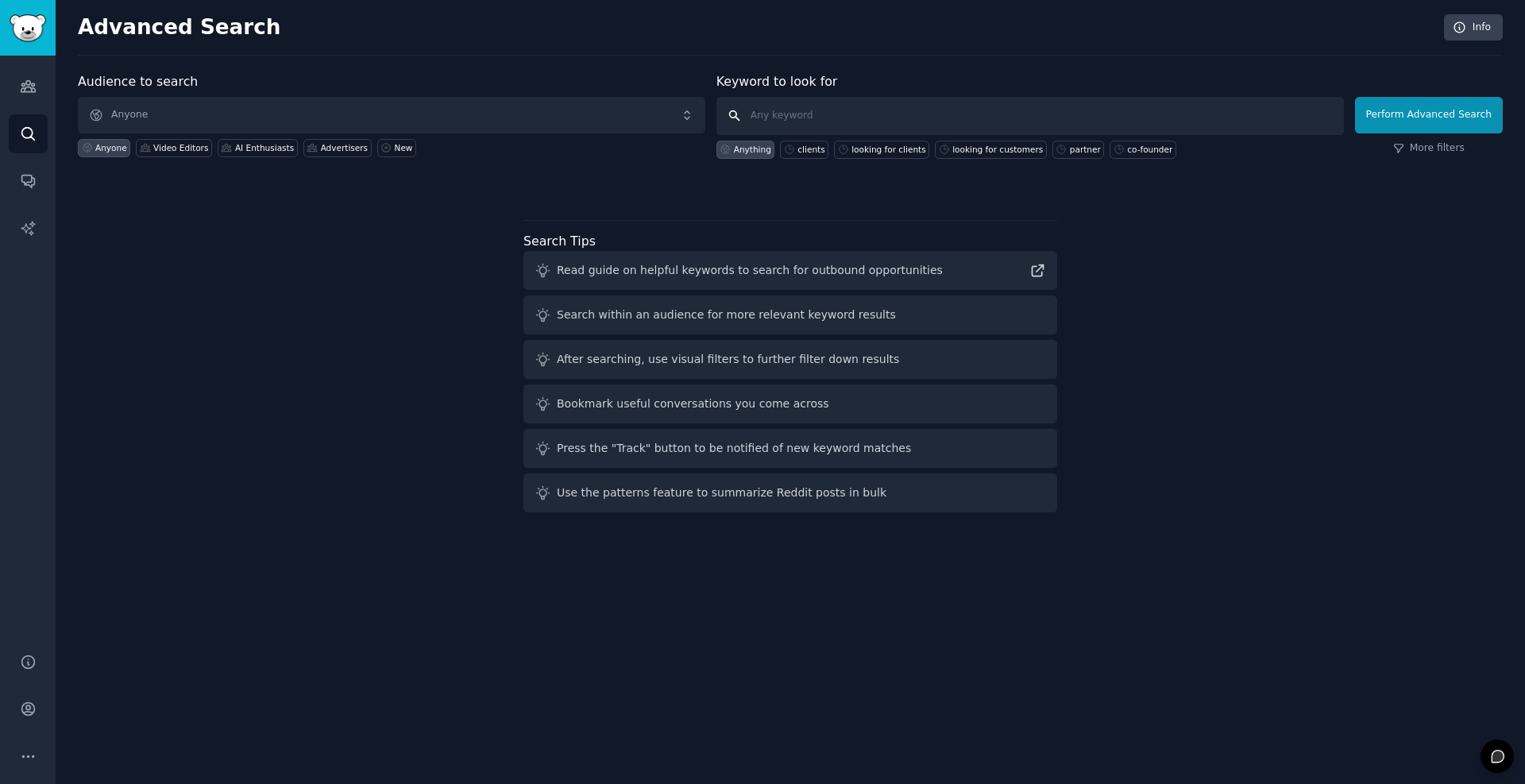
paste input "Help with marketing/getting clients"
click at [829, 118] on input "Help with marketing/getting clients" at bounding box center [1030, 116] width 627 height 39
drag, startPoint x: 829, startPoint y: 118, endPoint x: 843, endPoint y: 116, distance: 14.1
click at [843, 116] on input "Help with marketing/getting clients" at bounding box center [1030, 116] width 627 height 39
type input "Help with getting clients"
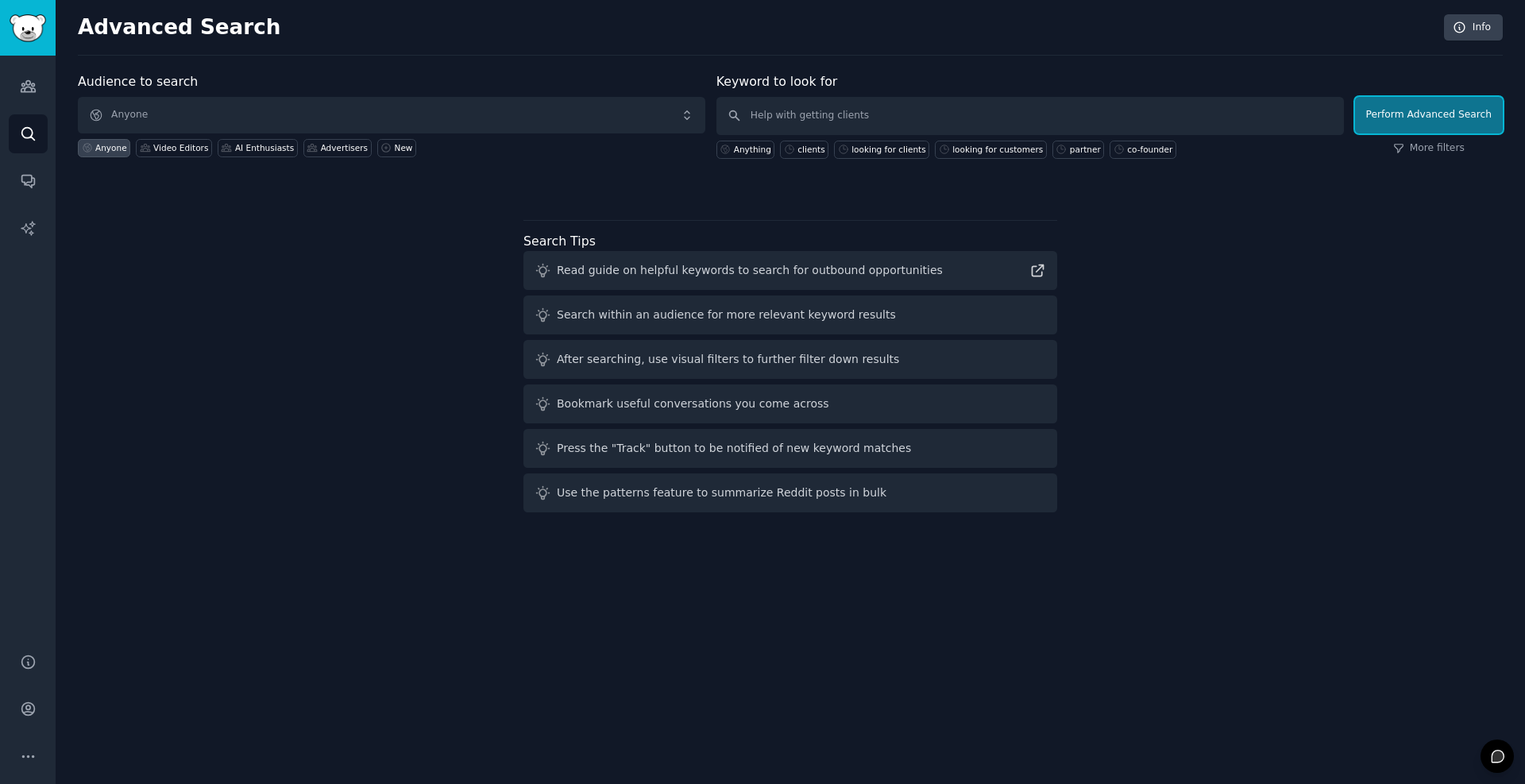
click at [1428, 119] on button "Perform Advanced Search" at bounding box center [1429, 115] width 148 height 37
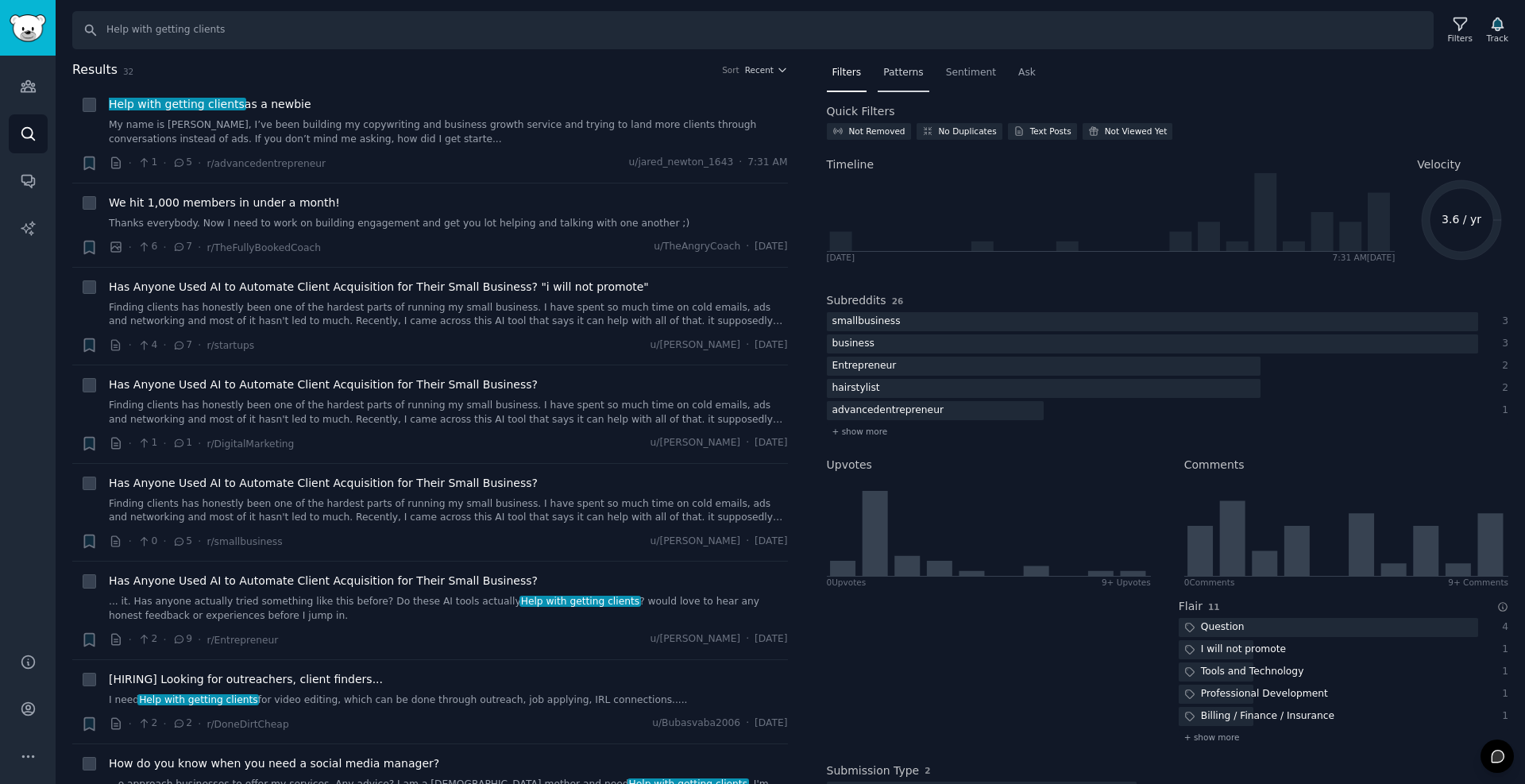
click at [916, 70] on span "Patterns" at bounding box center [904, 73] width 40 height 14
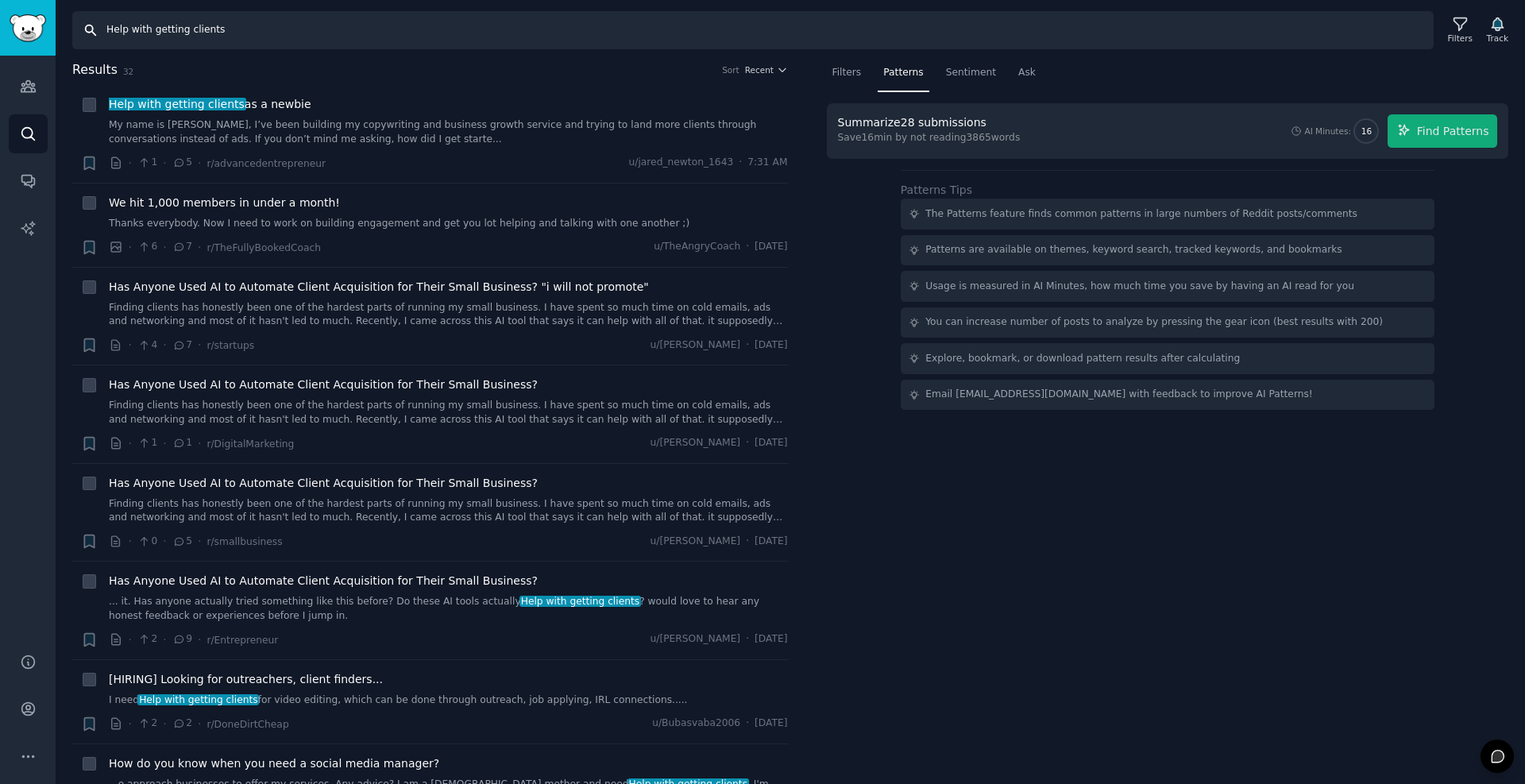
click at [135, 32] on input "Help with getting clients" at bounding box center [753, 30] width 1362 height 39
drag, startPoint x: 135, startPoint y: 32, endPoint x: 58, endPoint y: 19, distance: 78.1
click at [62, 27] on div "Search Help with getting clients Filters Track" at bounding box center [790, 25] width 1470 height 49
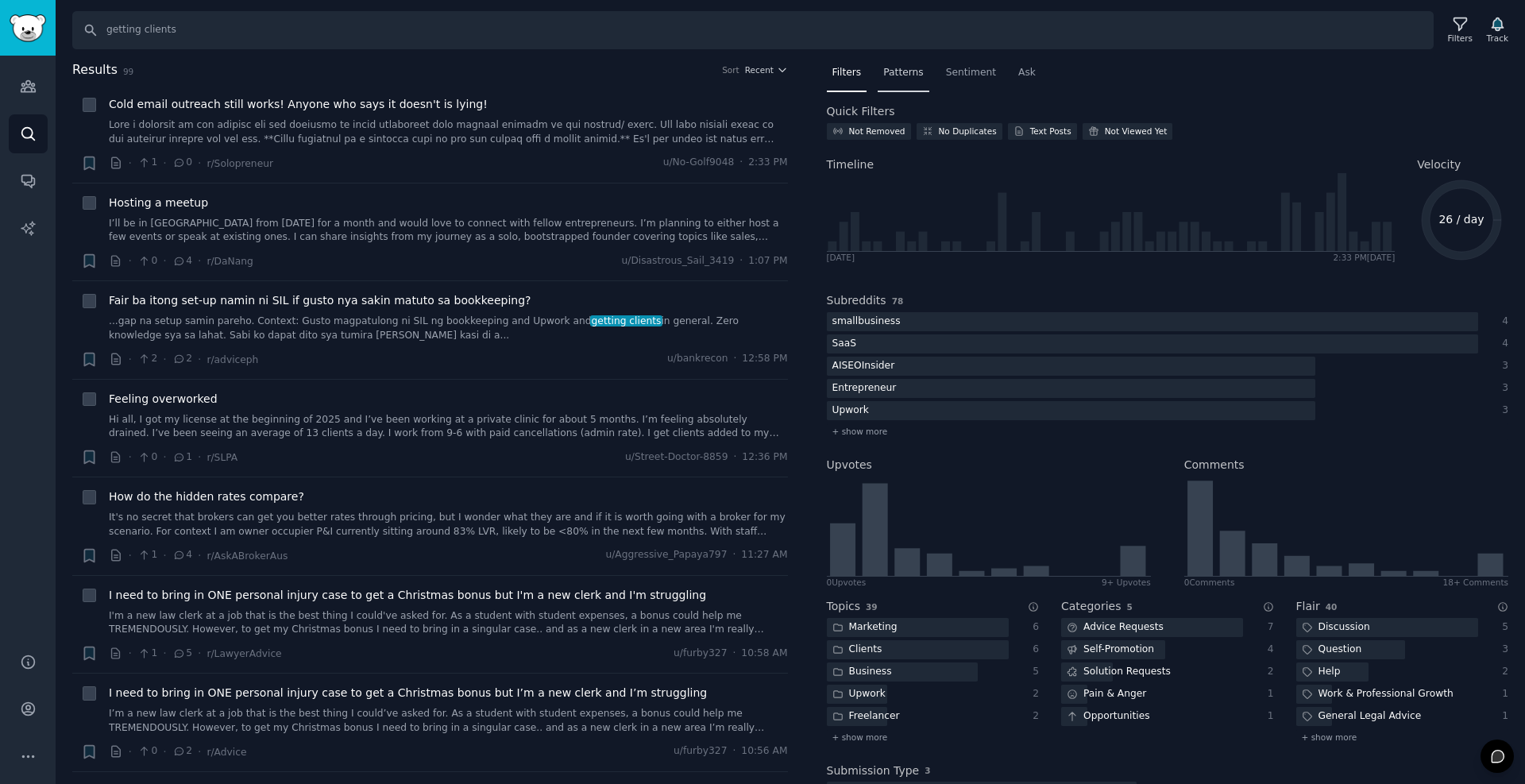
click at [908, 71] on span "Patterns" at bounding box center [904, 73] width 40 height 14
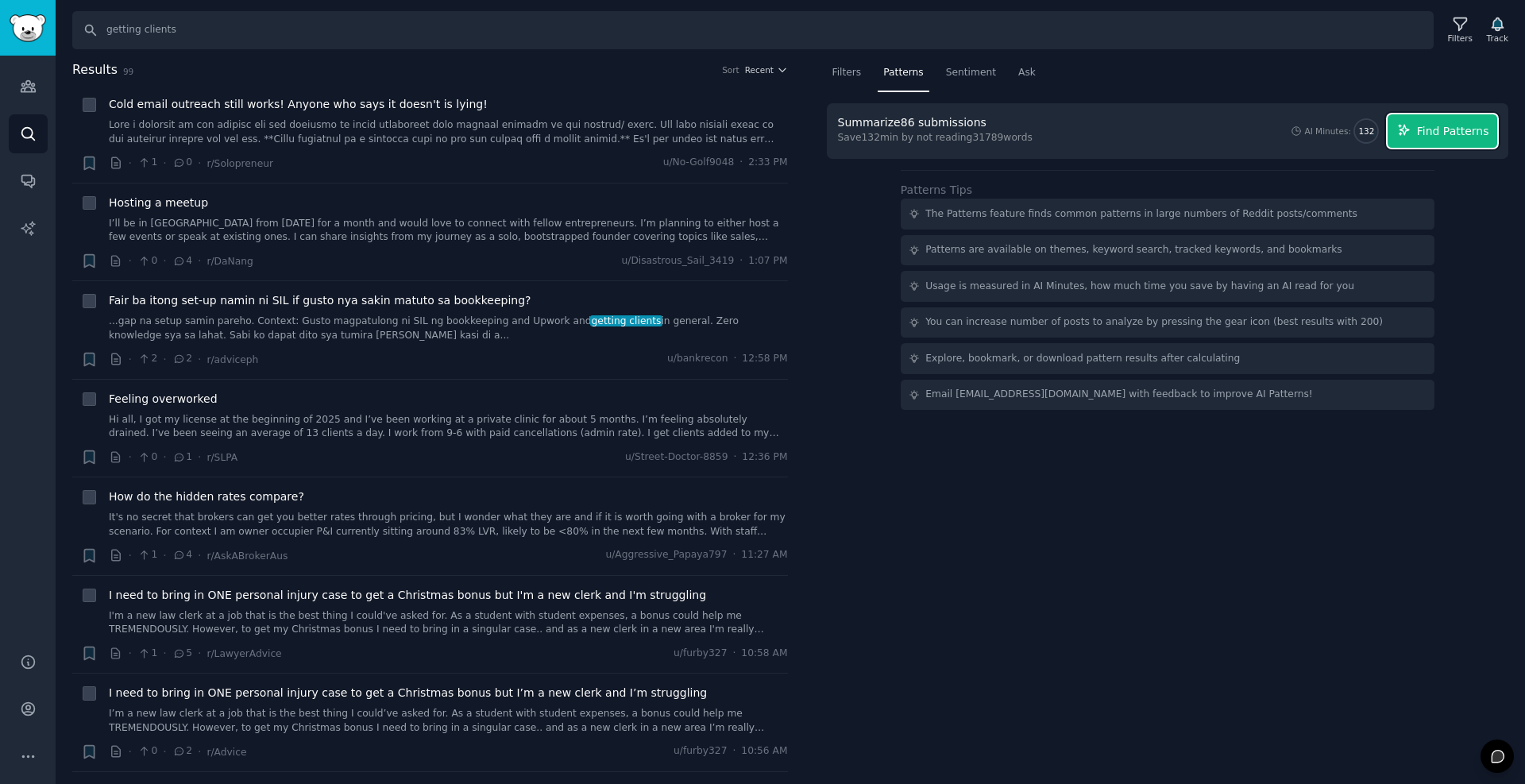
click at [1440, 127] on span "Find Patterns" at bounding box center [1453, 131] width 72 height 17
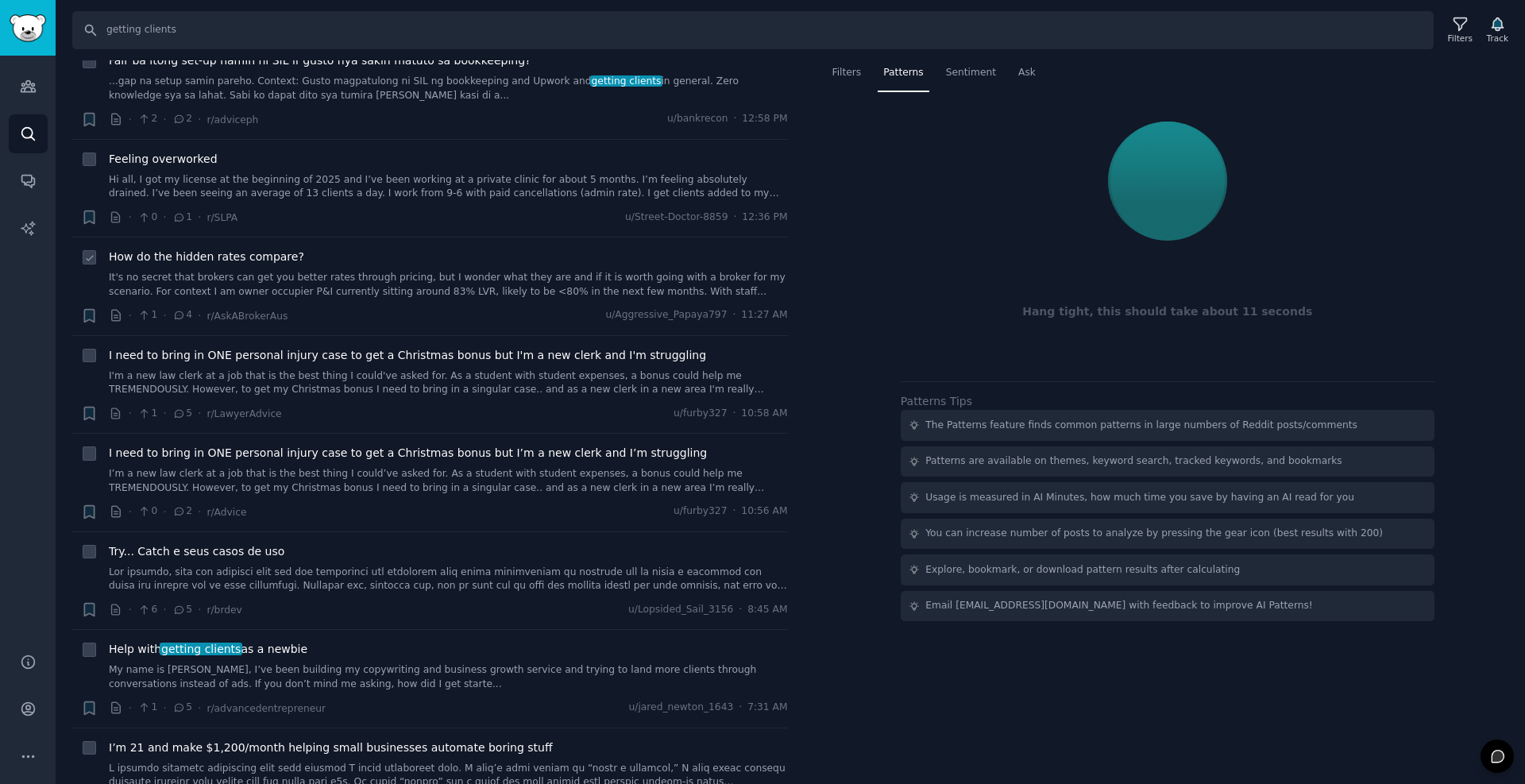
scroll to position [286, 0]
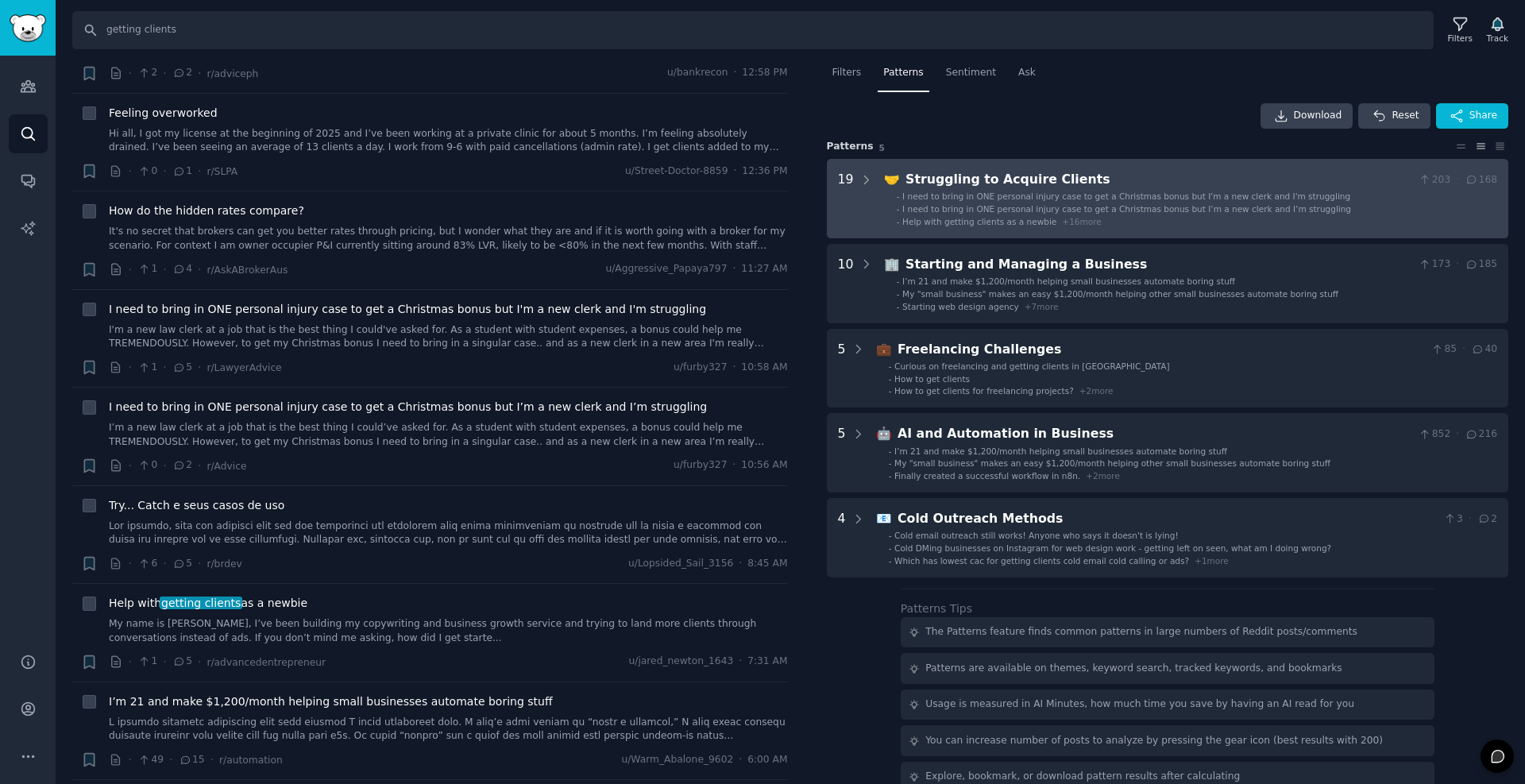
click at [908, 210] on span "I need to bring in ONE personal injury case to get a Christmas bonus but I’m a …" at bounding box center [1127, 209] width 448 height 10
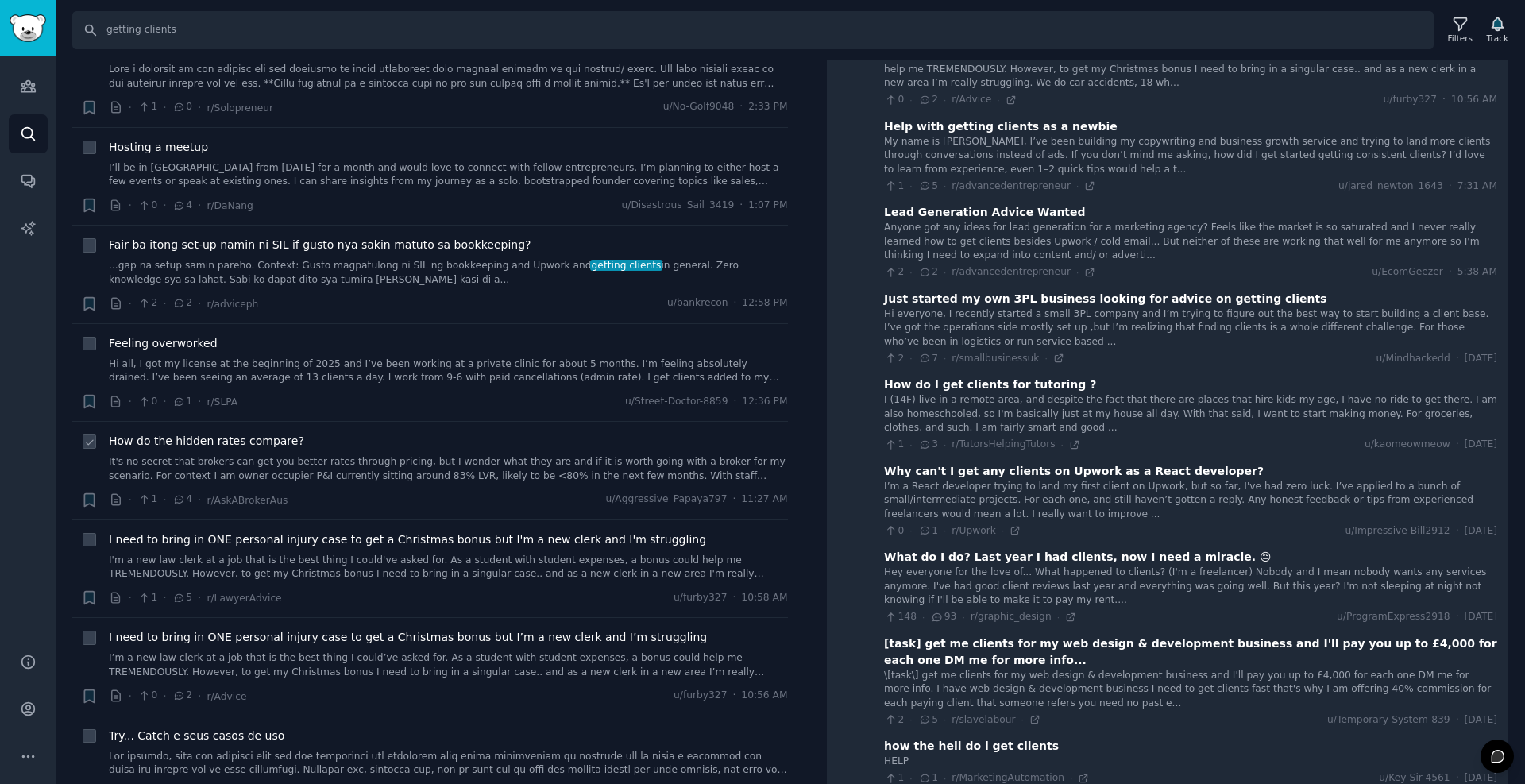
scroll to position [0, 0]
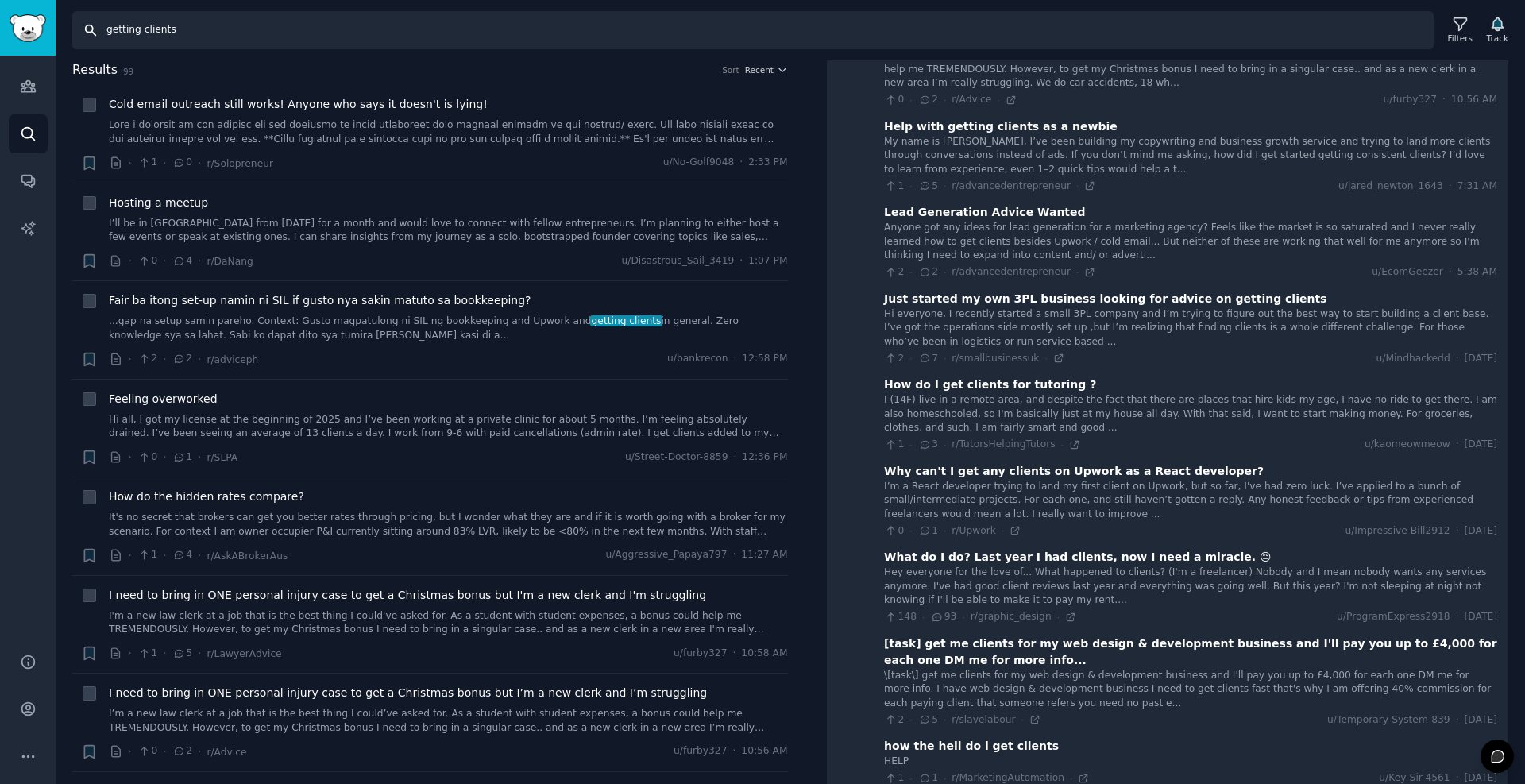
click at [213, 35] on input "getting clients" at bounding box center [753, 30] width 1362 height 39
click at [214, 28] on input "getting clients" at bounding box center [753, 30] width 1362 height 39
paste input "video editor looking client"
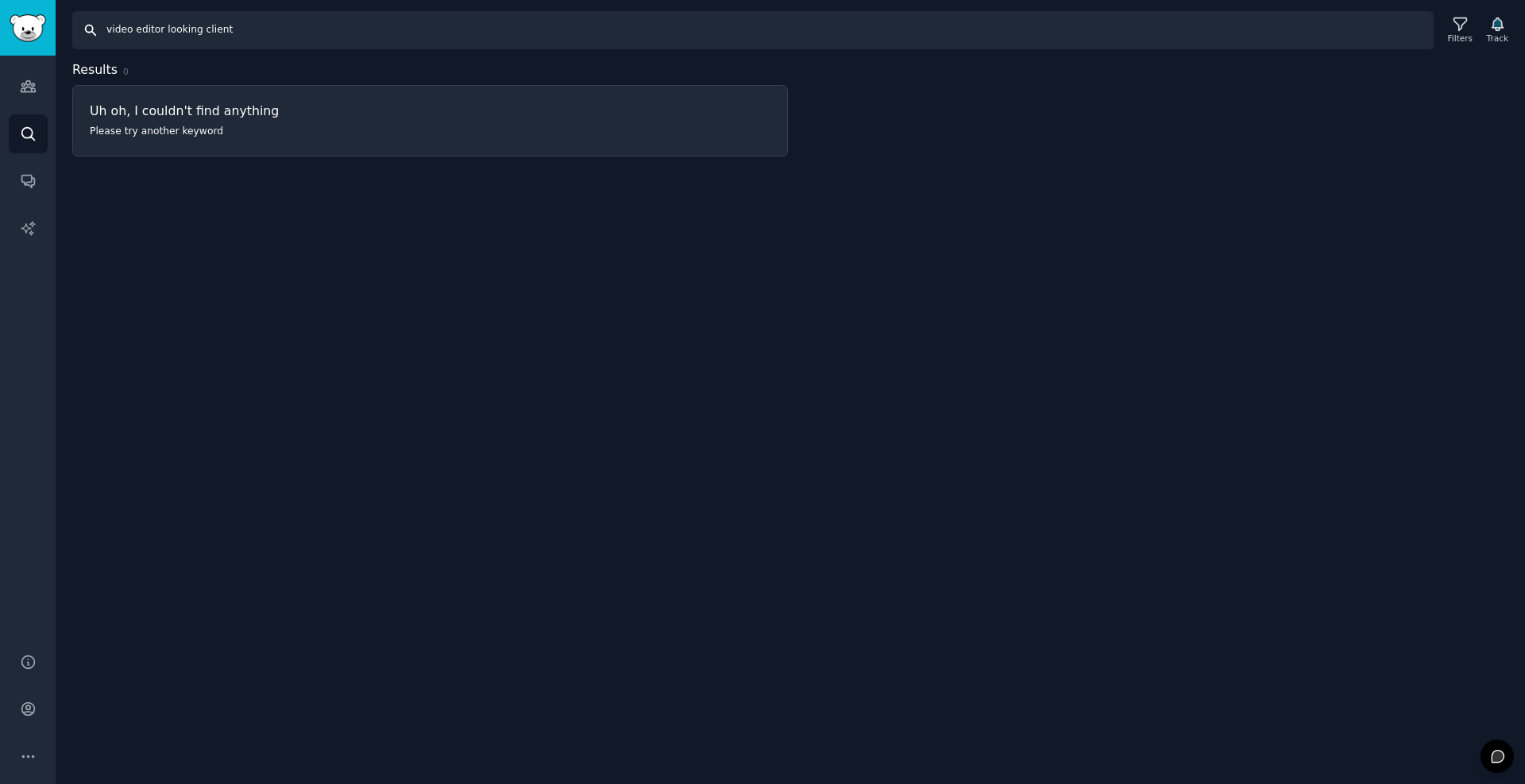
click at [186, 33] on input "video editor looking client" at bounding box center [753, 30] width 1362 height 39
type input "video editor client"
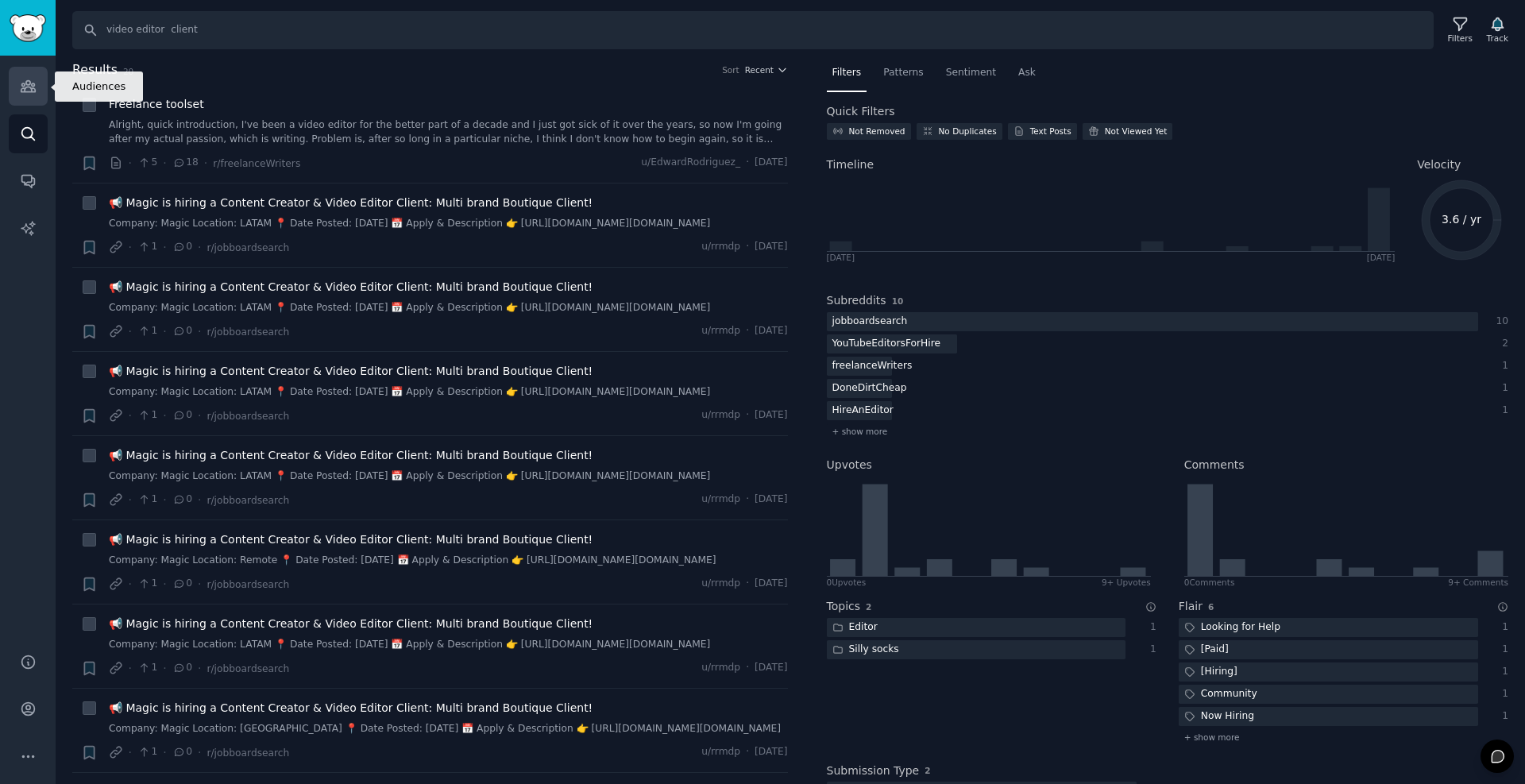
click at [23, 91] on icon "Sidebar" at bounding box center [28, 86] width 17 height 17
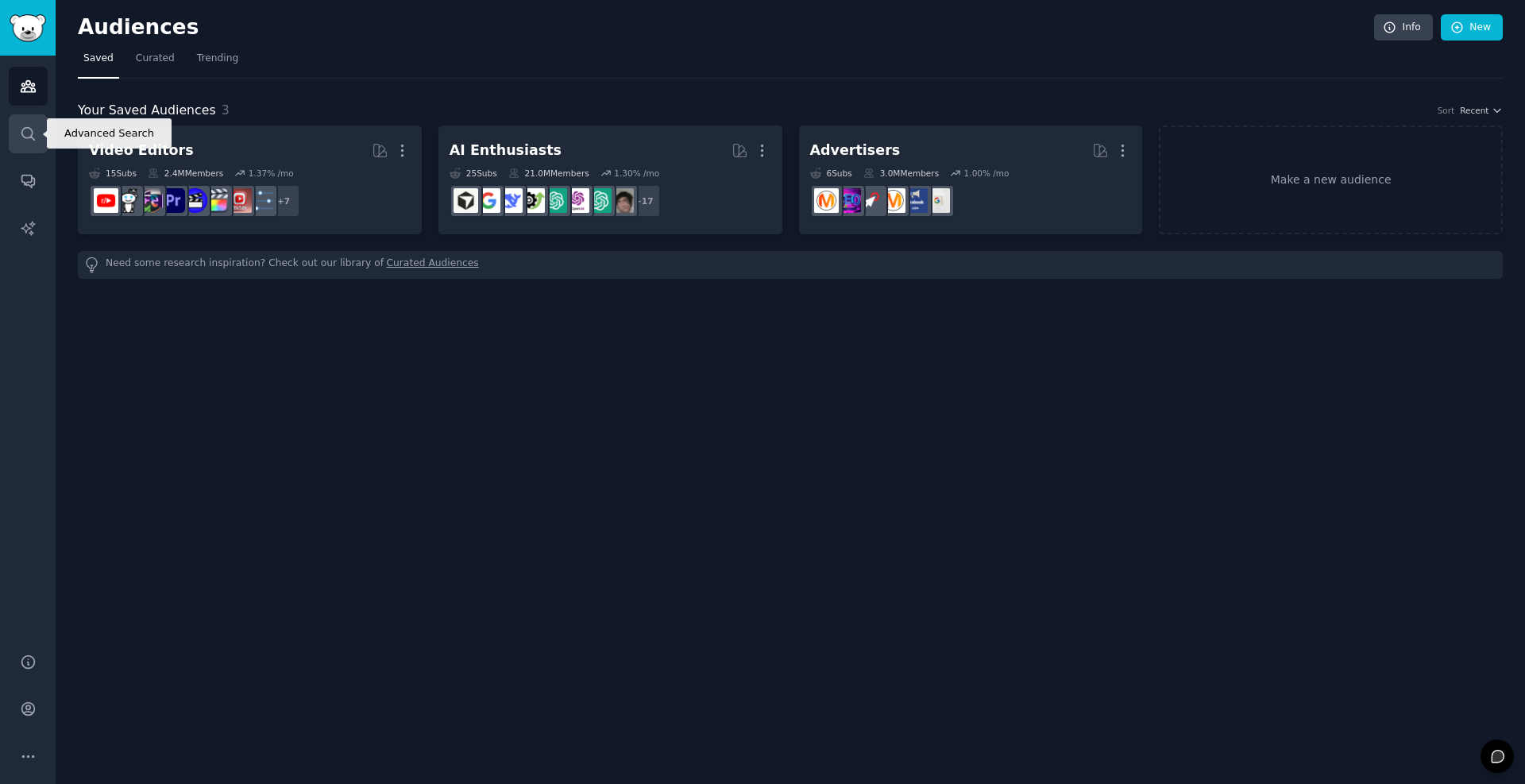
click at [24, 131] on icon "Sidebar" at bounding box center [28, 133] width 17 height 17
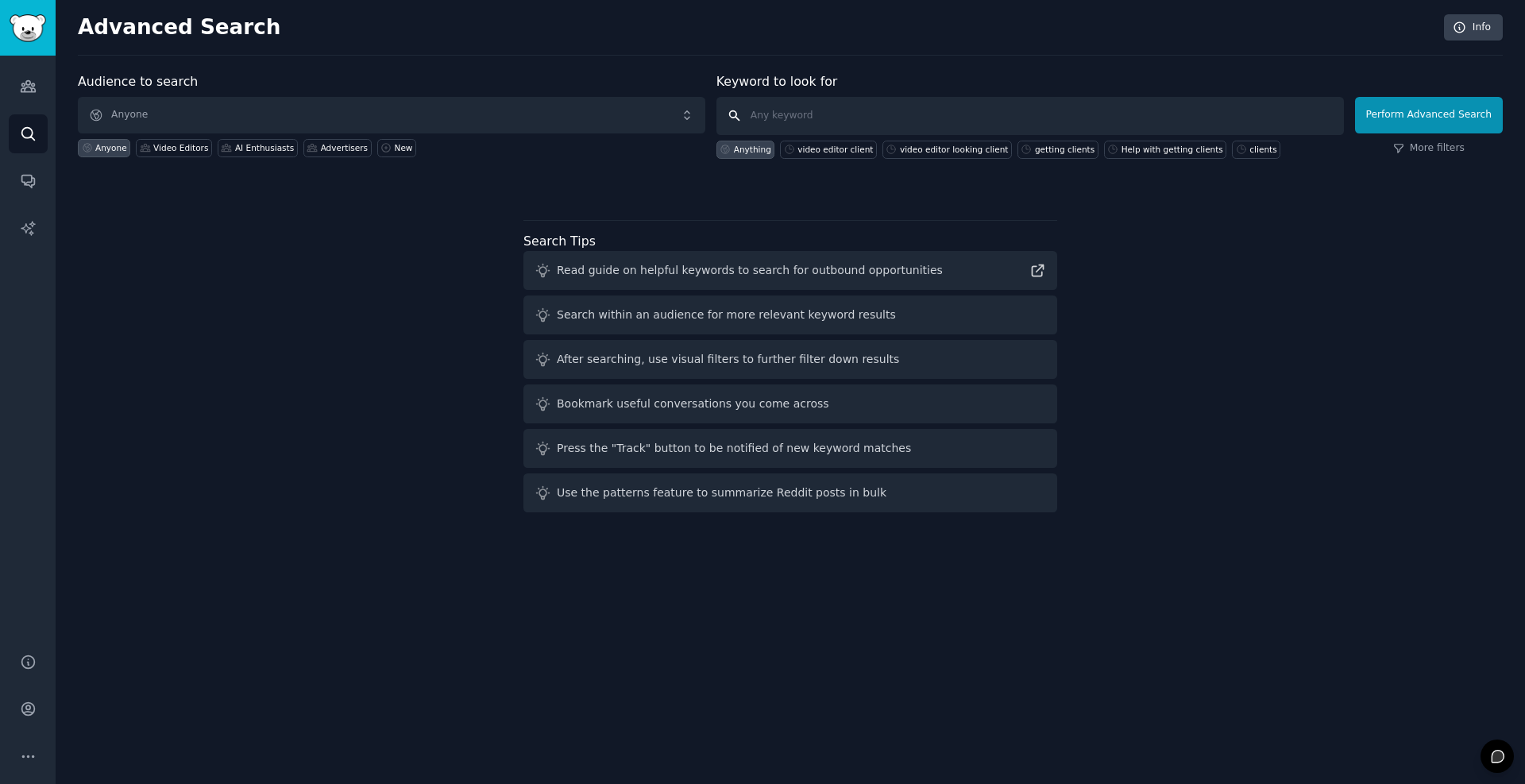
click at [851, 114] on input "text" at bounding box center [1030, 116] width 627 height 39
click at [1432, 152] on link "More filters" at bounding box center [1429, 148] width 71 height 14
click at [969, 116] on input "text" at bounding box center [1030, 116] width 627 height 39
paste input "video editor looking client"
click at [825, 123] on input "video editor looking client" at bounding box center [1030, 116] width 627 height 39
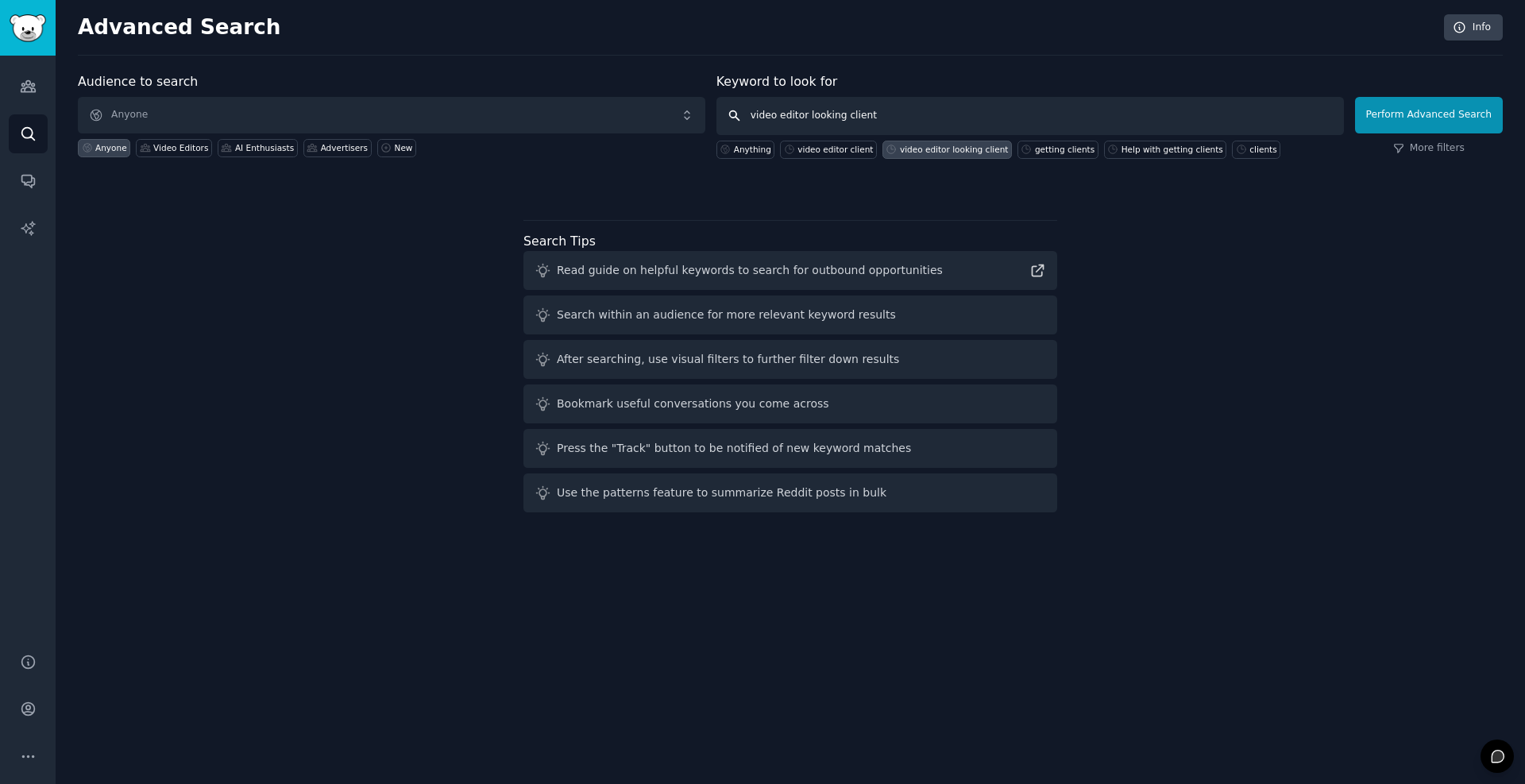
click at [825, 123] on input "video editor looking client" at bounding box center [1030, 116] width 627 height 39
click at [815, 116] on input "video editor looking client" at bounding box center [1030, 116] width 627 height 39
drag, startPoint x: 815, startPoint y: 116, endPoint x: 997, endPoint y: 86, distance: 184.5
click at [815, 116] on input "video editor looking client" at bounding box center [1030, 116] width 627 height 39
type input "video editor client"
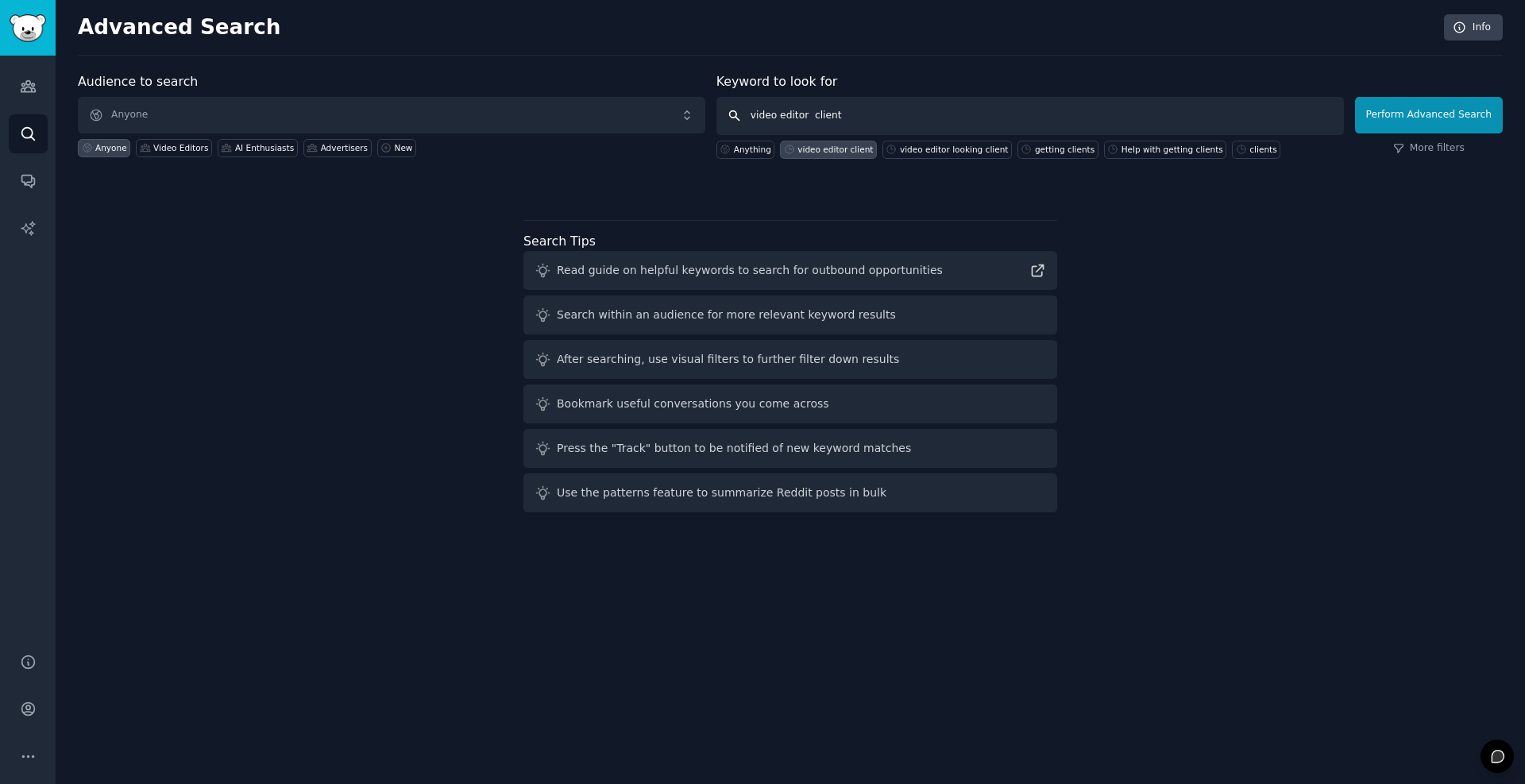
click button "Perform Advanced Search" at bounding box center [1429, 115] width 148 height 37
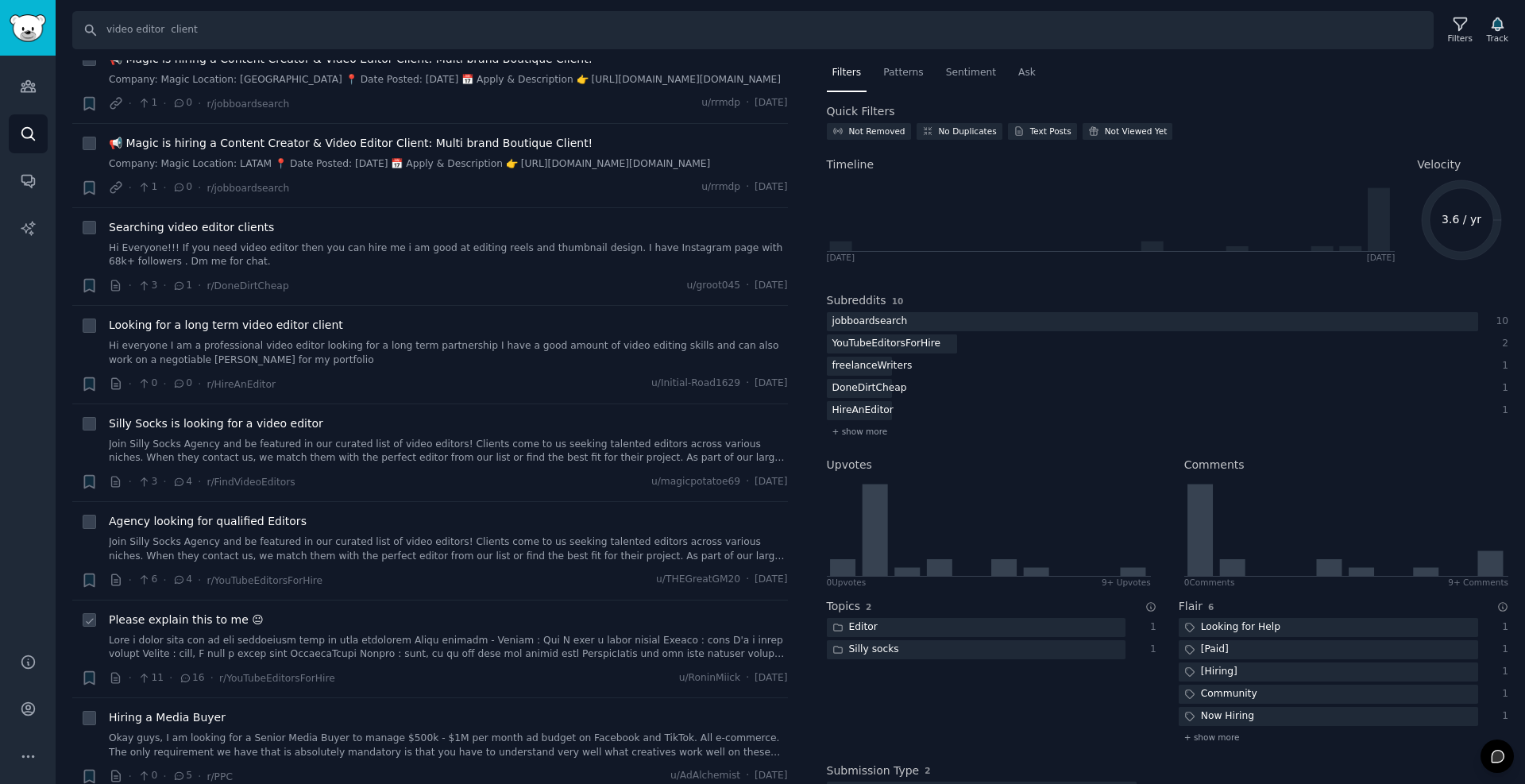
scroll to position [953, 0]
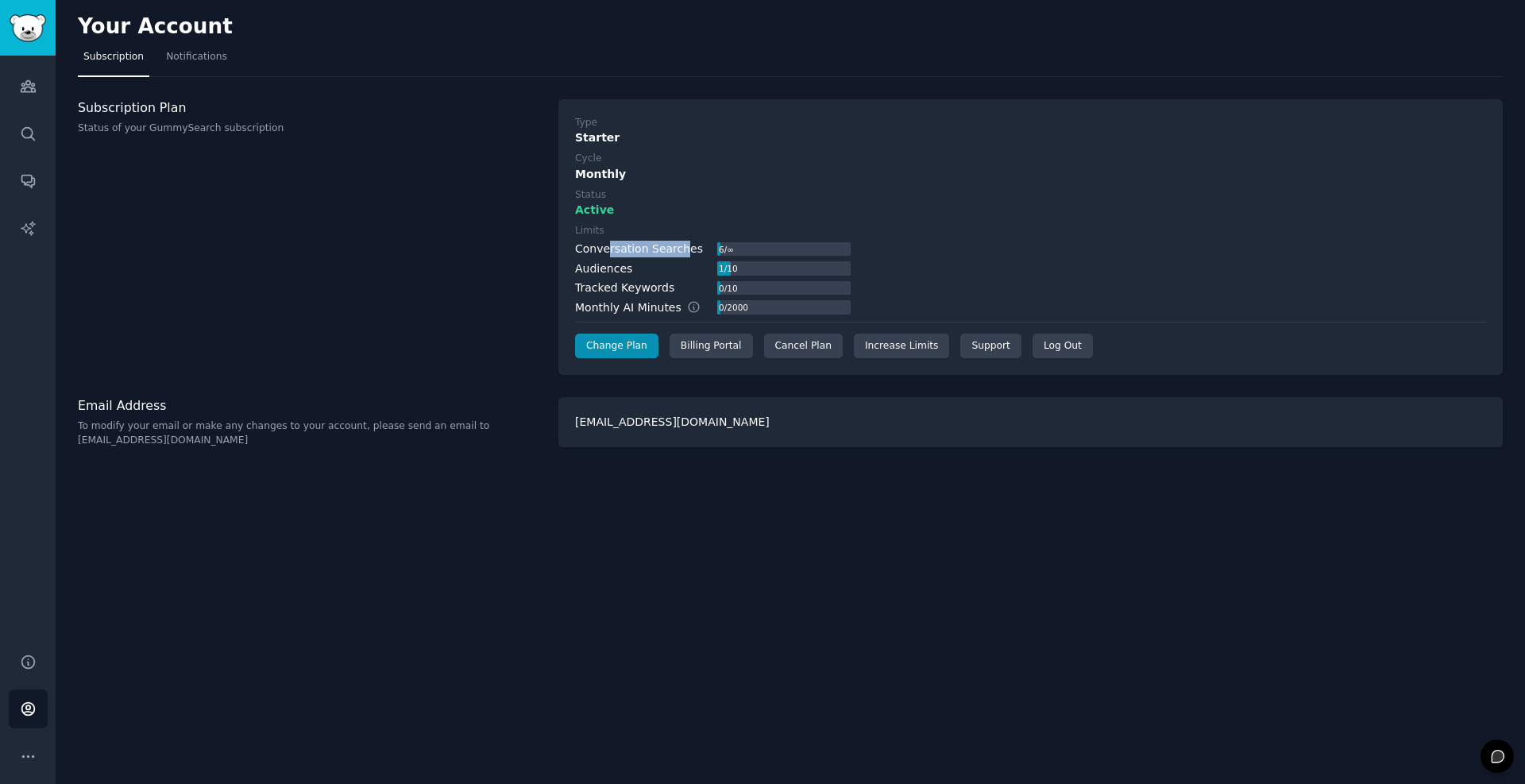
drag, startPoint x: 604, startPoint y: 247, endPoint x: 764, endPoint y: 248, distance: 160.0
click at [677, 247] on div "Conversation Searches" at bounding box center [639, 249] width 128 height 17
drag, startPoint x: 752, startPoint y: 253, endPoint x: 669, endPoint y: 250, distance: 83.1
click at [669, 250] on div "Conversation Searches 6 / ∞" at bounding box center [712, 249] width 276 height 17
drag, startPoint x: 599, startPoint y: 269, endPoint x: 753, endPoint y: 259, distance: 154.3
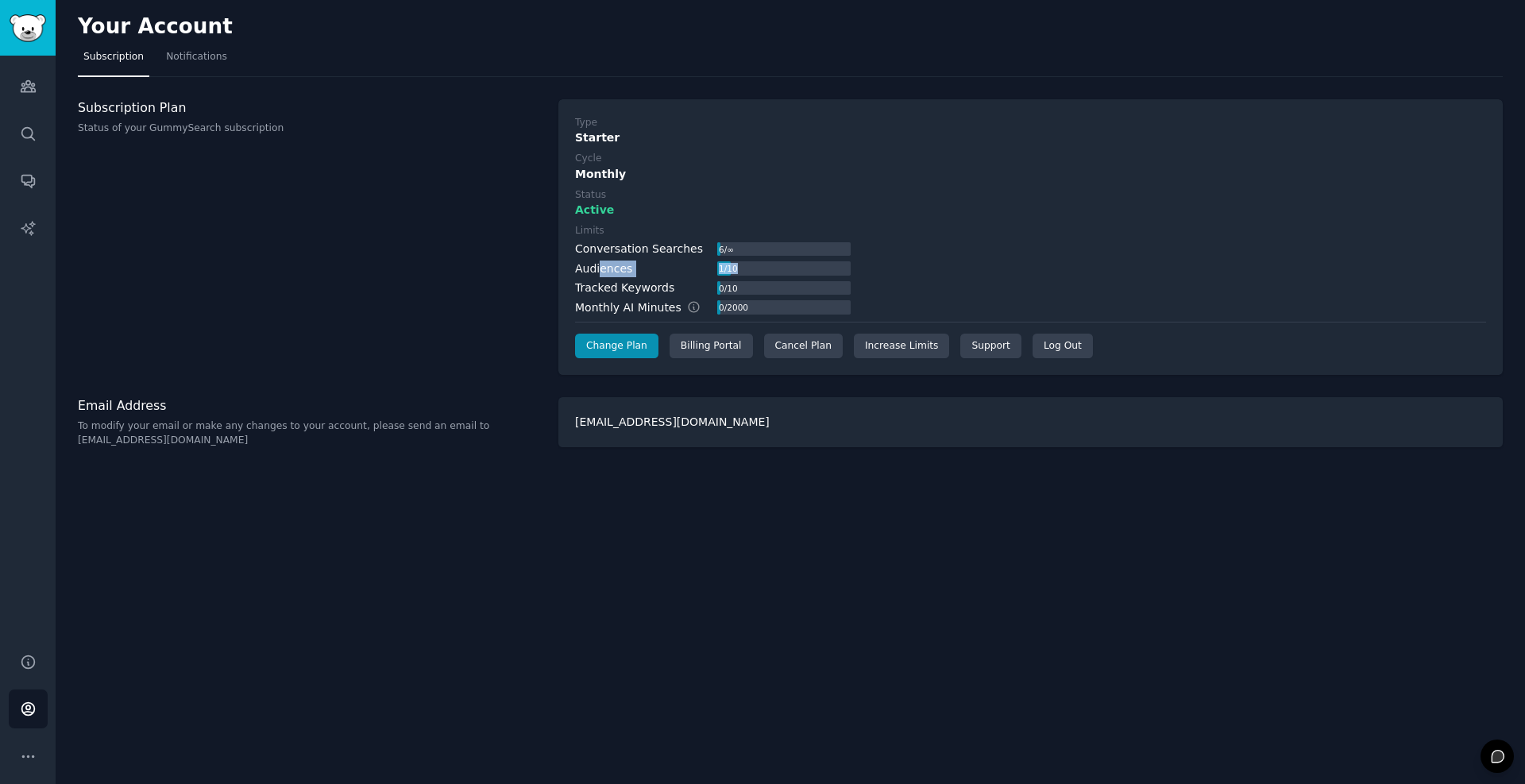
click at [753, 259] on div "Conversation Searches 6 / ∞ Audiences 1 / 10 Tracked Keywords 0 / 10 Monthly AI…" at bounding box center [712, 278] width 276 height 75
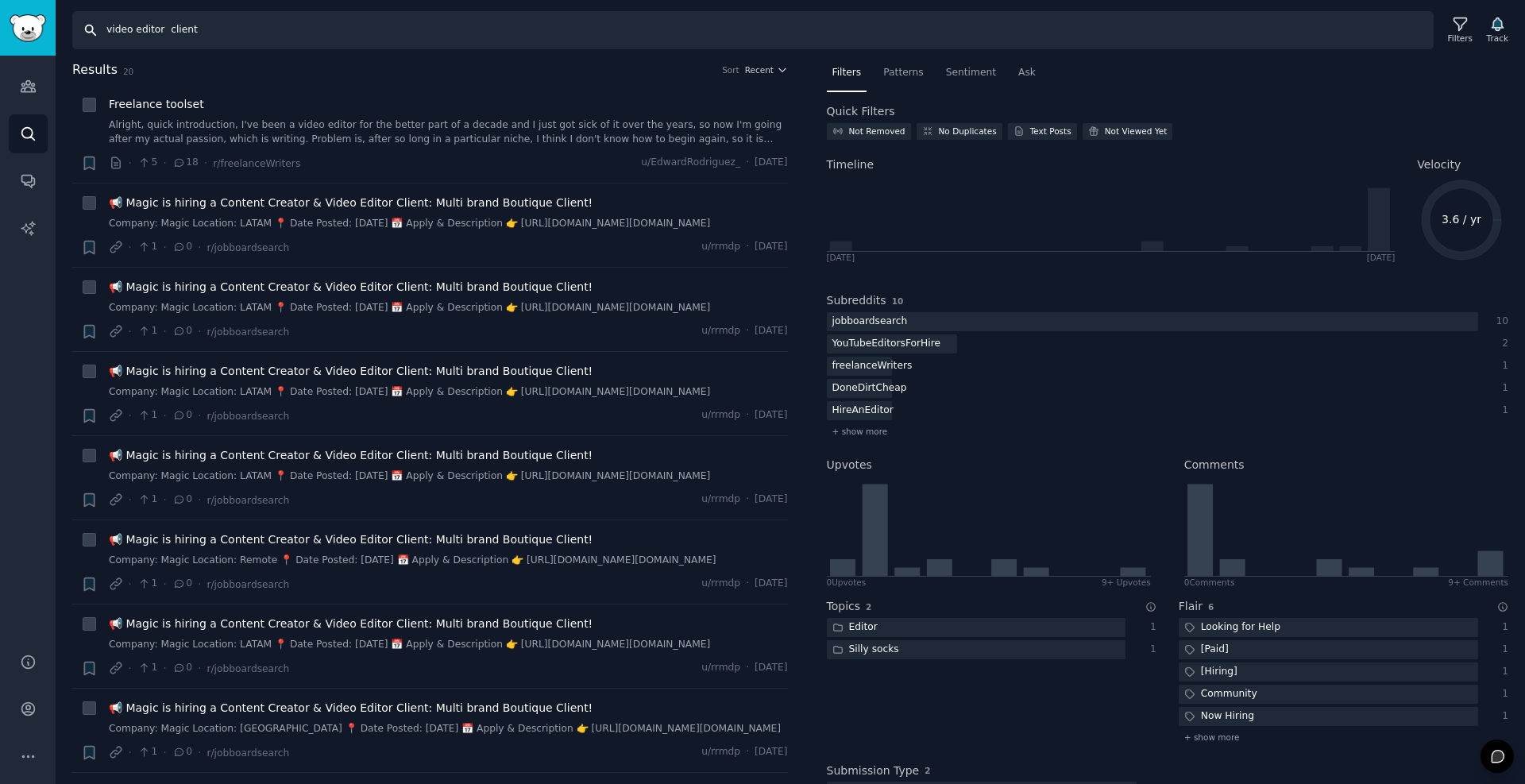
click at [198, 23] on input "video editor client" at bounding box center [753, 30] width 1362 height 39
type input "defi consultant"
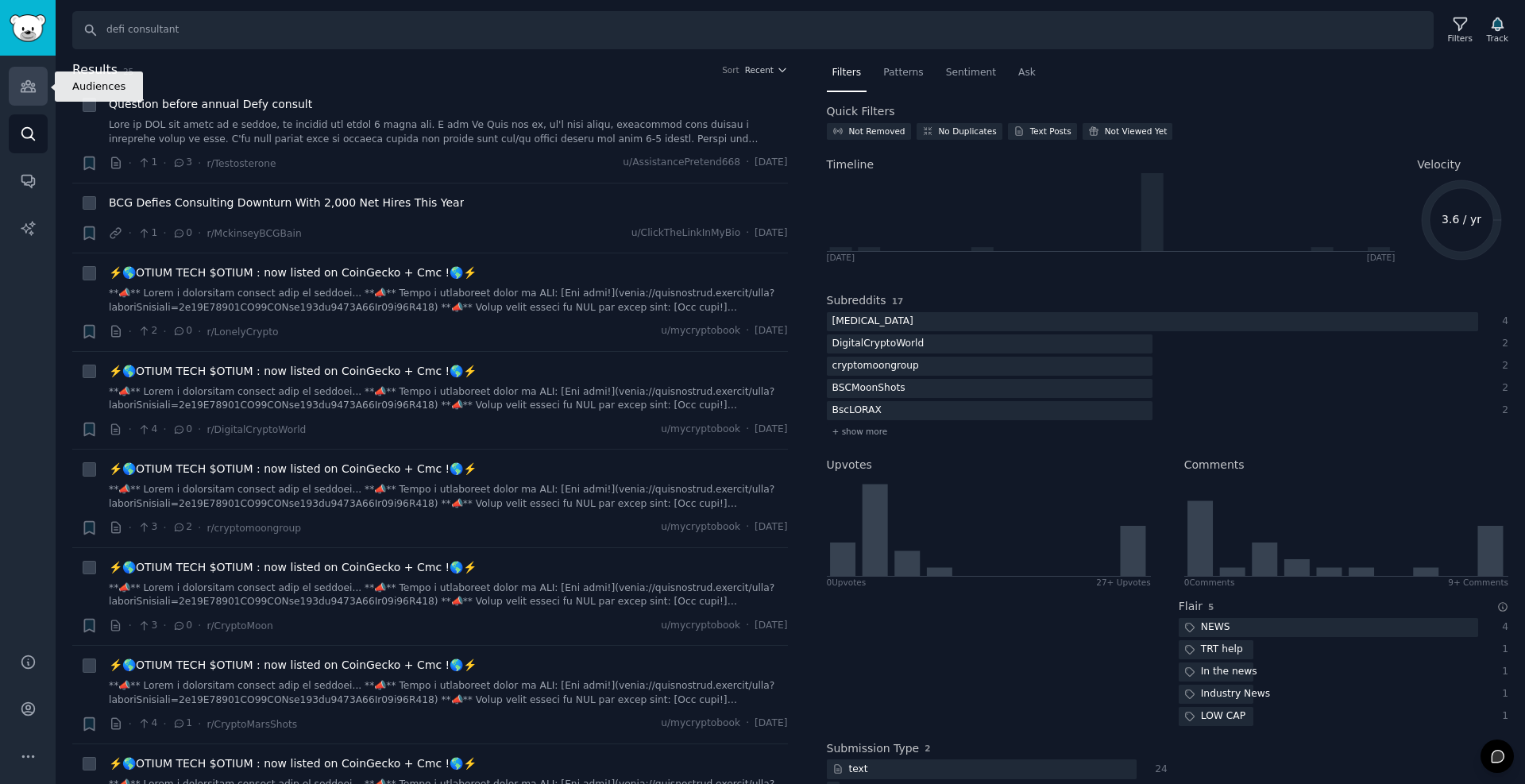
click at [22, 87] on icon "Sidebar" at bounding box center [28, 86] width 17 height 17
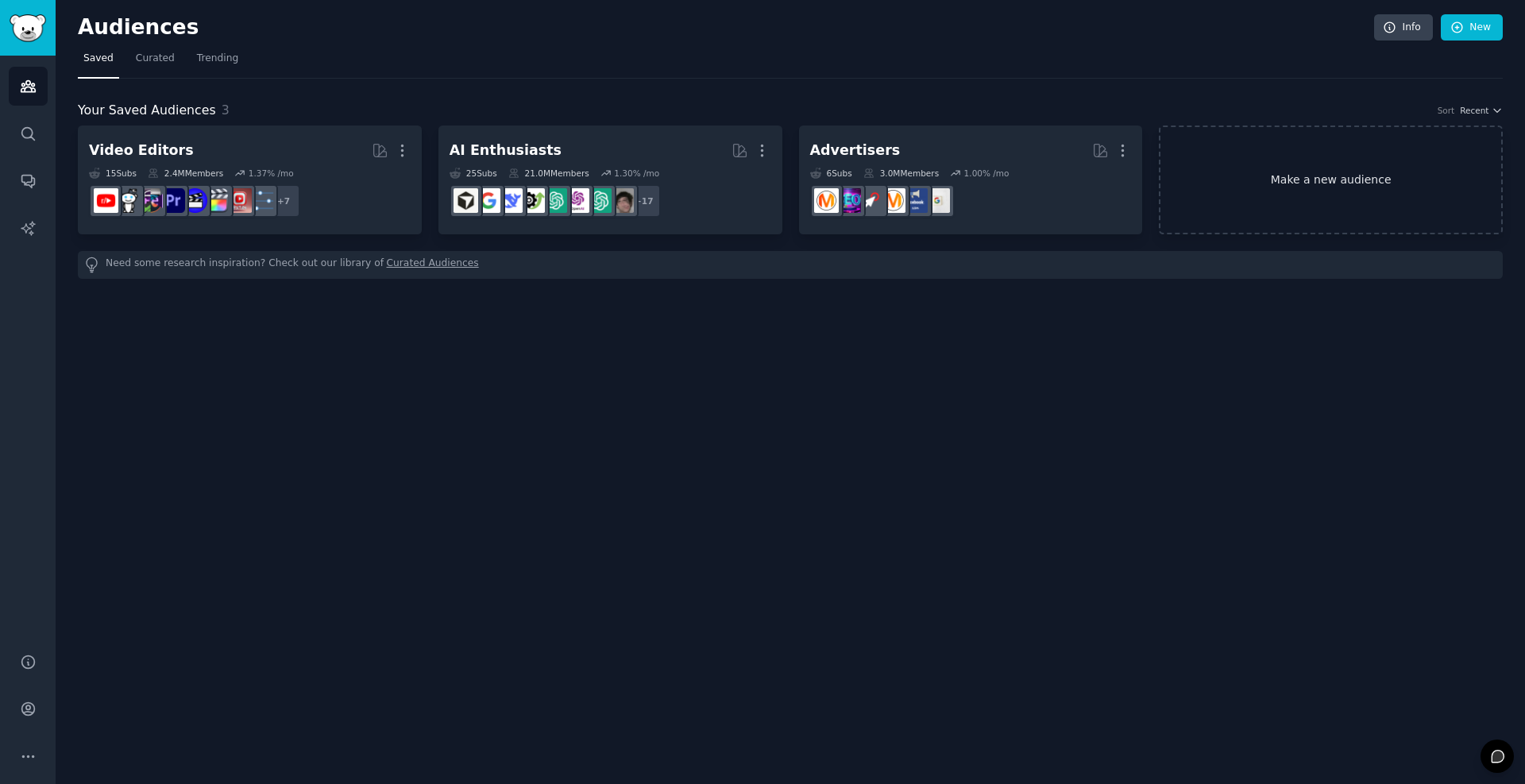
click at [1272, 193] on link "Make a new audience" at bounding box center [1331, 180] width 344 height 109
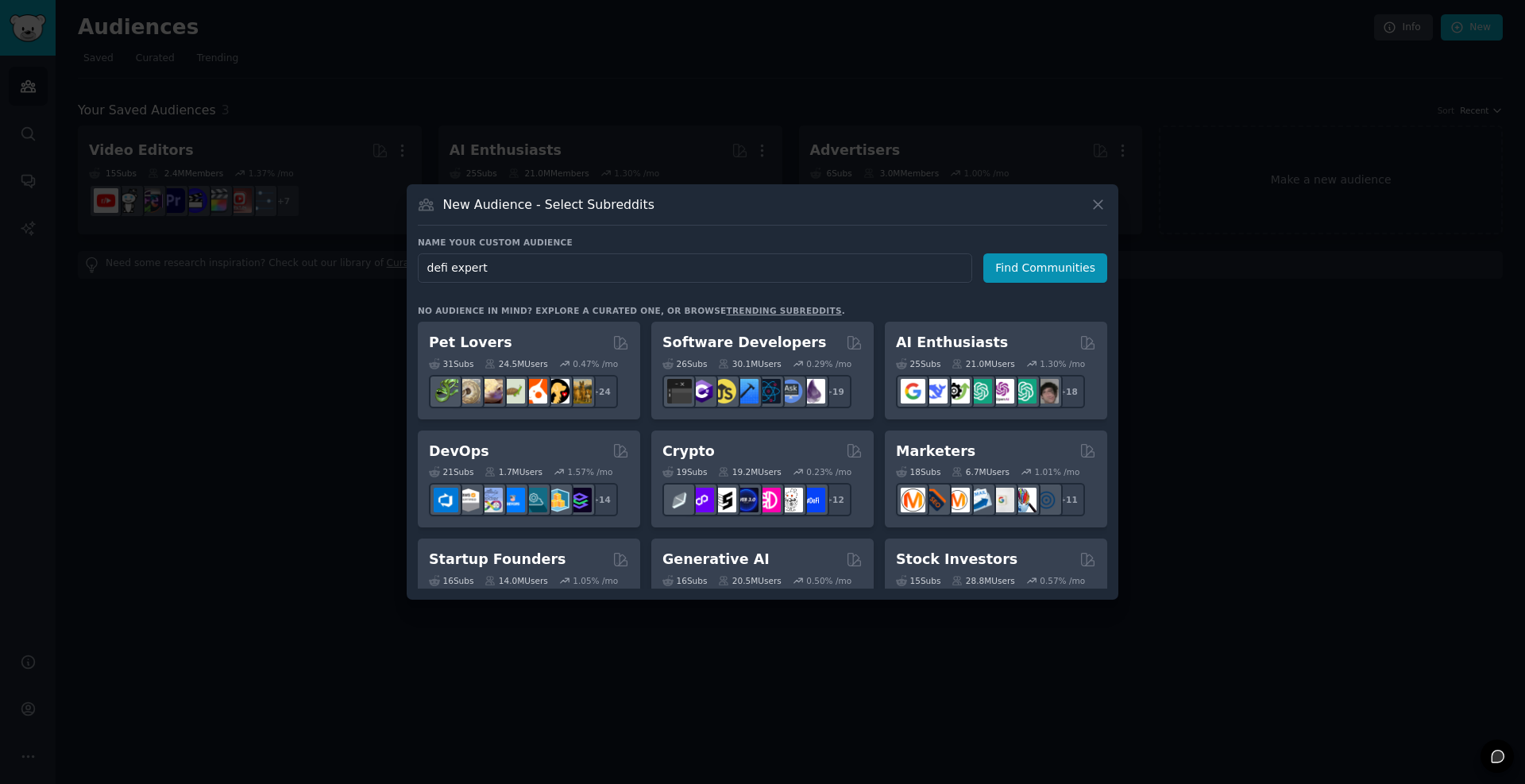
type input "defi expert"
click at [1020, 246] on h3 "Name your custom audience" at bounding box center [762, 242] width 689 height 11
click at [1030, 274] on button "Find Communities" at bounding box center [1045, 269] width 123 height 30
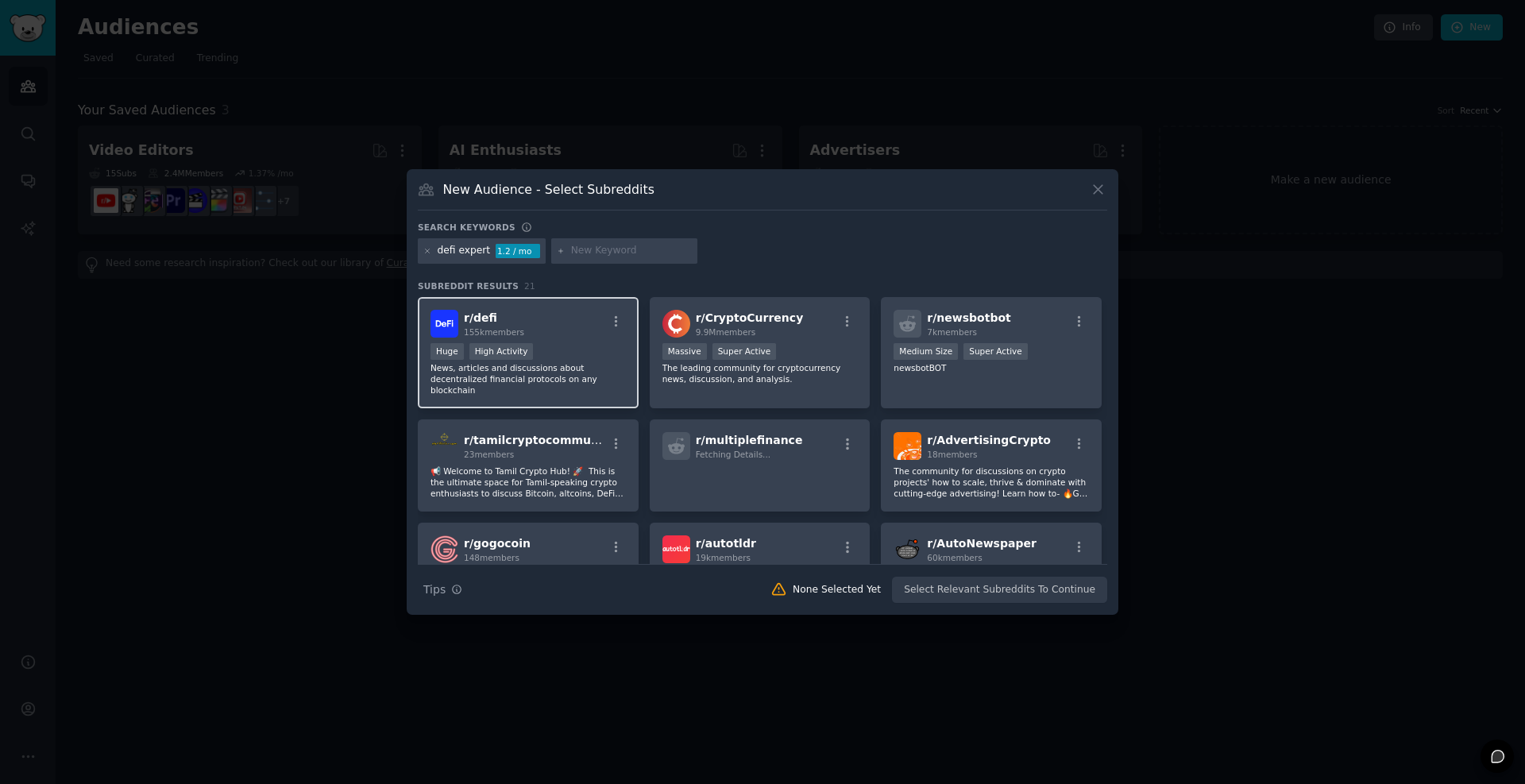
click at [560, 318] on div "r/ defi 155k members" at bounding box center [528, 324] width 196 height 28
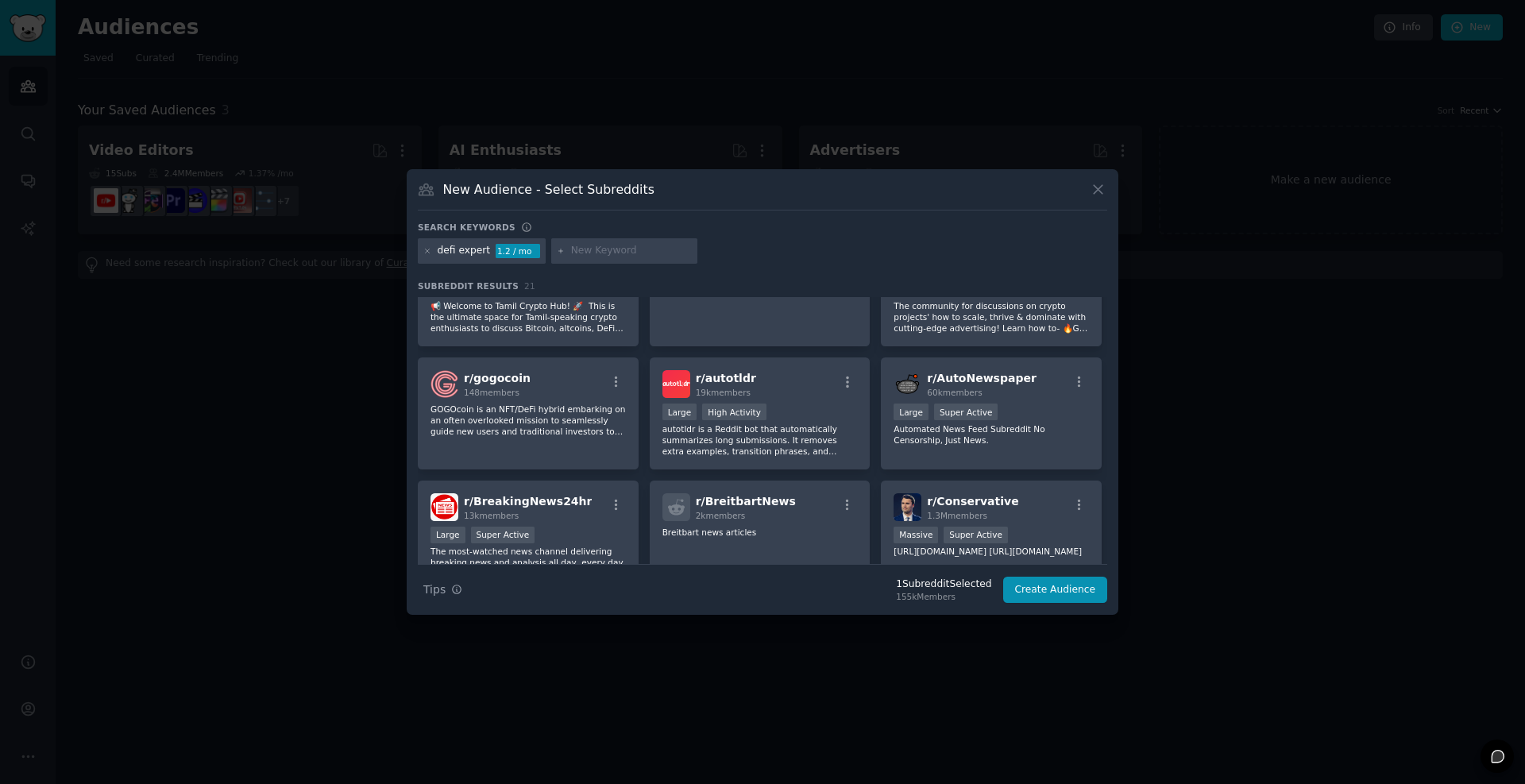
scroll to position [96, 0]
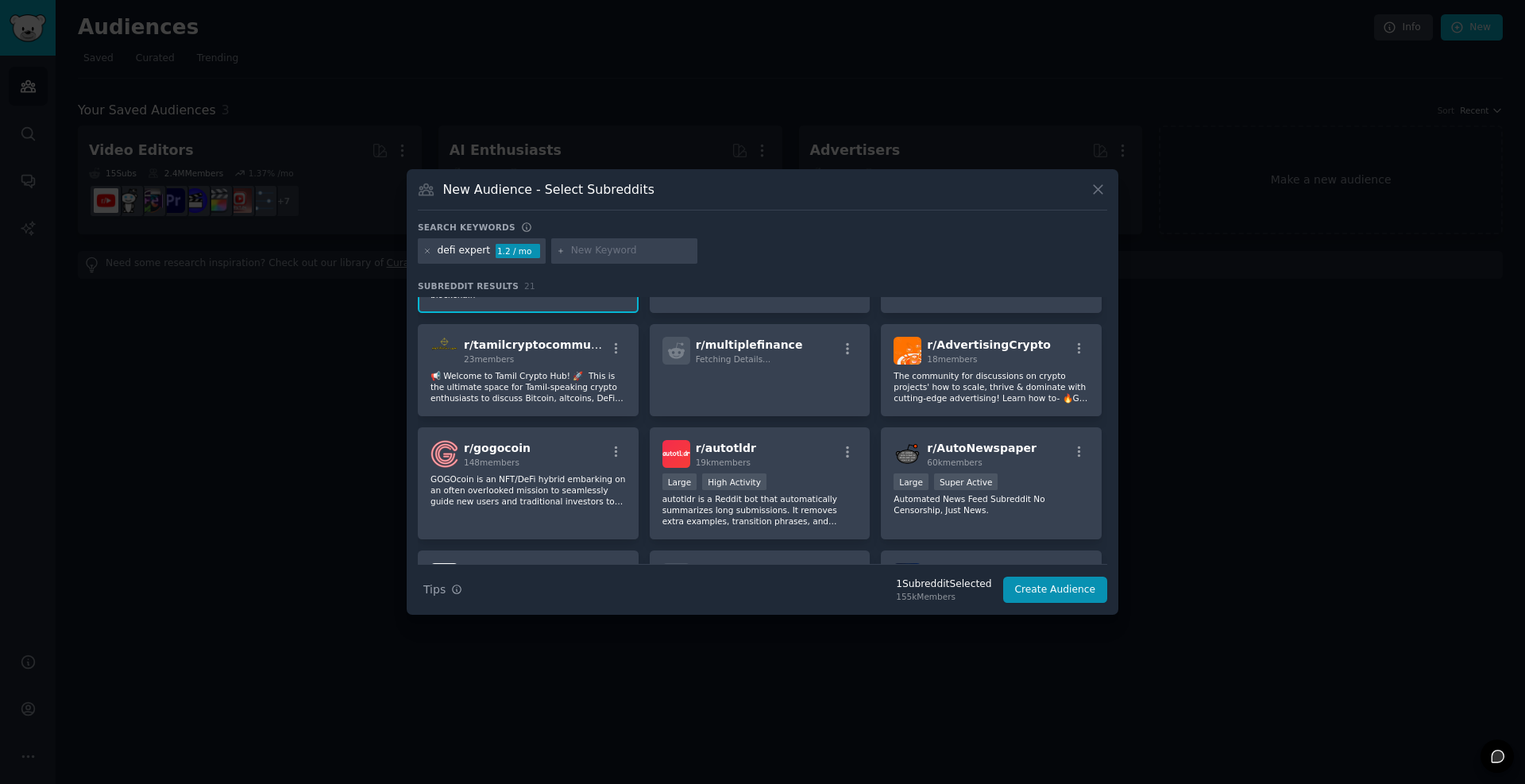
click at [596, 258] on input "text" at bounding box center [631, 251] width 120 height 14
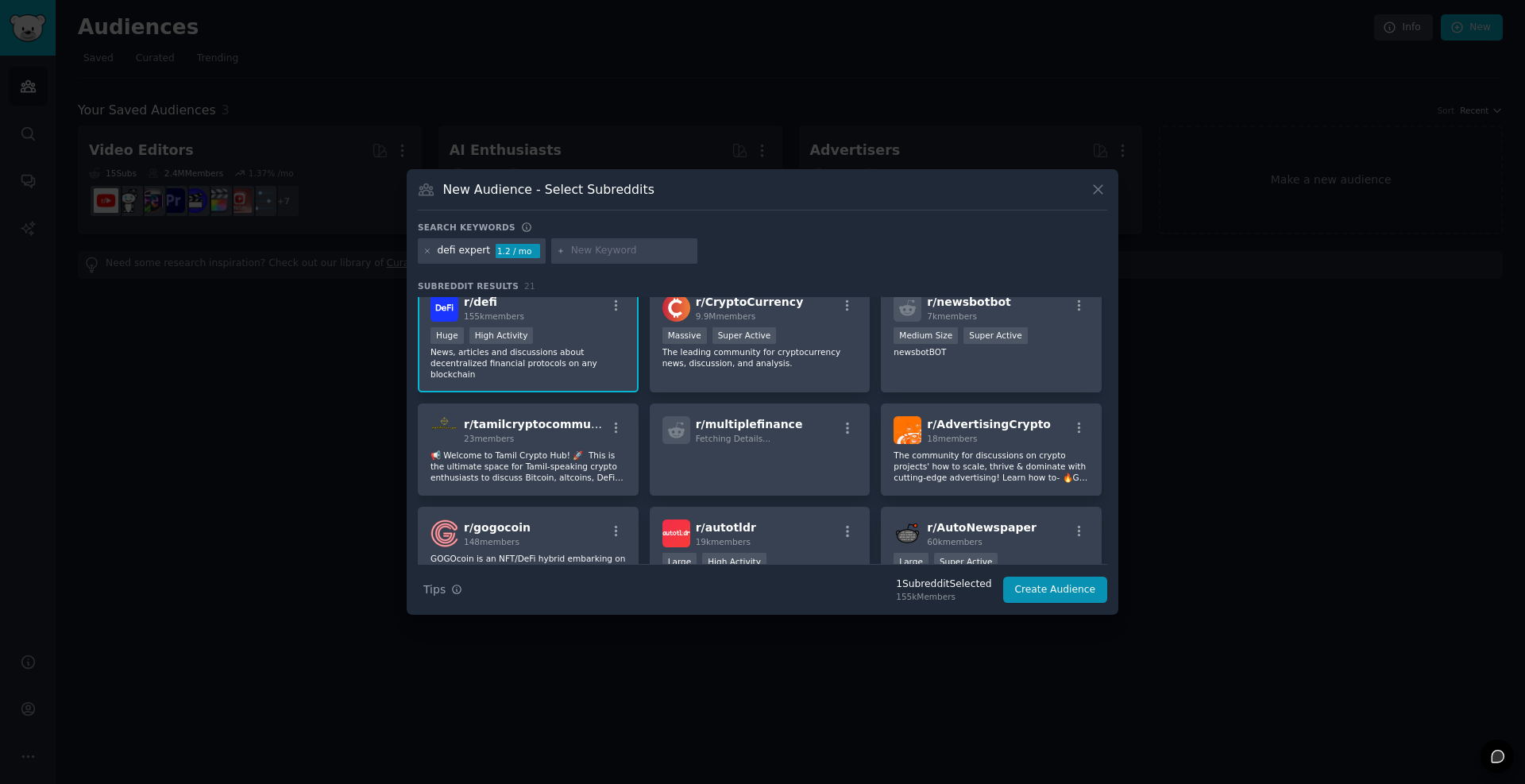
scroll to position [0, 0]
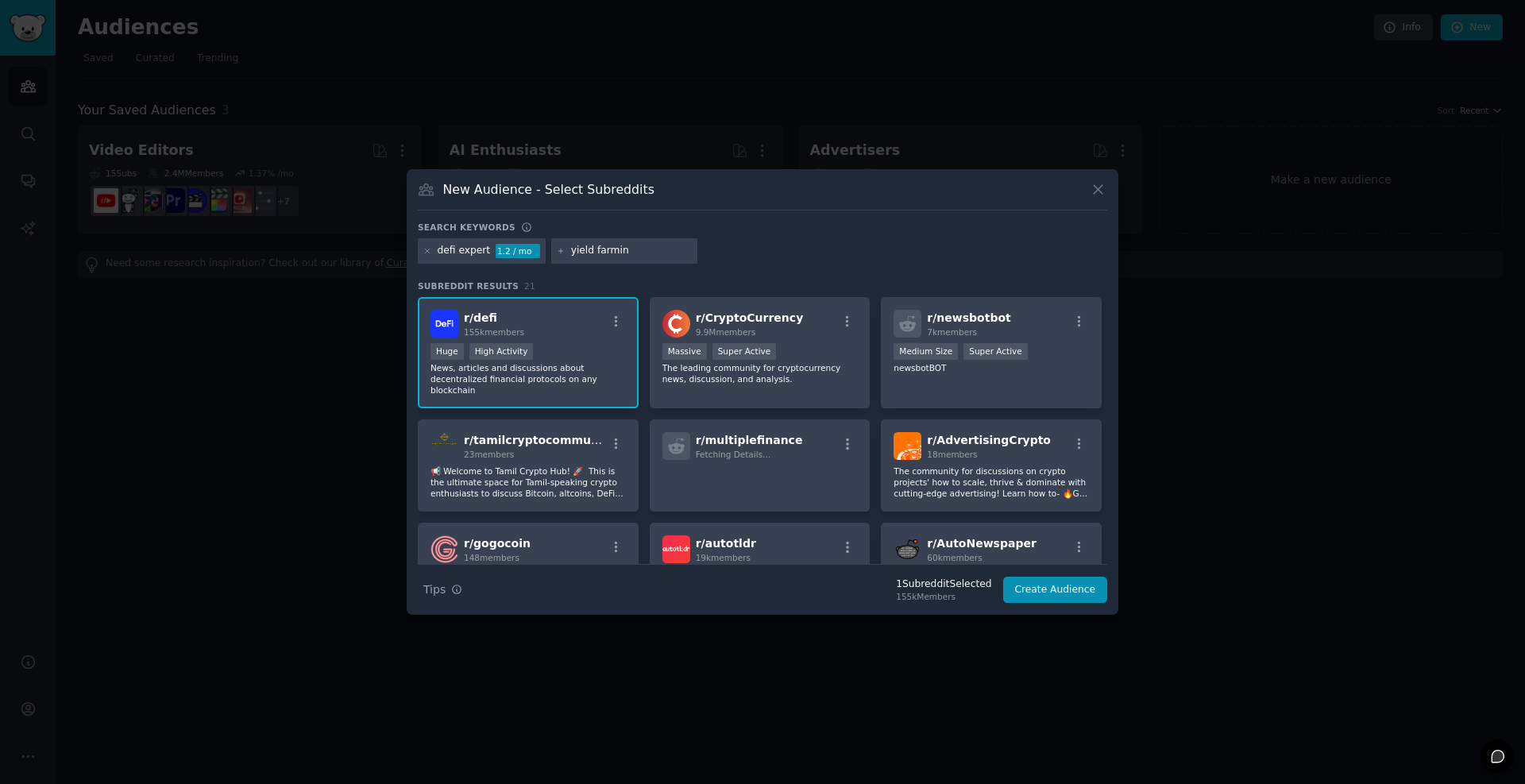
type input "yield farming"
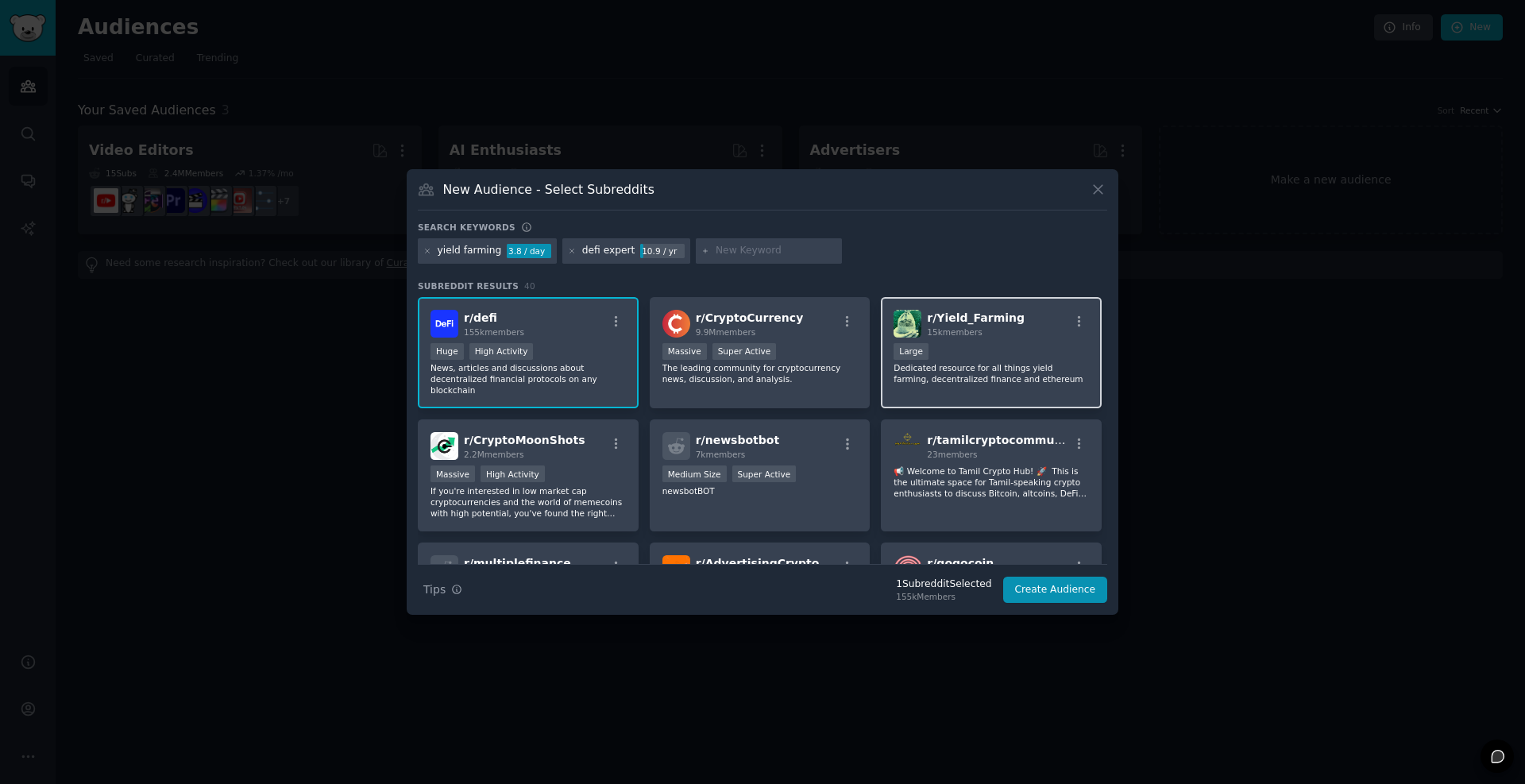
click at [1038, 336] on div "r/ Yield_Farming 15k members" at bounding box center [992, 324] width 196 height 28
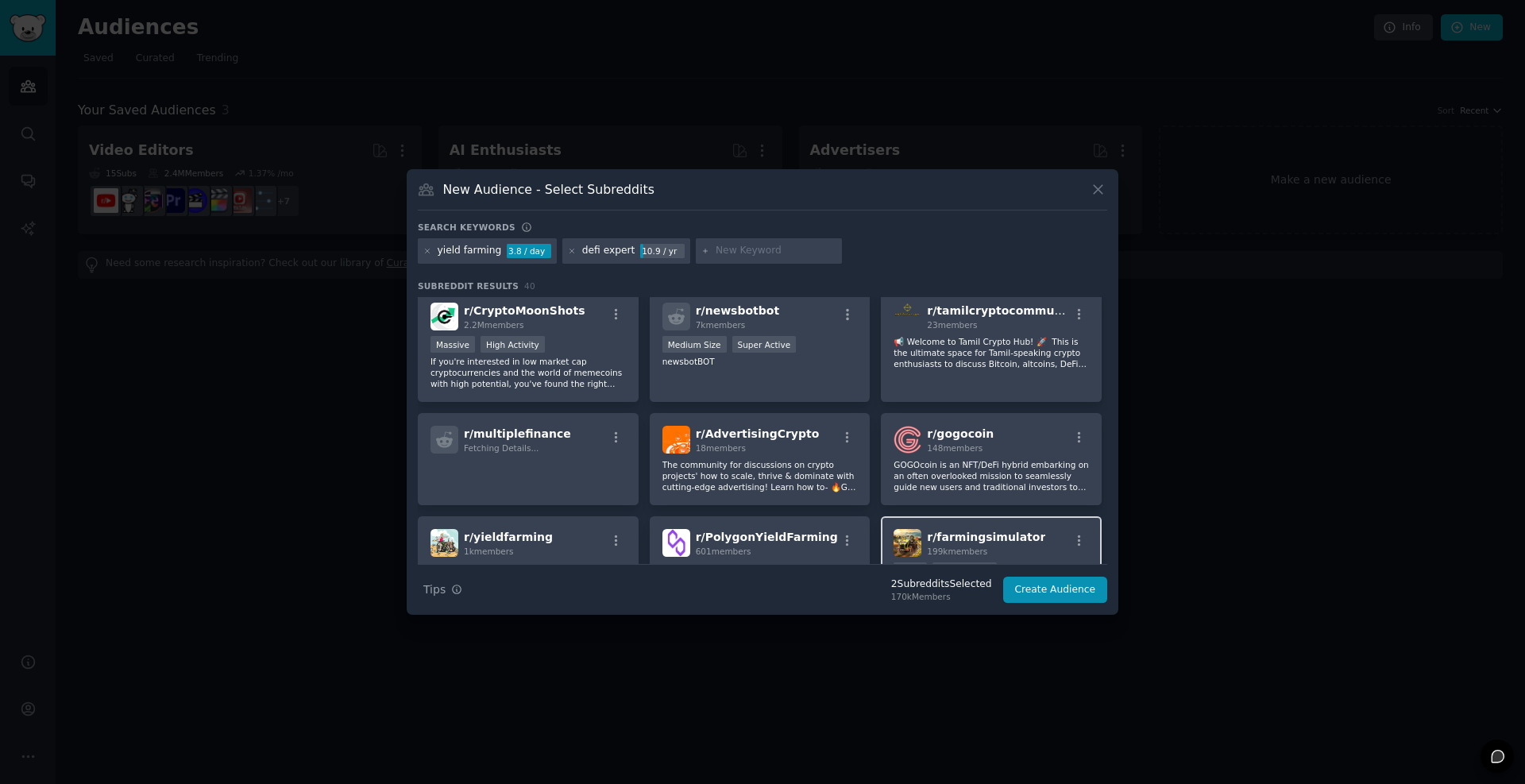
scroll to position [191, 0]
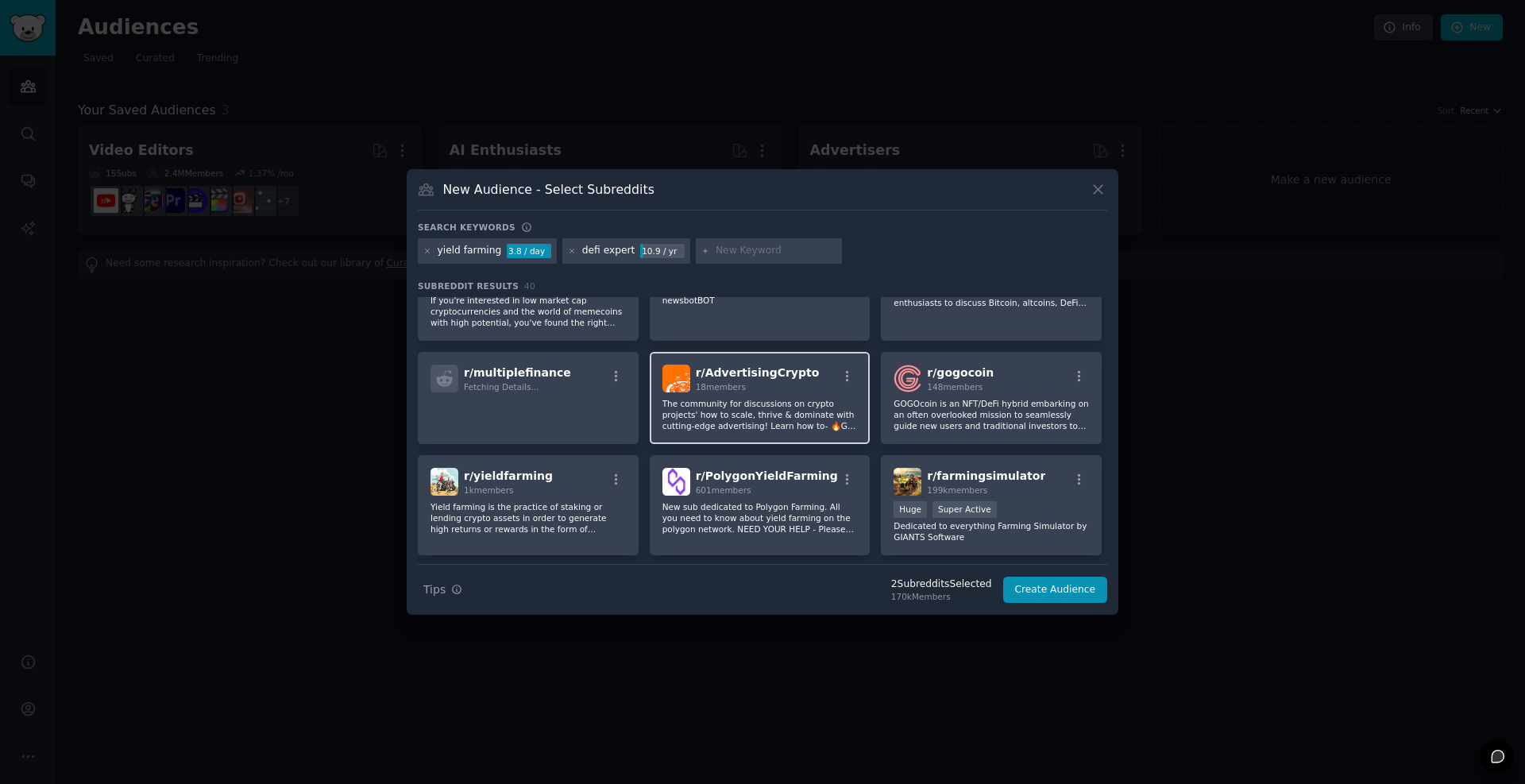
click at [787, 398] on p "The community for discussions on crypto projects' how to scale, thrive & domina…" at bounding box center [761, 415] width 196 height 34
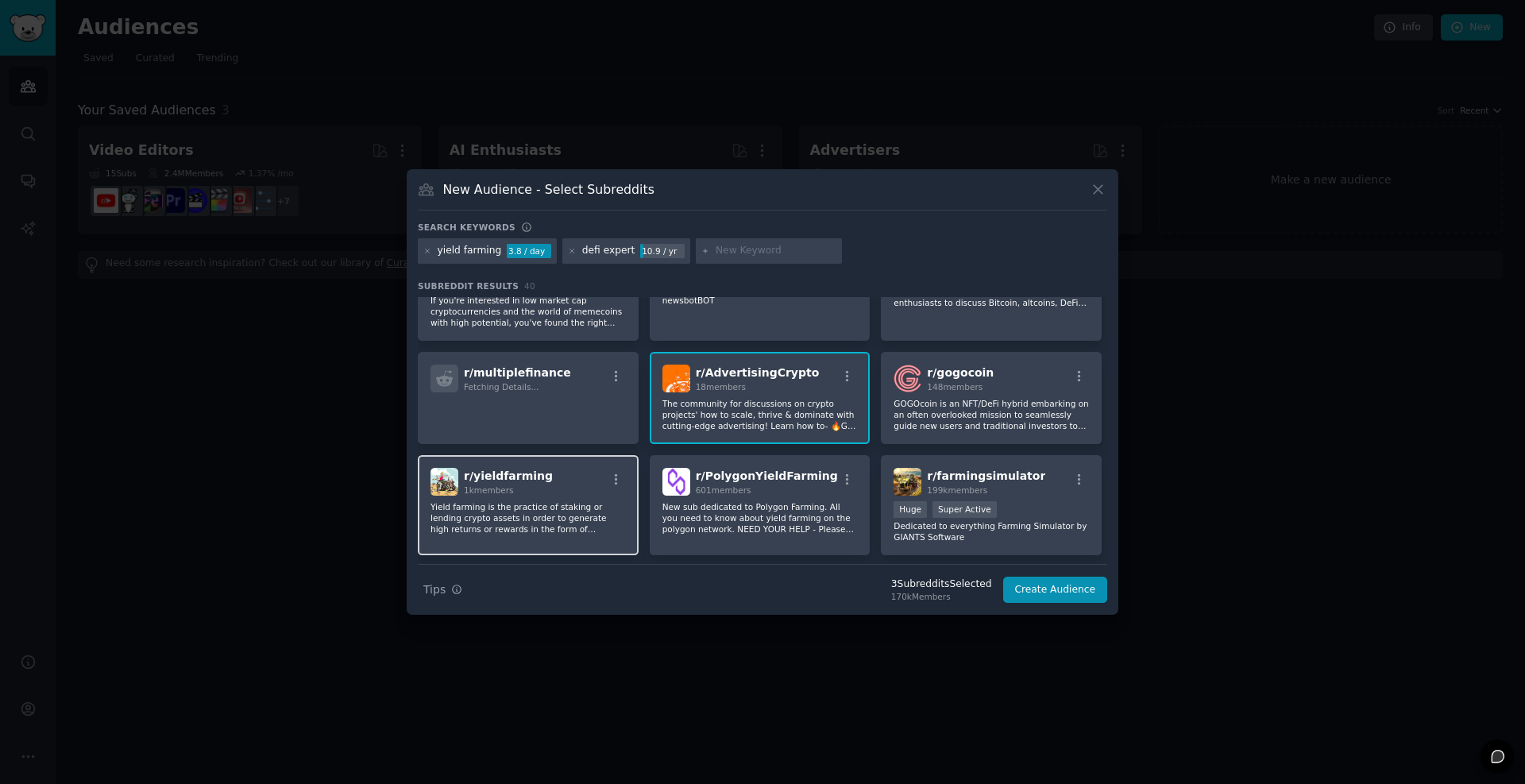
click at [570, 502] on p "Yield farming is the practice of staking or lending crypto assets in order to g…" at bounding box center [528, 518] width 196 height 34
click at [817, 379] on div "r/ AdvertisingCrypto 18 members" at bounding box center [761, 378] width 196 height 28
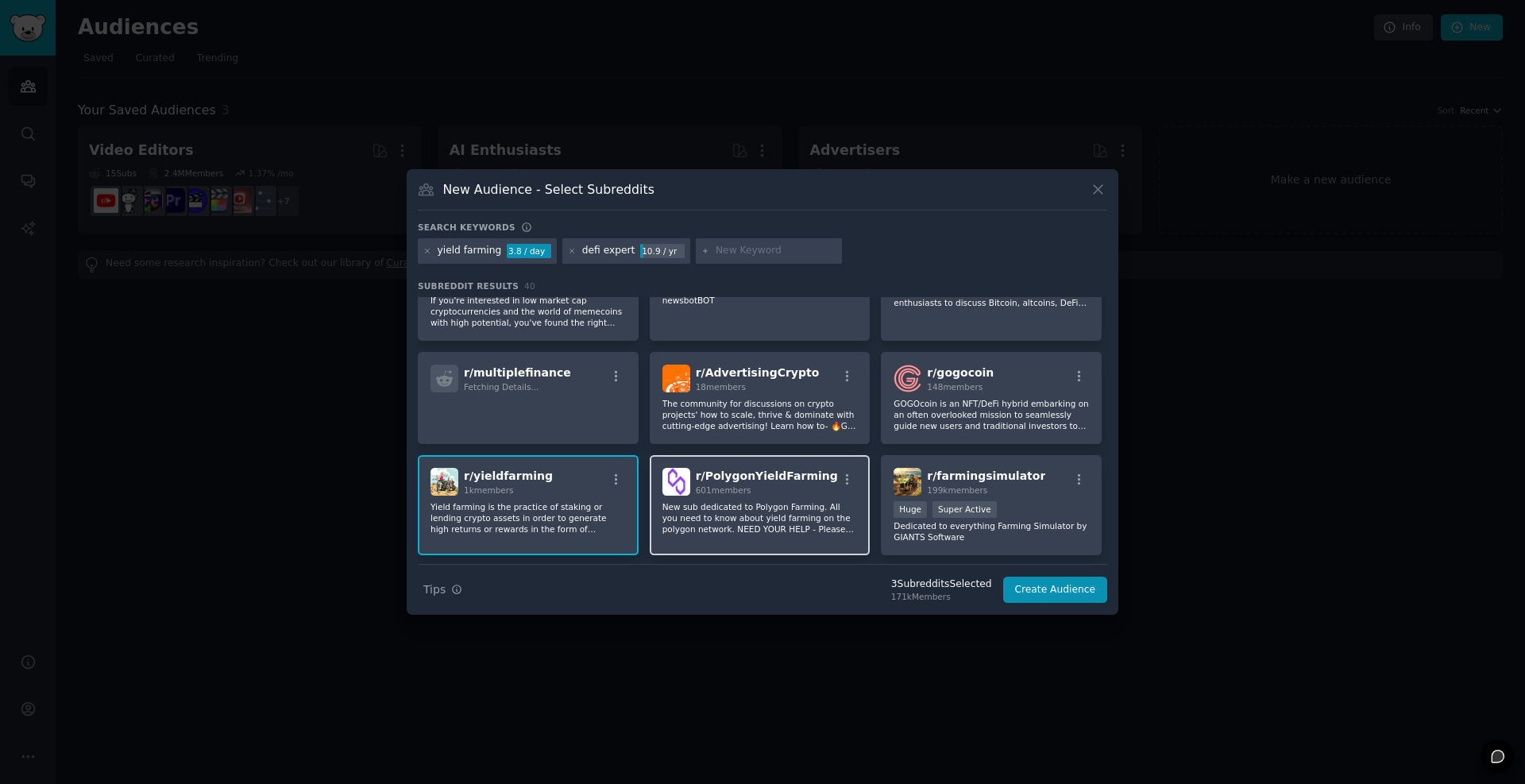
click at [790, 502] on p "New sub dedicated to Polygon Farming. All you need to know about yield farming …" at bounding box center [761, 518] width 196 height 34
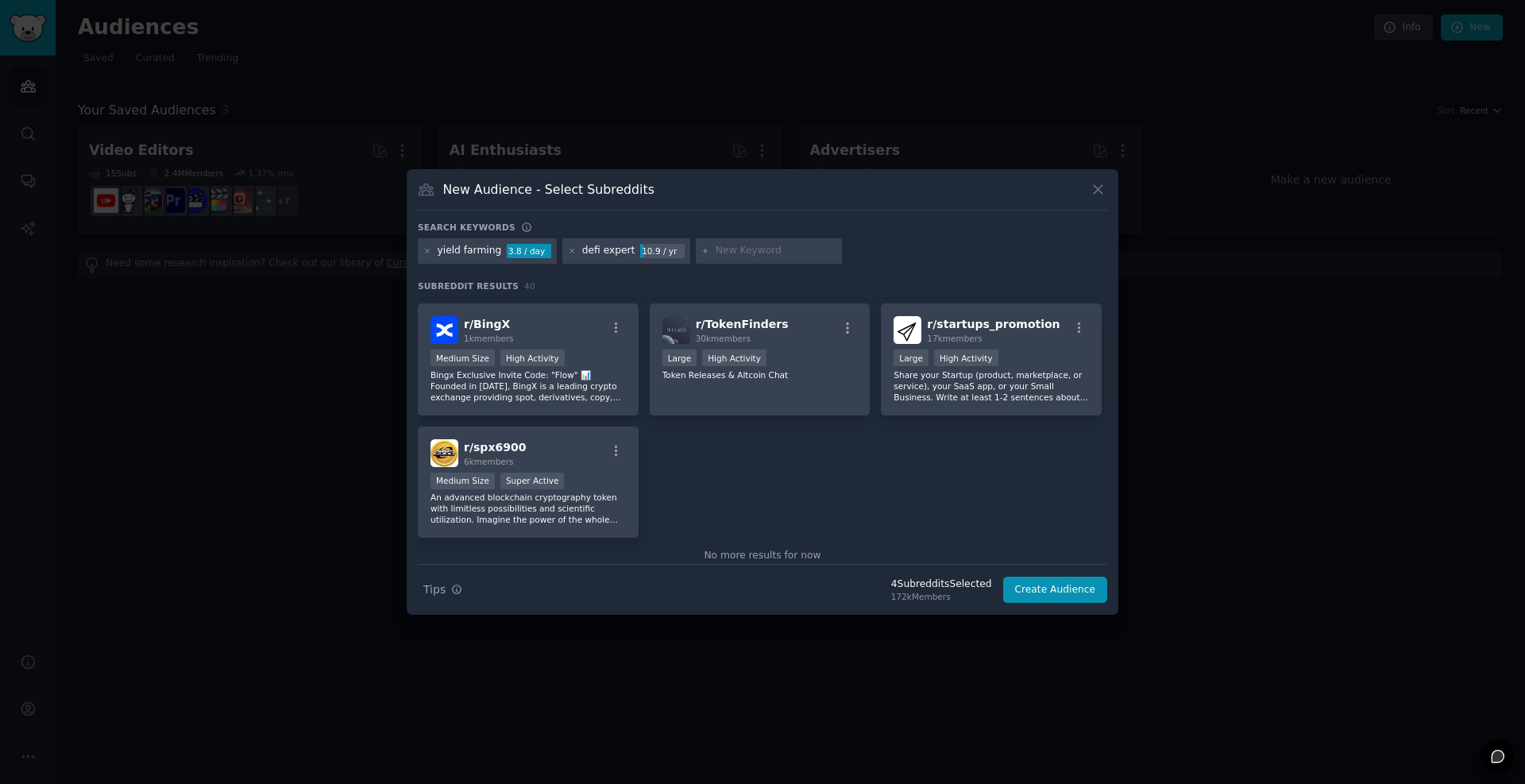
scroll to position [1403, 0]
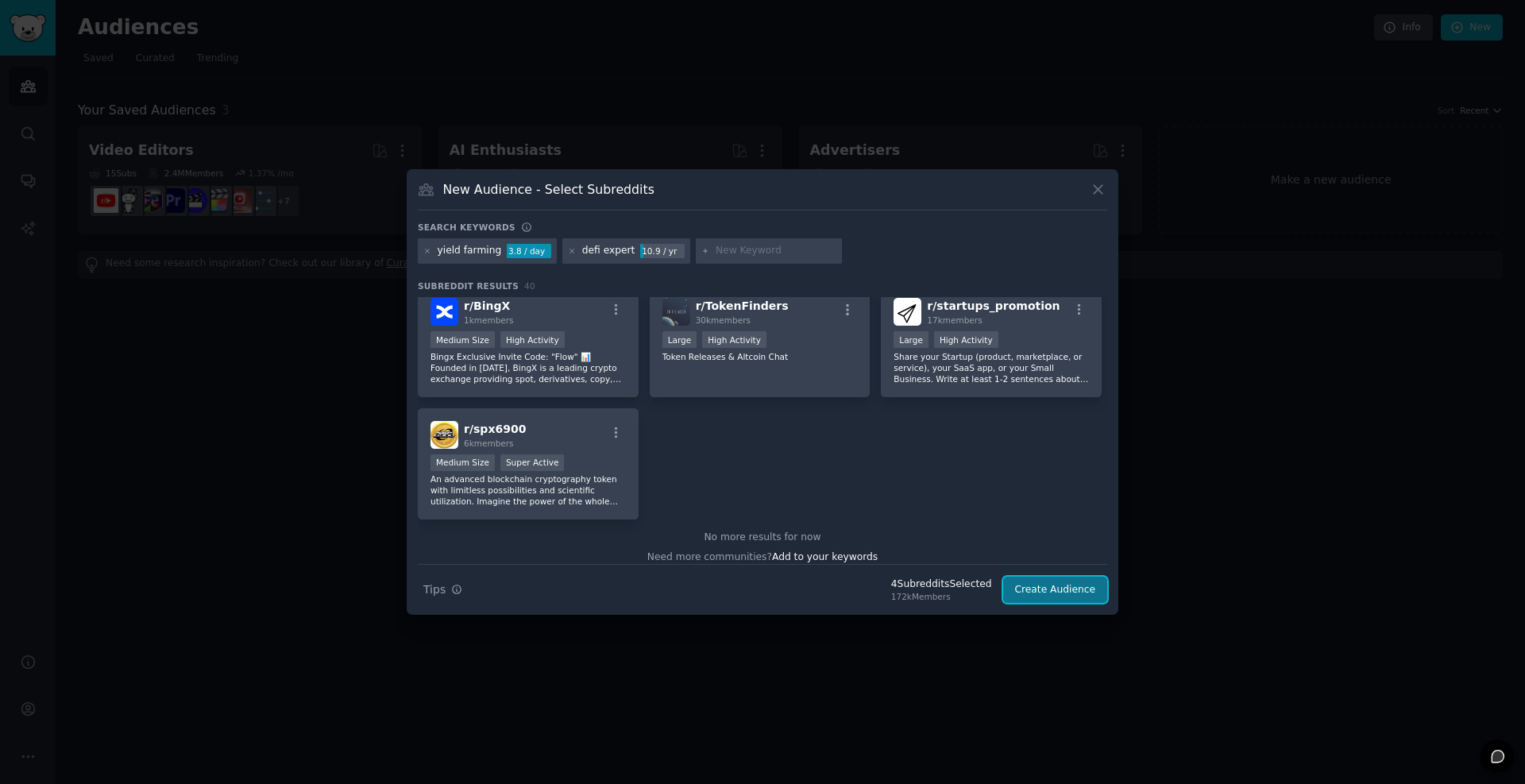
click at [1062, 593] on button "Create Audience" at bounding box center [1056, 589] width 105 height 27
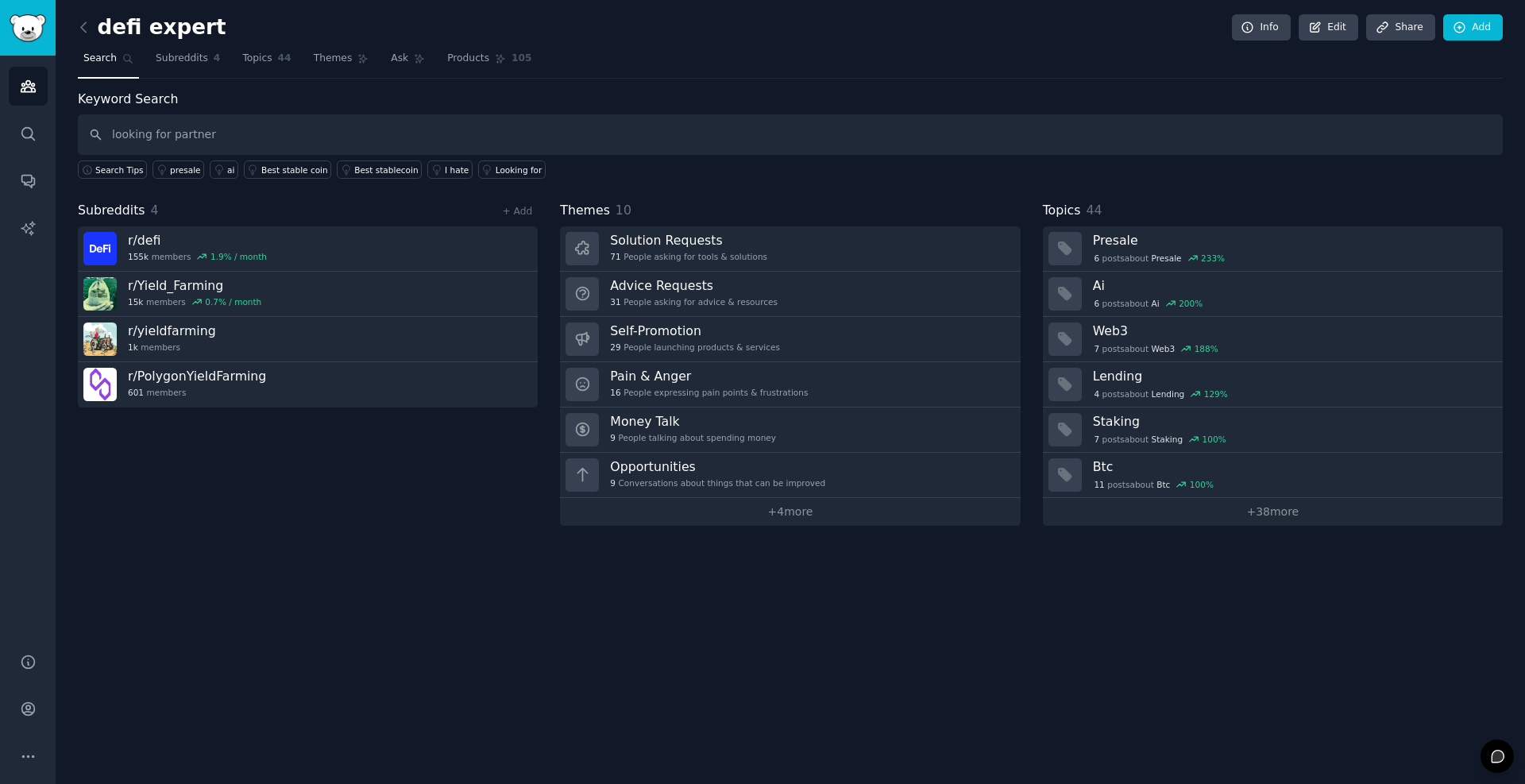
type input "looking for partner"
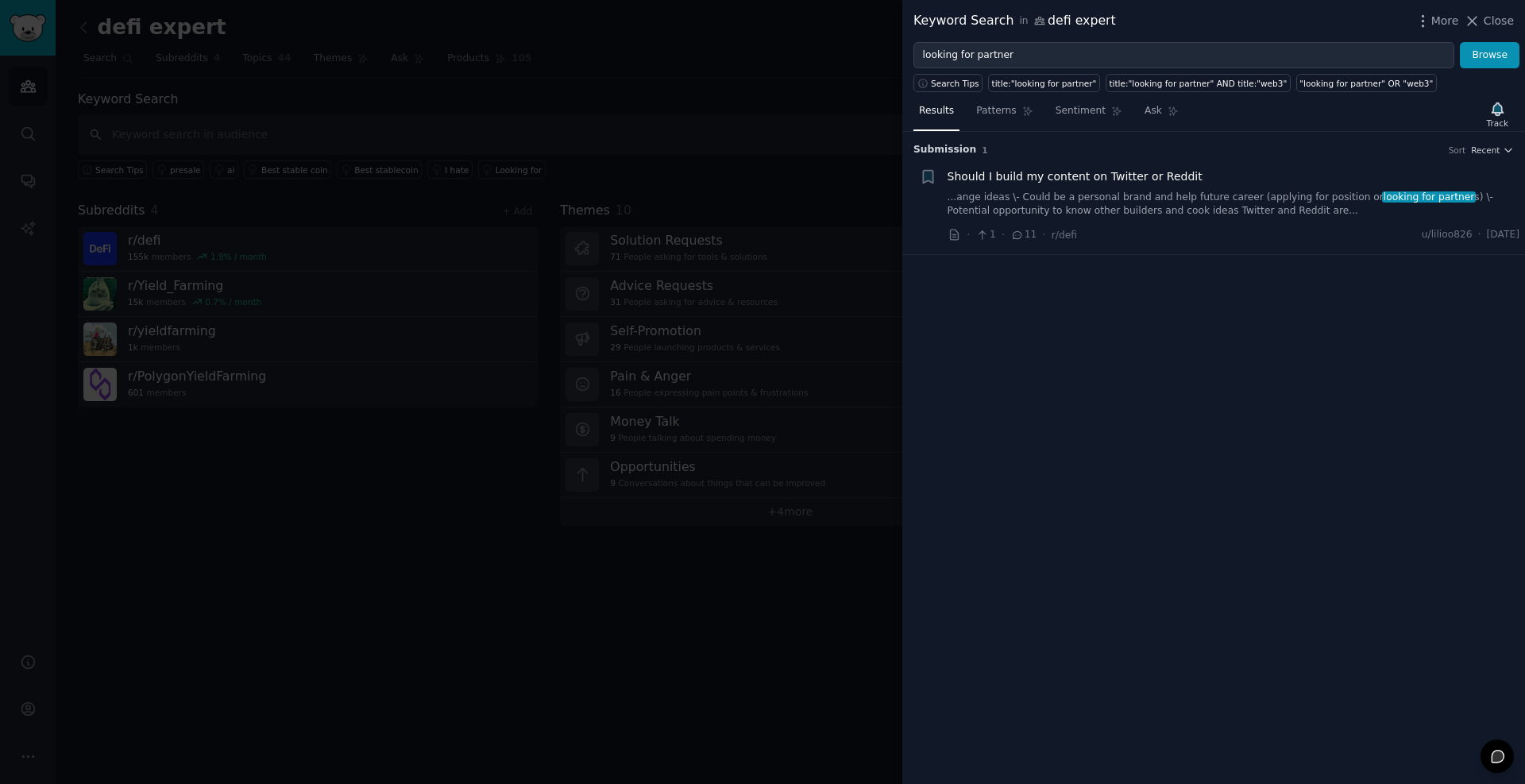
click at [1054, 205] on link "...ange ideas \- Could be a personal brand and help future career (applying for…" at bounding box center [1235, 204] width 573 height 28
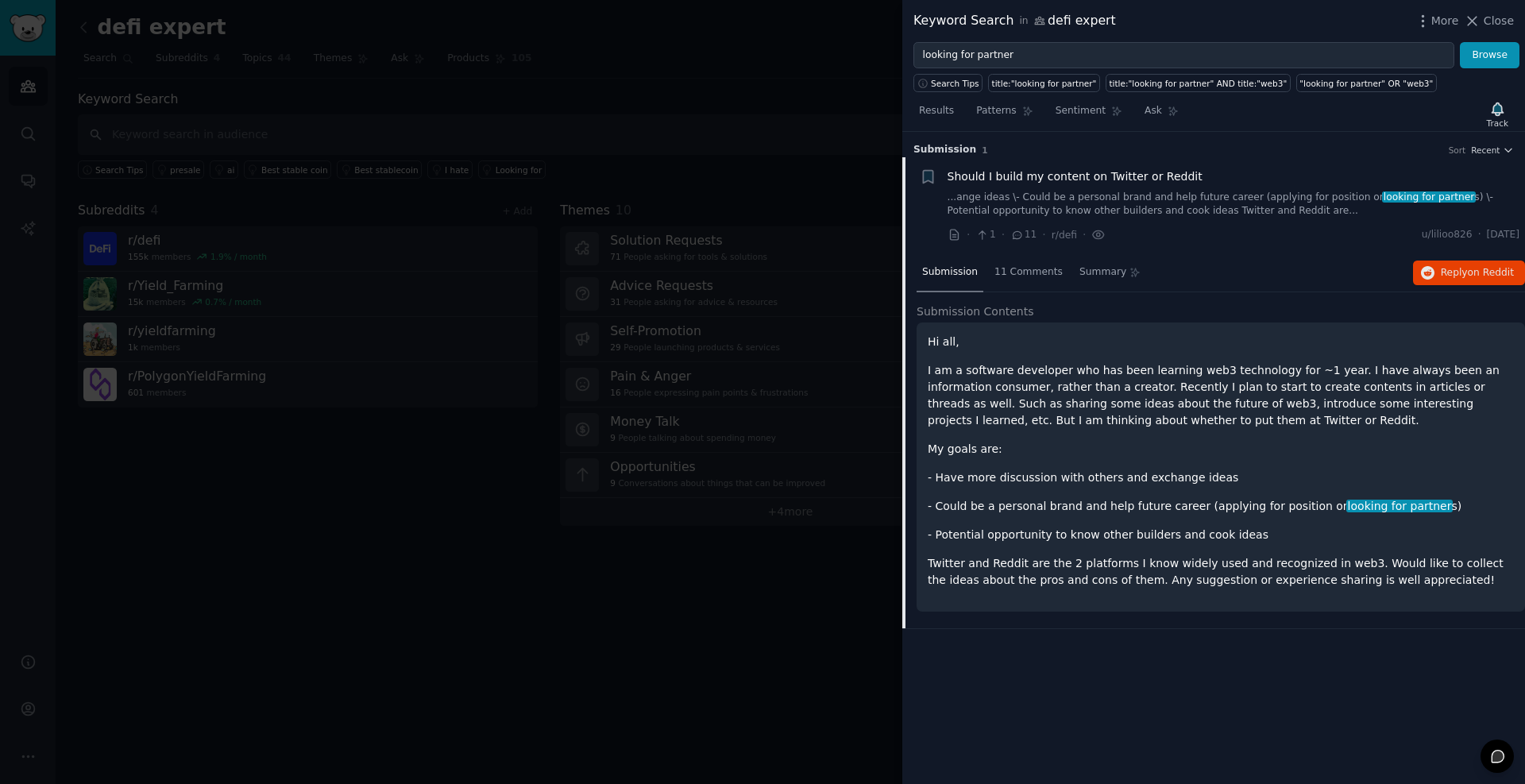
click at [754, 352] on div at bounding box center [762, 392] width 1525 height 784
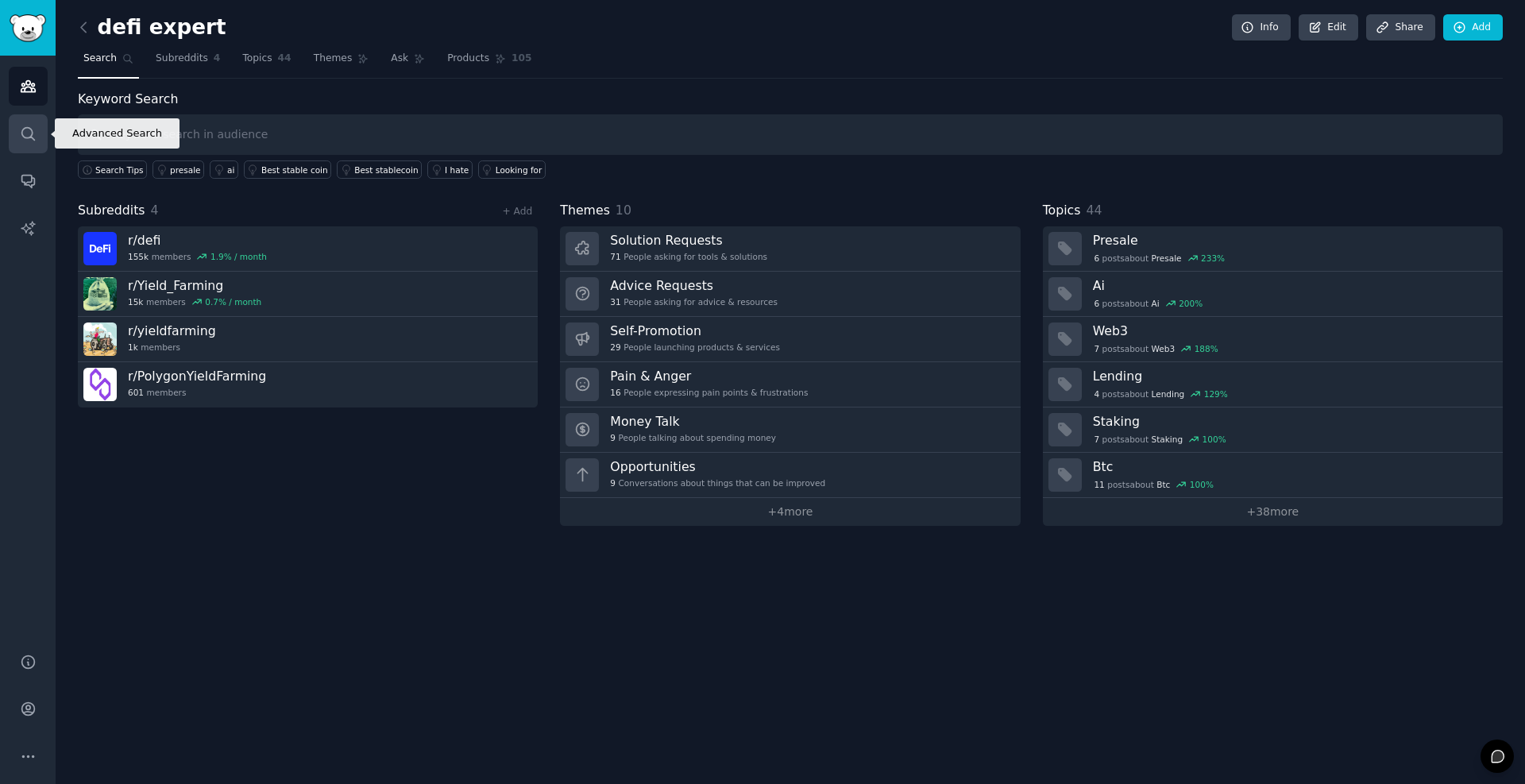
click at [22, 130] on icon "Sidebar" at bounding box center [28, 133] width 13 height 13
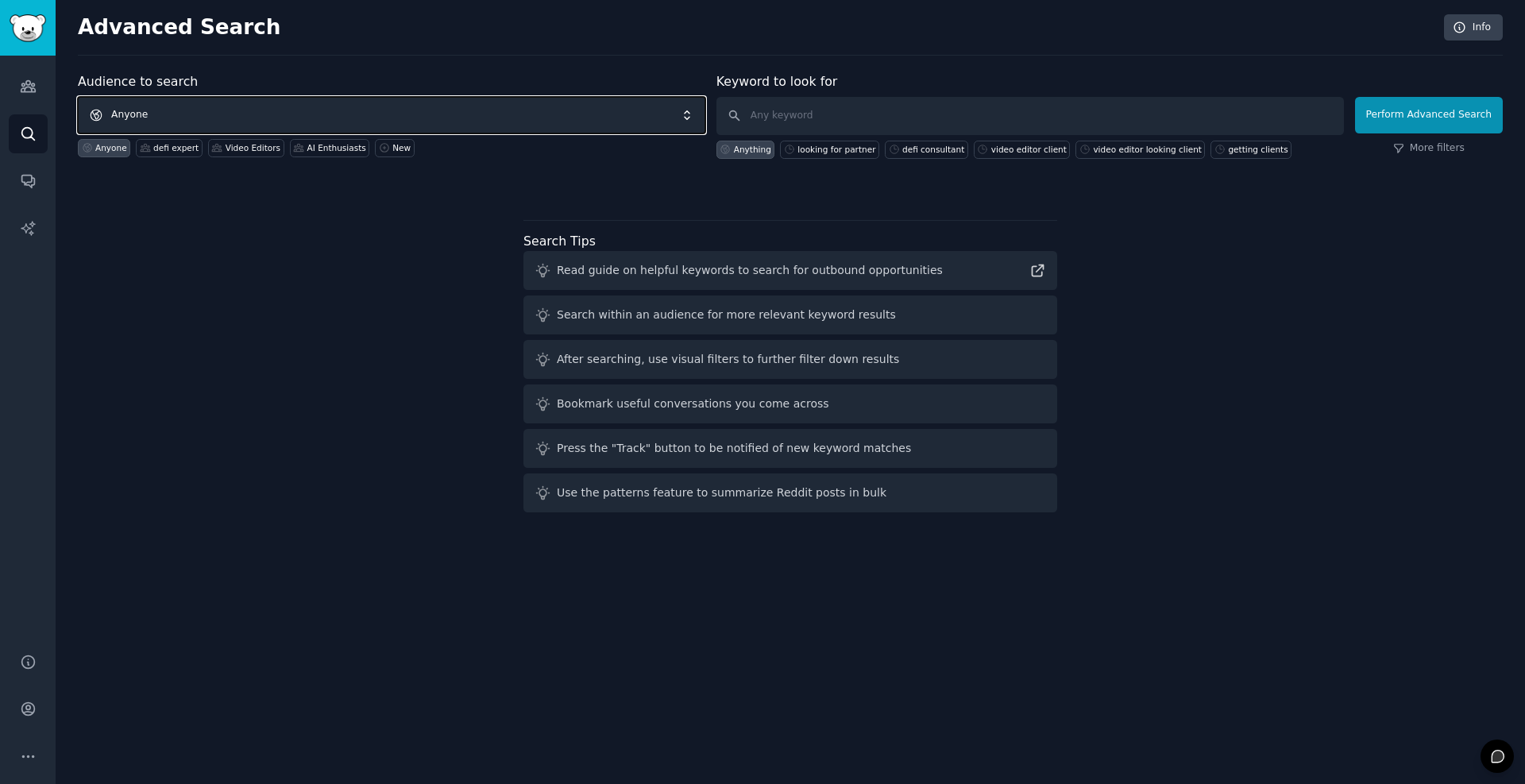
click at [201, 108] on span "Anyone" at bounding box center [391, 115] width 627 height 37
click at [269, 119] on span "Anyone" at bounding box center [391, 115] width 627 height 37
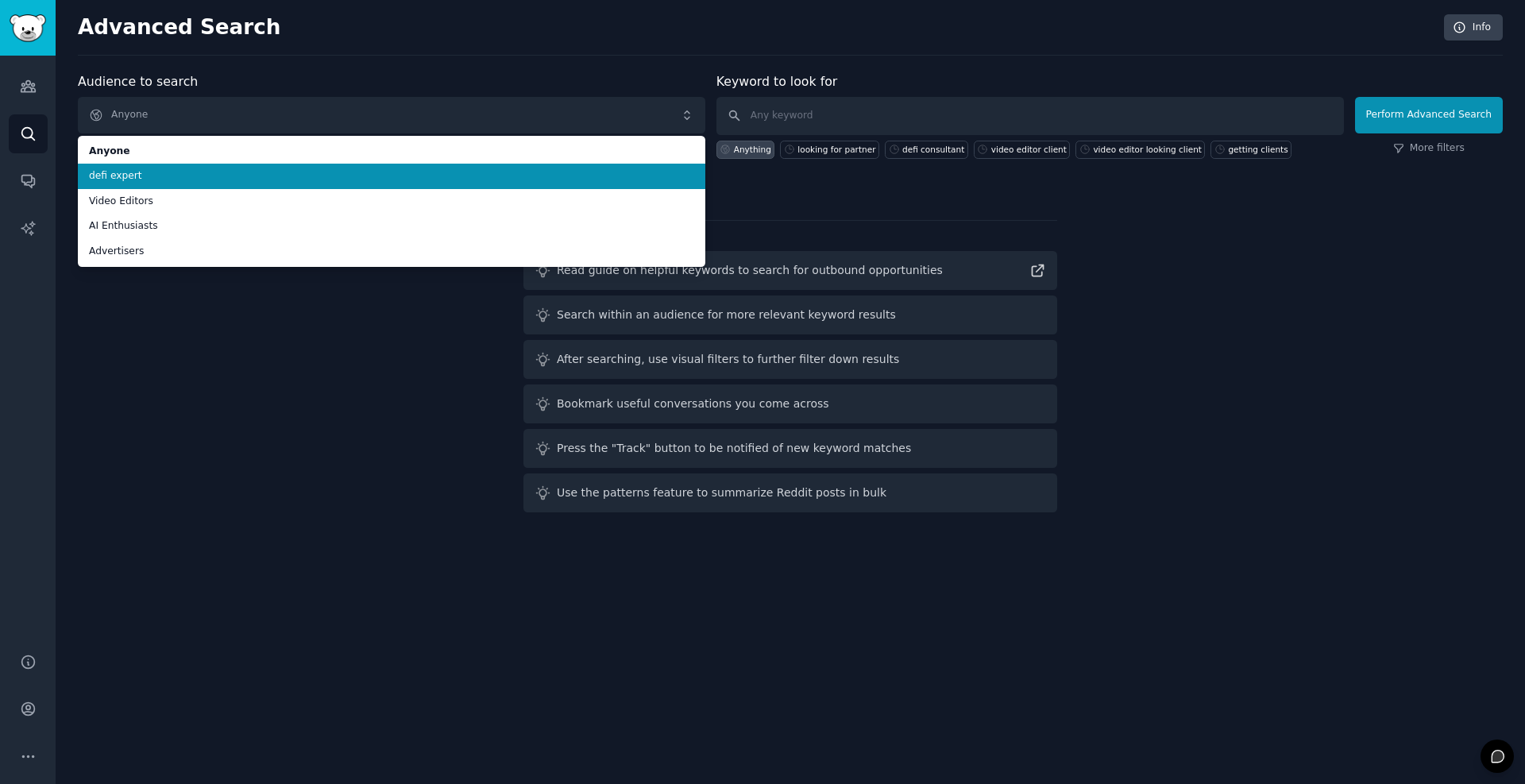
click at [158, 171] on span "defi expert" at bounding box center [391, 176] width 605 height 14
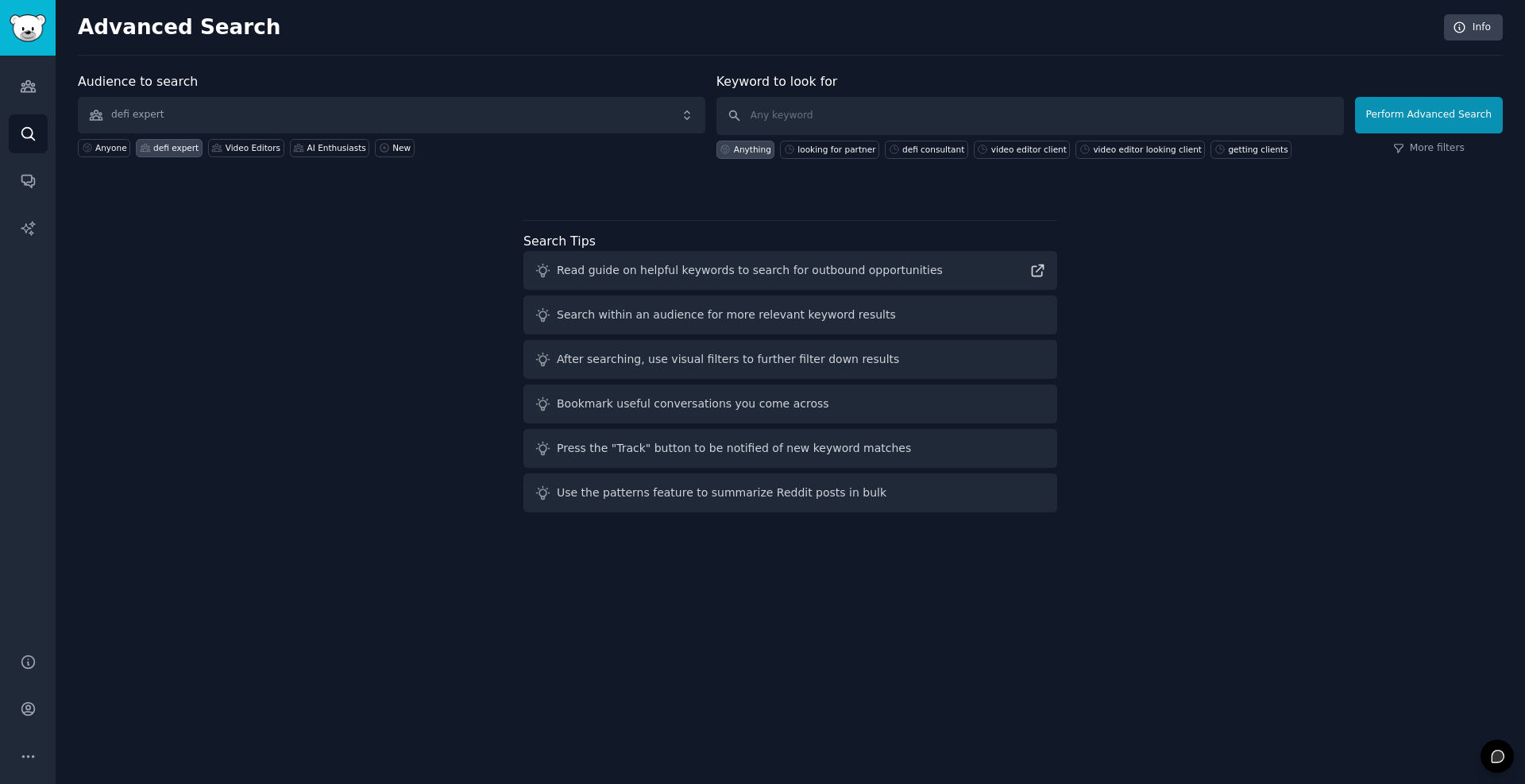
click at [164, 152] on div "defi expert" at bounding box center [176, 147] width 45 height 11
click at [1466, 117] on button "Perform Advanced Search" at bounding box center [1429, 115] width 148 height 37
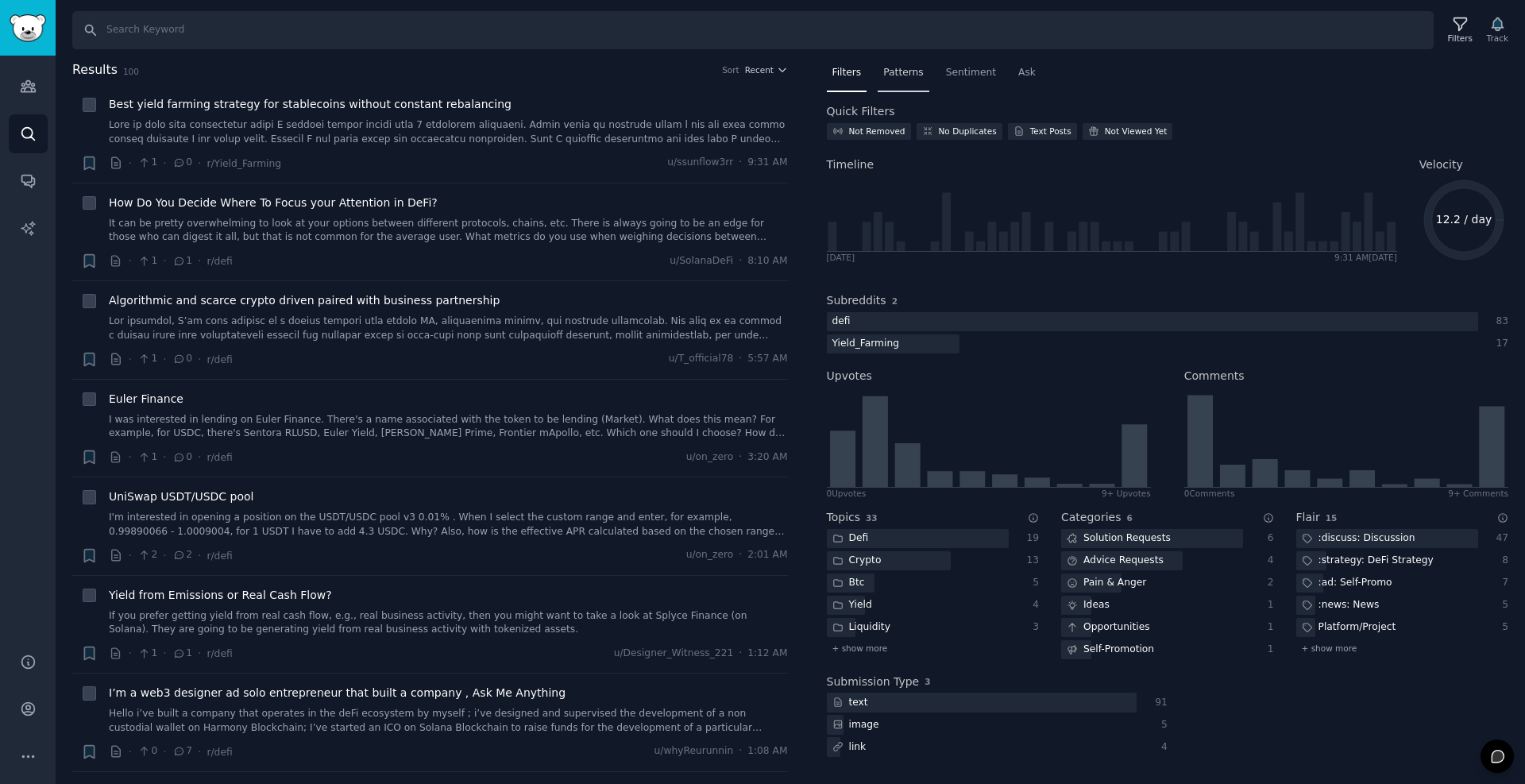
click at [903, 76] on span "Patterns" at bounding box center [904, 73] width 40 height 14
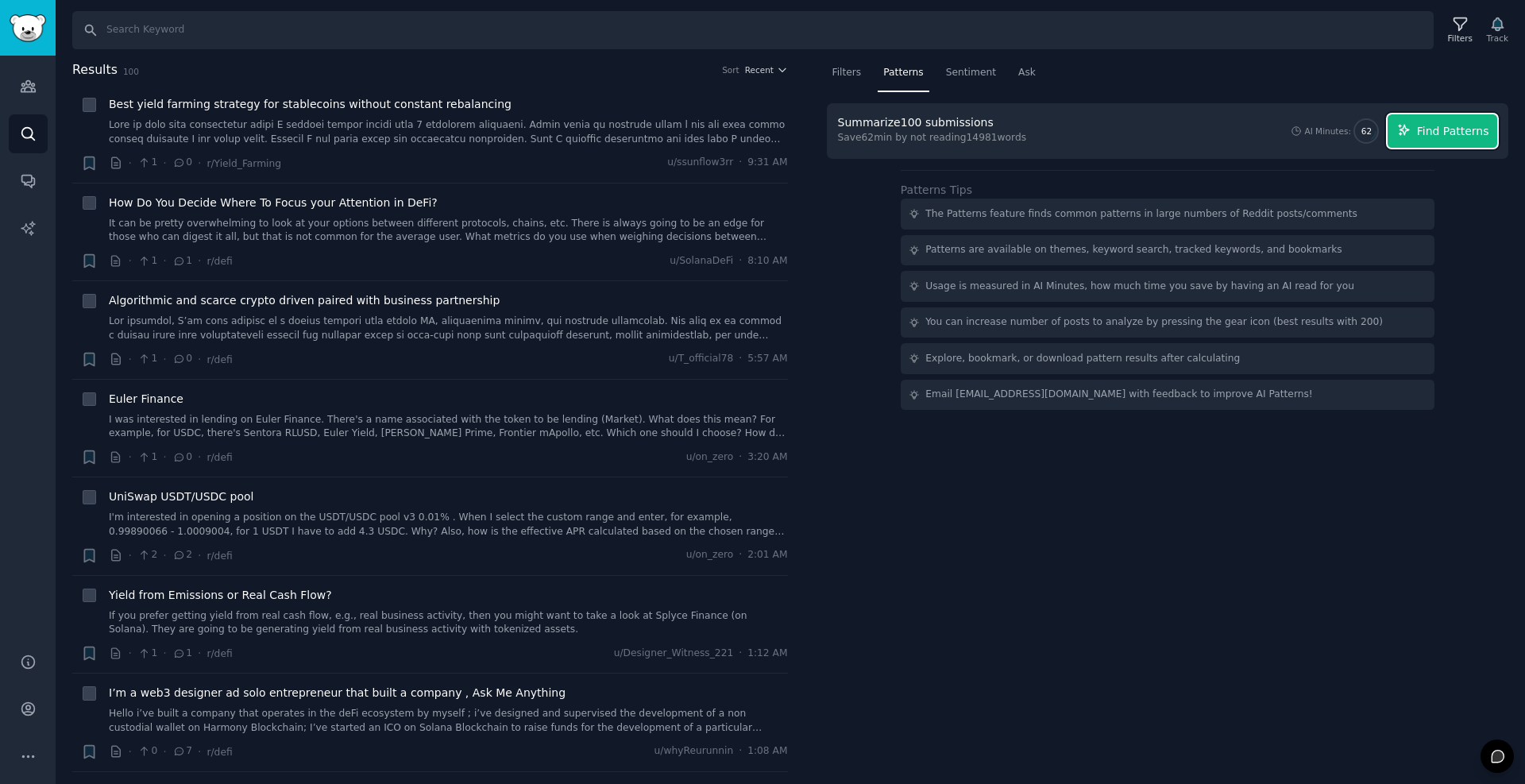
click at [1454, 133] on span "Find Patterns" at bounding box center [1453, 131] width 72 height 17
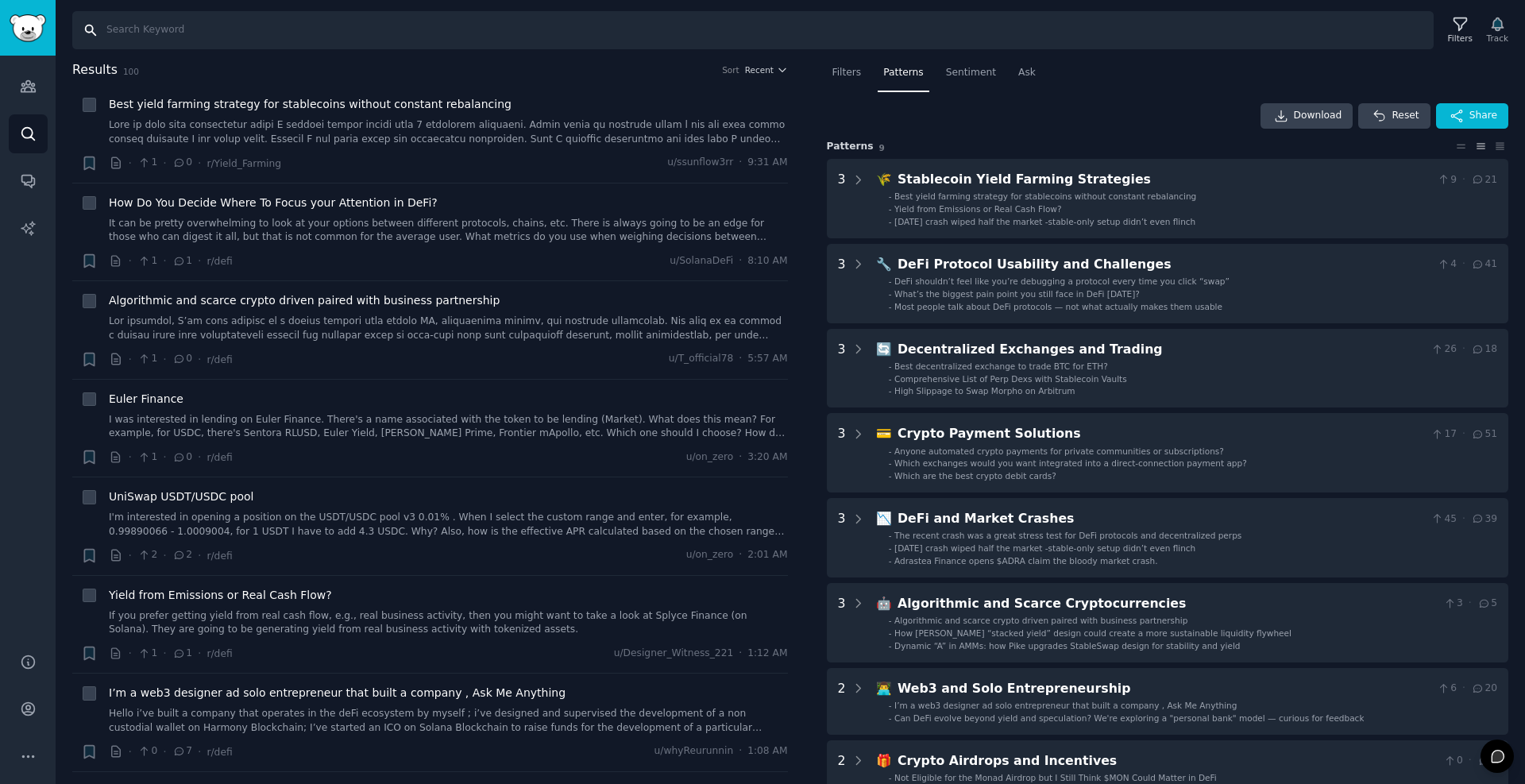
drag, startPoint x: 385, startPoint y: 19, endPoint x: 385, endPoint y: 27, distance: 8.0
click at [385, 19] on input "Search" at bounding box center [753, 30] width 1362 height 39
click at [24, 87] on icon "Sidebar" at bounding box center [28, 86] width 17 height 17
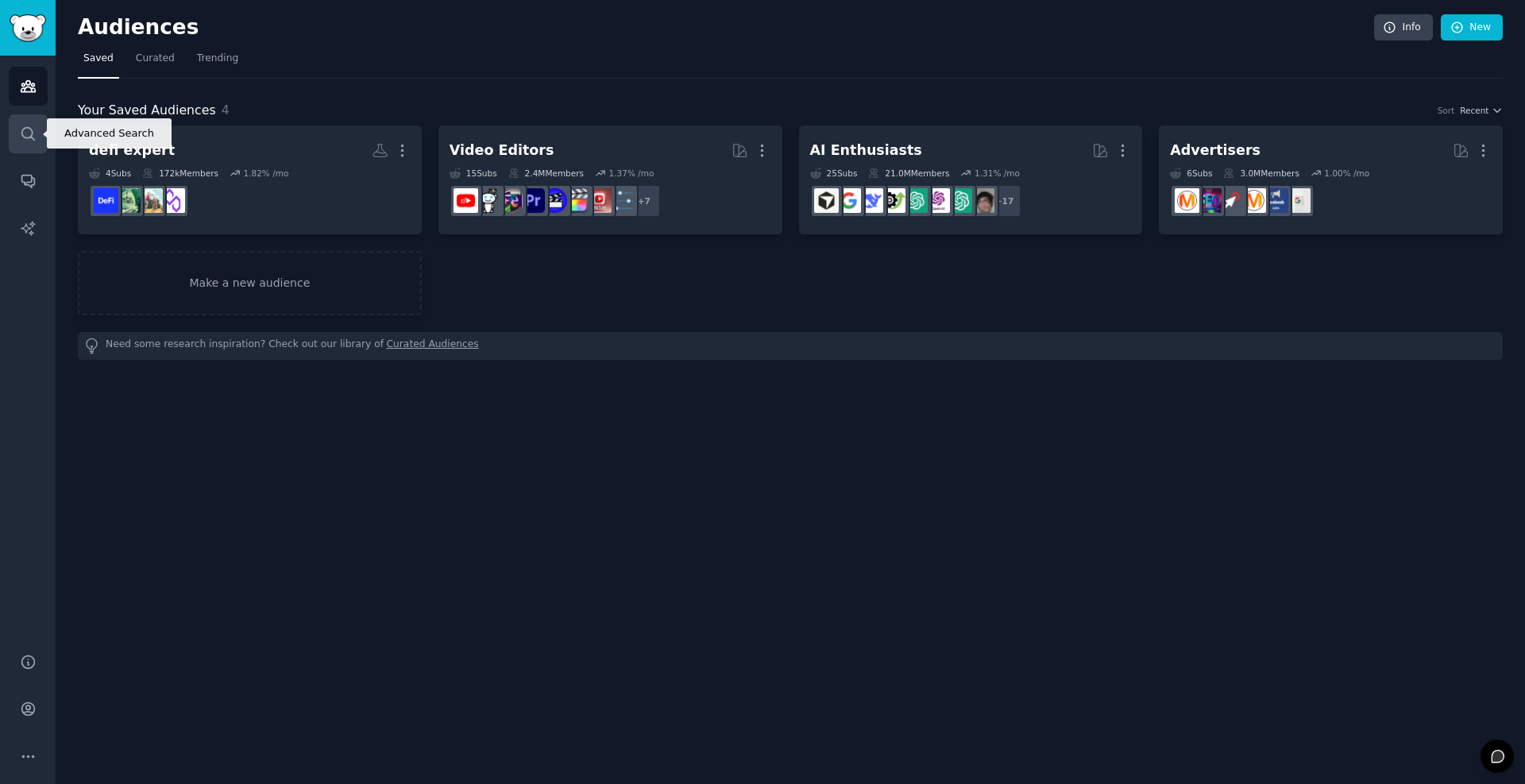
click at [17, 132] on link "Search" at bounding box center [28, 133] width 39 height 39
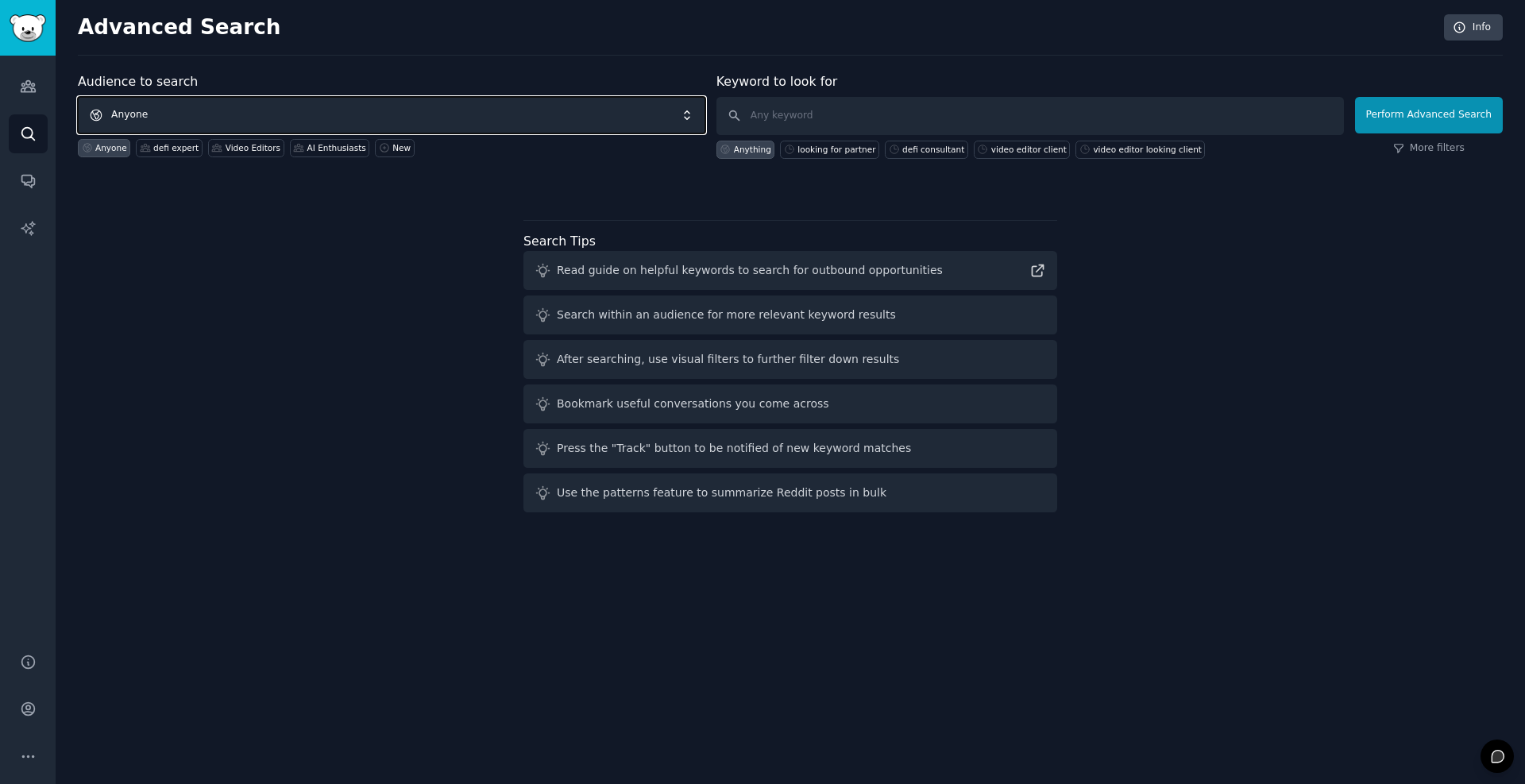
drag, startPoint x: 185, startPoint y: 111, endPoint x: 193, endPoint y: 113, distance: 8.2
click at [185, 112] on span "Anyone" at bounding box center [391, 115] width 627 height 37
click at [788, 112] on input "text" at bounding box center [1030, 116] width 627 height 39
click at [24, 83] on icon "Sidebar" at bounding box center [28, 86] width 14 height 11
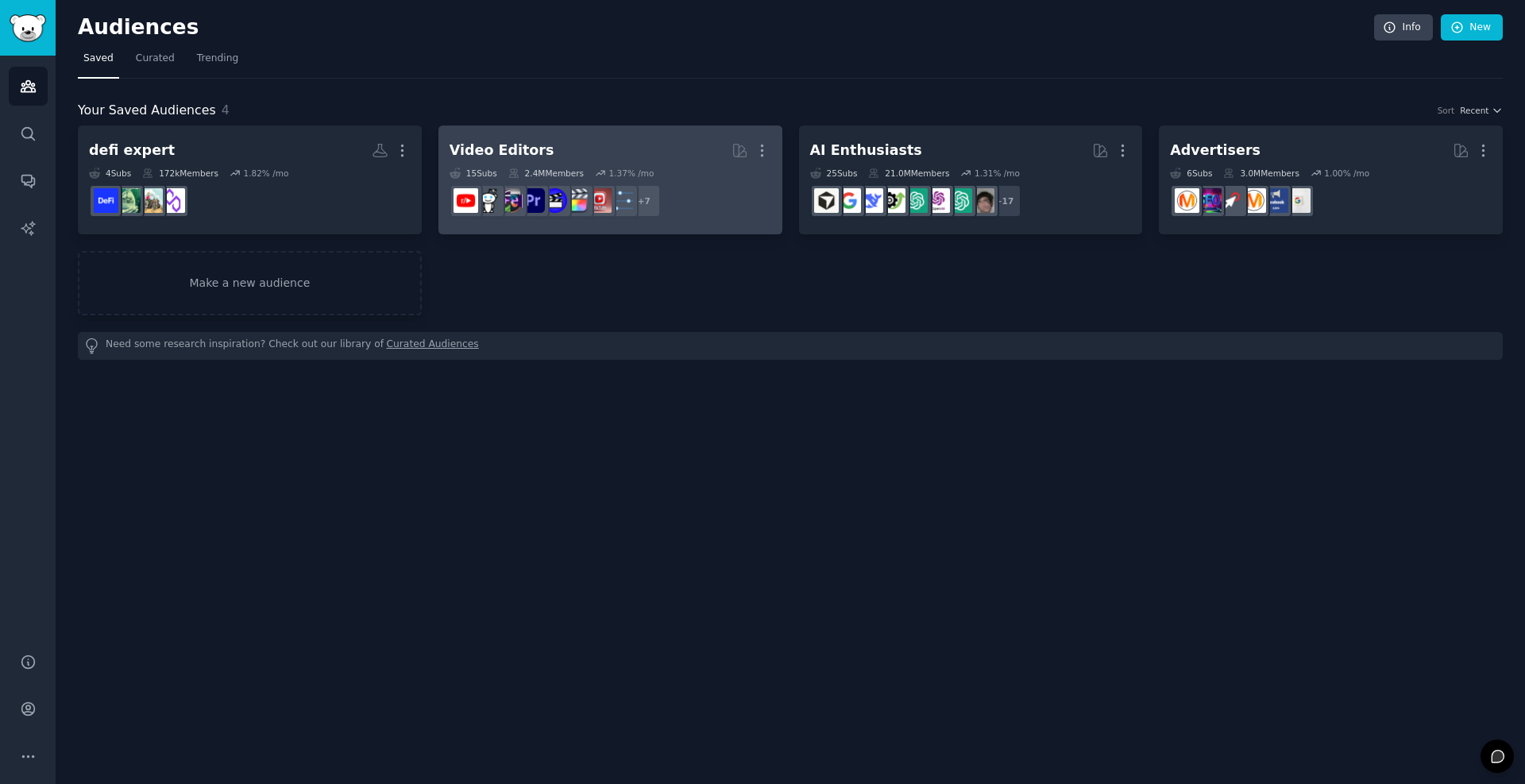
click at [570, 144] on h2 "Video Editors More" at bounding box center [610, 150] width 322 height 28
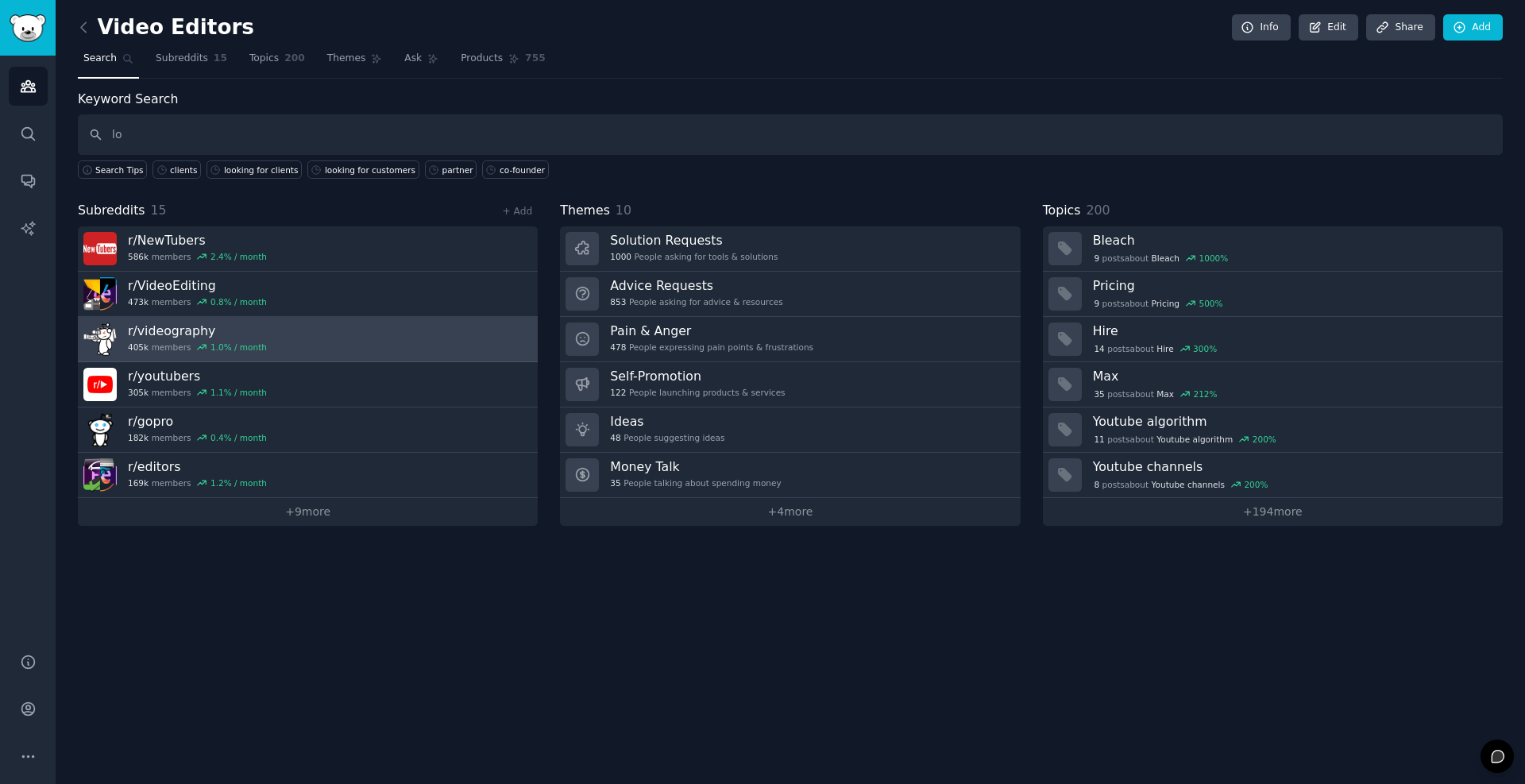
type input "l"
type input "partner"
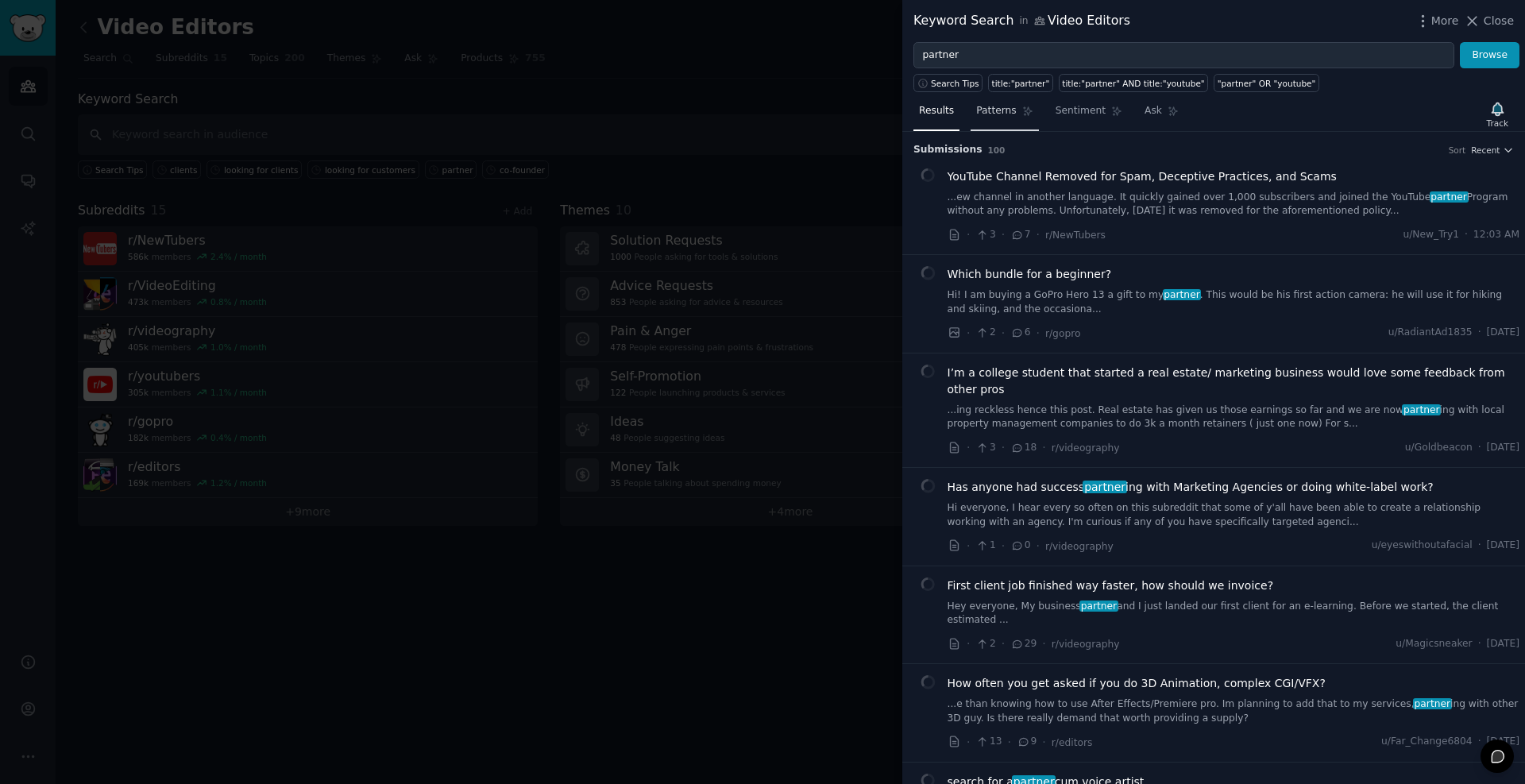
click at [997, 121] on link "Patterns" at bounding box center [1004, 115] width 67 height 33
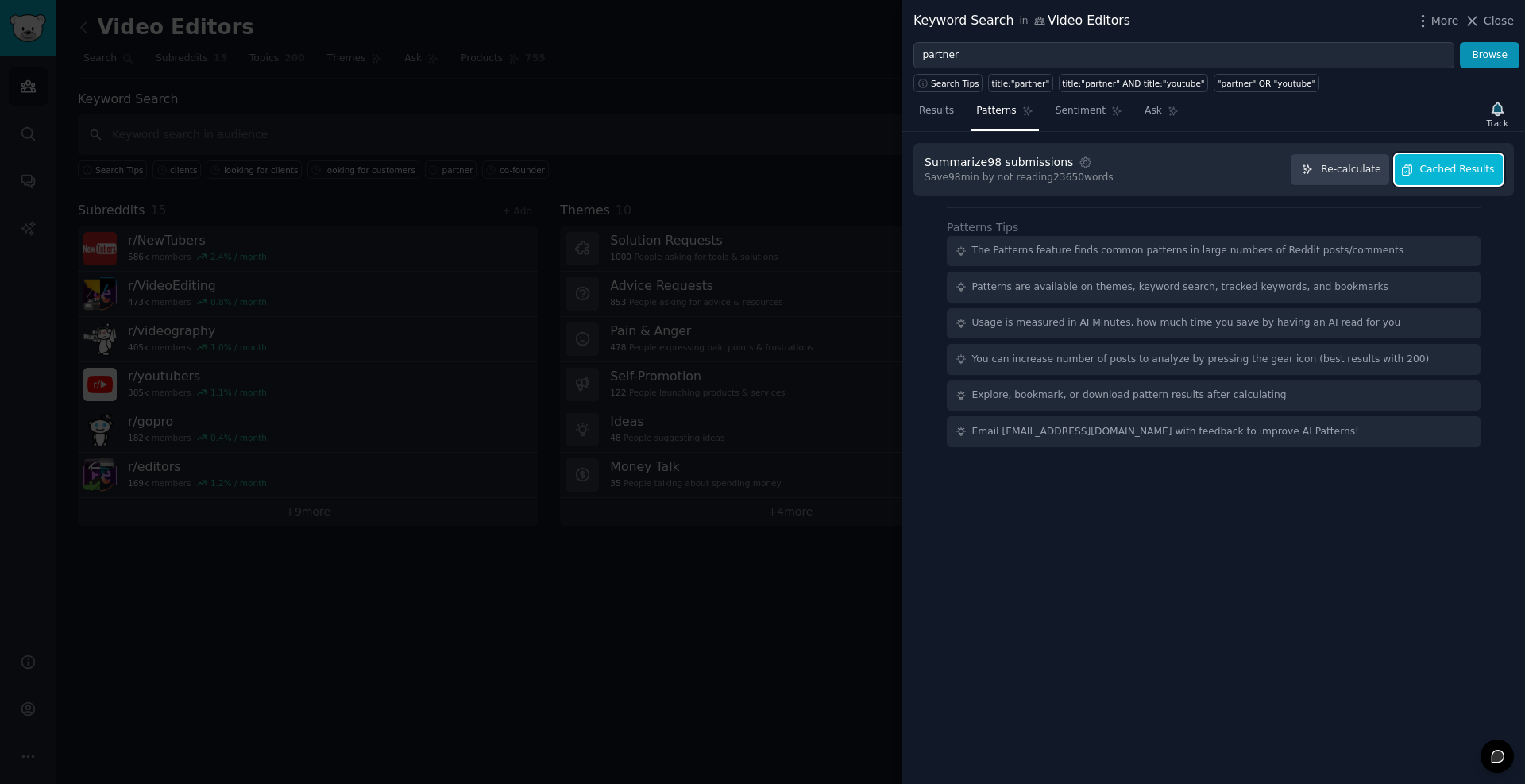
click at [1456, 172] on span "Cached Results" at bounding box center [1458, 170] width 75 height 14
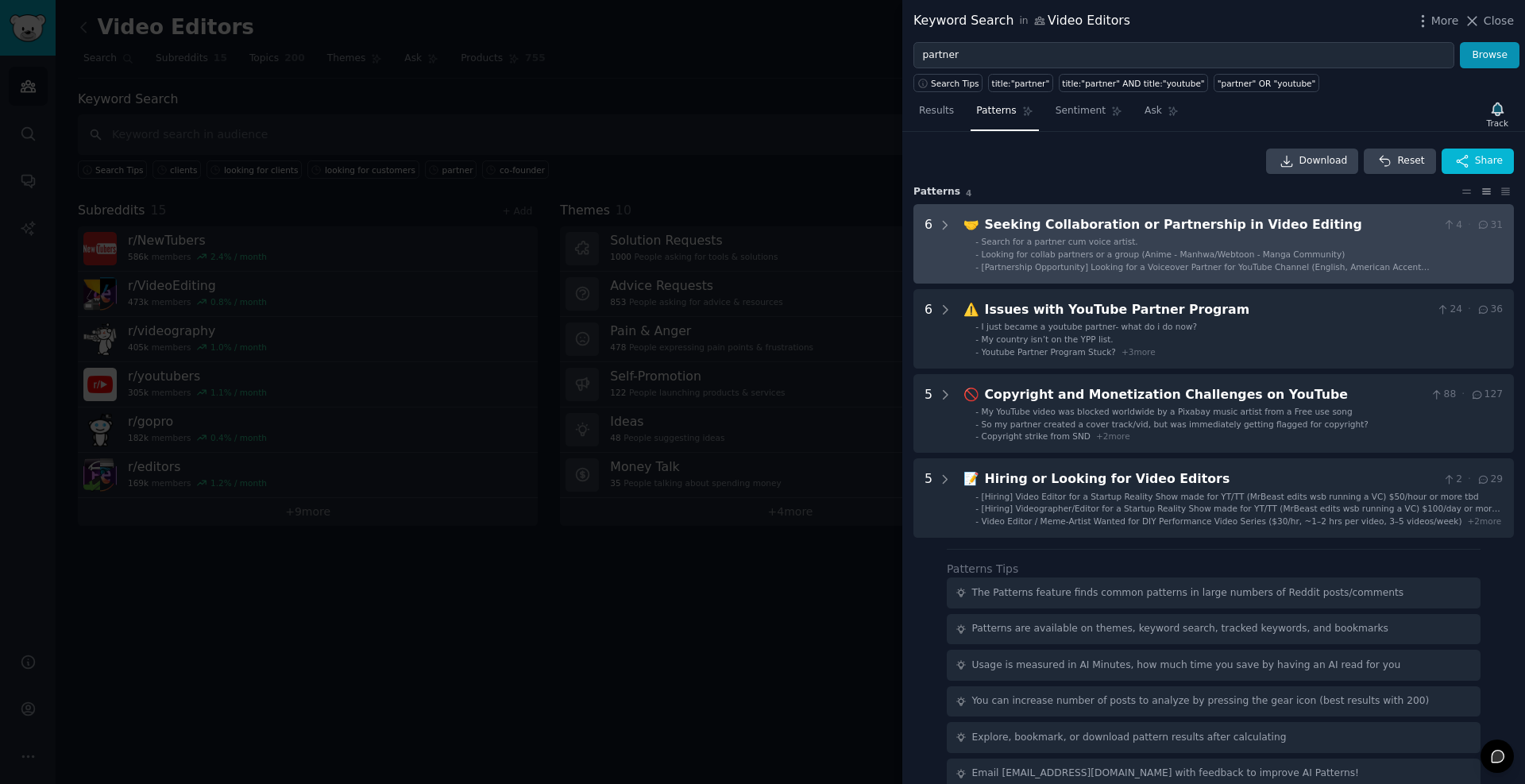
click at [1109, 228] on div "Seeking Collaboration or Partnership in Video Editing" at bounding box center [1211, 225] width 452 height 20
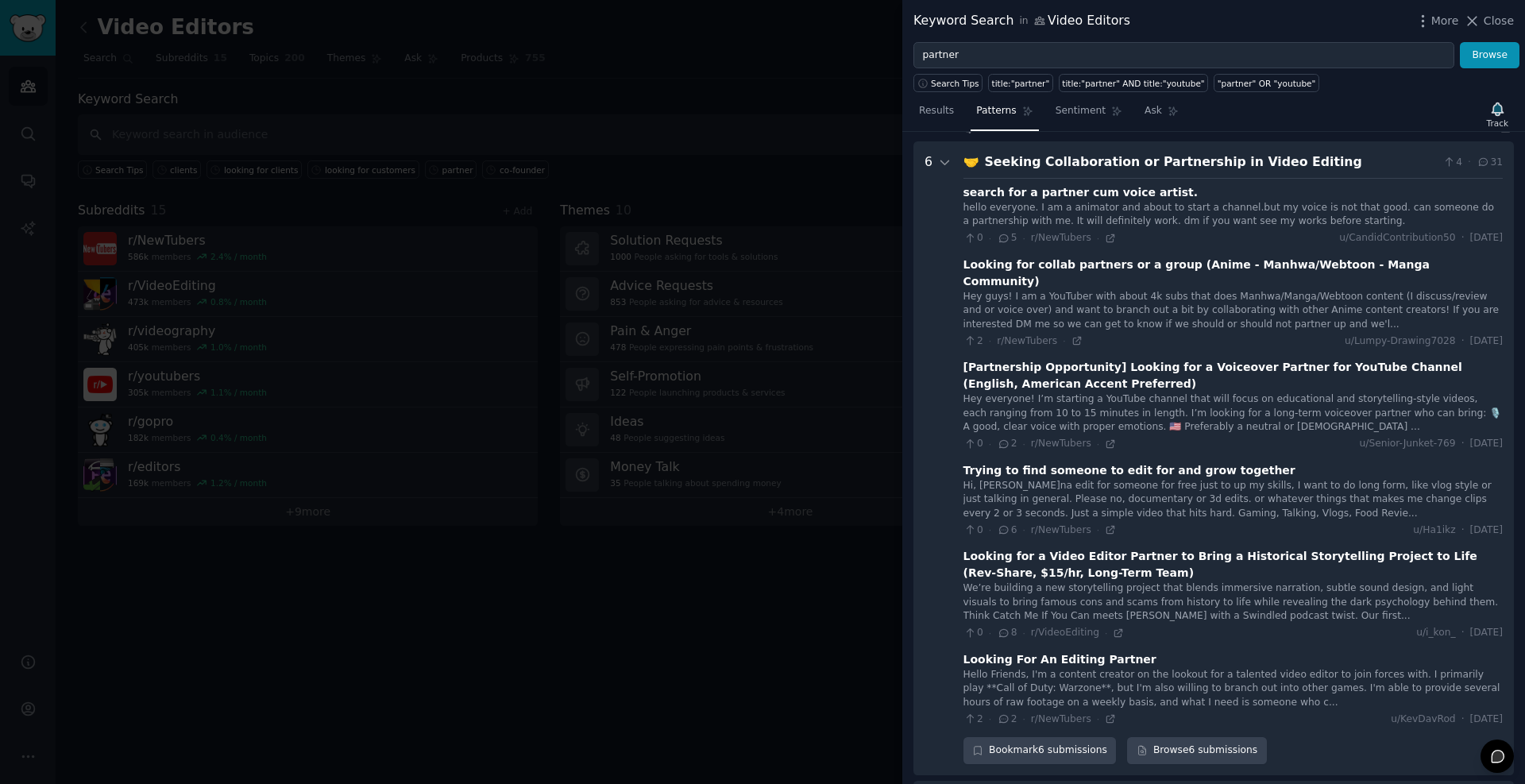
scroll to position [72, 0]
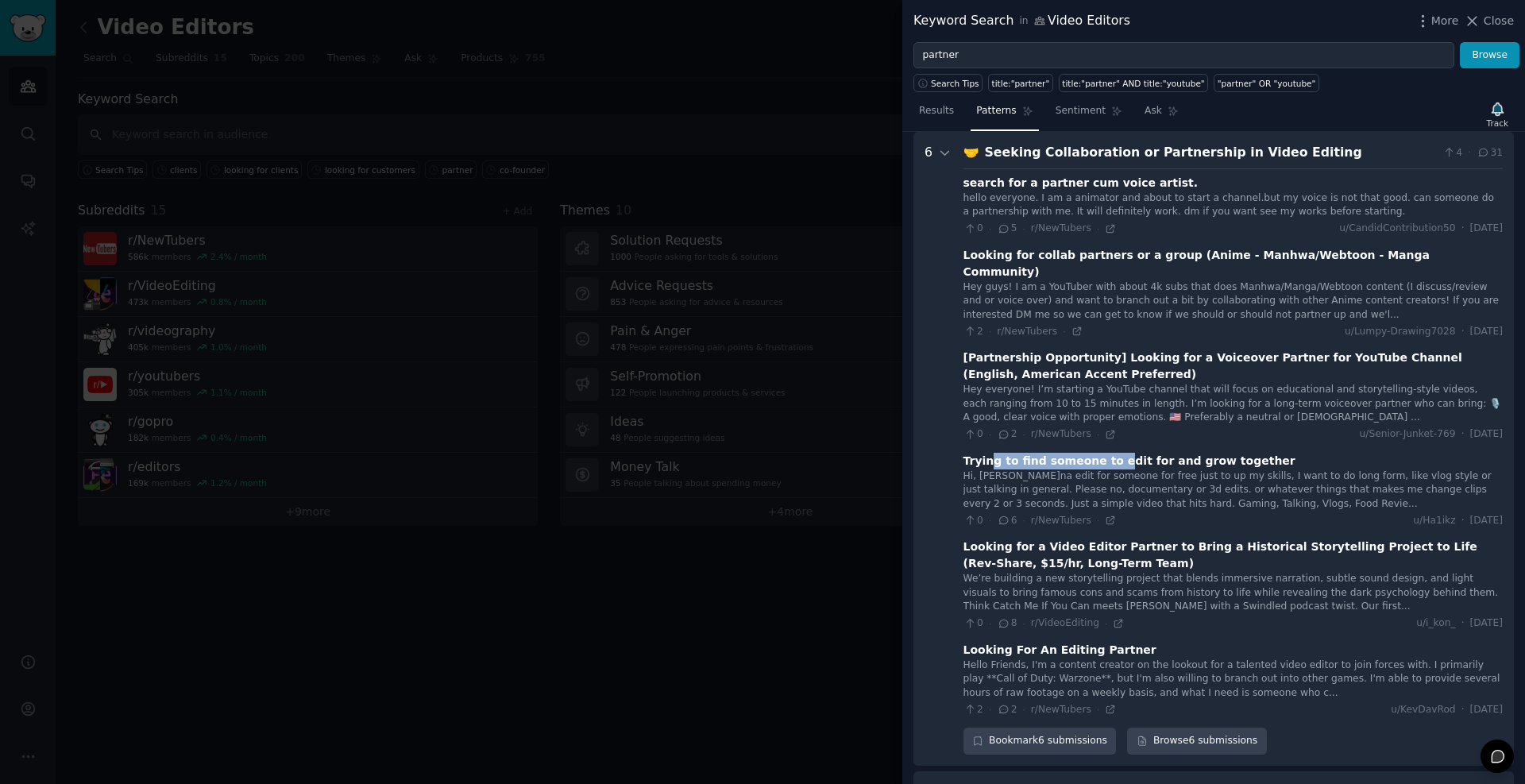
drag, startPoint x: 987, startPoint y: 444, endPoint x: 1104, endPoint y: 438, distance: 117.2
click at [1104, 453] on div "Trying to find someone to edit for and grow together" at bounding box center [1130, 461] width 332 height 17
click at [1188, 453] on div "Trying to find someone to edit for and grow together" at bounding box center [1130, 461] width 332 height 17
drag, startPoint x: 1184, startPoint y: 444, endPoint x: 1072, endPoint y: 443, distance: 112.0
click at [1072, 453] on div "Trying to find someone to edit for and grow together" at bounding box center [1130, 461] width 332 height 17
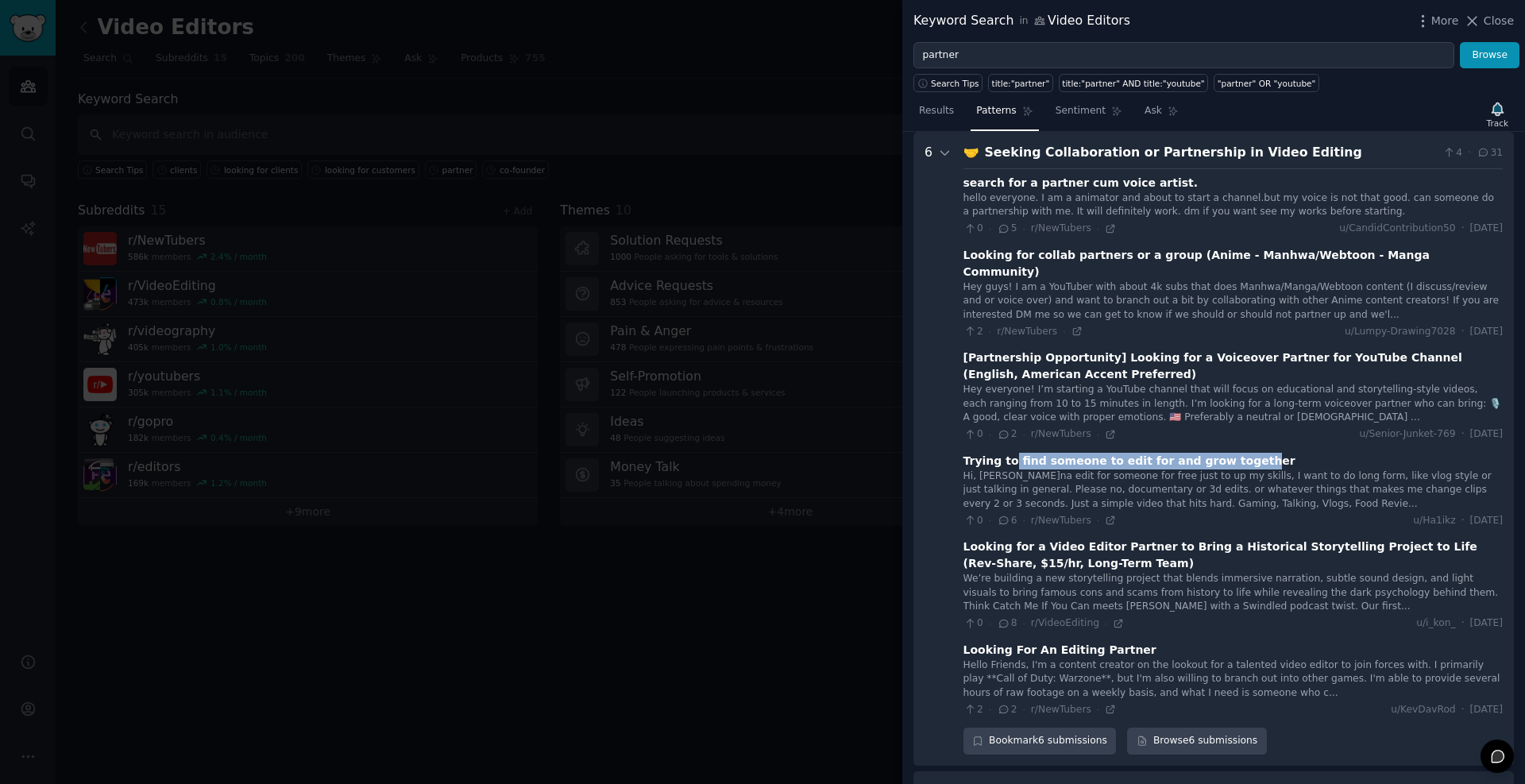
drag, startPoint x: 1009, startPoint y: 443, endPoint x: 1225, endPoint y: 444, distance: 216.0
click at [1225, 453] on div "Trying to find someone to edit for and grow together" at bounding box center [1130, 461] width 332 height 17
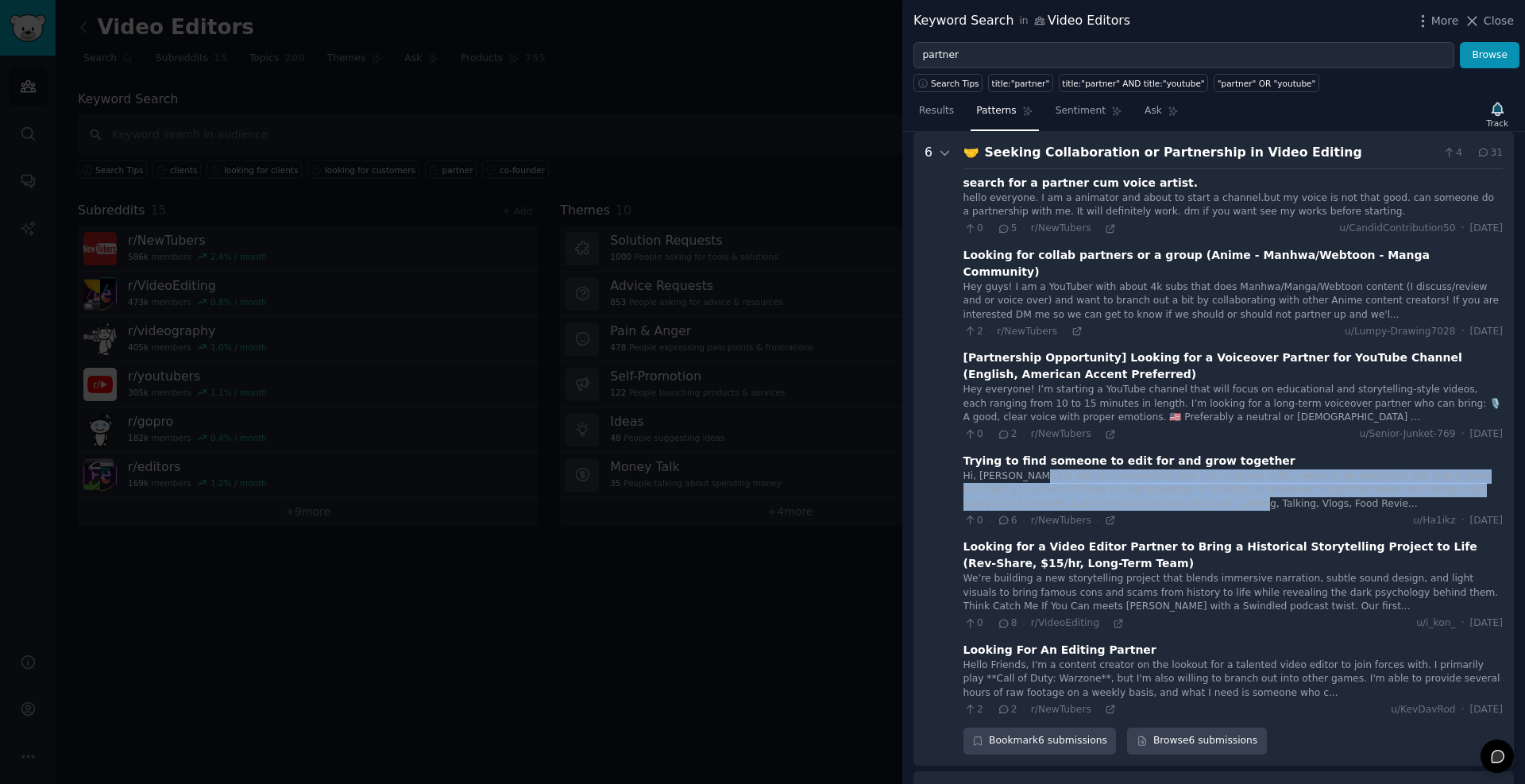
drag, startPoint x: 1027, startPoint y: 460, endPoint x: 1119, endPoint y: 484, distance: 95.1
click at [1119, 484] on div "Hi, [PERSON_NAME]na edit for someone for free just to up my skills, I want to d…" at bounding box center [1234, 490] width 539 height 42
click at [1046, 469] on div "Hi, [PERSON_NAME]na edit for someone for free just to up my skills, I want to d…" at bounding box center [1234, 490] width 539 height 42
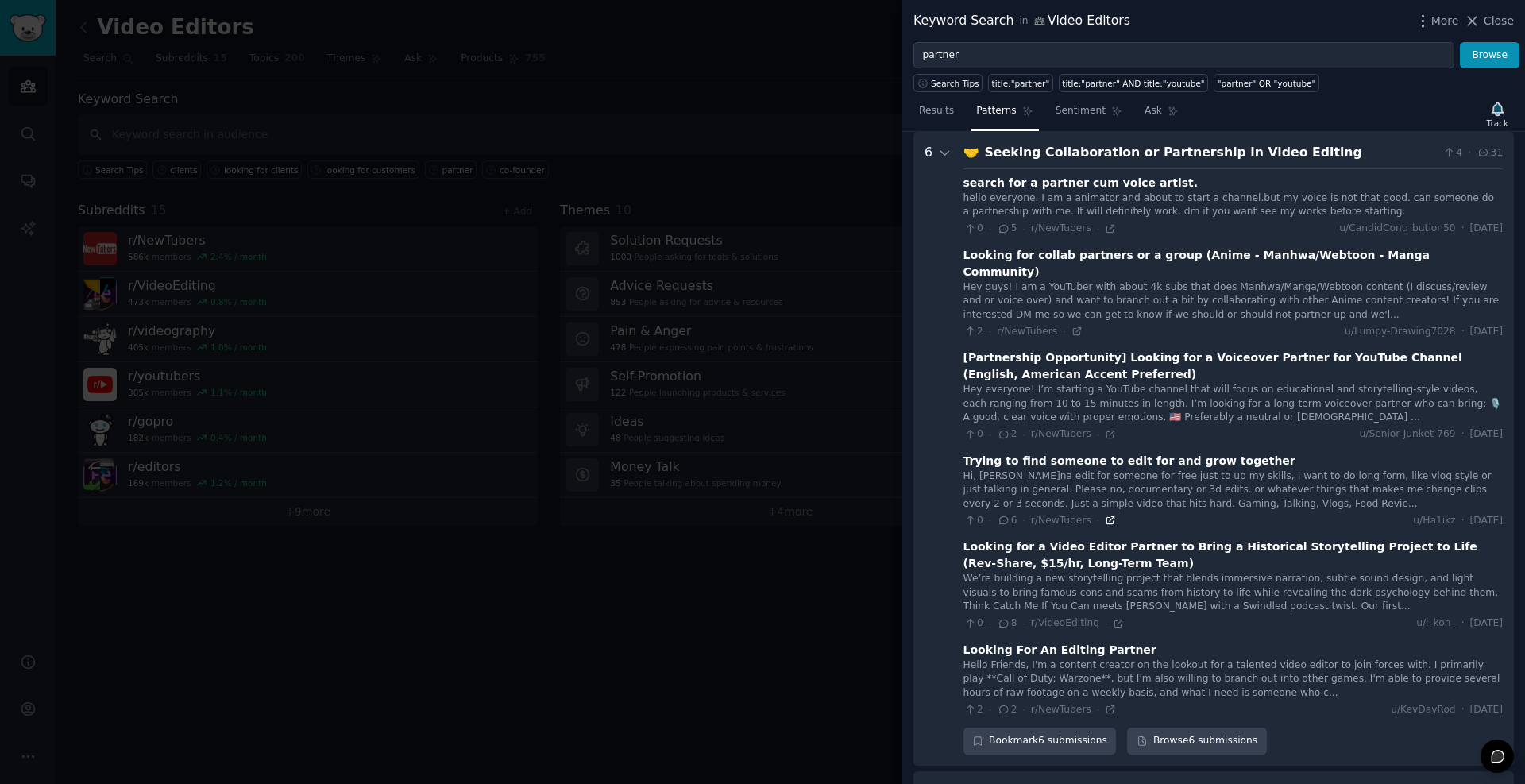
click at [1108, 514] on icon at bounding box center [1110, 519] width 11 height 11
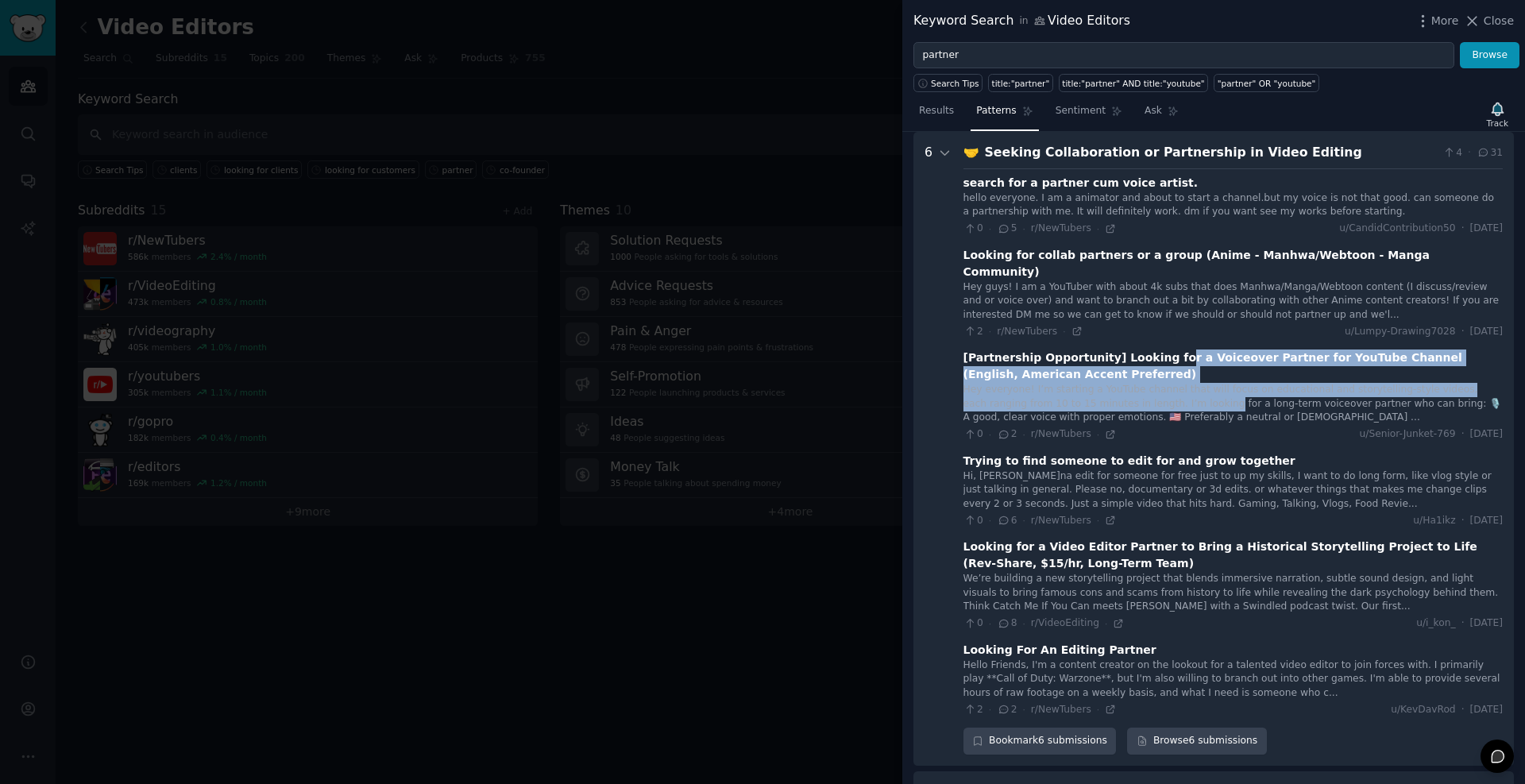
drag, startPoint x: 1152, startPoint y: 381, endPoint x: 1157, endPoint y: 339, distance: 42.3
click at [1157, 350] on div "[Partnership Opportunity] Looking for a Voiceover Partner for YouTube Channel (…" at bounding box center [1234, 395] width 539 height 92
click at [1087, 383] on div "Hey everyone! I’m starting a YouTube channel that will focus on educational and…" at bounding box center [1234, 404] width 539 height 42
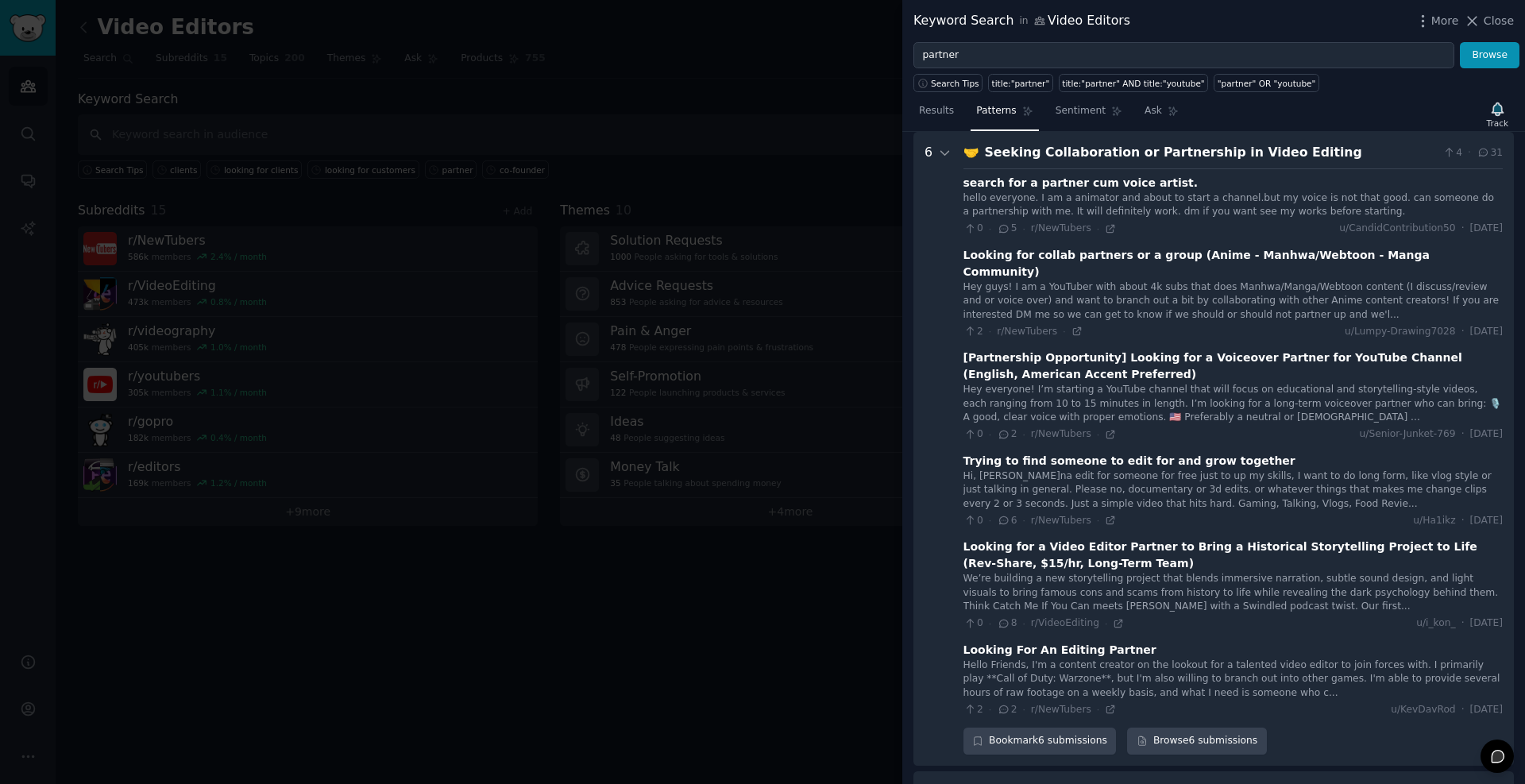
click at [1058, 383] on div "Hey everyone! I’m starting a YouTube channel that will focus on educational and…" at bounding box center [1234, 404] width 539 height 42
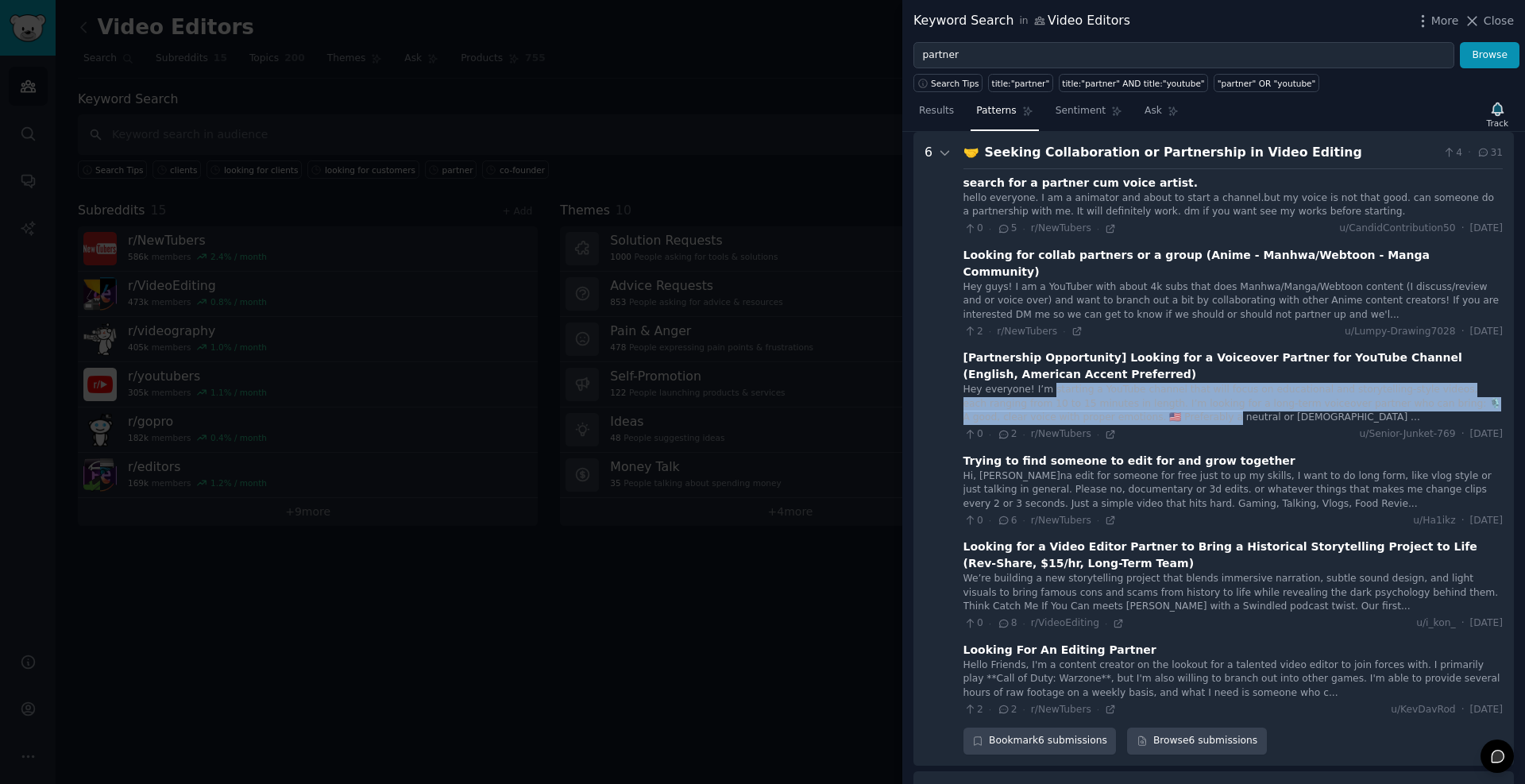
click at [1100, 396] on div "Hey everyone! I’m starting a YouTube channel that will focus on educational and…" at bounding box center [1234, 404] width 539 height 42
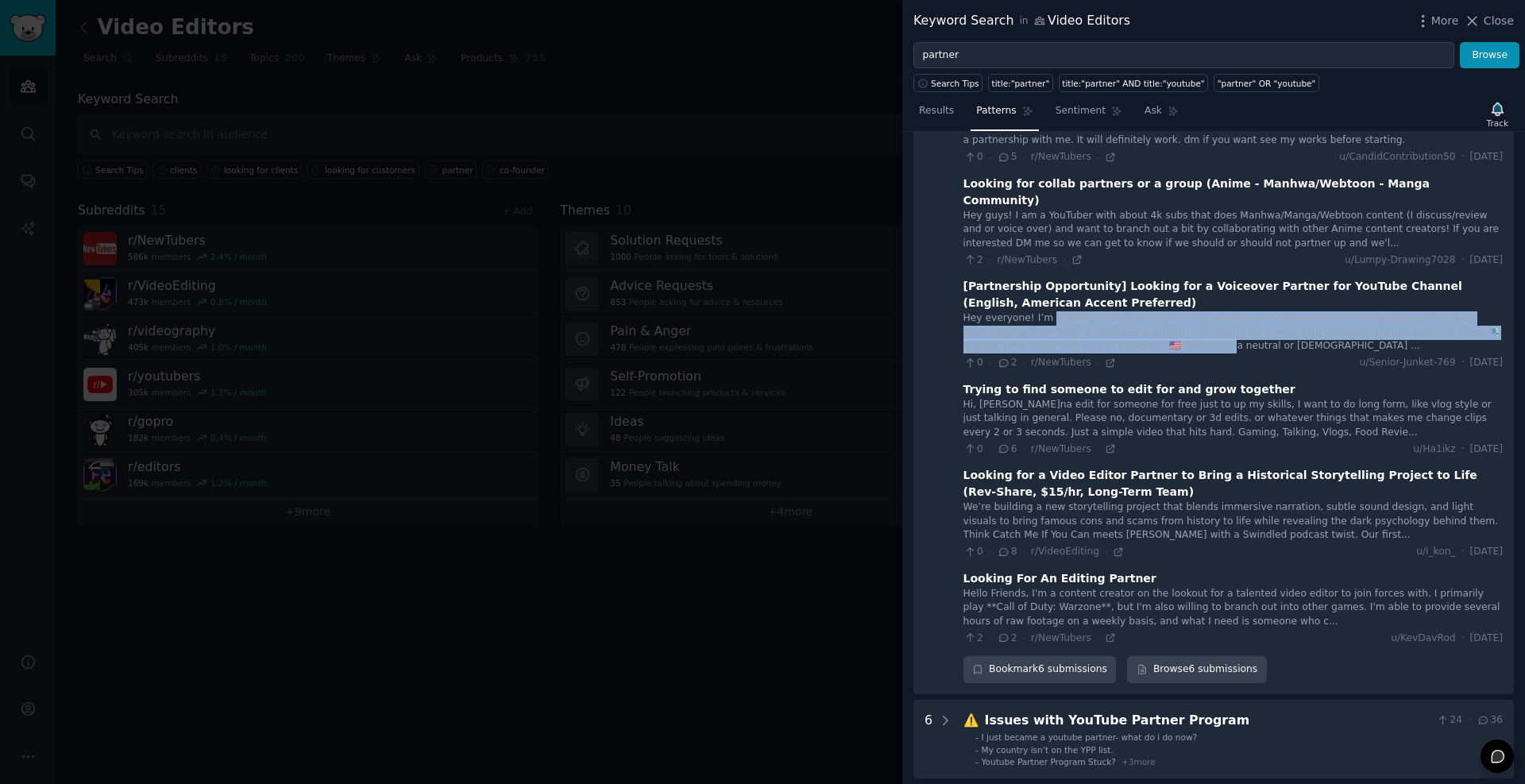
scroll to position [168, 0]
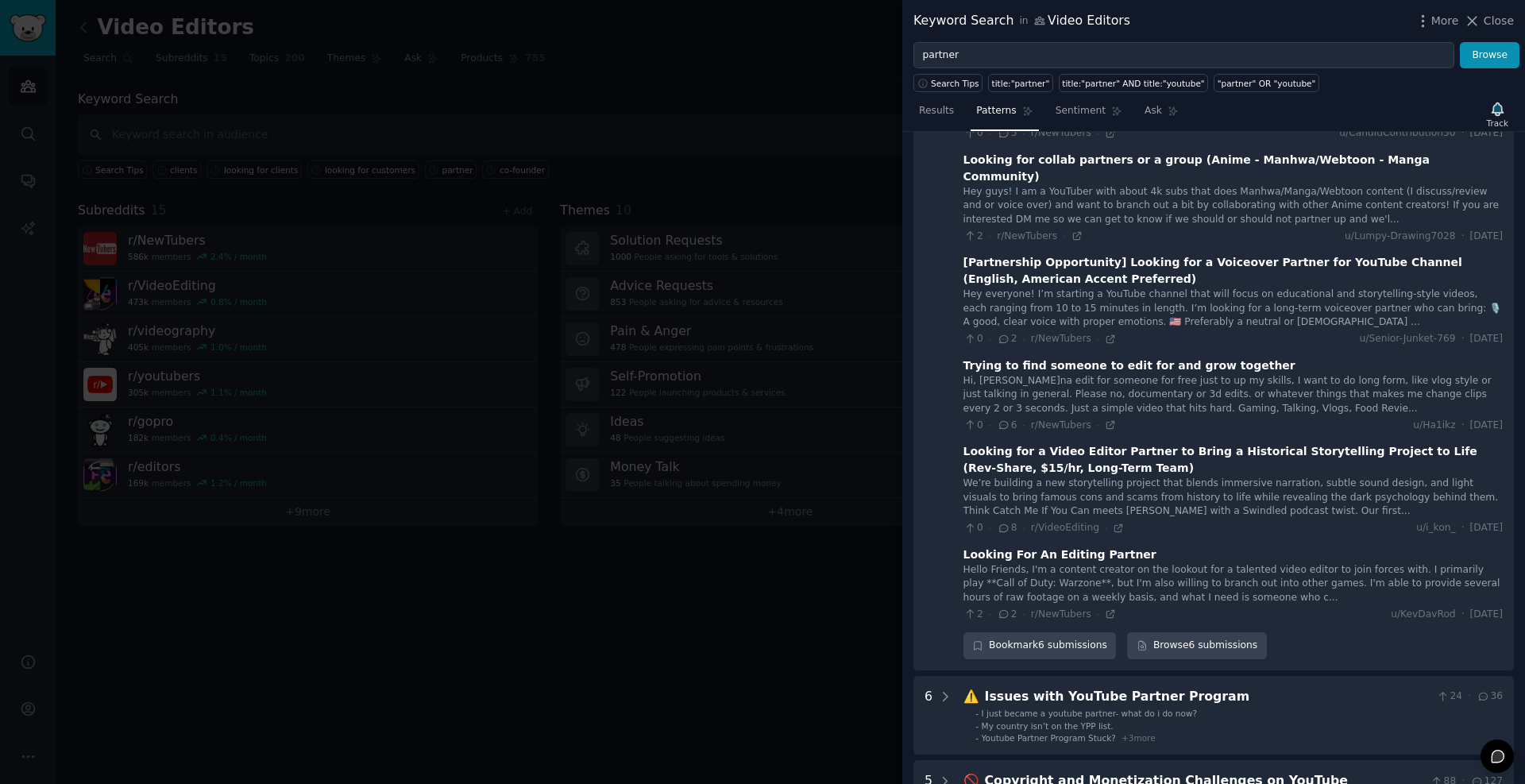
click at [1056, 357] on div "Trying to find someone to edit for and grow together" at bounding box center [1130, 365] width 332 height 17
drag, startPoint x: 1056, startPoint y: 350, endPoint x: 1180, endPoint y: 354, distance: 124.1
click at [1180, 357] on div "Trying to find someone to edit for and grow together" at bounding box center [1130, 365] width 332 height 17
click at [1013, 443] on div "Looking for a Video Editor Partner to Bring a Historical Storytelling Project t…" at bounding box center [1234, 460] width 539 height 34
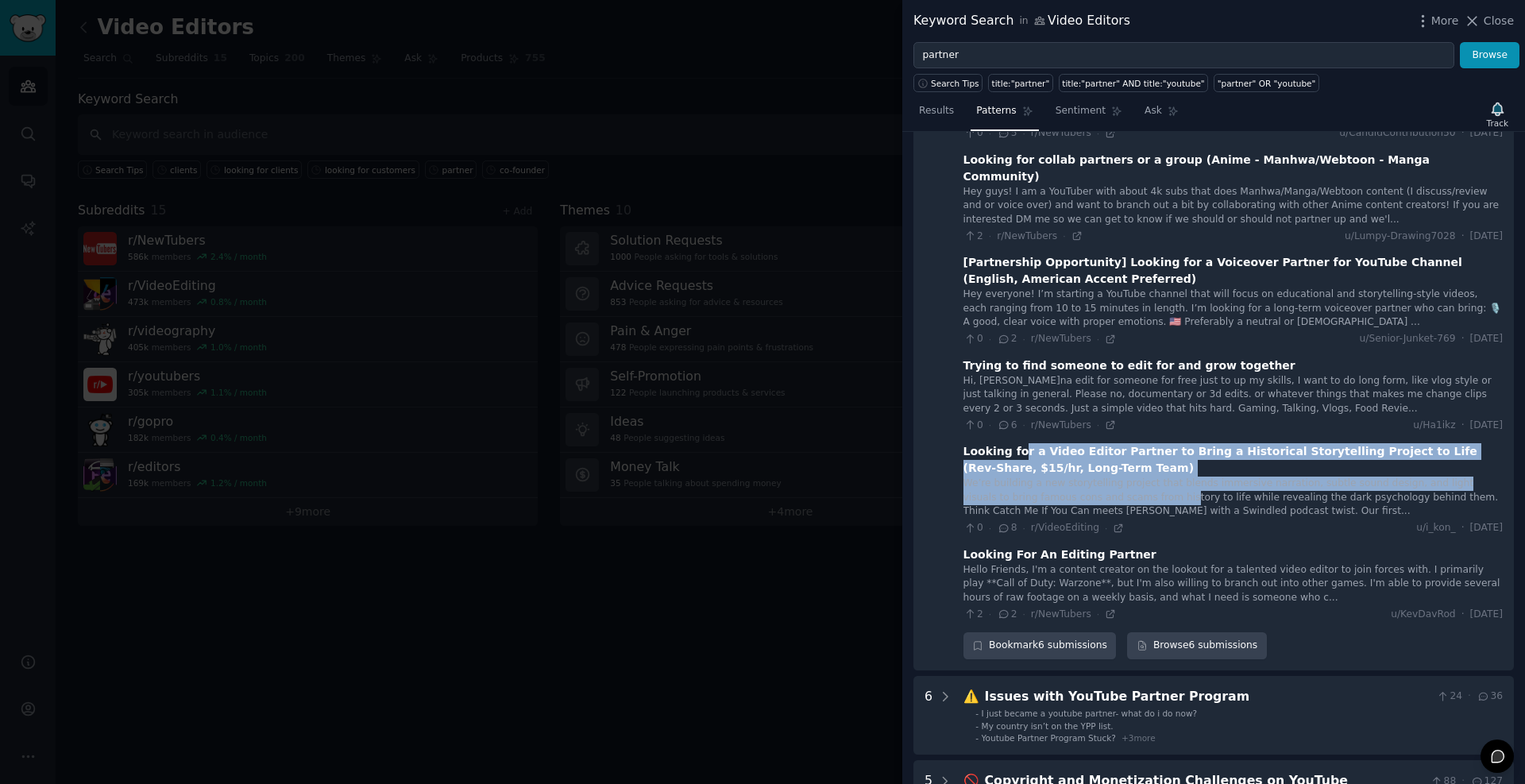
drag, startPoint x: 1017, startPoint y: 436, endPoint x: 1073, endPoint y: 479, distance: 70.6
click at [1101, 477] on div "Looking for a Video Editor Partner to Bring a Historical Storytelling Project t…" at bounding box center [1234, 489] width 539 height 92
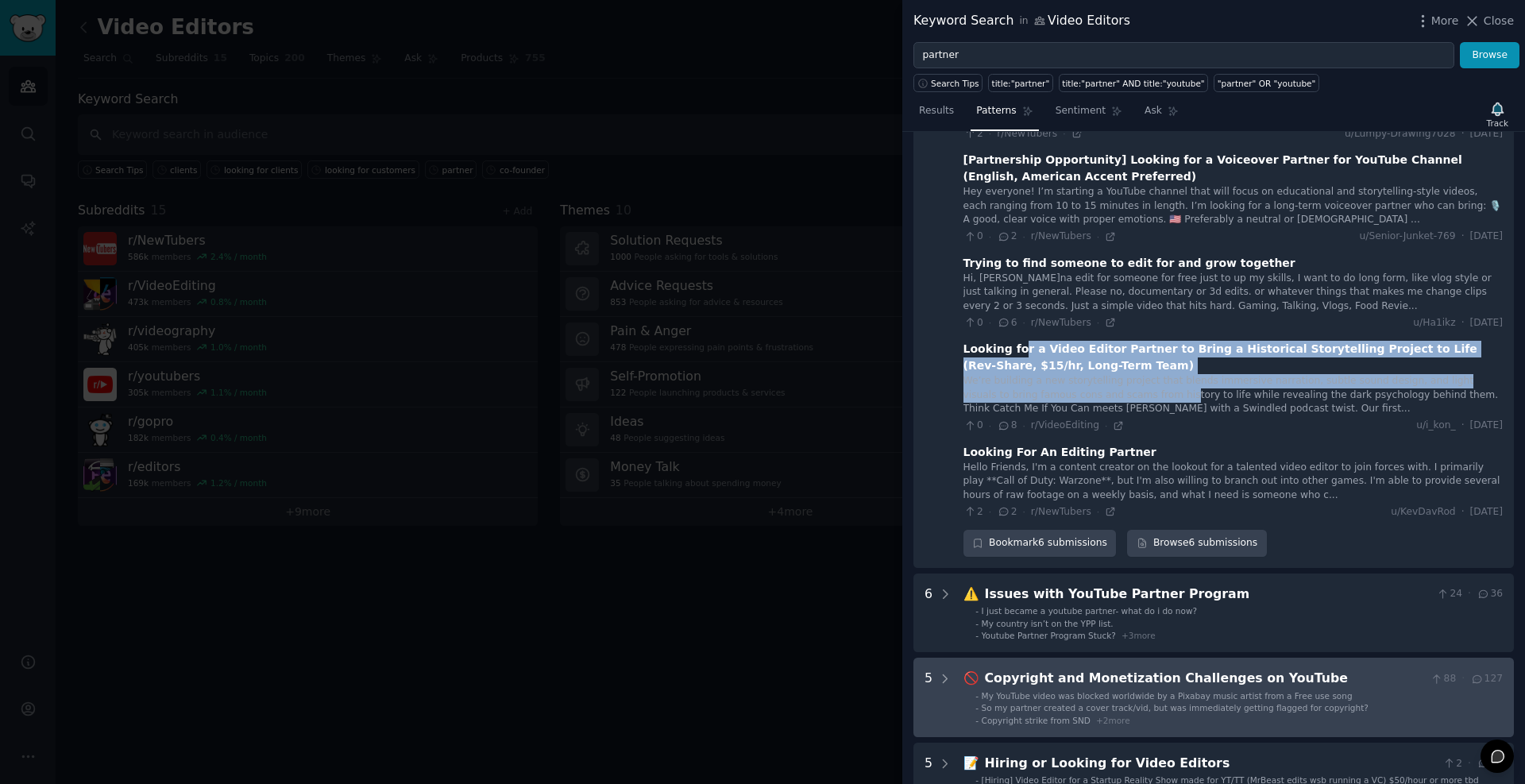
scroll to position [453, 0]
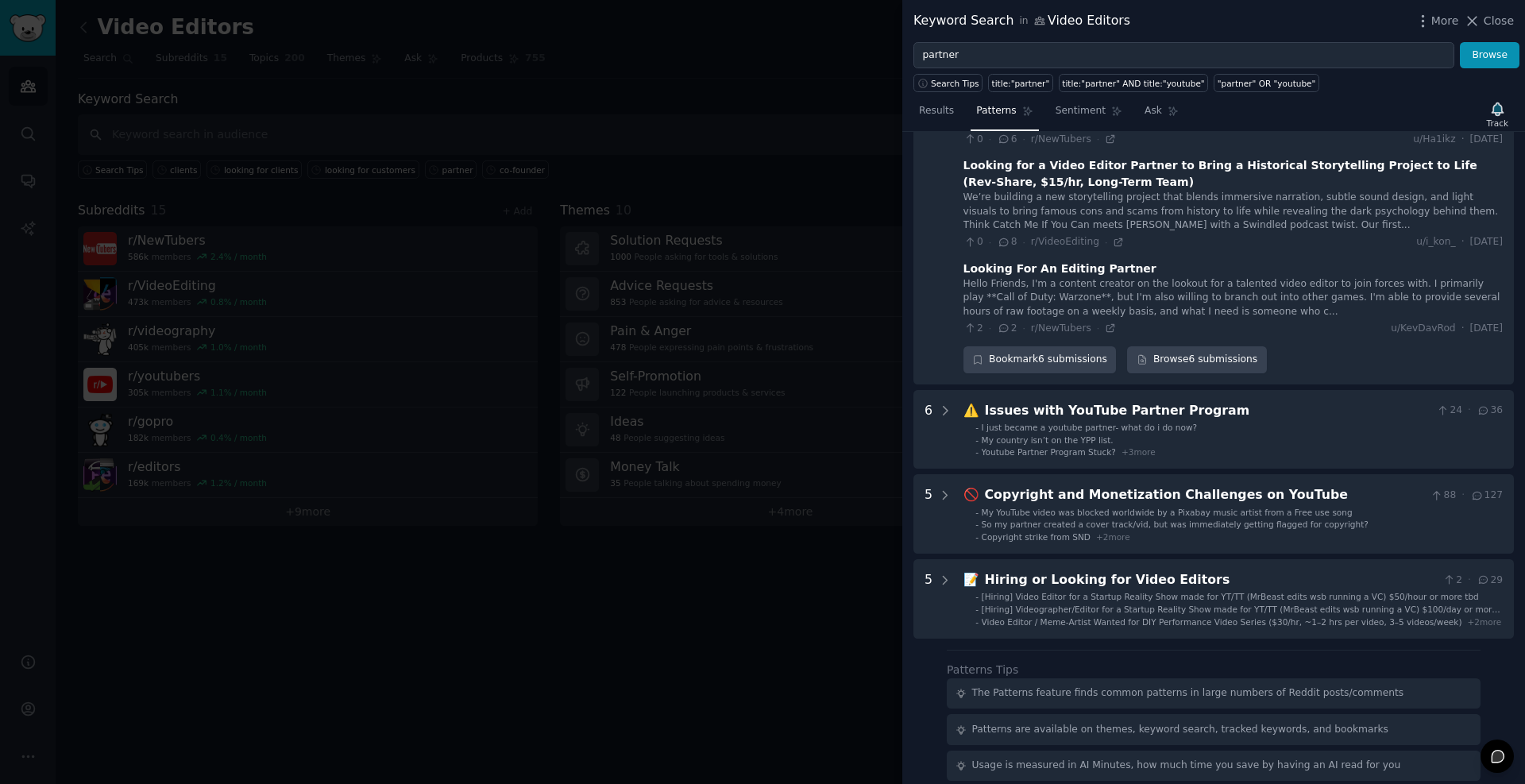
click at [388, 176] on div at bounding box center [762, 392] width 1525 height 784
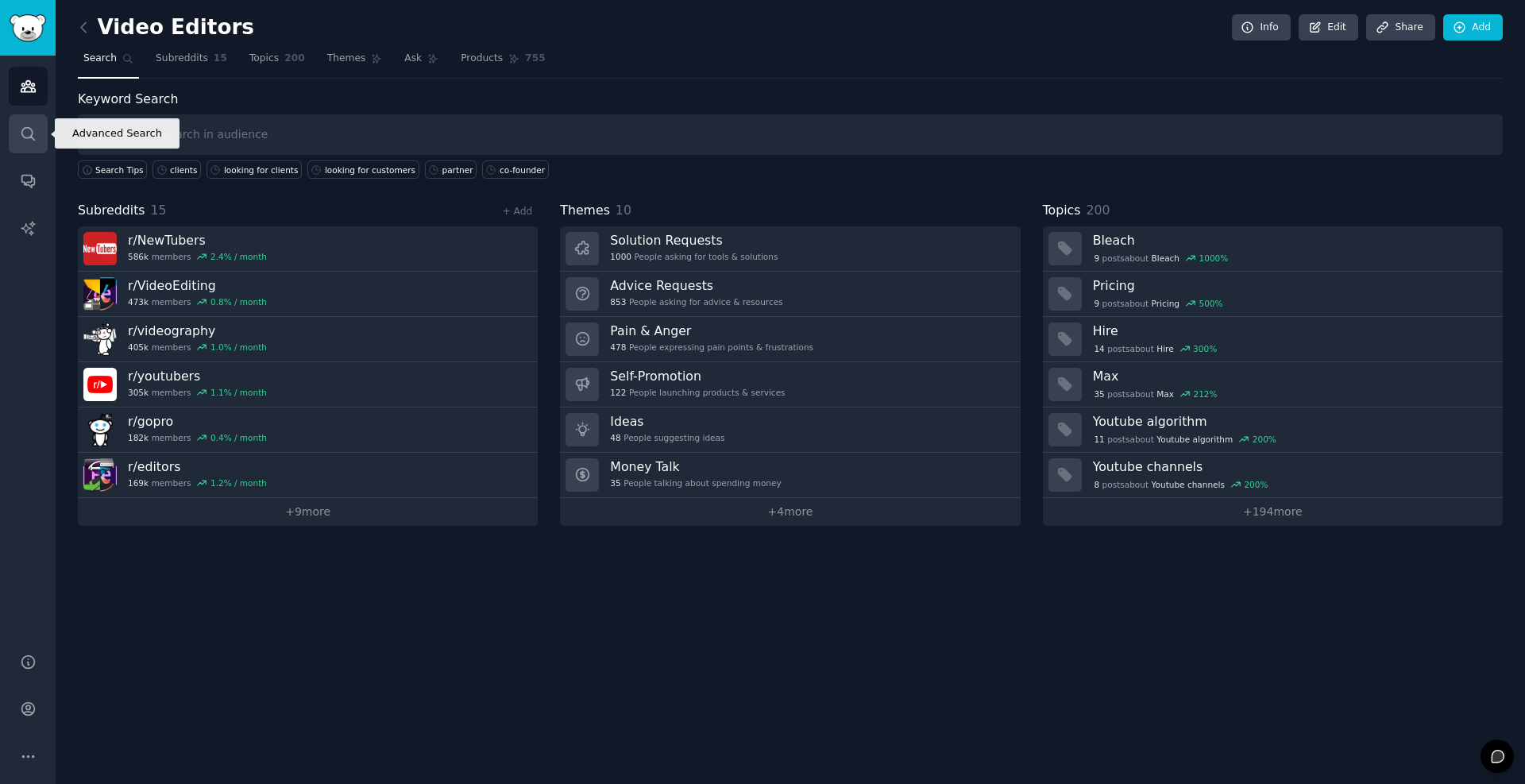
click at [24, 119] on link "Search" at bounding box center [28, 133] width 39 height 39
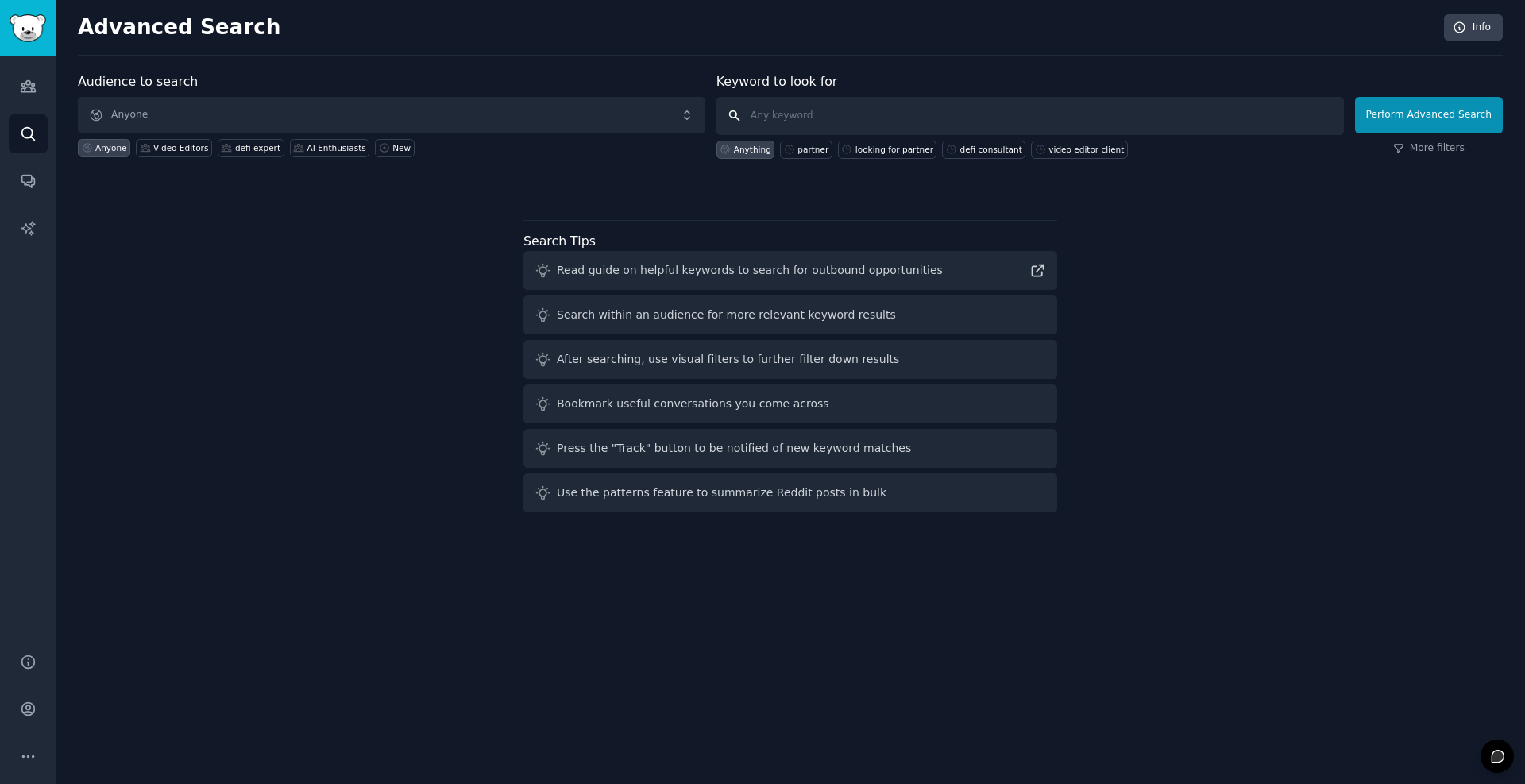
click at [824, 114] on input "text" at bounding box center [1030, 116] width 627 height 39
type input "looking for video editors"
click button "Perform Advanced Search" at bounding box center [1429, 115] width 148 height 37
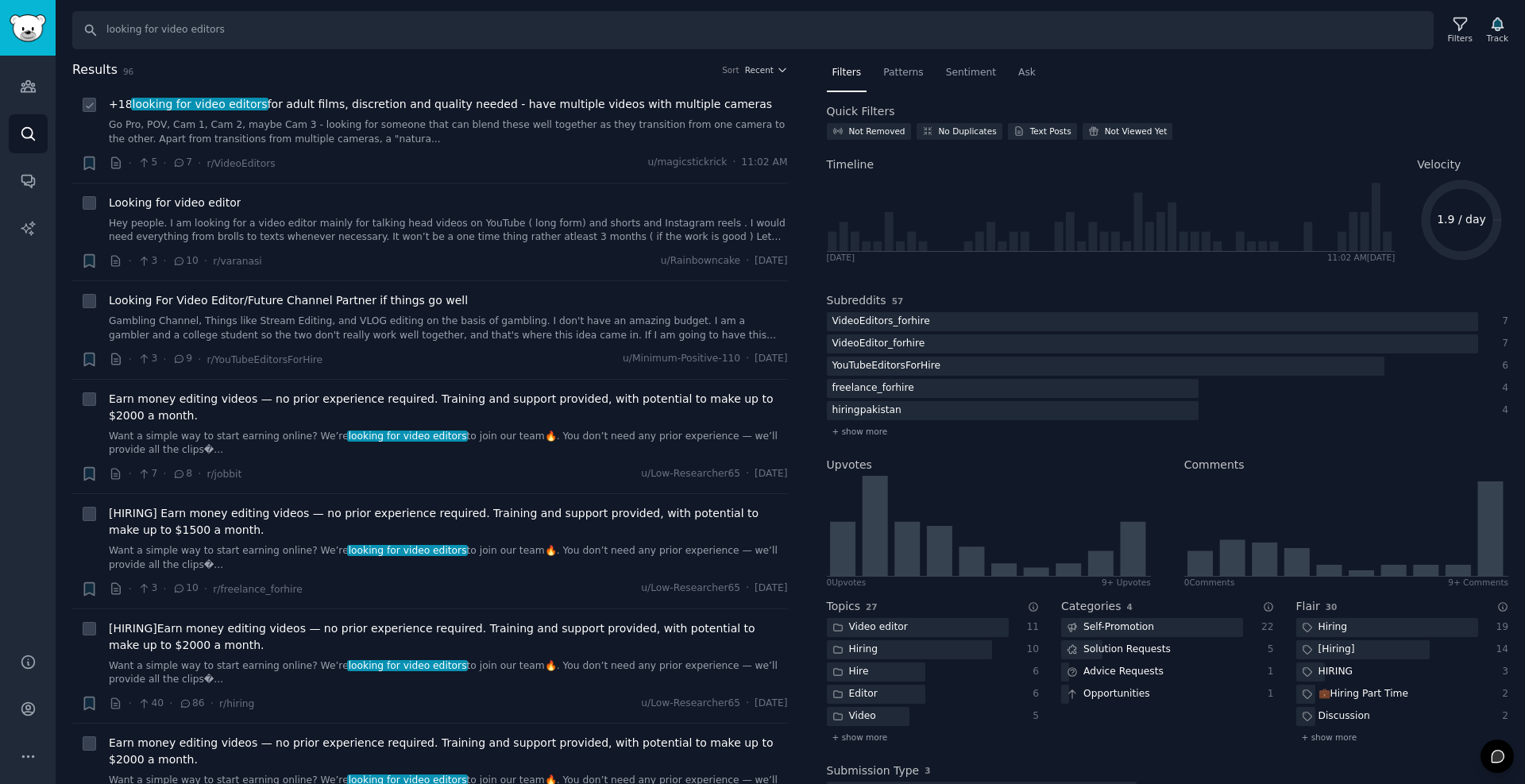
click at [290, 130] on link "Go Pro, POV, Cam 1, Cam 2, maybe Cam 3 - looking for someone that can blend the…" at bounding box center [448, 132] width 680 height 28
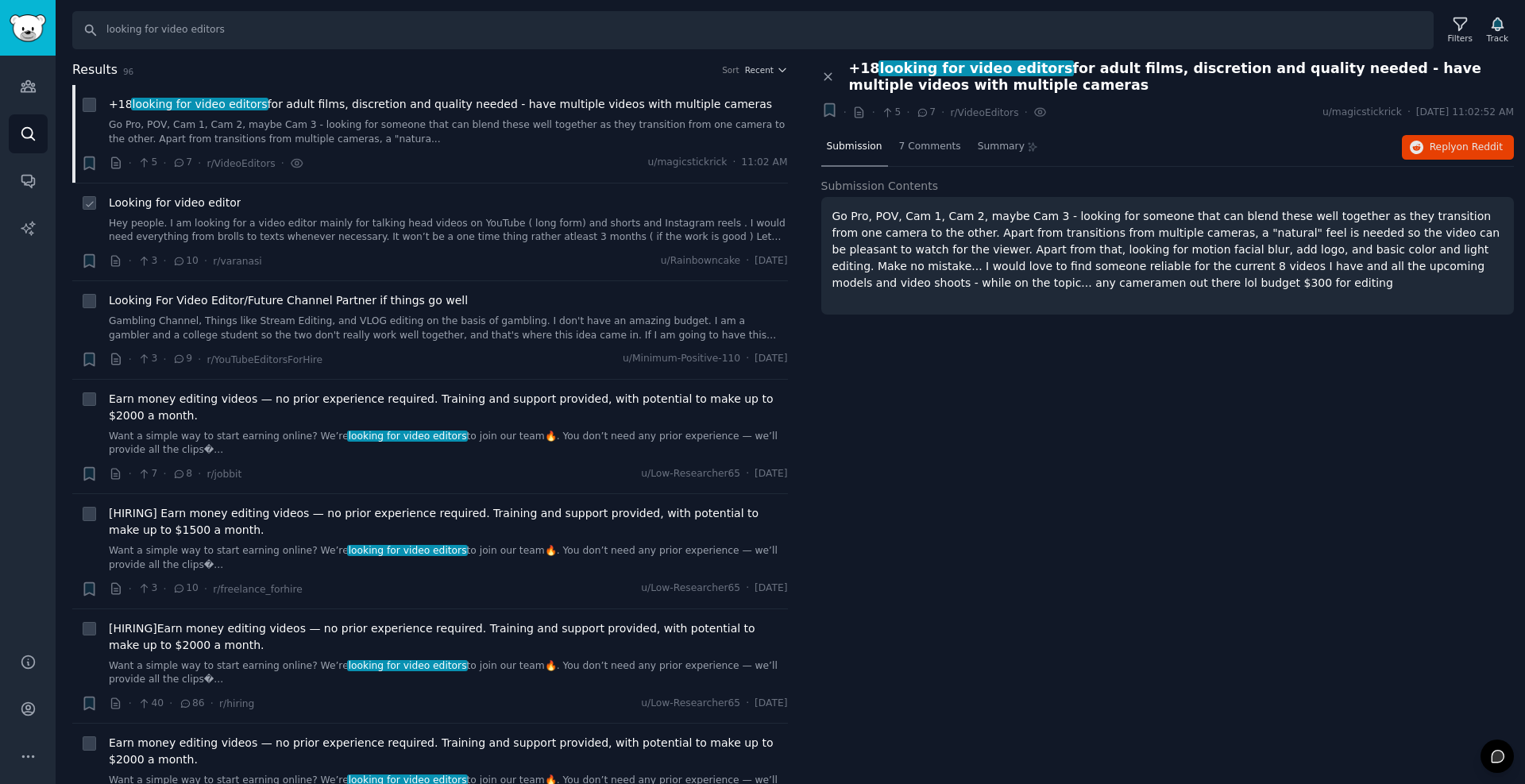
click at [201, 227] on link "Hey people. I am looking for a video editor mainly for talking head videos on Y…" at bounding box center [448, 231] width 680 height 28
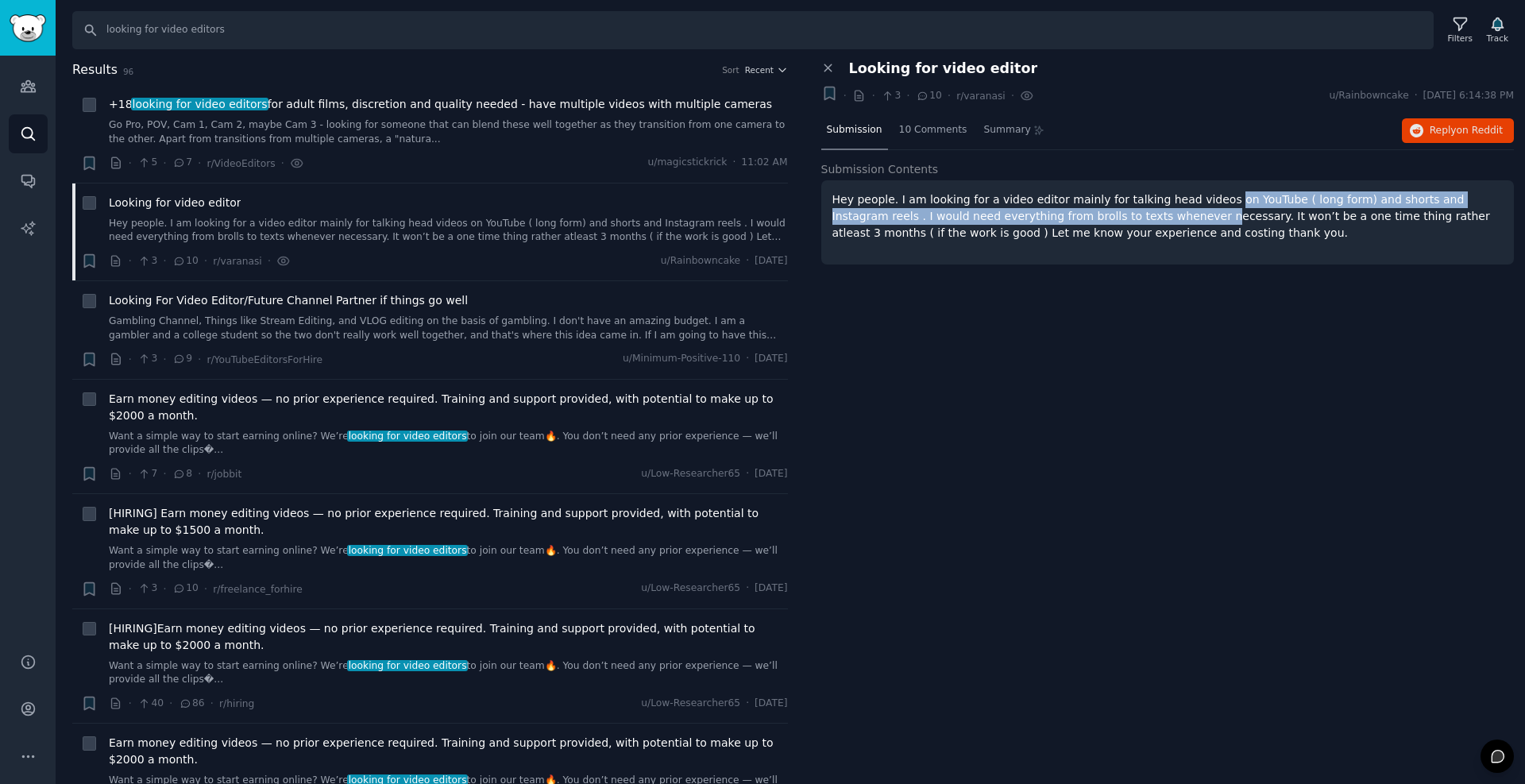
drag, startPoint x: 1200, startPoint y: 196, endPoint x: 1103, endPoint y: 214, distance: 98.7
click at [1103, 214] on p "Hey people. I am looking for a video editor mainly for talking head videos on Y…" at bounding box center [1168, 216] width 672 height 50
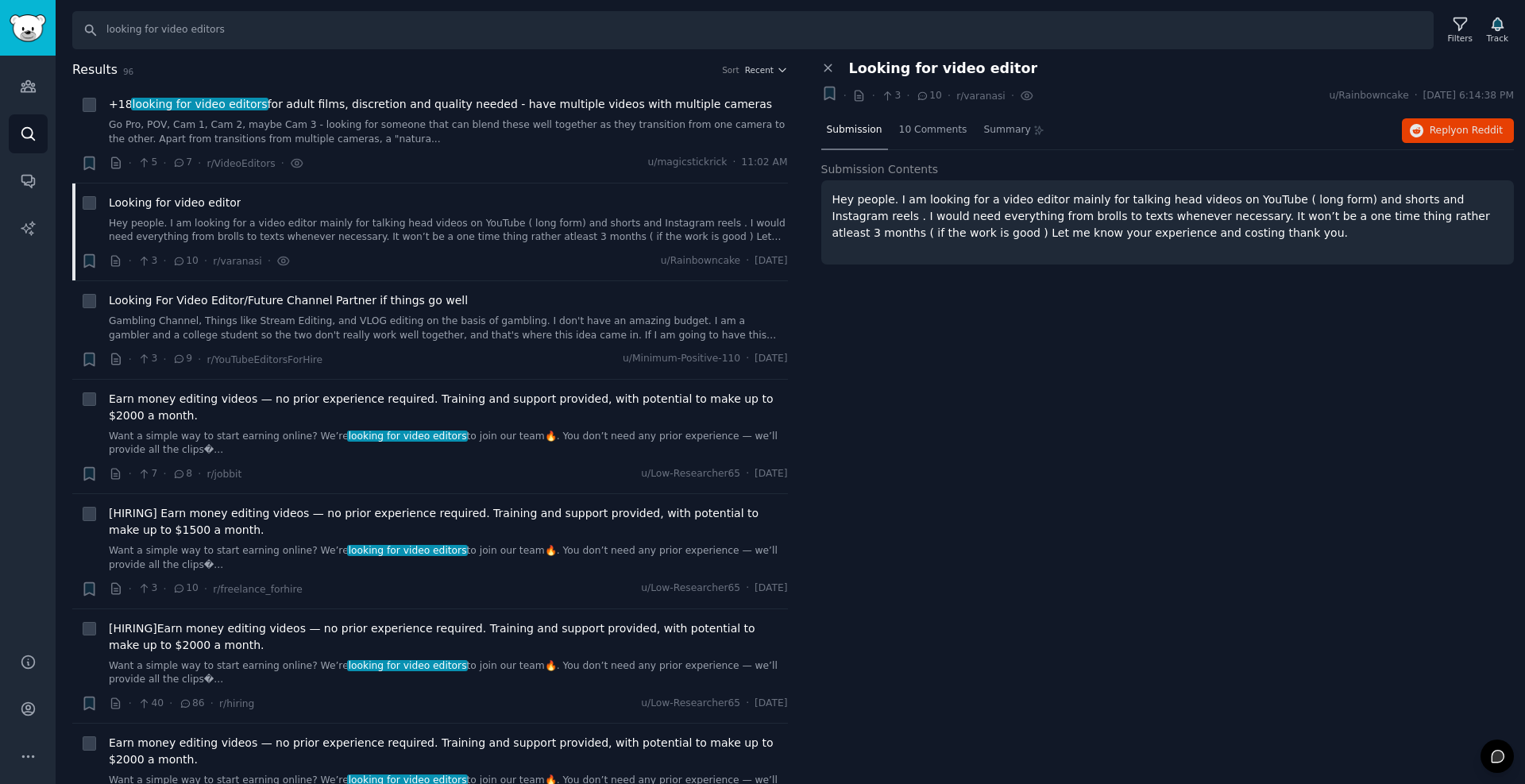
drag, startPoint x: 1071, startPoint y: 205, endPoint x: 1013, endPoint y: 202, distance: 58.1
click at [1069, 205] on p "Hey people. I am looking for a video editor mainly for talking head videos on Y…" at bounding box center [1168, 216] width 672 height 50
click at [915, 196] on p "Hey people. I am looking for a video editor mainly for talking head videos on Y…" at bounding box center [1168, 216] width 672 height 50
click at [903, 198] on p "Hey people. I am looking for a video editor mainly for talking head videos on Y…" at bounding box center [1168, 216] width 672 height 50
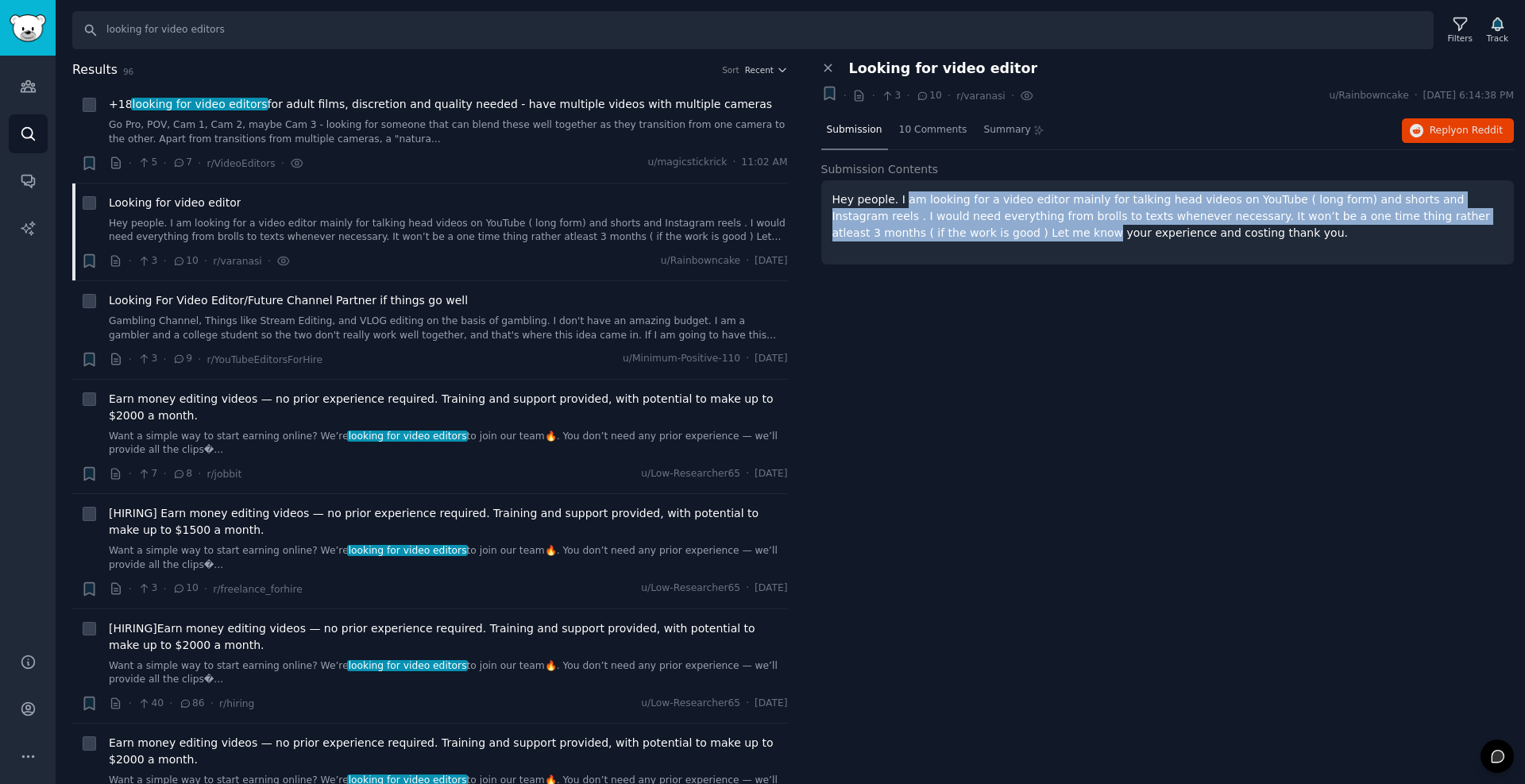
drag, startPoint x: 903, startPoint y: 198, endPoint x: 909, endPoint y: 217, distance: 19.9
click at [910, 226] on p "Hey people. I am looking for a video editor mainly for talking head videos on Y…" at bounding box center [1168, 216] width 672 height 50
click at [914, 196] on p "Hey people. I am looking for a video editor mainly for talking head videos on Y…" at bounding box center [1168, 216] width 672 height 50
click at [937, 196] on p "Hey people. I am looking for a video editor mainly for talking head videos on Y…" at bounding box center [1168, 216] width 672 height 50
drag, startPoint x: 937, startPoint y: 196, endPoint x: 1023, endPoint y: 233, distance: 93.6
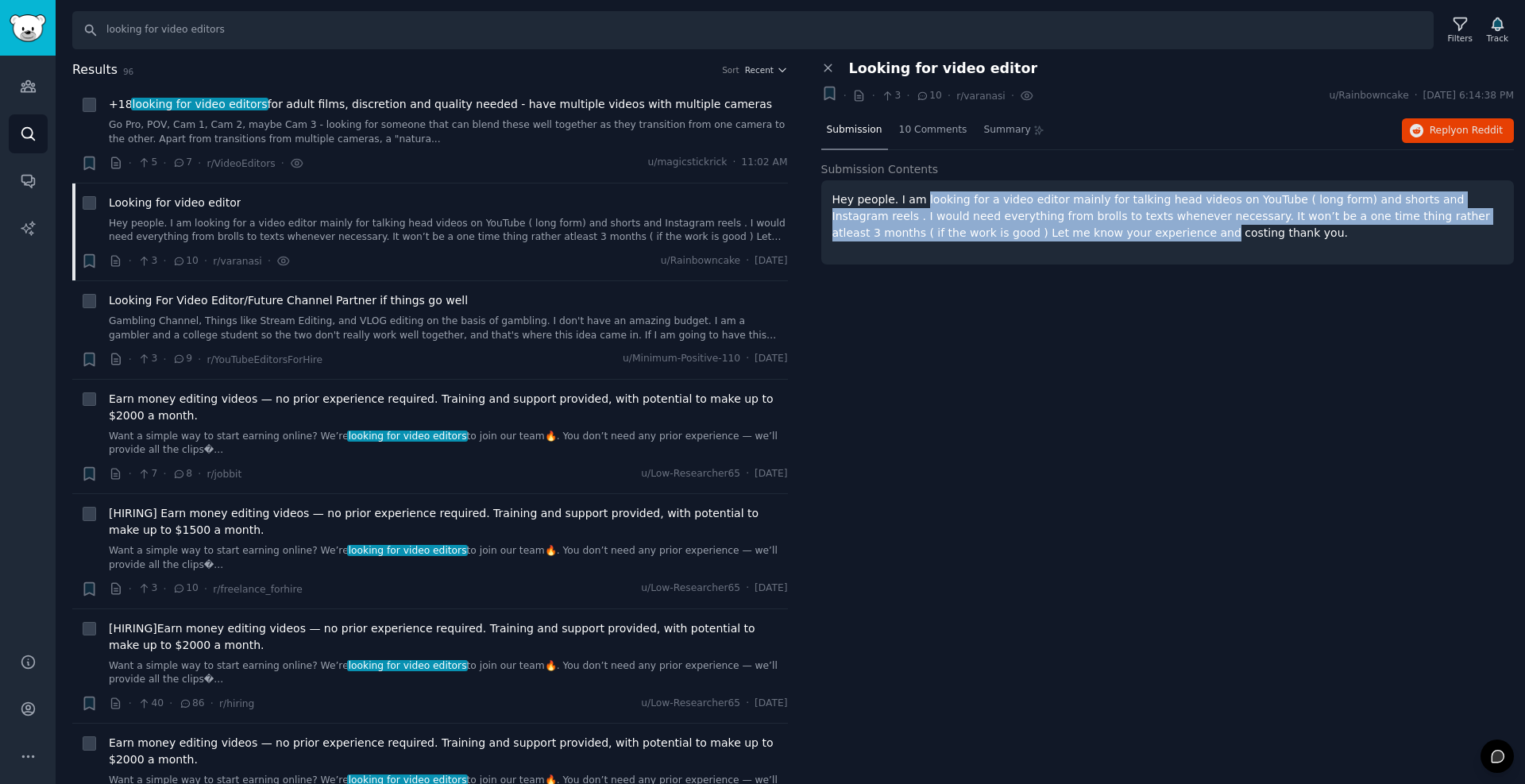
click at [1023, 233] on p "Hey people. I am looking for a video editor mainly for talking head videos on Y…" at bounding box center [1168, 216] width 672 height 50
click at [923, 238] on p "Hey people. I am looking for a video editor mainly for talking head videos on Y…" at bounding box center [1168, 216] width 672 height 50
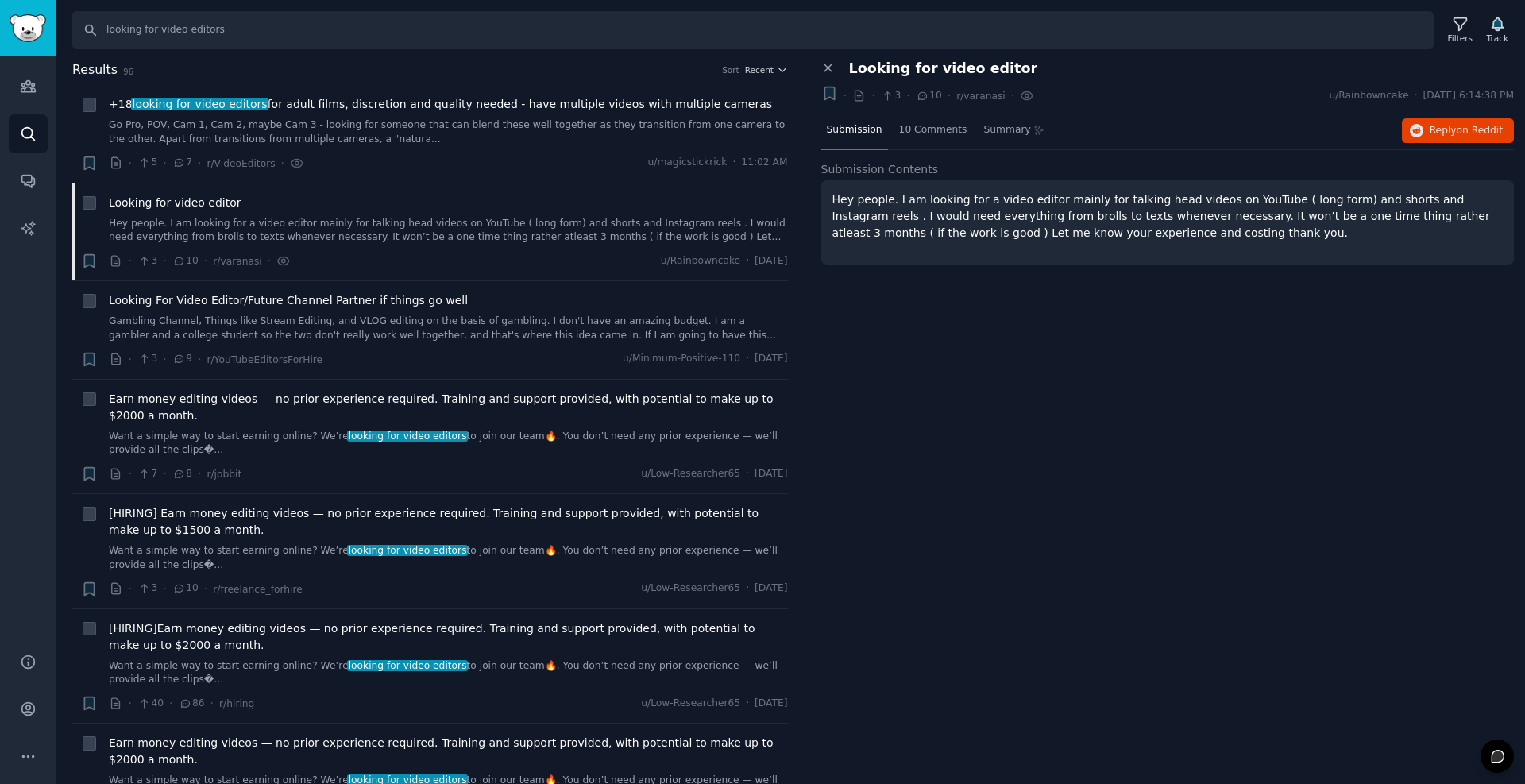
click at [993, 231] on p "Hey people. I am looking for a video editor mainly for talking head videos on Y…" at bounding box center [1168, 216] width 672 height 50
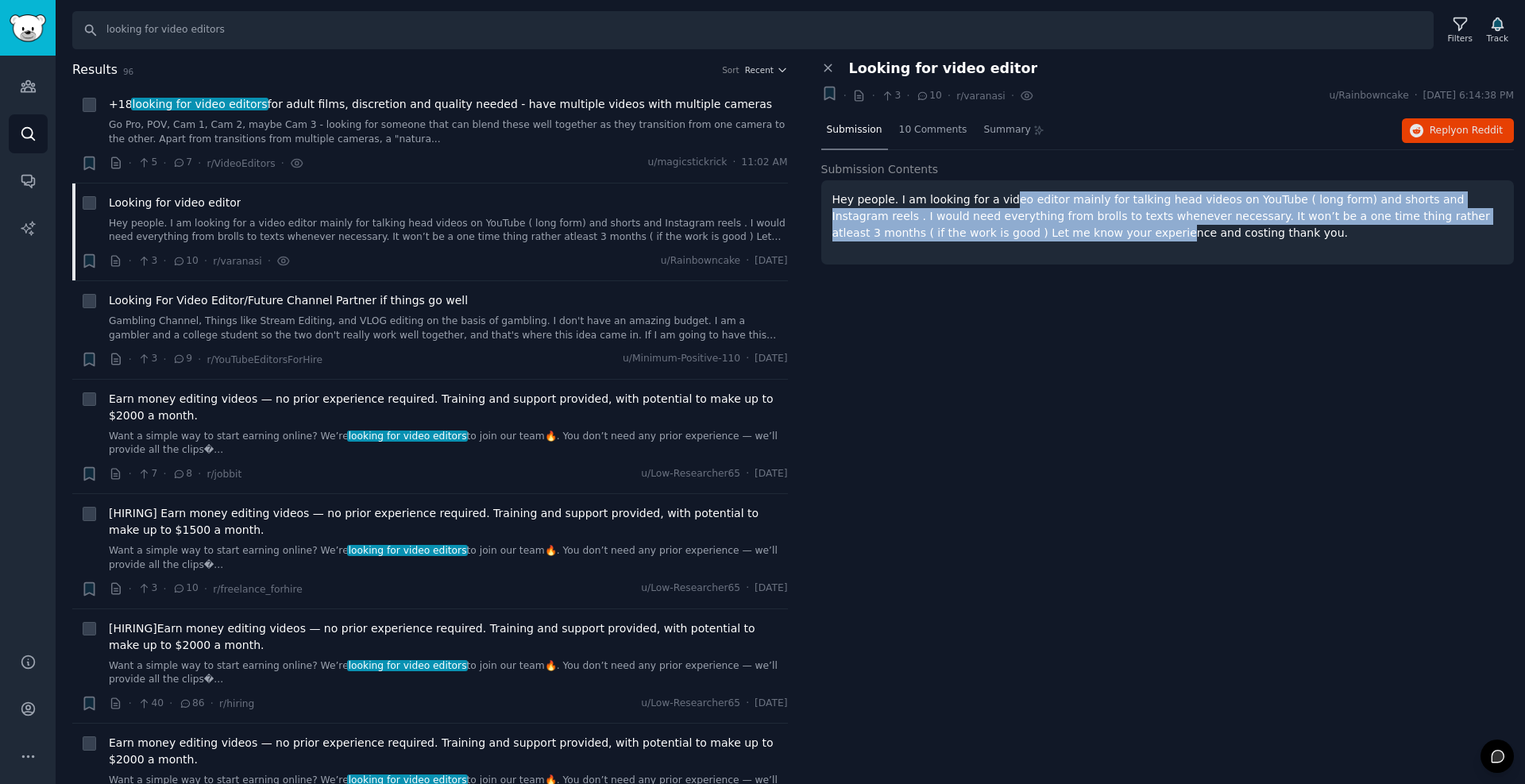
drag, startPoint x: 993, startPoint y: 231, endPoint x: 995, endPoint y: 196, distance: 35.1
click at [995, 196] on p "Hey people. I am looking for a video editor mainly for talking head videos on Y…" at bounding box center [1168, 216] width 672 height 50
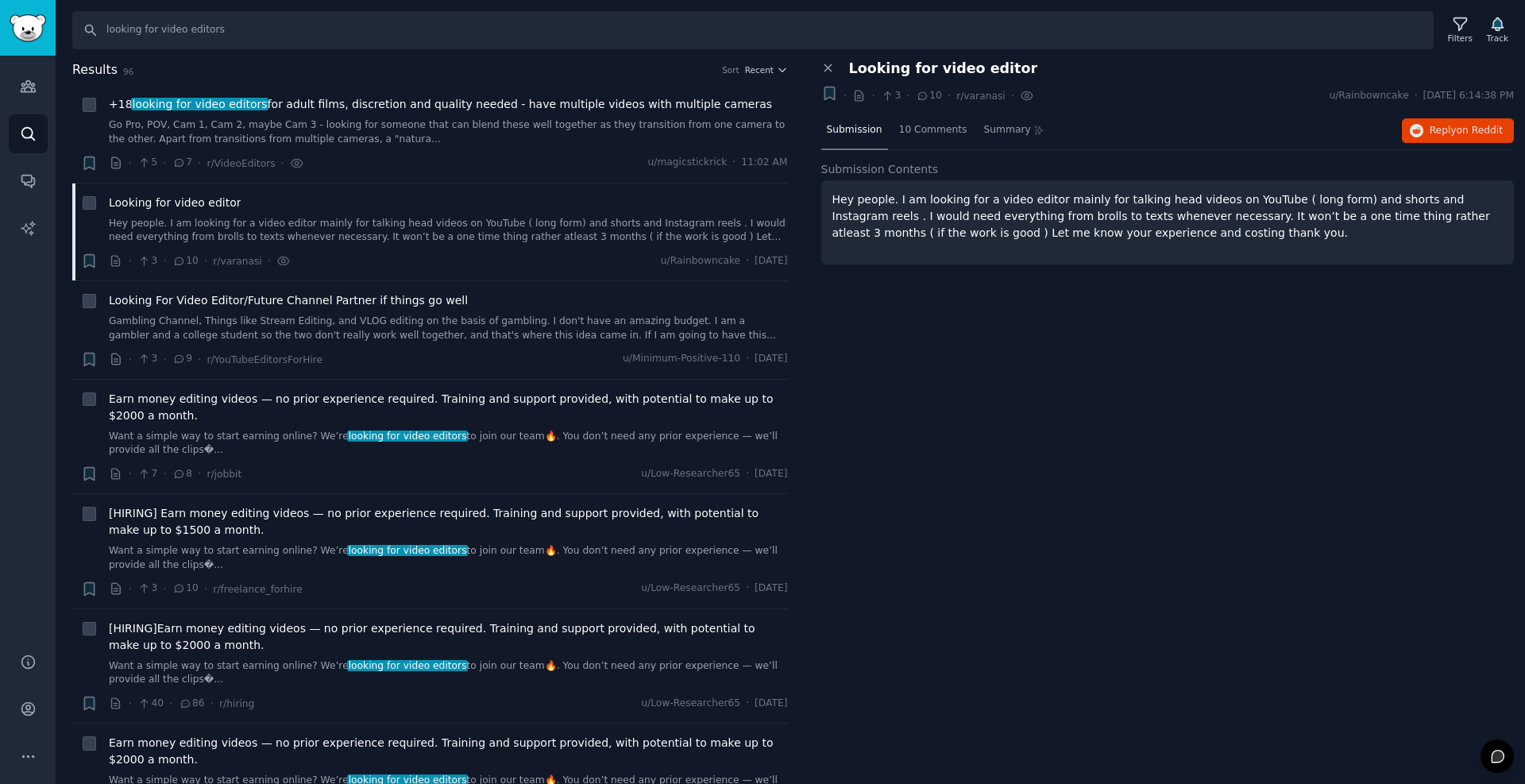
click at [993, 199] on p "Hey people. I am looking for a video editor mainly for talking head videos on Y…" at bounding box center [1168, 216] width 672 height 50
click at [1429, 131] on button "Reply on Reddit" at bounding box center [1458, 131] width 112 height 26
click at [395, 326] on link "Gambling Channel, Things like Stream Editing, and VLOG editing on the basis of …" at bounding box center [448, 329] width 680 height 28
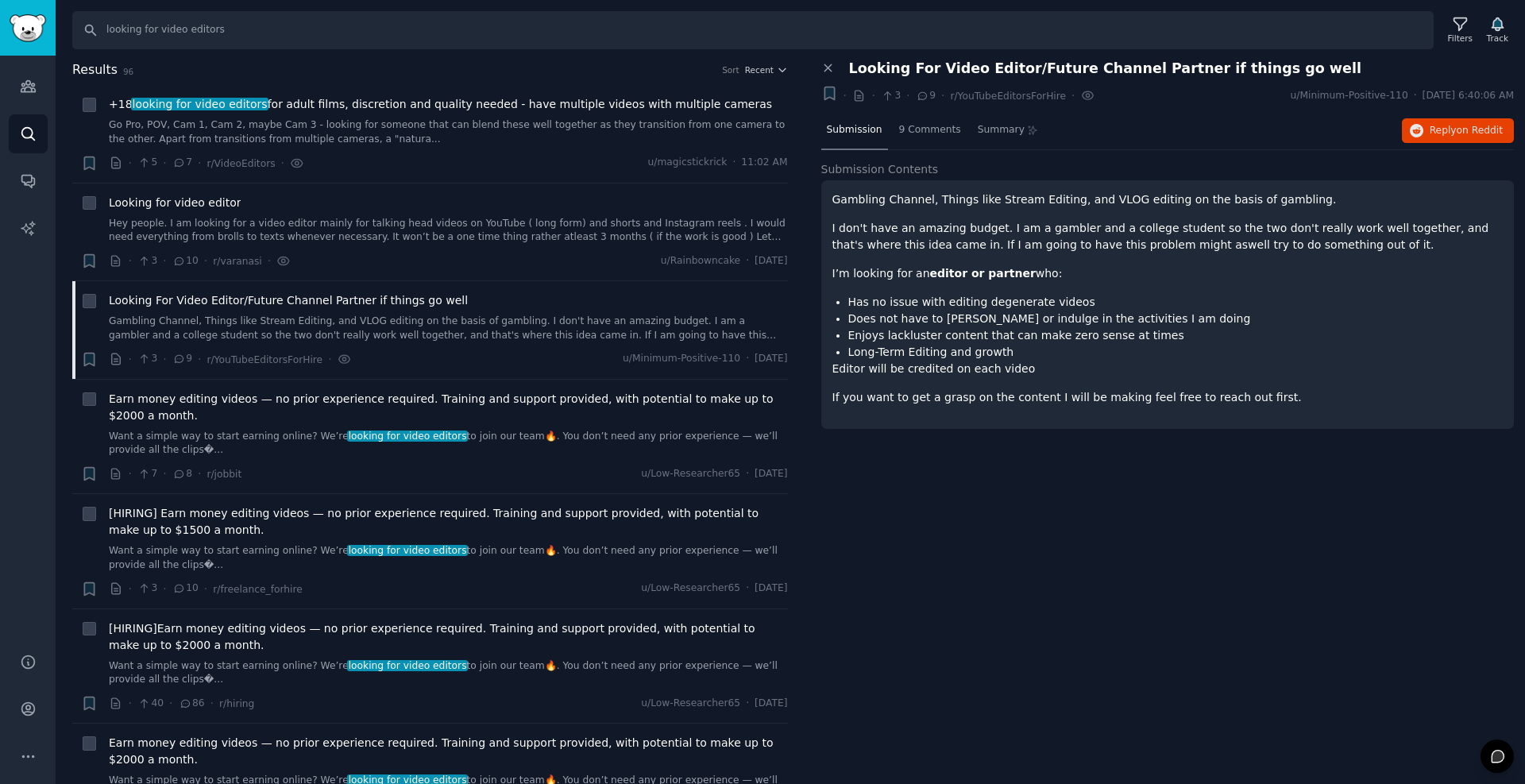
click at [895, 197] on p "Gambling Channel, Things like Stream Editing, and VLOG editing on the basis of …" at bounding box center [1168, 199] width 672 height 17
drag, startPoint x: 895, startPoint y: 197, endPoint x: 1010, endPoint y: 201, distance: 115.1
click at [1010, 201] on p "Gambling Channel, Things like Stream Editing, and VLOG editing on the basis of …" at bounding box center [1168, 199] width 672 height 17
click at [1103, 196] on p "Gambling Channel, Things like Stream Editing, and VLOG editing on the basis of …" at bounding box center [1168, 199] width 672 height 17
drag, startPoint x: 1103, startPoint y: 196, endPoint x: 974, endPoint y: 203, distance: 129.2
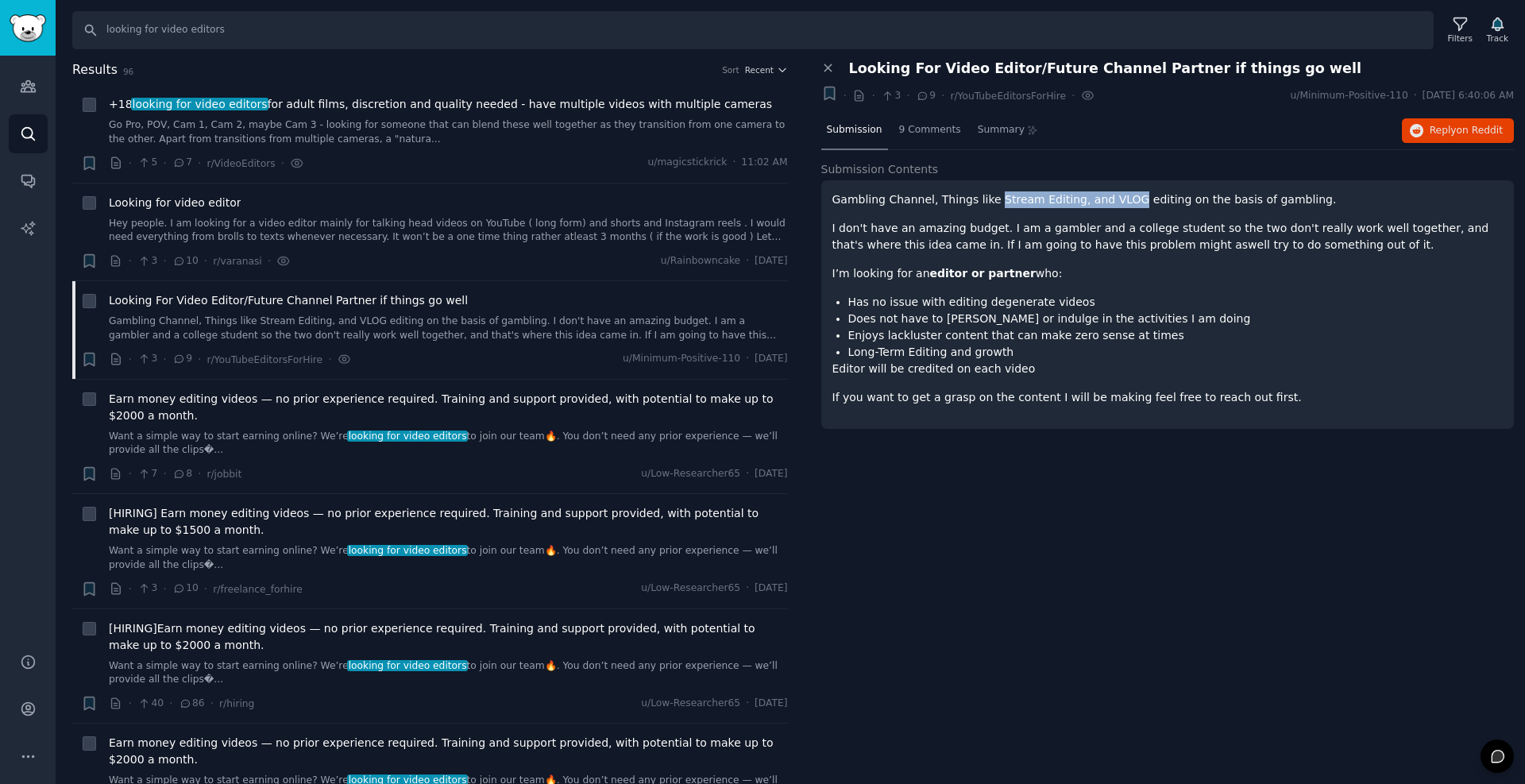
click at [989, 202] on p "Gambling Channel, Things like Stream Editing, and VLOG editing on the basis of …" at bounding box center [1168, 199] width 672 height 17
click at [921, 198] on p "Gambling Channel, Things like Stream Editing, and VLOG editing on the basis of …" at bounding box center [1168, 199] width 672 height 17
drag, startPoint x: 921, startPoint y: 198, endPoint x: 1212, endPoint y: 196, distance: 291.0
click at [1148, 203] on p "Gambling Channel, Things like Stream Editing, and VLOG editing on the basis of …" at bounding box center [1168, 199] width 672 height 17
click at [1226, 194] on p "Gambling Channel, Things like Stream Editing, and VLOG editing on the basis of …" at bounding box center [1168, 199] width 672 height 17
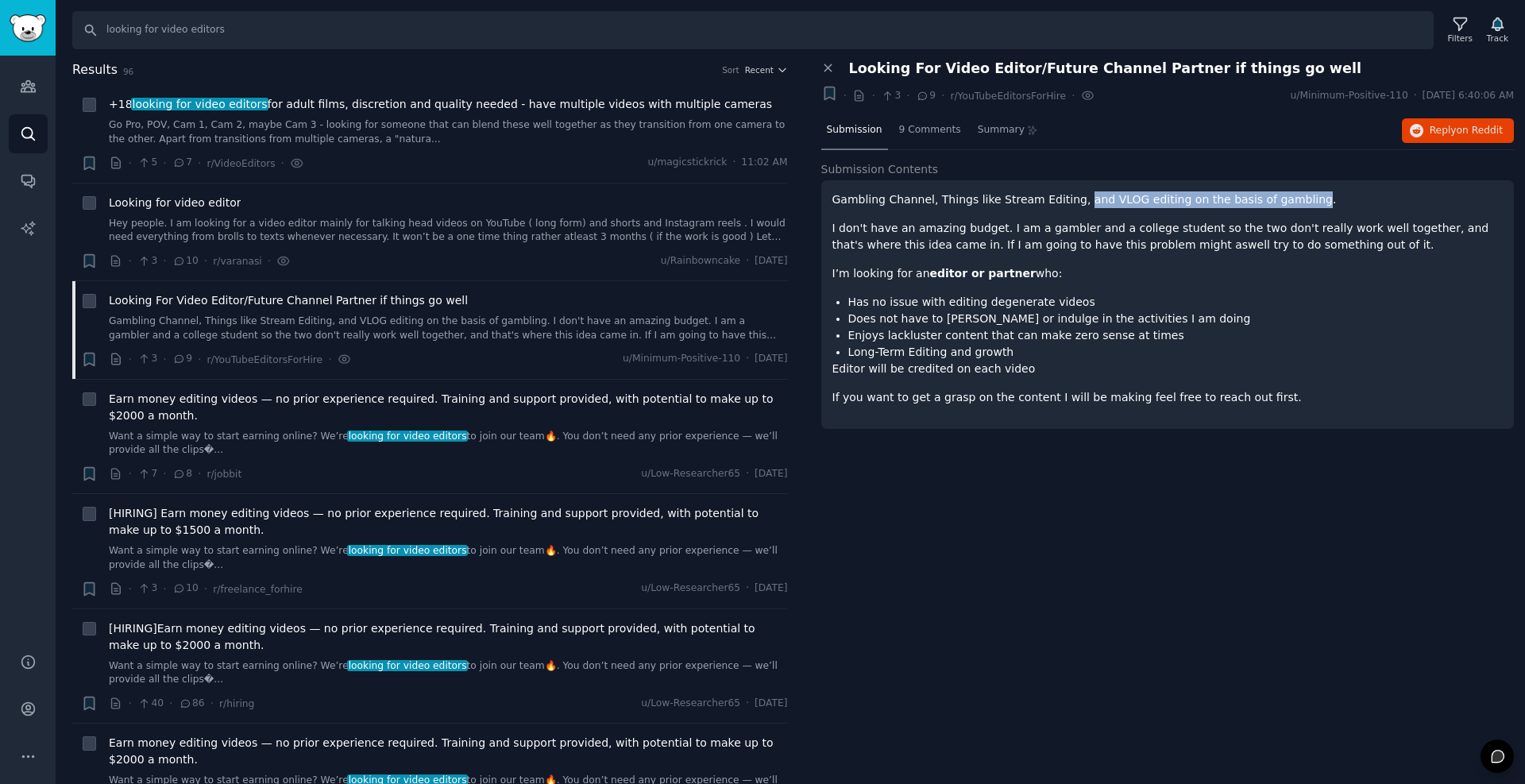
drag, startPoint x: 1226, startPoint y: 194, endPoint x: 1071, endPoint y: 197, distance: 155.0
click at [1071, 197] on p "Gambling Channel, Things like Stream Editing, and VLOG editing on the basis of …" at bounding box center [1168, 199] width 672 height 17
click at [1485, 132] on span "on Reddit" at bounding box center [1480, 129] width 46 height 11
click at [270, 35] on input "looking for video editors" at bounding box center [753, 30] width 1362 height 39
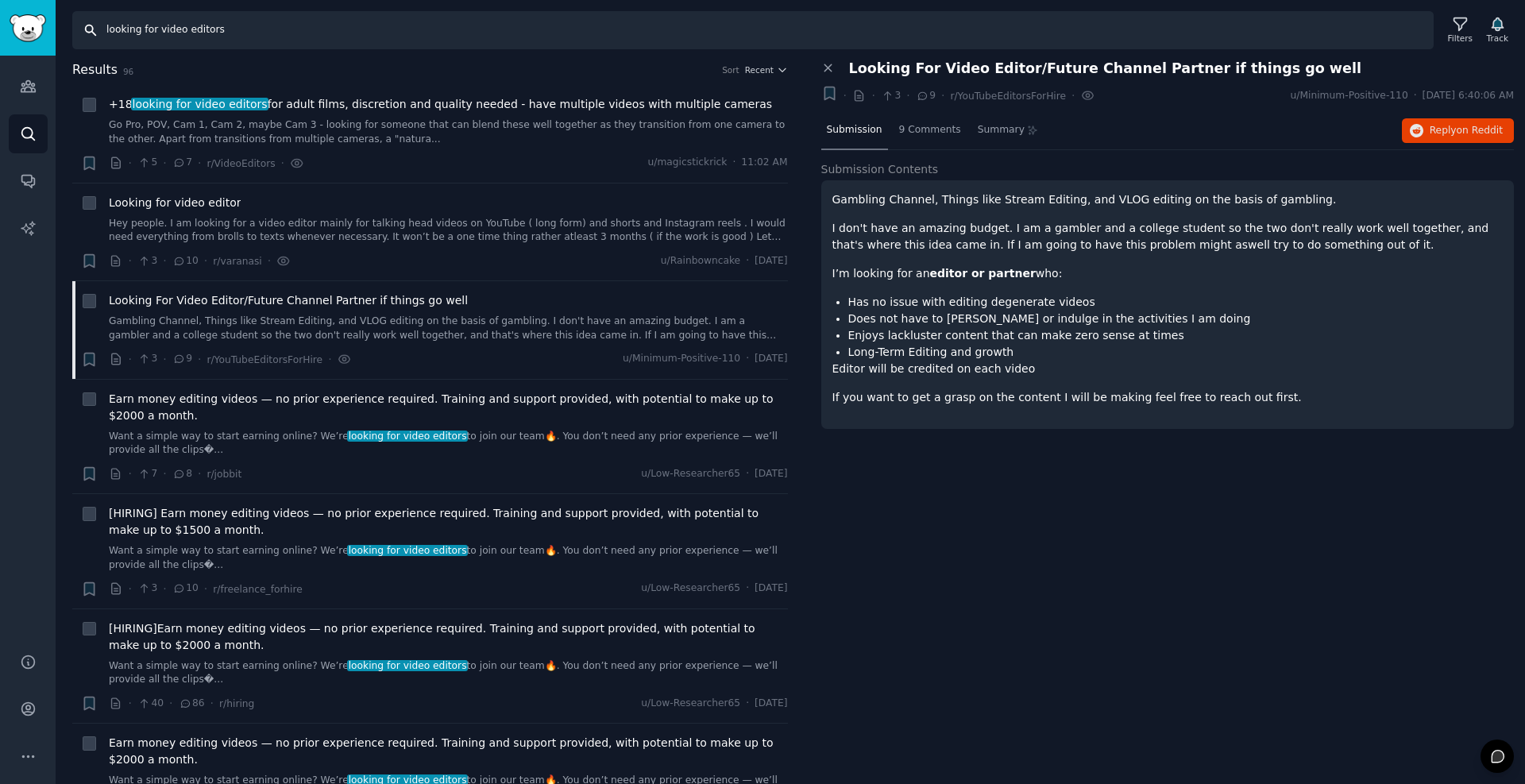
click at [270, 35] on input "looking for video editors" at bounding box center [753, 30] width 1362 height 39
click at [31, 85] on icon "Sidebar" at bounding box center [28, 86] width 17 height 17
